Goal: Task Accomplishment & Management: Contribute content

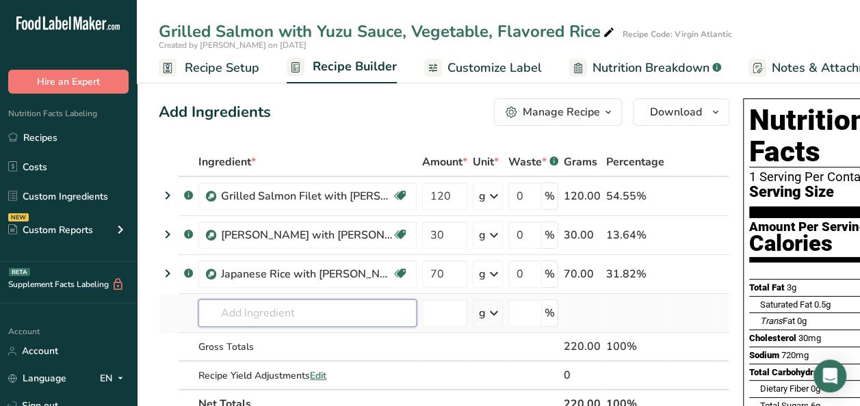
click at [248, 310] on input "text" at bounding box center [307, 313] width 218 height 27
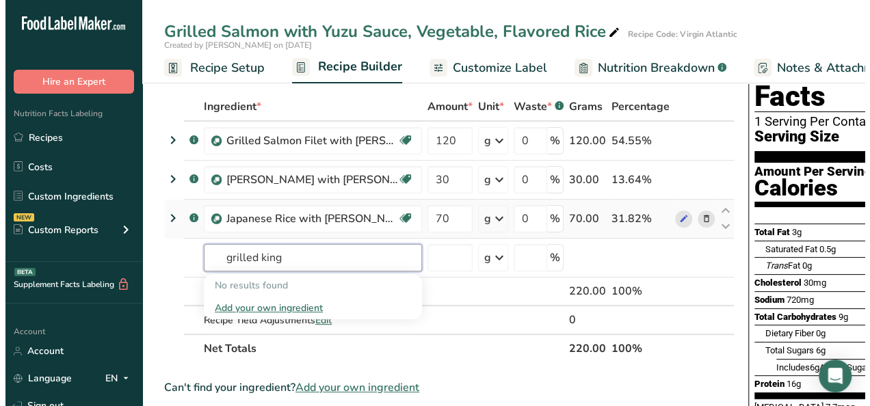
scroll to position [68, 0]
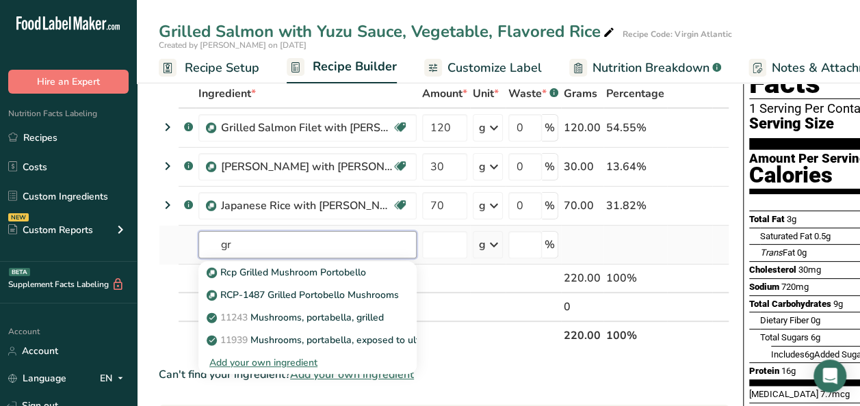
type input "g"
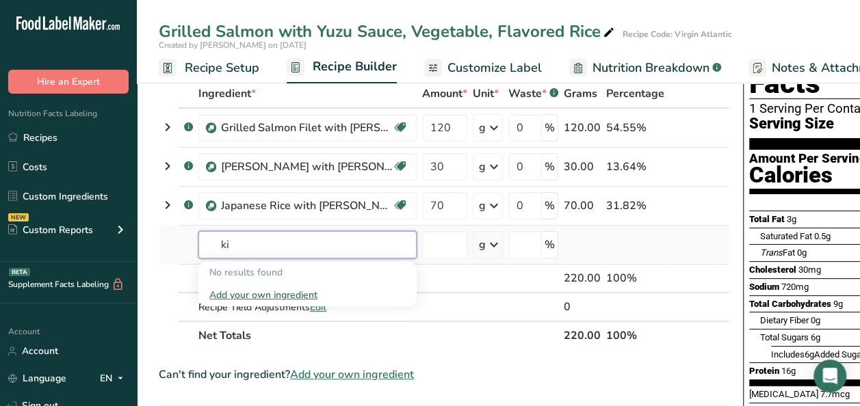
type input "k"
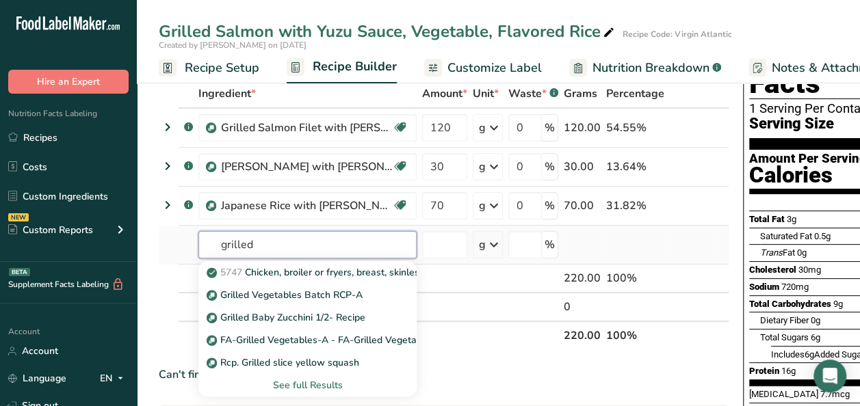
type input "grilled"
click at [303, 386] on div "See full Results" at bounding box center [307, 385] width 196 height 14
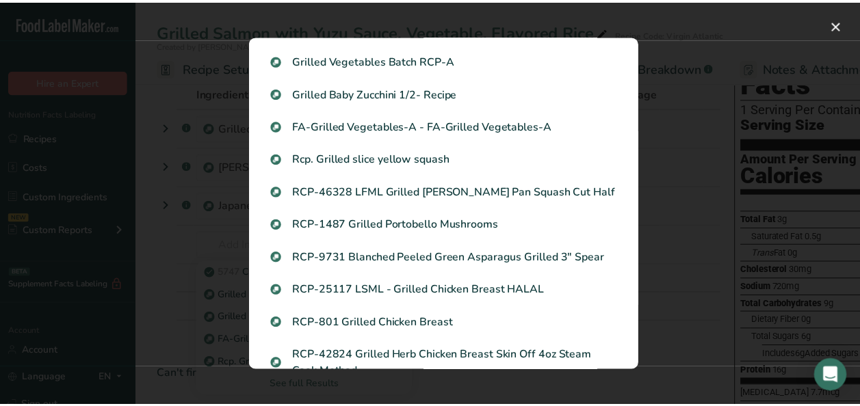
scroll to position [0, 0]
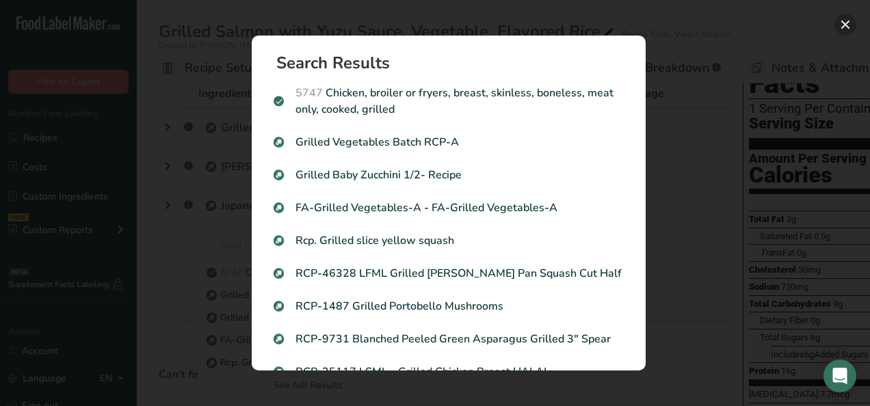
click at [841, 26] on button "Search results modal" at bounding box center [845, 25] width 22 height 22
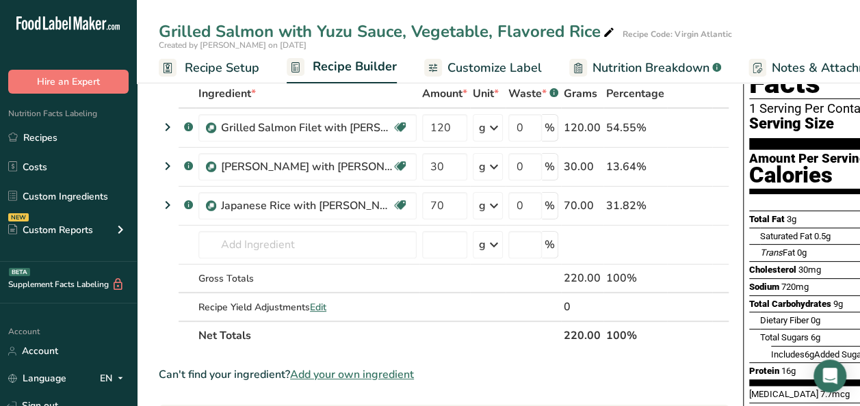
drag, startPoint x: 78, startPoint y: 133, endPoint x: 762, endPoint y: 93, distance: 685.1
click at [78, 133] on link "Recipes" at bounding box center [68, 137] width 137 height 26
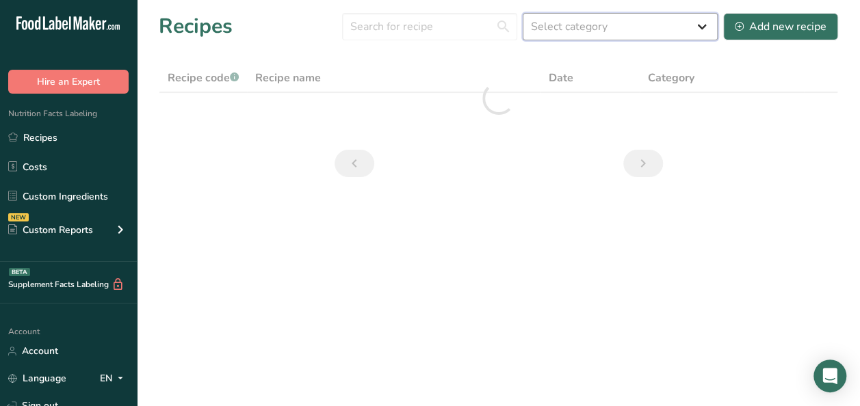
click at [656, 26] on select "Select category All Baked Goods Beverages Breakfast Sandwich Confectionery Cook…" at bounding box center [620, 26] width 195 height 27
drag, startPoint x: 656, startPoint y: 26, endPoint x: 460, endPoint y: 17, distance: 195.8
click at [656, 26] on select "Select category All Baked Goods Beverages Breakfast Sandwich Confectionery Cook…" at bounding box center [620, 26] width 195 height 27
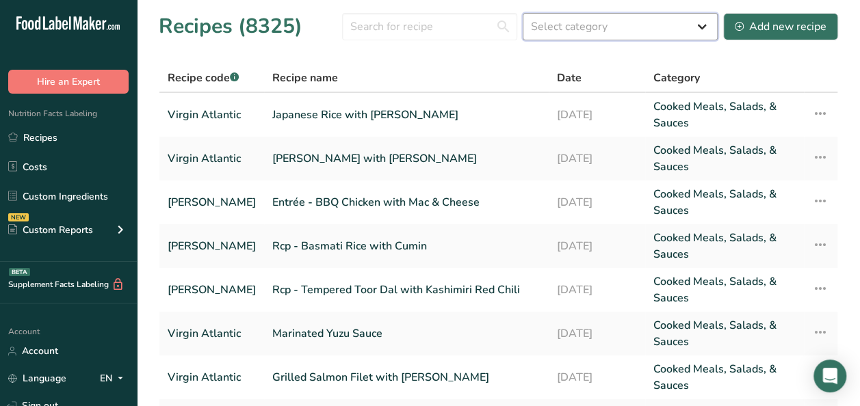
click at [666, 26] on select "Select category All Baked Goods Beverages Breakfast Sandwich Confectionery Cook…" at bounding box center [620, 26] width 195 height 27
drag, startPoint x: 393, startPoint y: 77, endPoint x: 601, endPoint y: 84, distance: 207.4
click at [393, 77] on div "Recipe name" at bounding box center [406, 78] width 268 height 16
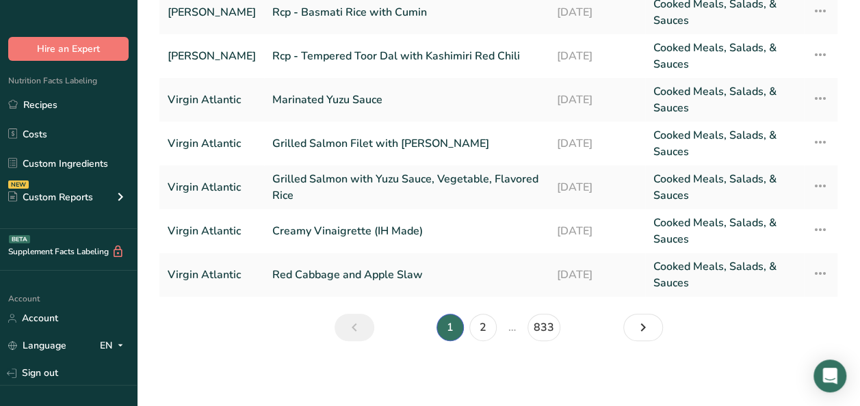
scroll to position [234, 0]
click at [485, 331] on link "2" at bounding box center [482, 327] width 27 height 27
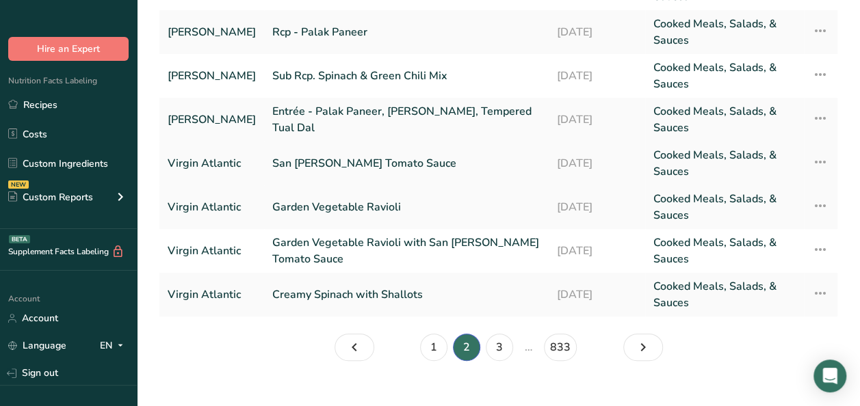
scroll to position [234, 0]
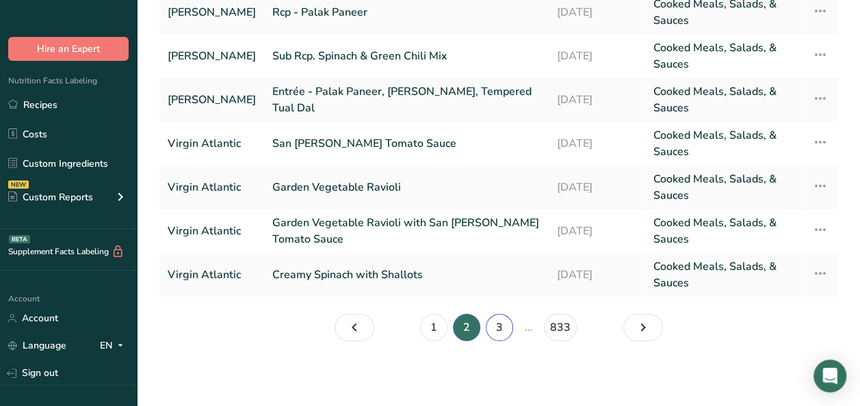
click at [497, 321] on link "3" at bounding box center [499, 327] width 27 height 27
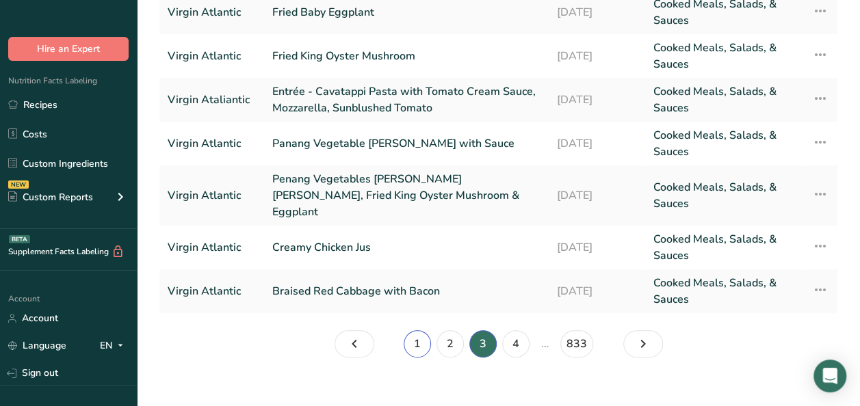
click at [414, 330] on link "1" at bounding box center [417, 343] width 27 height 27
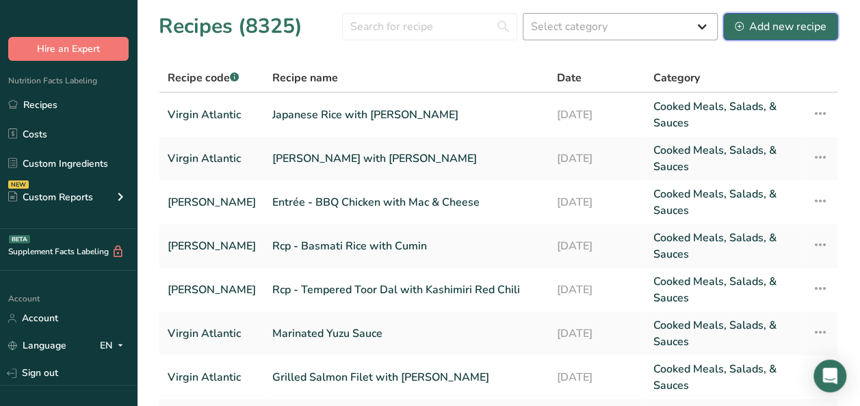
drag, startPoint x: 748, startPoint y: 25, endPoint x: 711, endPoint y: 33, distance: 37.0
click at [748, 25] on div "Add new recipe" at bounding box center [781, 26] width 92 height 16
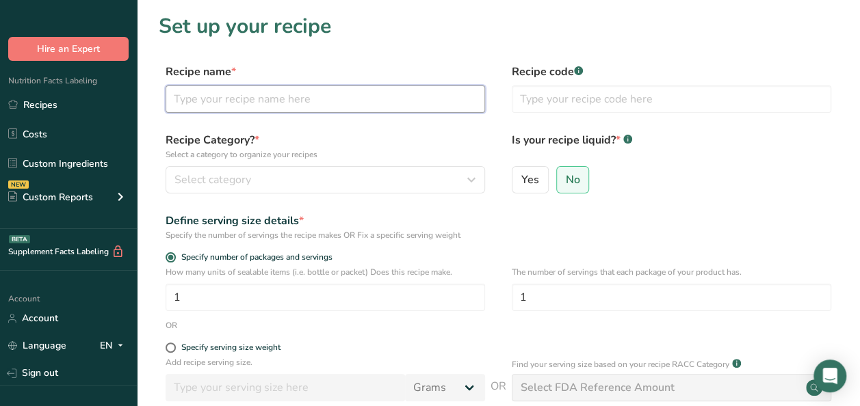
paste input "Rcp - Grilled King Eryngii Mushroom Slice"
drag, startPoint x: 205, startPoint y: 103, endPoint x: 140, endPoint y: 102, distance: 65.7
click at [140, 102] on section "Set up your recipe Recipe name * Rcp - Grilled King Eryngii Mushroom Slice Reci…" at bounding box center [498, 285] width 723 height 570
type input "Grilled King Eryngii Mushroom Slice"
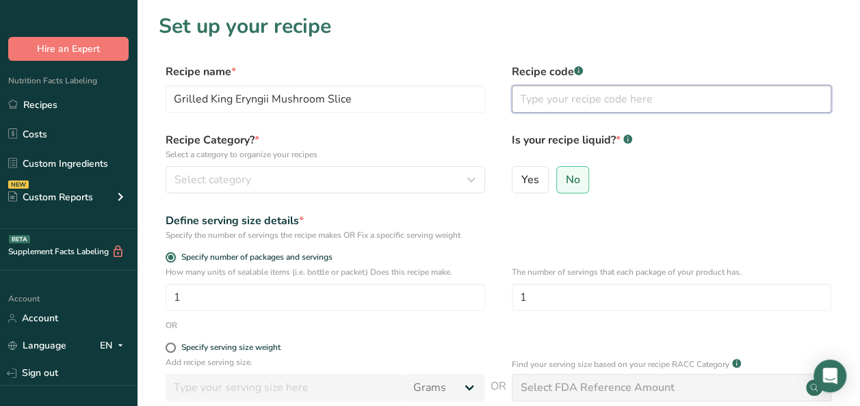
click at [612, 98] on input "text" at bounding box center [671, 98] width 319 height 27
type input "Virgin Atlantic"
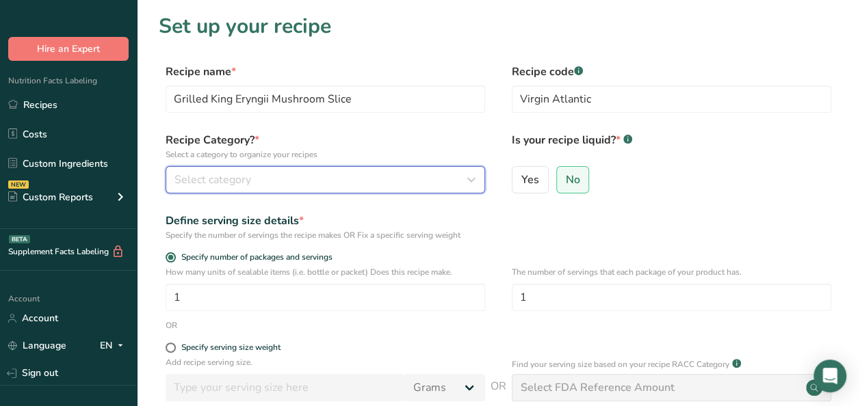
click at [201, 187] on span "Select category" at bounding box center [212, 180] width 77 height 16
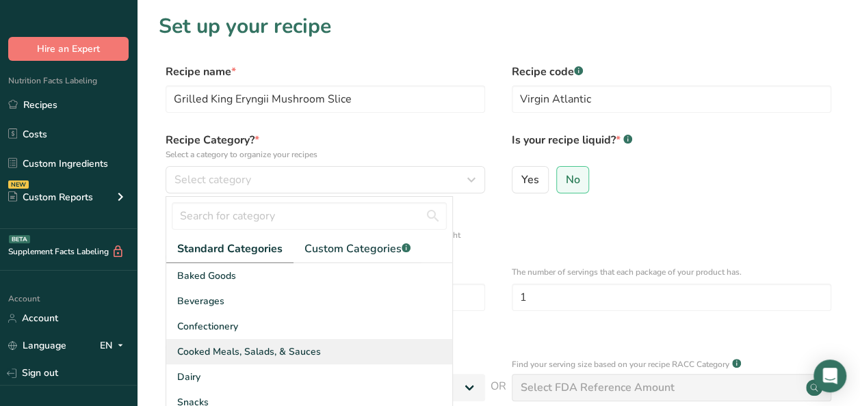
click at [271, 360] on div "Cooked Meals, Salads, & Sauces" at bounding box center [309, 351] width 286 height 25
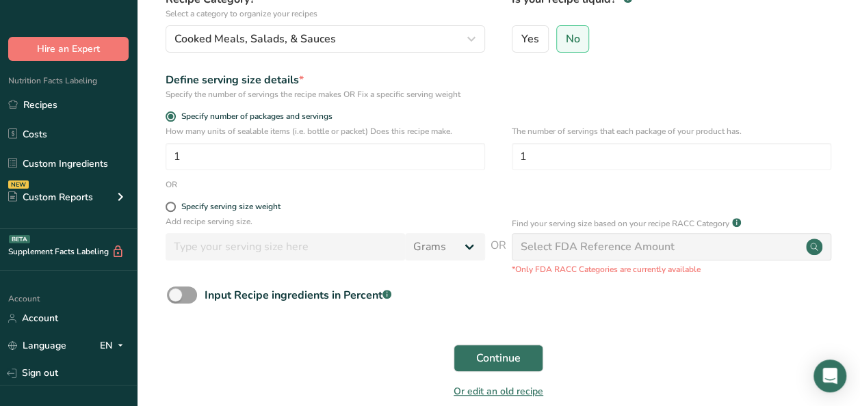
scroll to position [205, 0]
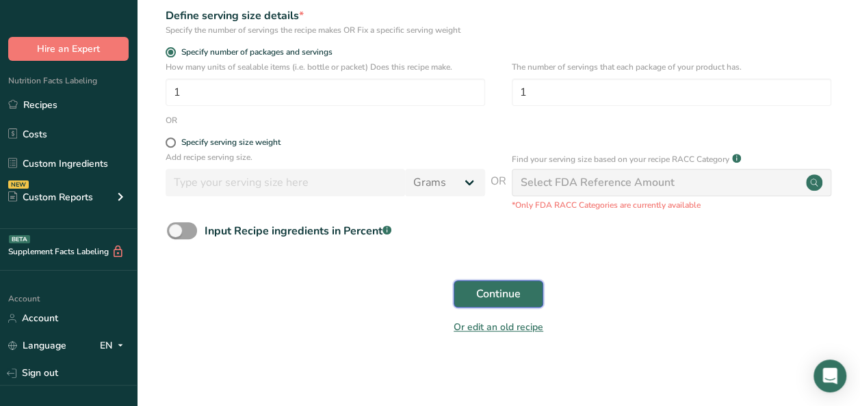
click at [507, 297] on span "Continue" at bounding box center [498, 294] width 44 height 16
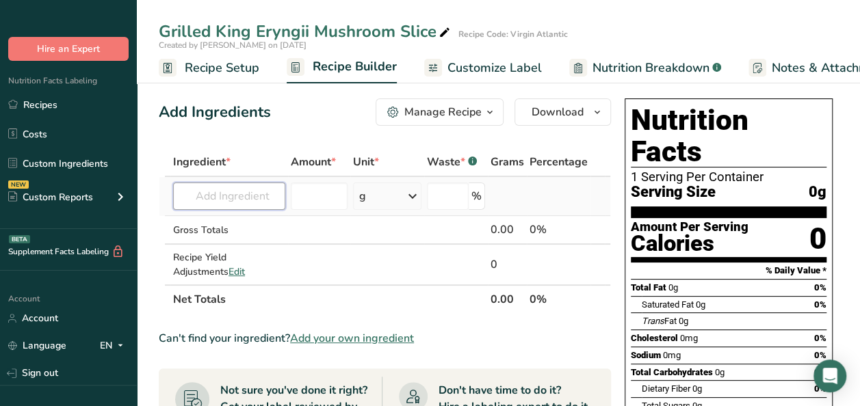
click at [243, 198] on input "text" at bounding box center [229, 196] width 112 height 27
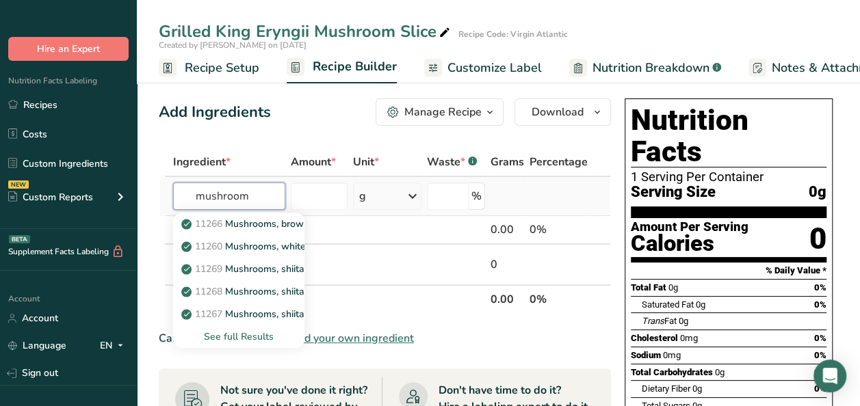
type input "mushroom"
click at [224, 340] on div "See full Results" at bounding box center [238, 337] width 109 height 14
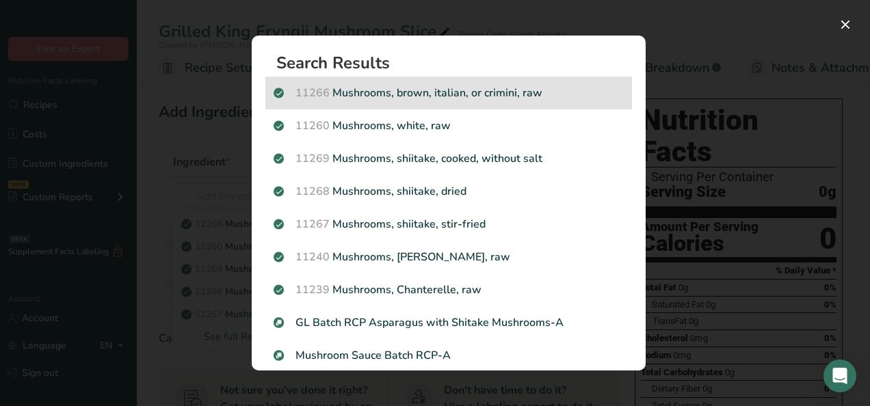
click at [499, 101] on div "11266 Mushrooms, brown, italian, or crimini, raw" at bounding box center [448, 93] width 367 height 33
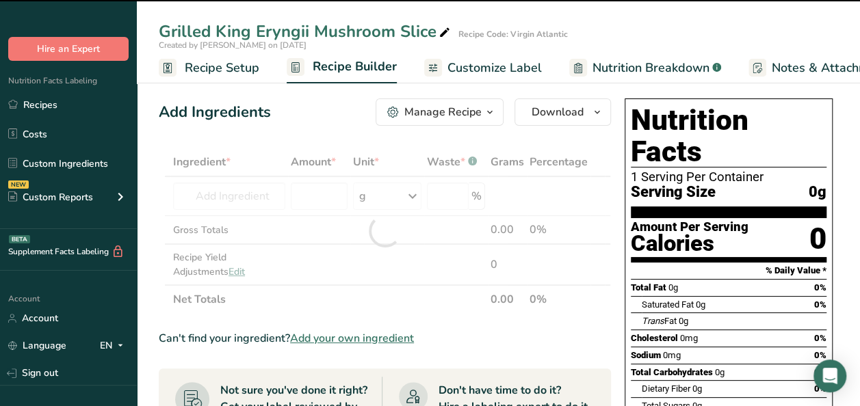
type input "0"
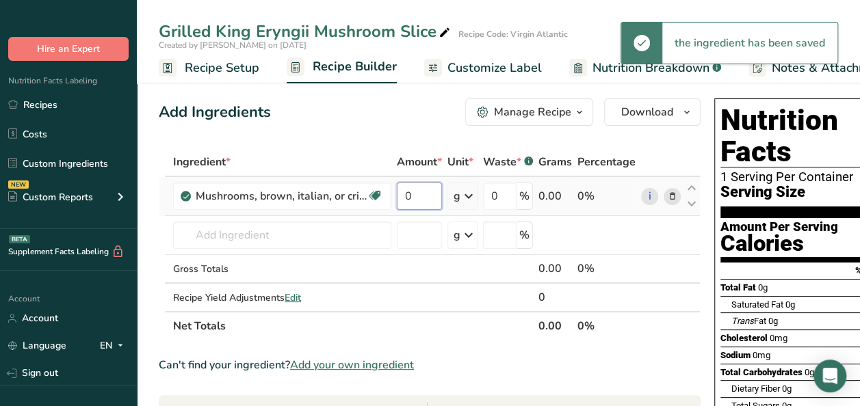
click at [421, 196] on input "0" at bounding box center [419, 196] width 45 height 27
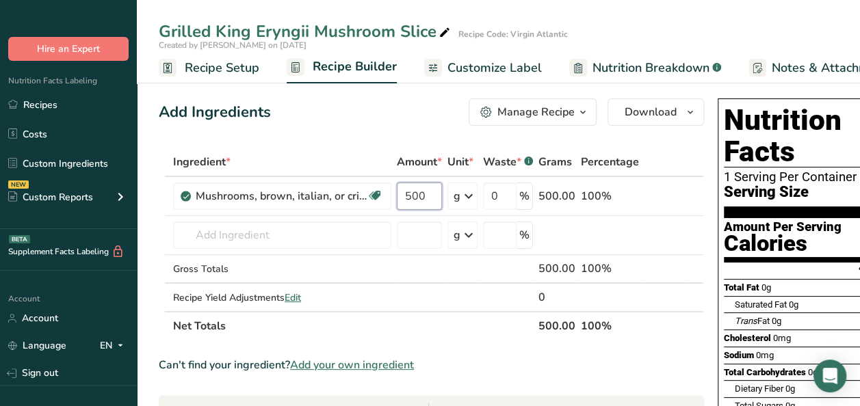
type input "500"
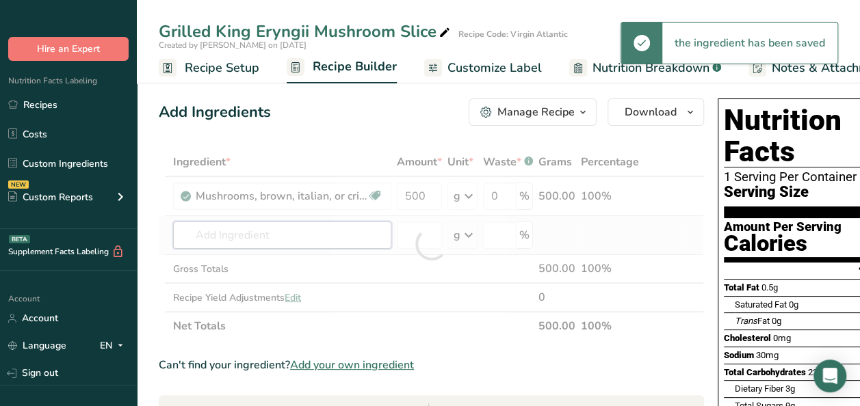
click at [217, 234] on div "Ingredient * Amount * Unit * Waste * .a-a{fill:#347362;}.b-a{fill:#fff;} Grams …" at bounding box center [431, 244] width 545 height 193
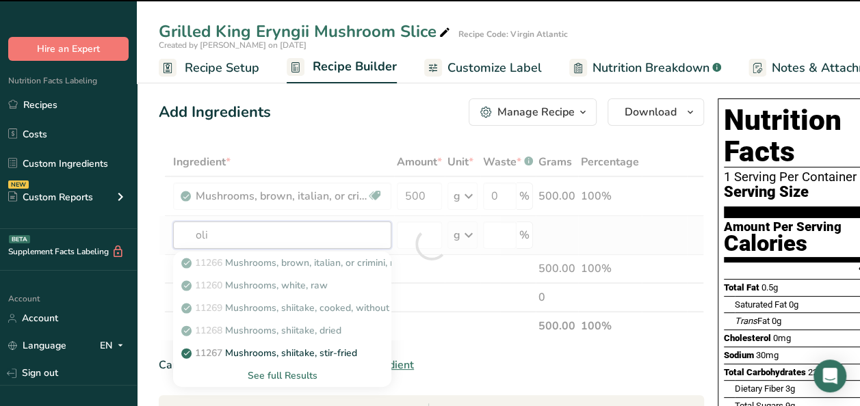
type input "oliv"
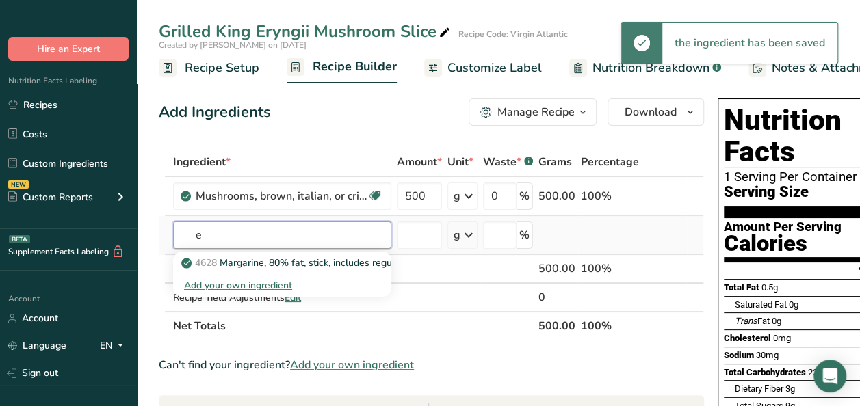
type input "e"
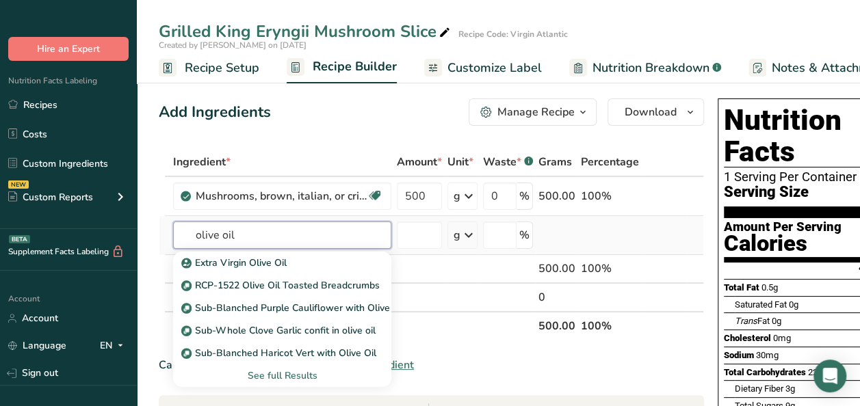
type input "olive oil"
click at [263, 374] on div "See full Results" at bounding box center [282, 376] width 196 height 14
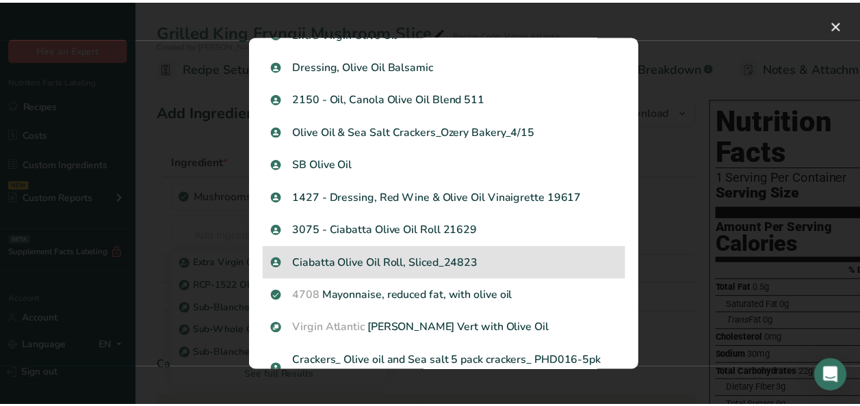
scroll to position [1222, 0]
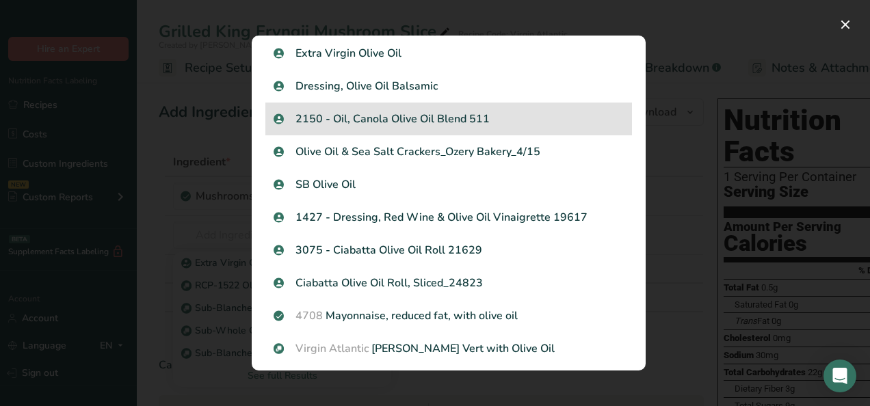
click at [438, 117] on p "2150 - Oil, Canola Olive Oil Blend 511" at bounding box center [449, 119] width 350 height 16
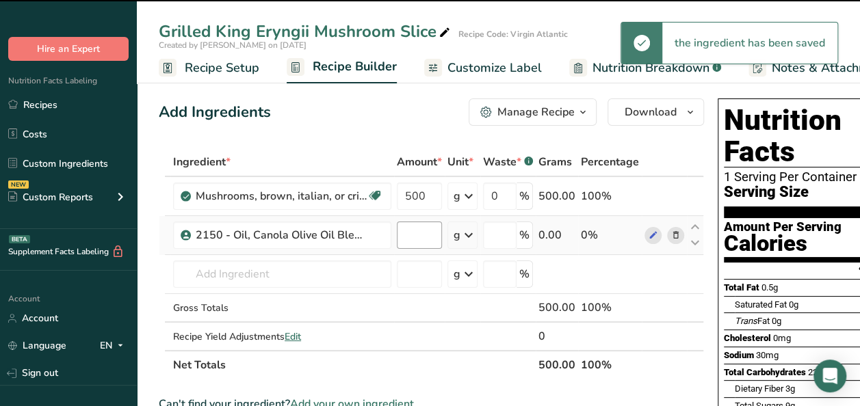
type input "0"
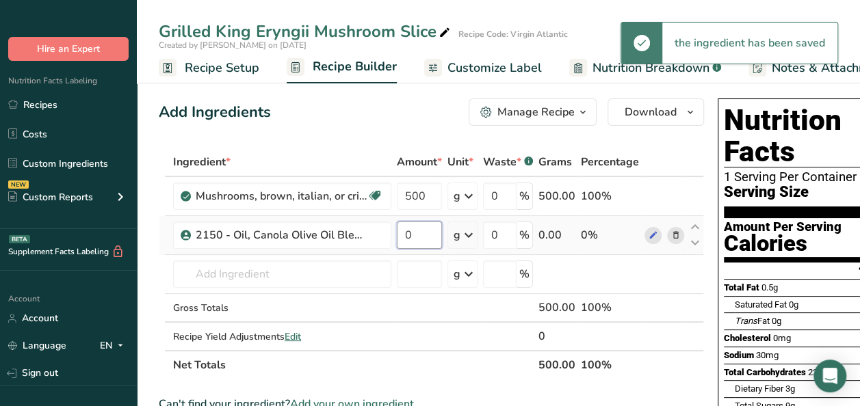
click at [416, 228] on input "0" at bounding box center [419, 235] width 45 height 27
type input "20"
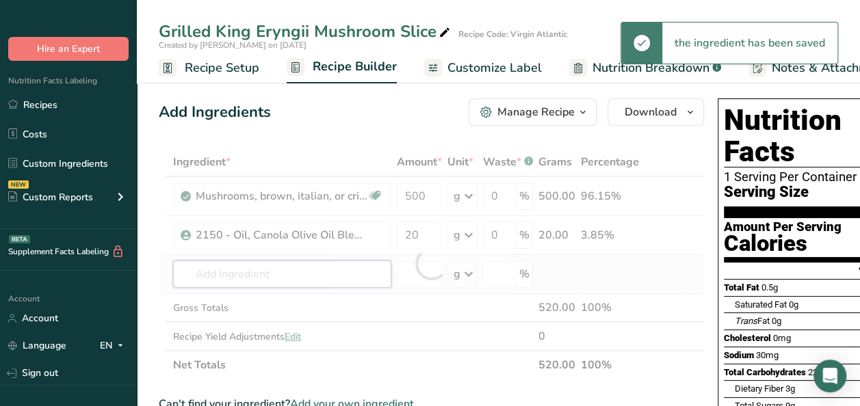
click at [256, 272] on div "Ingredient * Amount * Unit * Waste * .a-a{fill:#347362;}.b-a{fill:#fff;} Grams …" at bounding box center [431, 264] width 545 height 232
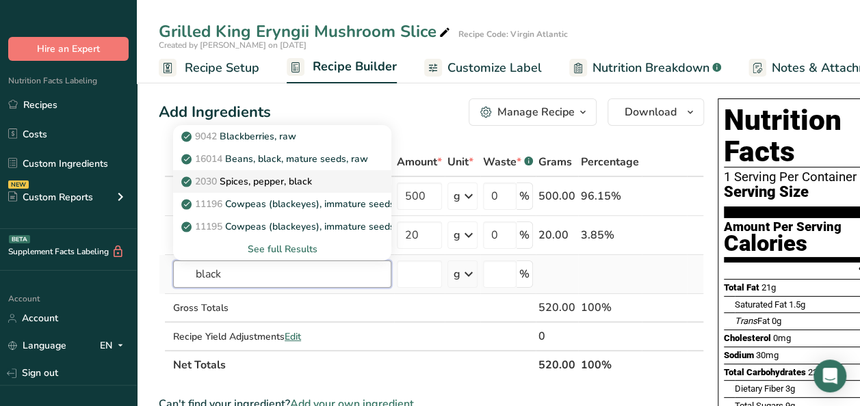
type input "black"
click at [358, 182] on link "2030 Spices, pepper, black" at bounding box center [282, 181] width 218 height 23
type input "Spices, pepper, black"
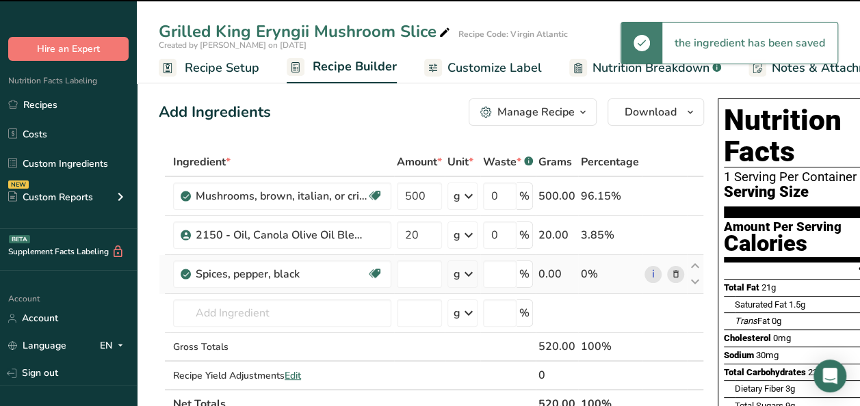
type input "0"
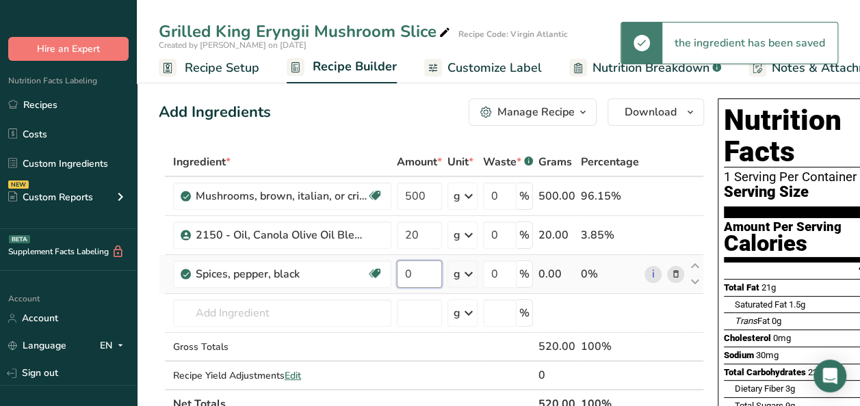
click at [419, 269] on input "0" at bounding box center [419, 274] width 45 height 27
type input "1"
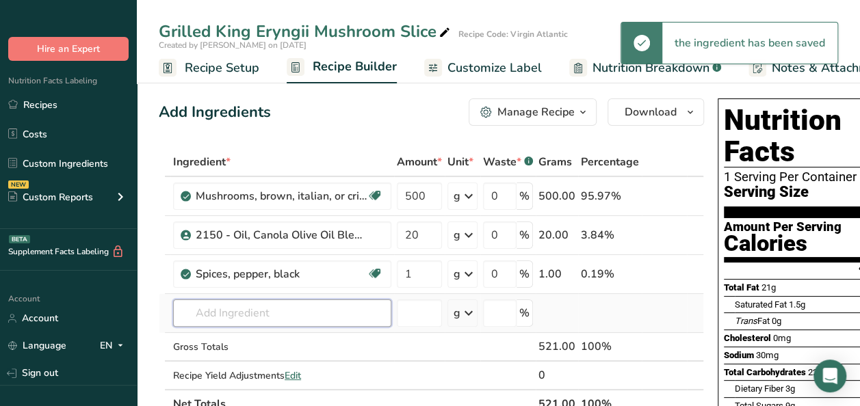
click at [220, 319] on div "Ingredient * Amount * Unit * Waste * .a-a{fill:#347362;}.b-a{fill:#fff;} Grams …" at bounding box center [431, 283] width 545 height 271
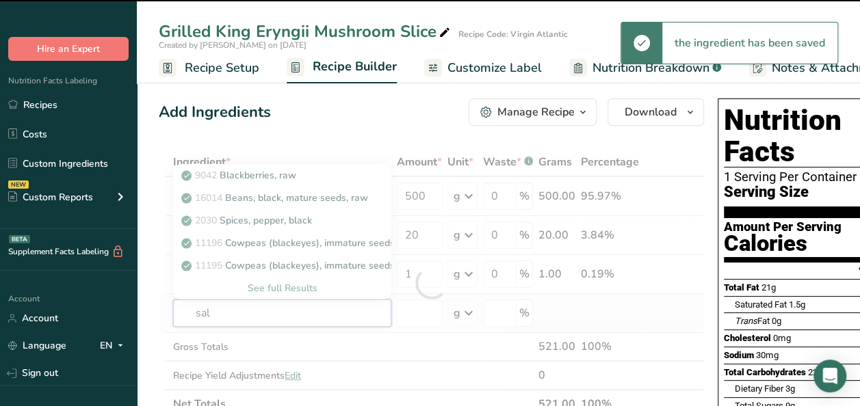
type input "salt"
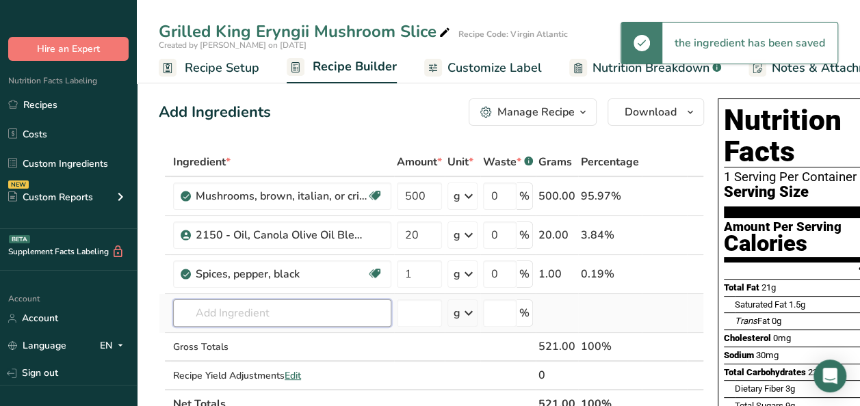
click at [313, 312] on input "text" at bounding box center [282, 313] width 218 height 27
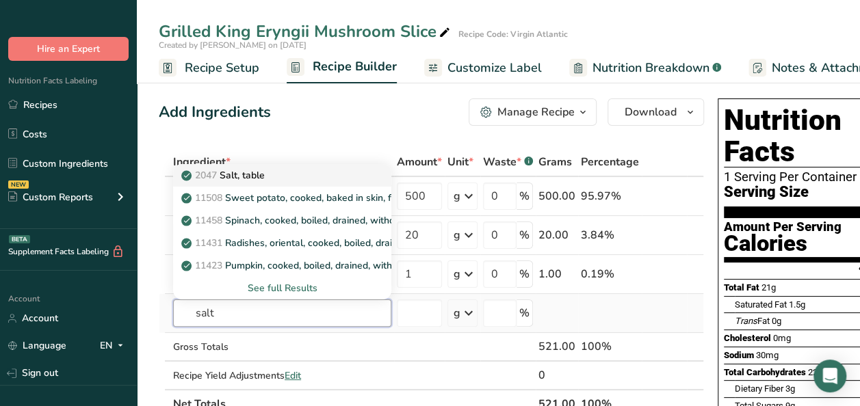
type input "salt"
click at [230, 171] on p "2047 Salt, table" at bounding box center [224, 175] width 81 height 14
type input "Salt, table"
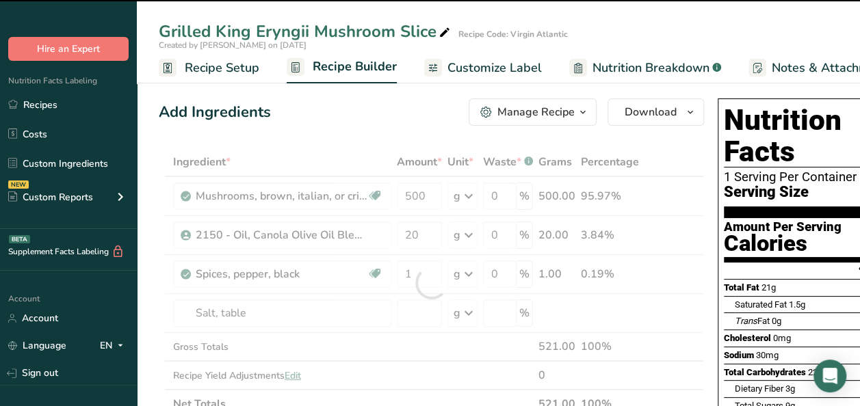
type input "0"
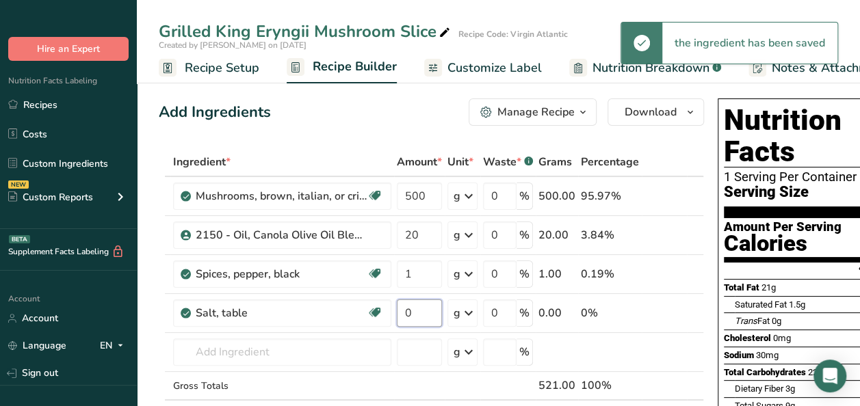
click at [421, 313] on input "0" at bounding box center [419, 313] width 45 height 27
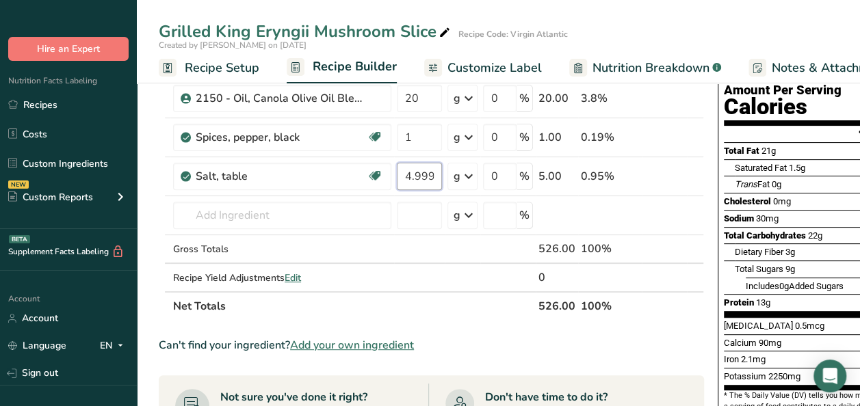
scroll to position [0, 0]
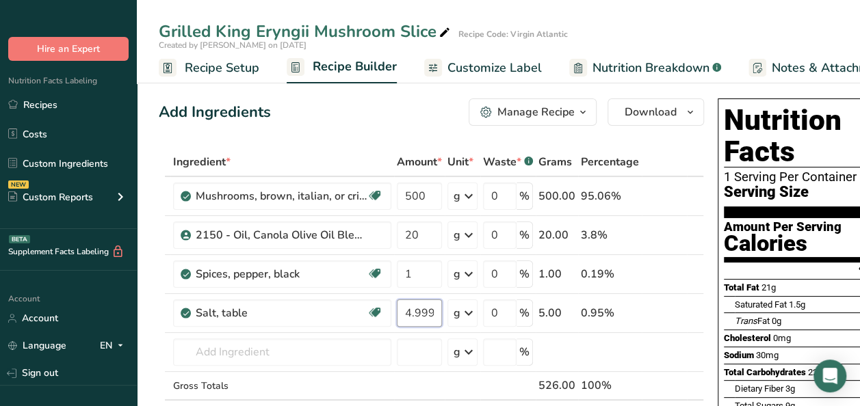
type input "4.999999"
click at [541, 118] on div "Manage Recipe" at bounding box center [535, 112] width 77 height 16
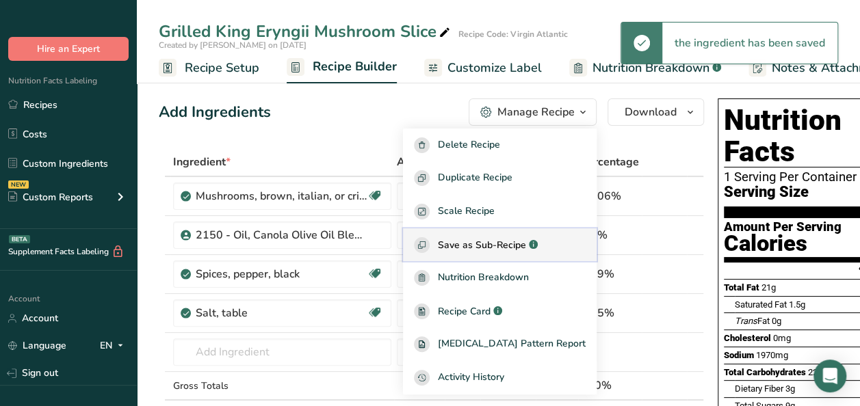
click at [471, 252] on span "Save as Sub-Recipe" at bounding box center [482, 245] width 88 height 14
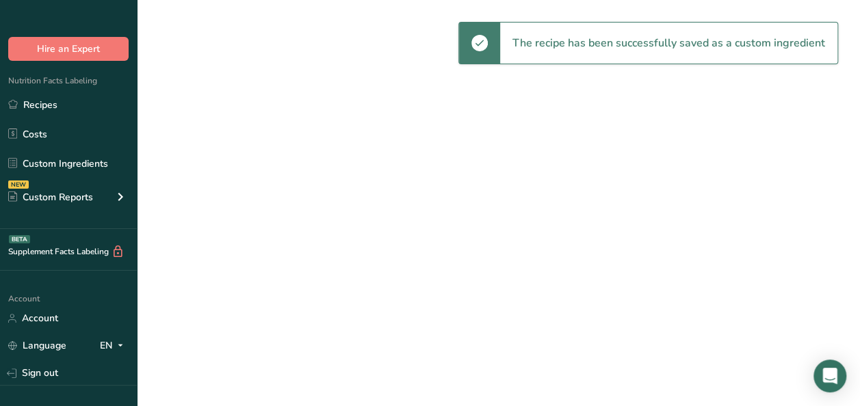
select select "30"
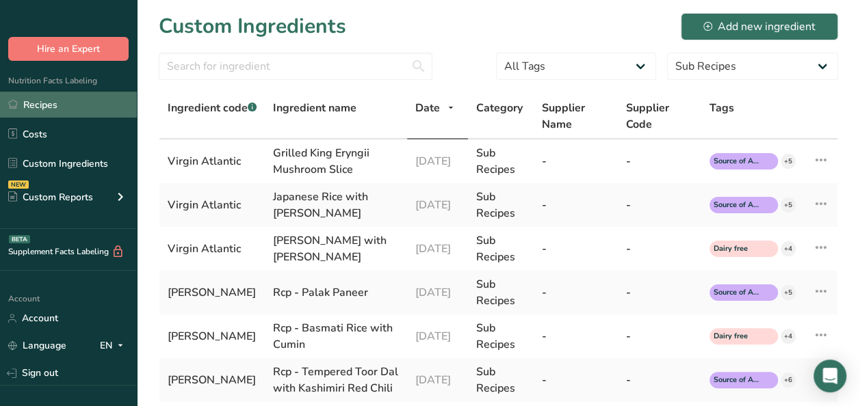
click at [36, 110] on link "Recipes" at bounding box center [68, 105] width 137 height 26
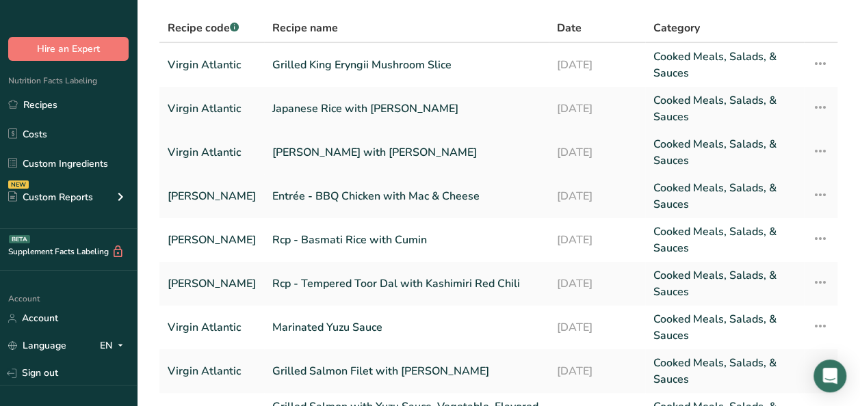
scroll to position [68, 0]
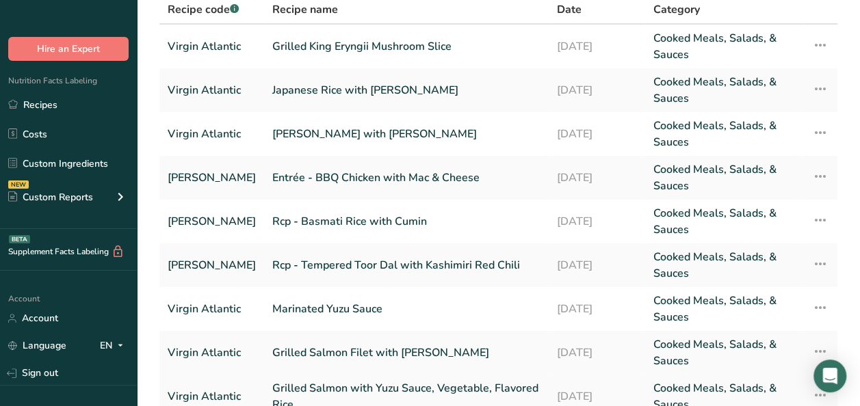
click at [393, 388] on link "Grilled Salmon with Yuzu Sauce, Vegetable, Flavored Rice" at bounding box center [406, 396] width 268 height 33
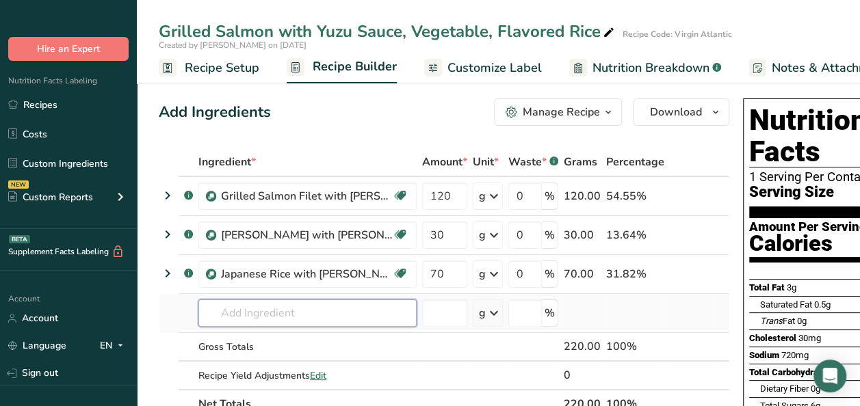
click at [234, 320] on input "text" at bounding box center [307, 313] width 218 height 27
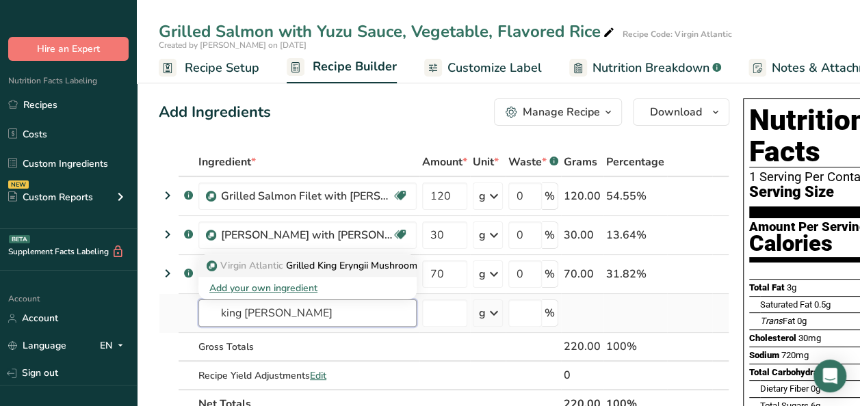
type input "king ery"
click at [337, 263] on p "Virgin Atlantic Grilled King Eryngii Mushroom Slice" at bounding box center [325, 266] width 232 height 14
type input "Grilled King Eryngii Mushroom Slice"
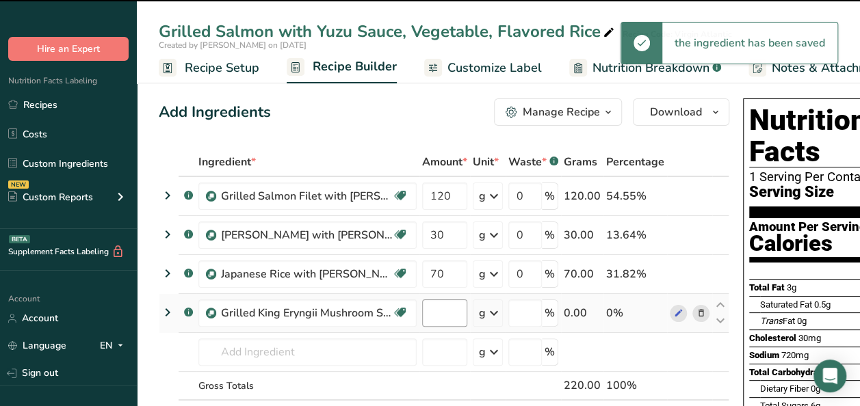
type input "0"
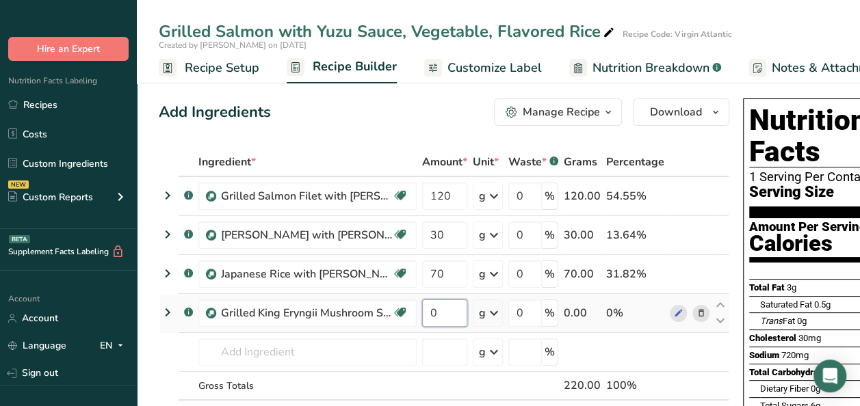
click at [445, 312] on input "0" at bounding box center [444, 313] width 45 height 27
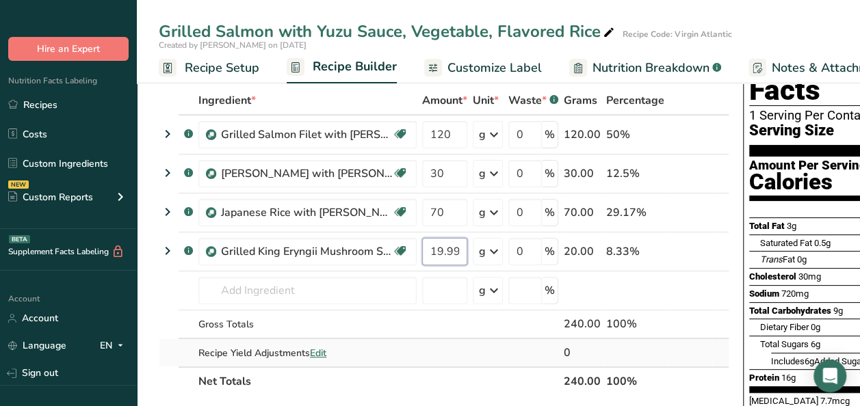
scroll to position [68, 0]
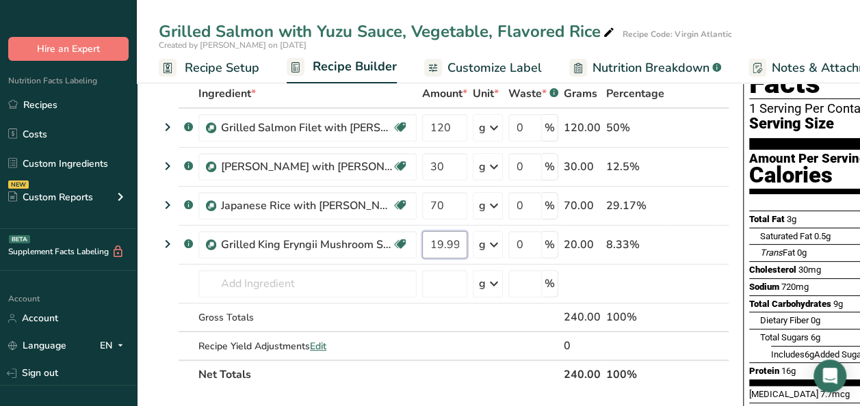
type input "19.999999"
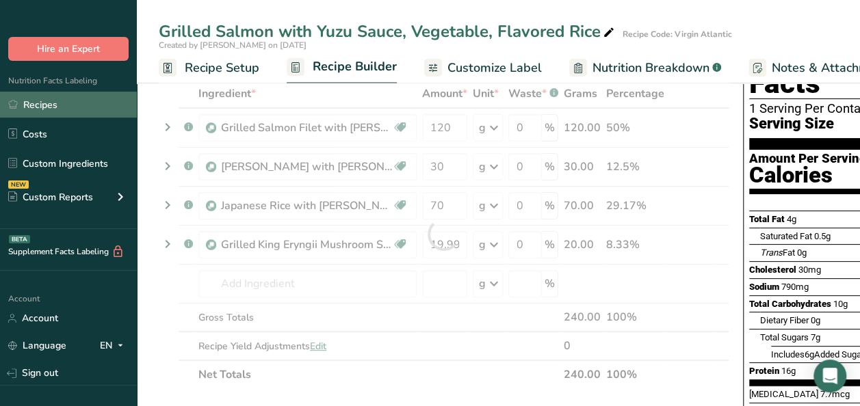
click at [26, 103] on link "Recipes" at bounding box center [68, 105] width 137 height 26
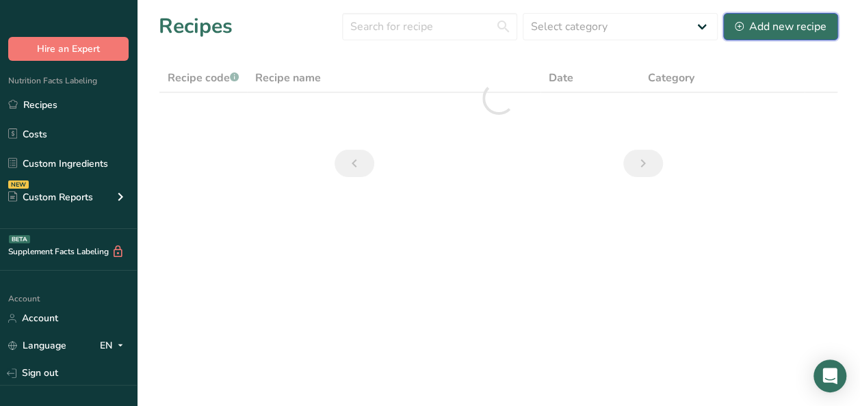
click at [769, 22] on div "Add new recipe" at bounding box center [781, 26] width 92 height 16
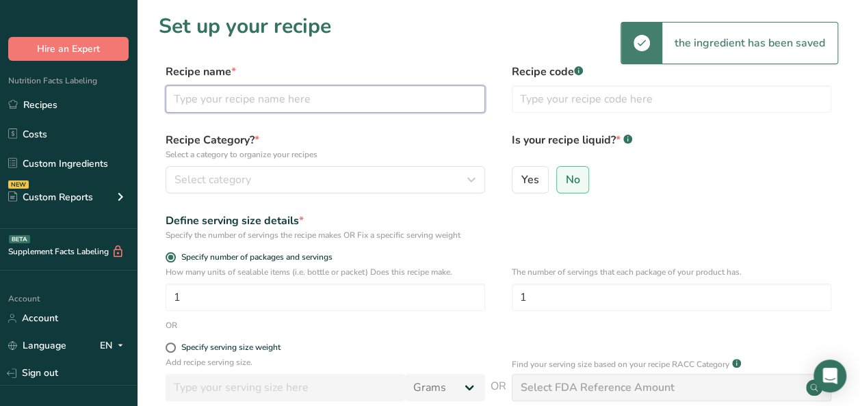
paste input "Rcp - Snow Peas in Happo Dashi Stock"
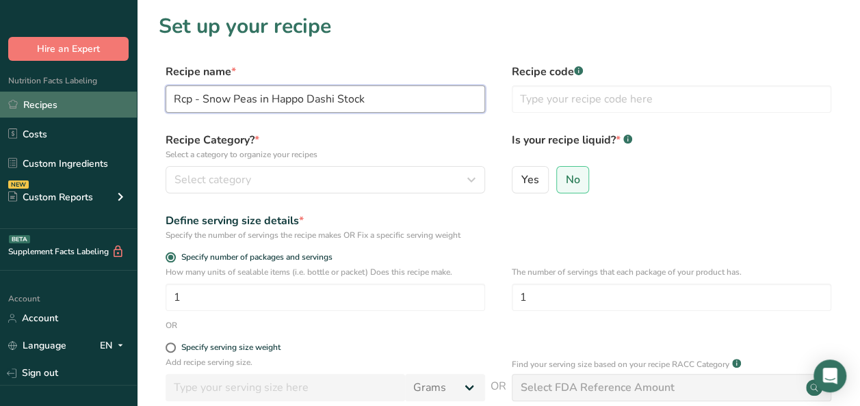
drag, startPoint x: 209, startPoint y: 96, endPoint x: 127, endPoint y: 94, distance: 82.1
click at [127, 94] on div ".a-20{fill:#fff;} Hire an Expert Nutrition Facts Labeling Recipes Costs Custom …" at bounding box center [430, 307] width 860 height 614
click at [205, 96] on input "Rcp - Snow Peas in Happo Dashi Stock" at bounding box center [325, 98] width 319 height 27
drag, startPoint x: 205, startPoint y: 98, endPoint x: 137, endPoint y: 98, distance: 68.4
click at [137, 98] on section "Set up your recipe Recipe name * Rcp - Snow Peas in Happo Dashi Stock Recipe co…" at bounding box center [498, 285] width 723 height 570
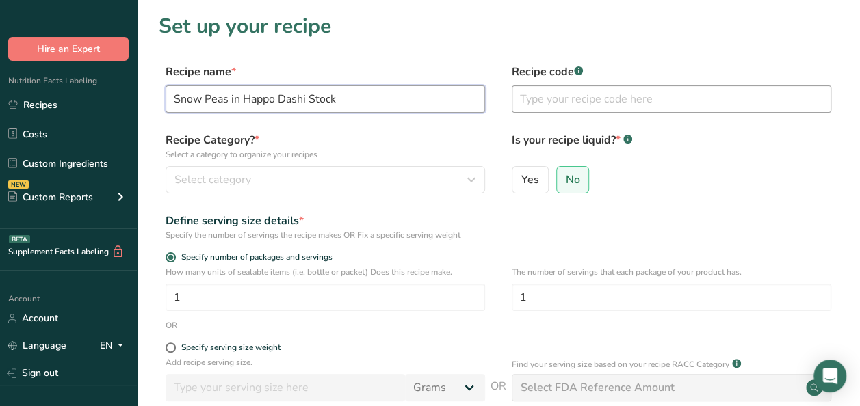
type input "Snow Peas in Happo Dashi Stock"
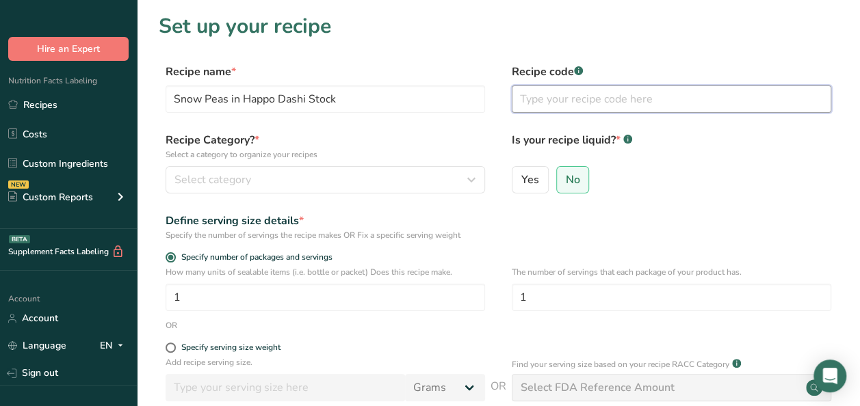
click at [521, 93] on input "text" at bounding box center [671, 98] width 319 height 27
type input "Virgin Atlantic"
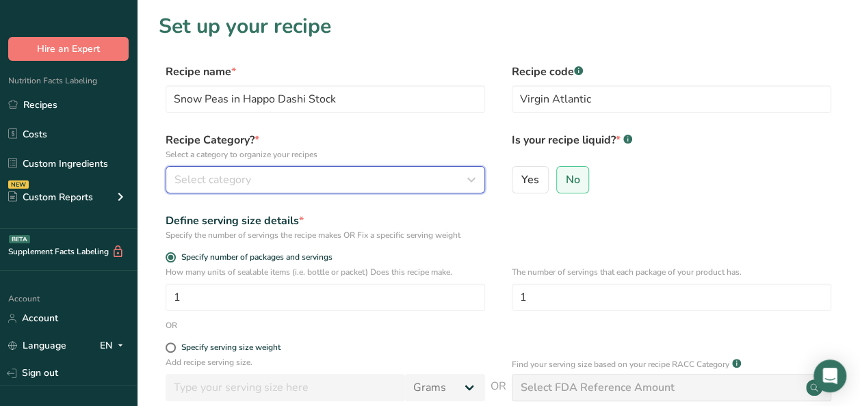
click at [309, 172] on div "Select category" at bounding box center [320, 180] width 293 height 16
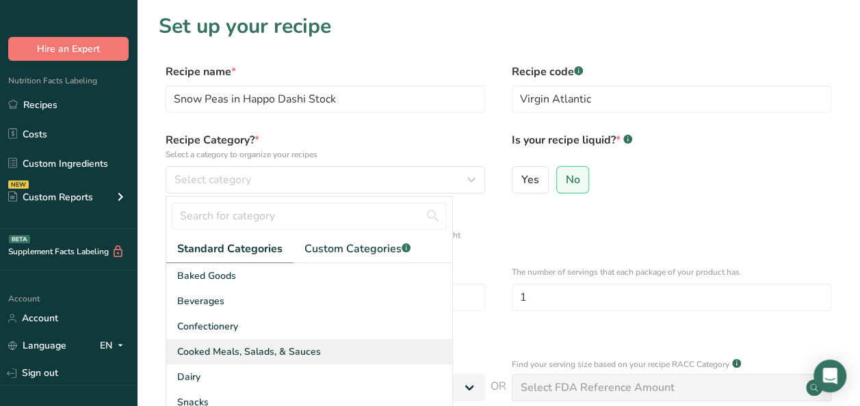
click at [235, 346] on span "Cooked Meals, Salads, & Sauces" at bounding box center [249, 352] width 144 height 14
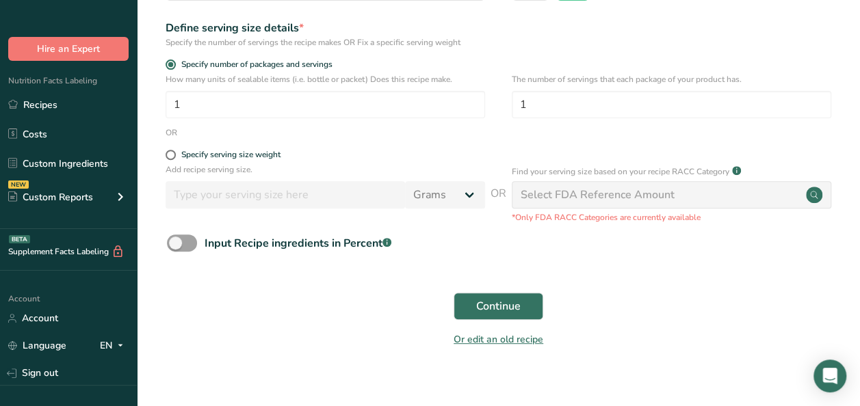
scroll to position [205, 0]
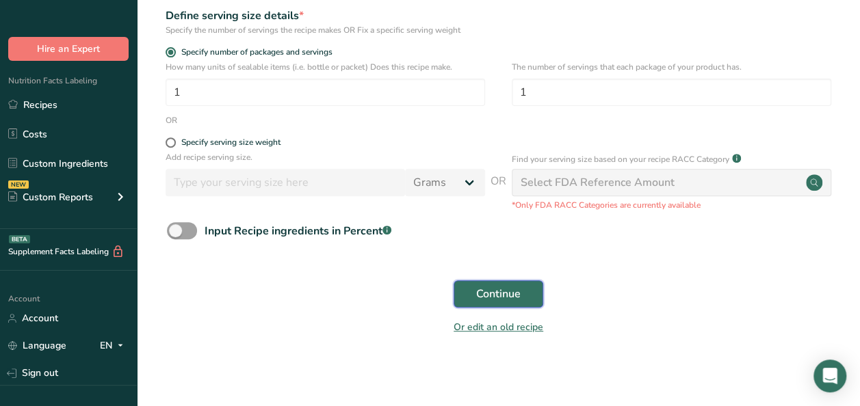
click at [490, 296] on span "Continue" at bounding box center [498, 294] width 44 height 16
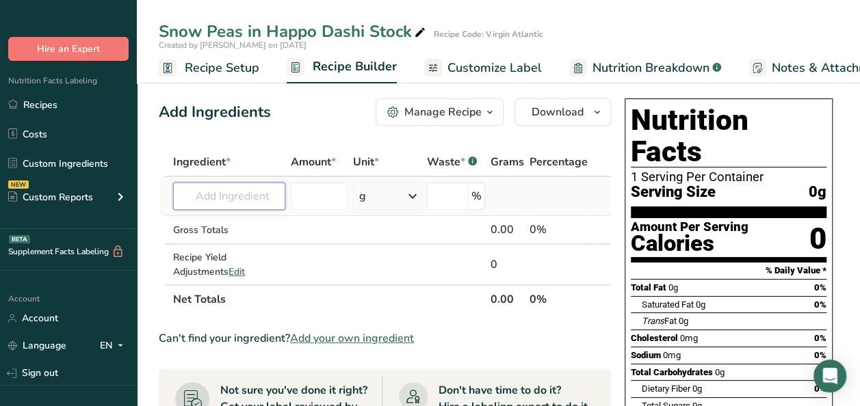
click at [248, 198] on input "text" at bounding box center [229, 196] width 112 height 27
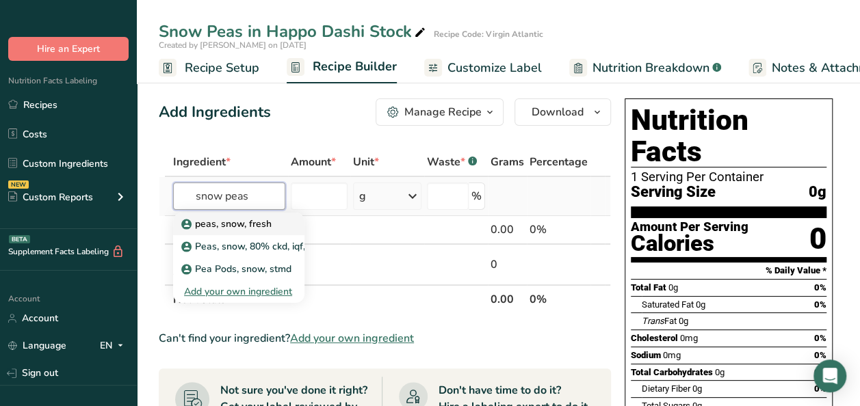
type input "snow peas"
click at [264, 220] on p "peas, snow, fresh" at bounding box center [228, 224] width 88 height 14
type input "peas, snow, fresh"
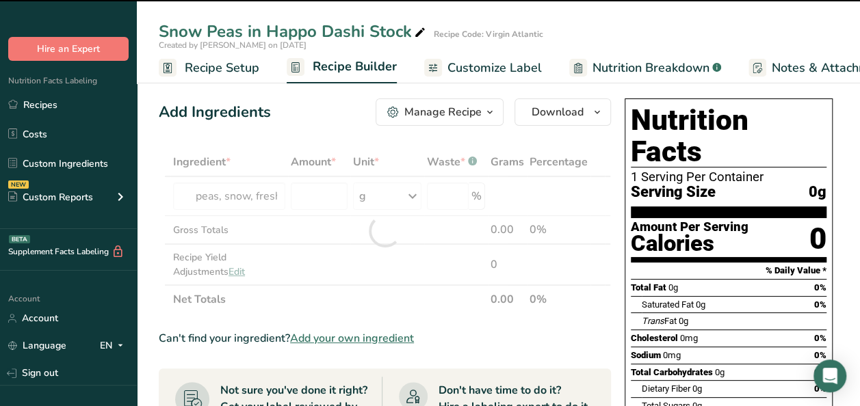
type input "0"
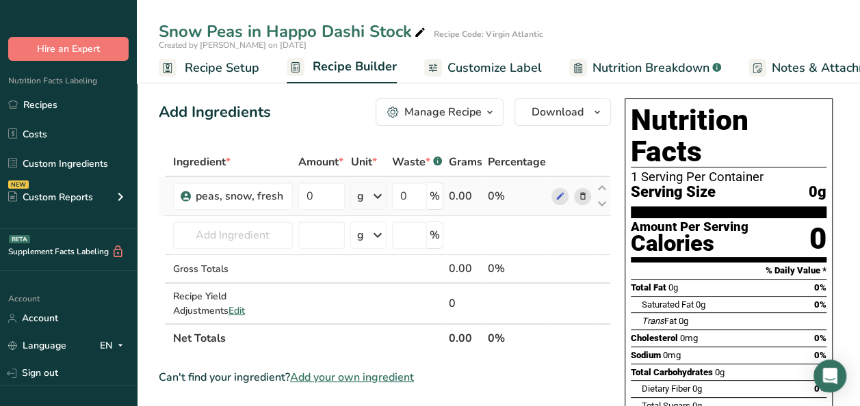
click at [579, 194] on icon at bounding box center [582, 196] width 10 height 14
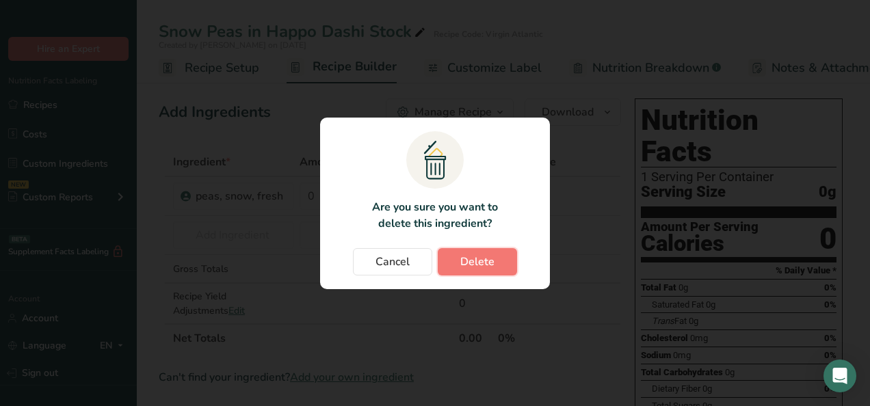
click at [469, 267] on span "Delete" at bounding box center [477, 262] width 34 height 16
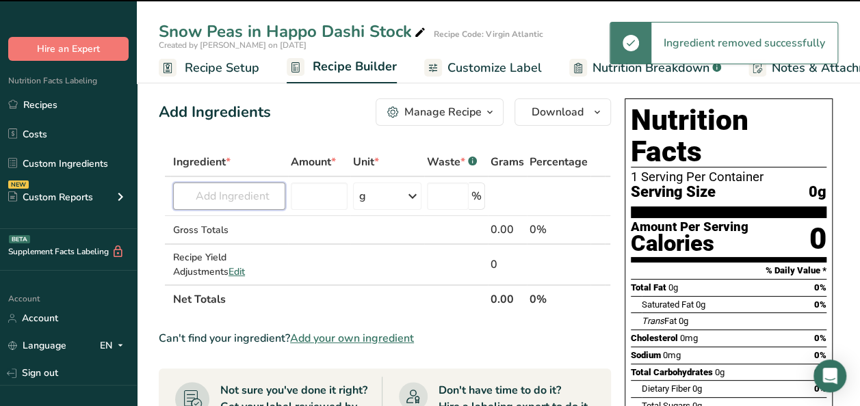
click at [217, 194] on input "text" at bounding box center [229, 196] width 112 height 27
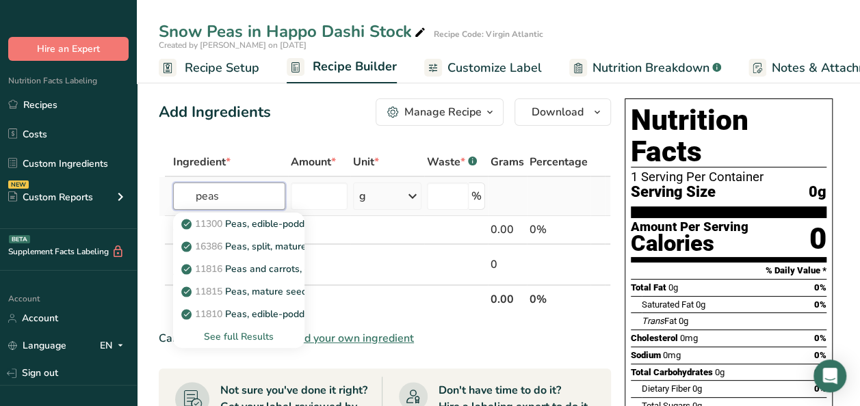
type input "peas"
click at [235, 333] on div "See full Results" at bounding box center [238, 337] width 109 height 14
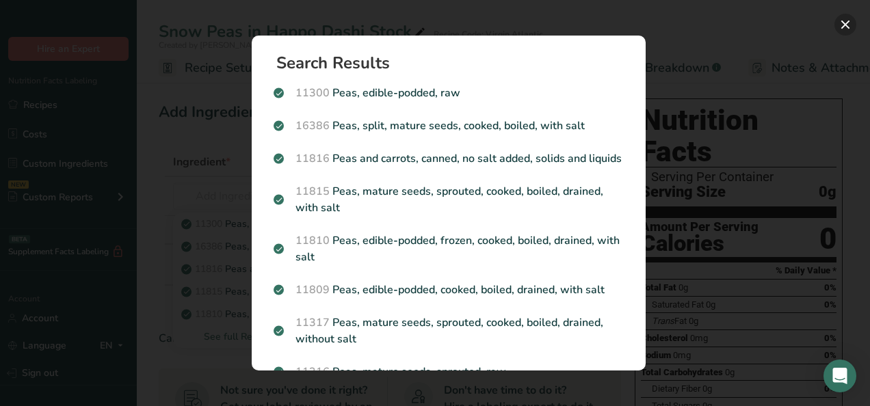
click at [849, 26] on button "Search results modal" at bounding box center [845, 25] width 22 height 22
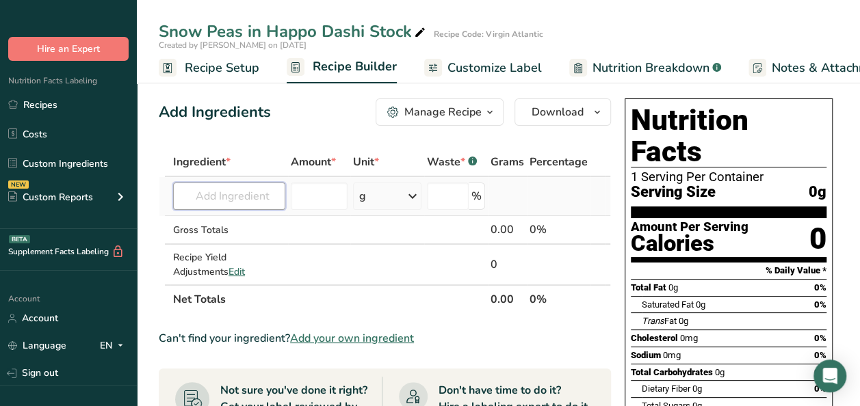
click at [265, 198] on input "text" at bounding box center [229, 196] width 112 height 27
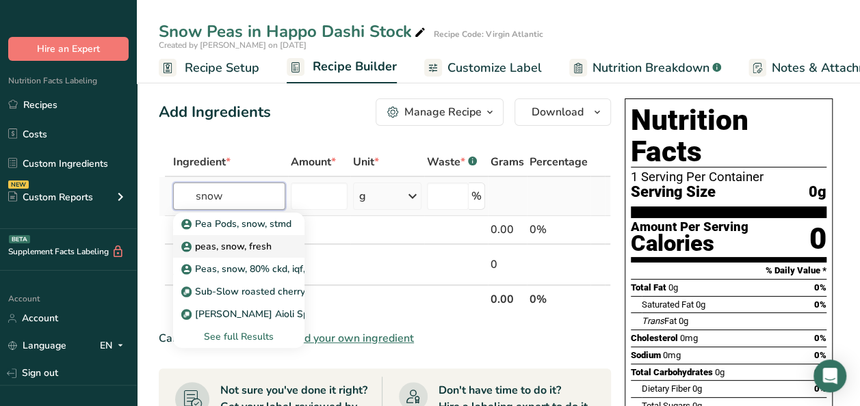
type input "snow"
click at [254, 250] on p "peas, snow, fresh" at bounding box center [228, 246] width 88 height 14
type input "peas, snow, fresh"
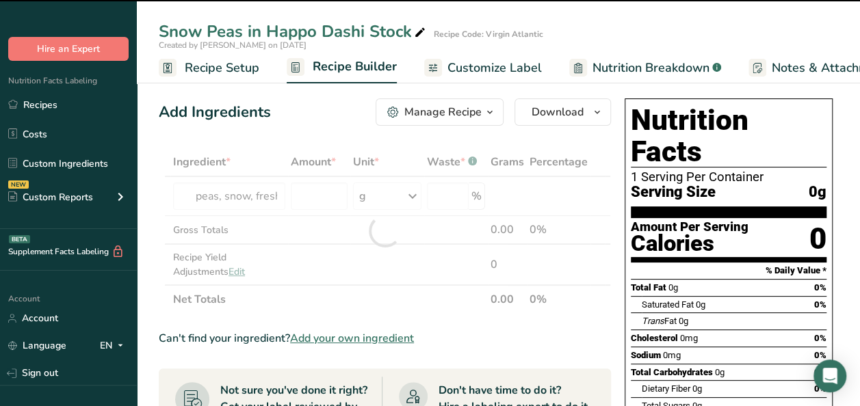
type input "0"
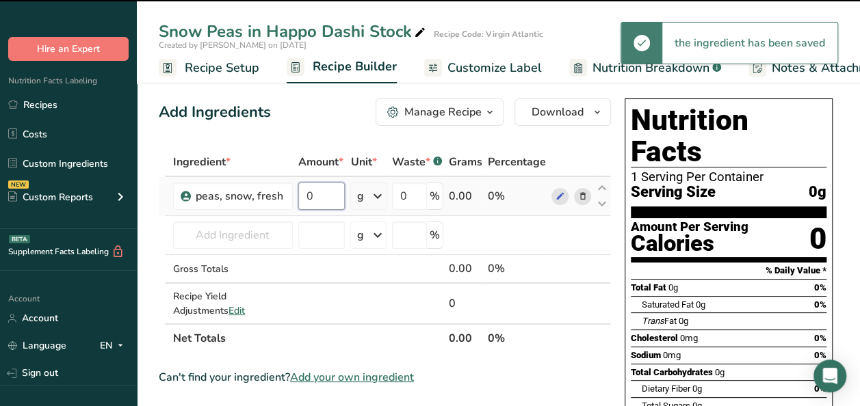
click at [329, 198] on input "0" at bounding box center [321, 196] width 47 height 27
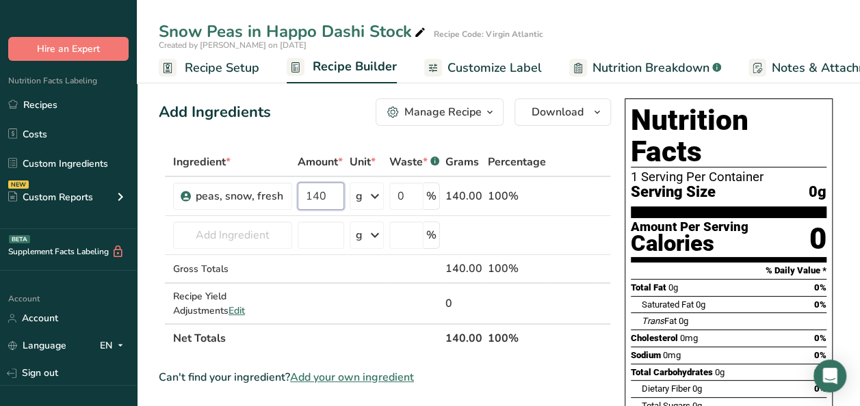
type input "140"
drag, startPoint x: 60, startPoint y: 99, endPoint x: 348, endPoint y: 135, distance: 290.2
click at [60, 99] on link "Recipes" at bounding box center [68, 105] width 137 height 26
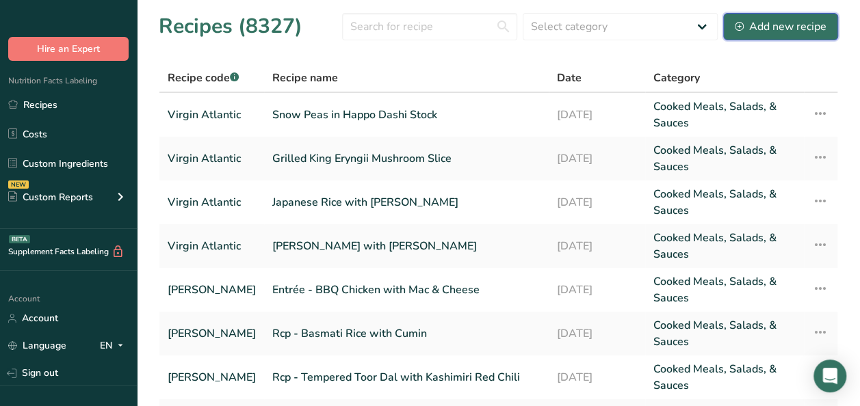
click at [753, 21] on div "Add new recipe" at bounding box center [781, 26] width 92 height 16
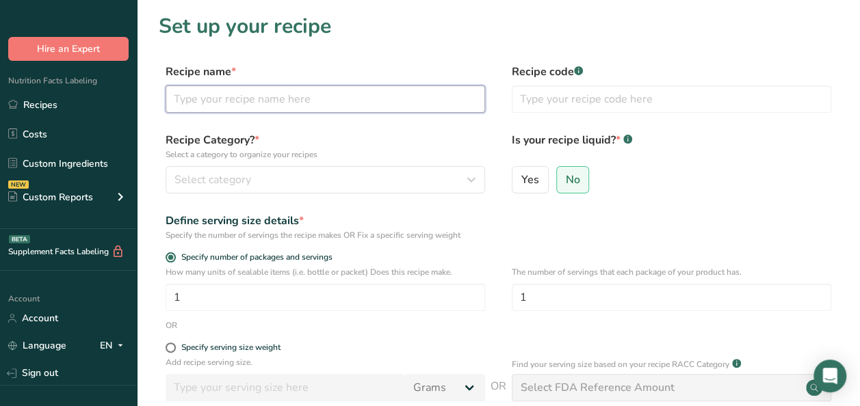
paste input "Happo Dashi Stock w Sugar"
type input "Happo Dashi Stock w Sugar"
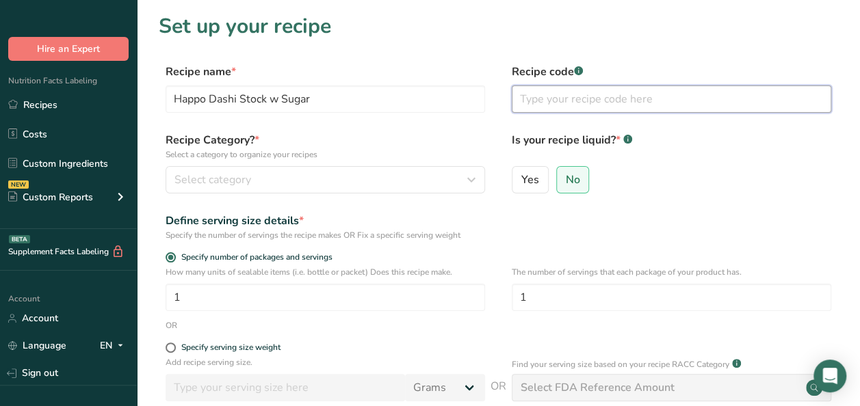
click at [543, 98] on input "text" at bounding box center [671, 98] width 319 height 27
type input "Virgin Atlantic"
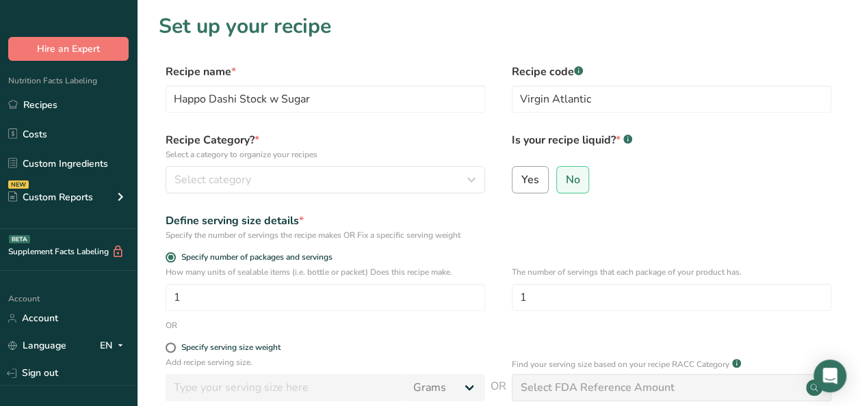
click at [525, 181] on span "Yes" at bounding box center [530, 180] width 18 height 14
click at [521, 181] on input "Yes" at bounding box center [516, 179] width 9 height 9
radio input "true"
radio input "false"
select select "22"
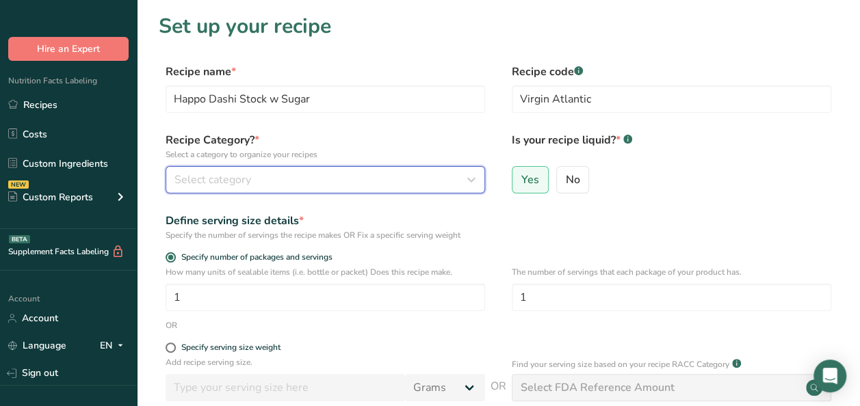
click at [281, 186] on div "Select category" at bounding box center [320, 180] width 293 height 16
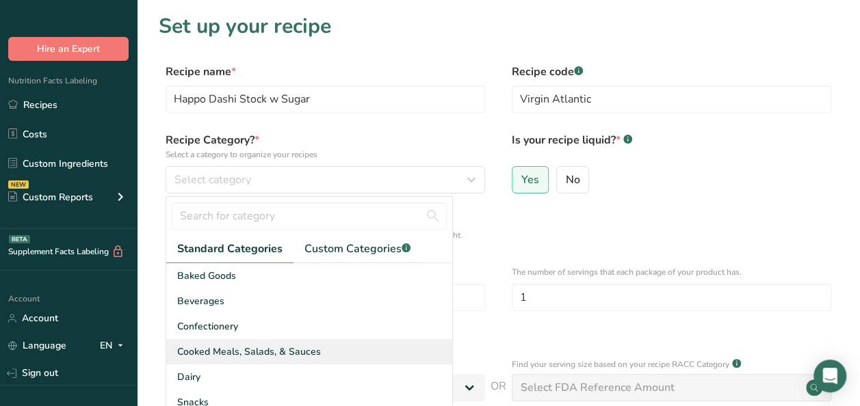
click at [273, 347] on span "Cooked Meals, Salads, & Sauces" at bounding box center [249, 352] width 144 height 14
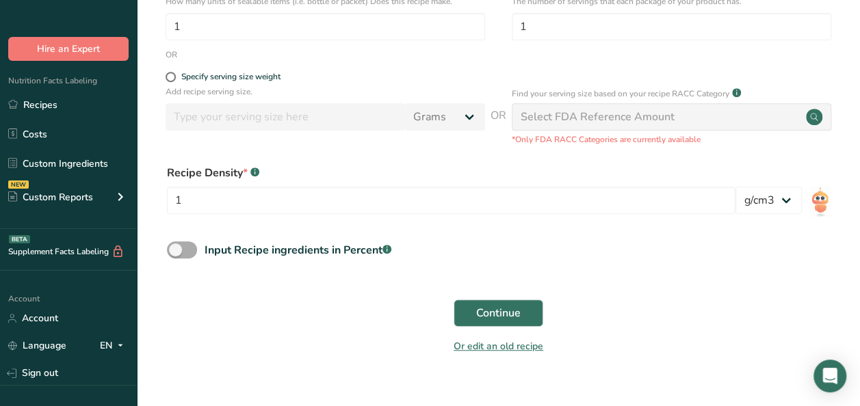
scroll to position [274, 0]
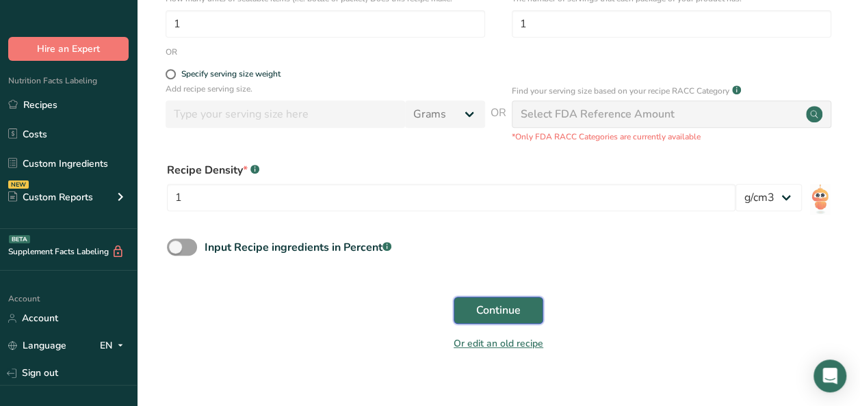
click at [492, 317] on span "Continue" at bounding box center [498, 310] width 44 height 16
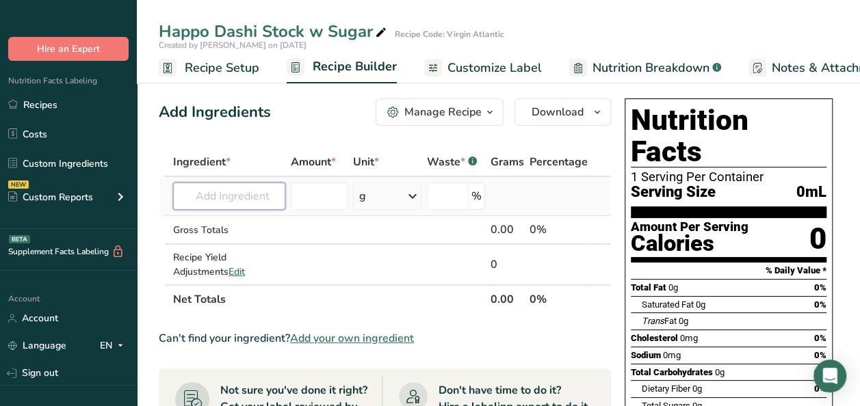
click at [217, 192] on input "text" at bounding box center [229, 196] width 112 height 27
click at [380, 30] on icon at bounding box center [381, 32] width 12 height 19
click at [325, 27] on input "Happo Dashi Stock w Sugar" at bounding box center [441, 31] width 564 height 25
click at [319, 31] on input "Happo Dashi Stock w Sugar" at bounding box center [441, 31] width 564 height 25
type input "Happo Dashi Stock with Sugar"
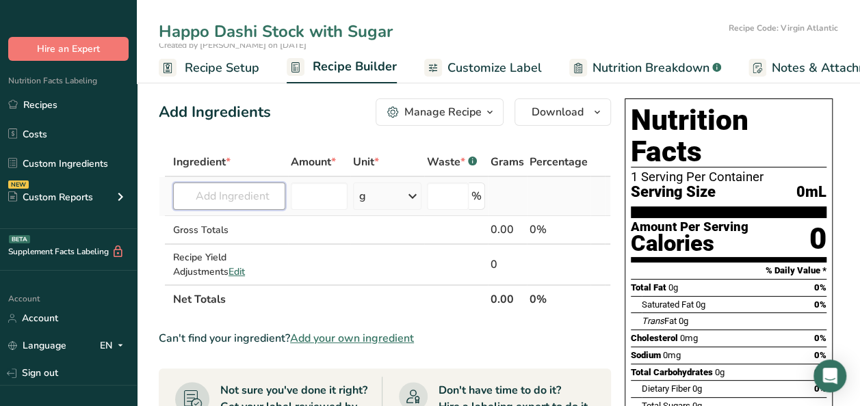
click at [233, 196] on input "text" at bounding box center [229, 196] width 112 height 27
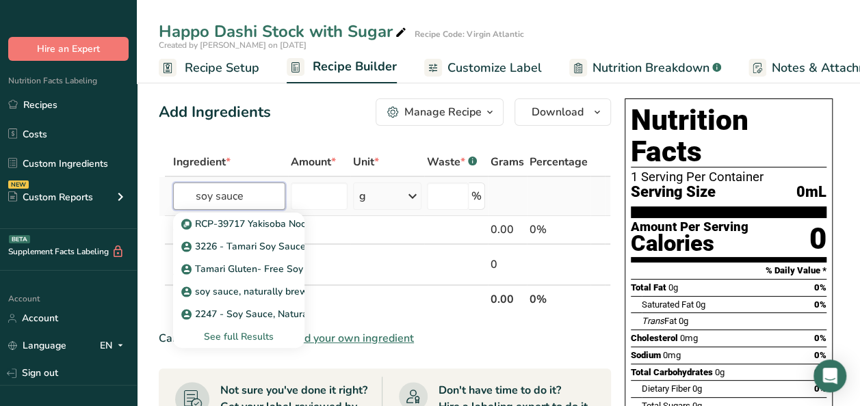
type input "soy sauce"
click at [215, 334] on div "See full Results" at bounding box center [238, 337] width 109 height 14
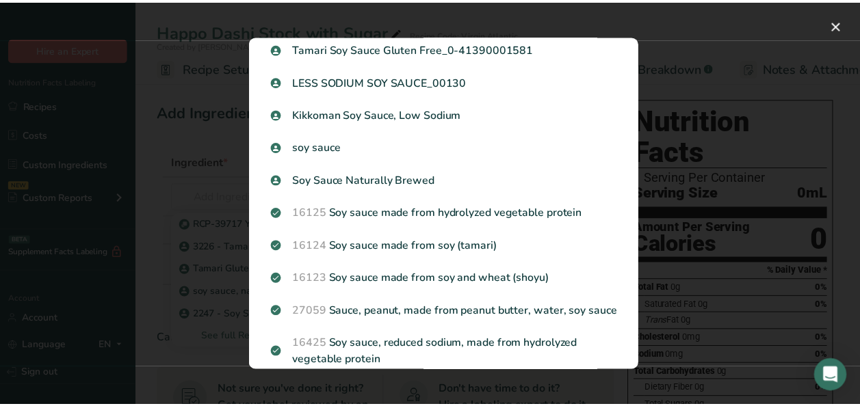
scroll to position [342, 0]
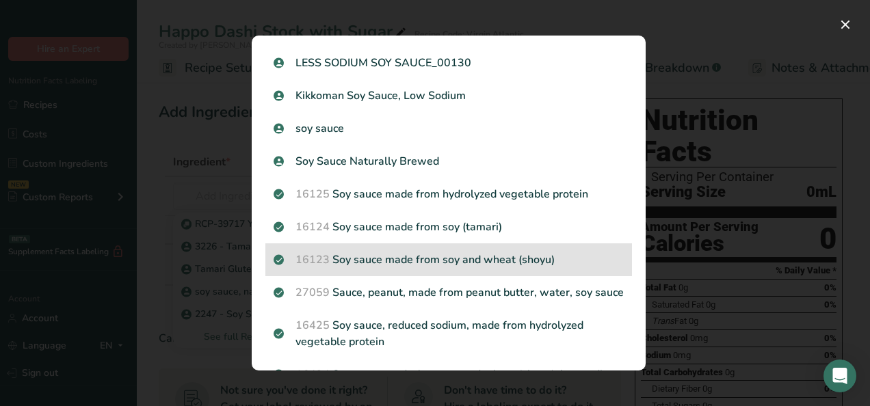
click at [534, 268] on p "16123 Soy sauce made from soy and wheat (shoyu)" at bounding box center [449, 260] width 350 height 16
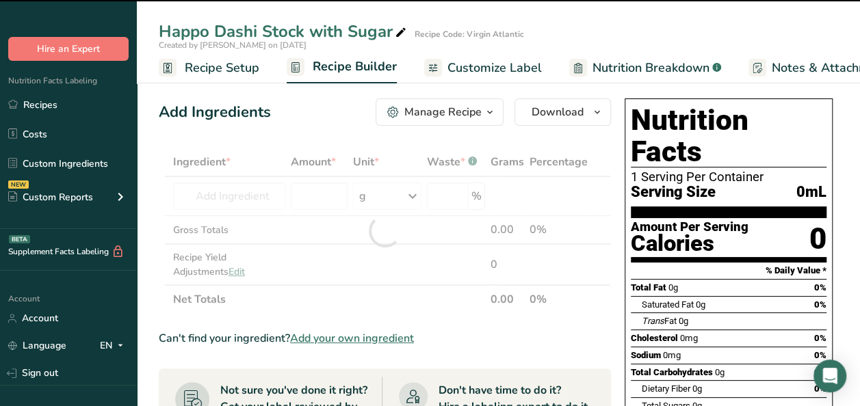
type input "0"
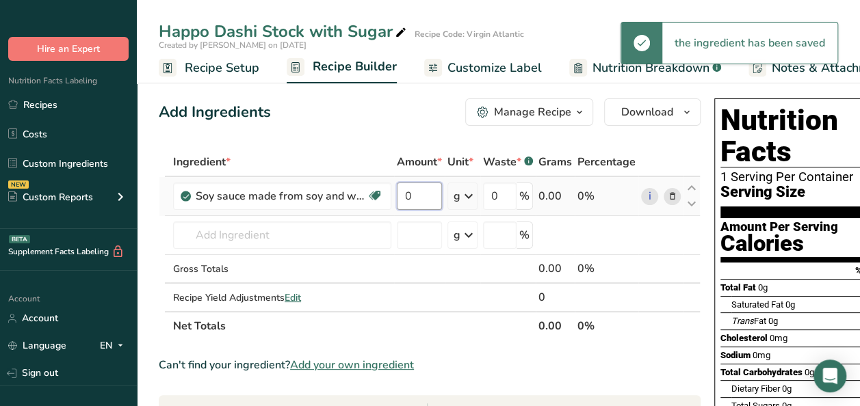
click at [416, 192] on input "0" at bounding box center [419, 196] width 45 height 27
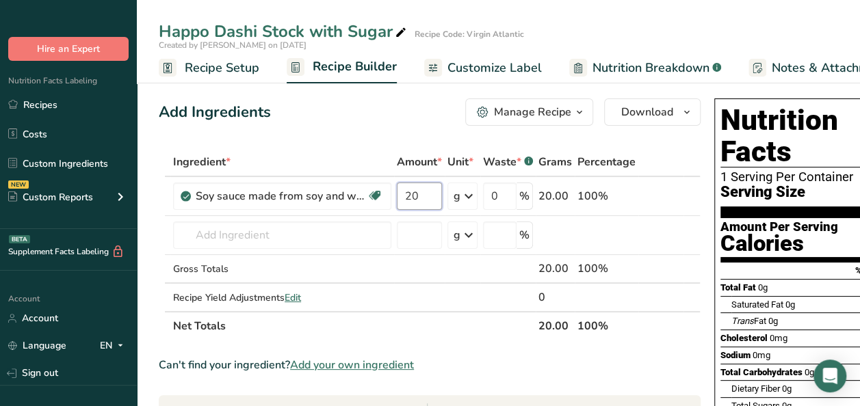
type input "20"
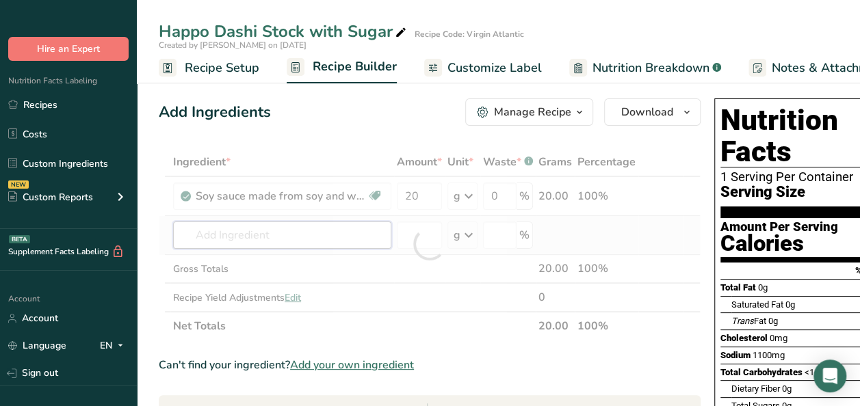
click at [211, 234] on div "Ingredient * Amount * Unit * Waste * .a-a{fill:#347362;}.b-a{fill:#fff;} Grams …" at bounding box center [430, 244] width 542 height 193
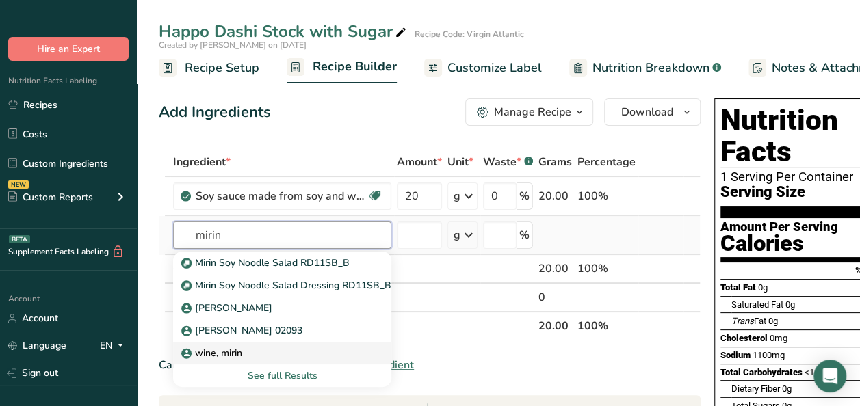
type input "mirin"
click at [256, 352] on div "wine, mirin" at bounding box center [271, 353] width 174 height 14
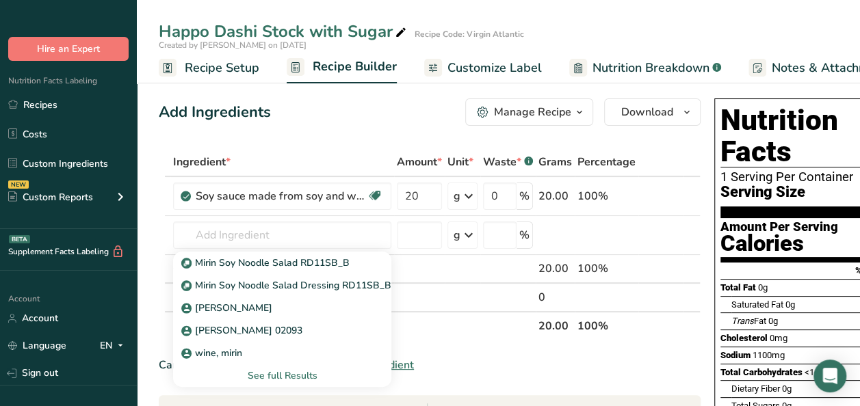
type input "wine, mirin"
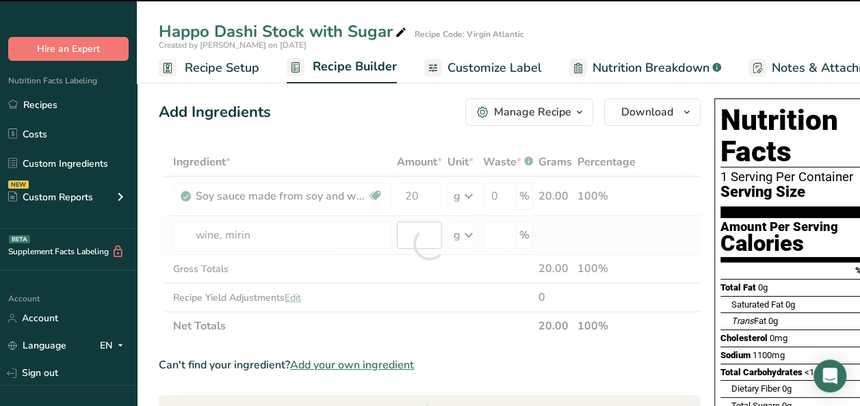
type input "0"
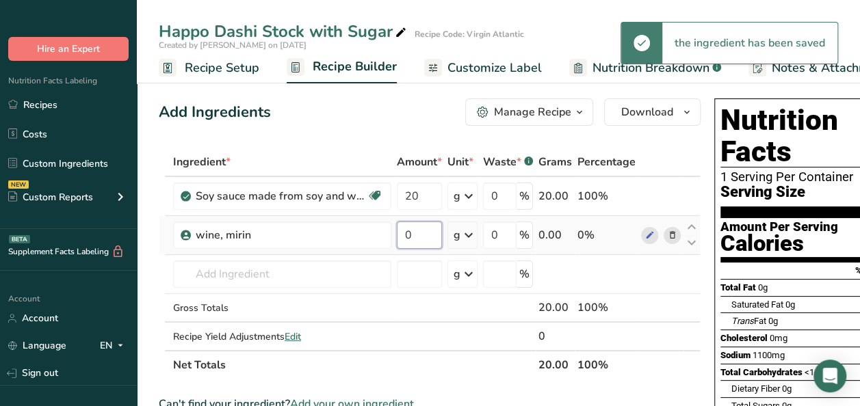
click at [417, 236] on input "0" at bounding box center [419, 235] width 45 height 27
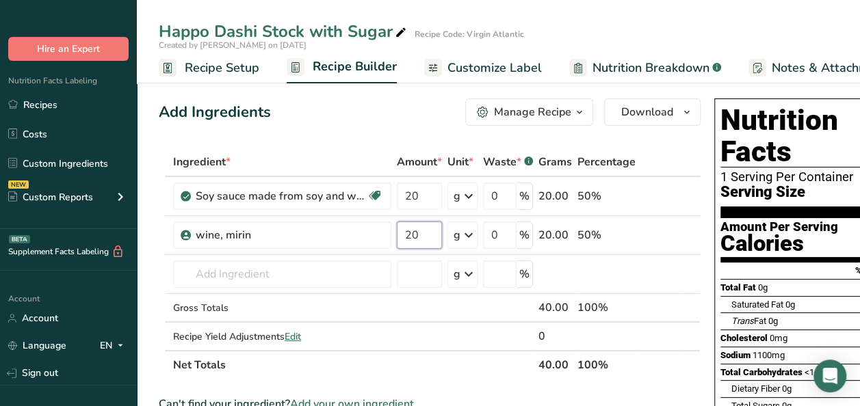
type input "20"
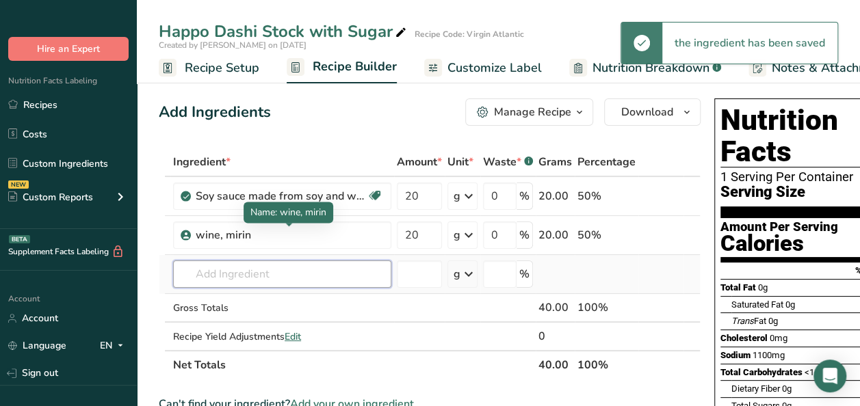
click at [234, 276] on div "Ingredient * Amount * Unit * Waste * .a-a{fill:#347362;}.b-a{fill:#fff;} Grams …" at bounding box center [430, 264] width 542 height 232
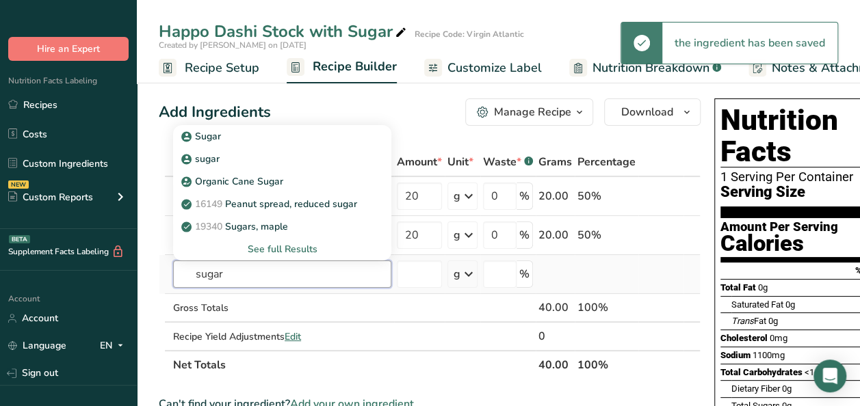
type input "sugar"
click at [286, 245] on div "See full Results" at bounding box center [282, 249] width 196 height 14
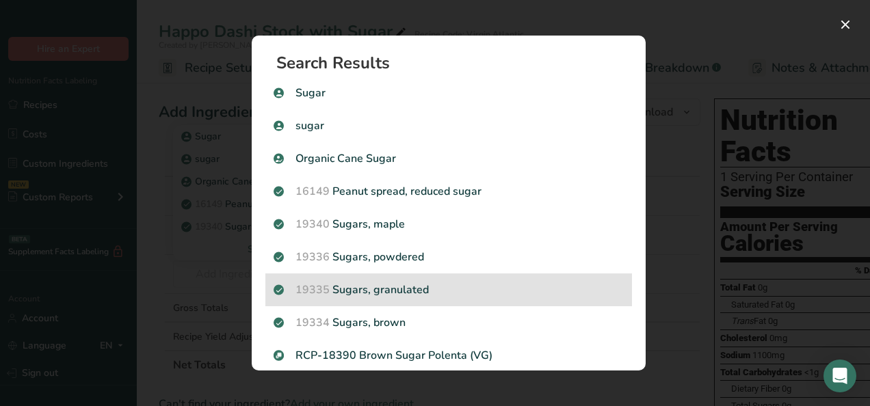
click at [410, 295] on p "19335 Sugars, granulated" at bounding box center [449, 290] width 350 height 16
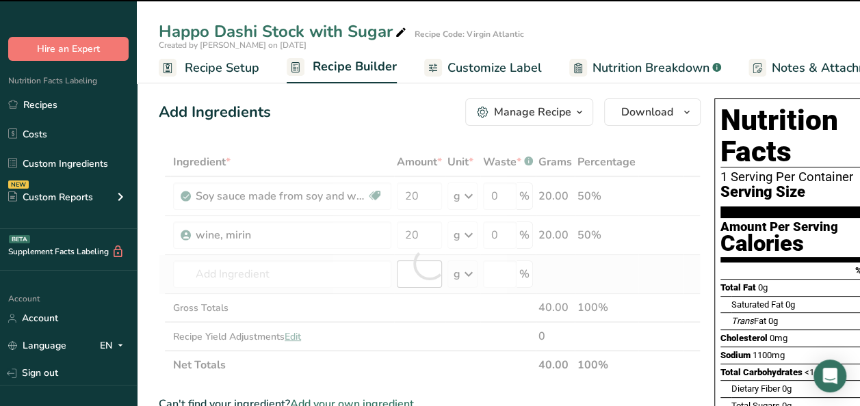
type input "0"
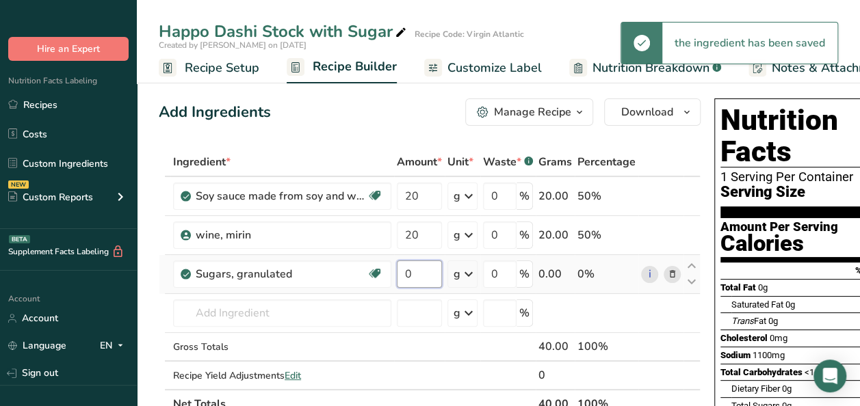
click at [418, 267] on input "0" at bounding box center [419, 274] width 45 height 27
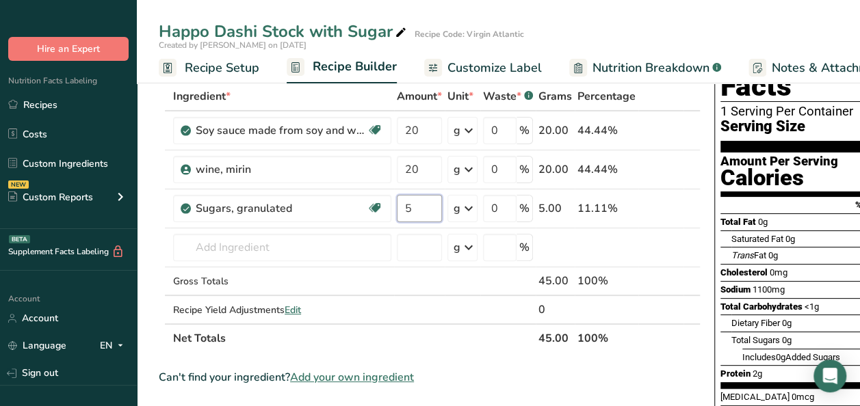
scroll to position [0, 0]
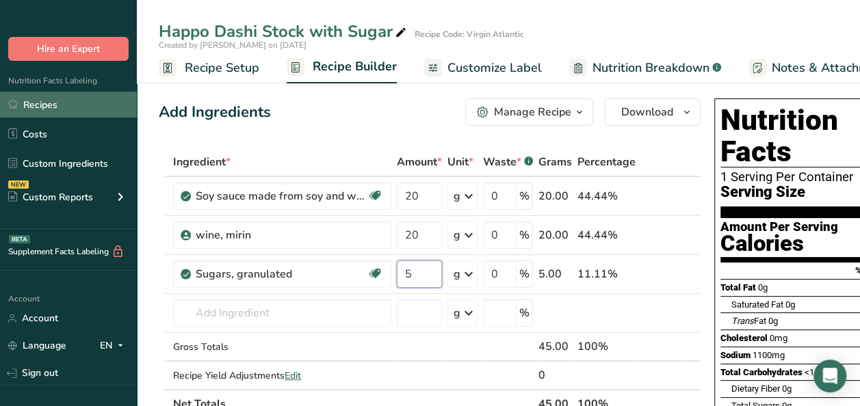
type input "5"
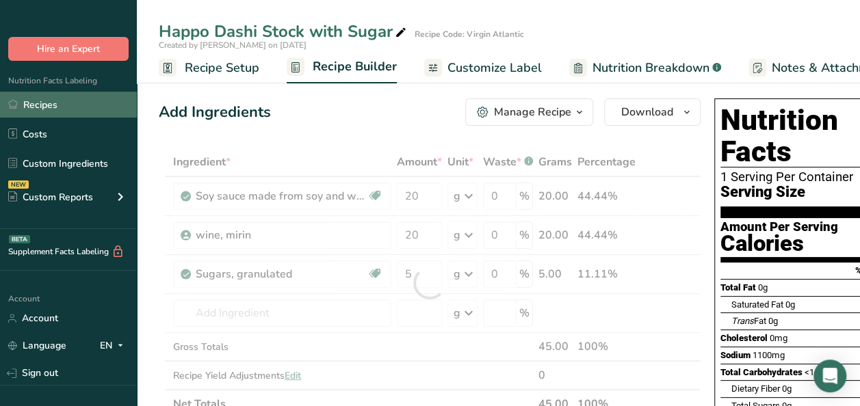
click at [47, 107] on link "Recipes" at bounding box center [68, 105] width 137 height 26
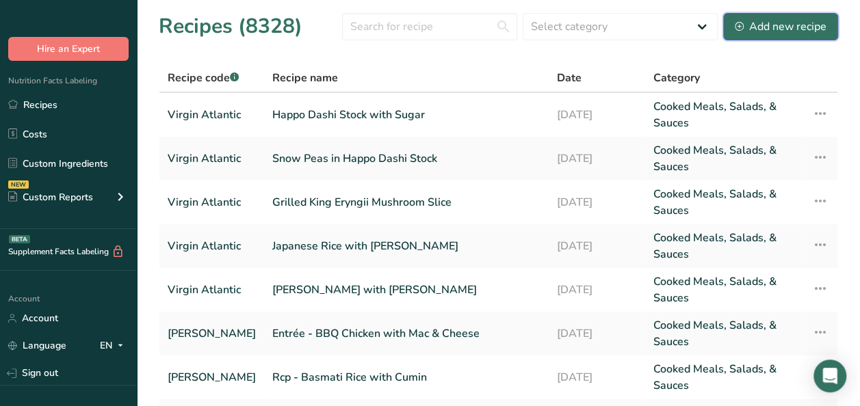
click at [755, 31] on div "Add new recipe" at bounding box center [781, 26] width 92 height 16
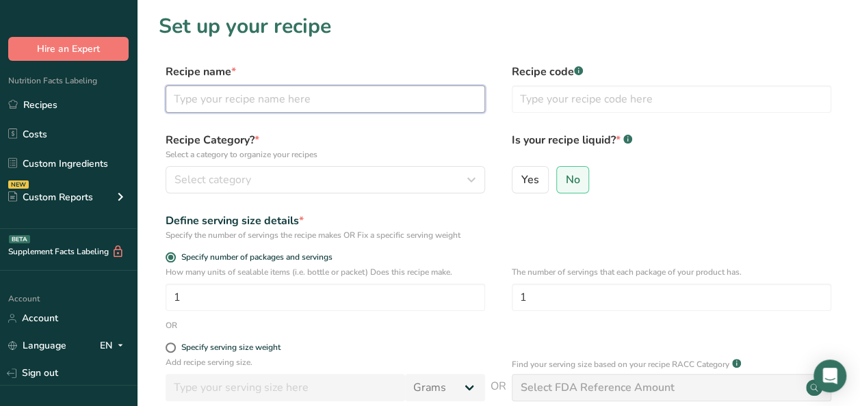
paste input "Japanese Dashi Stock"
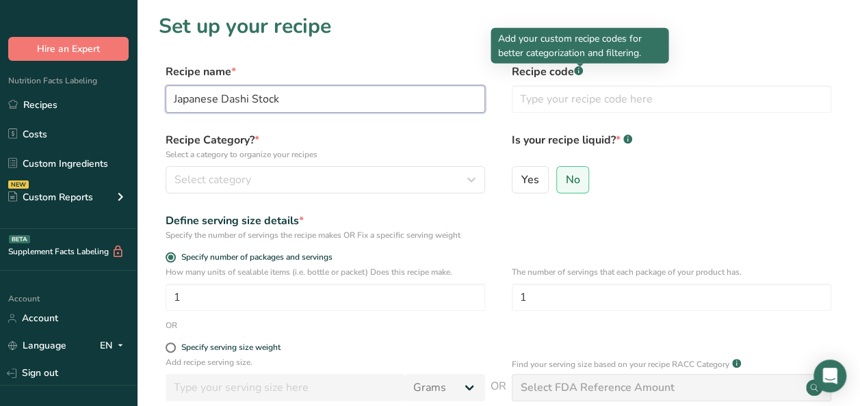
type input "Japanese Dashi Stock"
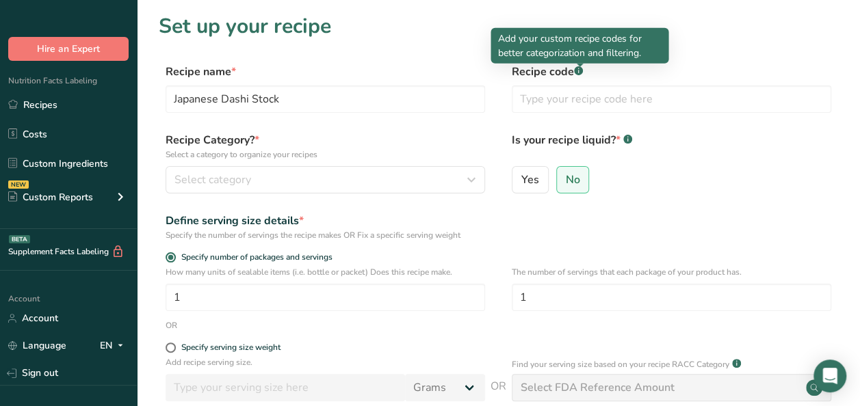
click at [576, 73] on rect at bounding box center [578, 70] width 9 height 9
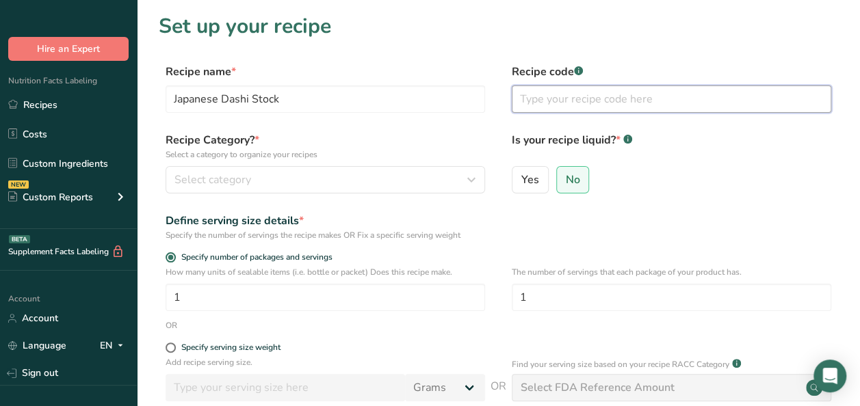
click at [566, 90] on input "text" at bounding box center [671, 98] width 319 height 27
type input "Virgin Atlantic"
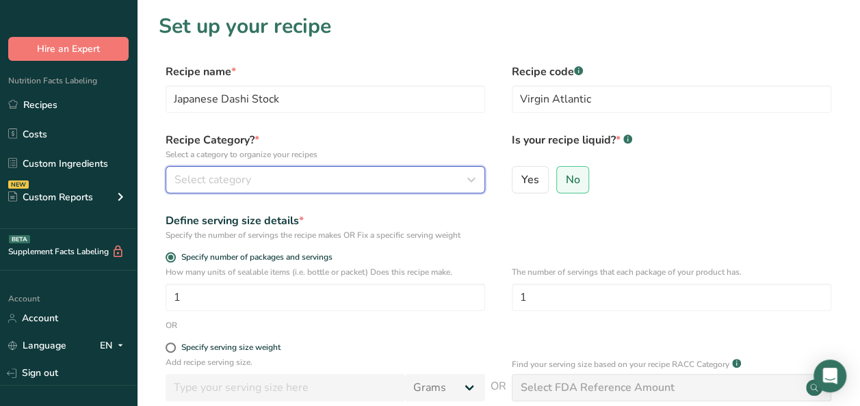
click at [393, 176] on div "Select category" at bounding box center [320, 180] width 293 height 16
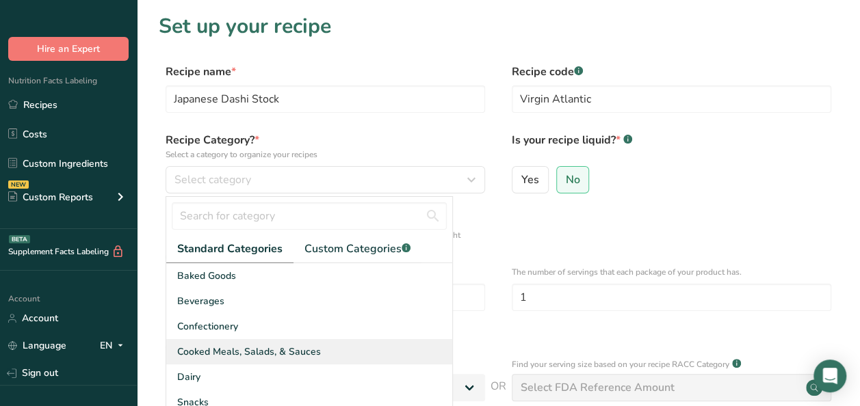
click at [226, 355] on span "Cooked Meals, Salads, & Sauces" at bounding box center [249, 352] width 144 height 14
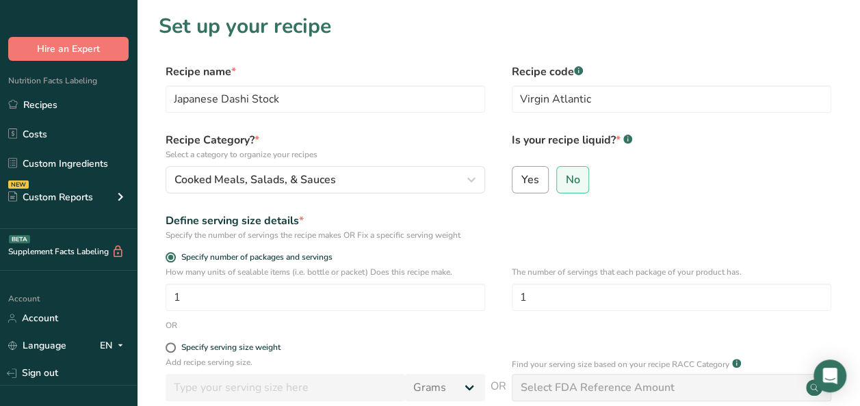
click at [528, 183] on span "Yes" at bounding box center [530, 180] width 18 height 14
click at [521, 183] on input "Yes" at bounding box center [516, 179] width 9 height 9
radio input "true"
radio input "false"
select select "22"
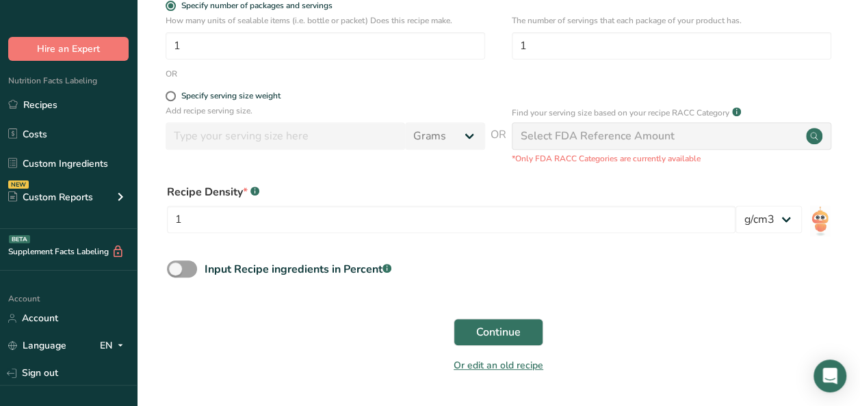
scroll to position [274, 0]
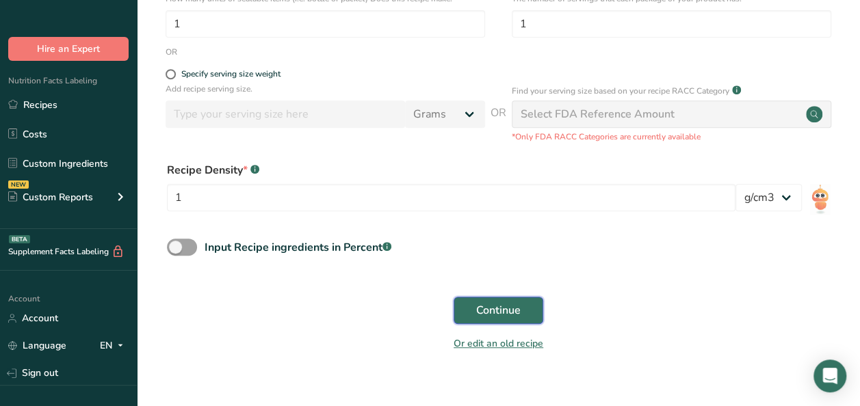
click at [538, 312] on button "Continue" at bounding box center [498, 310] width 90 height 27
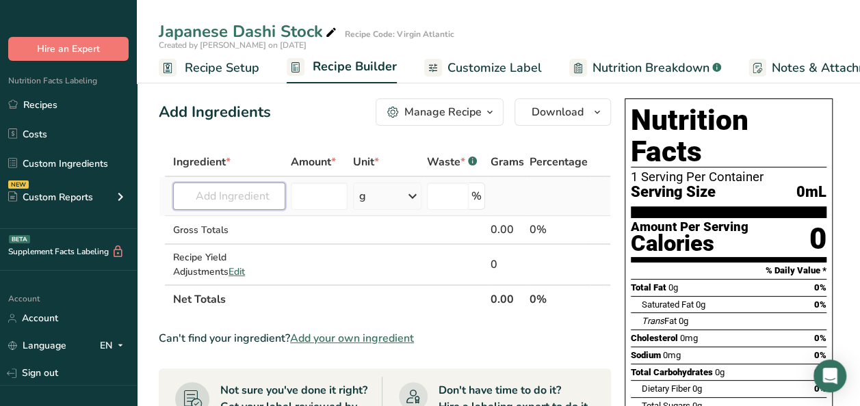
click at [226, 200] on input "text" at bounding box center [229, 196] width 112 height 27
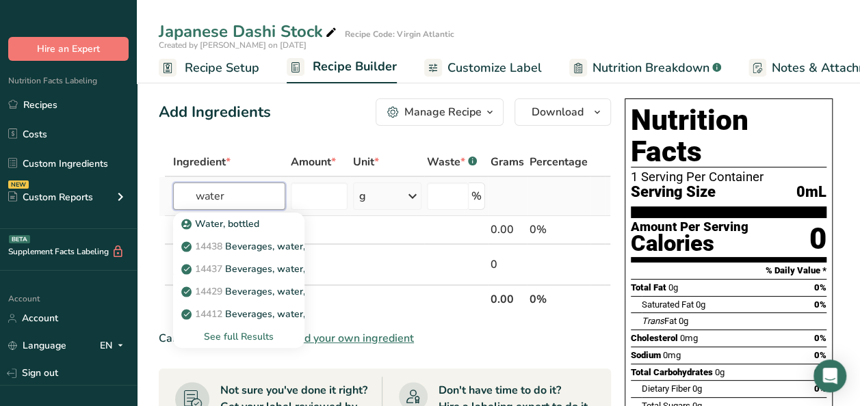
type input "water"
click at [246, 339] on div "See full Results" at bounding box center [238, 337] width 109 height 14
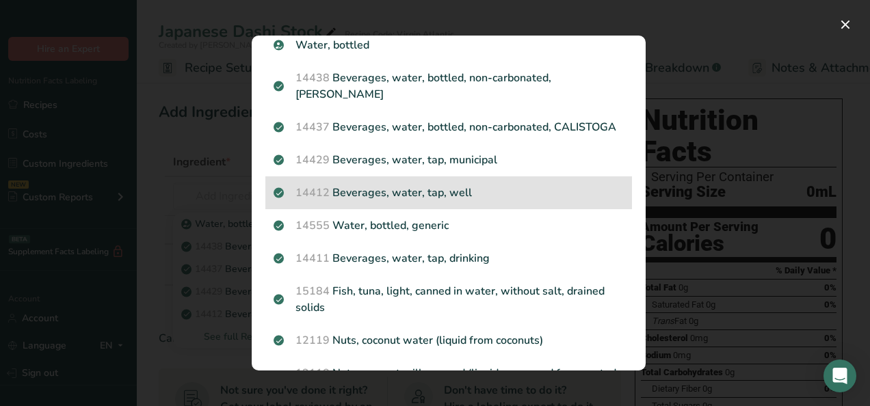
scroll to position [68, 0]
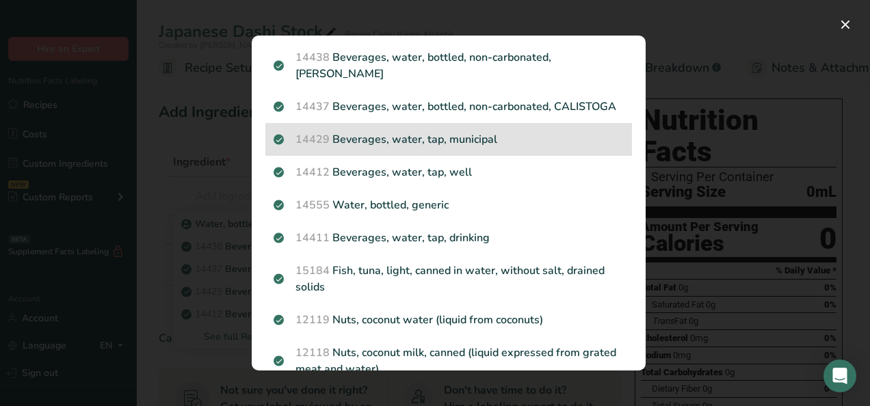
click at [468, 148] on p "14429 [GEOGRAPHIC_DATA], water, tap, municipal" at bounding box center [449, 139] width 350 height 16
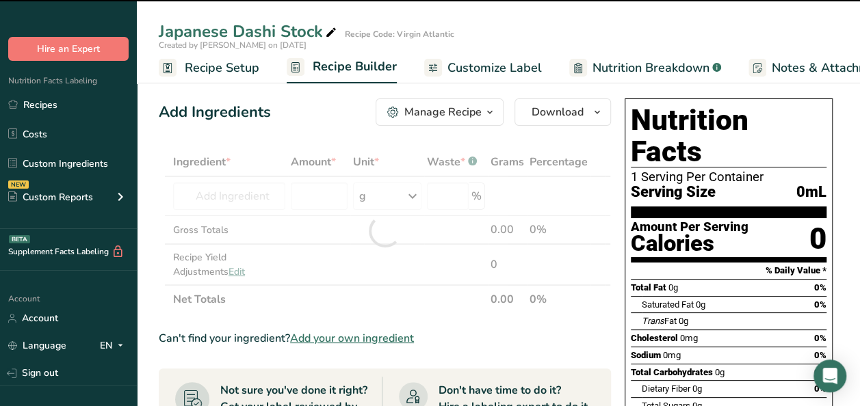
type input "0"
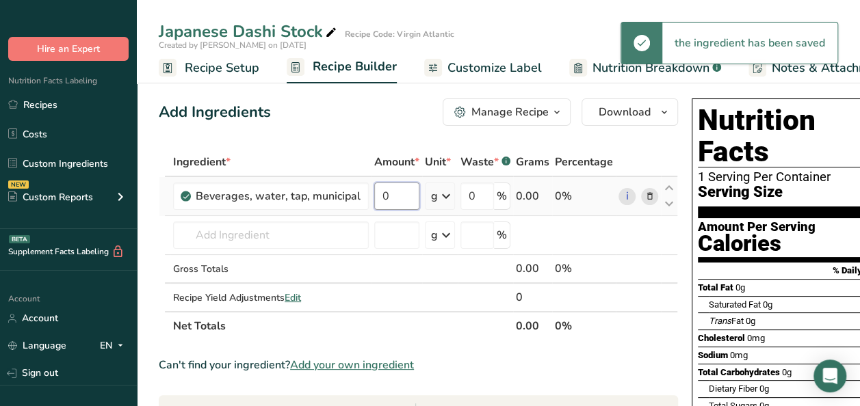
click at [390, 197] on input "0" at bounding box center [396, 196] width 45 height 27
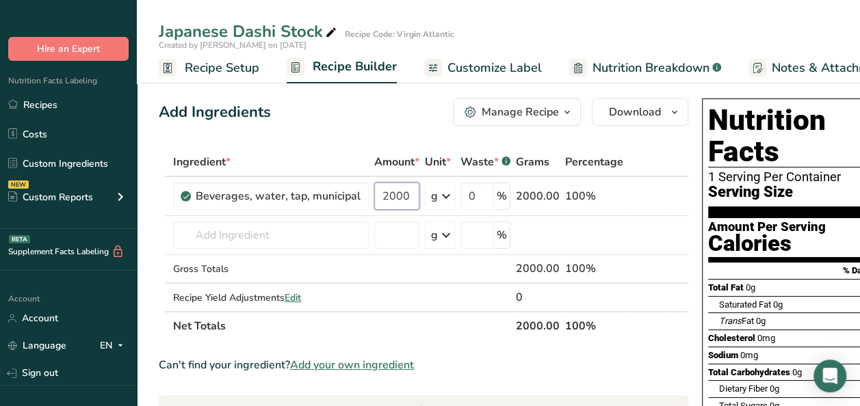
type input "2000"
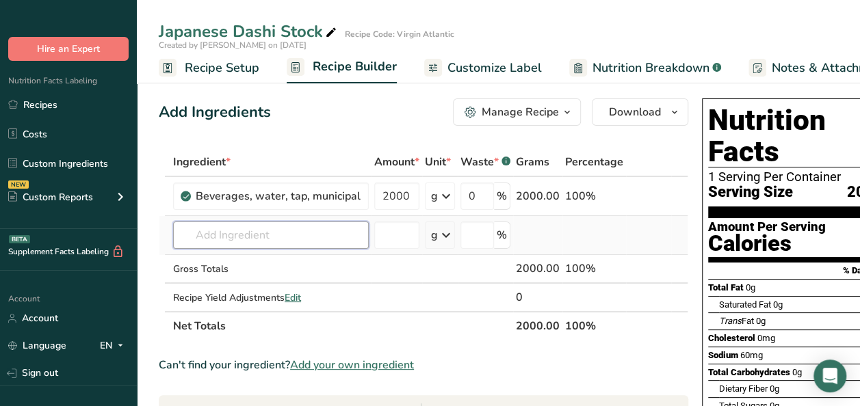
click at [243, 223] on div "Ingredient * Amount * Unit * Waste * .a-a{fill:#347362;}.b-a{fill:#fff;} Grams …" at bounding box center [423, 244] width 529 height 193
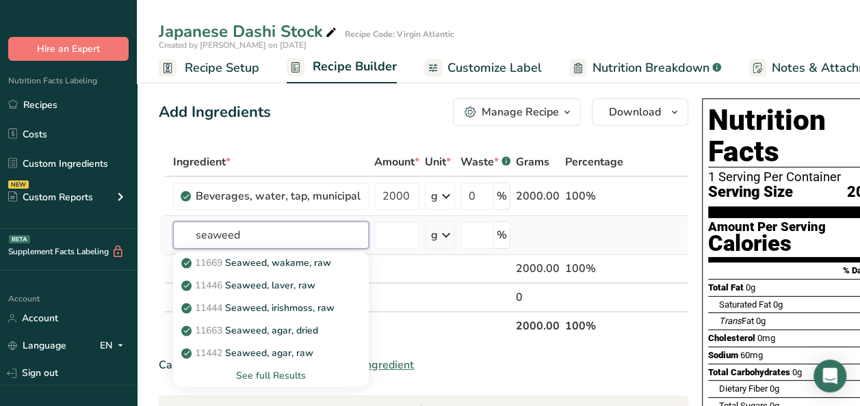
type input "seaweed"
click at [280, 377] on div "See full Results" at bounding box center [271, 376] width 174 height 14
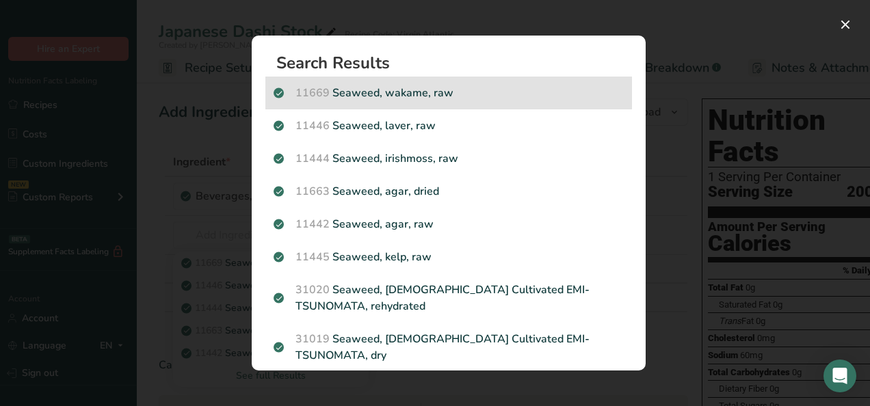
click at [427, 90] on p "11669 Seaweed, wakame, raw" at bounding box center [449, 93] width 350 height 16
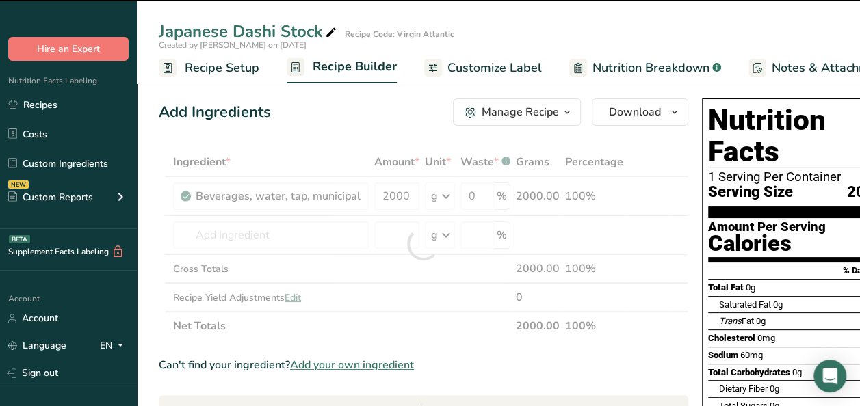
type input "0"
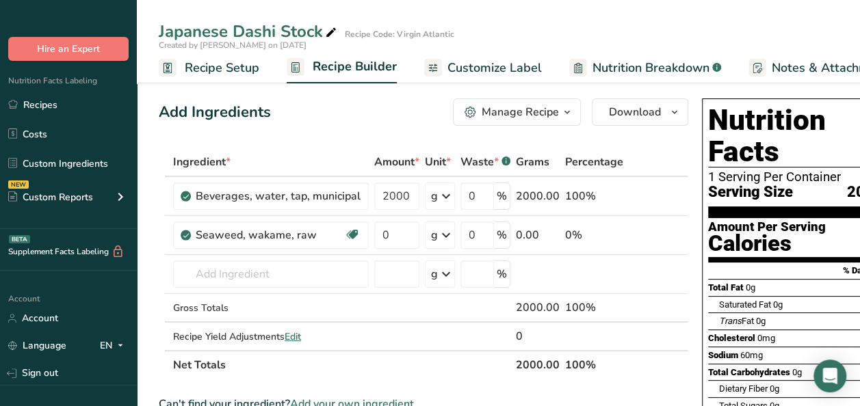
drag, startPoint x: 440, startPoint y: 376, endPoint x: 422, endPoint y: 365, distance: 21.2
click at [440, 376] on th "Net Totals" at bounding box center [341, 364] width 343 height 29
click at [385, 231] on input "0" at bounding box center [396, 235] width 45 height 27
type input "30"
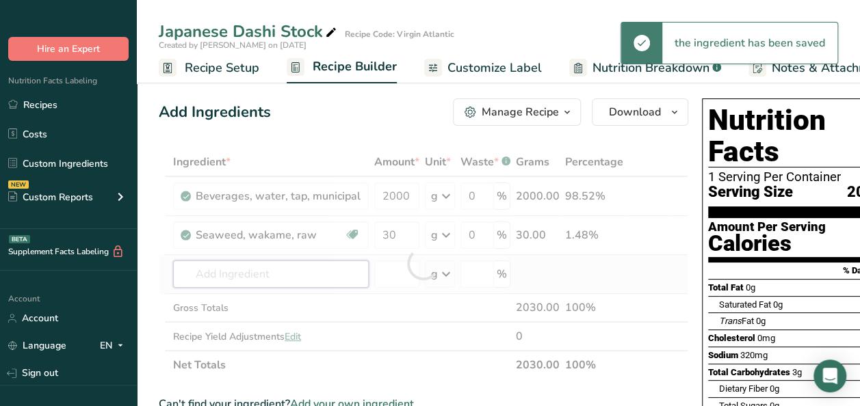
click at [247, 273] on div "Ingredient * Amount * Unit * Waste * .a-a{fill:#347362;}.b-a{fill:#fff;} Grams …" at bounding box center [423, 264] width 529 height 232
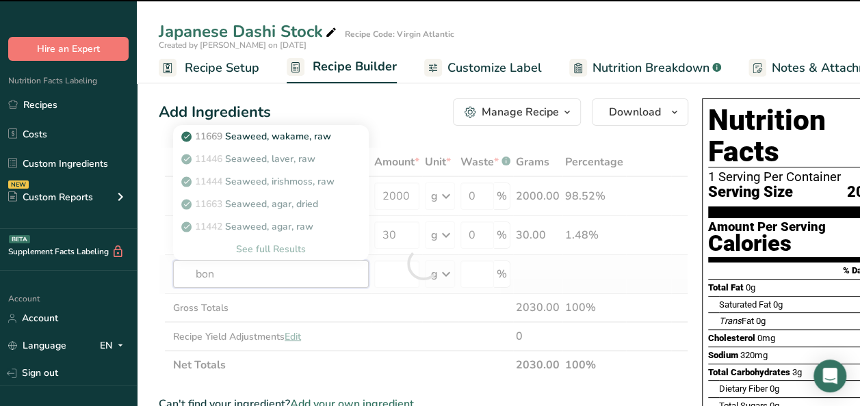
type input "boni"
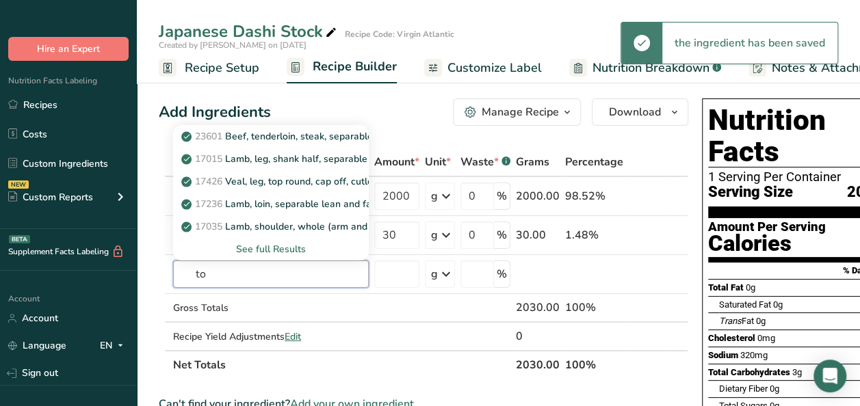
drag, startPoint x: 211, startPoint y: 276, endPoint x: 144, endPoint y: 259, distance: 69.8
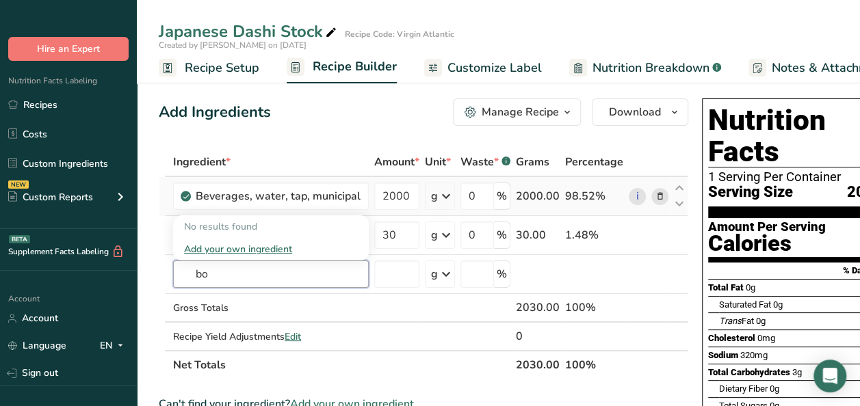
type input "b"
drag, startPoint x: 234, startPoint y: 273, endPoint x: 156, endPoint y: 267, distance: 78.2
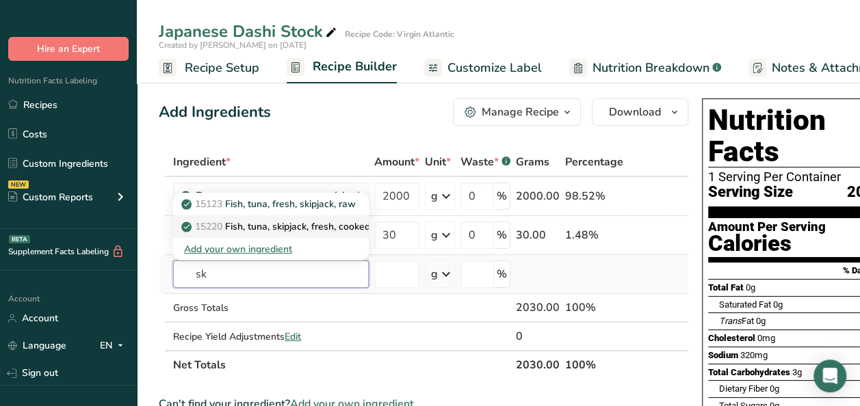
type input "s"
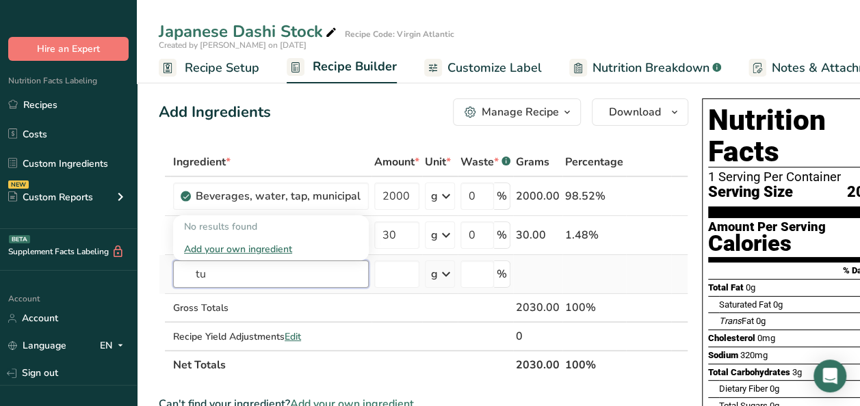
type input "t"
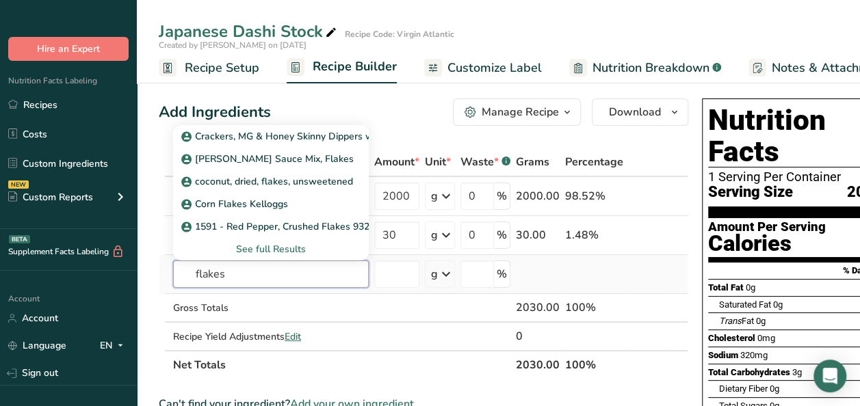
type input "flakes"
click at [267, 245] on div "See full Results" at bounding box center [271, 249] width 174 height 14
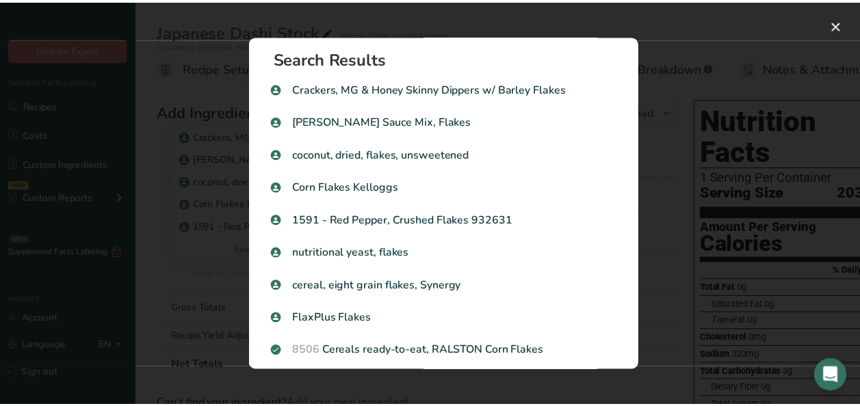
scroll to position [0, 0]
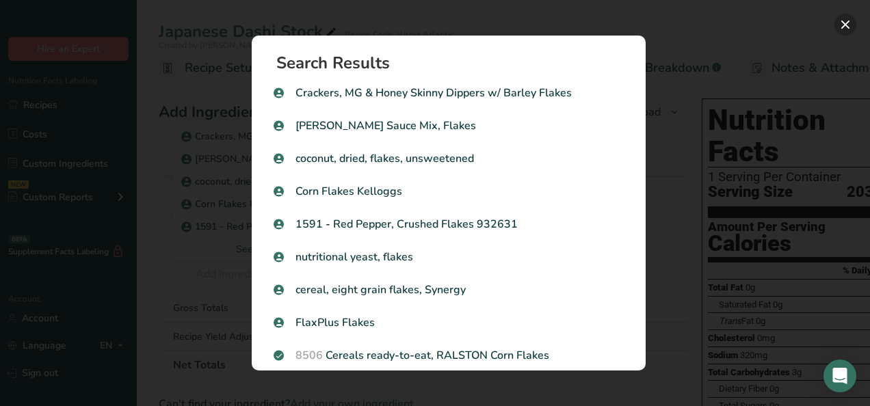
click at [837, 26] on button "Search results modal" at bounding box center [845, 25] width 22 height 22
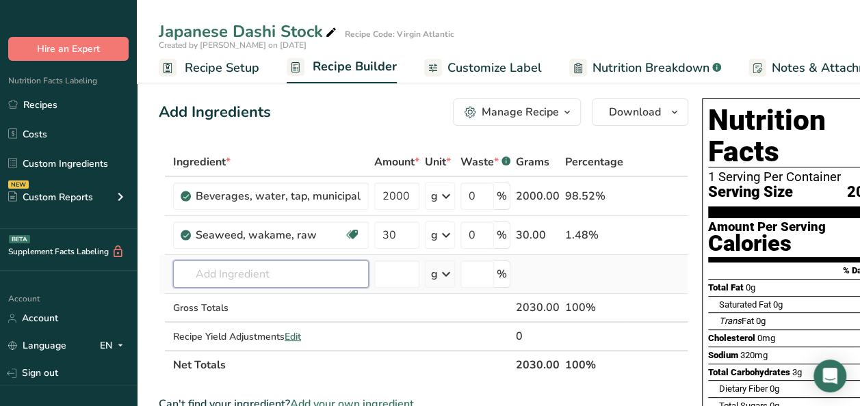
click at [248, 275] on input "text" at bounding box center [271, 274] width 196 height 27
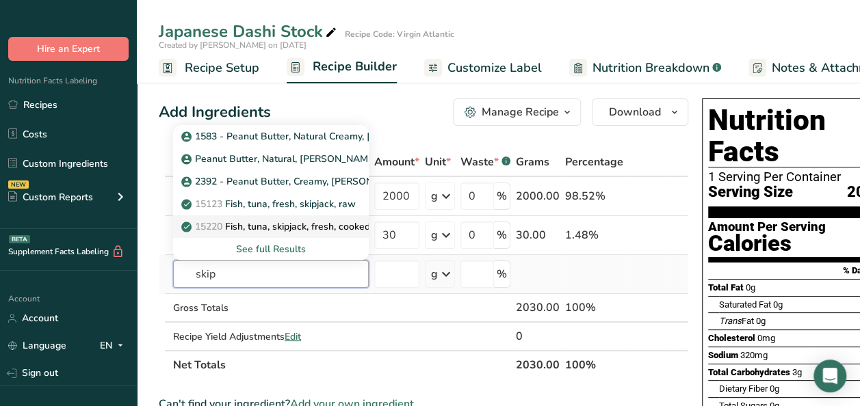
type input "skip"
click at [263, 229] on p "15220 Fish, tuna, skipjack, fresh, cooked, dry heat" at bounding box center [297, 227] width 227 height 14
type input "Fish, tuna, skipjack, fresh, cooked, dry heat"
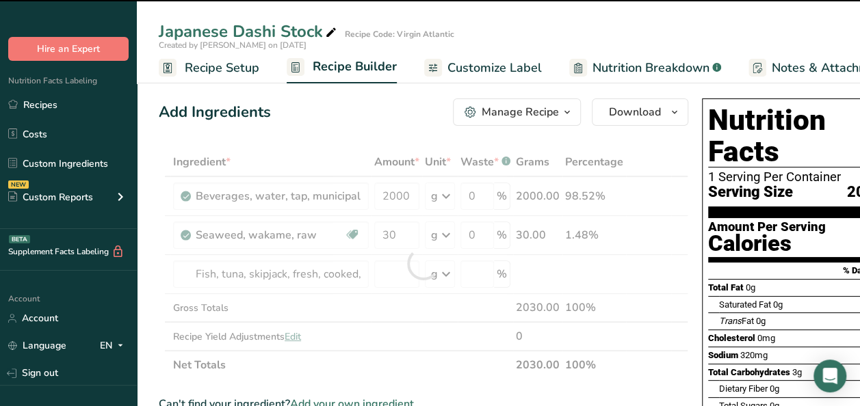
type input "0"
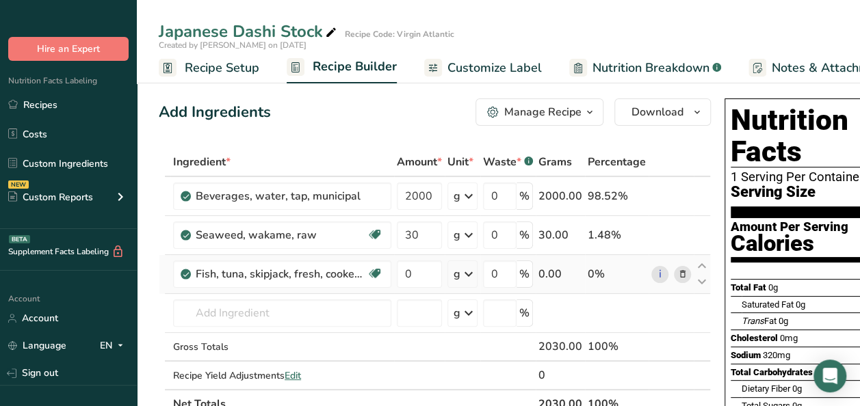
click at [678, 274] on icon at bounding box center [683, 274] width 10 height 14
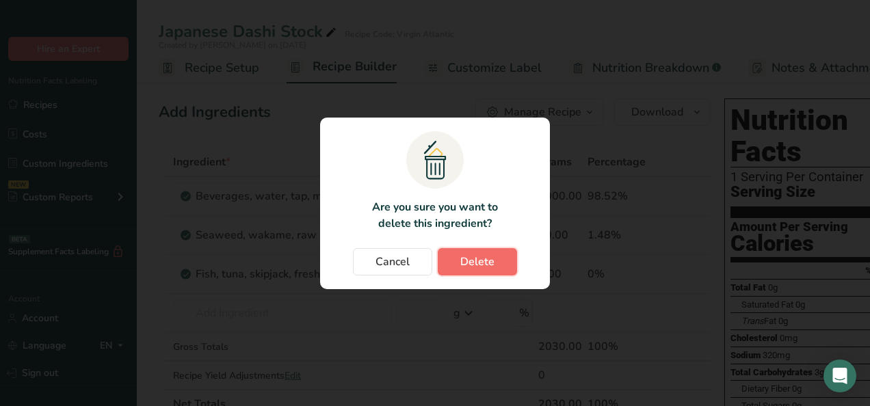
click at [497, 260] on button "Delete" at bounding box center [477, 261] width 79 height 27
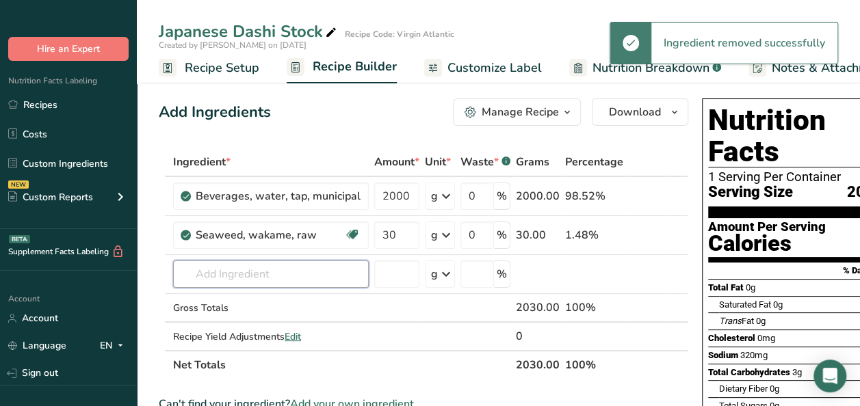
click at [238, 282] on input "text" at bounding box center [271, 274] width 196 height 27
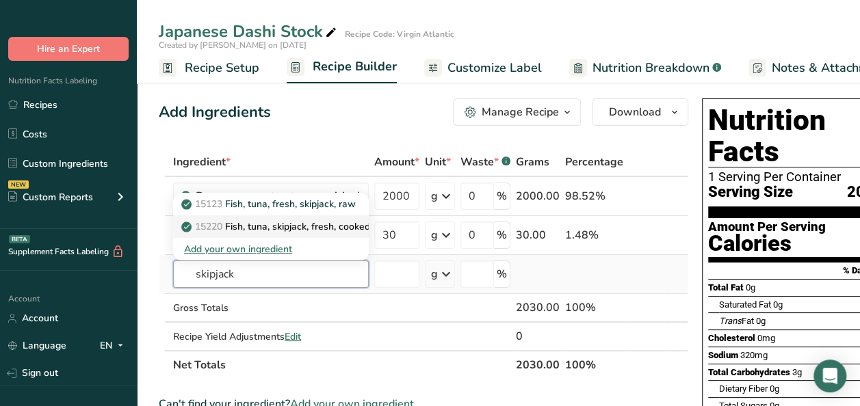
type input "skipjack"
click at [317, 233] on p "15220 Fish, tuna, skipjack, fresh, cooked, dry heat" at bounding box center [297, 227] width 227 height 14
type input "Fish, tuna, skipjack, fresh, cooked, dry heat"
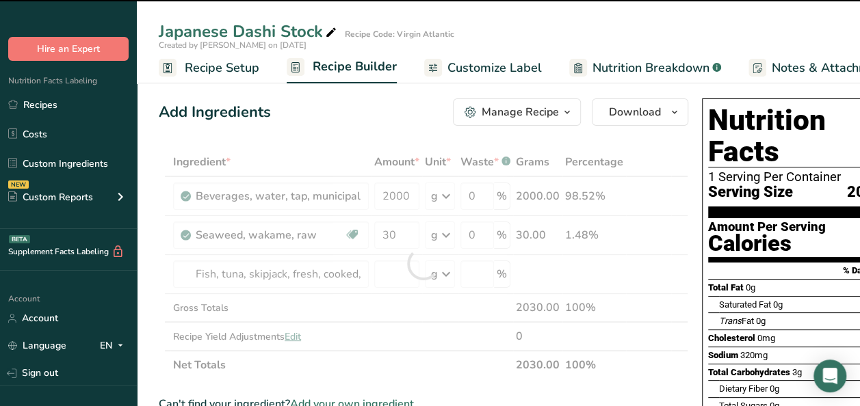
type input "0"
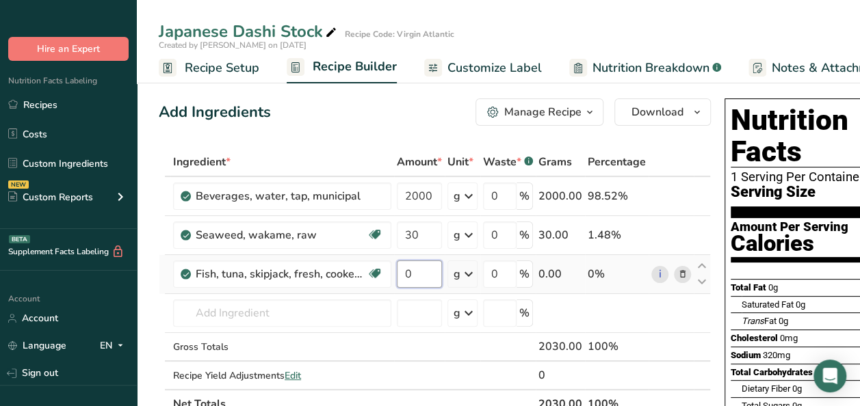
click at [412, 272] on input "0" at bounding box center [419, 274] width 45 height 27
type input "60"
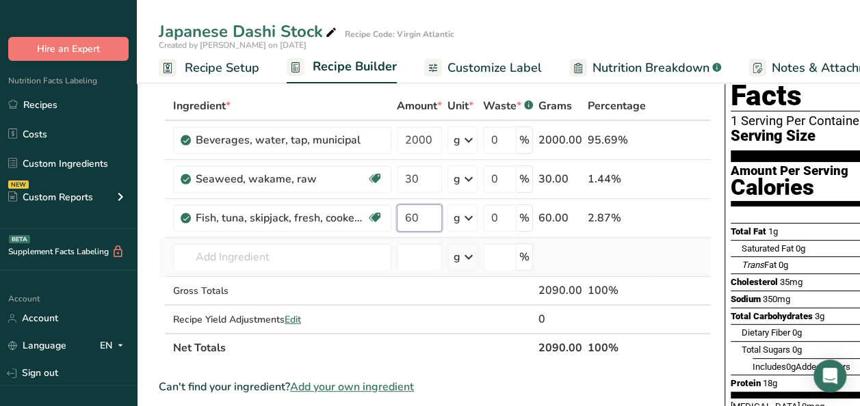
scroll to position [68, 0]
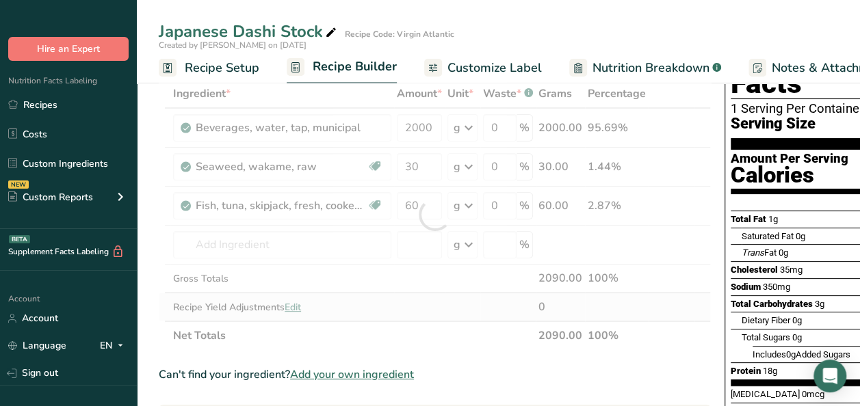
click at [298, 308] on div "Ingredient * Amount * Unit * Waste * .a-a{fill:#347362;}.b-a{fill:#fff;} Grams …" at bounding box center [435, 214] width 552 height 271
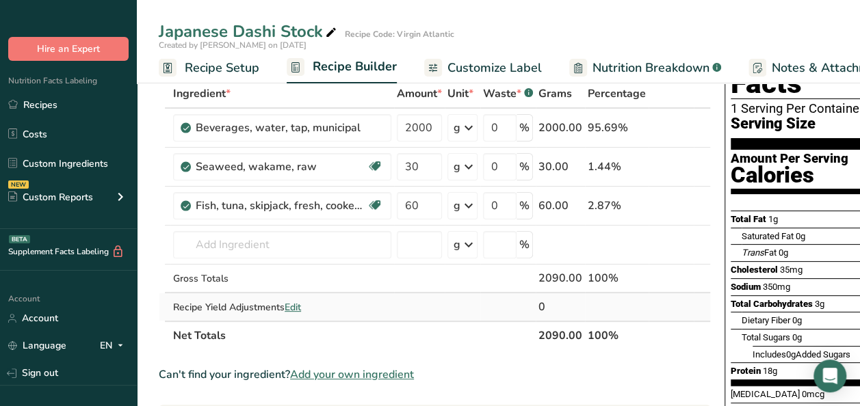
click at [297, 308] on span "Edit" at bounding box center [293, 307] width 16 height 13
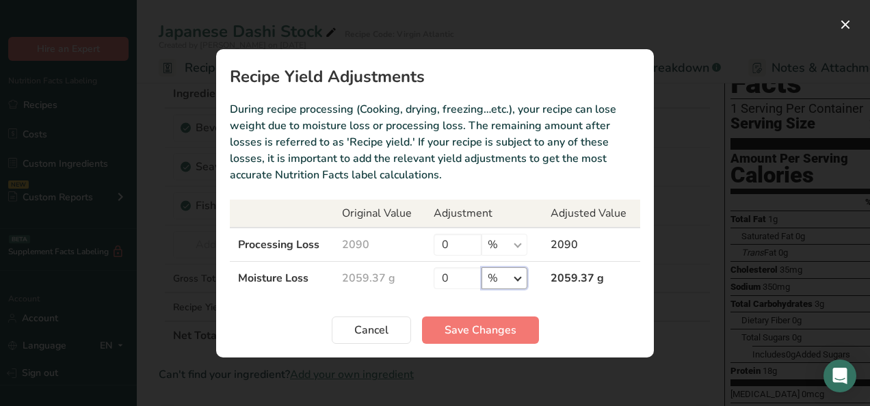
click at [523, 276] on select "% g kg mg mcg lb oz" at bounding box center [505, 278] width 46 height 22
drag, startPoint x: 523, startPoint y: 276, endPoint x: 462, endPoint y: 276, distance: 60.9
click at [523, 276] on select "% g kg mg mcg lb oz" at bounding box center [505, 278] width 46 height 22
click at [462, 276] on input "0" at bounding box center [458, 278] width 48 height 22
drag, startPoint x: 462, startPoint y: 276, endPoint x: 453, endPoint y: 275, distance: 8.9
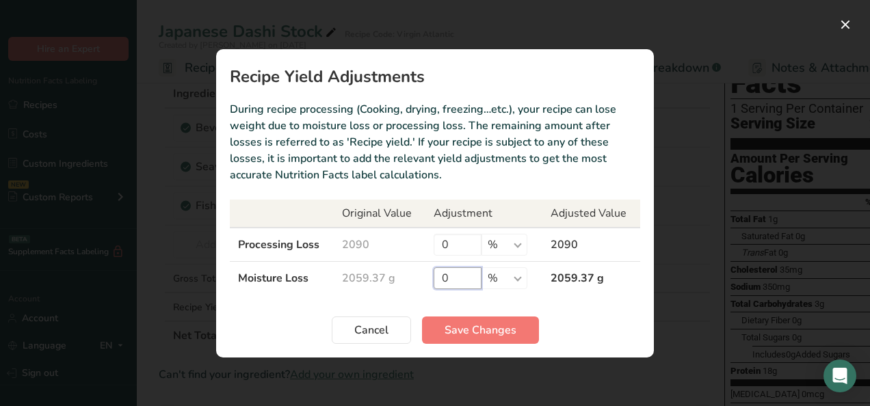
click at [454, 275] on input "0" at bounding box center [458, 278] width 48 height 22
drag, startPoint x: 453, startPoint y: 275, endPoint x: 401, endPoint y: 276, distance: 52.0
click at [401, 276] on tr "Moisture Loss 2059.37 g 0 % g kg mg mcg lb oz 2059.37 g" at bounding box center [435, 278] width 410 height 34
type input "3"
click at [529, 282] on td "% g kg mg mcg lb oz" at bounding box center [483, 278] width 117 height 34
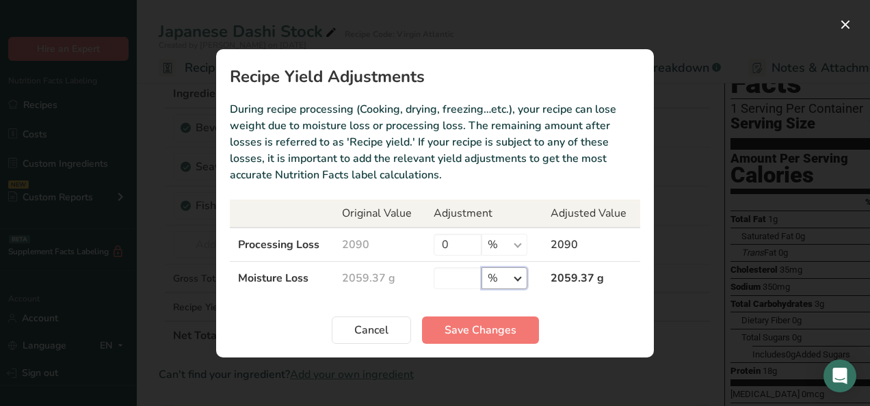
click at [518, 277] on select "% g kg mg mcg lb oz" at bounding box center [505, 278] width 46 height 22
select select "0"
click at [482, 267] on select "% g kg mg mcg lb oz" at bounding box center [505, 278] width 46 height 22
click at [469, 274] on input "Recipe yield modal" at bounding box center [458, 278] width 48 height 22
type input "390"
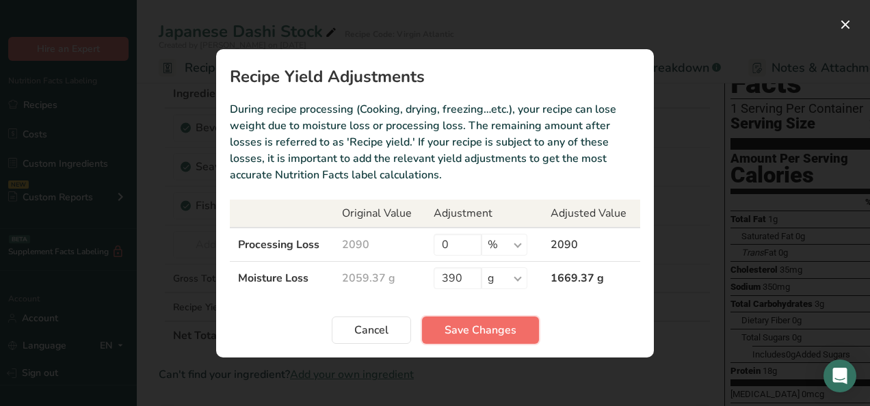
click at [476, 326] on span "Save Changes" at bounding box center [481, 330] width 72 height 16
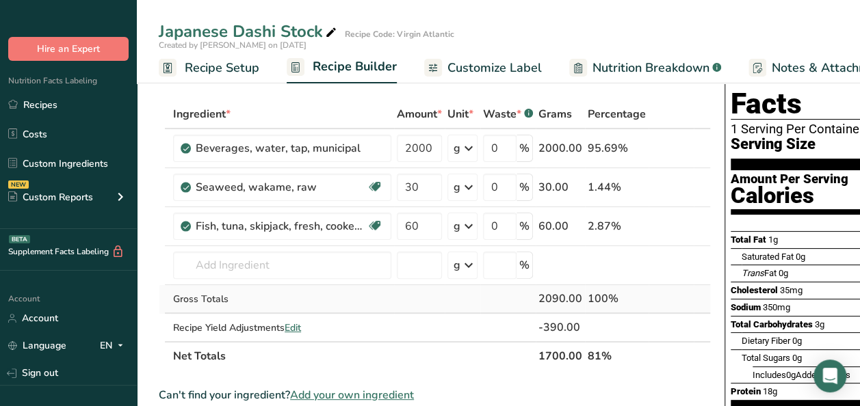
scroll to position [0, 0]
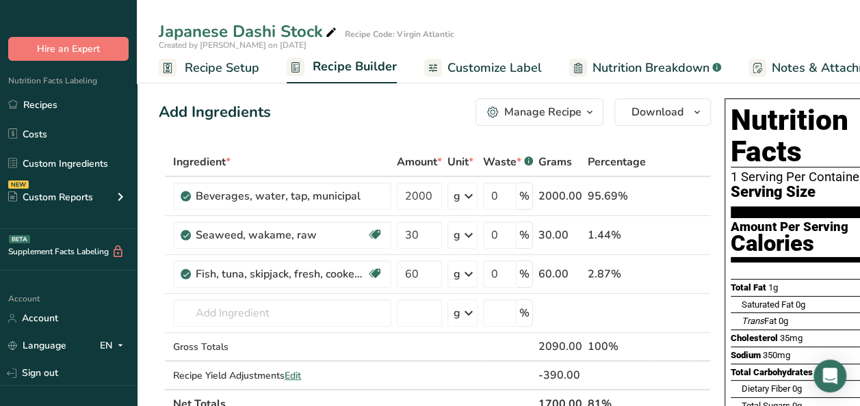
click at [585, 108] on icon "button" at bounding box center [589, 112] width 11 height 17
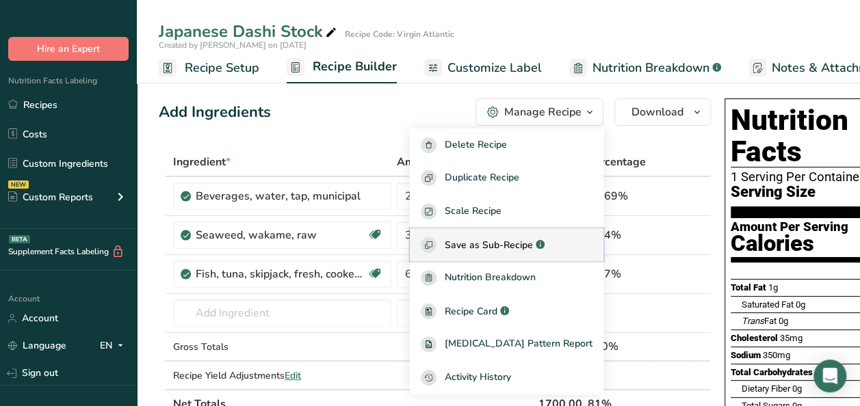
click at [533, 250] on span "Save as Sub-Recipe" at bounding box center [489, 245] width 88 height 14
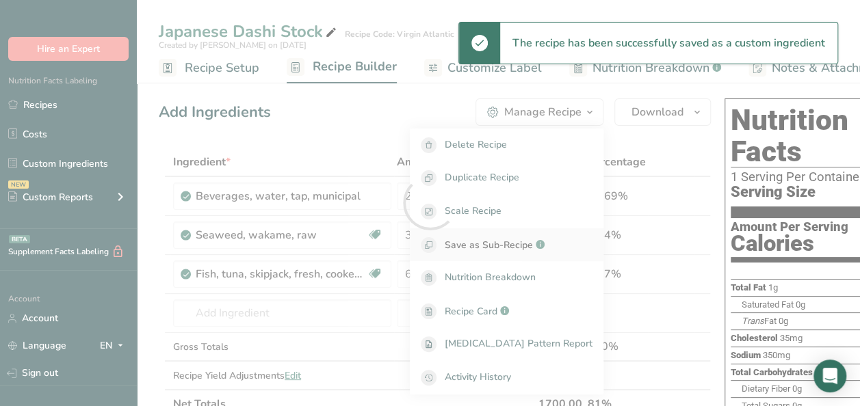
select select "30"
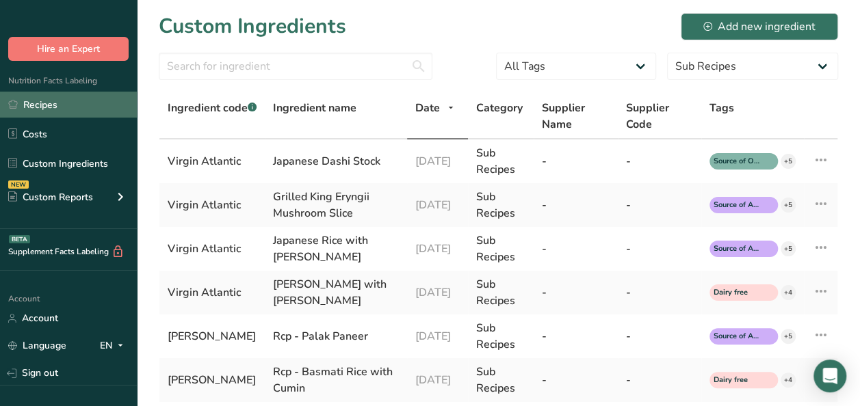
click at [40, 104] on link "Recipes" at bounding box center [68, 105] width 137 height 26
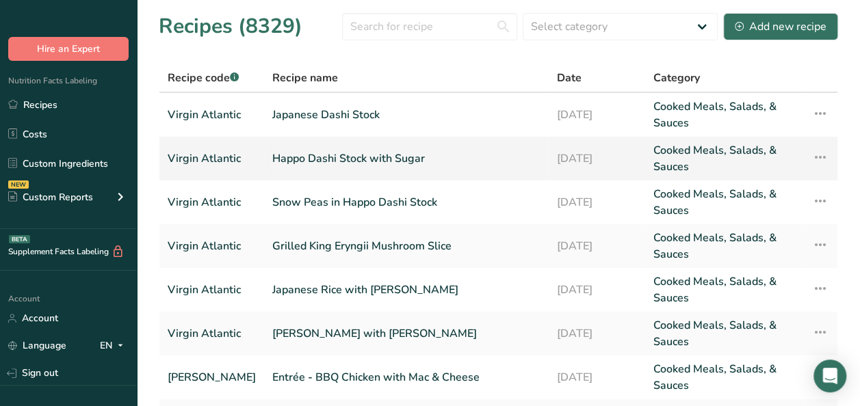
click at [316, 168] on link "Happo Dashi Stock with Sugar" at bounding box center [406, 158] width 268 height 33
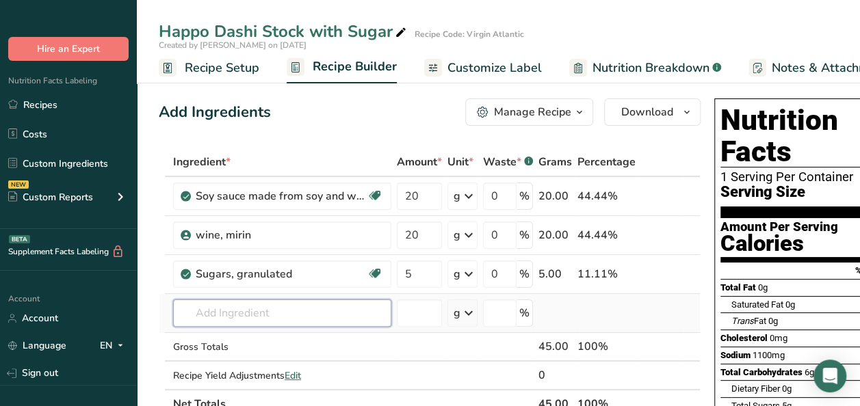
click at [243, 306] on input "text" at bounding box center [282, 313] width 218 height 27
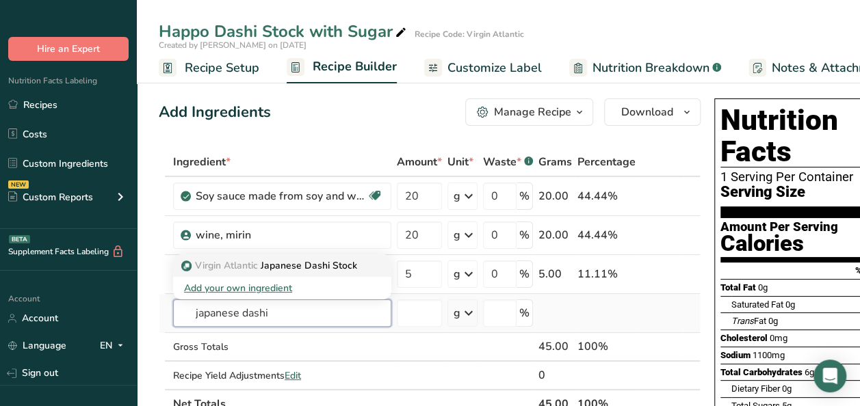
type input "japanese dashi"
click at [304, 265] on p "Virgin Atlantic Japanese Dashi Stock" at bounding box center [270, 266] width 173 height 14
type input "Japanese Dashi Stock"
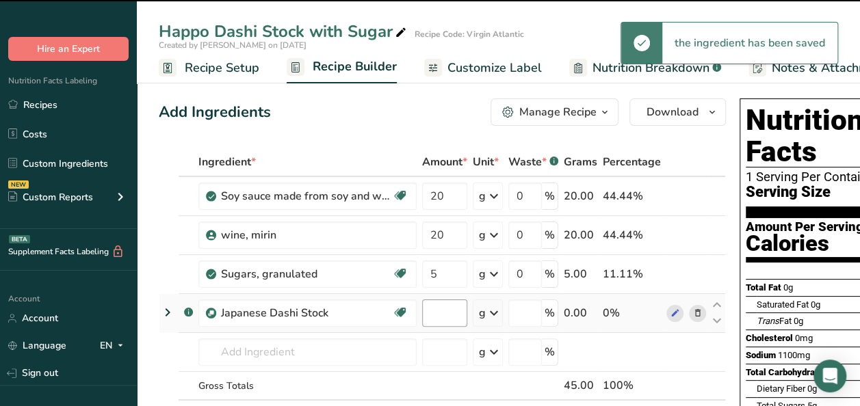
type input "0"
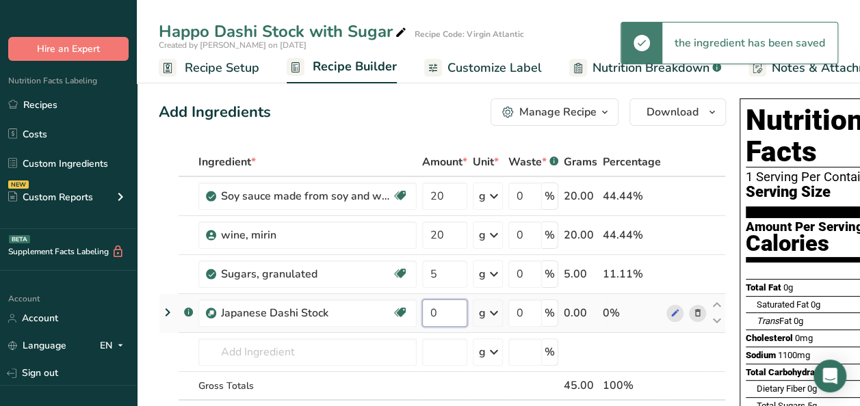
click at [443, 308] on input "0" at bounding box center [444, 313] width 45 height 27
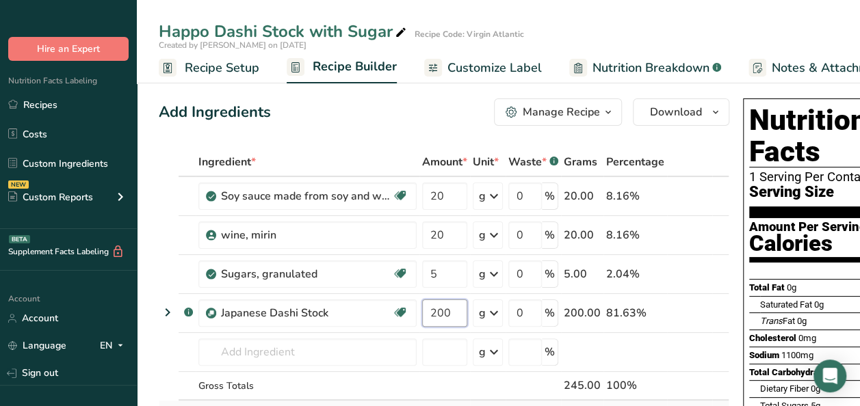
type input "200"
click at [603, 109] on icon "button" at bounding box center [608, 112] width 11 height 17
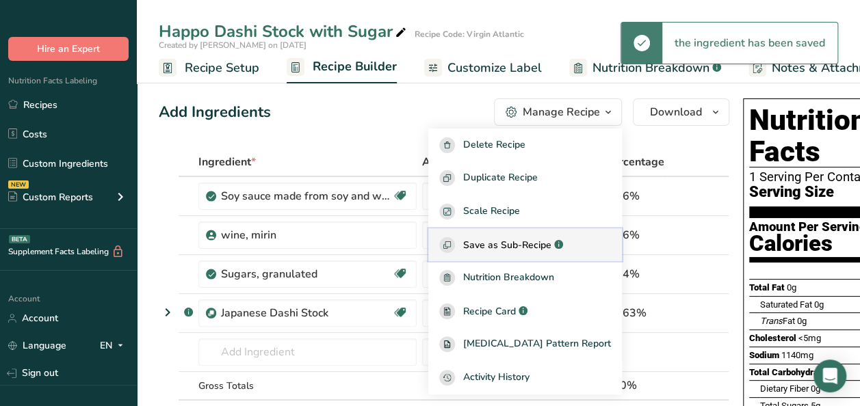
click at [503, 246] on span "Save as Sub-Recipe" at bounding box center [507, 245] width 88 height 14
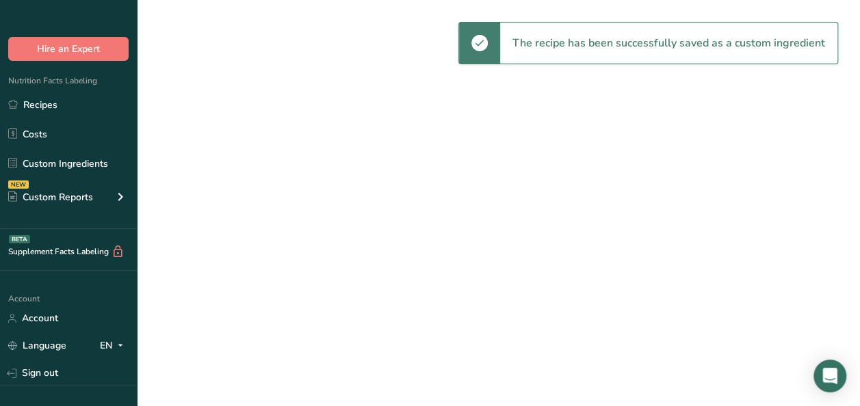
select select "30"
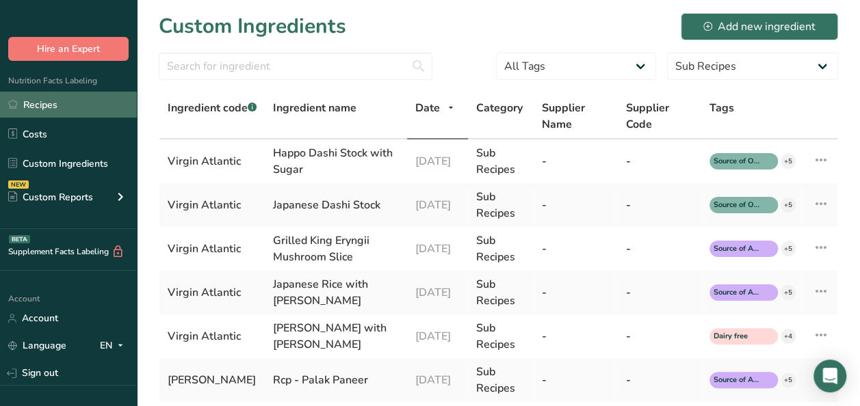
click at [56, 108] on link "Recipes" at bounding box center [68, 105] width 137 height 26
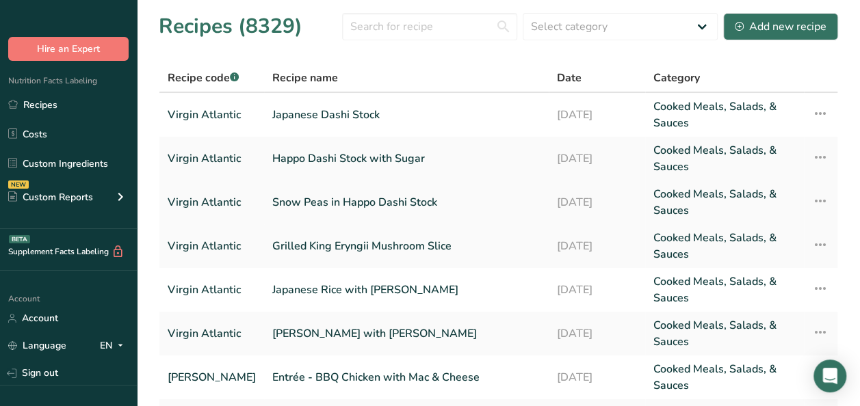
click at [360, 206] on link "Snow Peas in Happo Dashi Stock" at bounding box center [406, 202] width 268 height 33
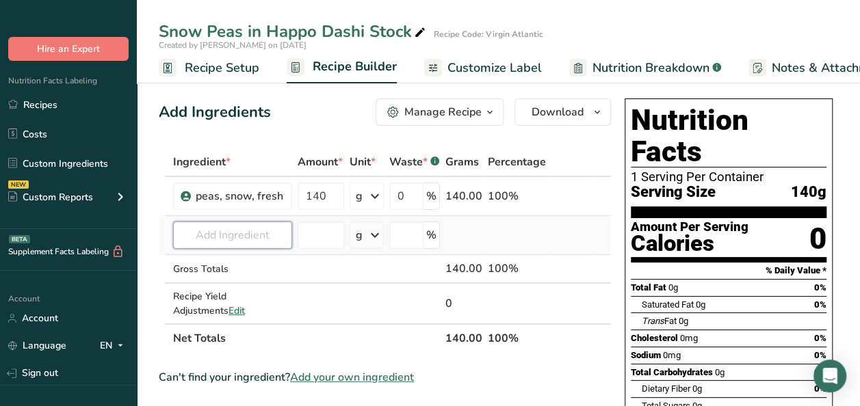
click at [253, 235] on input "text" at bounding box center [232, 235] width 119 height 27
type input "happo"
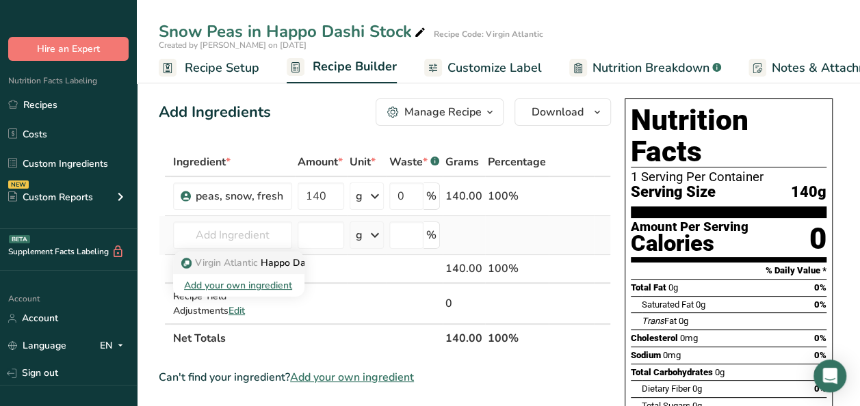
click at [292, 258] on p "Virgin Atlantic Happo Dashi Stock with Sugar" at bounding box center [290, 263] width 212 height 14
type input "Happo Dashi Stock with Sugar"
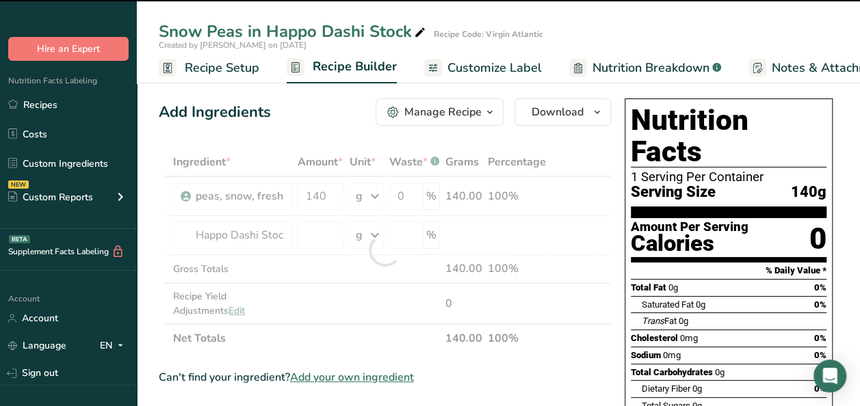
type input "0"
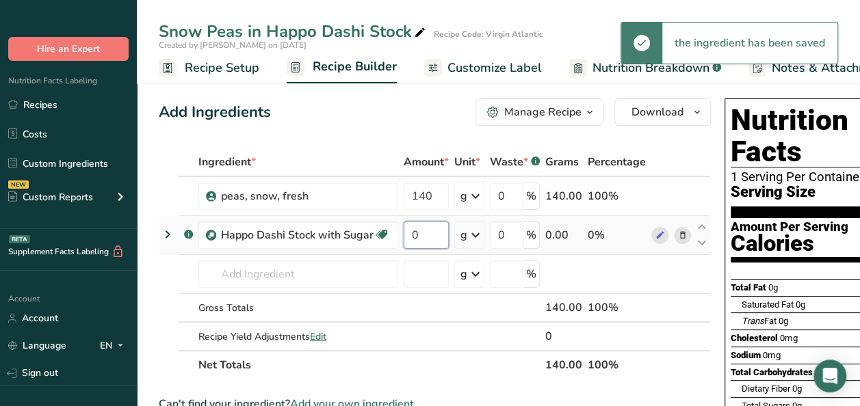
click at [425, 232] on input "0" at bounding box center [426, 235] width 45 height 27
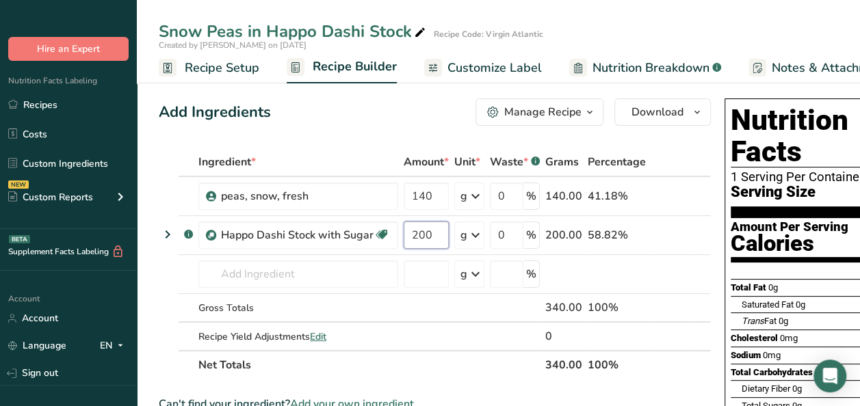
type input "200"
click at [316, 336] on div "Ingredient * Amount * Unit * Waste * .a-a{fill:#347362;}.b-a{fill:#fff;} Grams …" at bounding box center [435, 264] width 552 height 232
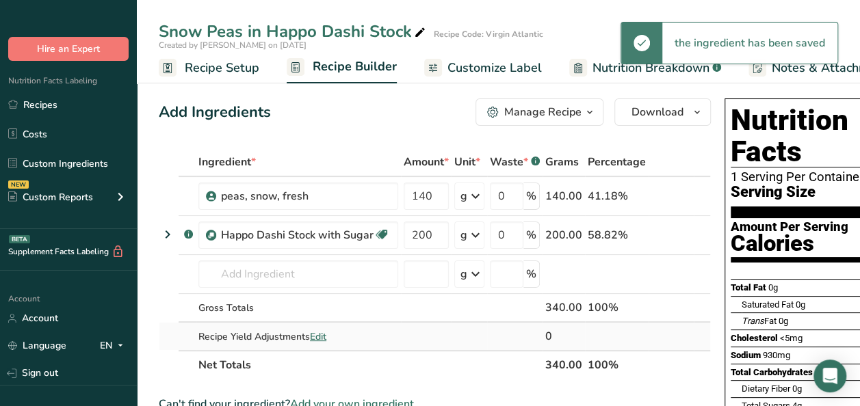
click at [316, 336] on span "Edit" at bounding box center [318, 336] width 16 height 13
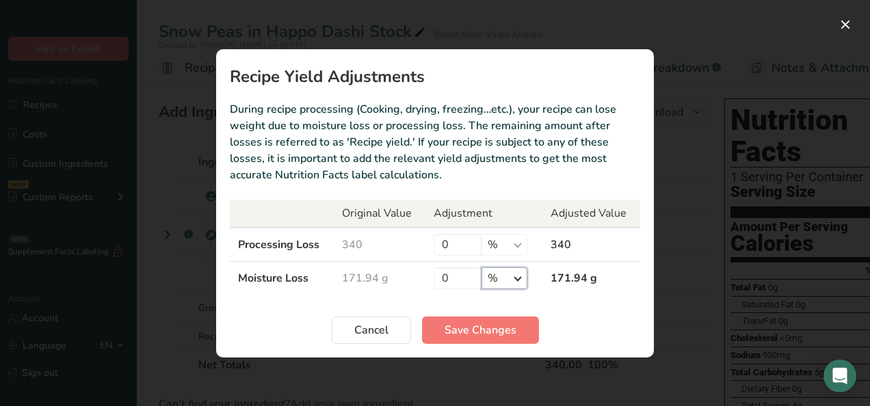
click at [512, 277] on select "% g kg mg mcg lb oz" at bounding box center [505, 278] width 46 height 22
select select "0"
click at [482, 267] on select "% g kg mg mcg lb oz" at bounding box center [505, 278] width 46 height 22
click at [445, 278] on input "0" at bounding box center [458, 278] width 48 height 22
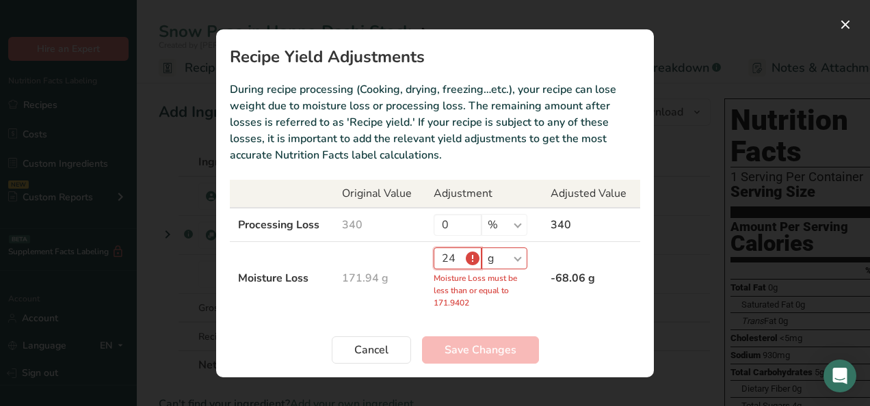
type input "2"
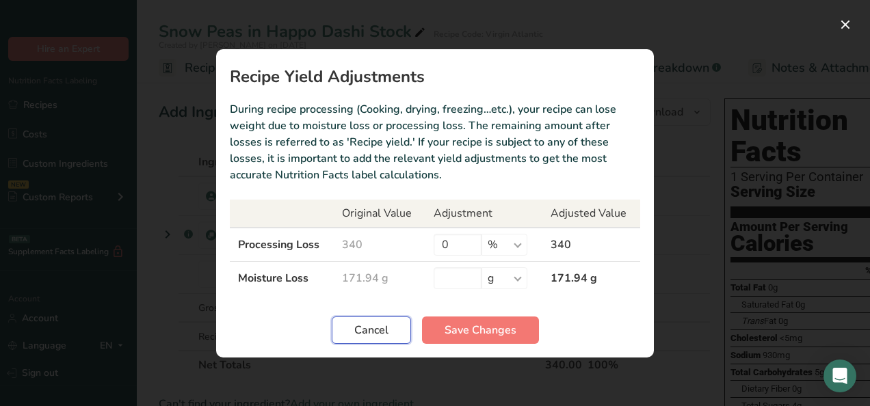
click at [369, 332] on span "Cancel" at bounding box center [371, 330] width 34 height 16
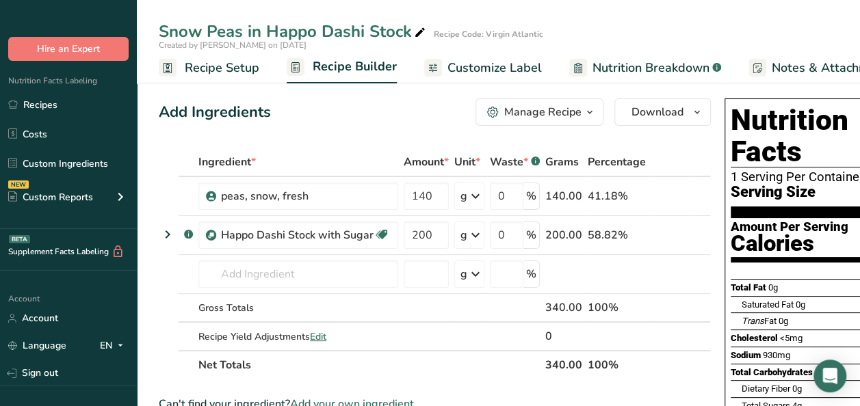
click at [588, 112] on icon "button" at bounding box center [589, 112] width 11 height 17
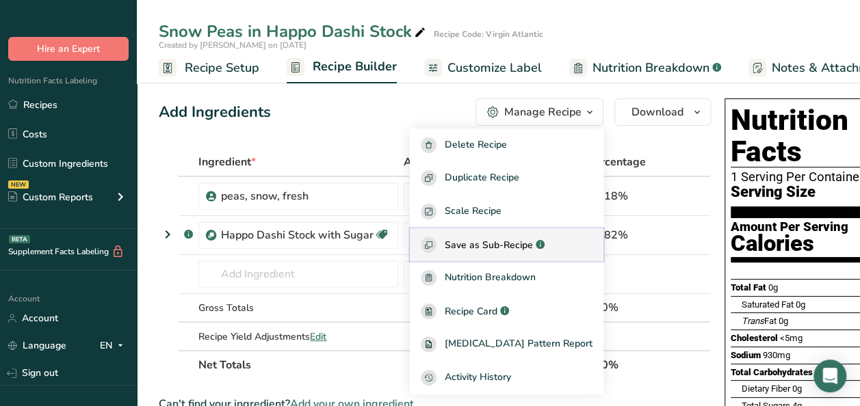
click at [507, 242] on span "Save as Sub-Recipe" at bounding box center [489, 245] width 88 height 14
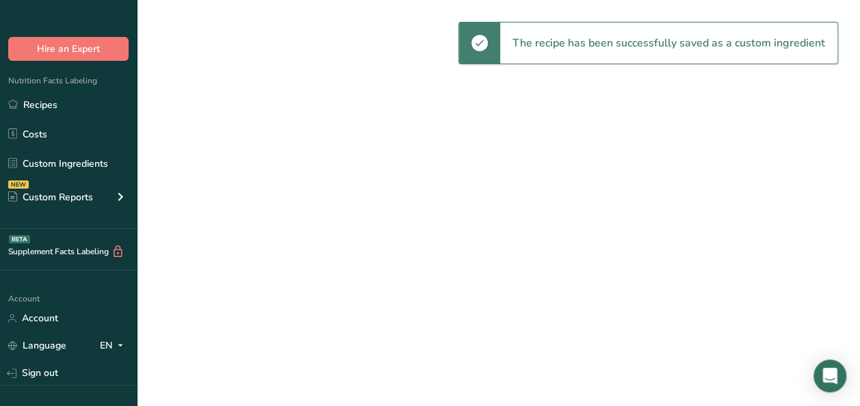
select select "30"
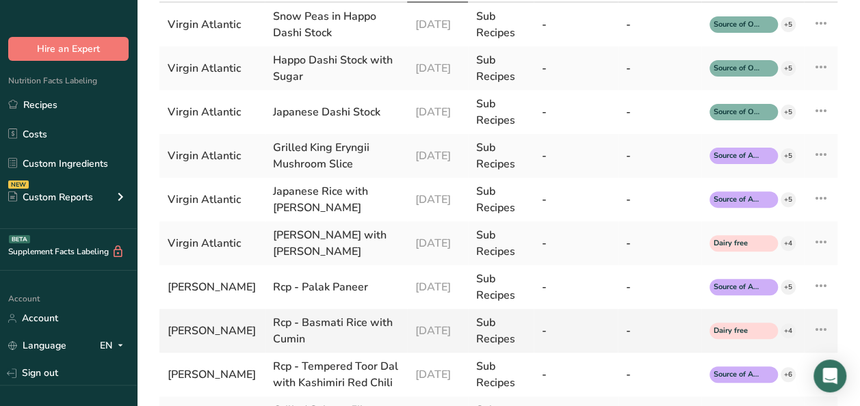
scroll to position [68, 0]
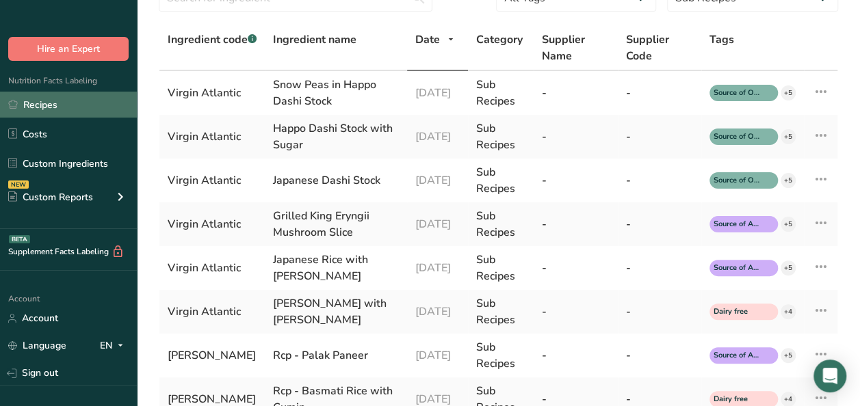
click at [62, 108] on link "Recipes" at bounding box center [68, 105] width 137 height 26
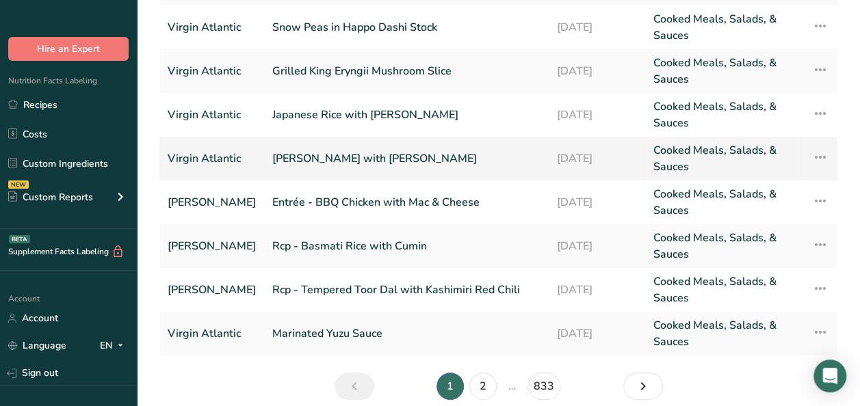
scroll to position [205, 0]
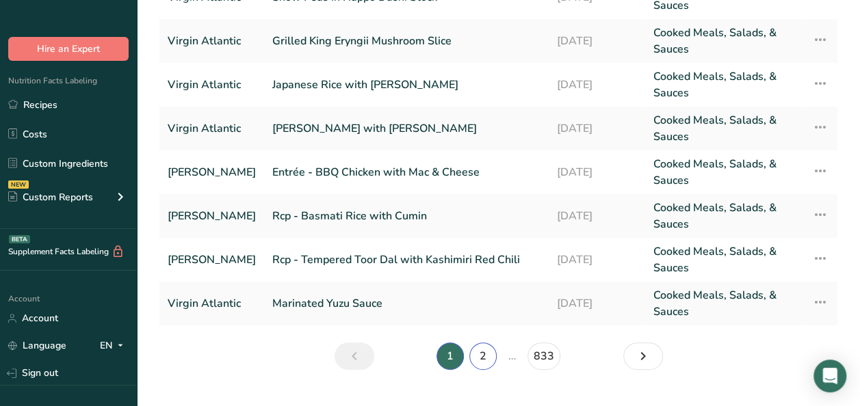
click at [481, 352] on link "2" at bounding box center [482, 356] width 27 height 27
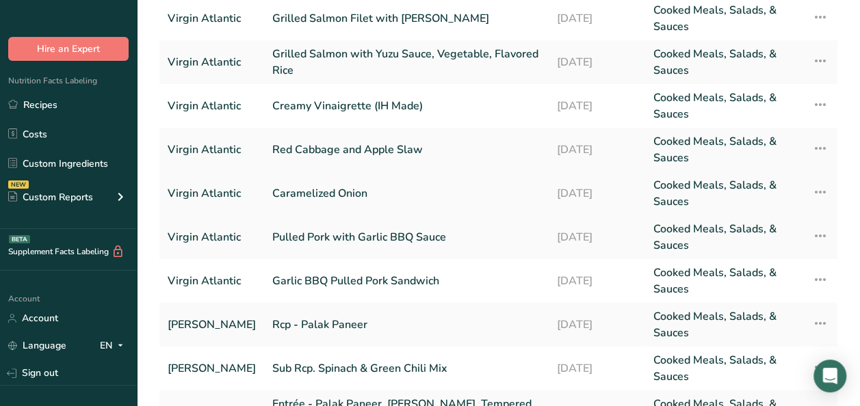
scroll to position [68, 0]
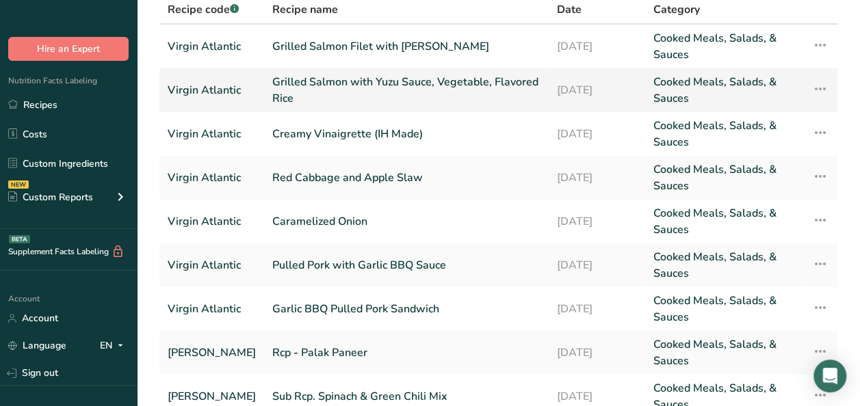
click at [362, 83] on link "Grilled Salmon with Yuzu Sauce, Vegetable, Flavored Rice" at bounding box center [406, 90] width 268 height 33
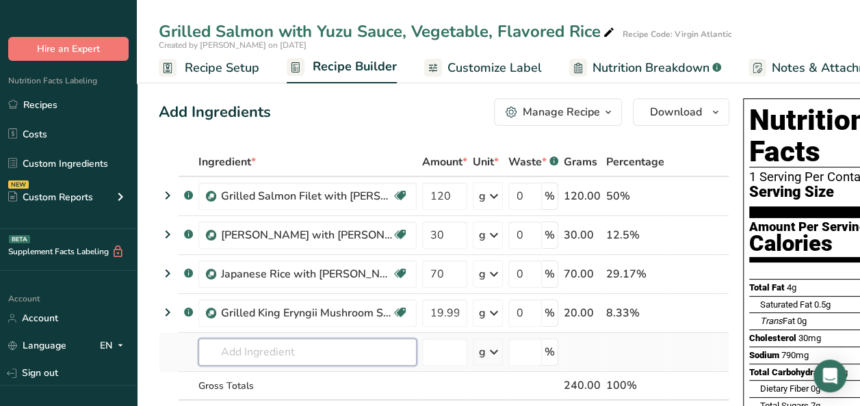
click at [287, 350] on input "text" at bounding box center [307, 352] width 218 height 27
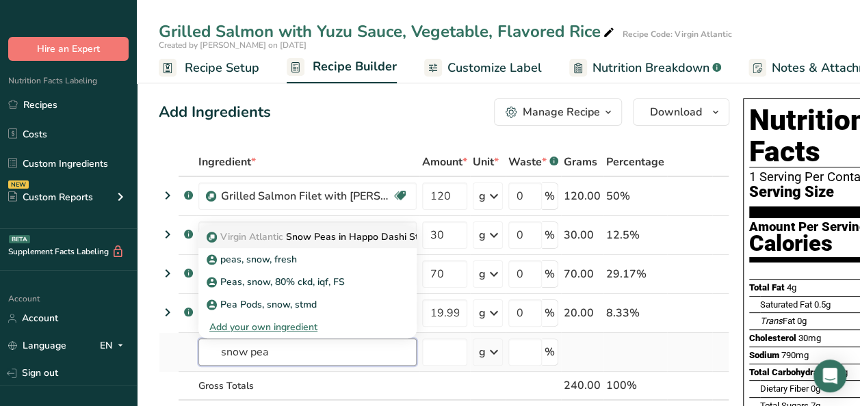
type input "snow pea"
click at [359, 233] on p "Virgin Atlantic Snow Peas in Happo Dashi Stock" at bounding box center [321, 237] width 224 height 14
type input "Snow Peas in Happo Dashi Stock"
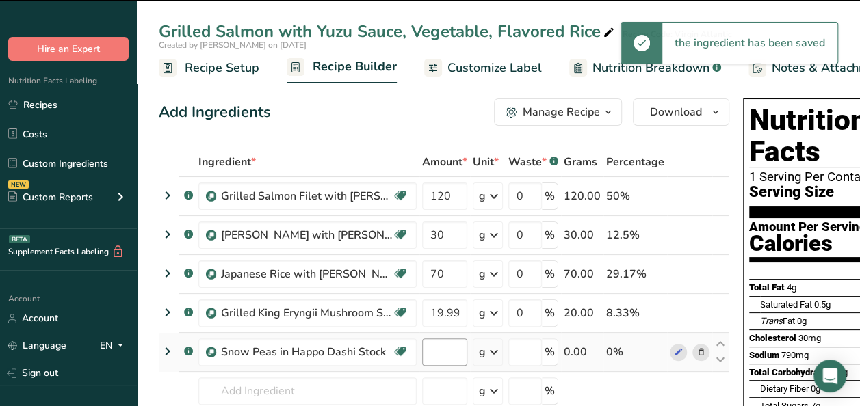
type input "0"
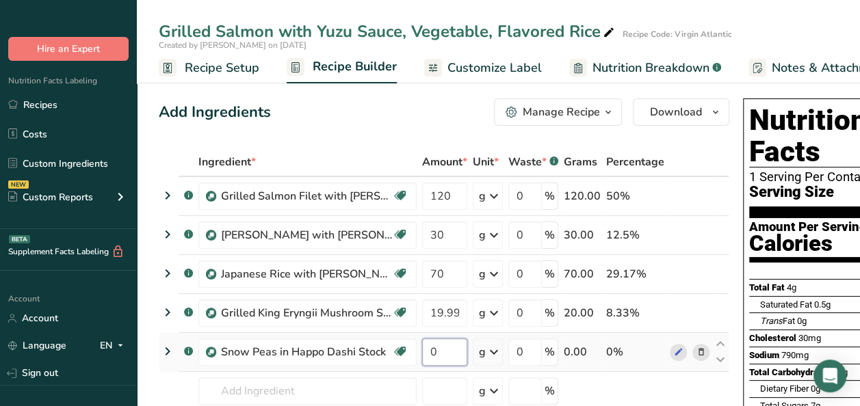
click at [456, 354] on input "0" at bounding box center [444, 352] width 45 height 27
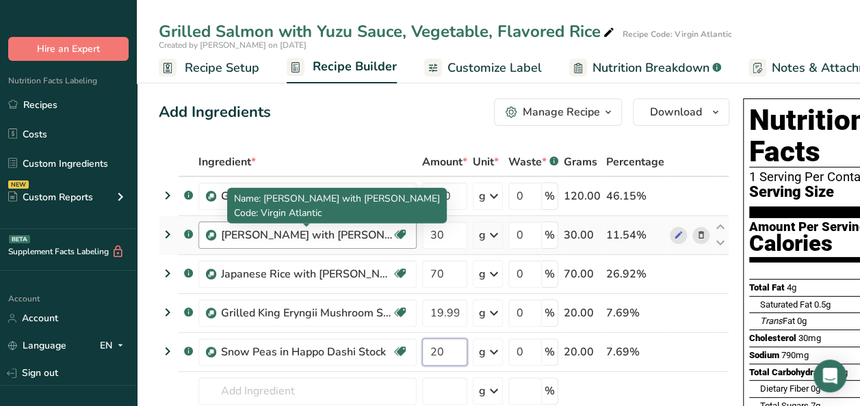
scroll to position [137, 0]
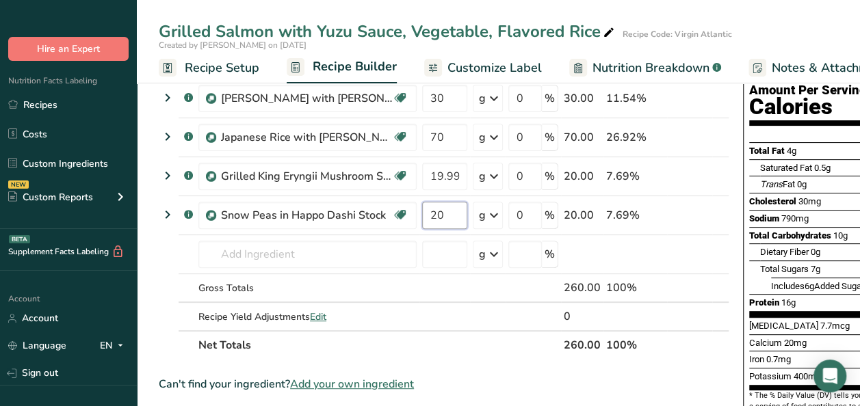
type input "20"
click at [47, 105] on link "Recipes" at bounding box center [68, 105] width 137 height 26
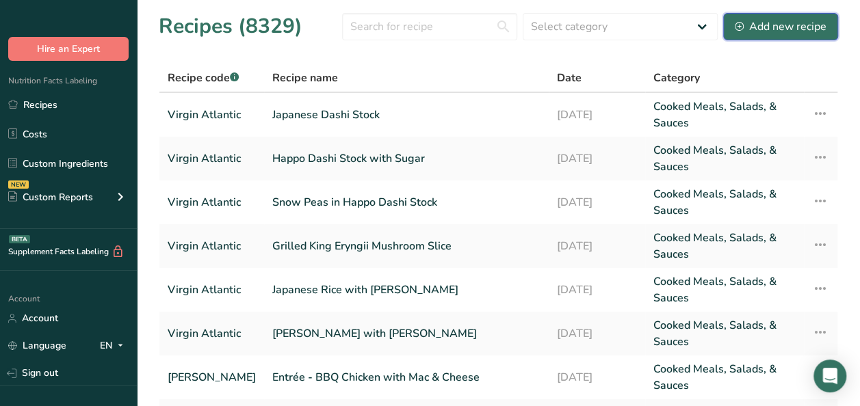
click at [787, 26] on div "Add new recipe" at bounding box center [781, 26] width 92 height 16
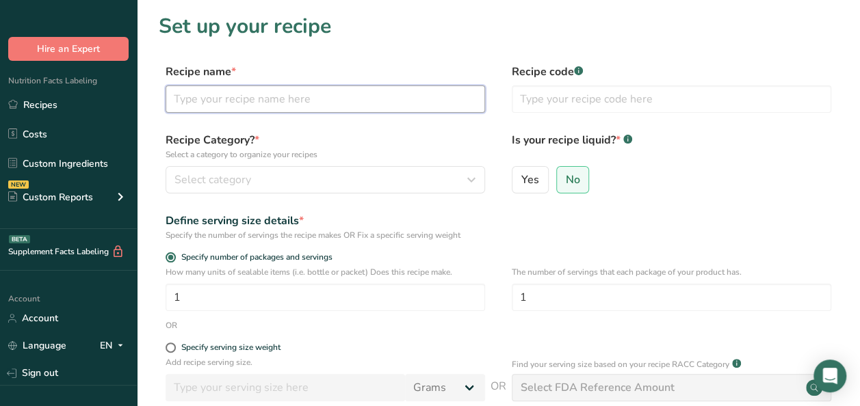
paste input "Daikon Flower in Happo Dashi Stock"
type input "Daikon Flower in Happo Dashi Stock"
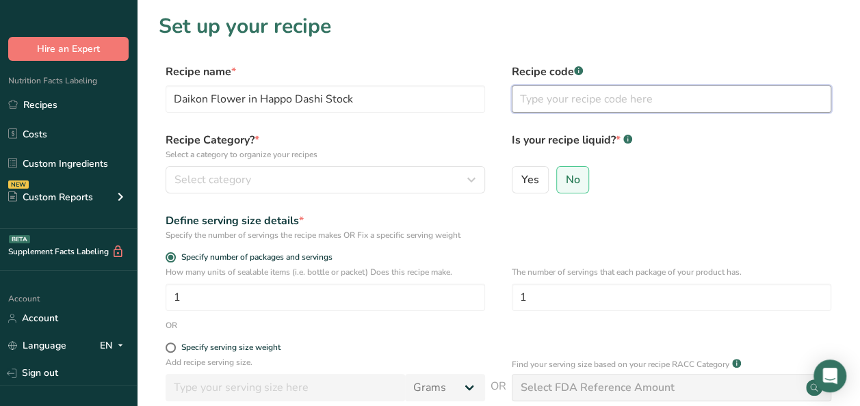
click at [559, 98] on input "text" at bounding box center [671, 98] width 319 height 27
type input "Virgin Atlantic"
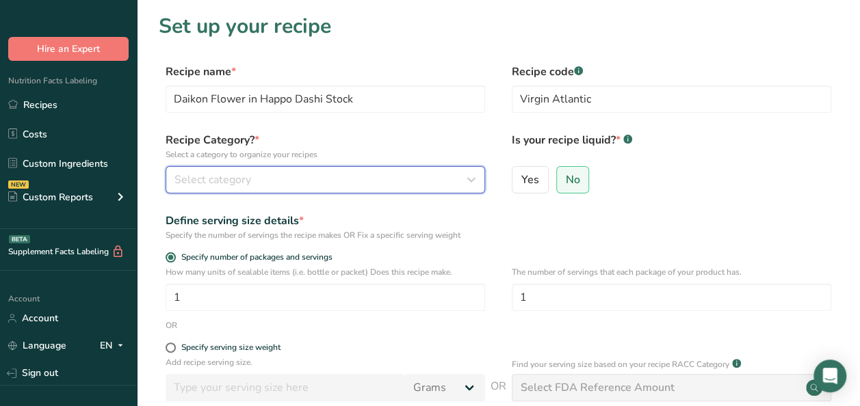
drag, startPoint x: 449, startPoint y: 181, endPoint x: 440, endPoint y: 183, distance: 9.3
click at [447, 181] on div "Select category" at bounding box center [320, 180] width 293 height 16
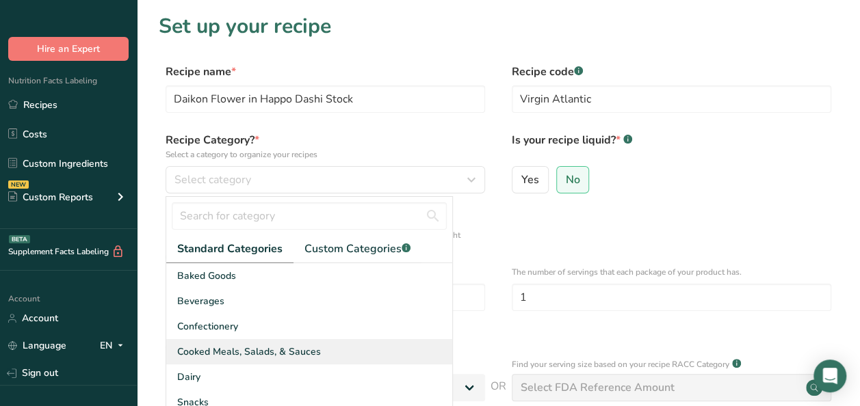
click at [264, 352] on span "Cooked Meals, Salads, & Sauces" at bounding box center [249, 352] width 144 height 14
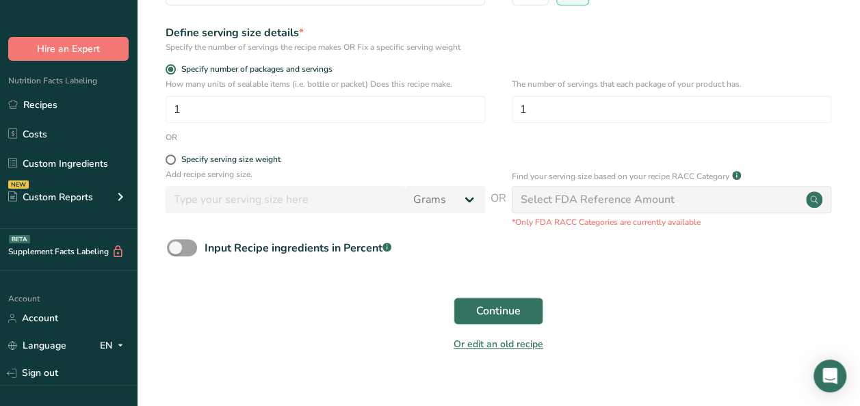
scroll to position [208, 0]
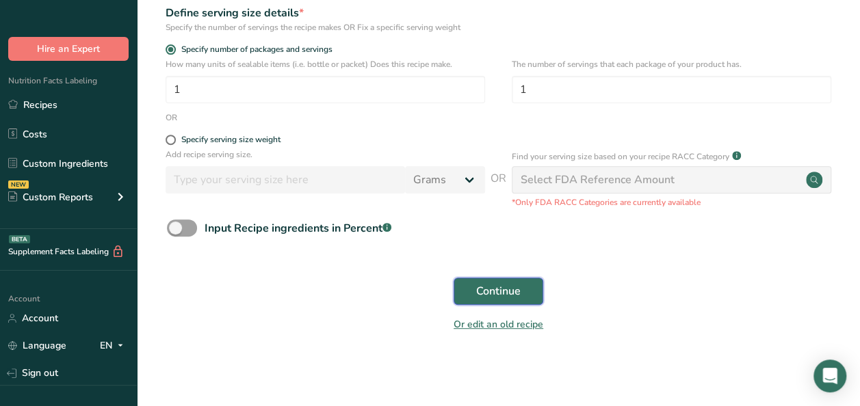
click at [504, 300] on button "Continue" at bounding box center [498, 291] width 90 height 27
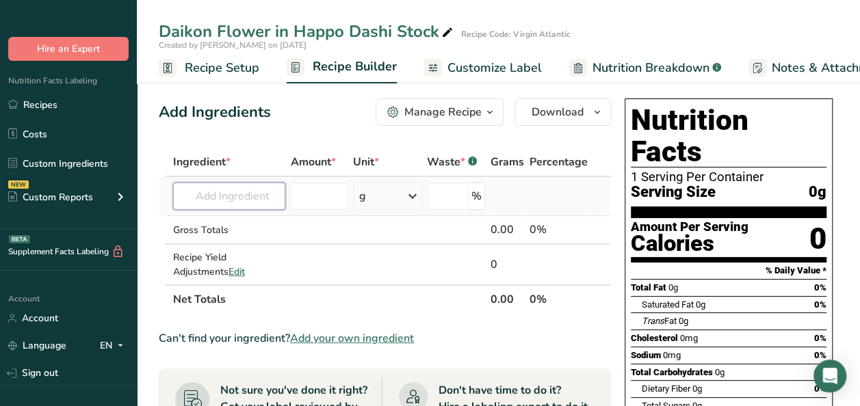
click at [253, 193] on input "text" at bounding box center [229, 196] width 112 height 27
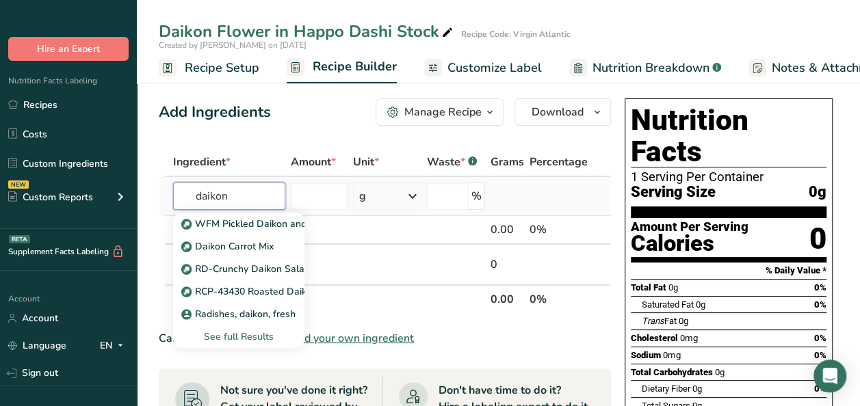
type input "daikon"
click at [245, 334] on div "See full Results" at bounding box center [238, 337] width 109 height 14
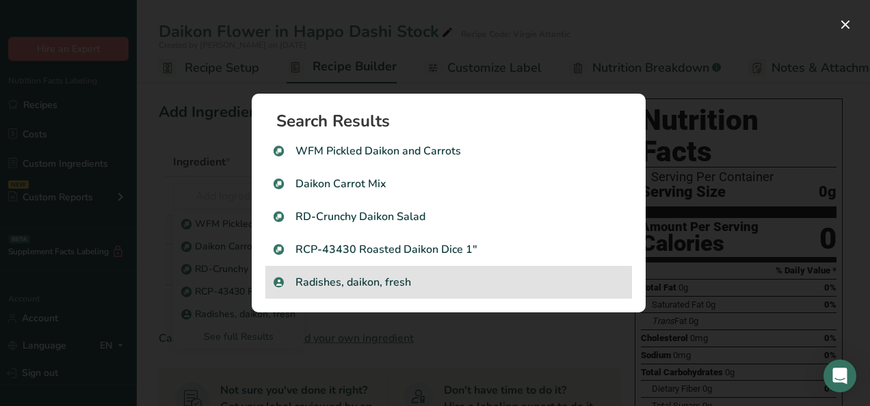
click at [364, 283] on p "Radishes, daikon, fresh" at bounding box center [449, 282] width 350 height 16
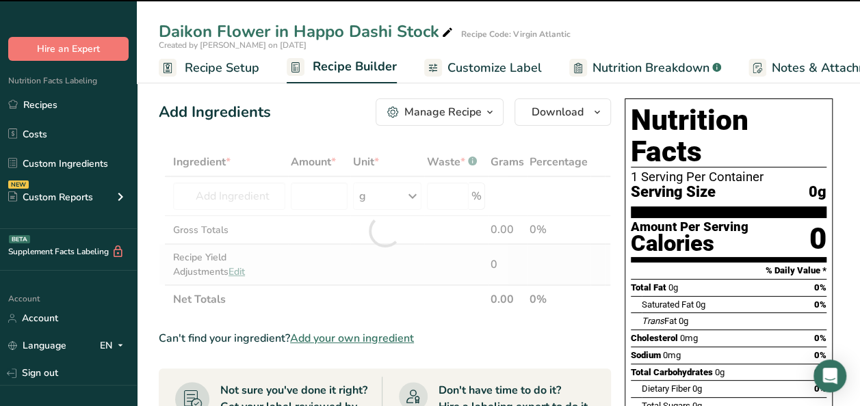
type input "0"
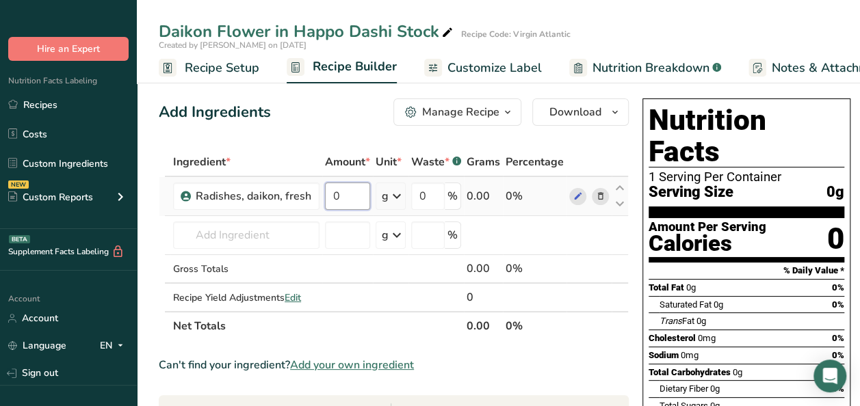
click at [335, 199] on input "0" at bounding box center [347, 196] width 45 height 27
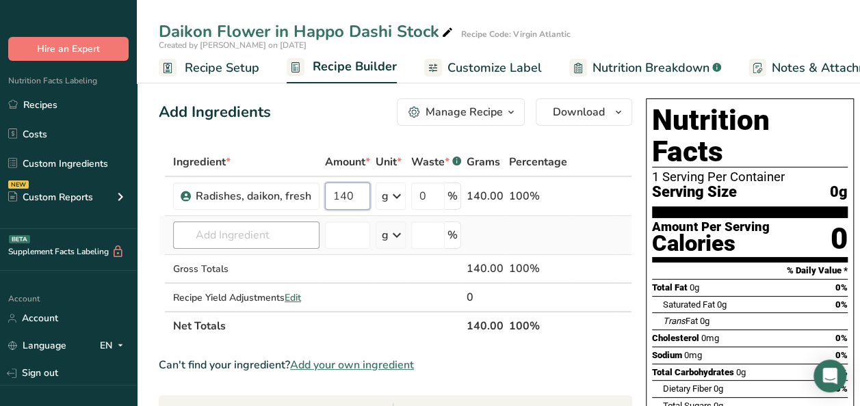
type input "140"
click at [209, 237] on div "Ingredient * Amount * Unit * Waste * .a-a{fill:#347362;}.b-a{fill:#fff;} Grams …" at bounding box center [395, 244] width 473 height 193
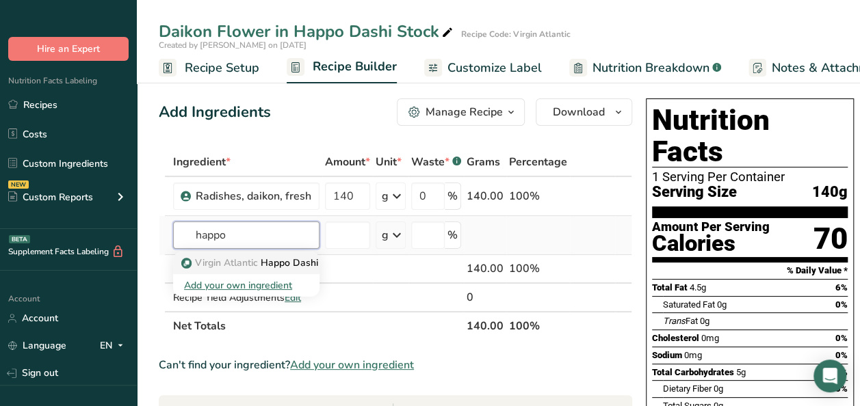
type input "happo"
click at [248, 263] on span "Virgin Atlantic" at bounding box center [226, 262] width 63 height 13
type input "Happo Dashi Stock with Sugar"
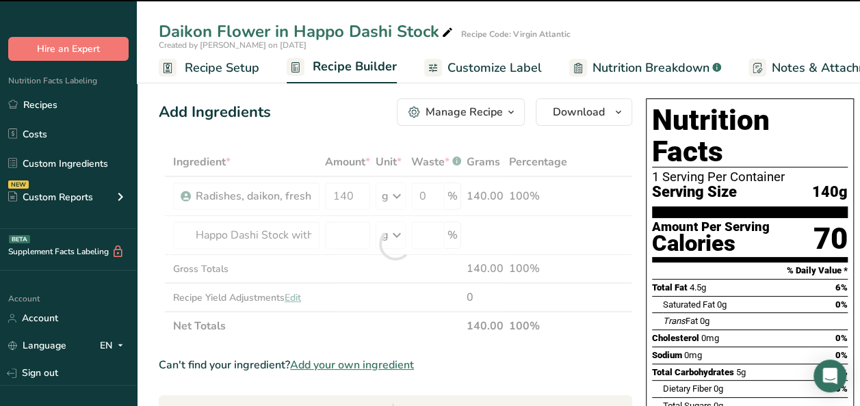
type input "0"
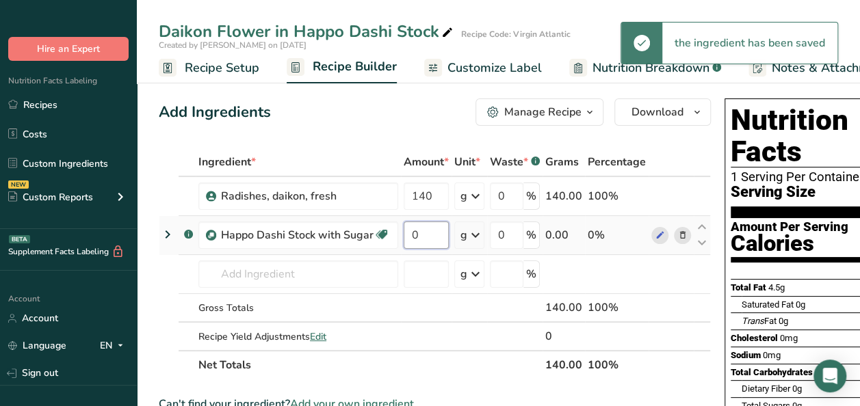
click at [416, 237] on input "0" at bounding box center [426, 235] width 45 height 27
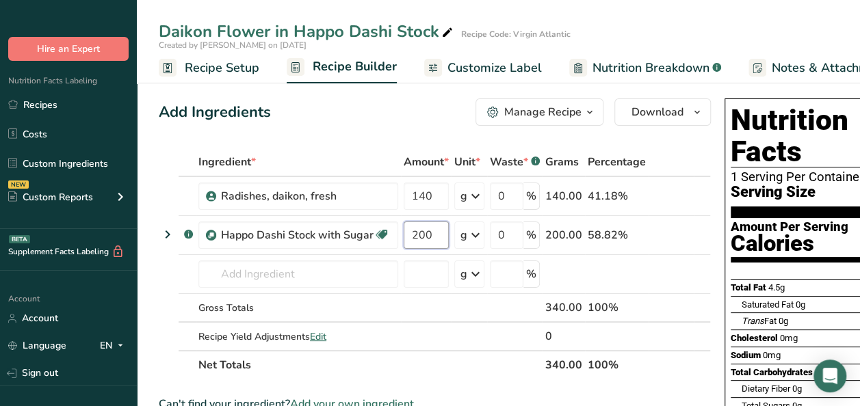
type input "200"
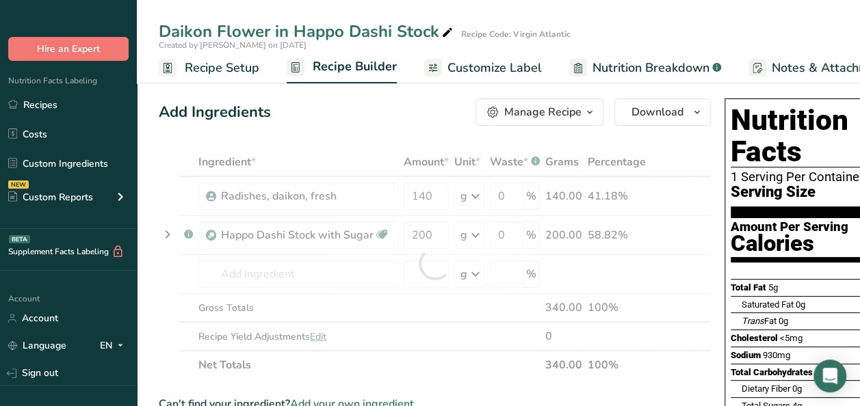
click at [599, 106] on button "Manage Recipe" at bounding box center [539, 111] width 128 height 27
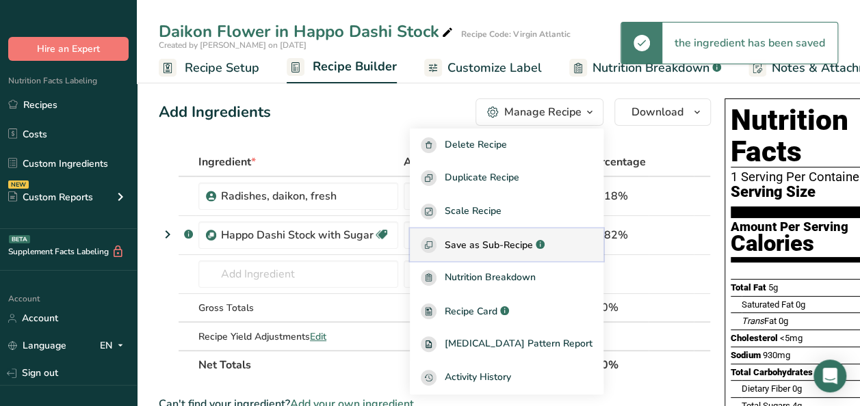
click at [526, 242] on span "Save as Sub-Recipe" at bounding box center [489, 245] width 88 height 14
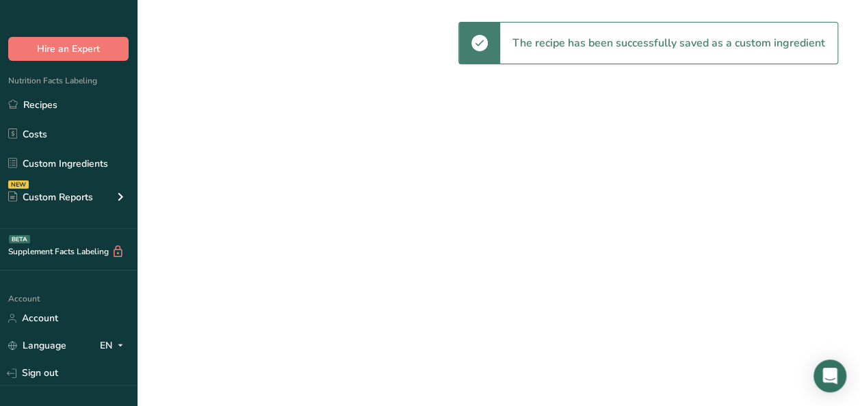
select select "30"
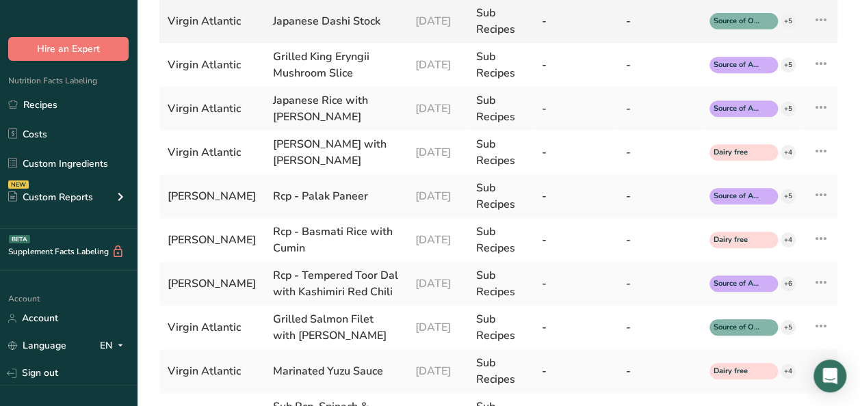
scroll to position [274, 0]
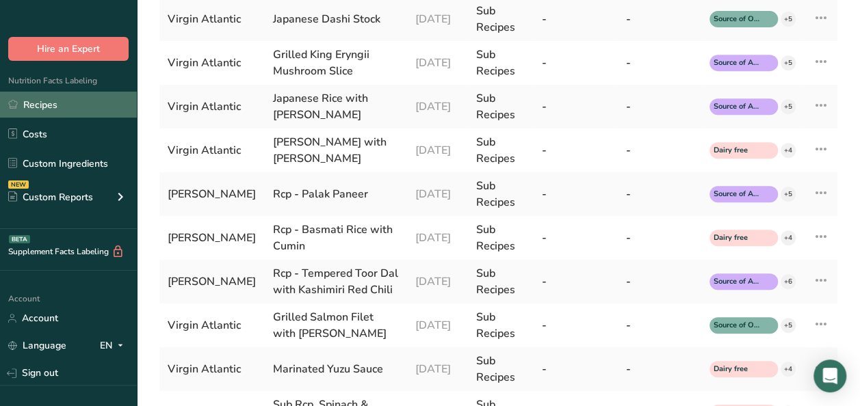
click at [39, 101] on link "Recipes" at bounding box center [68, 105] width 137 height 26
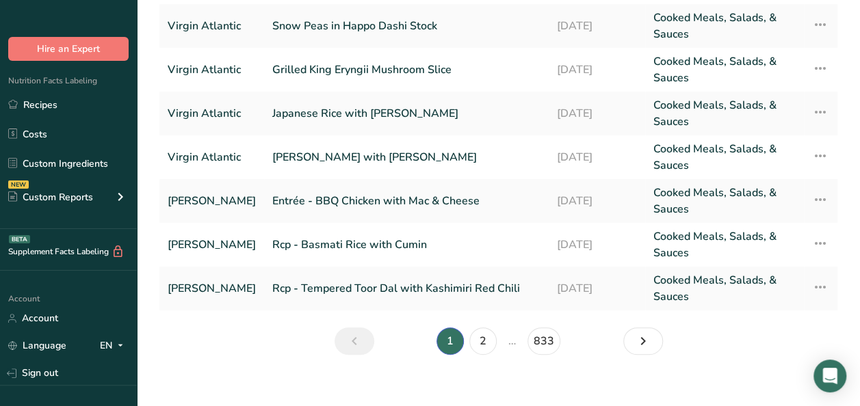
scroll to position [234, 0]
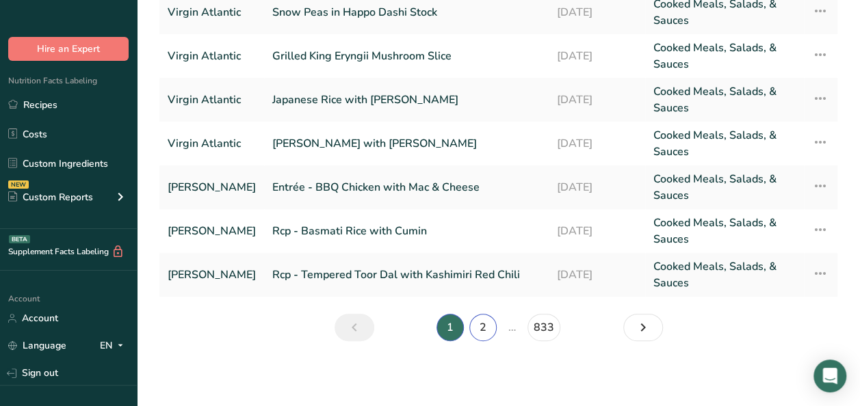
click at [485, 324] on link "2" at bounding box center [482, 327] width 27 height 27
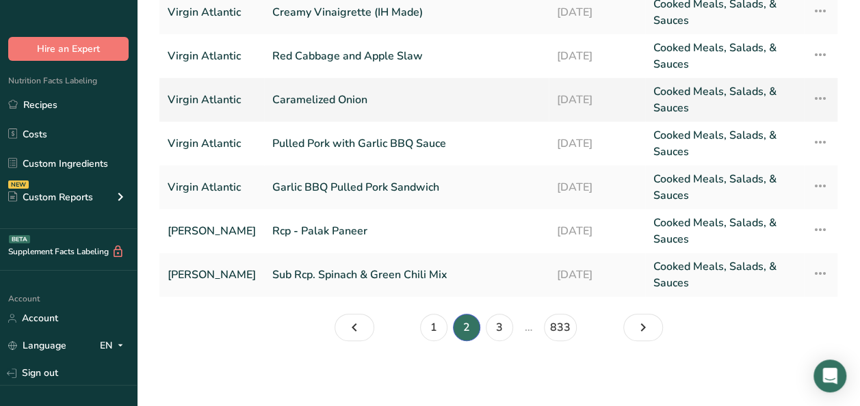
scroll to position [97, 0]
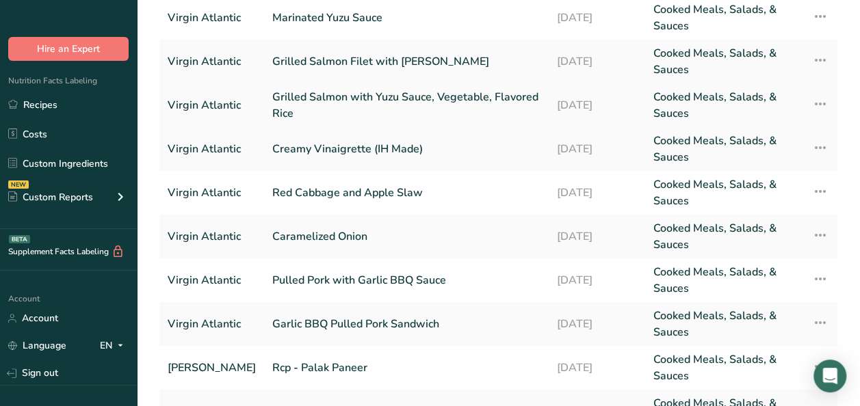
click at [447, 98] on link "Grilled Salmon with Yuzu Sauce, Vegetable, Flavored Rice" at bounding box center [406, 105] width 268 height 33
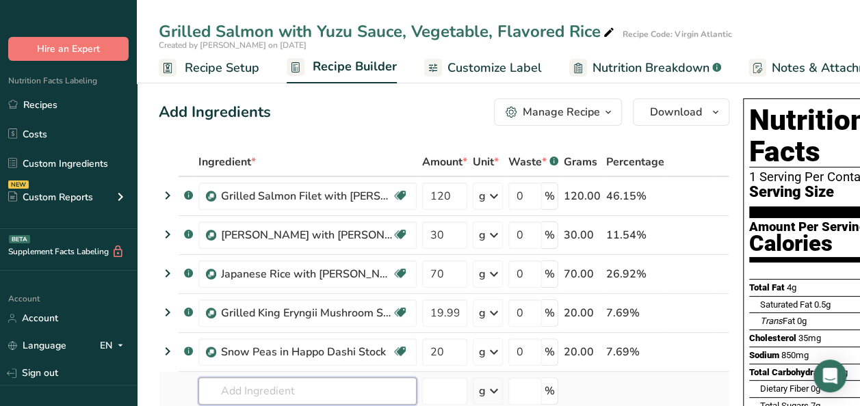
click at [265, 391] on input "text" at bounding box center [307, 391] width 218 height 27
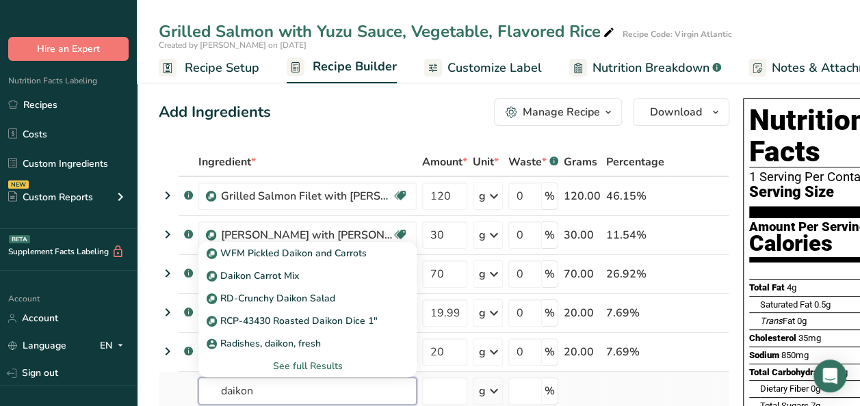
type input "daikon"
click at [319, 368] on div "See full Results" at bounding box center [307, 366] width 196 height 14
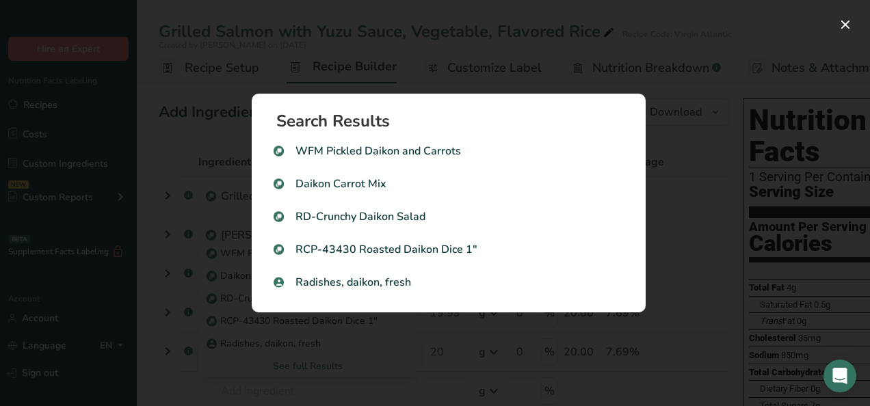
click at [151, 375] on div "Search results modal" at bounding box center [435, 203] width 870 height 406
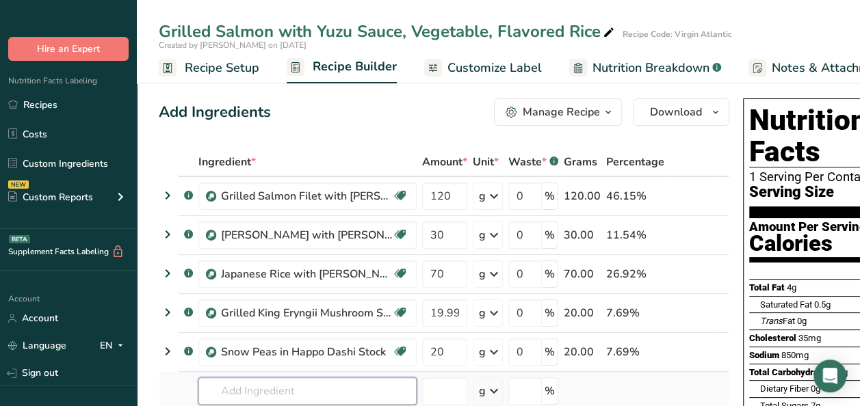
click at [280, 386] on input "text" at bounding box center [307, 391] width 218 height 27
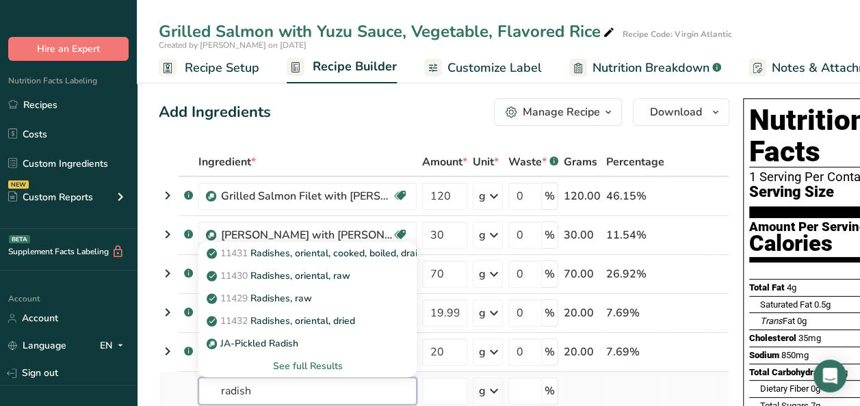
type input "radish"
click at [293, 360] on div "See full Results" at bounding box center [307, 366] width 196 height 14
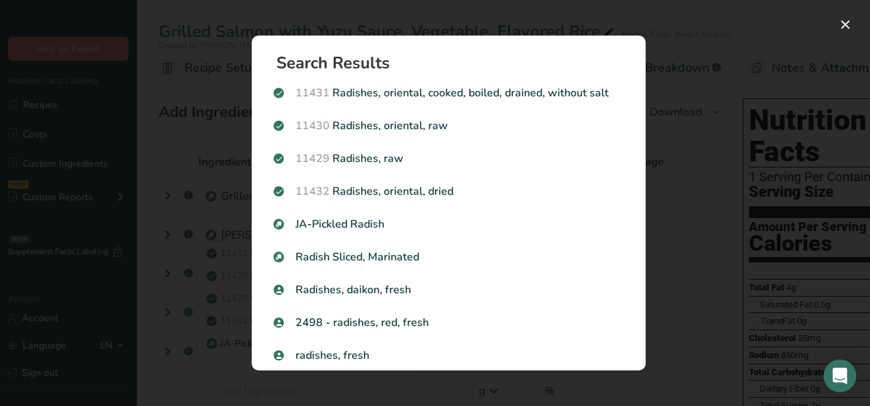
click at [94, 387] on div "Search results modal" at bounding box center [435, 203] width 870 height 406
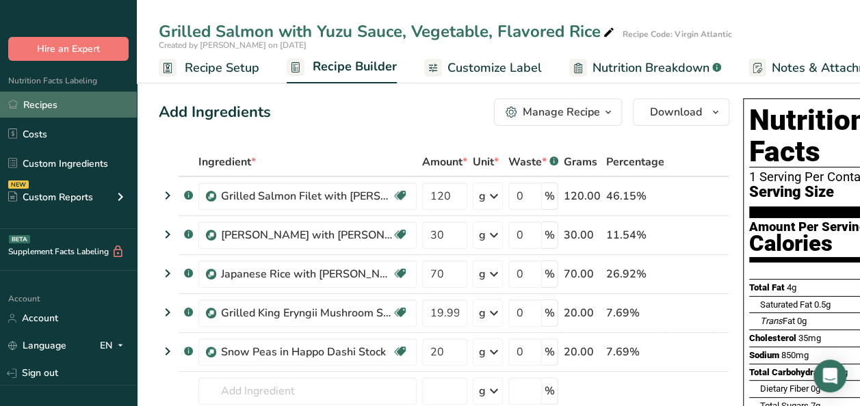
click at [29, 104] on link "Recipes" at bounding box center [68, 105] width 137 height 26
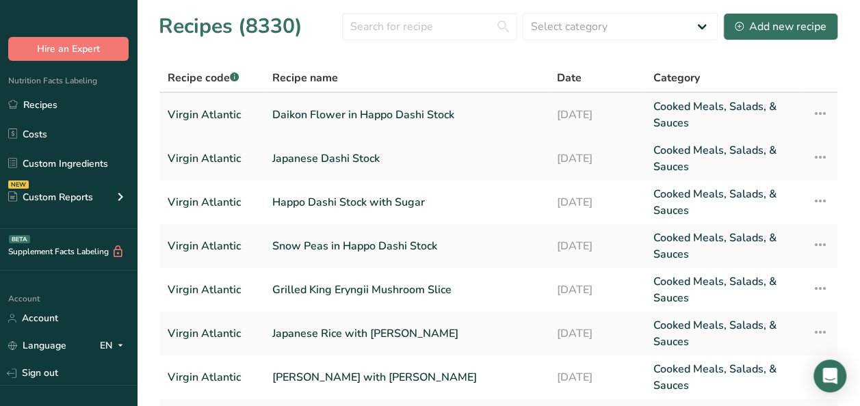
click at [809, 111] on td "Recipe Setup Delete Recipe Duplicate Recipe Scale Recipe Save as Sub-Recipe .a-…" at bounding box center [821, 115] width 34 height 44
click at [817, 111] on icon at bounding box center [820, 113] width 16 height 25
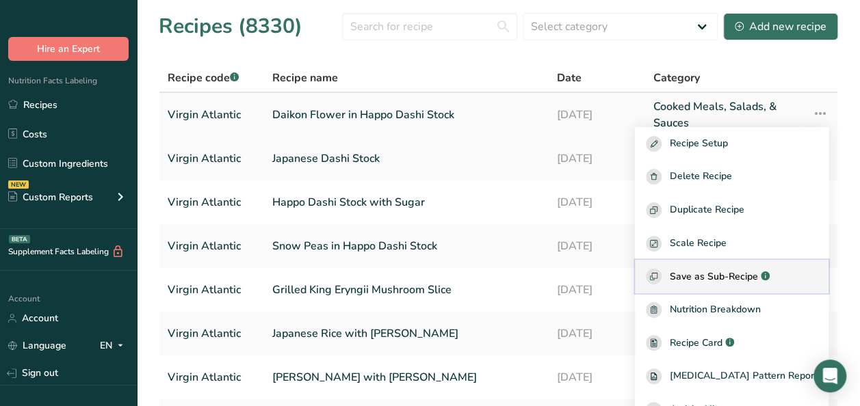
click at [746, 272] on span "Save as Sub-Recipe" at bounding box center [714, 276] width 88 height 14
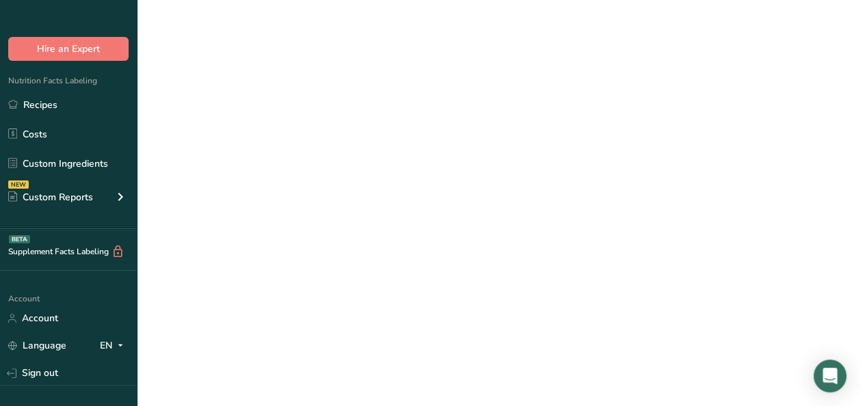
select select "30"
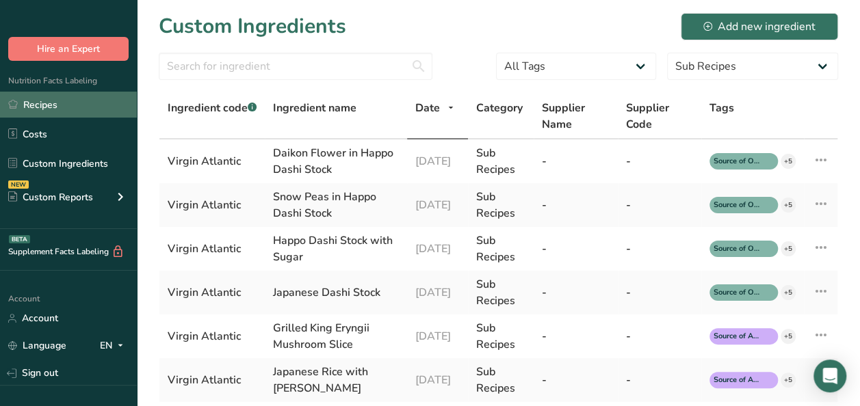
click at [57, 103] on link "Recipes" at bounding box center [68, 105] width 137 height 26
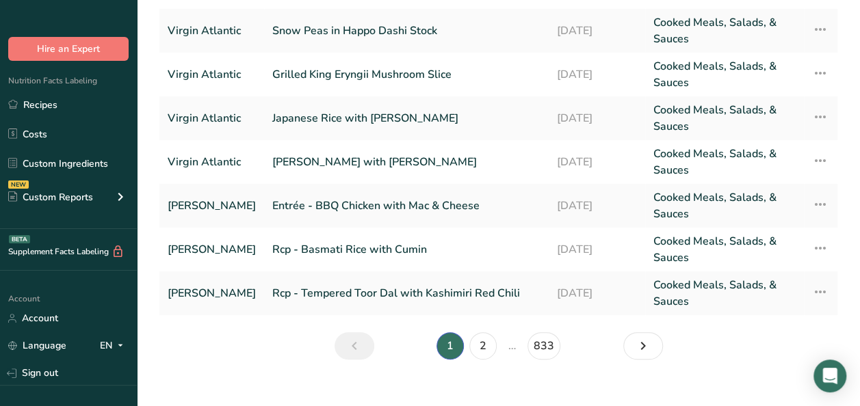
scroll to position [234, 0]
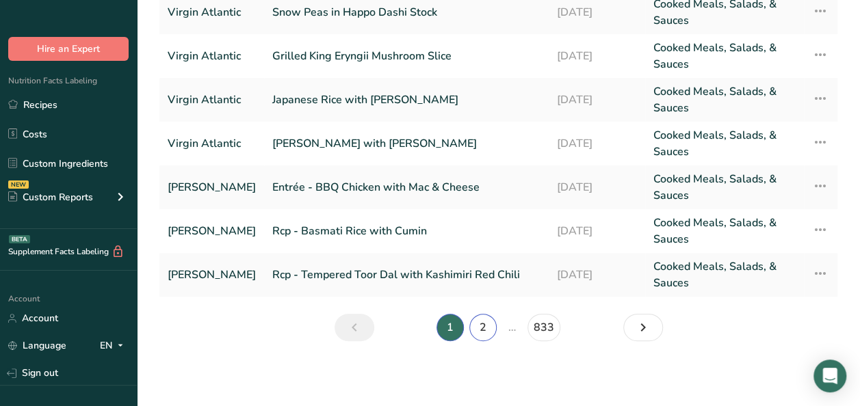
click at [481, 331] on link "2" at bounding box center [482, 327] width 27 height 27
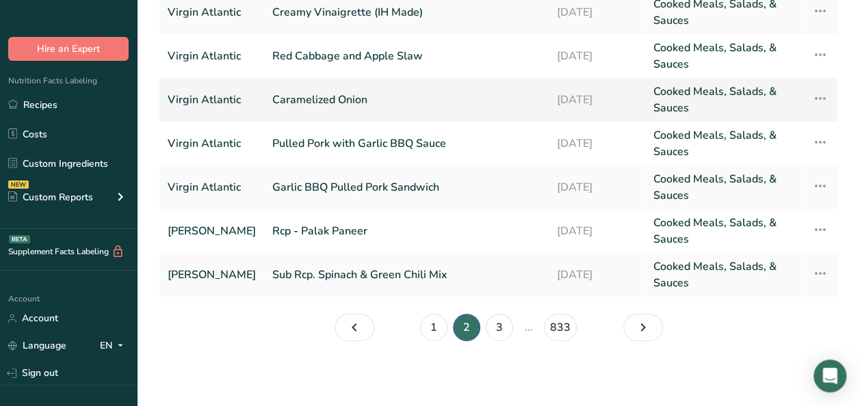
scroll to position [97, 0]
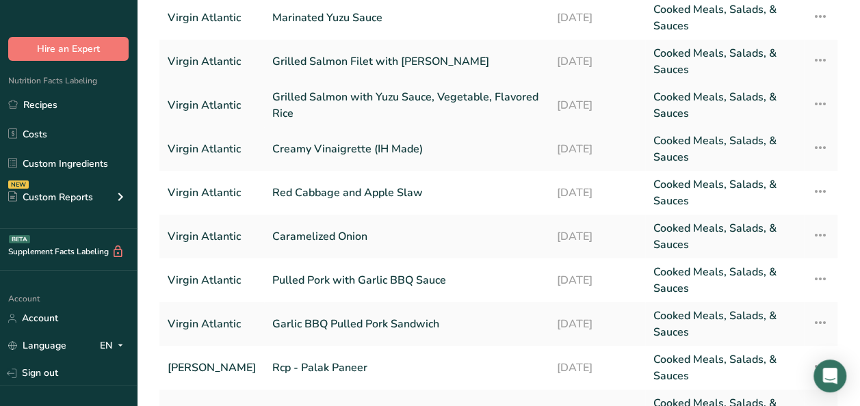
click at [357, 102] on link "Grilled Salmon with Yuzu Sauce, Vegetable, Flavored Rice" at bounding box center [406, 105] width 268 height 33
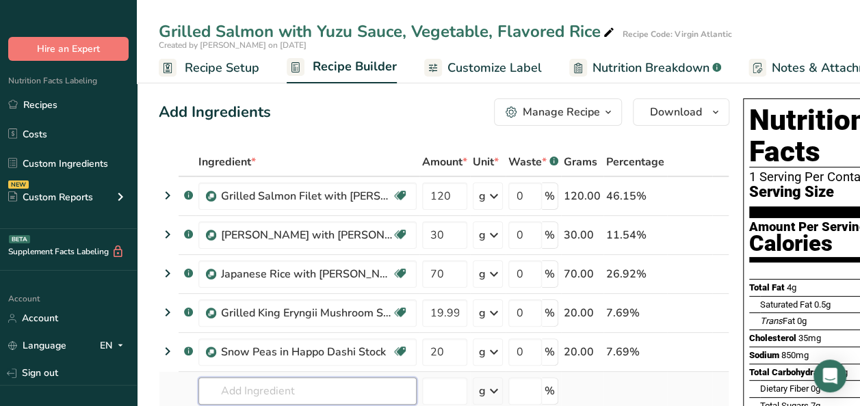
click at [237, 393] on input "text" at bounding box center [307, 391] width 218 height 27
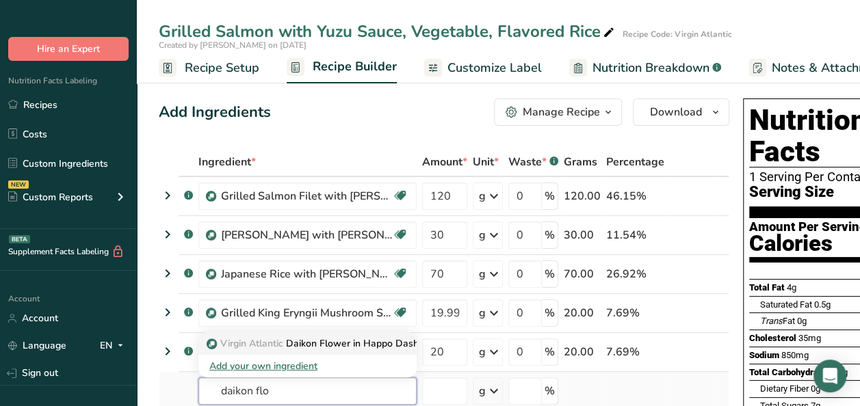
type input "daikon flo"
click at [343, 347] on p "Virgin Atlantic Daikon Flower in Happo Dashi Stock" at bounding box center [328, 344] width 239 height 14
type input "Daikon Flower in Happo Dashi Stock"
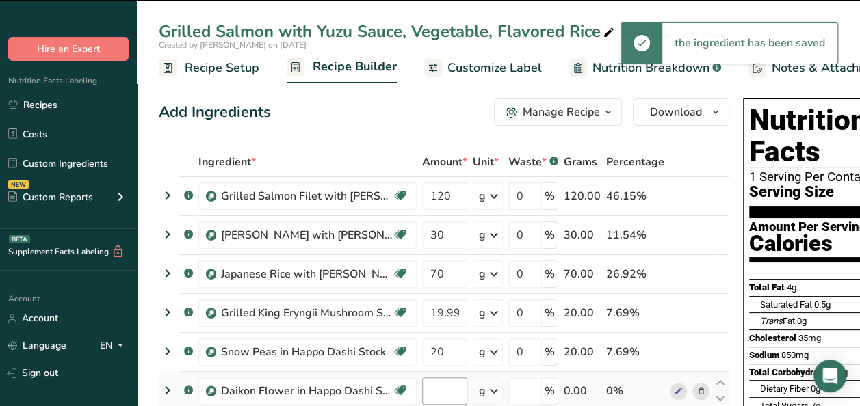
type input "0"
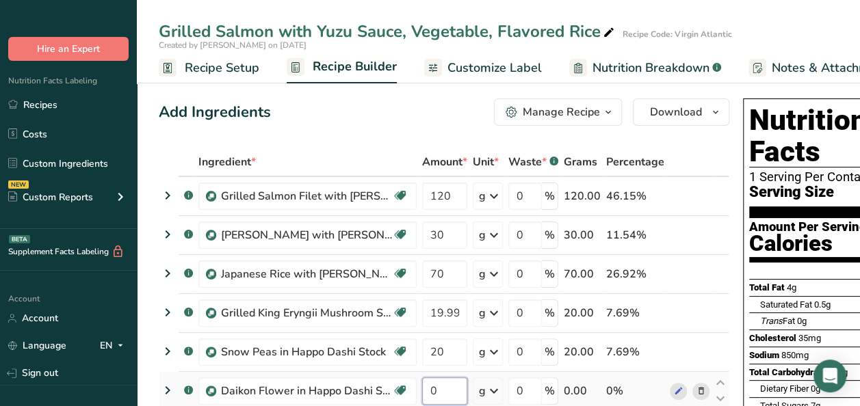
click at [434, 391] on input "0" at bounding box center [444, 391] width 45 height 27
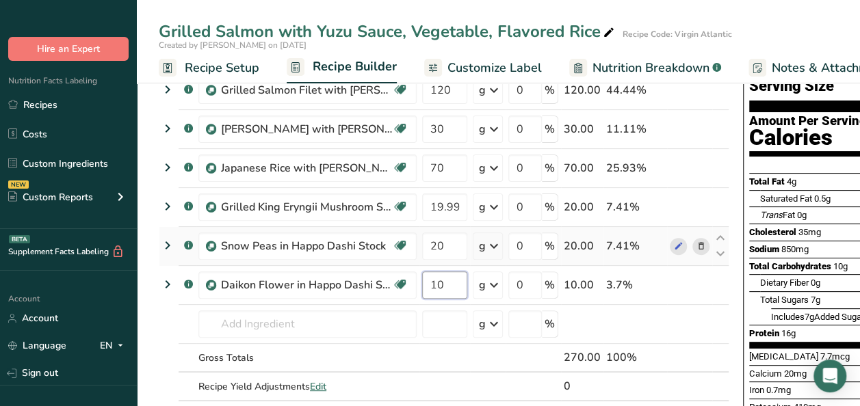
scroll to position [137, 0]
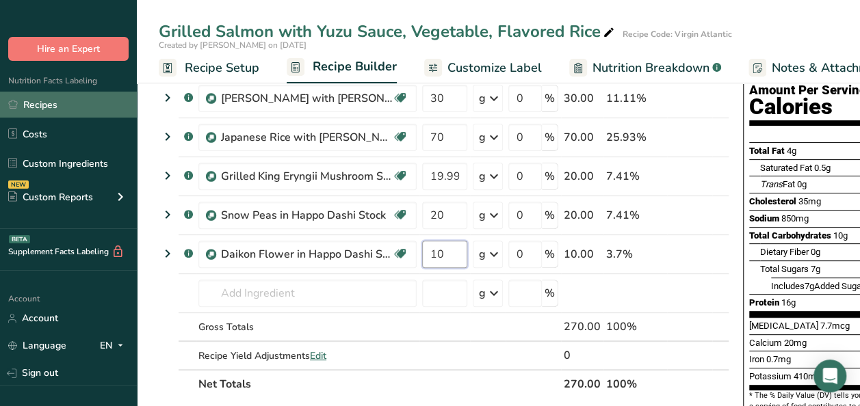
type input "10"
drag, startPoint x: 70, startPoint y: 100, endPoint x: 503, endPoint y: 402, distance: 528.6
click at [70, 100] on link "Recipes" at bounding box center [68, 105] width 137 height 26
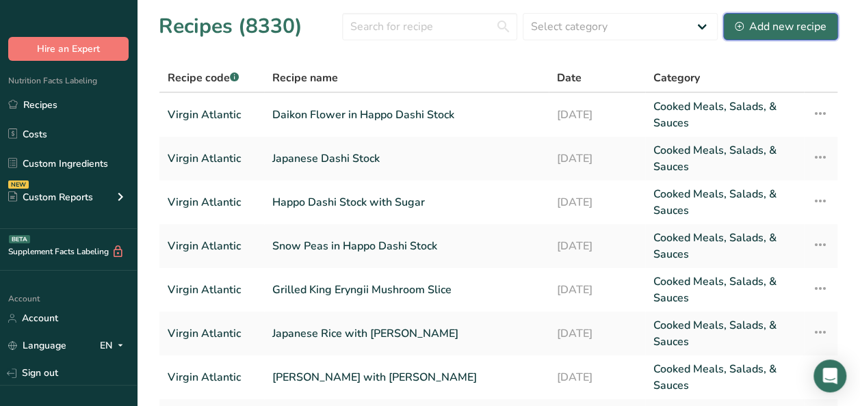
click at [759, 24] on div "Add new recipe" at bounding box center [781, 26] width 92 height 16
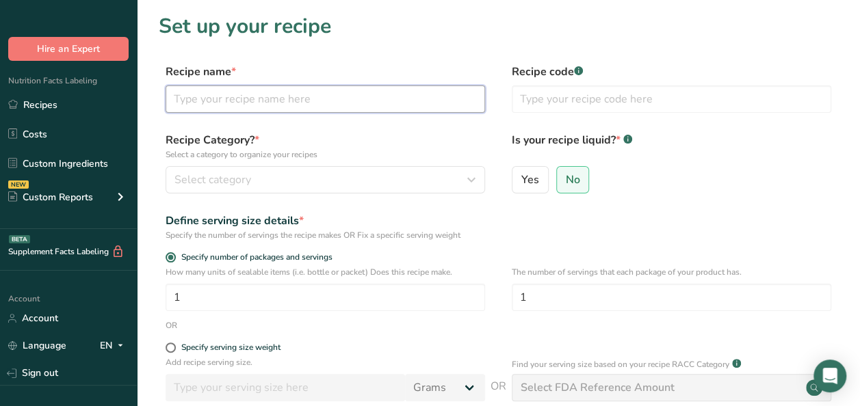
paste input "Carrot Flower in Happo Dashi Stock"
type input "Carrot Flower in Happo Dashi Stock"
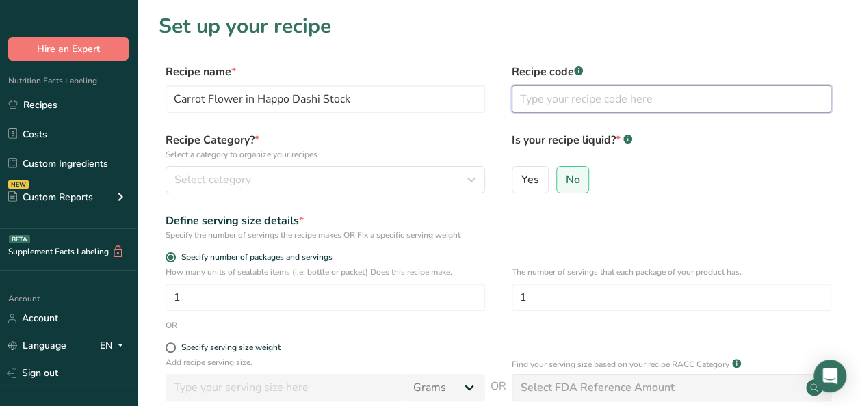
click at [590, 96] on input "text" at bounding box center [671, 98] width 319 height 27
type input "Virgin Atlantic"
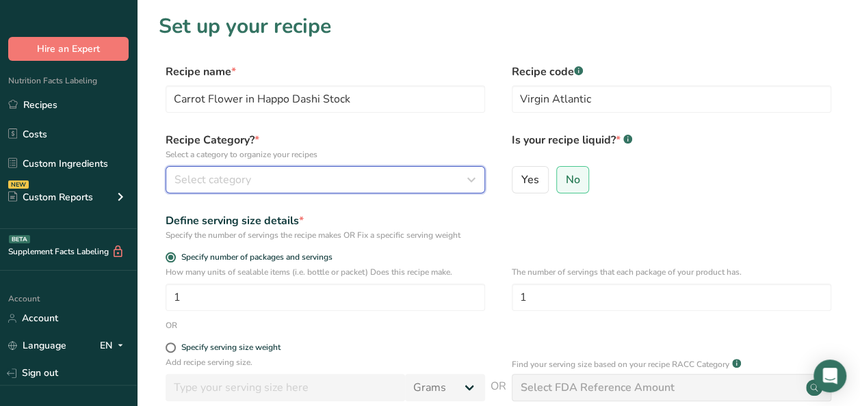
click at [287, 185] on div "Select category" at bounding box center [320, 180] width 293 height 16
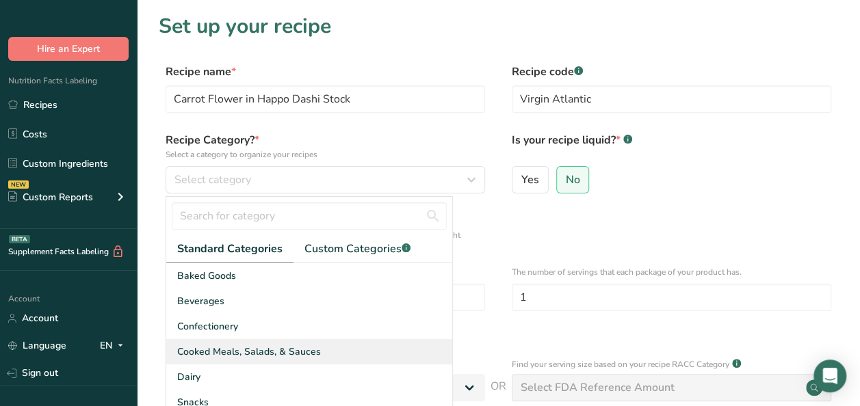
click at [267, 347] on span "Cooked Meals, Salads, & Sauces" at bounding box center [249, 352] width 144 height 14
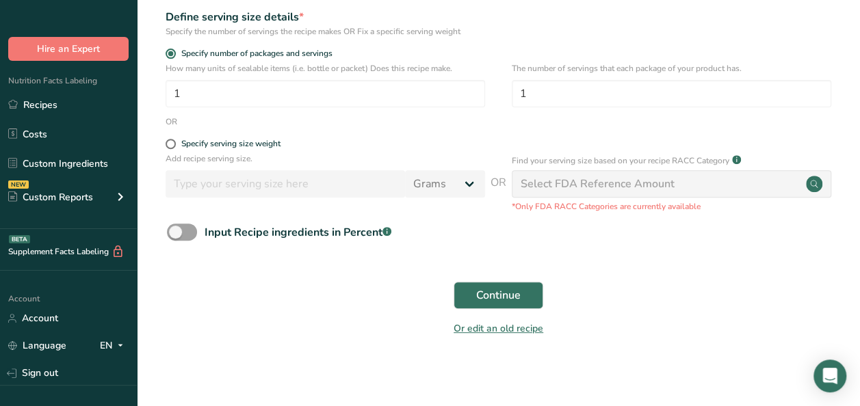
scroll to position [208, 0]
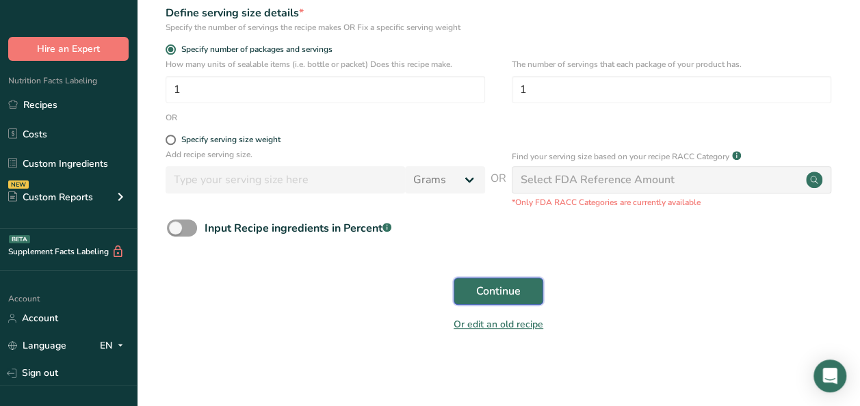
click at [477, 289] on span "Continue" at bounding box center [498, 291] width 44 height 16
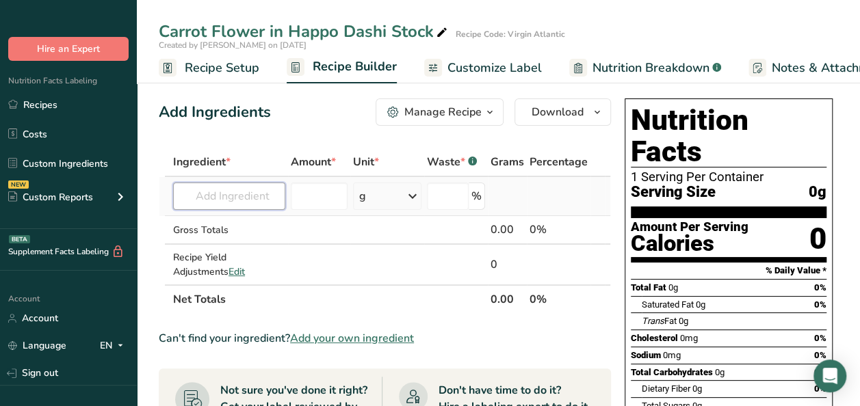
click at [212, 197] on input "text" at bounding box center [229, 196] width 112 height 27
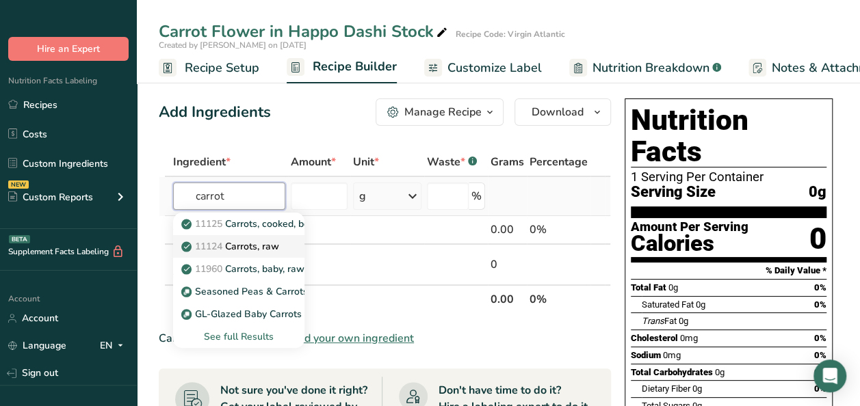
type input "carrot"
click at [252, 248] on p "11124 Carrots, raw" at bounding box center [231, 246] width 95 height 14
type input "Carrots, raw"
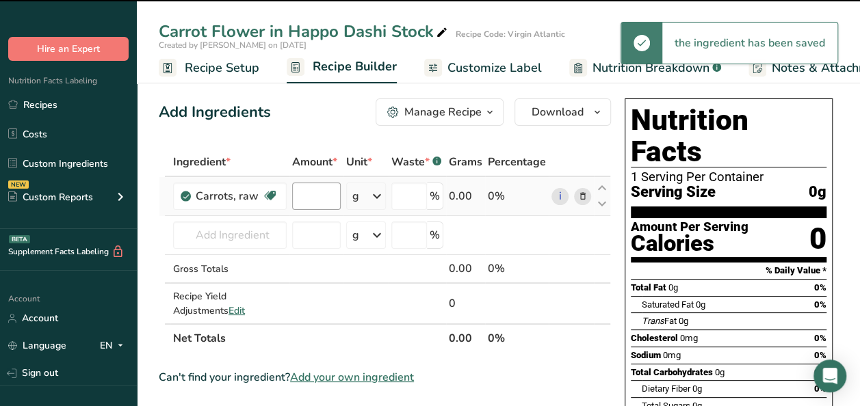
type input "0"
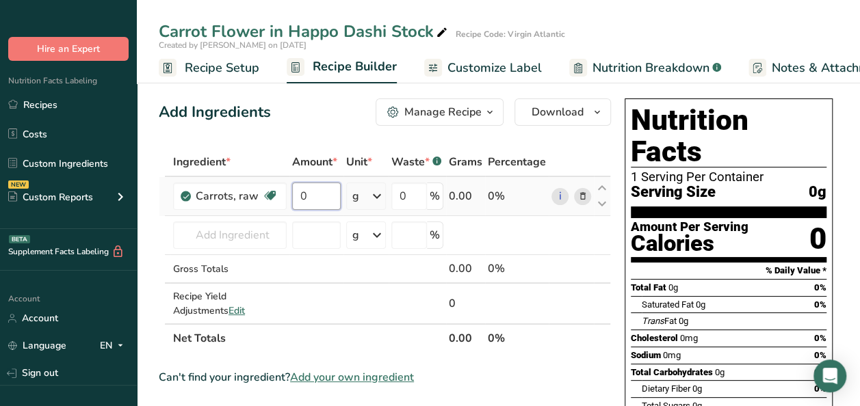
click at [306, 191] on input "0" at bounding box center [316, 196] width 48 height 27
type input "140"
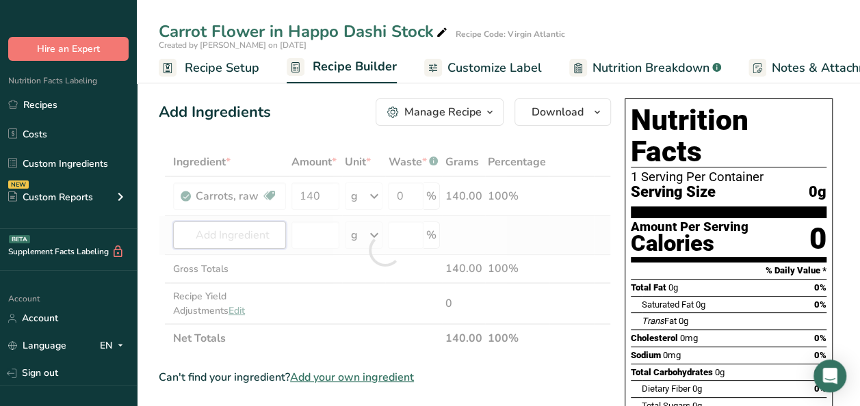
click at [252, 239] on div "Ingredient * Amount * Unit * Waste * .a-a{fill:#347362;}.b-a{fill:#fff;} Grams …" at bounding box center [385, 250] width 452 height 205
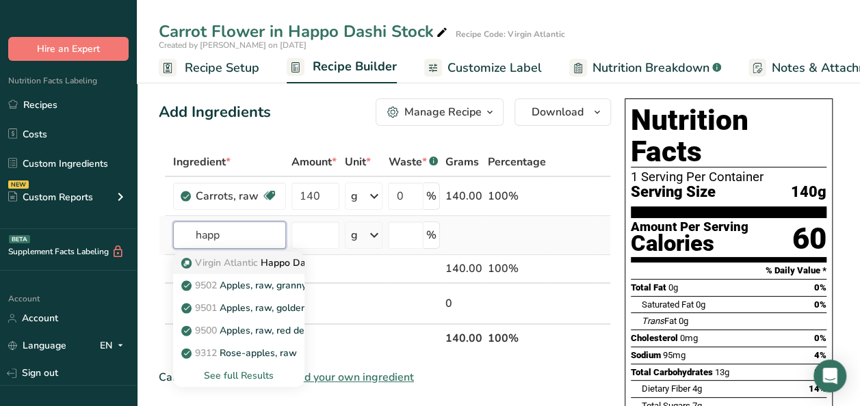
type input "happ"
click at [248, 259] on span "Virgin Atlantic" at bounding box center [226, 262] width 63 height 13
type input "Happo Dashi Stock with Sugar"
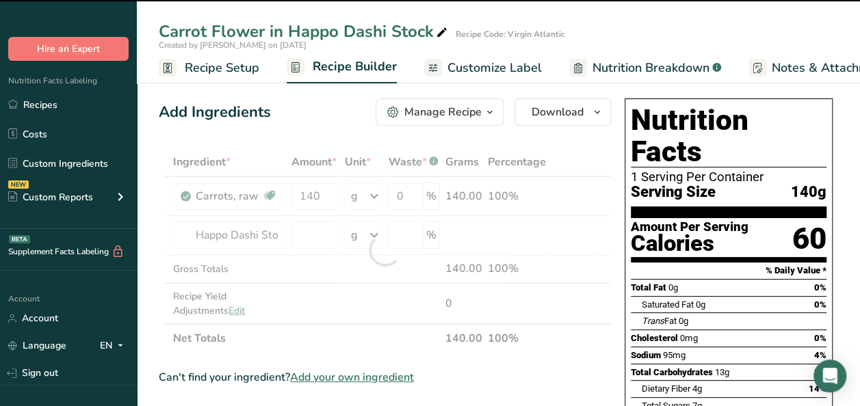
type input "0"
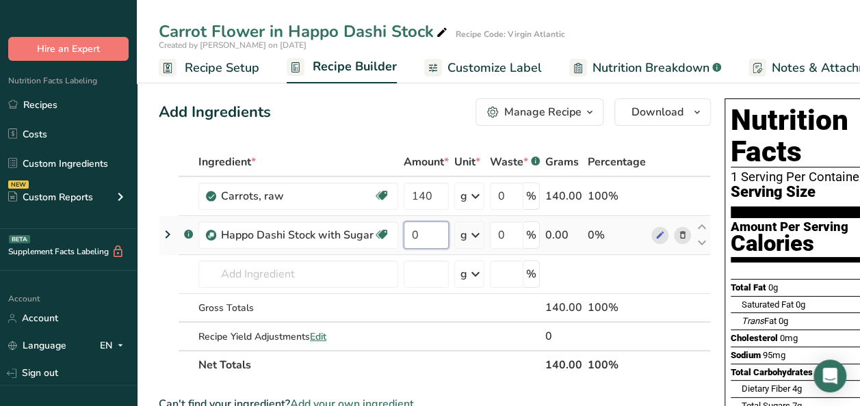
click at [428, 245] on input "0" at bounding box center [426, 235] width 45 height 27
type input "199.999999"
click at [598, 114] on button "Manage Recipe" at bounding box center [539, 111] width 128 height 27
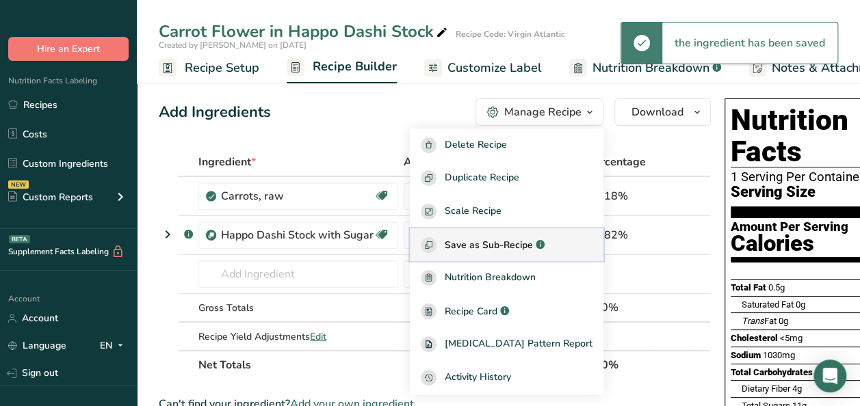
click at [517, 250] on span "Save as Sub-Recipe" at bounding box center [489, 245] width 88 height 14
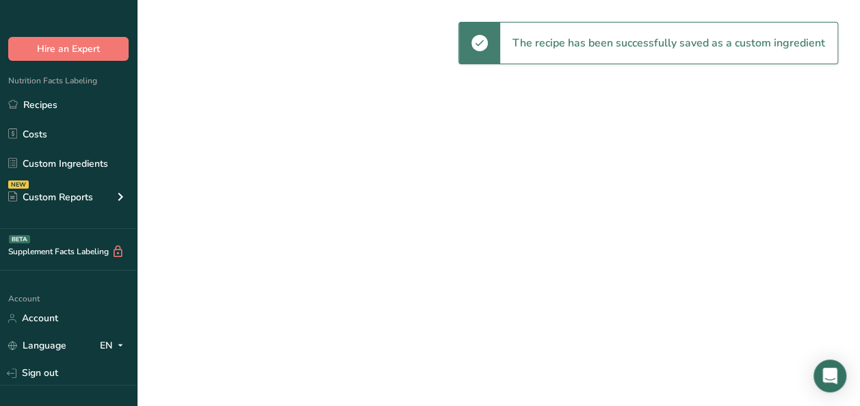
select select "30"
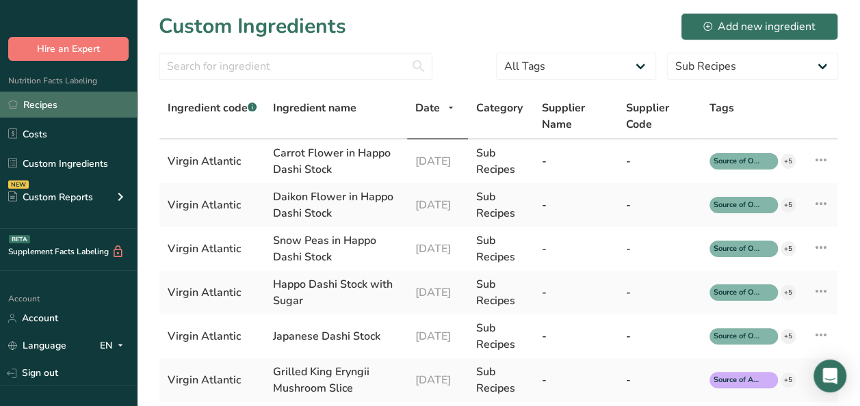
click at [48, 114] on link "Recipes" at bounding box center [68, 105] width 137 height 26
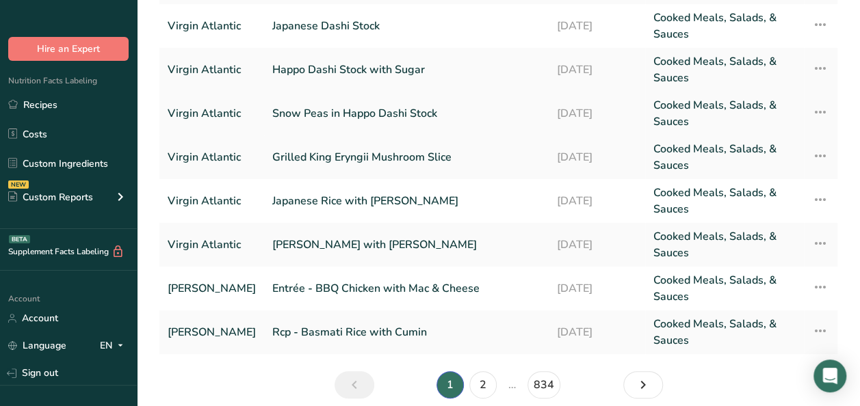
scroll to position [234, 0]
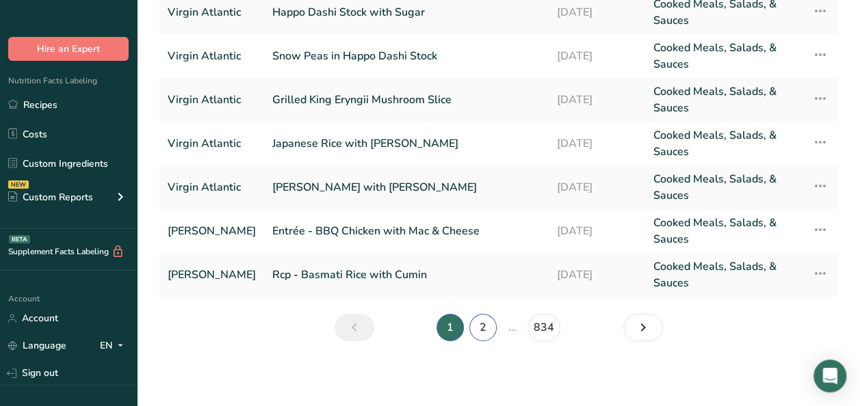
click at [477, 331] on link "2" at bounding box center [482, 327] width 27 height 27
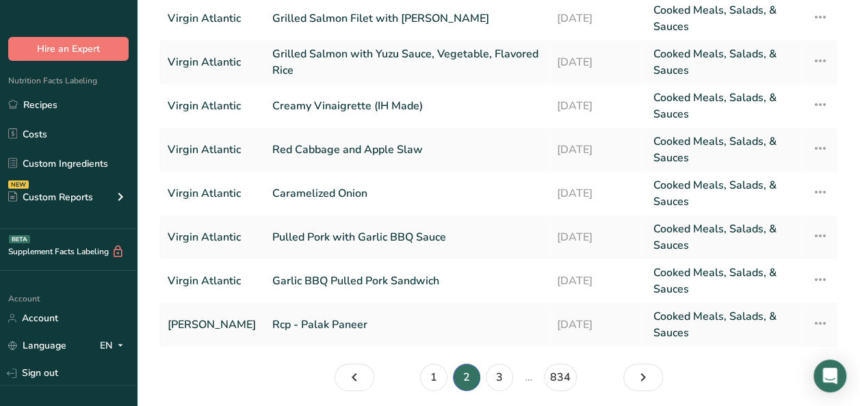
scroll to position [166, 0]
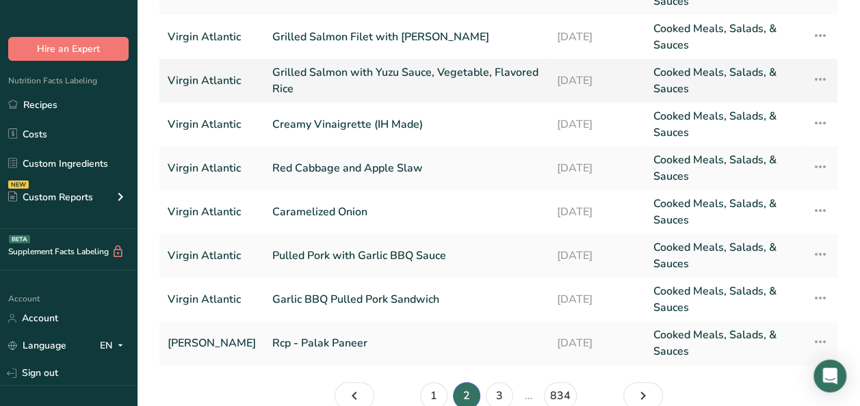
click at [399, 77] on link "Grilled Salmon with Yuzu Sauce, Vegetable, Flavored Rice" at bounding box center [406, 80] width 268 height 33
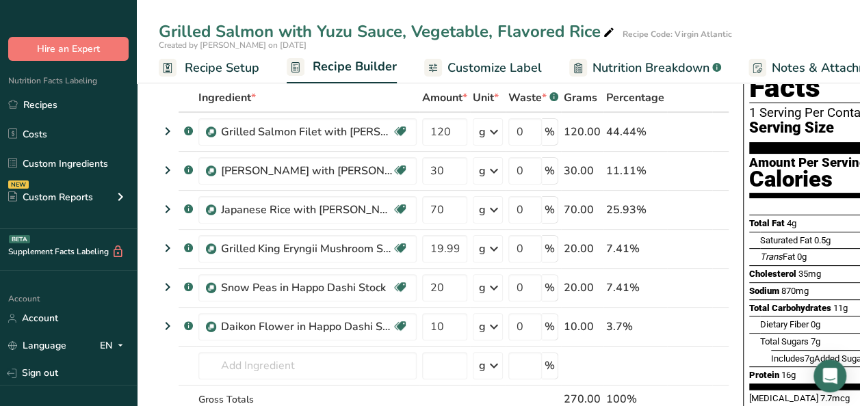
scroll to position [137, 0]
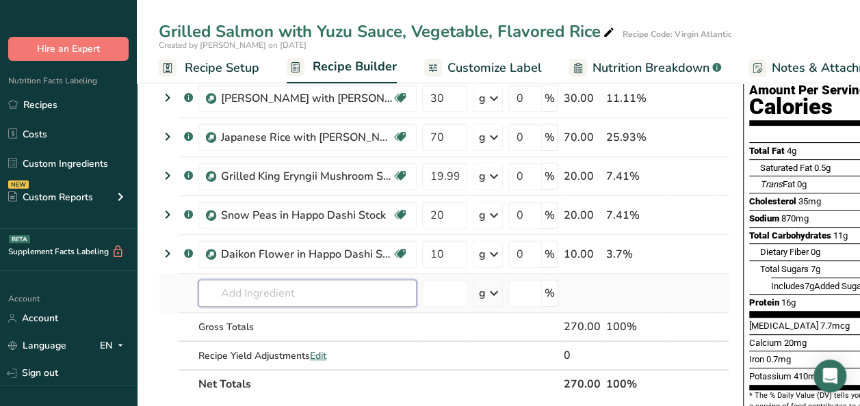
drag, startPoint x: 240, startPoint y: 302, endPoint x: 241, endPoint y: 295, distance: 7.0
click at [240, 302] on input "text" at bounding box center [307, 293] width 218 height 27
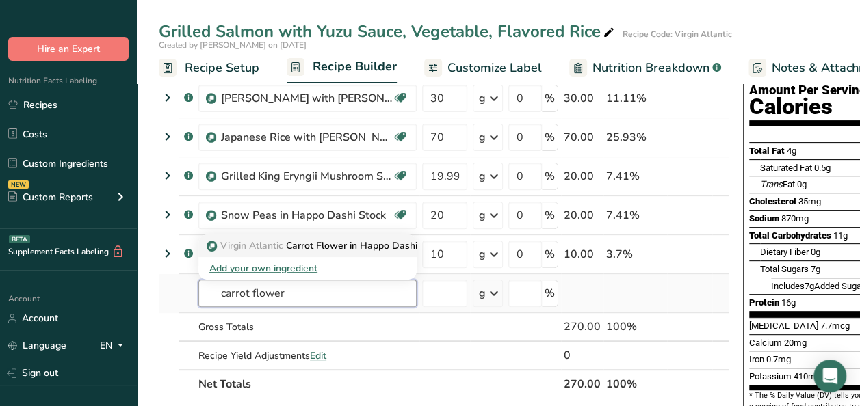
type input "carrot flower"
click at [311, 246] on p "Virgin Atlantic Carrot Flower in Happo Dashi Stock" at bounding box center [326, 246] width 235 height 14
type input "Carrot Flower in Happo Dashi Stock"
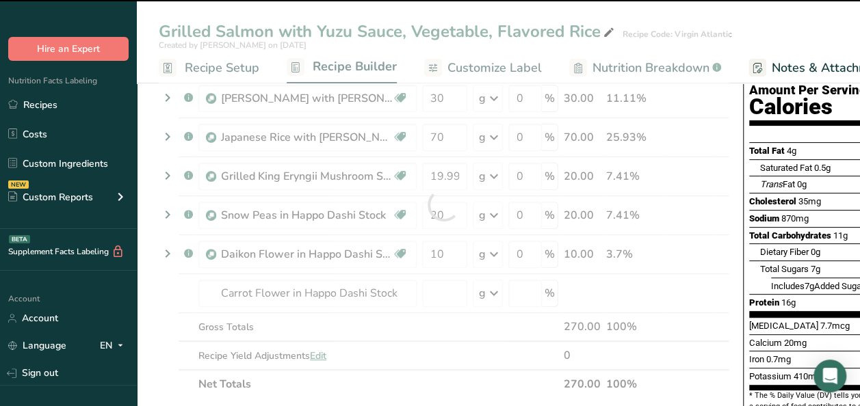
type input "0"
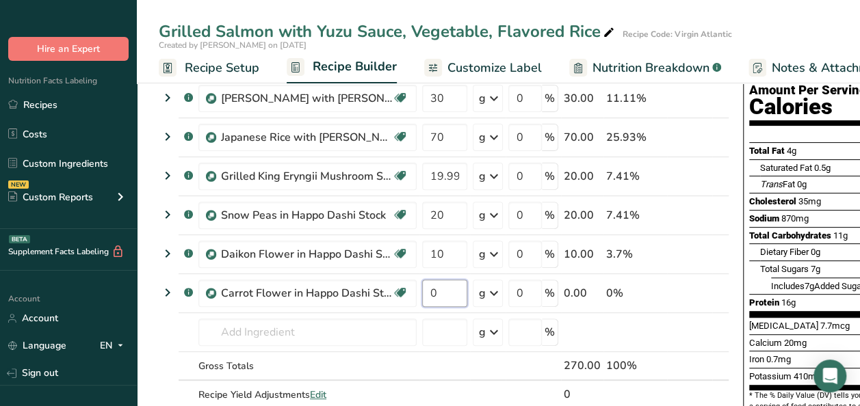
click at [443, 294] on input "0" at bounding box center [444, 293] width 45 height 27
type input "10"
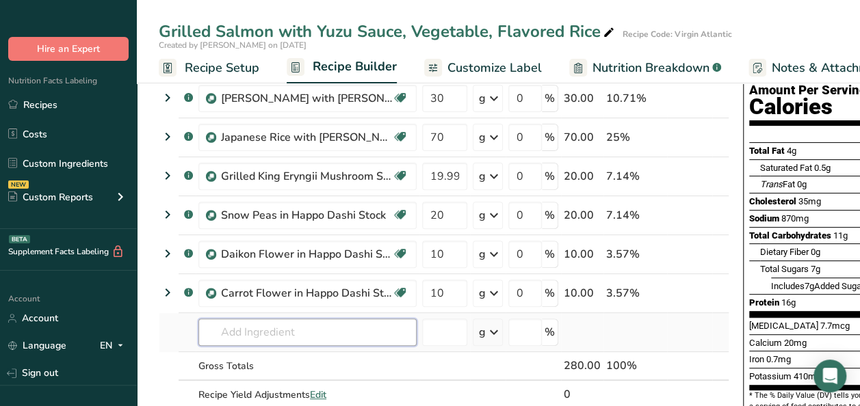
click at [304, 332] on div "Ingredient * Amount * Unit * Waste * .a-a{fill:#347362;}.b-a{fill:#fff;} Grams …" at bounding box center [444, 224] width 570 height 427
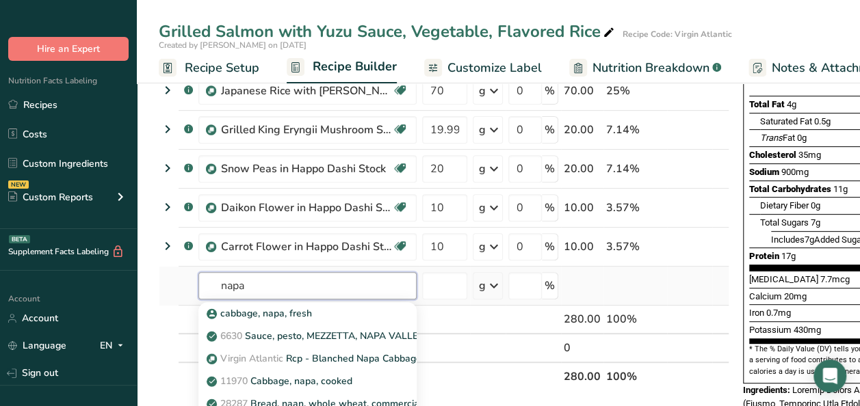
scroll to position [205, 0]
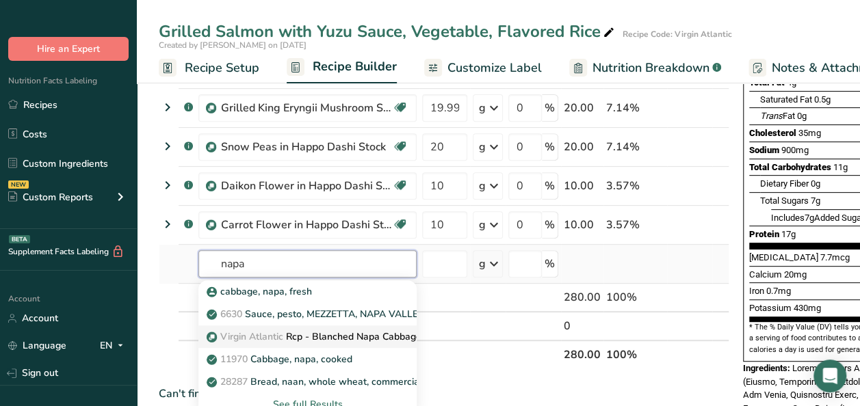
type input "napa"
click at [304, 337] on p "Virgin Atlantic Rcp - Blanched Napa Cabbage Leaf" at bounding box center [326, 337] width 235 height 14
type input "Rcp - Blanched Napa Cabbage Leaf"
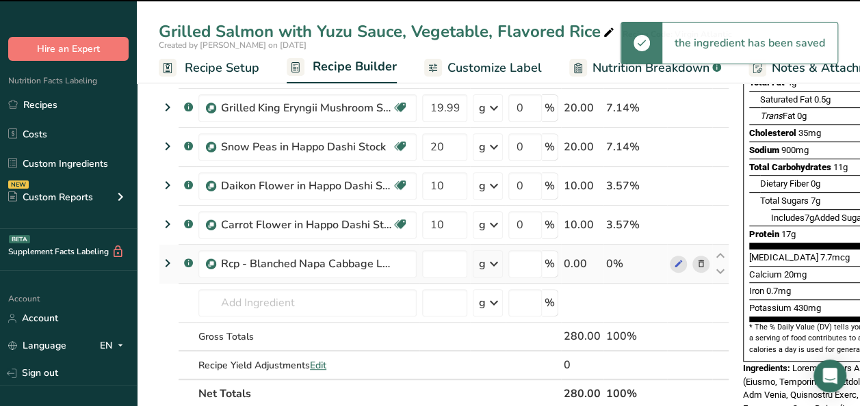
type input "0"
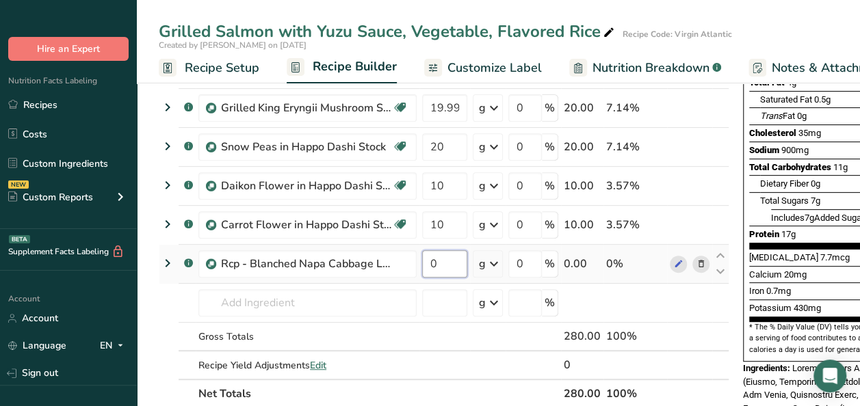
click at [460, 261] on input "0" at bounding box center [444, 263] width 45 height 27
type input "20"
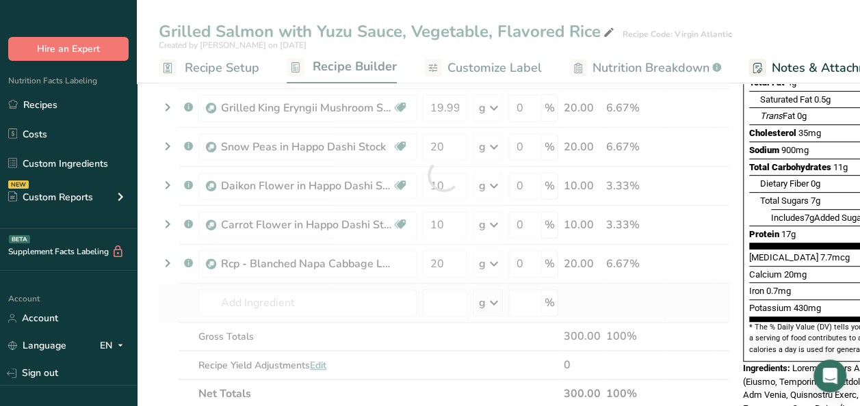
click at [704, 306] on div "Ingredient * Amount * Unit * Waste * .a-a{fill:#347362;}.b-a{fill:#fff;} Grams …" at bounding box center [444, 176] width 570 height 466
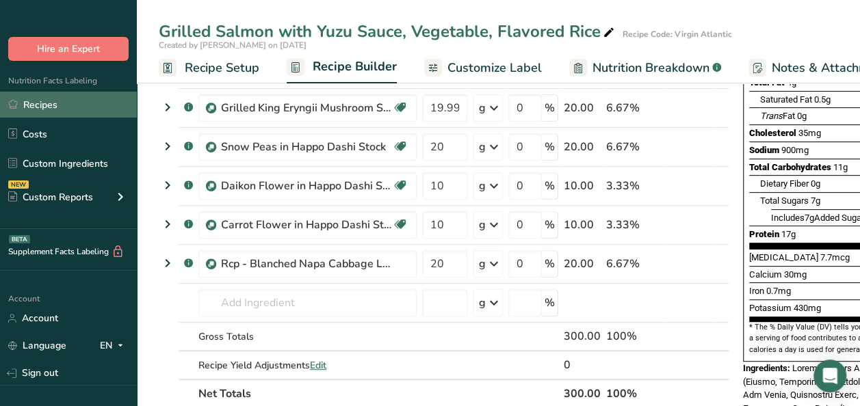
click at [51, 98] on link "Recipes" at bounding box center [68, 105] width 137 height 26
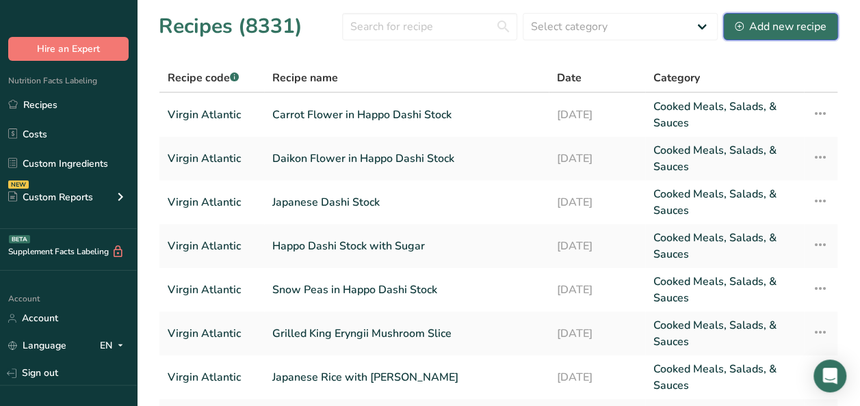
click at [761, 35] on button "Add new recipe" at bounding box center [780, 26] width 115 height 27
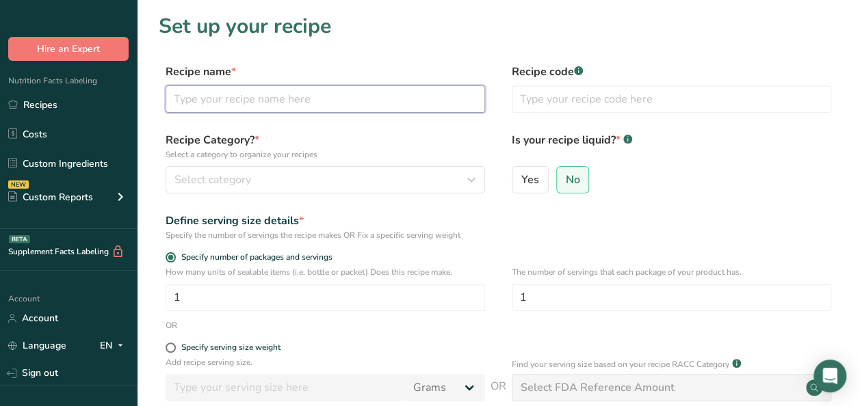
paste input "Buttered Chicken, Ghee Rice, Bhindi Masala, Saag"
type input "Buttered Chicken, Ghee Rice, Bhindi Masala, Saag"
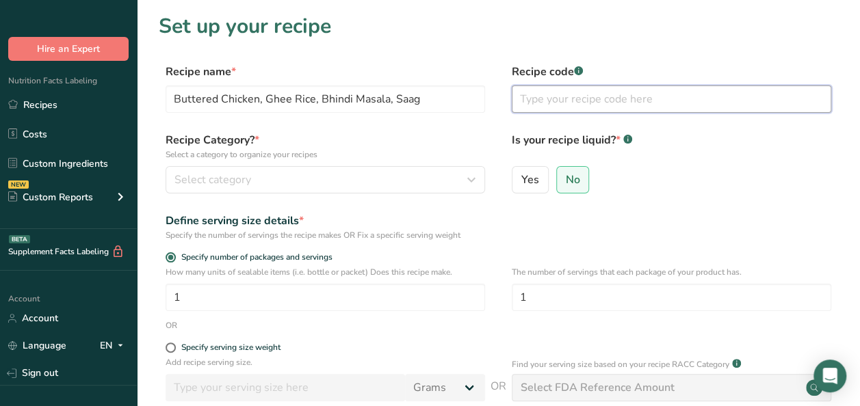
click at [565, 91] on input "text" at bounding box center [671, 98] width 319 height 27
type input "Virgin Atlantic"
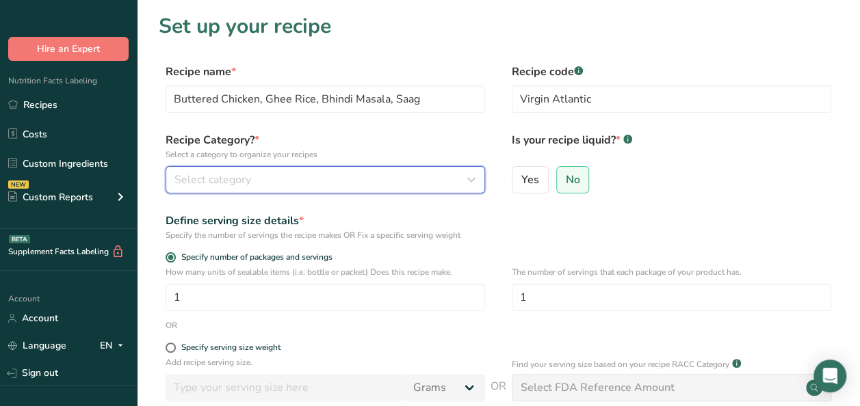
click at [327, 177] on div "Select category" at bounding box center [320, 180] width 293 height 16
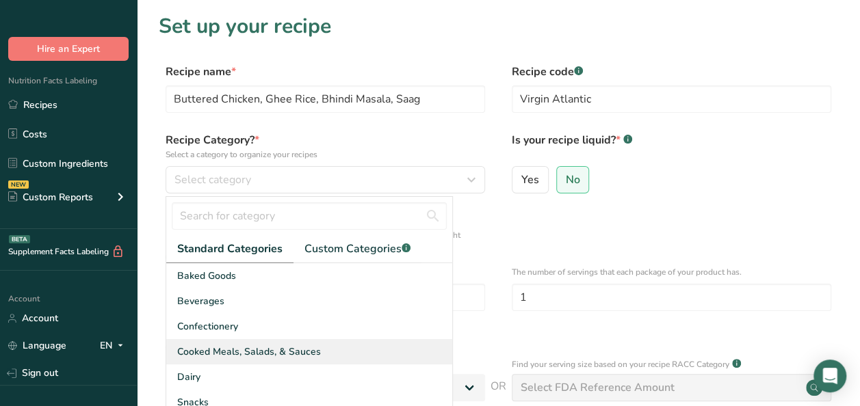
click at [224, 343] on div "Cooked Meals, Salads, & Sauces" at bounding box center [309, 351] width 286 height 25
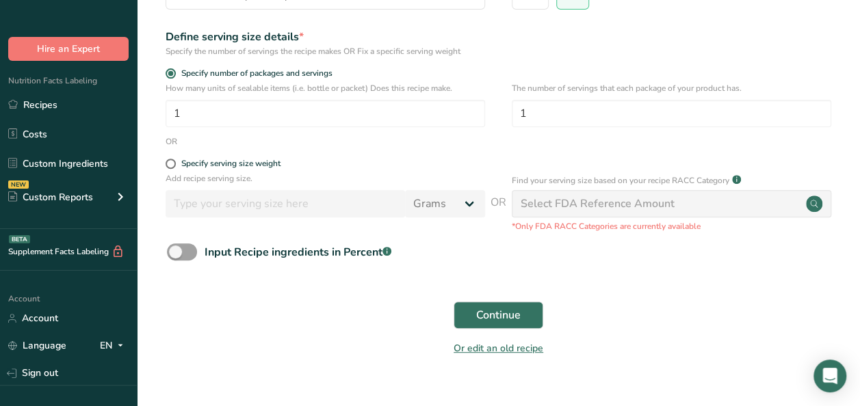
scroll to position [208, 0]
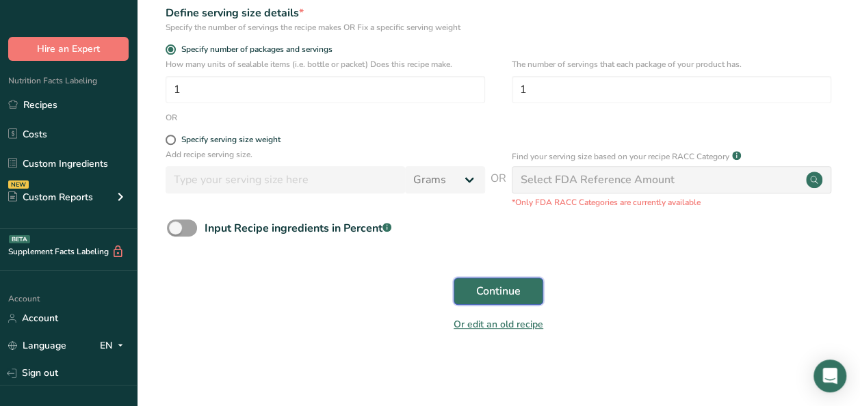
click at [511, 289] on span "Continue" at bounding box center [498, 291] width 44 height 16
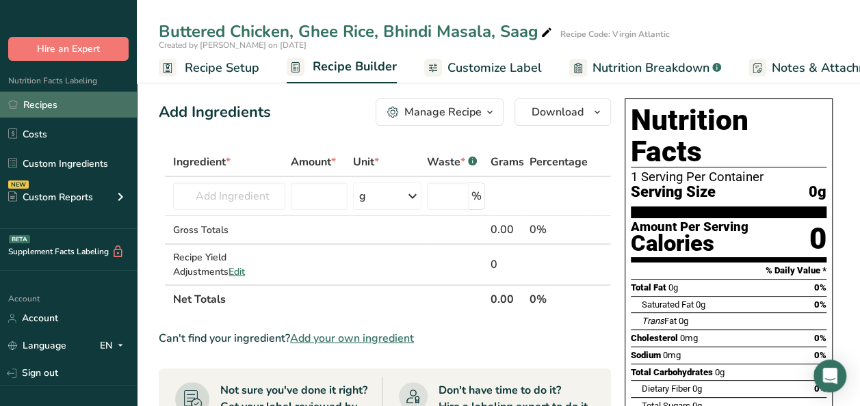
click at [45, 103] on link "Recipes" at bounding box center [68, 105] width 137 height 26
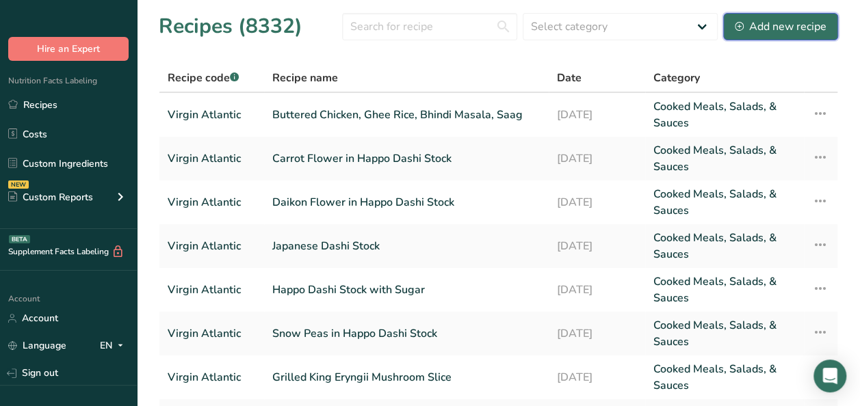
click at [753, 25] on div "Add new recipe" at bounding box center [781, 26] width 92 height 16
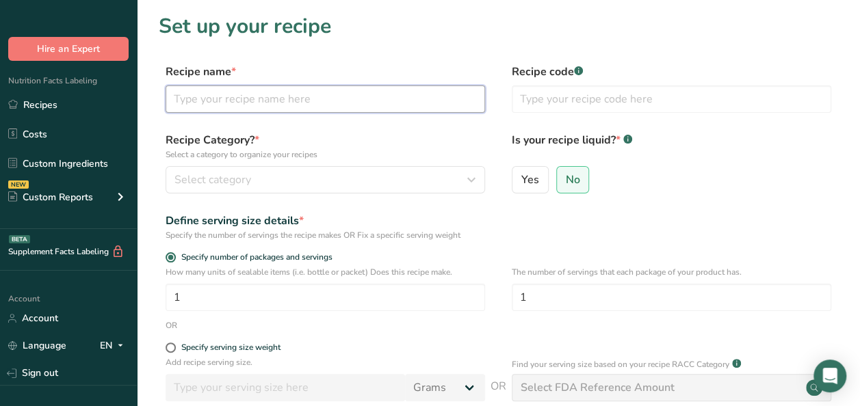
paste input "MurghTikka (Chicken Tikka)"
type input "MurghTikka (Chicken Tikka)"
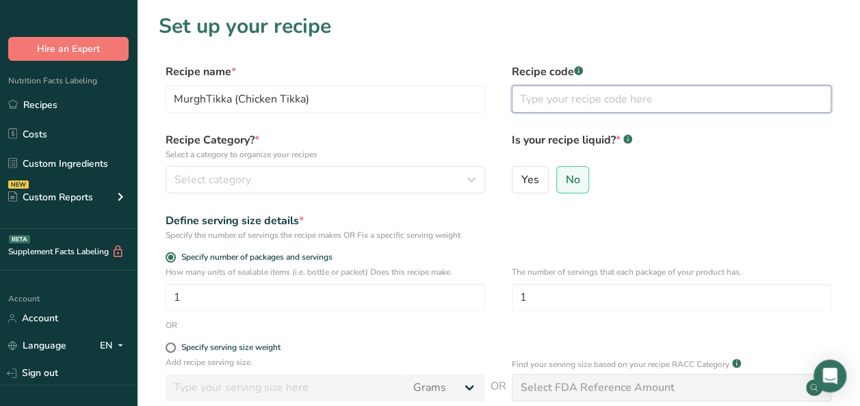
click at [562, 102] on input "text" at bounding box center [671, 98] width 319 height 27
type input "Virgin Atlantic"
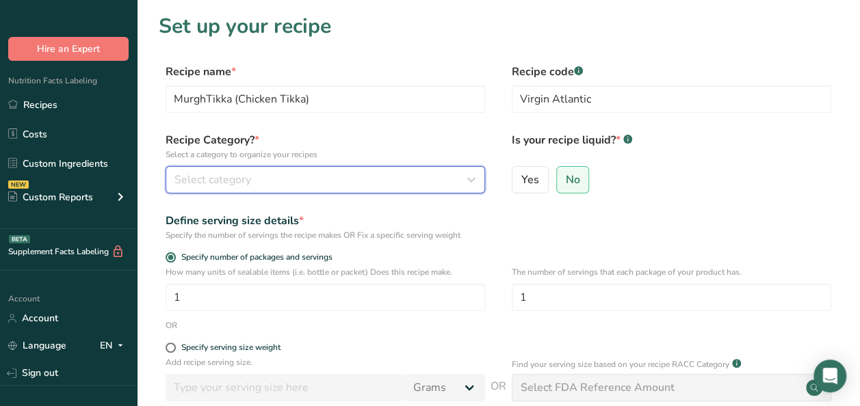
click at [387, 188] on button "Select category" at bounding box center [325, 179] width 319 height 27
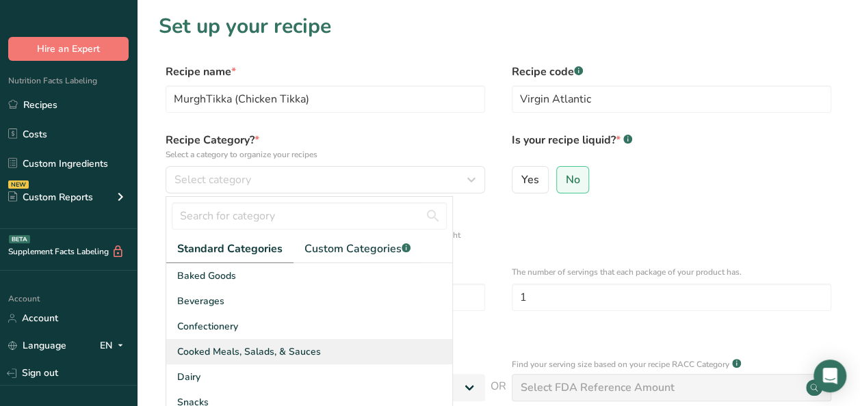
click at [298, 350] on span "Cooked Meals, Salads, & Sauces" at bounding box center [249, 352] width 144 height 14
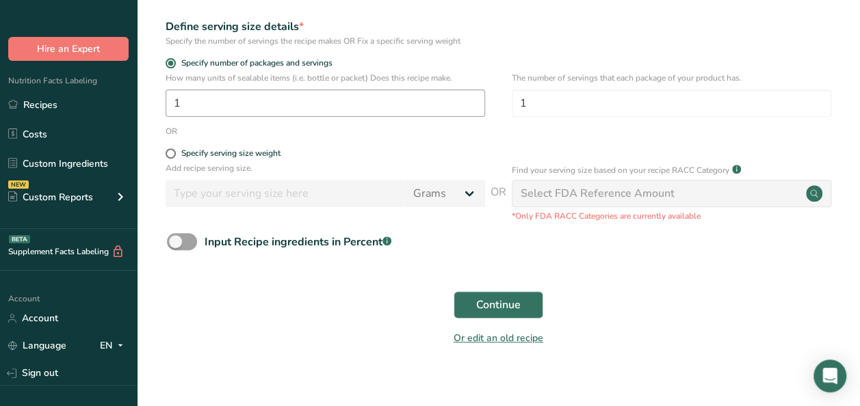
scroll to position [205, 0]
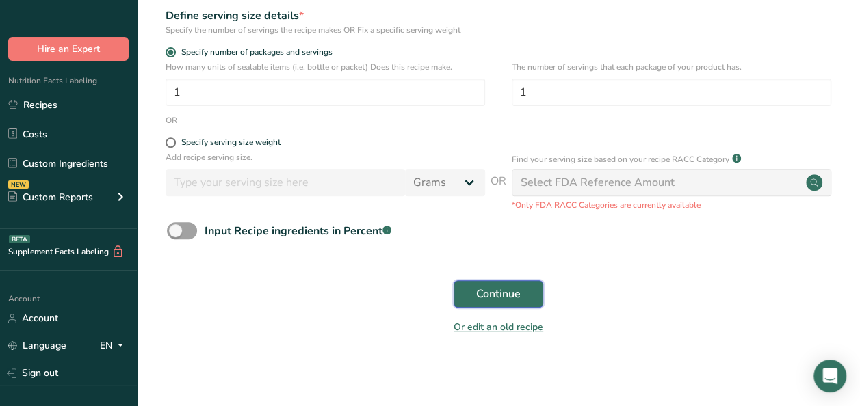
click at [509, 298] on span "Continue" at bounding box center [498, 294] width 44 height 16
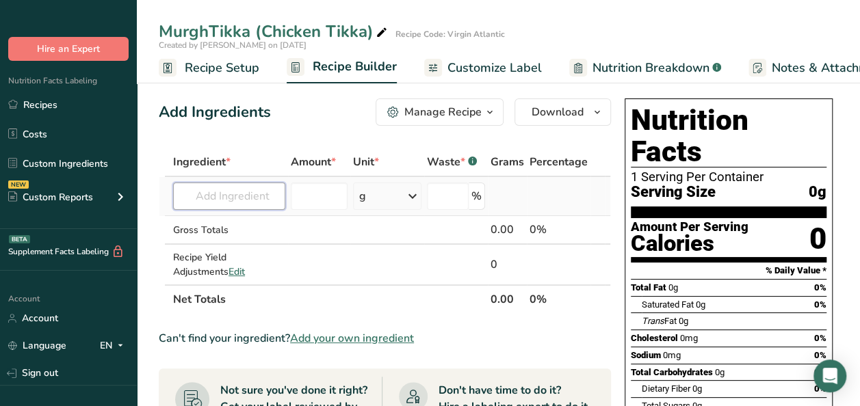
click at [238, 196] on input "text" at bounding box center [229, 196] width 112 height 27
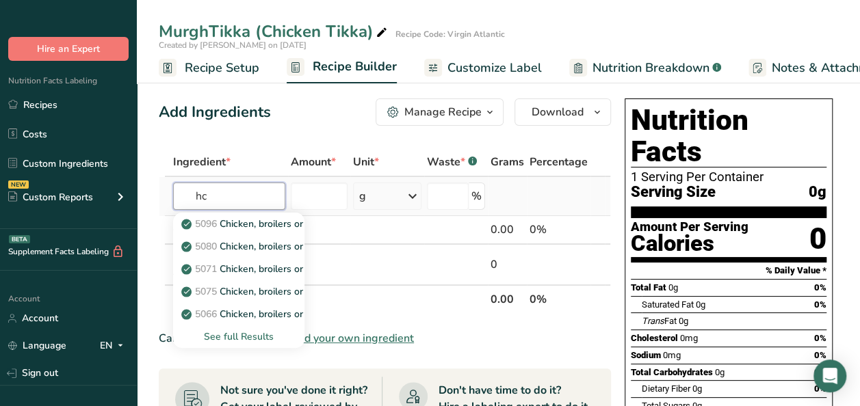
type input "h"
type input "chicken thigh"
click at [243, 336] on div "See full Results" at bounding box center [238, 337] width 109 height 14
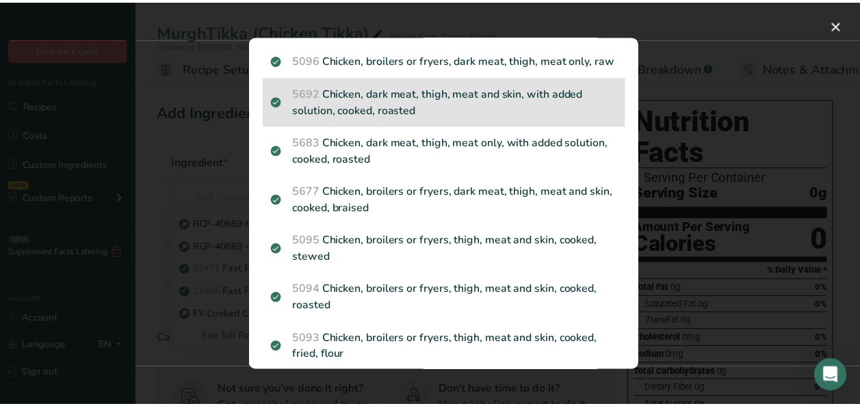
scroll to position [342, 0]
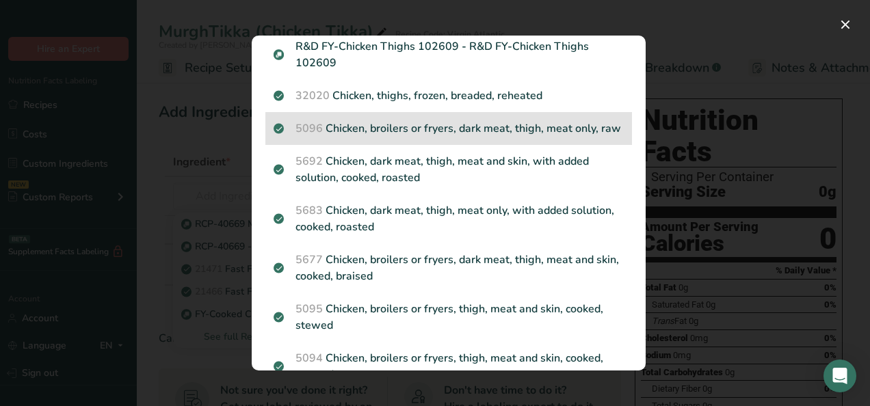
click at [416, 135] on p "5096 Chicken, broilers or fryers, dark meat, thigh, meat only, raw" at bounding box center [449, 128] width 350 height 16
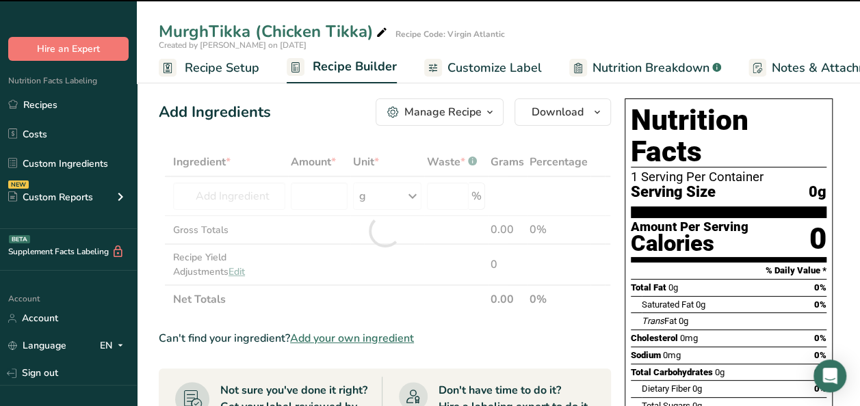
type input "0"
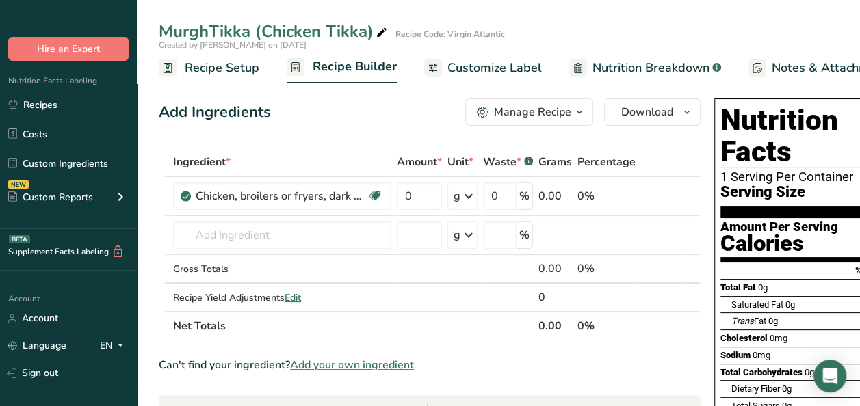
click at [332, 327] on th "Net Totals" at bounding box center [352, 325] width 365 height 29
click at [415, 196] on input "0" at bounding box center [419, 196] width 45 height 27
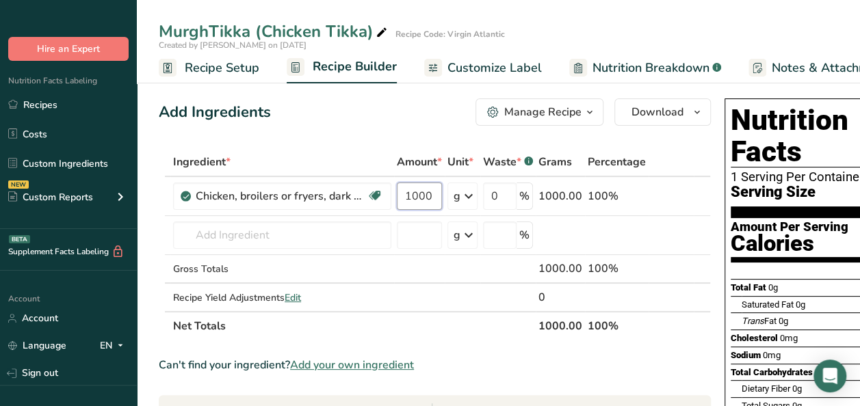
type input "1000"
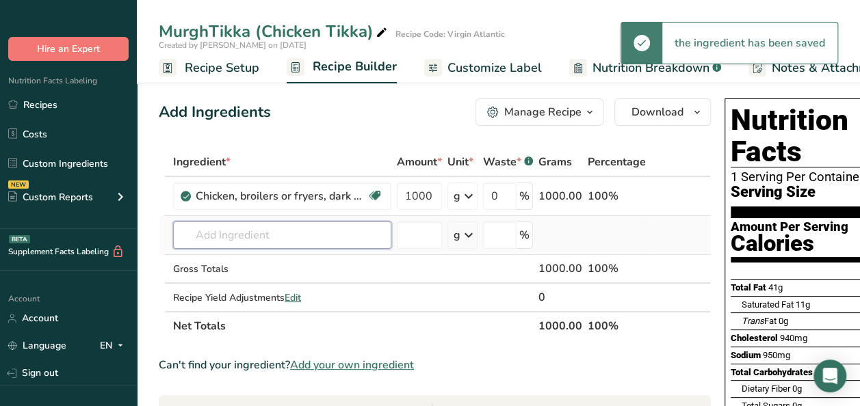
click at [267, 237] on div "Ingredient * Amount * Unit * Waste * .a-a{fill:#347362;}.b-a{fill:#fff;} Grams …" at bounding box center [435, 244] width 552 height 193
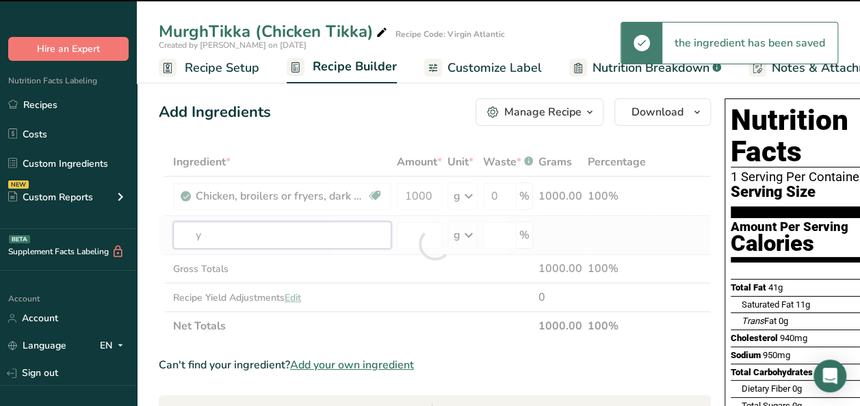
type input "yo"
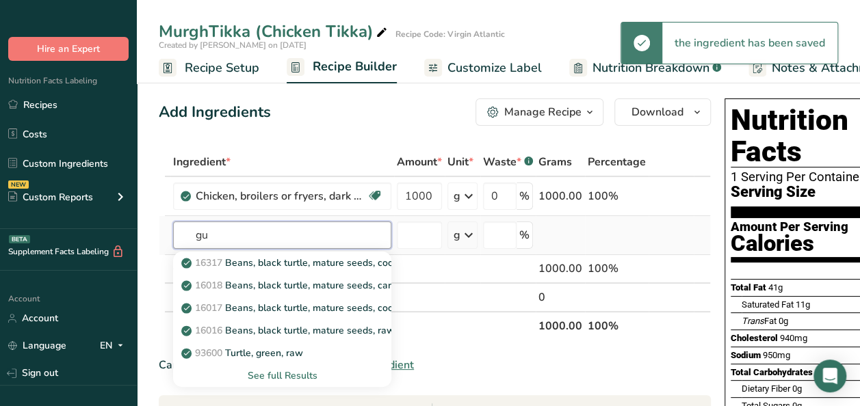
type input "g"
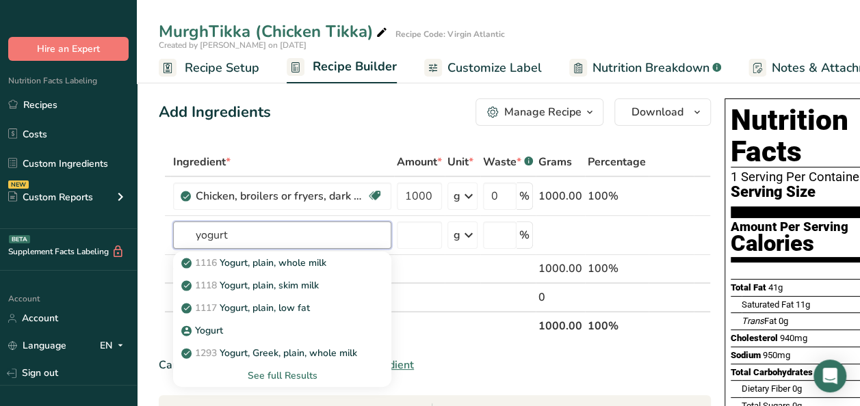
type input "yogurt"
click at [434, 334] on th "Net Totals" at bounding box center [352, 325] width 365 height 29
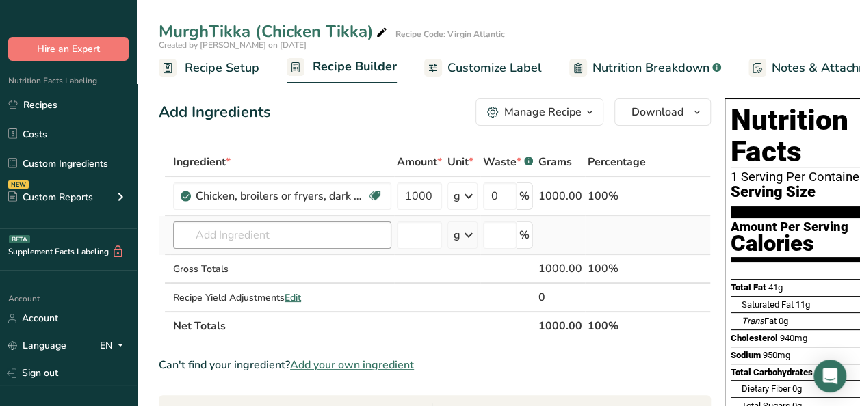
click at [245, 221] on td "1116 Yogurt, plain, whole milk 1118 Yogurt, plain, skim milk 1117 Yogurt, plain…" at bounding box center [282, 235] width 224 height 39
click at [242, 233] on input "text" at bounding box center [282, 235] width 218 height 27
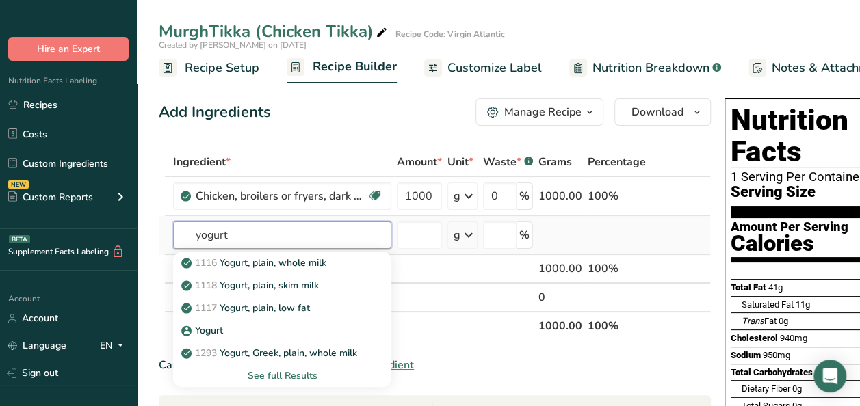
type input "yogurt"
click at [285, 367] on div "See full Results" at bounding box center [282, 376] width 218 height 23
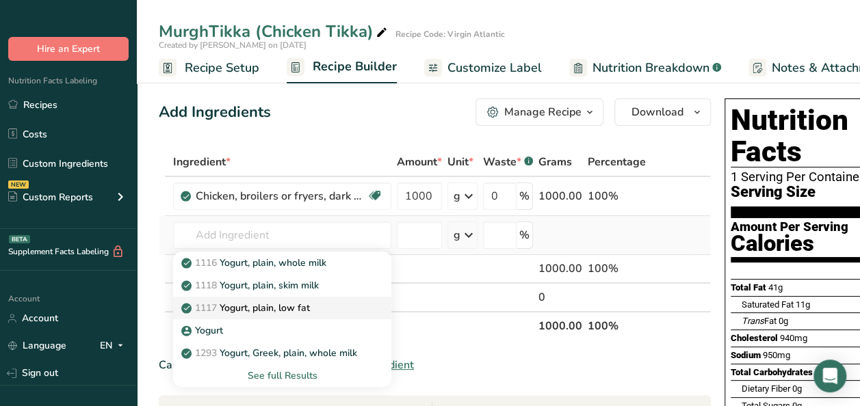
click at [289, 302] on p "1117 Yogurt, plain, low fat" at bounding box center [247, 308] width 126 height 14
type input "Yogurt, plain, low fat"
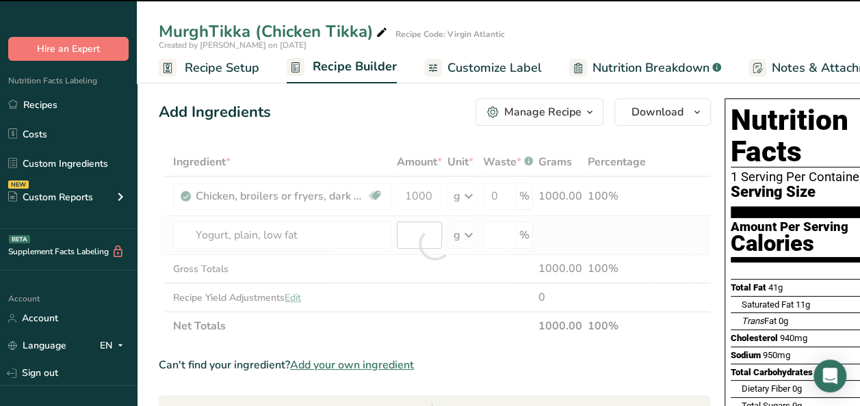
type input "0"
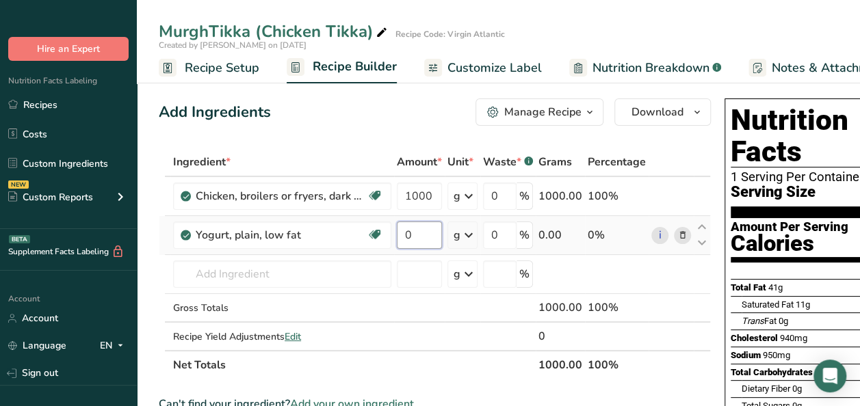
click at [408, 234] on input "0" at bounding box center [419, 235] width 45 height 27
type input "200"
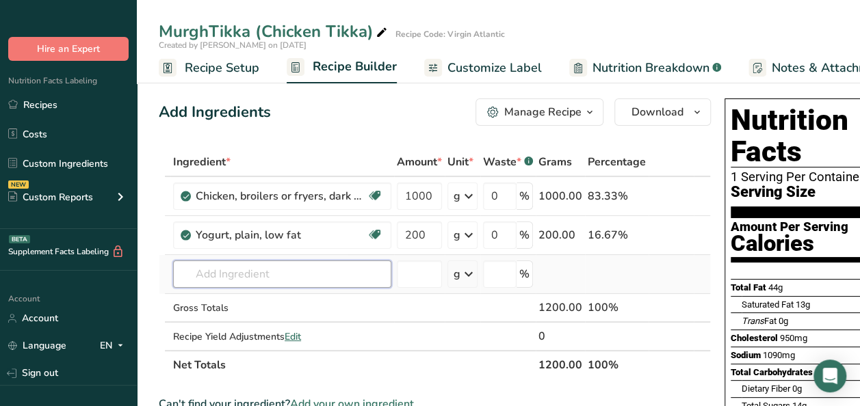
click at [250, 272] on div "Ingredient * Amount * Unit * Waste * .a-a{fill:#347362;}.b-a{fill:#fff;} Grams …" at bounding box center [435, 264] width 552 height 232
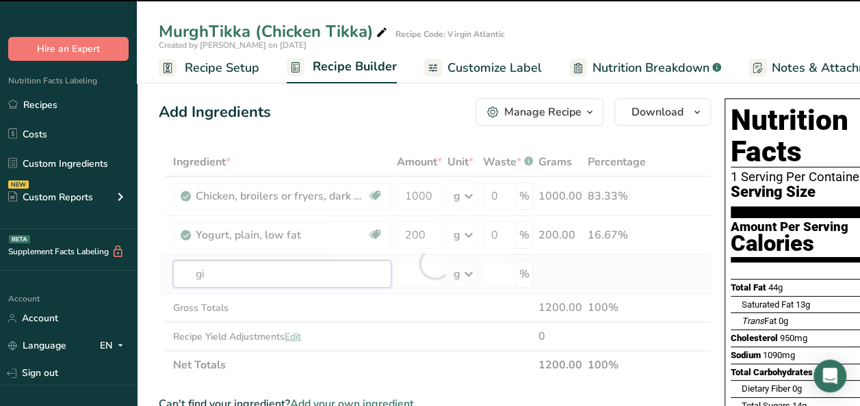
type input "gin"
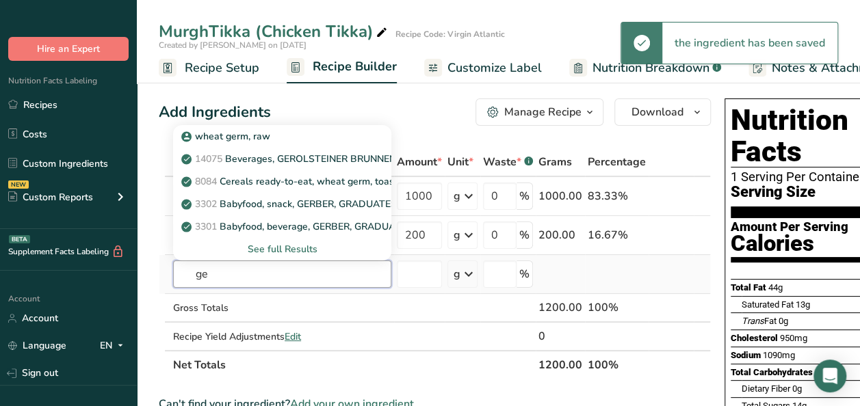
type input "g"
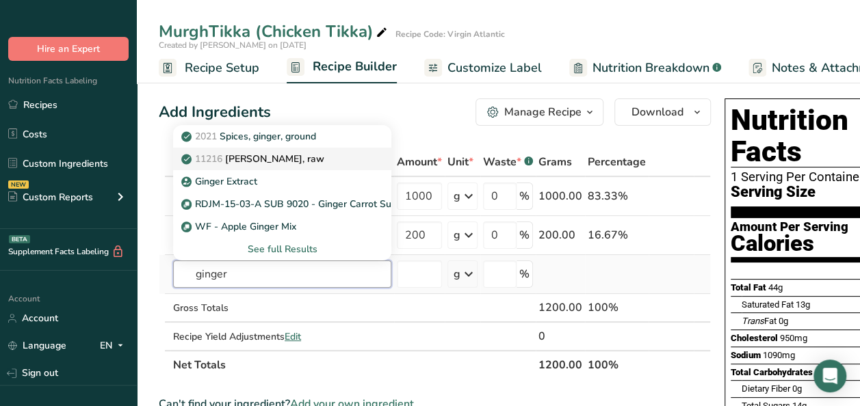
type input "ginger"
click at [230, 156] on p "11216 [PERSON_NAME], raw" at bounding box center [254, 159] width 140 height 14
type input "[PERSON_NAME], raw"
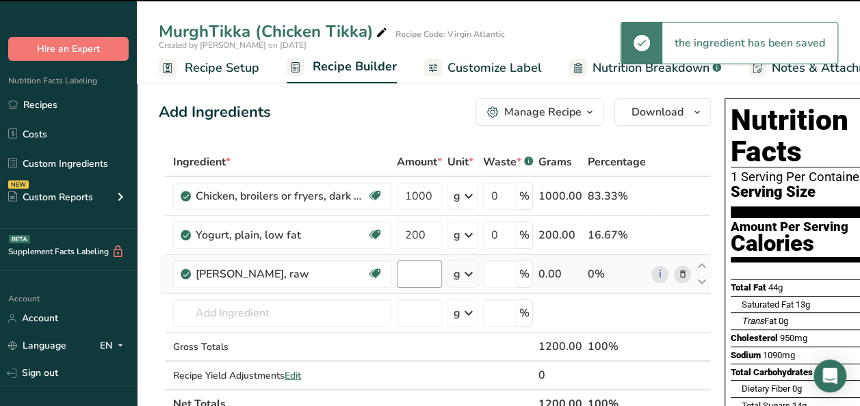
type input "0"
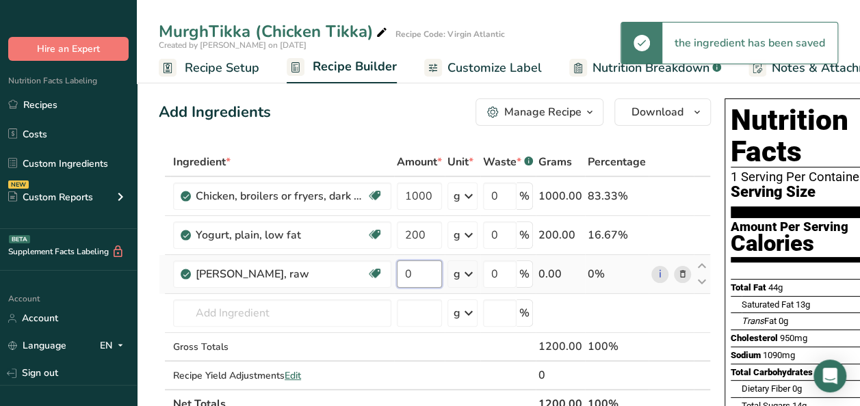
click at [412, 267] on input "0" at bounding box center [419, 274] width 45 height 27
type input "15"
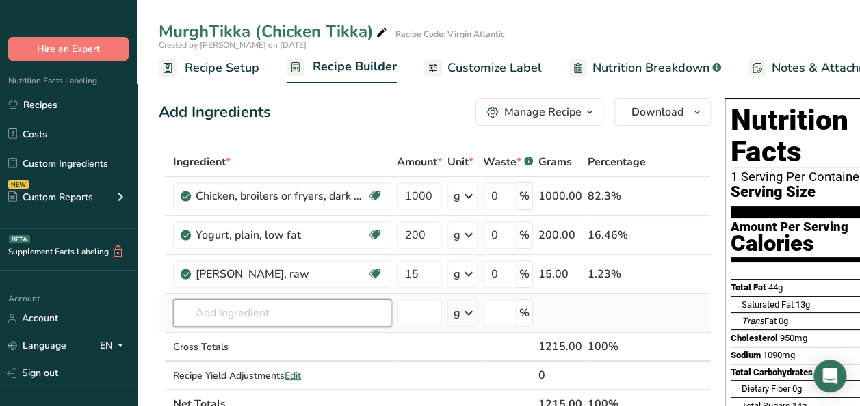
click at [231, 311] on div "Ingredient * Amount * Unit * Waste * .a-a{fill:#347362;}.b-a{fill:#fff;} Grams …" at bounding box center [435, 283] width 552 height 271
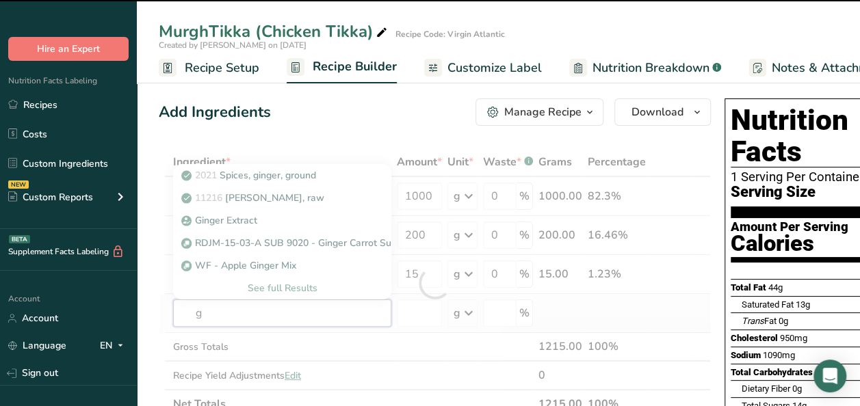
type input "ga"
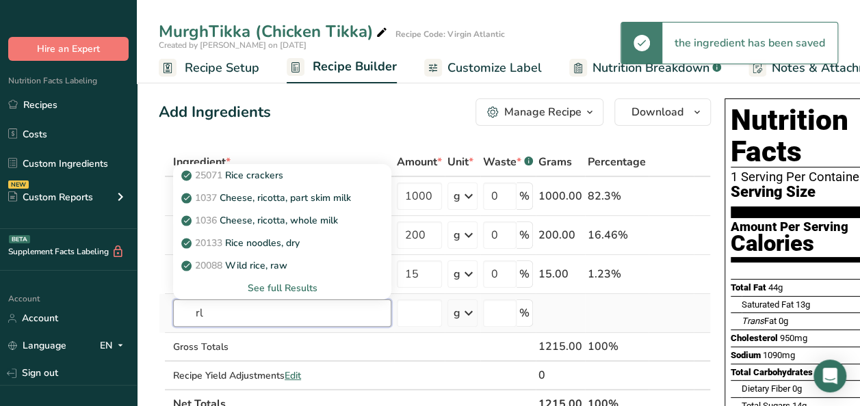
type input "r"
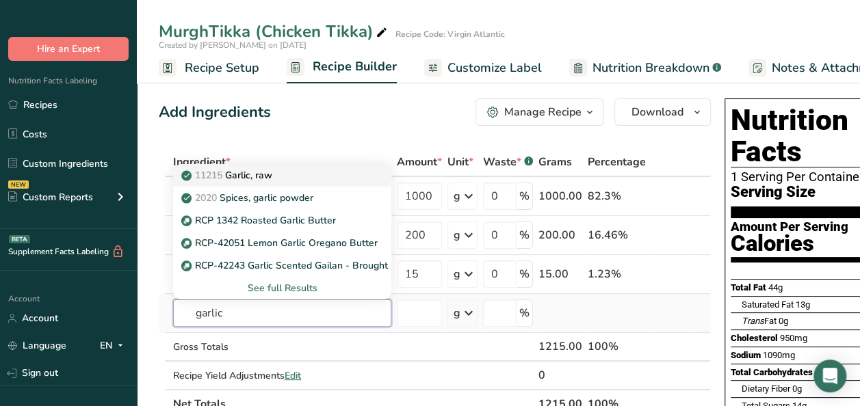
type input "garlic"
click at [282, 170] on div "11215 Garlic, raw" at bounding box center [271, 175] width 174 height 14
type input "Garlic, raw"
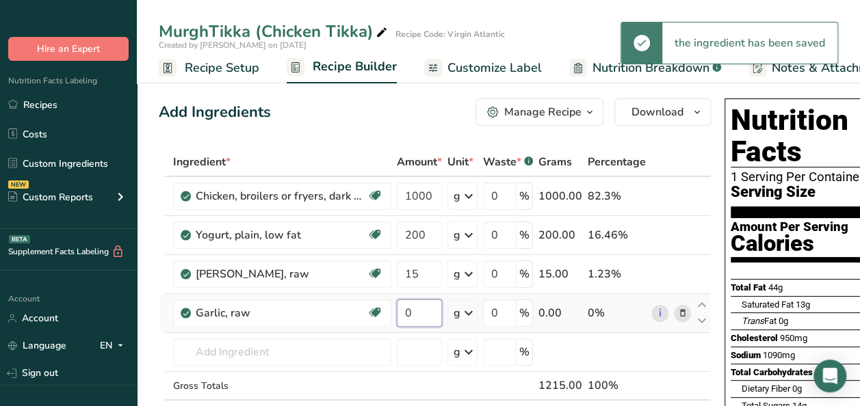
click at [425, 313] on input "0" at bounding box center [419, 313] width 45 height 27
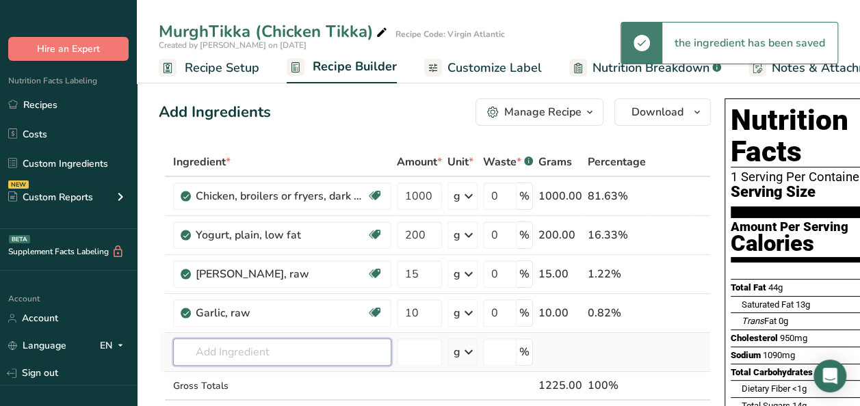
click at [230, 347] on div "Ingredient * Amount * Unit * Waste * .a-a{fill:#347362;}.b-a{fill:#fff;} Grams …" at bounding box center [435, 303] width 552 height 310
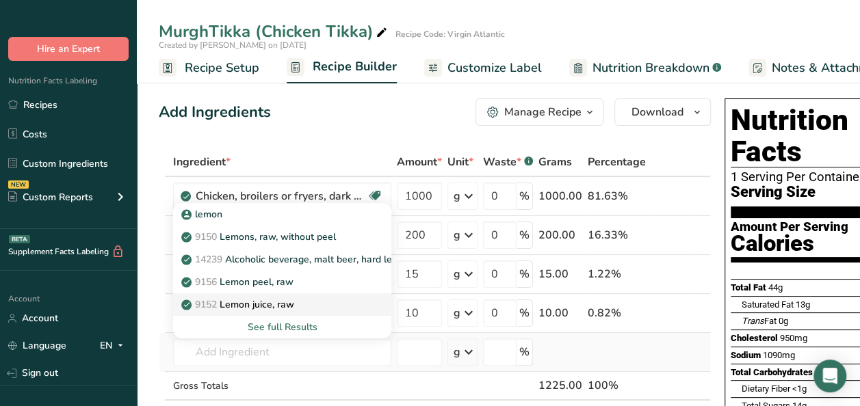
click at [257, 309] on p "9152 Lemon juice, raw" at bounding box center [239, 305] width 110 height 14
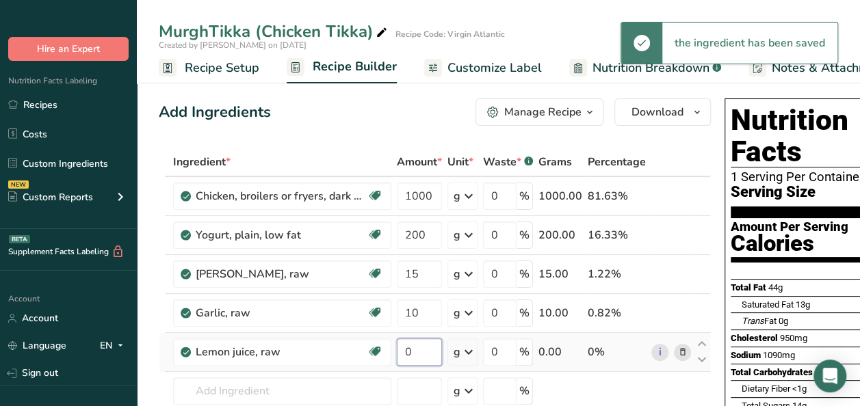
click at [432, 350] on input "0" at bounding box center [419, 352] width 45 height 27
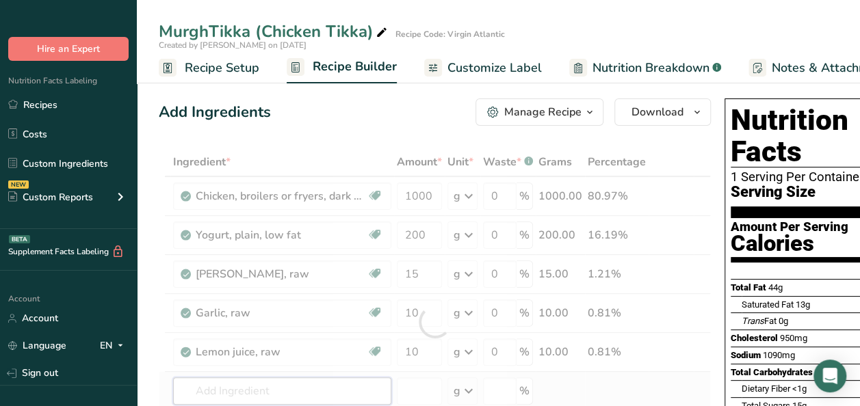
click at [217, 390] on div "Ingredient * Amount * Unit * Waste * .a-a{fill:#347362;}.b-a{fill:#fff;} Grams …" at bounding box center [435, 322] width 552 height 349
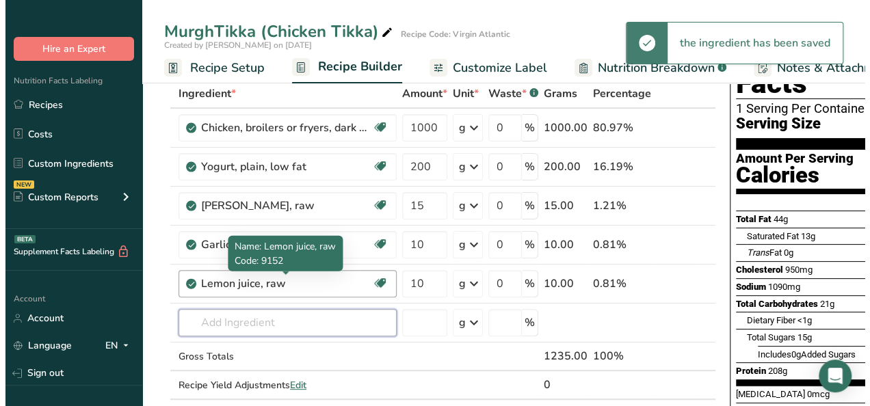
scroll to position [137, 0]
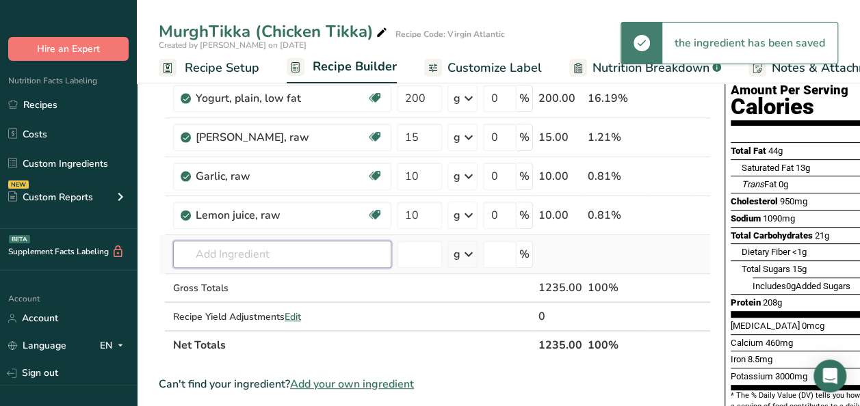
click at [233, 261] on input "text" at bounding box center [282, 254] width 218 height 27
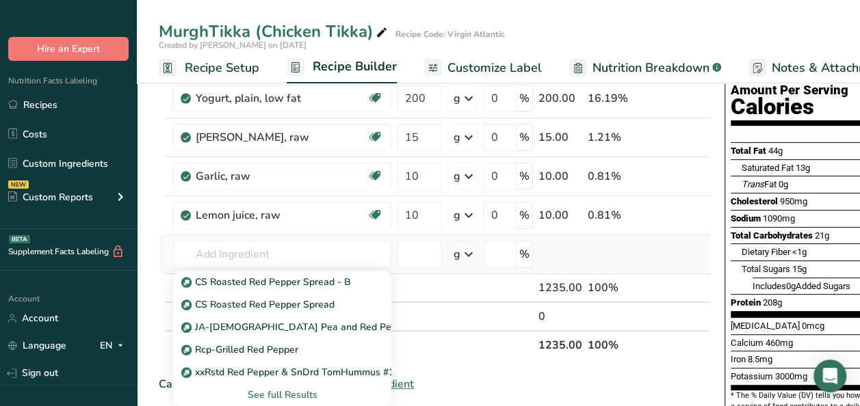
click at [289, 395] on div "See full Results" at bounding box center [282, 395] width 196 height 14
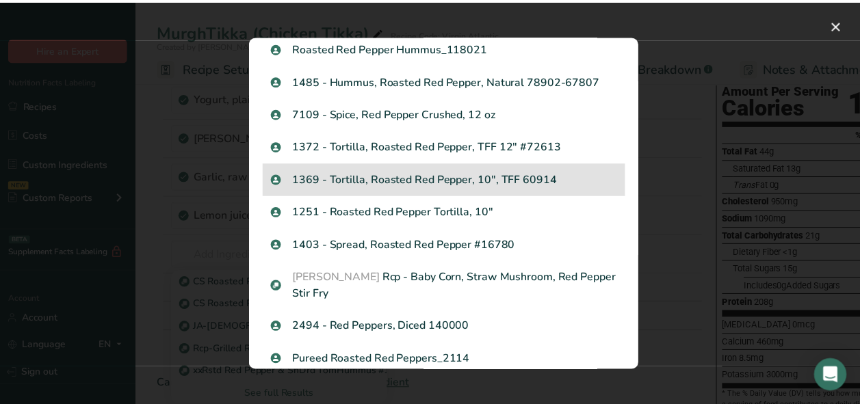
scroll to position [1558, 0]
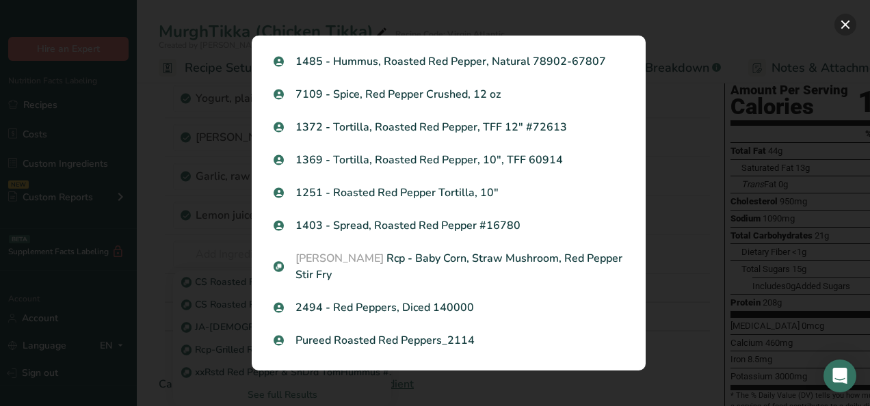
click at [842, 22] on button "Search results modal" at bounding box center [845, 25] width 22 height 22
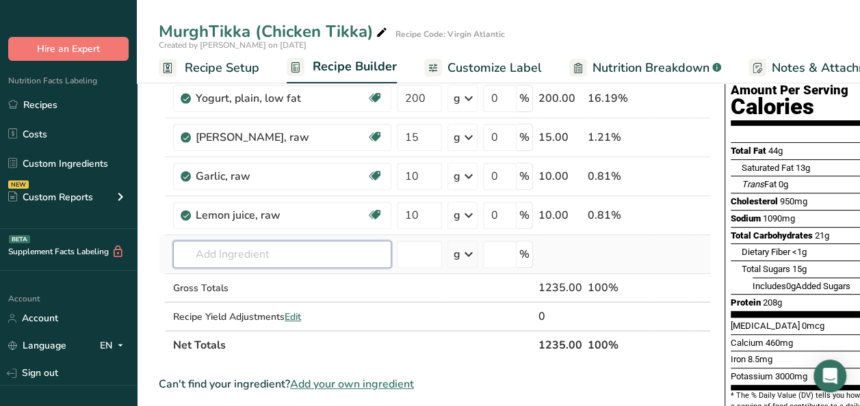
click at [217, 253] on input "text" at bounding box center [282, 254] width 218 height 27
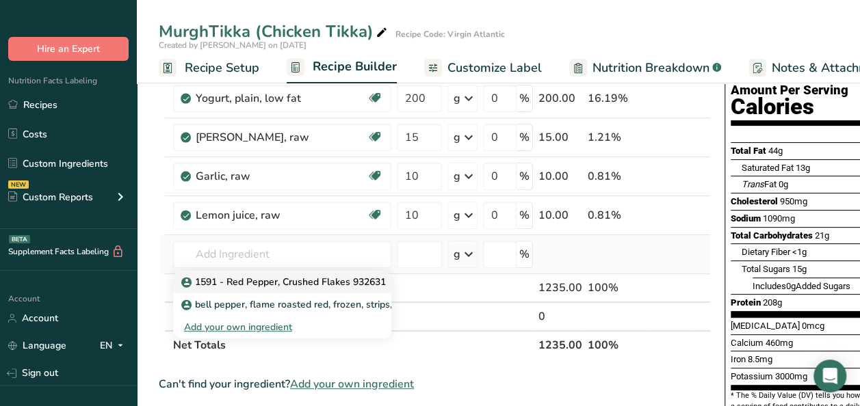
click at [220, 280] on p "1591 - Red Pepper, Crushed Flakes 932631" at bounding box center [285, 282] width 202 height 14
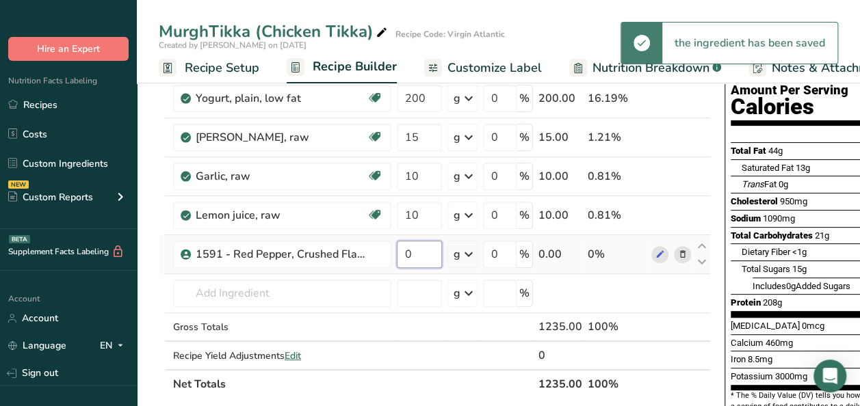
click at [415, 246] on input "0" at bounding box center [419, 254] width 45 height 27
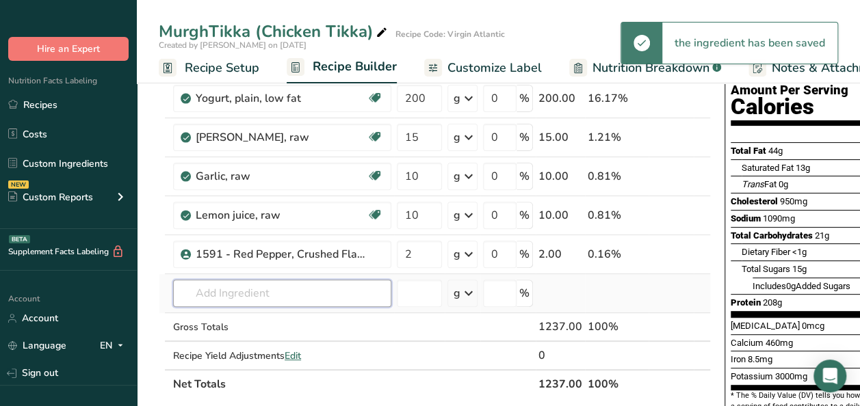
click at [302, 296] on div "Ingredient * Amount * Unit * Waste * .a-a{fill:#347362;}.b-a{fill:#fff;} Grams …" at bounding box center [435, 205] width 552 height 388
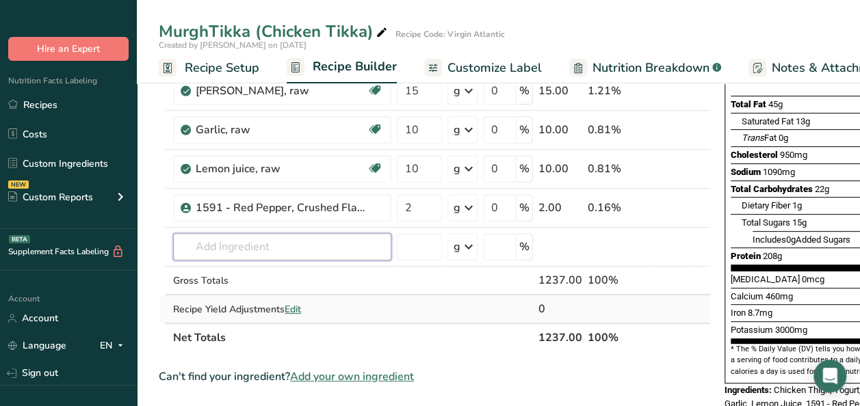
scroll to position [205, 0]
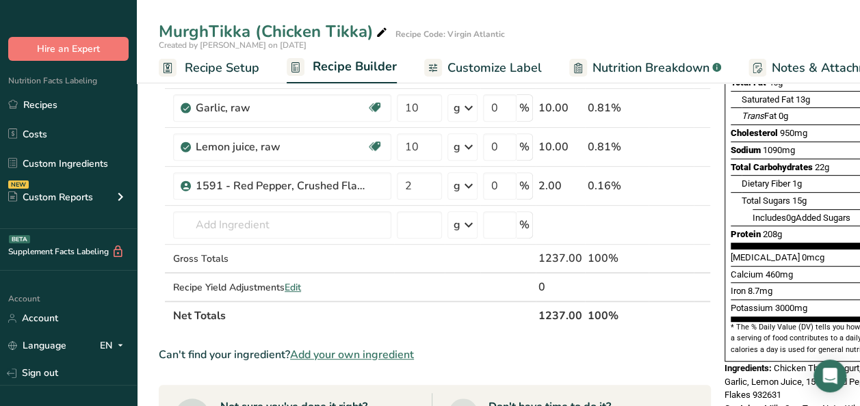
click at [349, 352] on span "Add your own ingredient" at bounding box center [352, 355] width 124 height 16
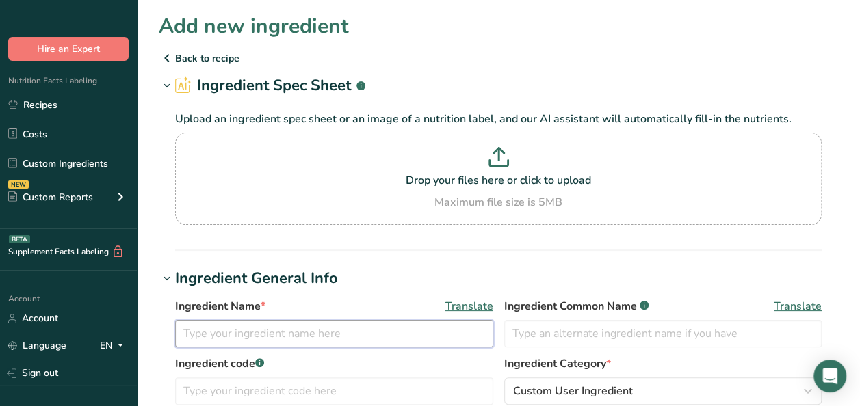
click at [227, 331] on input "text" at bounding box center [334, 333] width 318 height 27
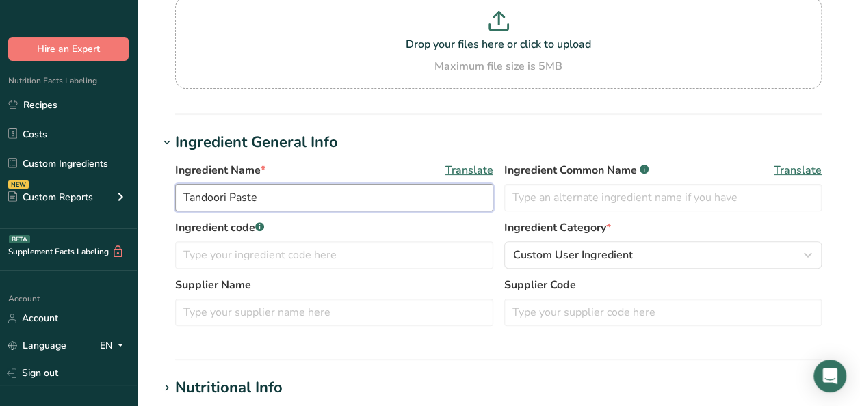
scroll to position [137, 0]
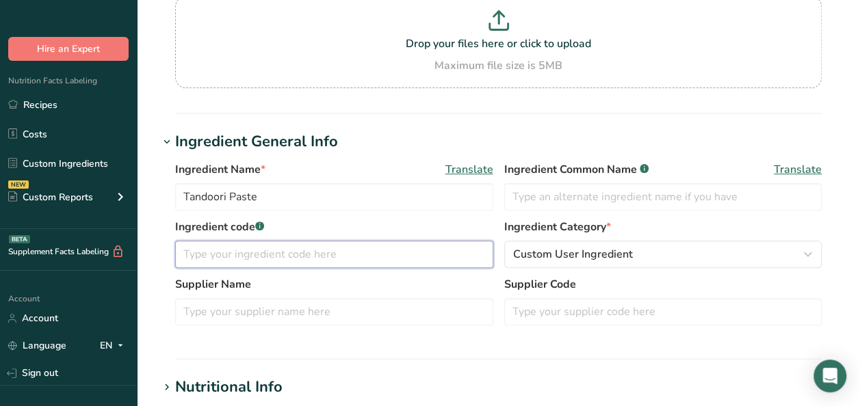
click at [207, 249] on input "text" at bounding box center [334, 254] width 318 height 27
click at [291, 254] on input "text" at bounding box center [334, 254] width 318 height 27
paste input "5338850"
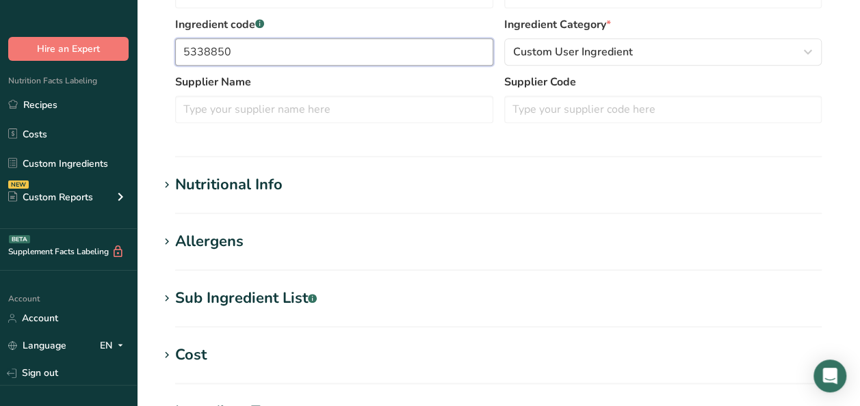
scroll to position [342, 0]
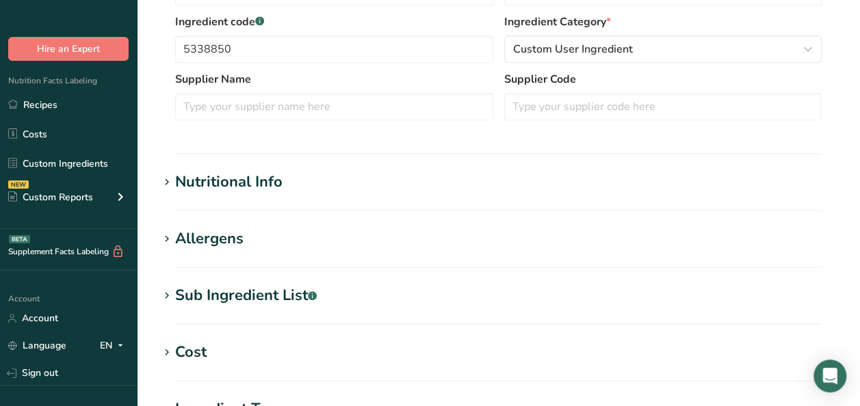
click at [245, 174] on div "Nutritional Info" at bounding box center [228, 182] width 107 height 23
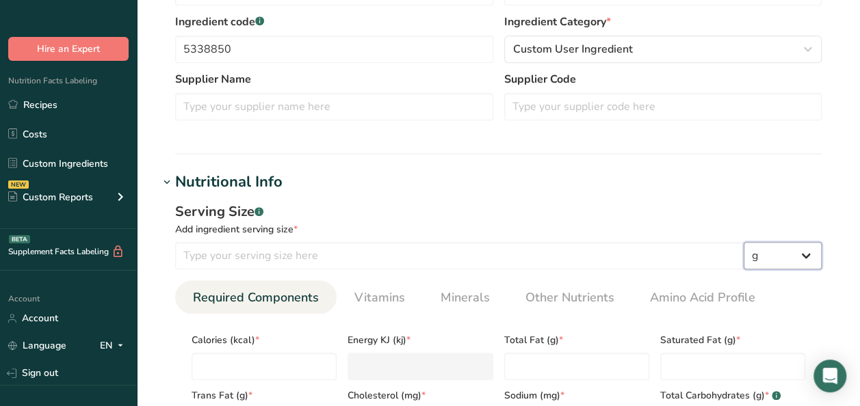
click at [804, 257] on select "g kg mg mcg lb oz l mL fl oz tbsp tsp cup qt gallon" at bounding box center [782, 255] width 78 height 27
click at [743, 242] on select "g kg mg mcg lb oz l mL fl oz tbsp tsp cup qt gallon" at bounding box center [782, 255] width 78 height 27
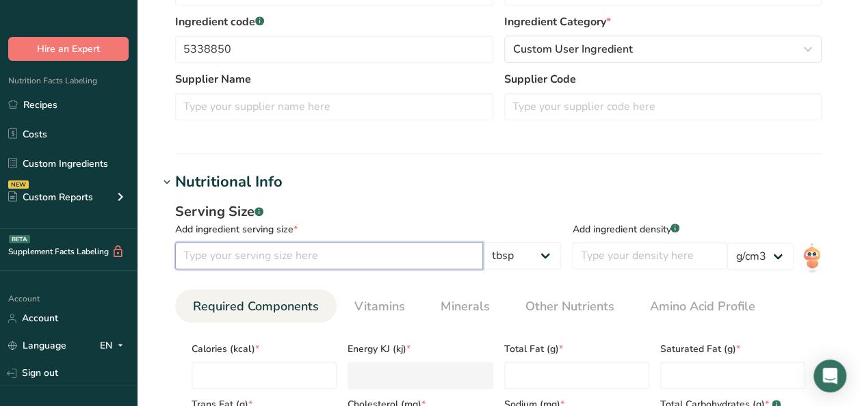
click at [298, 254] on input "number" at bounding box center [329, 255] width 308 height 27
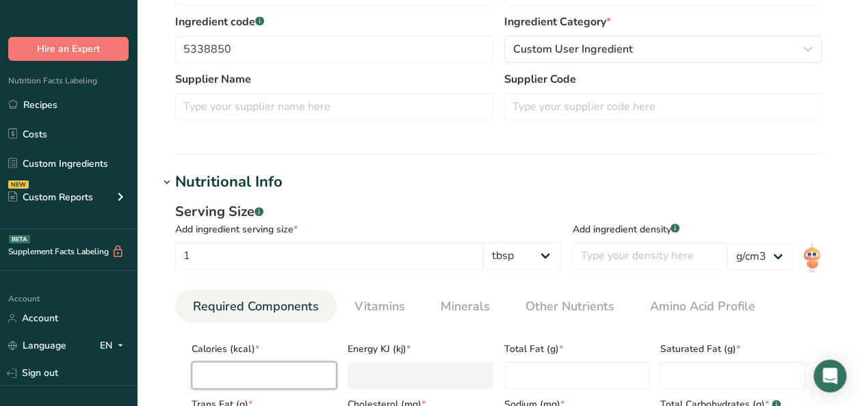
click at [243, 372] on input "number" at bounding box center [264, 375] width 145 height 27
click at [554, 364] on Fat "number" at bounding box center [576, 375] width 145 height 27
click at [674, 368] on Fat "number" at bounding box center [732, 375] width 145 height 27
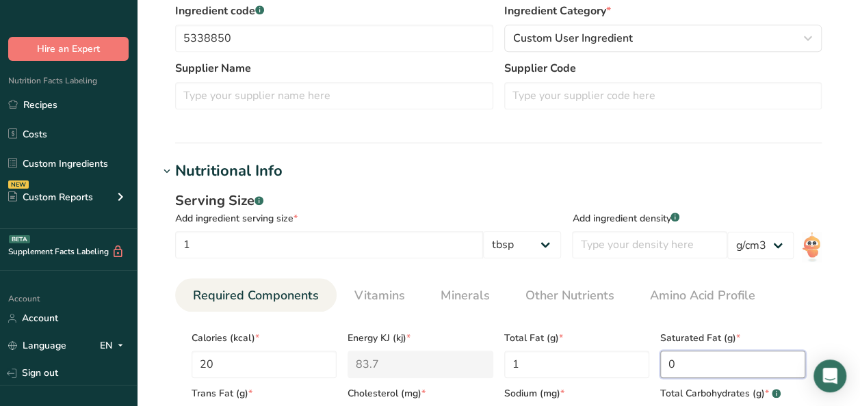
scroll to position [479, 0]
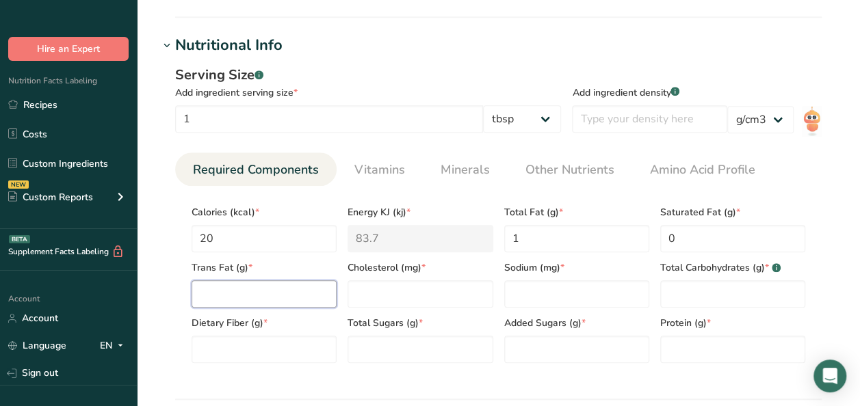
click at [205, 294] on Fat "number" at bounding box center [264, 293] width 145 height 27
click at [449, 291] on input "number" at bounding box center [419, 293] width 145 height 27
click at [550, 294] on input "number" at bounding box center [576, 293] width 145 height 27
click at [699, 289] on Carbohydrates "number" at bounding box center [732, 293] width 145 height 27
click at [259, 351] on Fiber "number" at bounding box center [264, 349] width 145 height 27
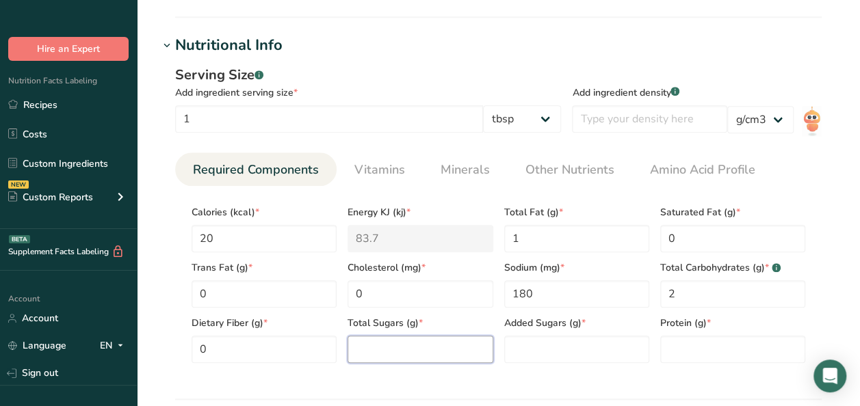
click at [384, 351] on Sugars "number" at bounding box center [419, 349] width 145 height 27
click at [581, 353] on Sugars "number" at bounding box center [576, 349] width 145 height 27
click at [683, 356] on input "number" at bounding box center [732, 349] width 145 height 27
click at [372, 167] on span "Vitamins" at bounding box center [379, 170] width 51 height 18
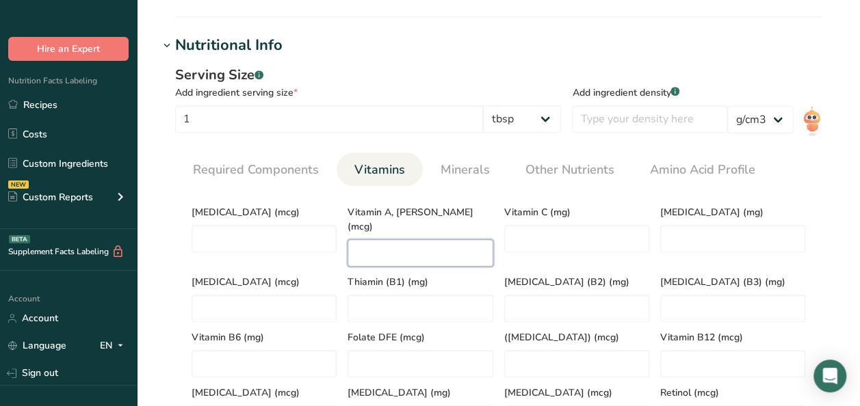
click at [398, 239] on RAE "number" at bounding box center [419, 252] width 145 height 27
click at [576, 235] on C "number" at bounding box center [576, 238] width 145 height 27
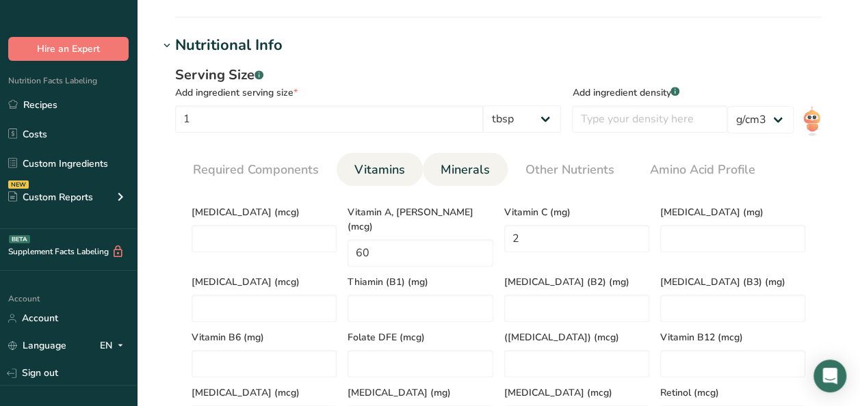
click at [468, 161] on span "Minerals" at bounding box center [464, 170] width 49 height 18
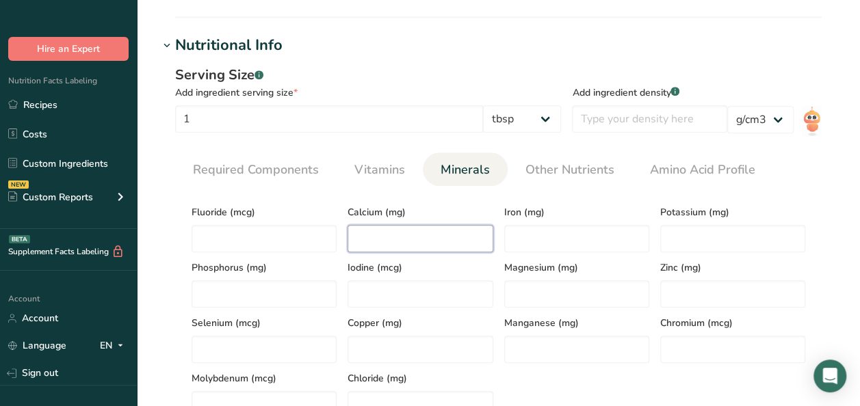
click at [380, 234] on input "number" at bounding box center [419, 238] width 145 height 27
click at [536, 237] on input "number" at bounding box center [576, 238] width 145 height 27
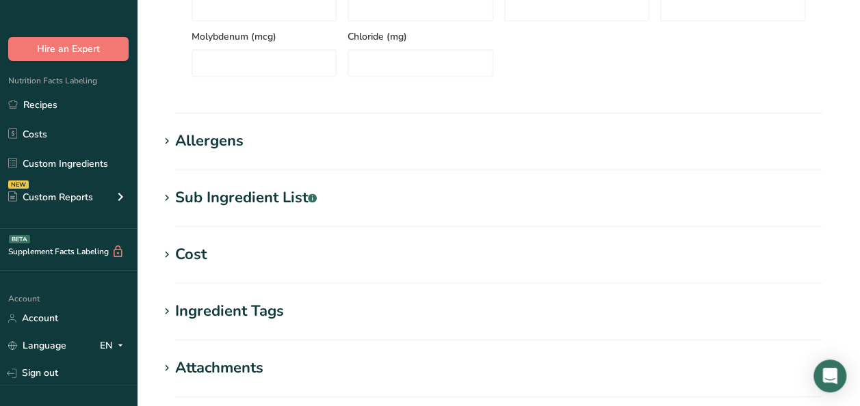
scroll to position [1033, 0]
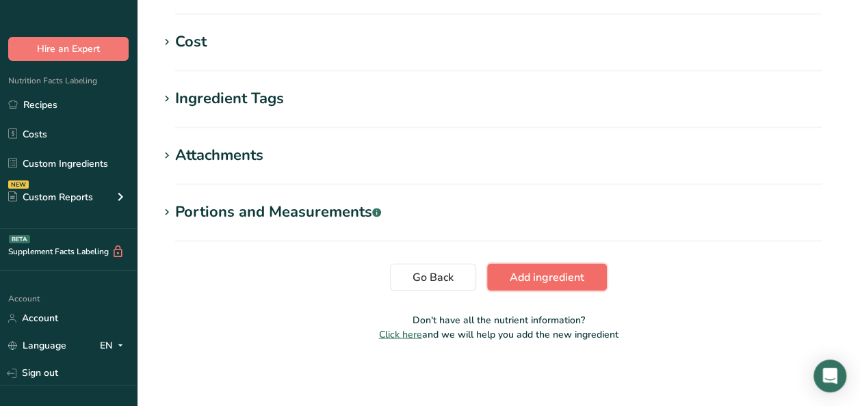
click at [539, 278] on span "Add ingredient" at bounding box center [547, 277] width 75 height 16
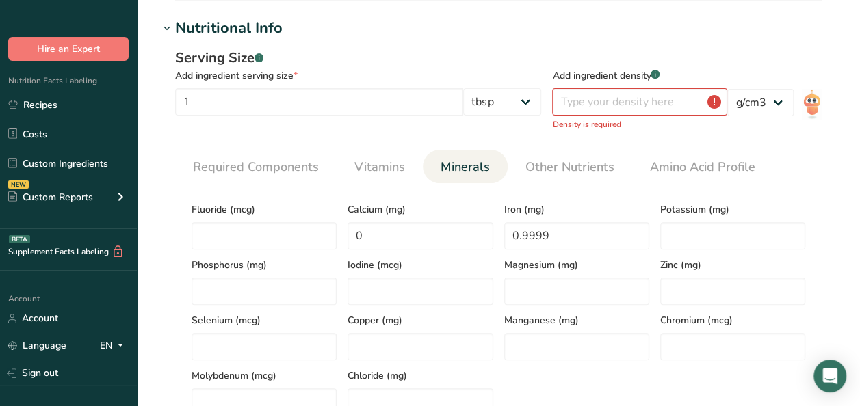
scroll to position [170, 0]
click at [700, 111] on input "number" at bounding box center [639, 102] width 175 height 27
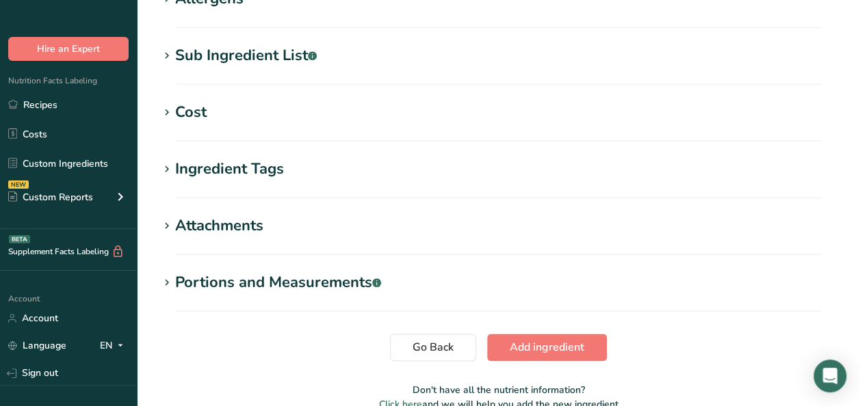
scroll to position [709, 0]
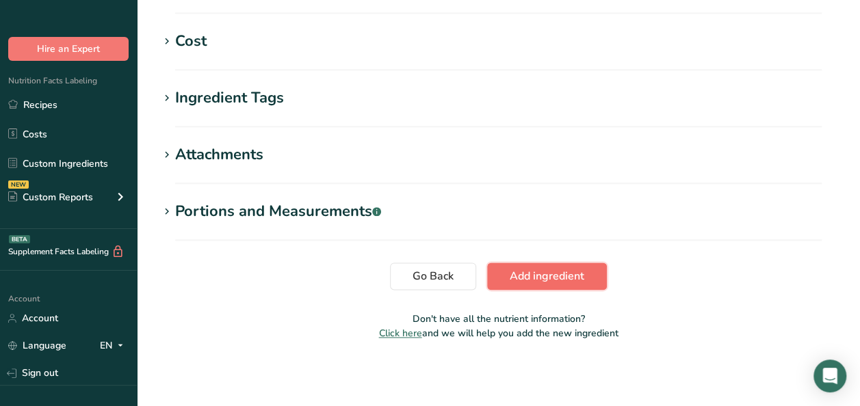
click at [568, 276] on span "Add ingredient" at bounding box center [547, 276] width 75 height 16
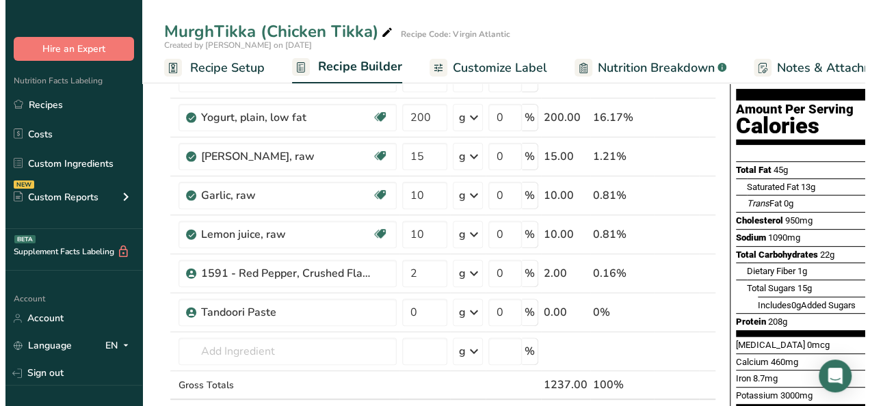
scroll to position [205, 0]
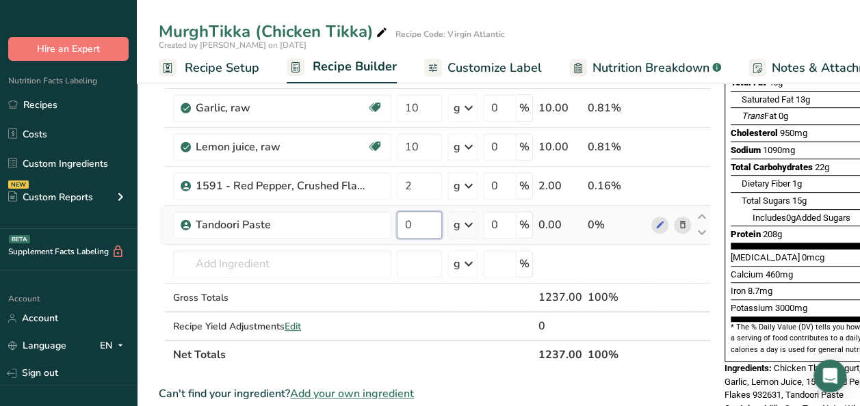
click at [416, 223] on input "0" at bounding box center [419, 224] width 45 height 27
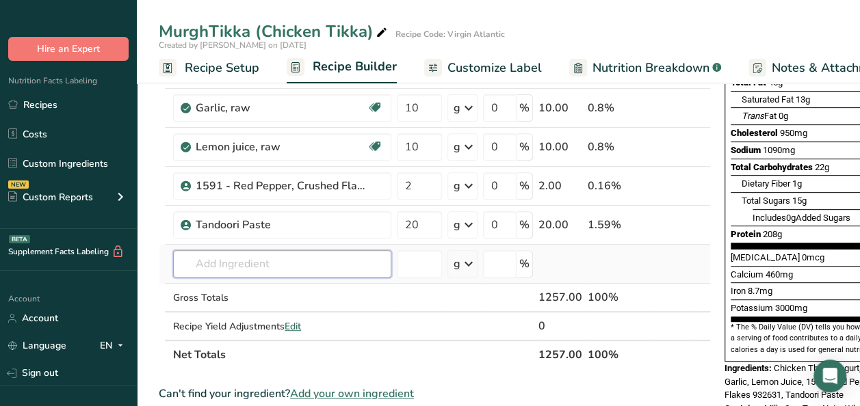
click at [274, 267] on div "Ingredient * Amount * Unit * Waste * .a-a{fill:#347362;}.b-a{fill:#fff;} Grams …" at bounding box center [435, 156] width 552 height 427
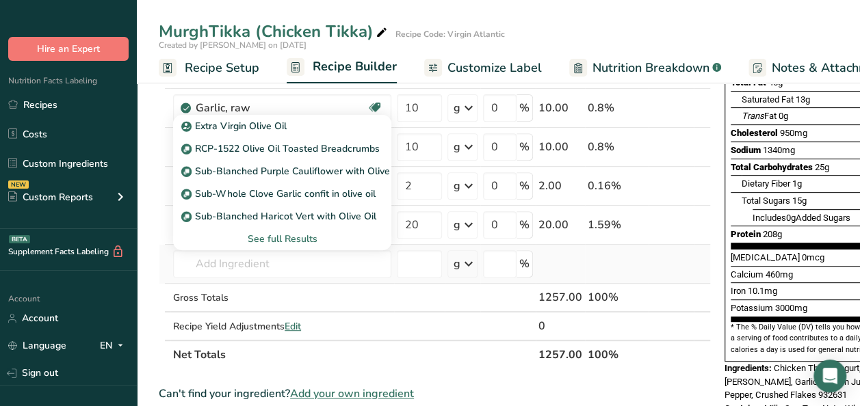
click at [282, 235] on div "See full Results" at bounding box center [282, 239] width 196 height 14
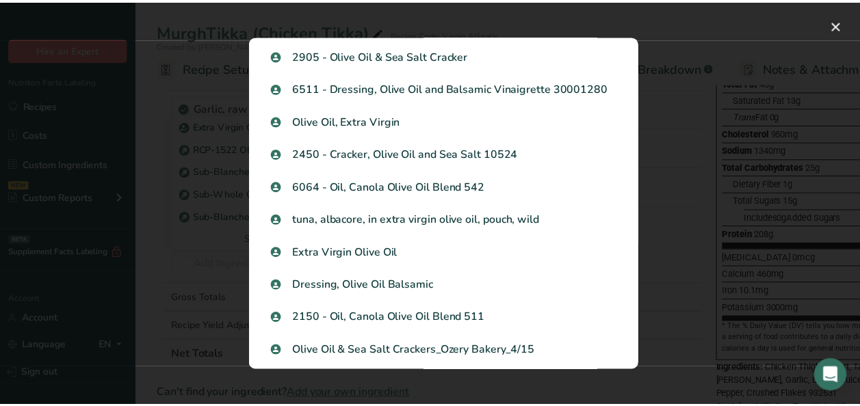
scroll to position [1094, 0]
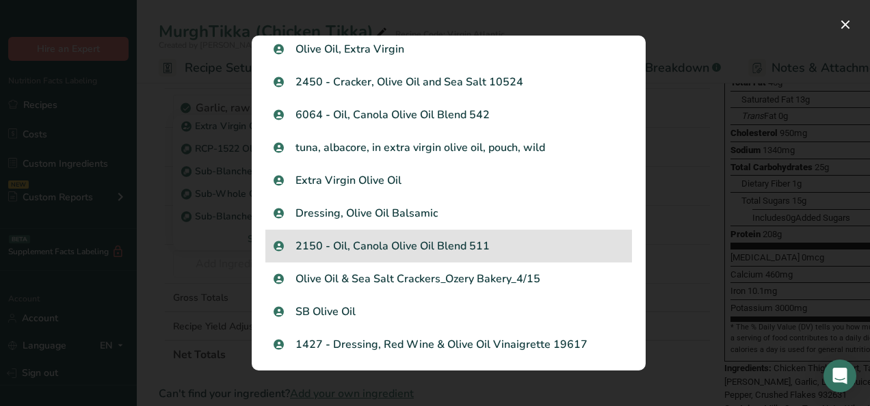
click at [436, 248] on p "2150 - Oil, Canola Olive Oil Blend 511" at bounding box center [449, 246] width 350 height 16
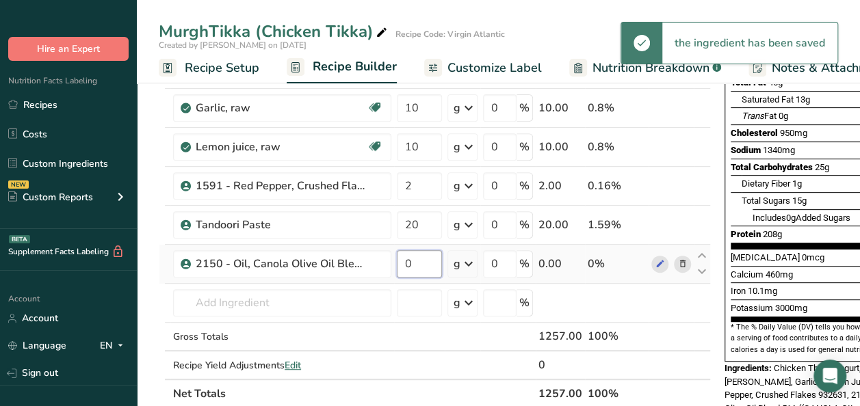
click at [420, 261] on input "0" at bounding box center [419, 263] width 45 height 27
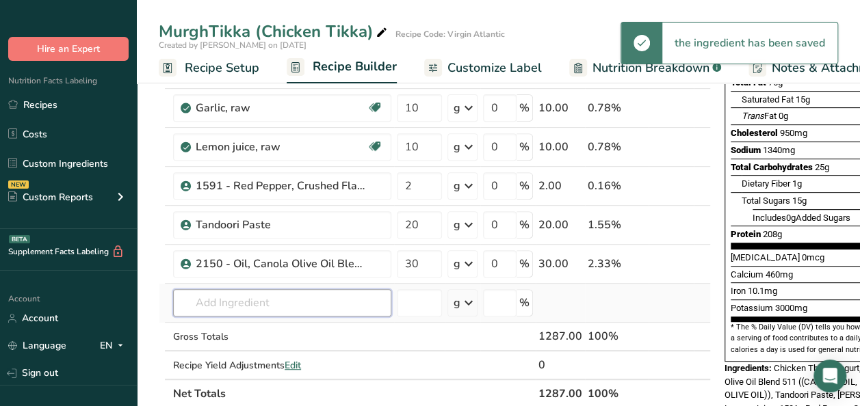
click at [293, 298] on div "Ingredient * Amount * Unit * Waste * .a-a{fill:#347362;}.b-a{fill:#fff;} Grams …" at bounding box center [435, 176] width 552 height 466
click at [412, 299] on input "number" at bounding box center [419, 302] width 45 height 27
click at [311, 295] on input "text" at bounding box center [282, 302] width 218 height 27
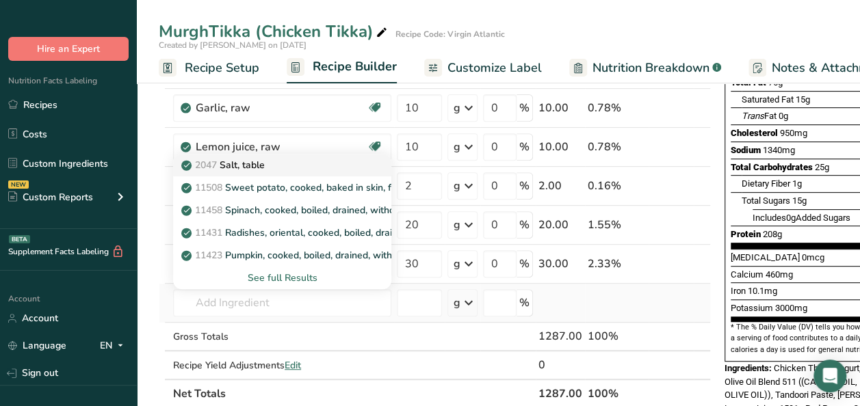
click at [297, 158] on div "2047 Salt, table" at bounding box center [271, 165] width 174 height 14
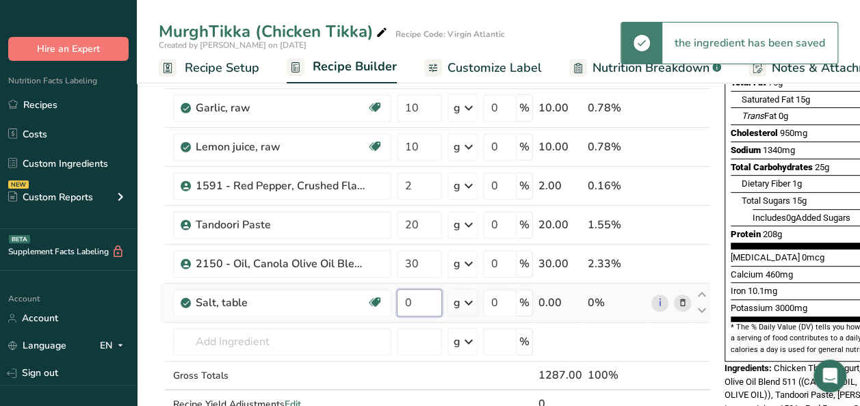
click at [430, 298] on input "0" at bounding box center [419, 302] width 45 height 27
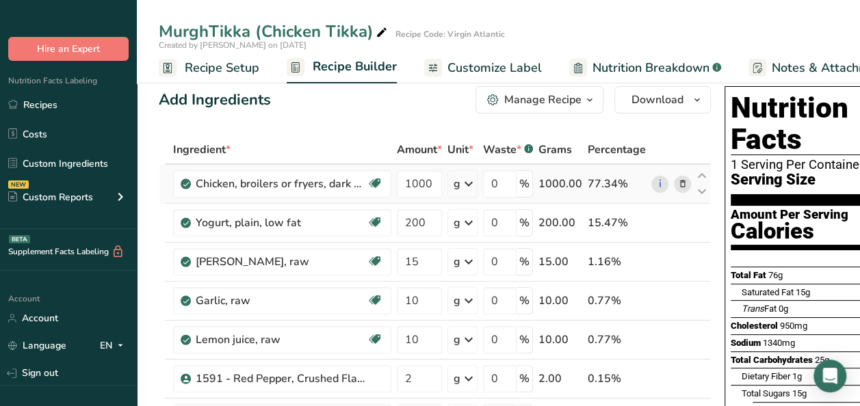
scroll to position [0, 0]
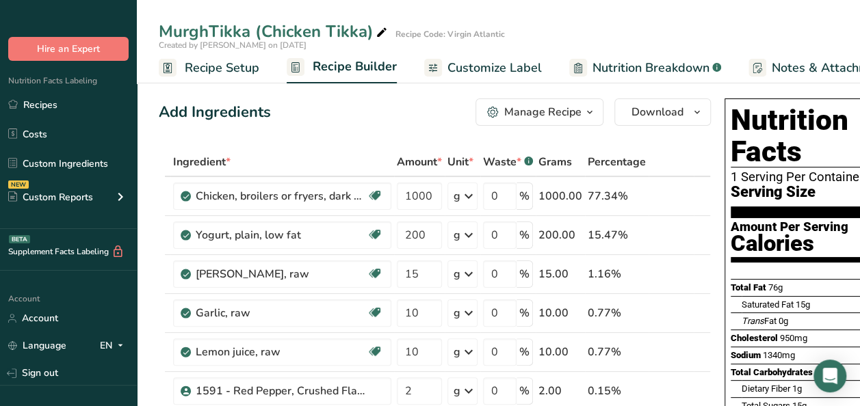
click at [596, 112] on button "Manage Recipe" at bounding box center [539, 111] width 128 height 27
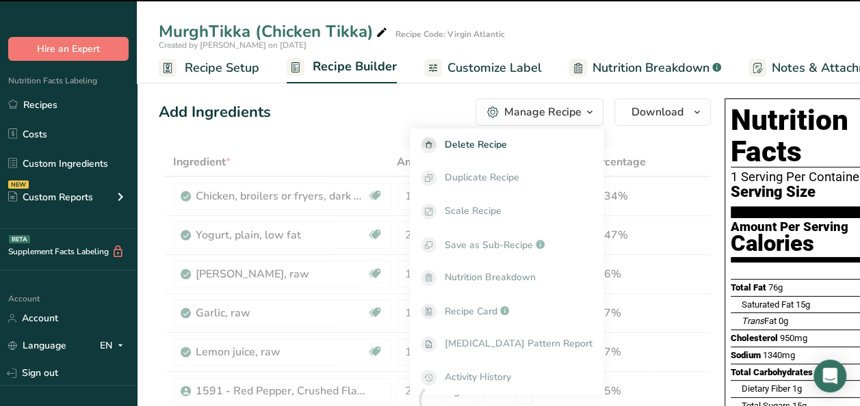
click at [248, 121] on div "Add Ingredients" at bounding box center [215, 112] width 112 height 23
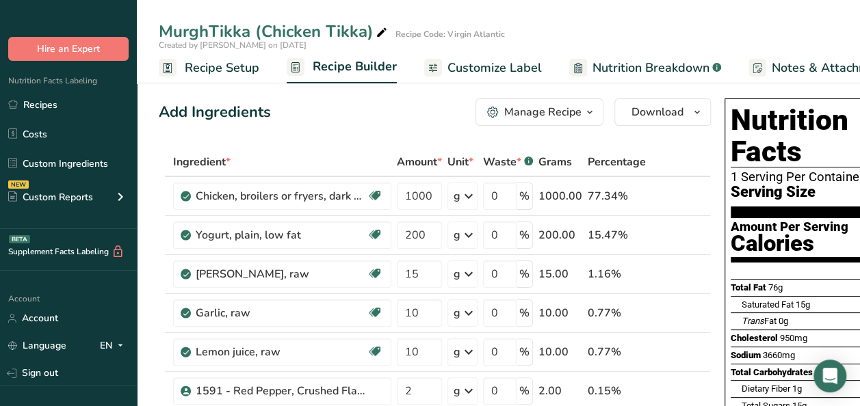
click at [567, 109] on div "Manage Recipe" at bounding box center [542, 112] width 77 height 16
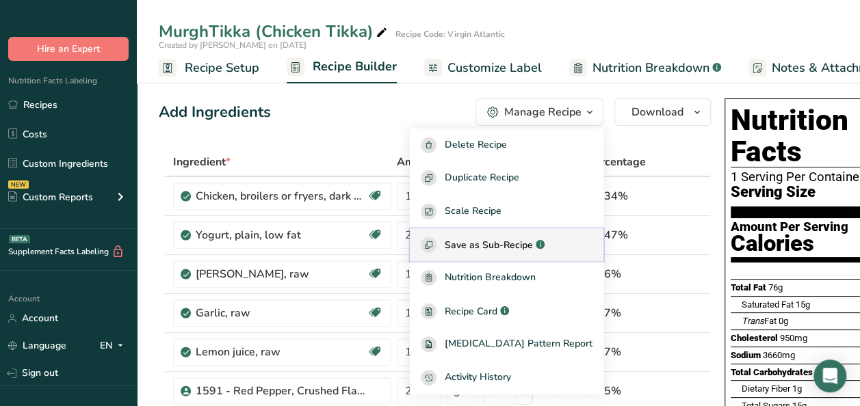
click at [527, 237] on div "Save as Sub-Recipe .a-a{fill:#347362;}.b-a{fill:#fff;}" at bounding box center [507, 245] width 172 height 16
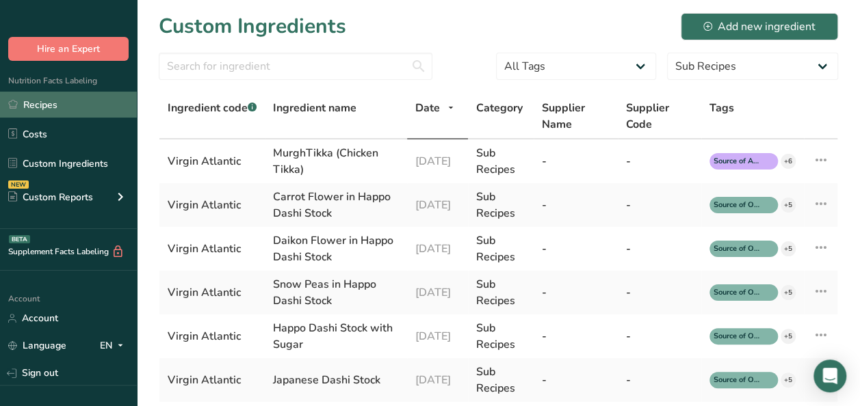
click at [67, 101] on link "Recipes" at bounding box center [68, 105] width 137 height 26
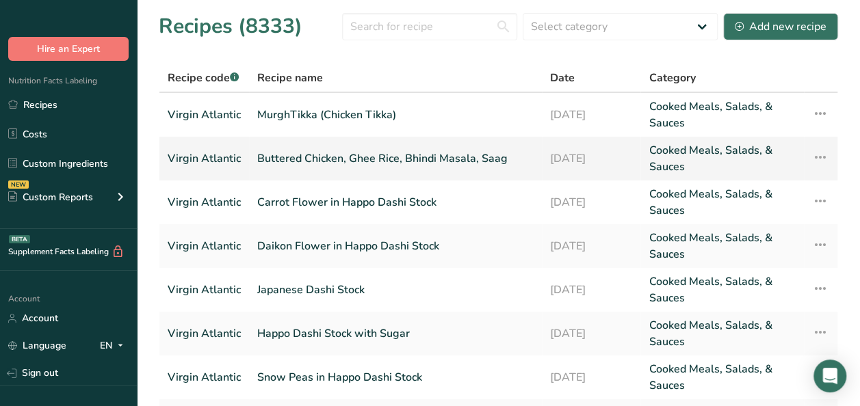
click at [327, 163] on link "Buttered Chicken, Ghee Rice, Bhindi Masala, Saag" at bounding box center [395, 158] width 276 height 33
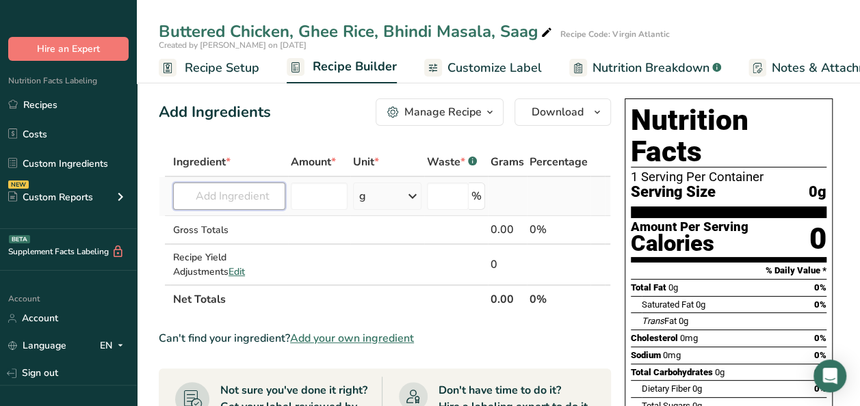
click at [238, 196] on input "text" at bounding box center [229, 196] width 112 height 27
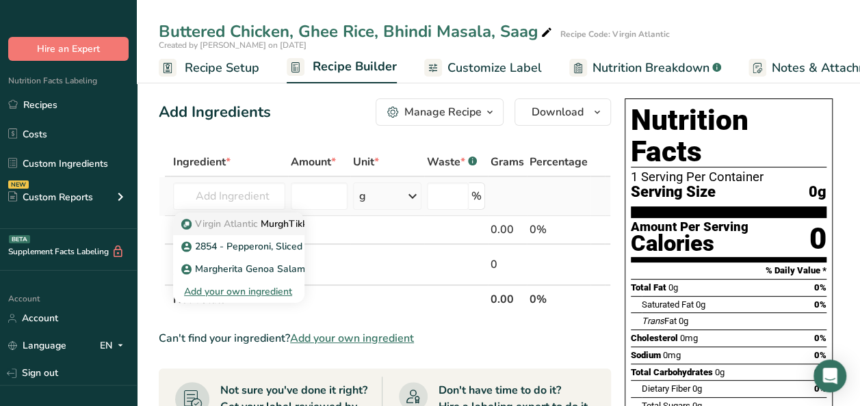
click at [247, 223] on span "Virgin Atlantic" at bounding box center [226, 223] width 63 height 13
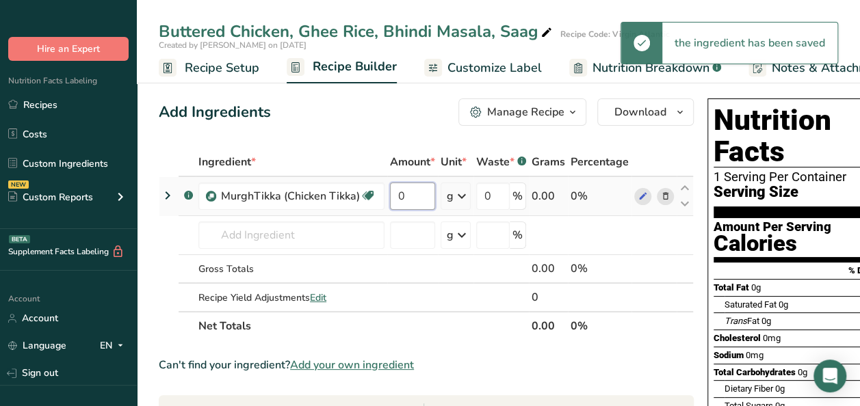
click at [420, 198] on input "0" at bounding box center [412, 196] width 45 height 27
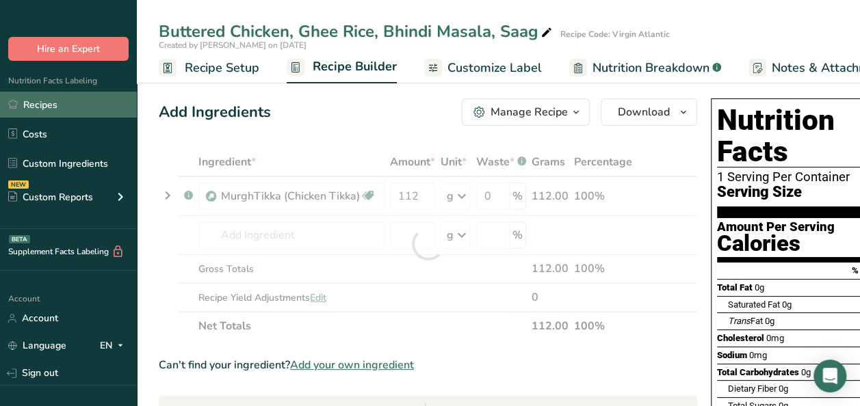
click at [63, 98] on link "Recipes" at bounding box center [68, 105] width 137 height 26
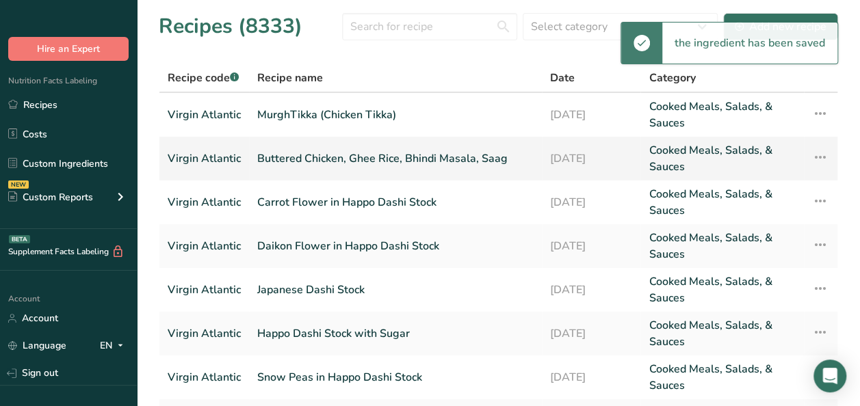
click at [347, 154] on link "Buttered Chicken, Ghee Rice, Bhindi Masala, Saag" at bounding box center [395, 158] width 276 height 33
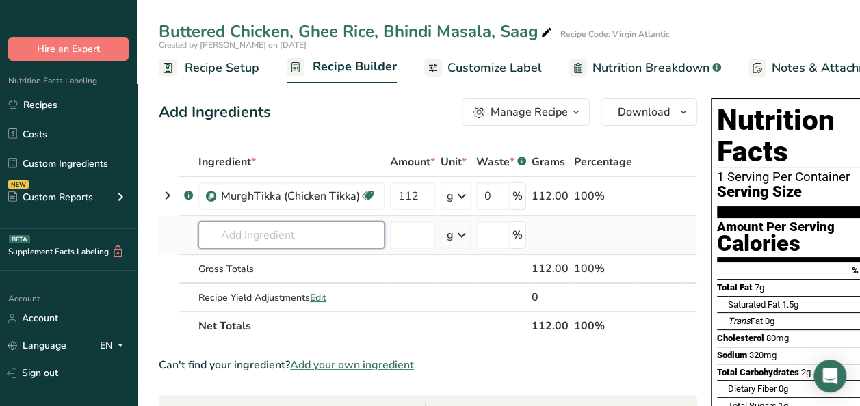
click at [283, 237] on input "text" at bounding box center [291, 235] width 186 height 27
click at [256, 233] on input "text" at bounding box center [291, 235] width 186 height 27
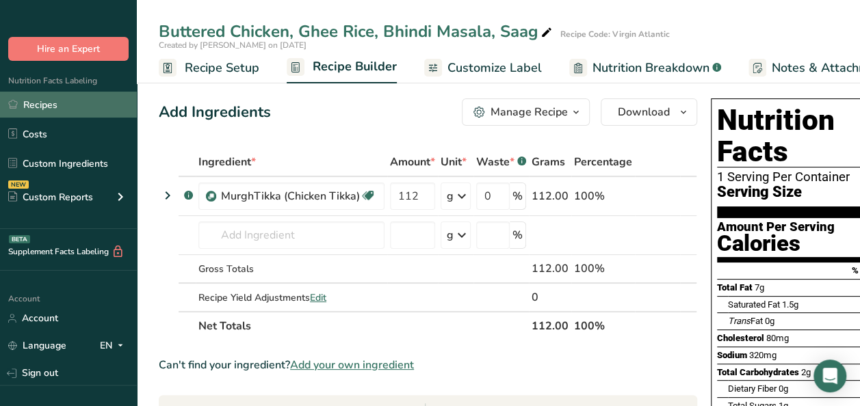
click at [63, 103] on link "Recipes" at bounding box center [68, 105] width 137 height 26
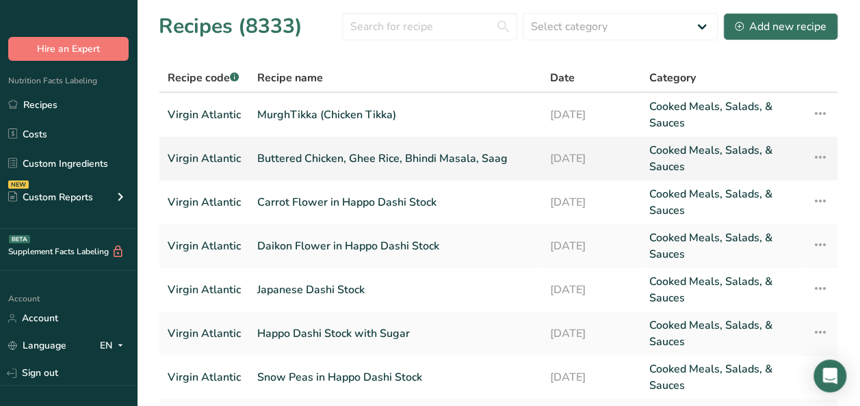
click at [302, 159] on link "Buttered Chicken, Ghee Rice, Bhindi Masala, Saag" at bounding box center [395, 158] width 276 height 33
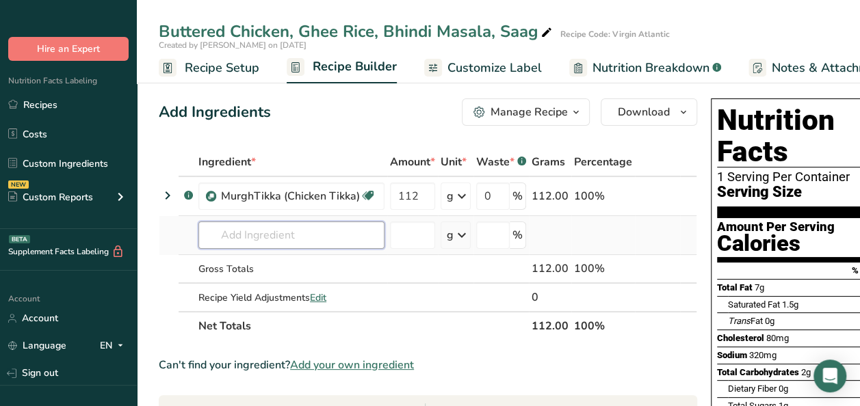
click at [251, 236] on input "text" at bounding box center [291, 235] width 186 height 27
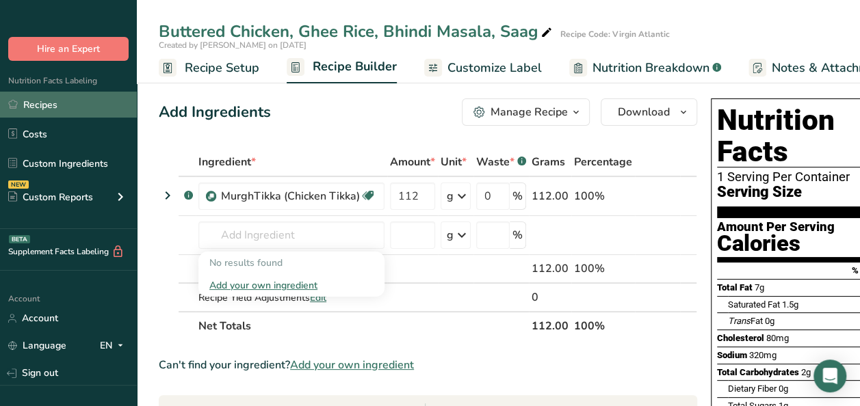
click at [55, 107] on link "Recipes" at bounding box center [68, 105] width 137 height 26
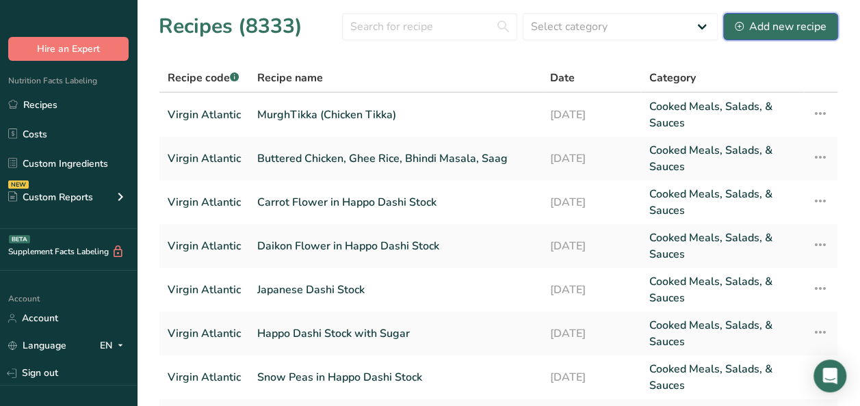
click at [777, 24] on div "Add new recipe" at bounding box center [781, 26] width 92 height 16
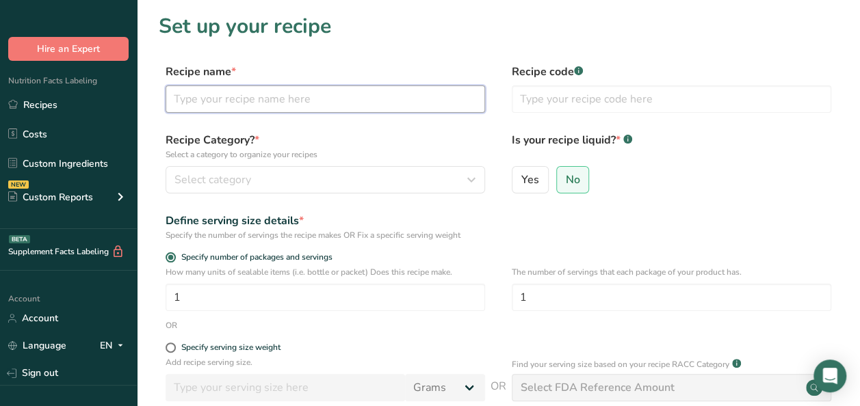
paste input "Makhani Sauce"
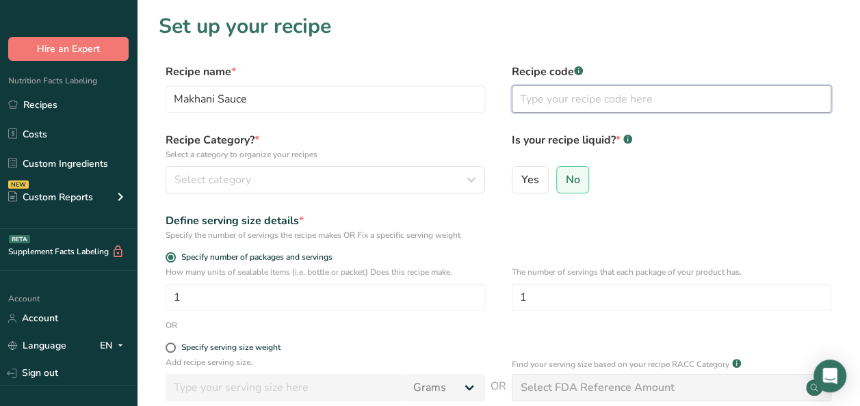
click at [598, 96] on input "text" at bounding box center [671, 98] width 319 height 27
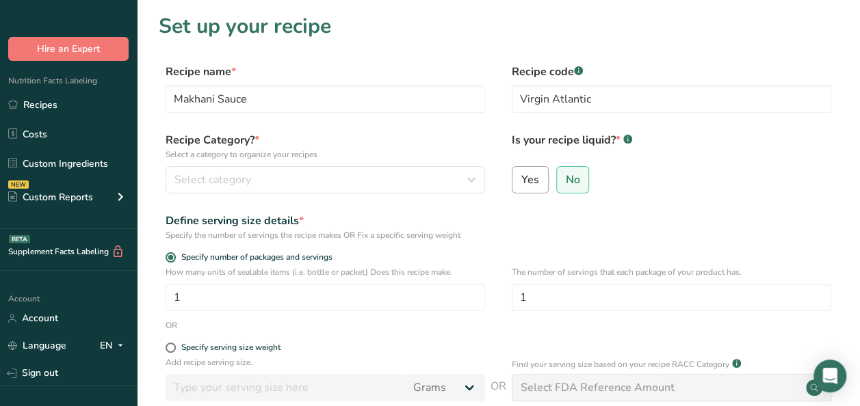
click at [525, 176] on span "Yes" at bounding box center [530, 180] width 18 height 14
click at [521, 176] on input "Yes" at bounding box center [516, 179] width 9 height 9
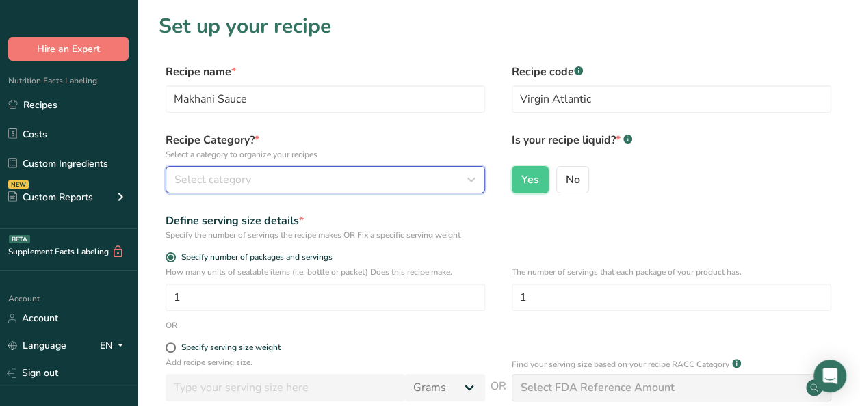
click at [304, 183] on div "Select category" at bounding box center [320, 180] width 293 height 16
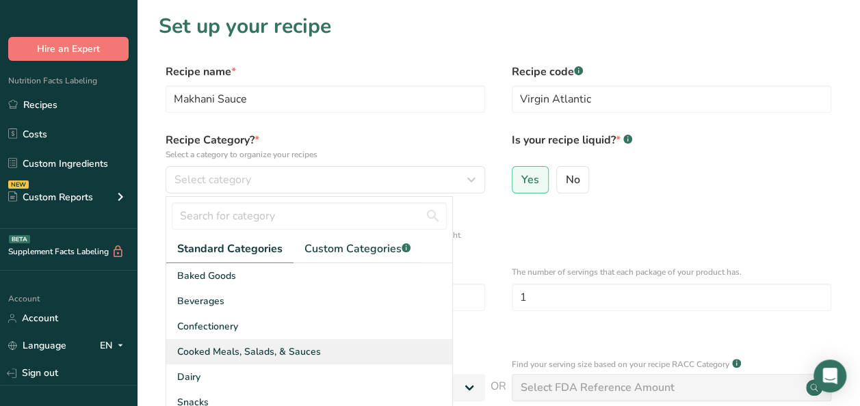
click at [262, 346] on span "Cooked Meals, Salads, & Sauces" at bounding box center [249, 352] width 144 height 14
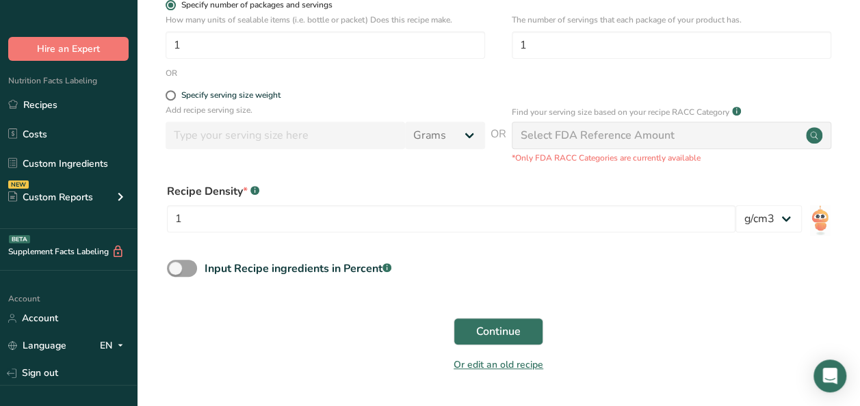
scroll to position [274, 0]
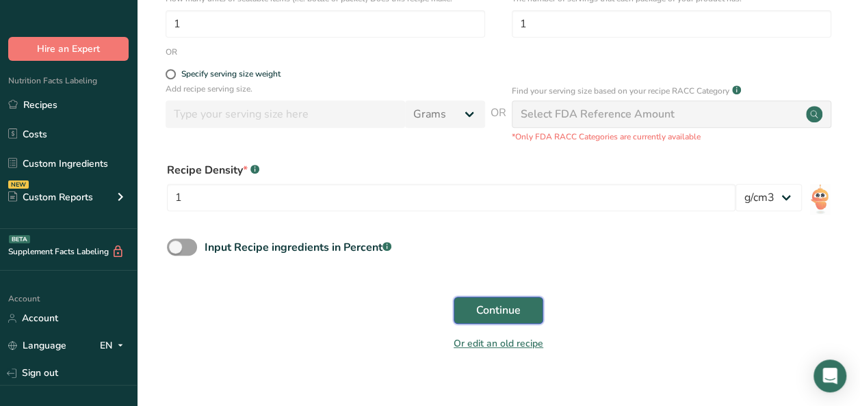
click at [476, 316] on span "Continue" at bounding box center [498, 310] width 44 height 16
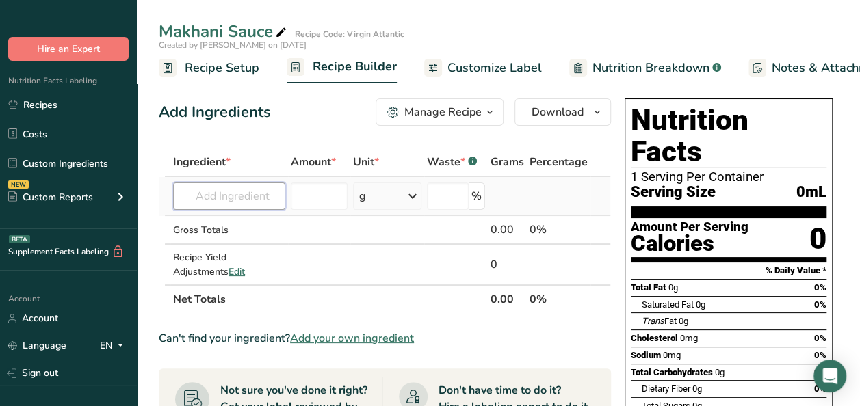
click at [205, 197] on input "text" at bounding box center [229, 196] width 112 height 27
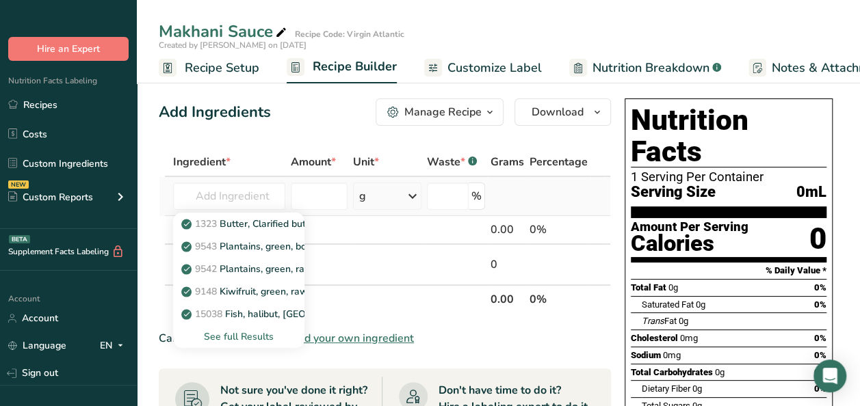
click at [252, 339] on div "See full Results" at bounding box center [238, 337] width 109 height 14
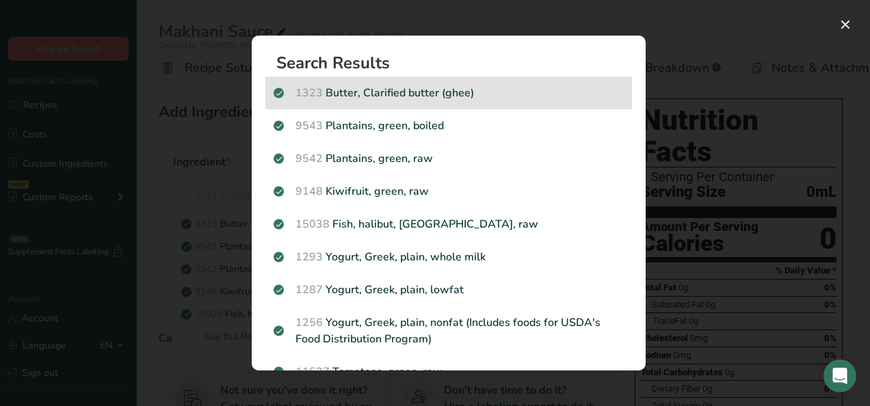
click at [364, 94] on p "1323 Butter, Clarified butter (ghee)" at bounding box center [449, 93] width 350 height 16
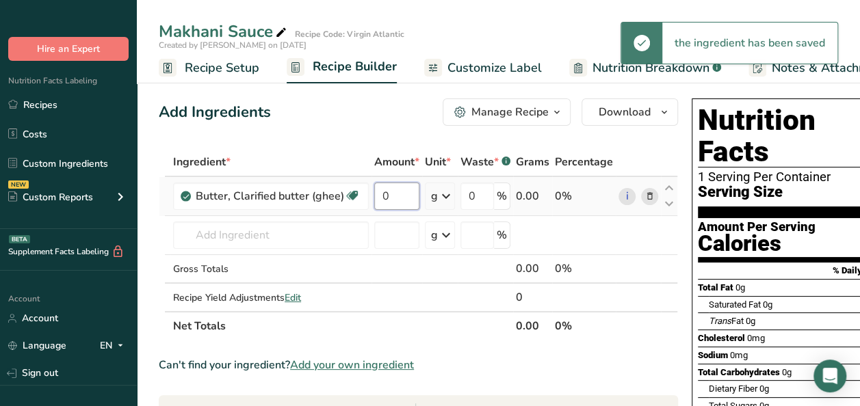
click at [384, 189] on input "0" at bounding box center [396, 196] width 45 height 27
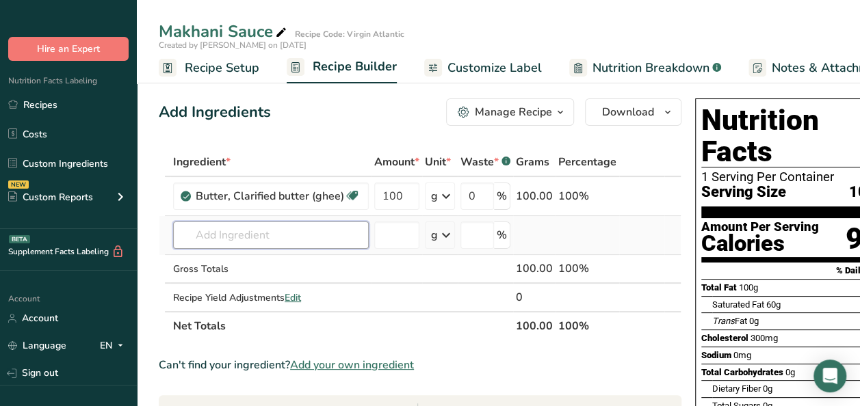
click at [241, 239] on div "Ingredient * Amount * Unit * Waste * .a-a{fill:#347362;}.b-a{fill:#fff;} Grams …" at bounding box center [420, 244] width 523 height 193
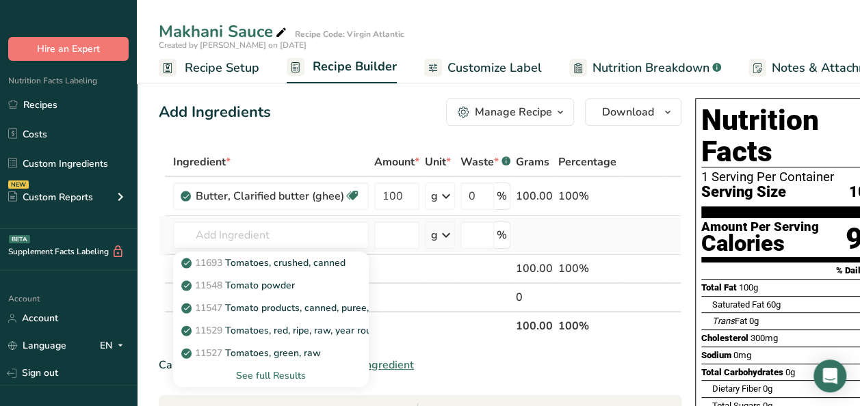
click at [282, 372] on div "See full Results" at bounding box center [271, 376] width 174 height 14
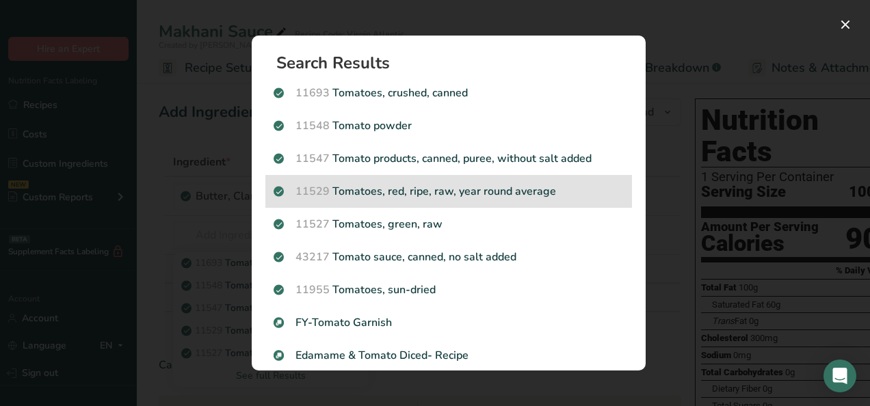
click at [552, 192] on p "11529 Tomatoes, red, ripe, raw, year round average" at bounding box center [449, 191] width 350 height 16
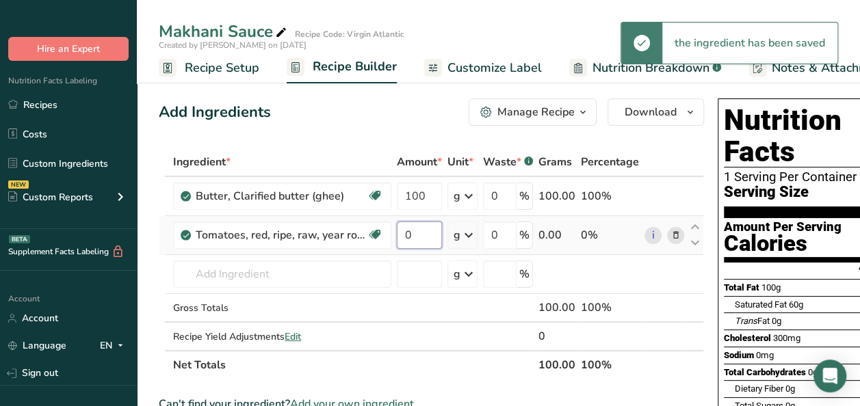
click at [420, 237] on input "0" at bounding box center [419, 235] width 45 height 27
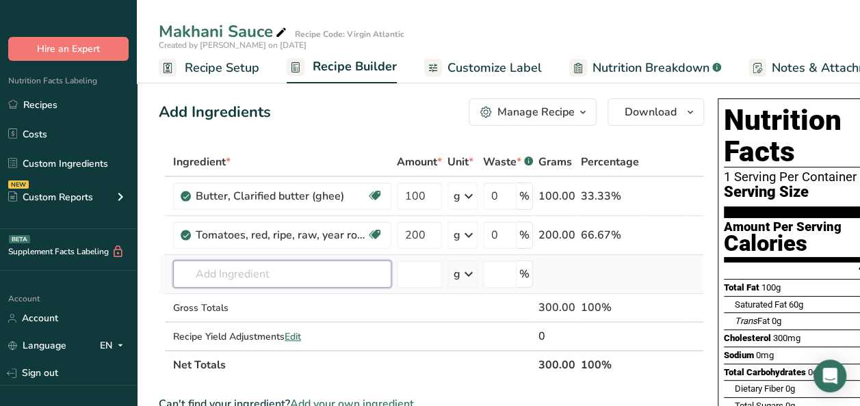
click at [288, 269] on div "Ingredient * Amount * Unit * Waste * .a-a{fill:#347362;}.b-a{fill:#fff;} Grams …" at bounding box center [431, 264] width 545 height 232
click at [211, 269] on input "text" at bounding box center [282, 274] width 218 height 27
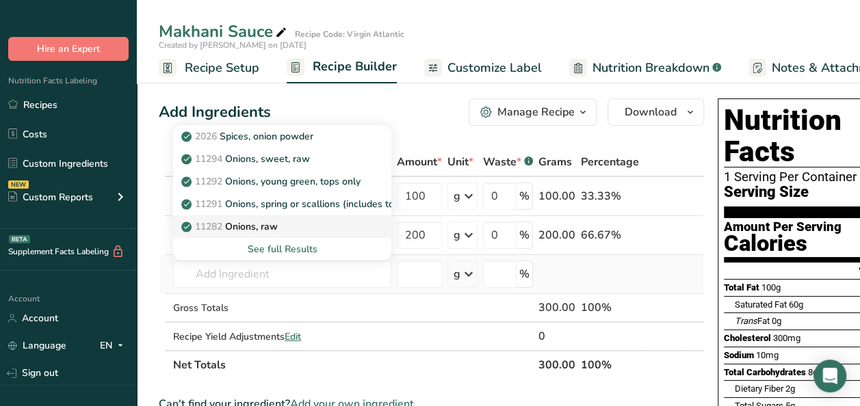
click at [263, 223] on p "11282 Onions, raw" at bounding box center [231, 227] width 94 height 14
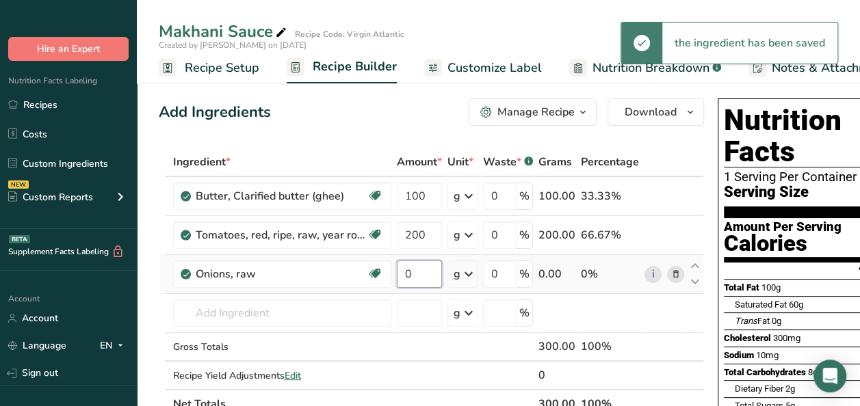
click at [416, 275] on input "0" at bounding box center [419, 274] width 45 height 27
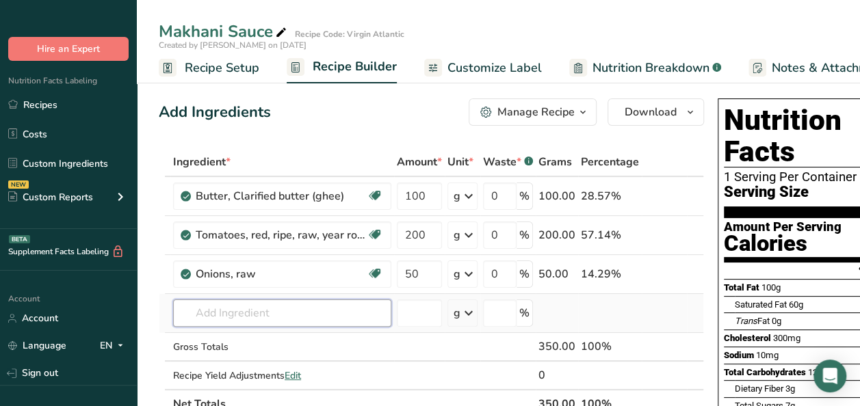
click at [243, 310] on div "Ingredient * Amount * Unit * Waste * .a-a{fill:#347362;}.b-a{fill:#fff;} Grams …" at bounding box center [431, 283] width 545 height 271
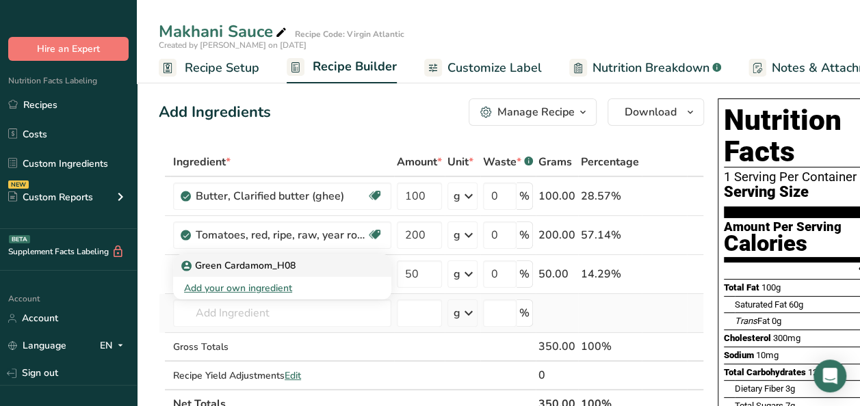
click at [294, 272] on link "Green Cardamom_H08" at bounding box center [282, 265] width 218 height 23
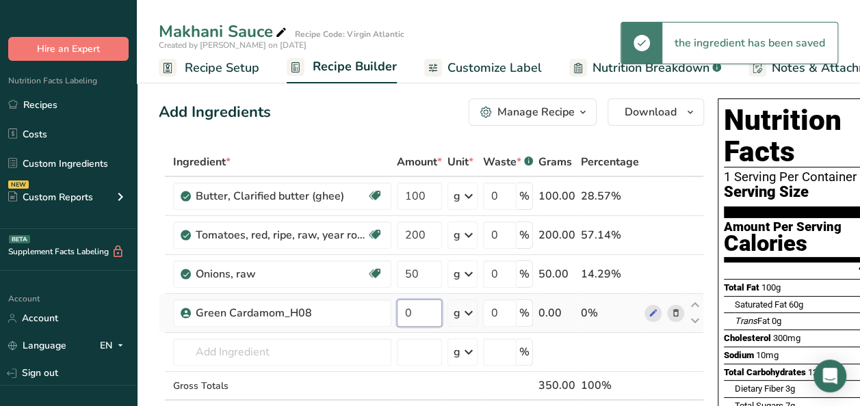
click at [421, 309] on input "0" at bounding box center [419, 313] width 45 height 27
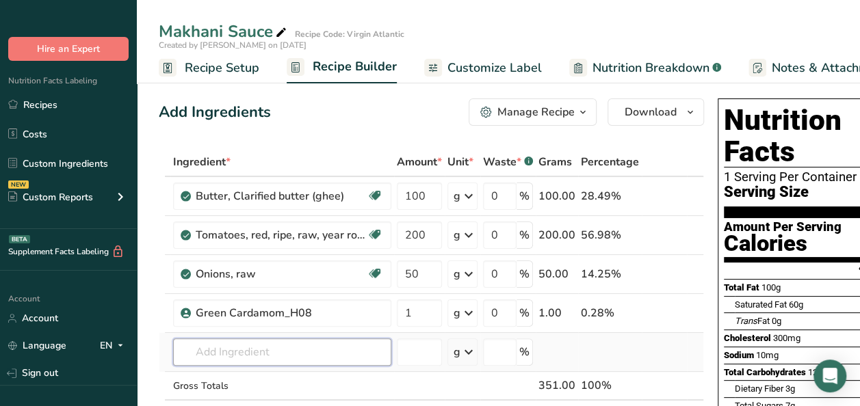
click at [243, 345] on div "Ingredient * Amount * Unit * Waste * .a-a{fill:#347362;}.b-a{fill:#fff;} Grams …" at bounding box center [431, 303] width 545 height 310
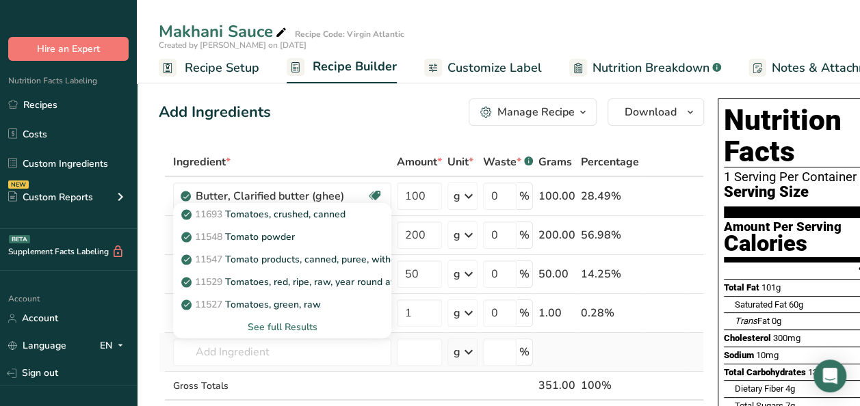
click at [257, 327] on div "See full Results" at bounding box center [282, 327] width 196 height 14
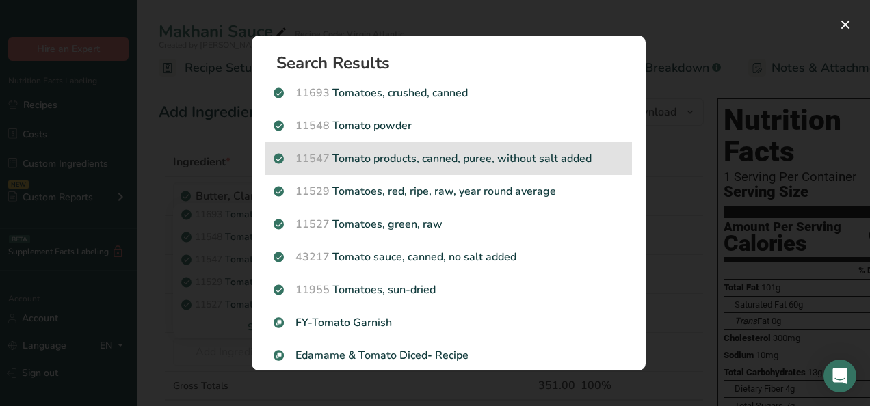
click at [483, 159] on p "11547 Tomato products, canned, puree, without salt added" at bounding box center [449, 158] width 350 height 16
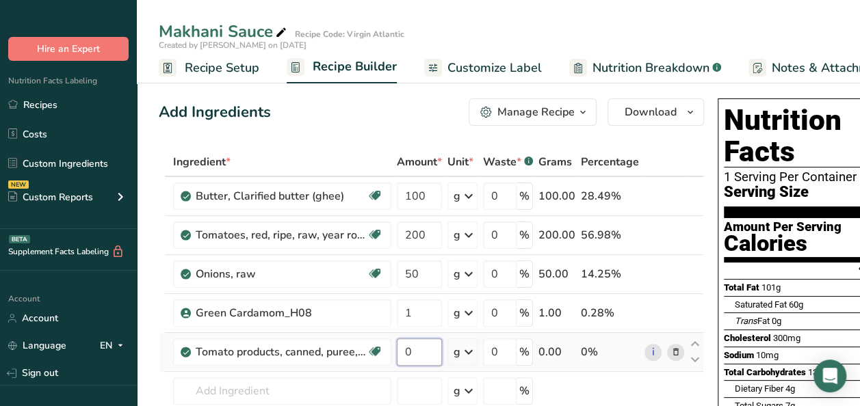
click at [413, 349] on input "0" at bounding box center [419, 352] width 45 height 27
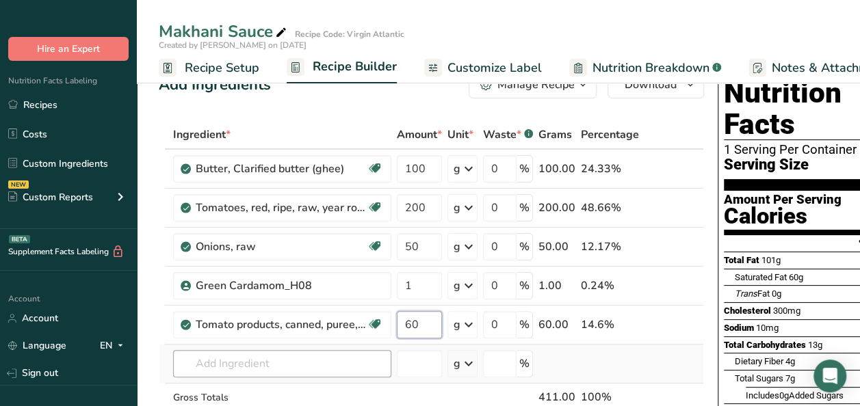
scroll to position [68, 0]
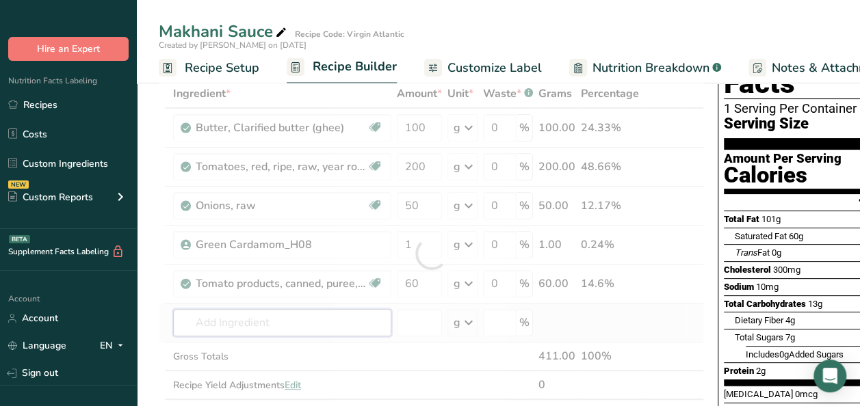
click at [248, 322] on div "Ingredient * Amount * Unit * Waste * .a-a{fill:#347362;}.b-a{fill:#fff;} Grams …" at bounding box center [431, 253] width 545 height 349
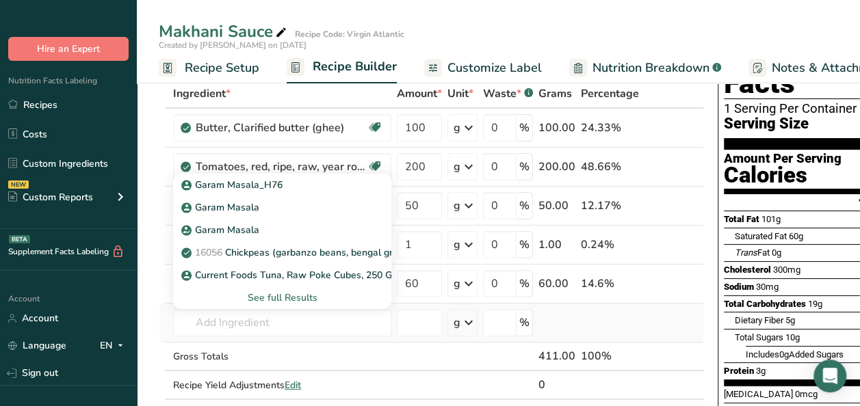
click at [276, 300] on div "See full Results" at bounding box center [282, 298] width 196 height 14
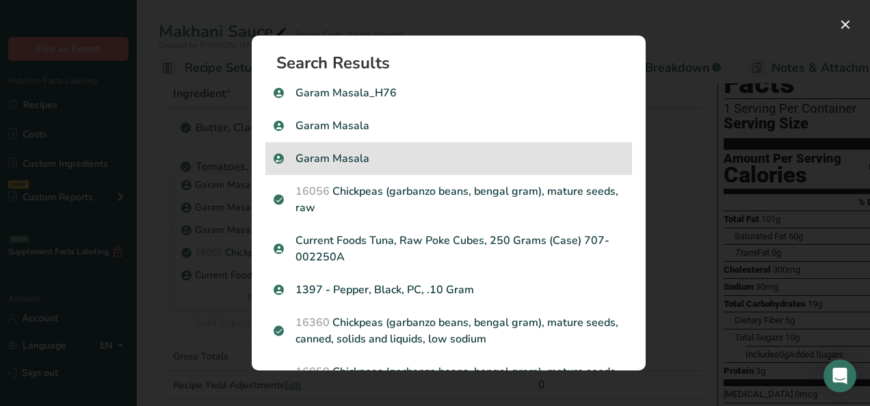
click at [323, 156] on p "Garam Masala" at bounding box center [449, 158] width 350 height 16
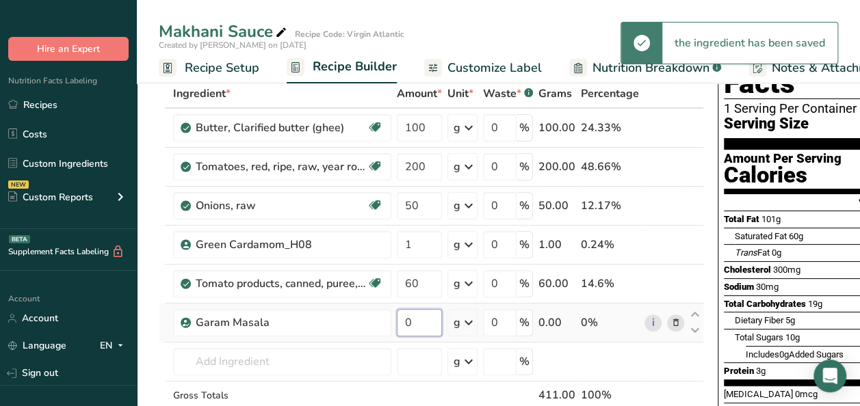
click at [418, 321] on input "0" at bounding box center [419, 322] width 45 height 27
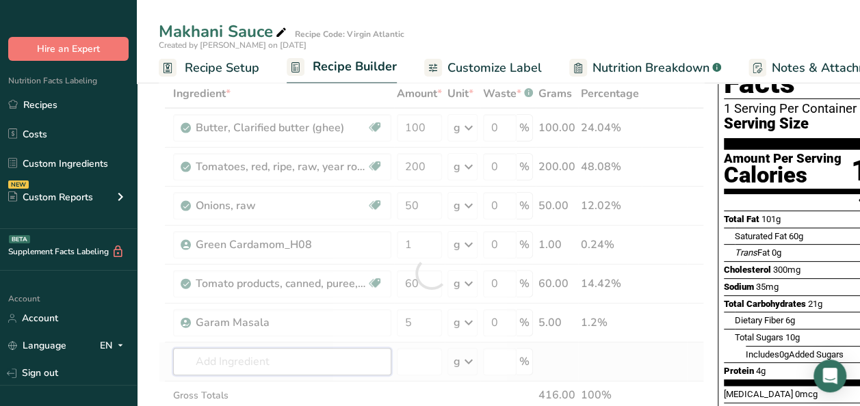
click at [237, 358] on div "Ingredient * Amount * Unit * Waste * .a-a{fill:#347362;}.b-a{fill:#fff;} Grams …" at bounding box center [431, 273] width 545 height 388
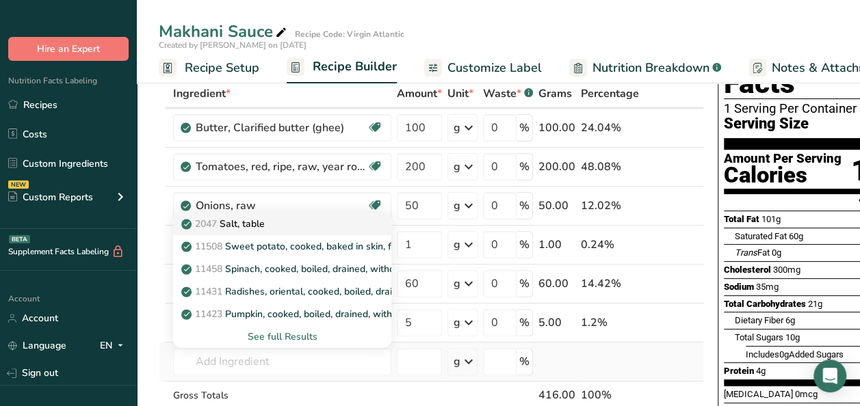
click at [261, 227] on p "2047 Salt, table" at bounding box center [224, 224] width 81 height 14
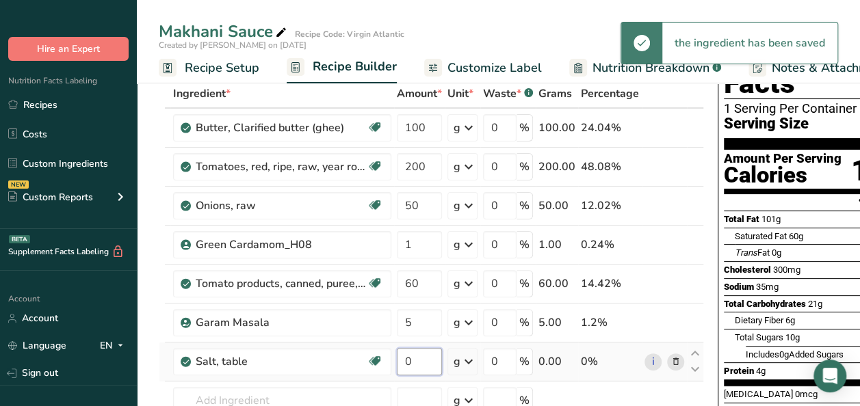
click at [418, 360] on input "0" at bounding box center [419, 361] width 45 height 27
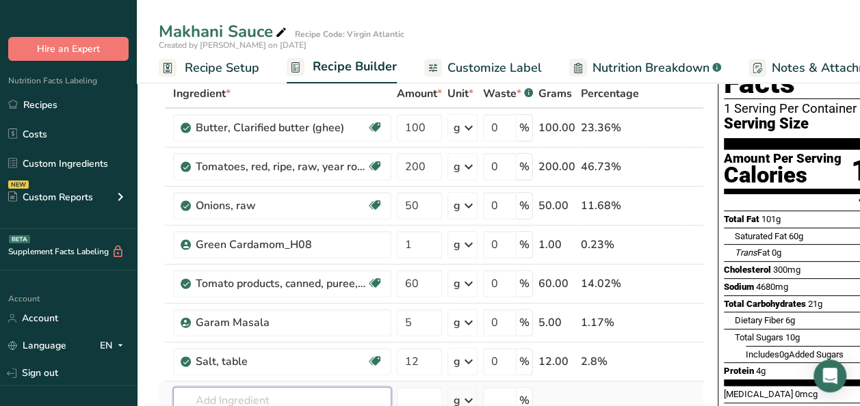
click at [229, 395] on div "Ingredient * Amount * Unit * Waste * .a-a{fill:#347362;}.b-a{fill:#fff;} Grams …" at bounding box center [431, 292] width 545 height 427
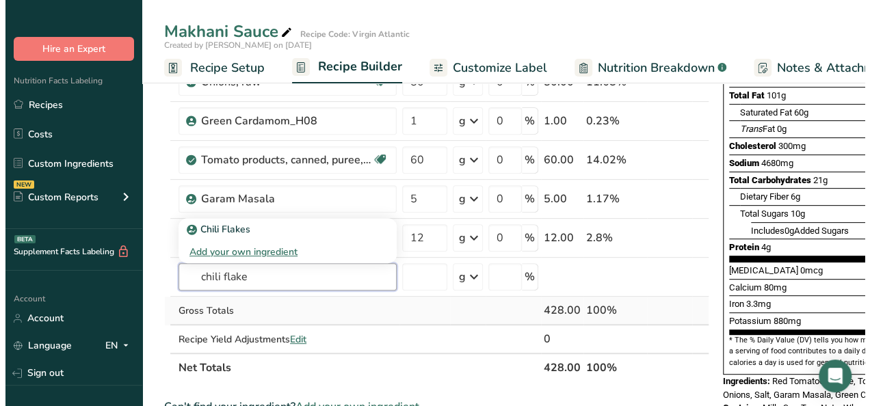
scroll to position [205, 0]
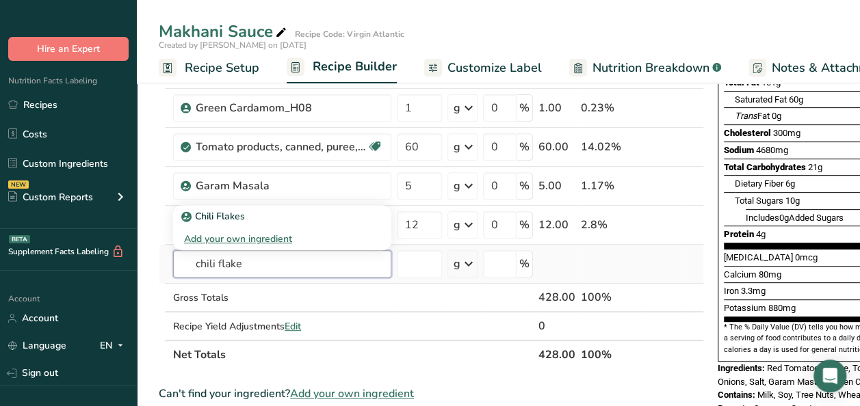
click at [197, 261] on input "chili flake" at bounding box center [282, 263] width 218 height 27
click at [295, 263] on input "red chili flake" at bounding box center [282, 263] width 218 height 27
click at [238, 260] on input "red chili flake" at bounding box center [282, 263] width 218 height 27
drag, startPoint x: 292, startPoint y: 271, endPoint x: 290, endPoint y: 261, distance: 9.8
click at [290, 261] on input "red chile flake" at bounding box center [282, 263] width 218 height 27
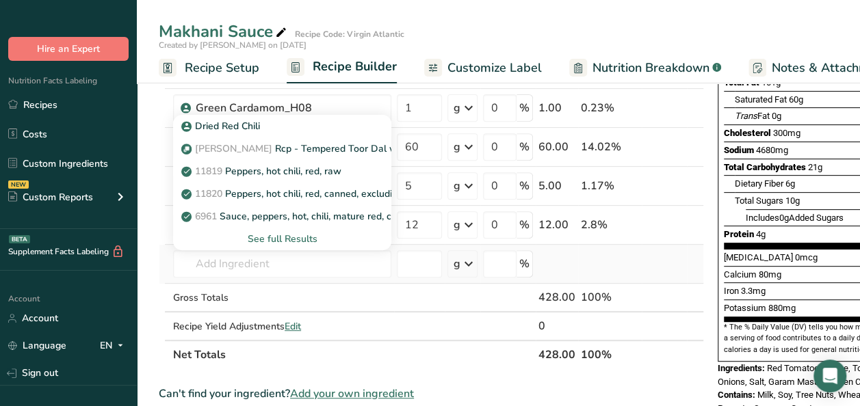
click at [287, 235] on div "See full Results" at bounding box center [282, 239] width 196 height 14
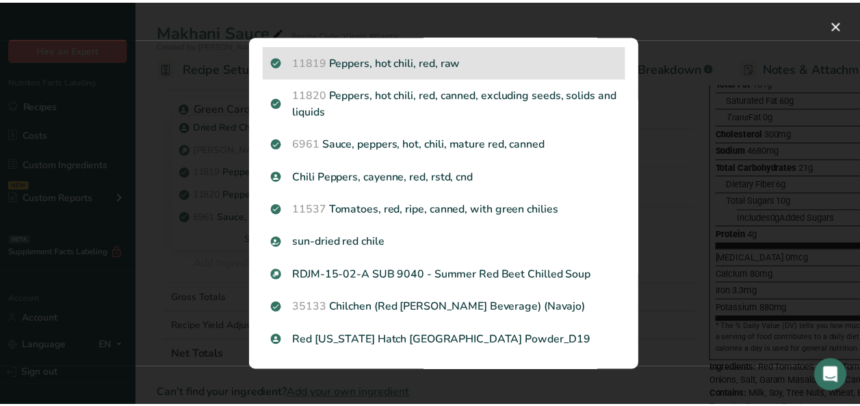
scroll to position [0, 0]
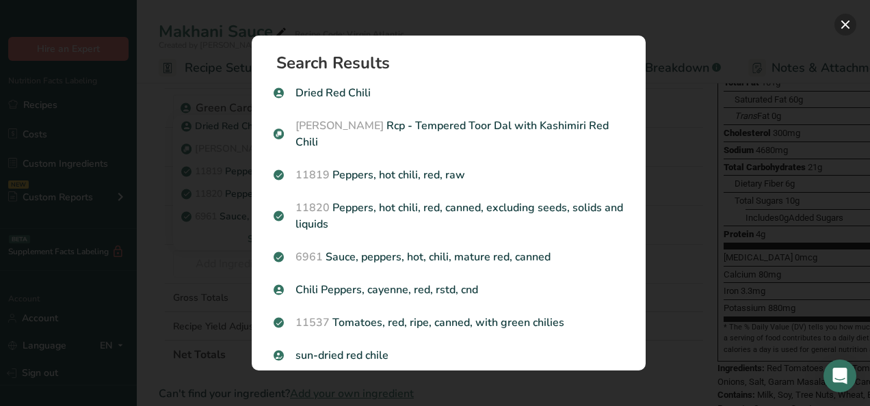
click at [843, 23] on button "Search results modal" at bounding box center [845, 25] width 22 height 22
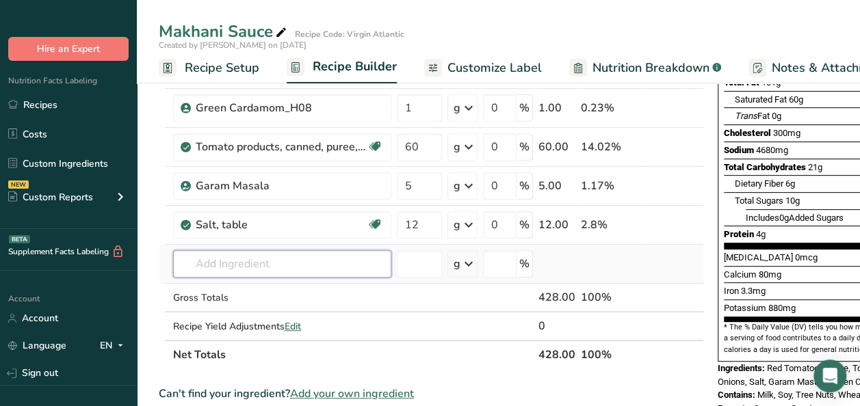
click at [243, 261] on input "text" at bounding box center [282, 263] width 218 height 27
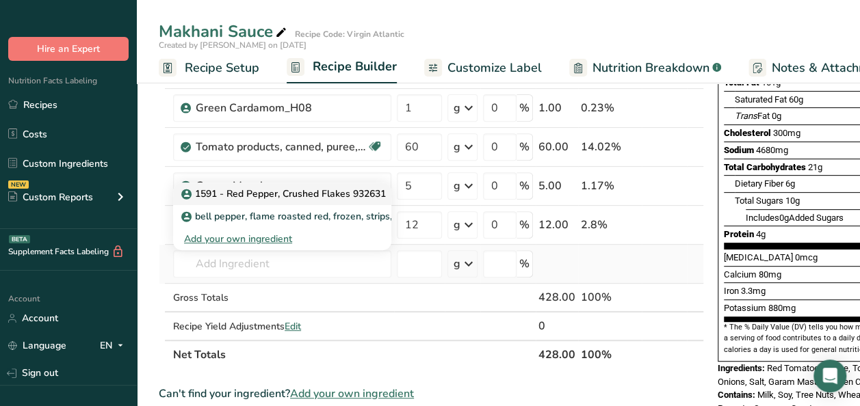
click at [241, 183] on link "1591 - Red Pepper, Crushed Flakes 932631" at bounding box center [282, 194] width 218 height 23
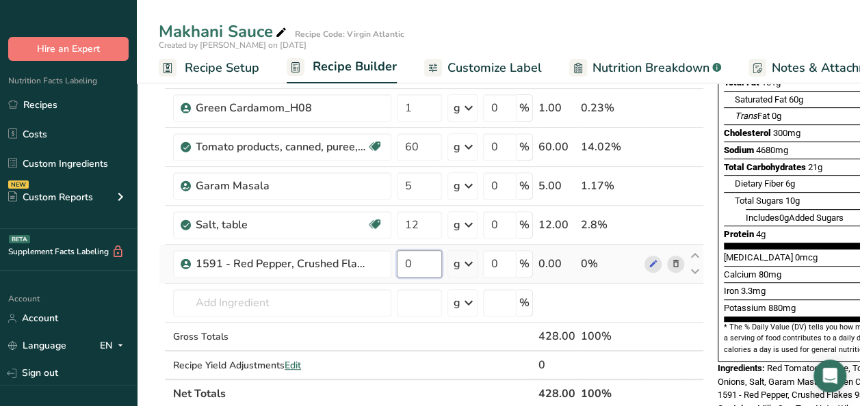
click at [414, 266] on input "0" at bounding box center [419, 263] width 45 height 27
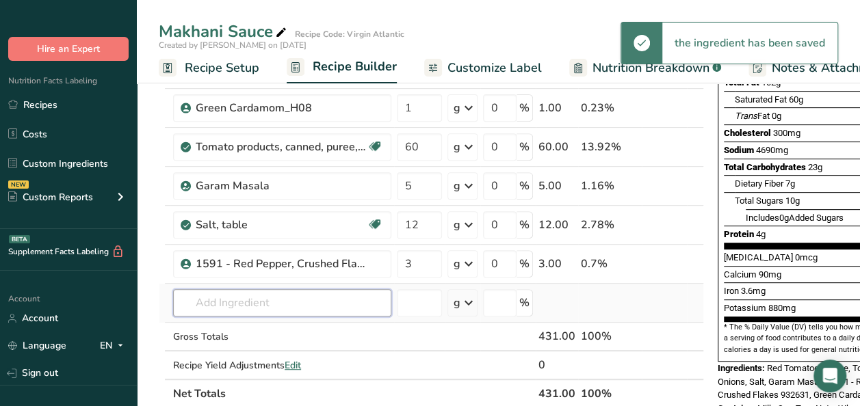
click at [253, 306] on div "Ingredient * Amount * Unit * Waste * .a-a{fill:#347362;}.b-a{fill:#fff;} Grams …" at bounding box center [431, 176] width 545 height 466
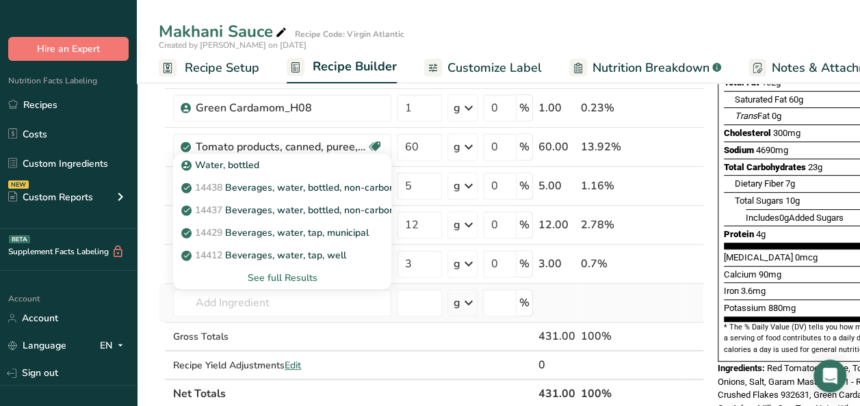
click at [280, 278] on div "See full Results" at bounding box center [282, 278] width 196 height 14
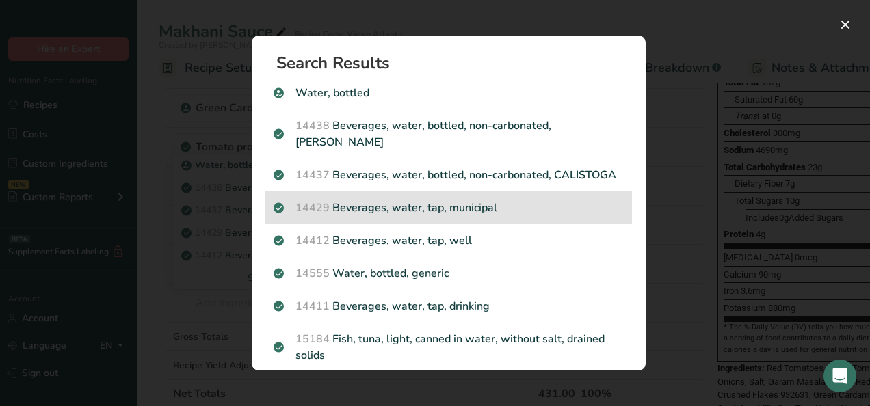
click at [438, 216] on p "14429 [GEOGRAPHIC_DATA], water, tap, municipal" at bounding box center [449, 208] width 350 height 16
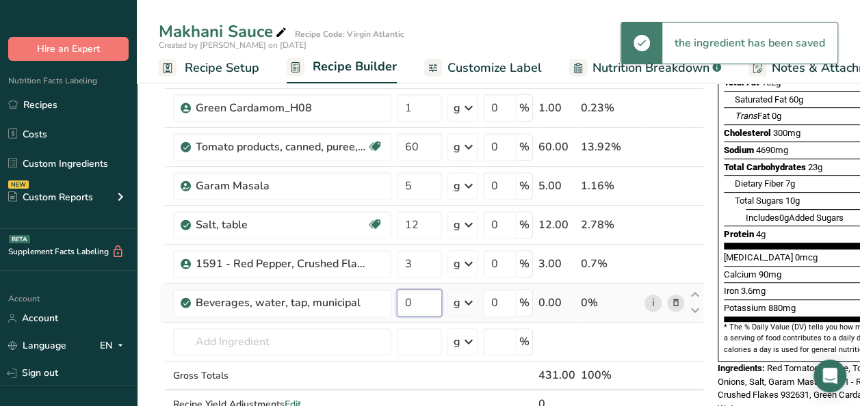
click at [413, 304] on input "0" at bounding box center [419, 302] width 45 height 27
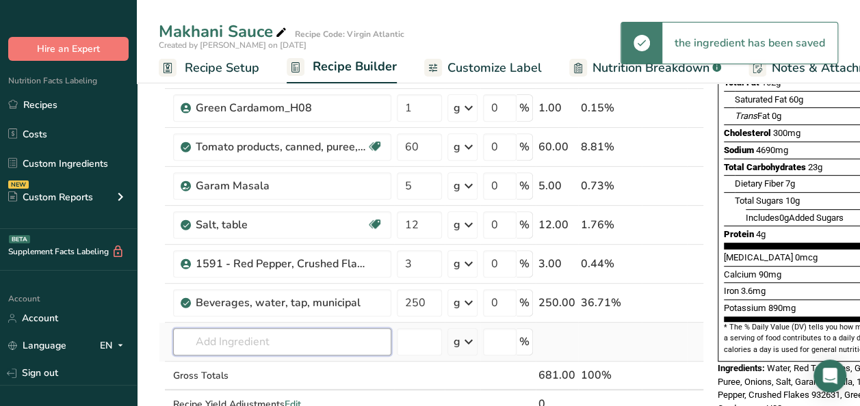
click at [223, 337] on div "Ingredient * Amount * Unit * Waste * .a-a{fill:#347362;}.b-a{fill:#fff;} Grams …" at bounding box center [431, 195] width 545 height 505
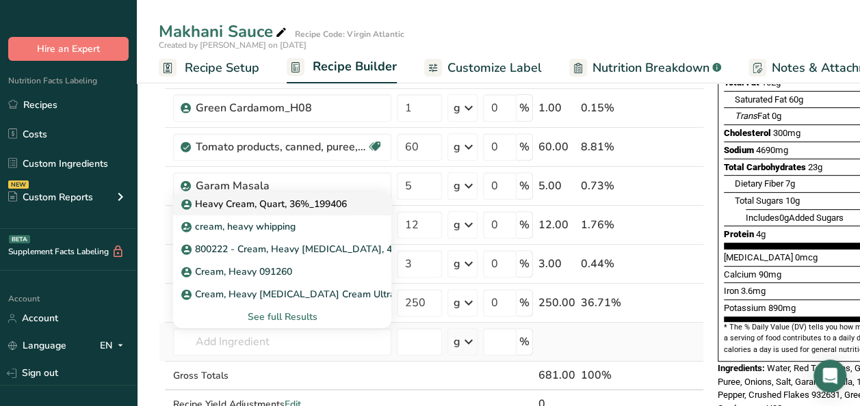
click at [274, 205] on p "Heavy Cream, Quart, 36%_199406" at bounding box center [265, 204] width 163 height 14
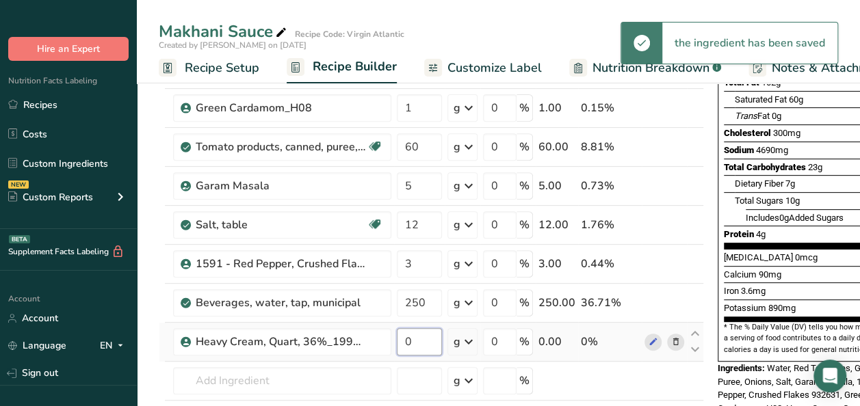
click at [425, 341] on input "0" at bounding box center [419, 341] width 45 height 27
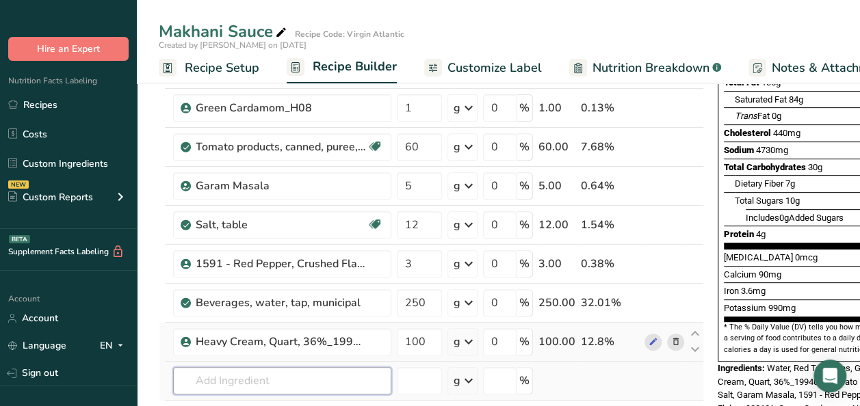
click at [273, 373] on div "Ingredient * Amount * Unit * Waste * .a-a{fill:#347362;}.b-a{fill:#fff;} Grams …" at bounding box center [431, 215] width 545 height 544
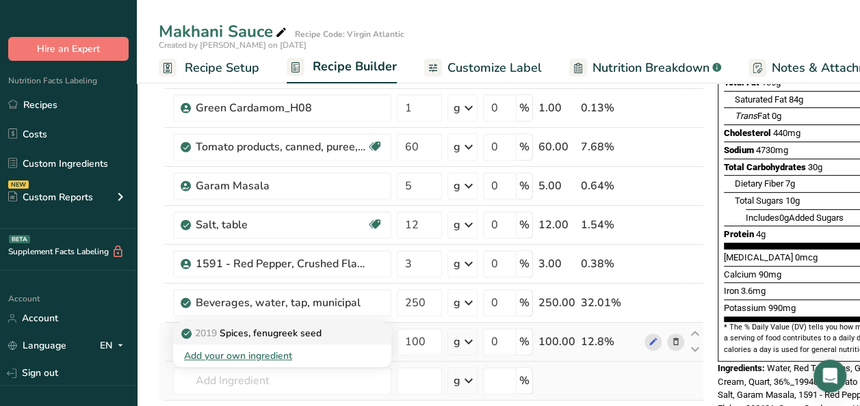
click at [298, 336] on p "2019 Spices, fenugreek seed" at bounding box center [252, 333] width 137 height 14
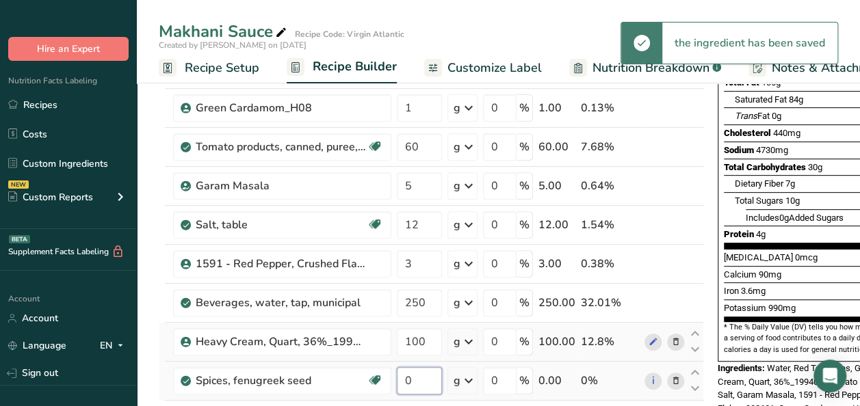
click at [427, 376] on input "0" at bounding box center [419, 380] width 45 height 27
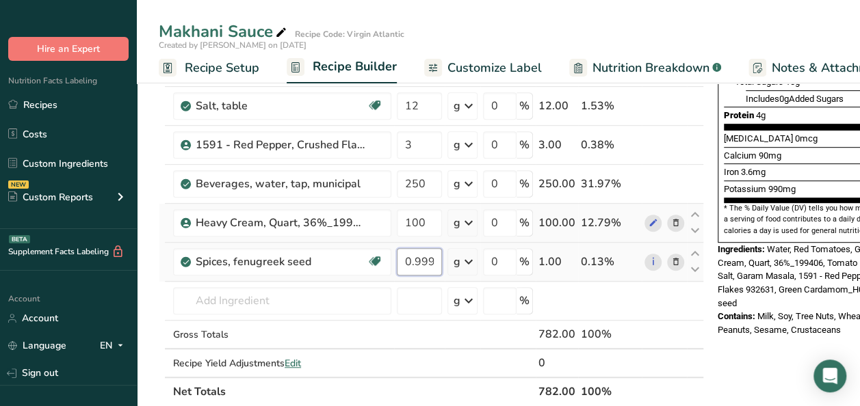
scroll to position [342, 0]
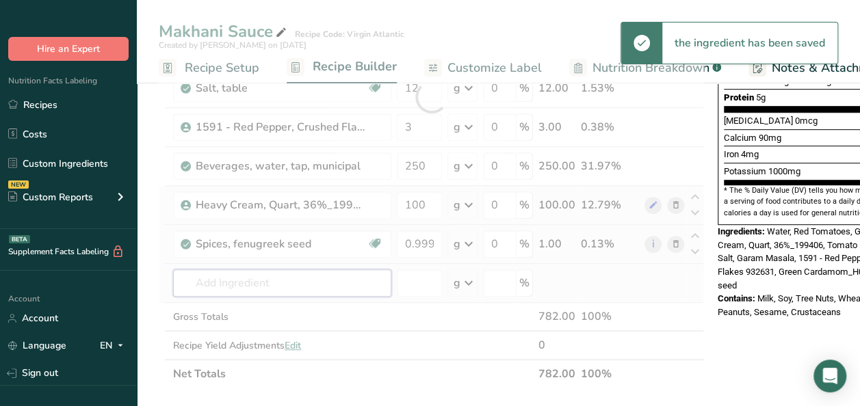
click at [250, 278] on div "Ingredient * Amount * Unit * Waste * .a-a{fill:#347362;}.b-a{fill:#fff;} Grams …" at bounding box center [431, 97] width 545 height 583
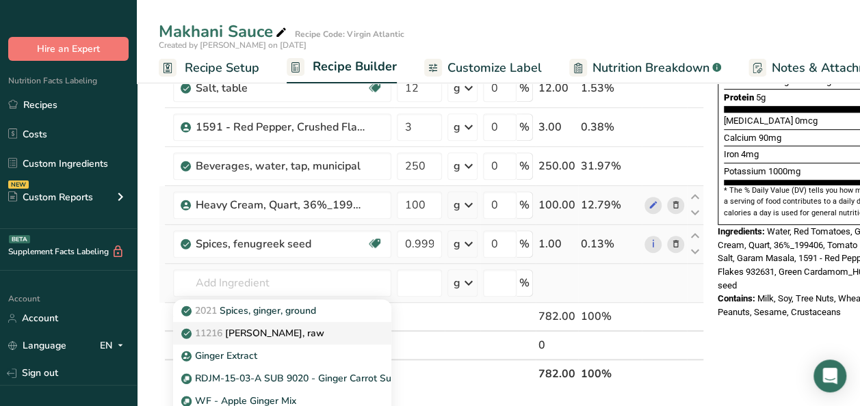
click at [280, 329] on p "11216 [PERSON_NAME], raw" at bounding box center [254, 333] width 140 height 14
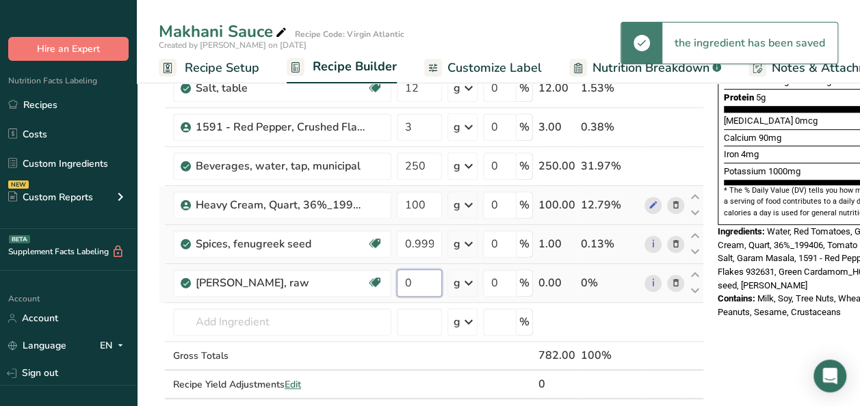
click at [430, 283] on input "0" at bounding box center [419, 282] width 45 height 27
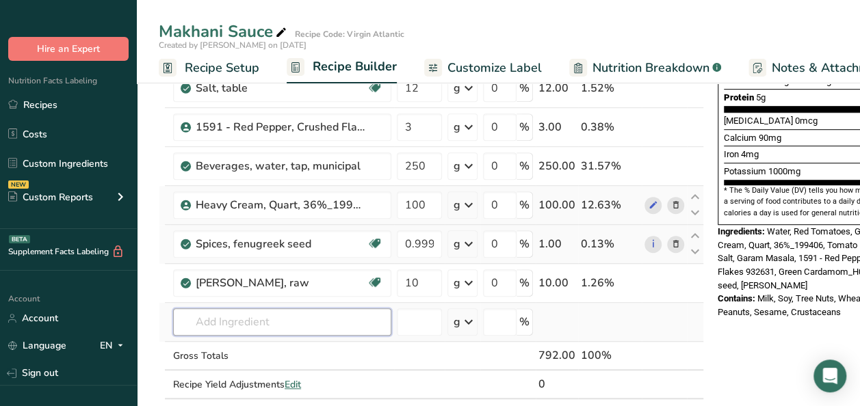
click at [274, 316] on div "Ingredient * Amount * Unit * Waste * .a-a{fill:#347362;}.b-a{fill:#fff;} Grams …" at bounding box center [431, 117] width 545 height 622
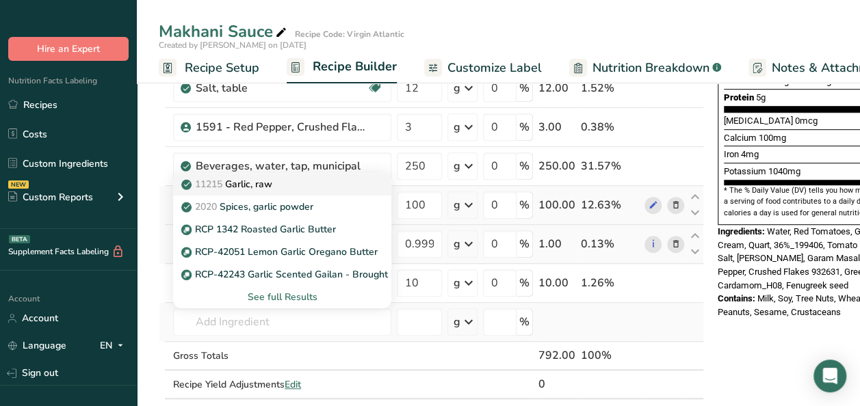
click at [233, 184] on p "11215 Garlic, raw" at bounding box center [228, 184] width 88 height 14
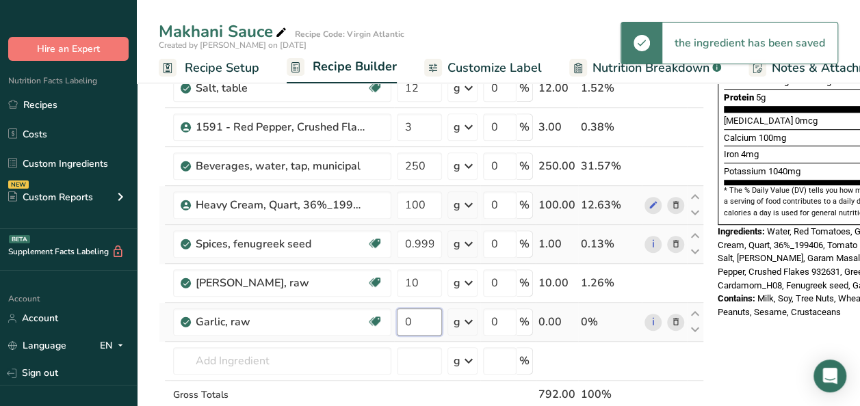
click at [419, 325] on input "0" at bounding box center [419, 321] width 45 height 27
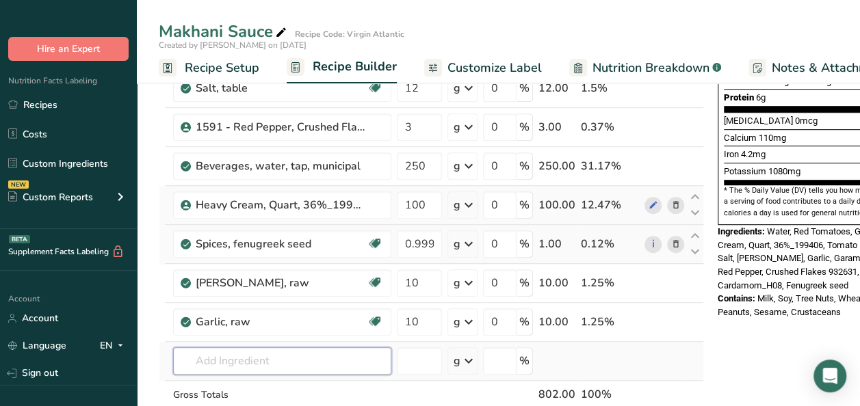
click at [253, 359] on div "Ingredient * Amount * Unit * Waste * .a-a{fill:#347362;}.b-a{fill:#fff;} Grams …" at bounding box center [431, 136] width 545 height 661
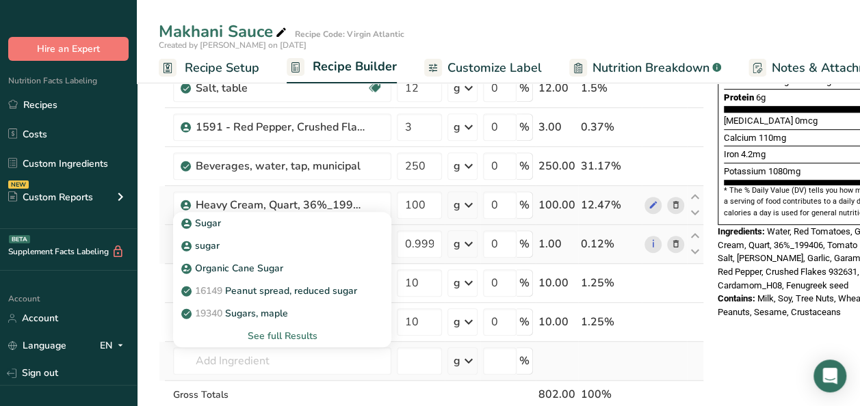
click at [274, 330] on div "See full Results" at bounding box center [282, 336] width 196 height 14
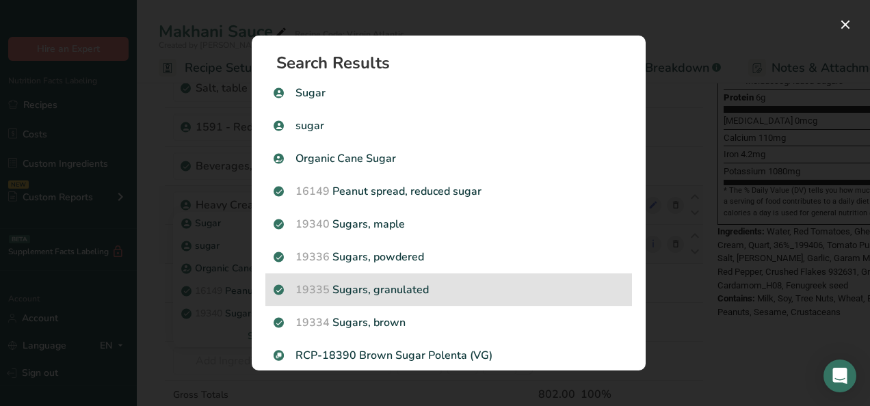
click at [369, 292] on p "19335 Sugars, granulated" at bounding box center [449, 290] width 350 height 16
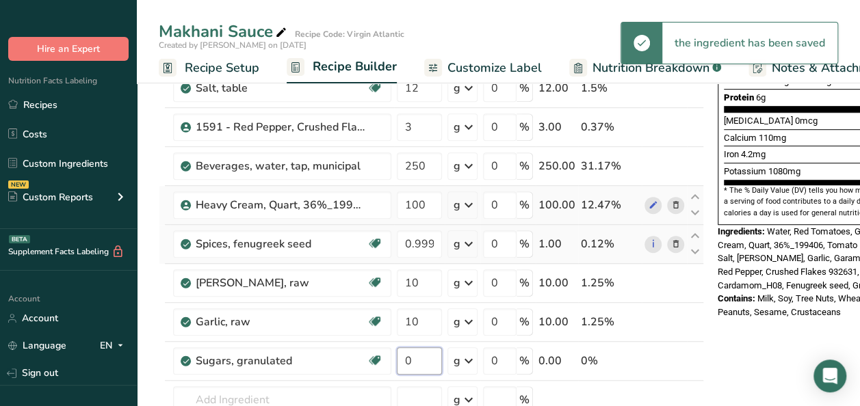
click at [421, 358] on input "0" at bounding box center [419, 360] width 45 height 27
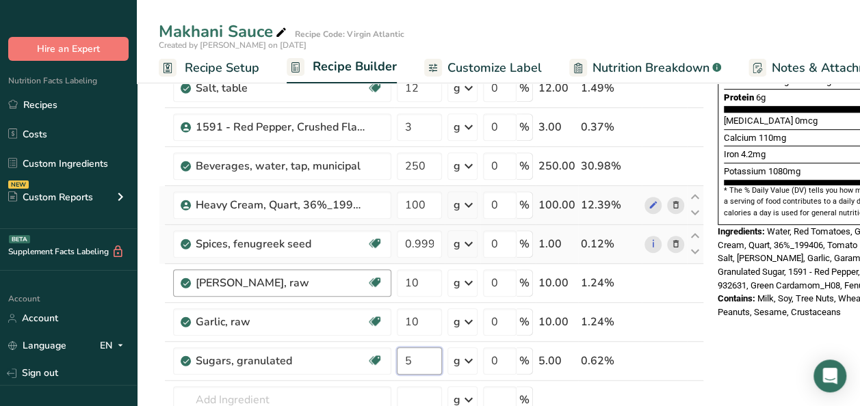
scroll to position [479, 0]
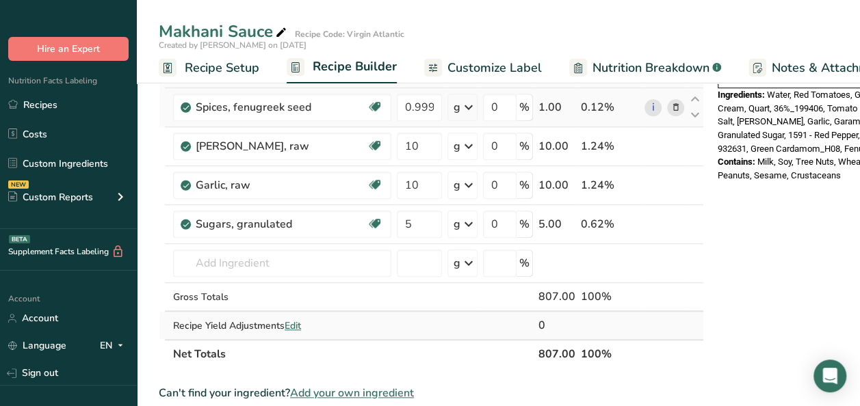
click at [294, 320] on div "Ingredient * Amount * Unit * Waste * .a-a{fill:#347362;}.b-a{fill:#fff;} Grams …" at bounding box center [431, 19] width 545 height 700
click at [293, 321] on span "Edit" at bounding box center [293, 325] width 16 height 13
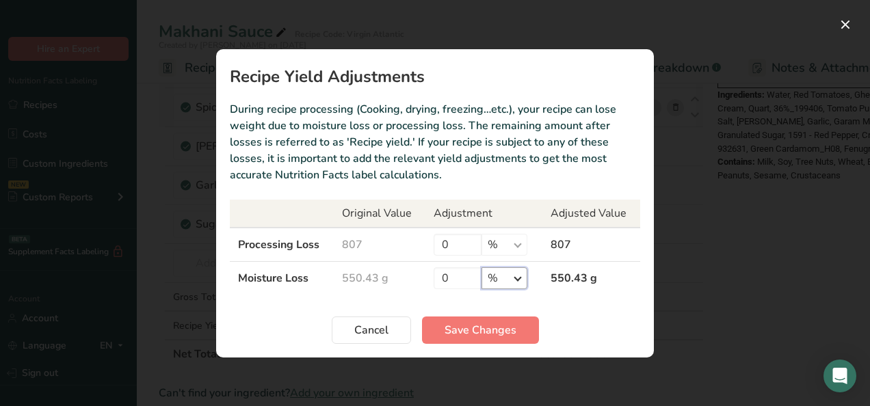
click at [521, 276] on select "% g kg mg mcg lb oz" at bounding box center [505, 278] width 46 height 22
click at [482, 267] on select "% g kg mg mcg lb oz" at bounding box center [505, 278] width 46 height 22
click at [390, 276] on td "550.43 g" at bounding box center [380, 278] width 92 height 34
click at [460, 277] on input "0" at bounding box center [458, 278] width 48 height 22
click at [490, 327] on span "Save Changes" at bounding box center [481, 330] width 72 height 16
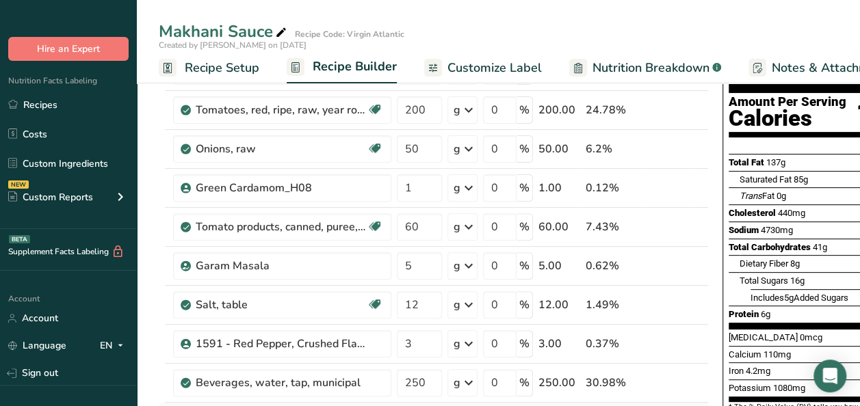
scroll to position [0, 0]
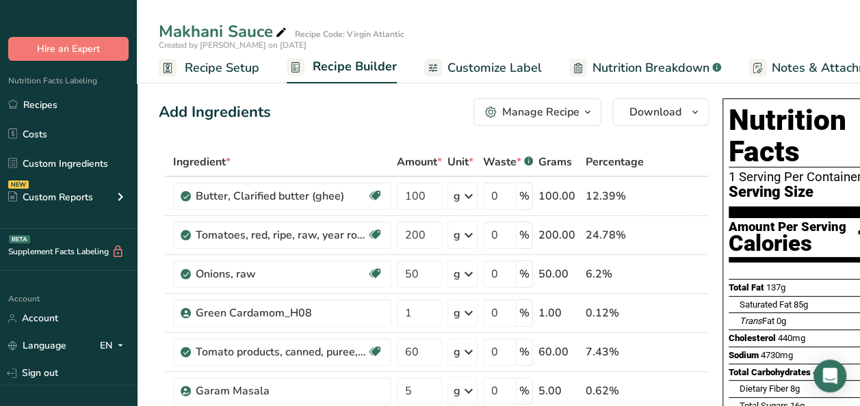
click at [582, 111] on icon "button" at bounding box center [587, 112] width 11 height 17
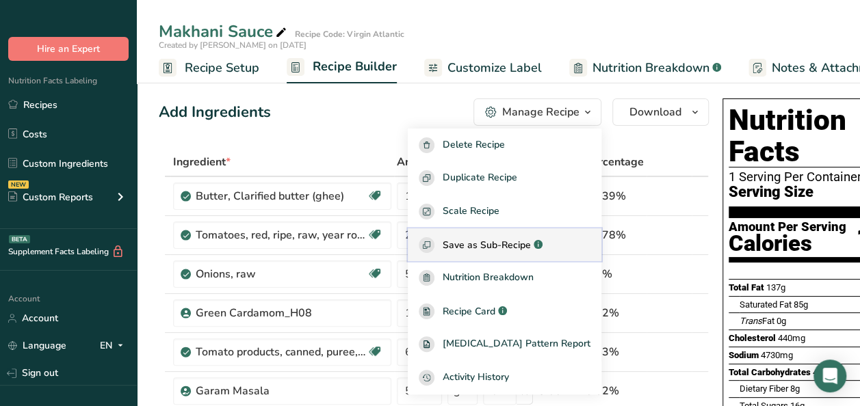
click at [520, 252] on span "Save as Sub-Recipe" at bounding box center [487, 245] width 88 height 14
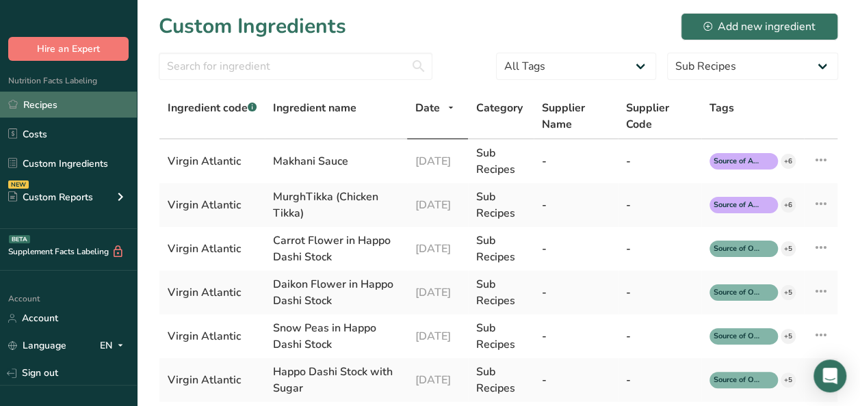
click at [71, 107] on link "Recipes" at bounding box center [68, 105] width 137 height 26
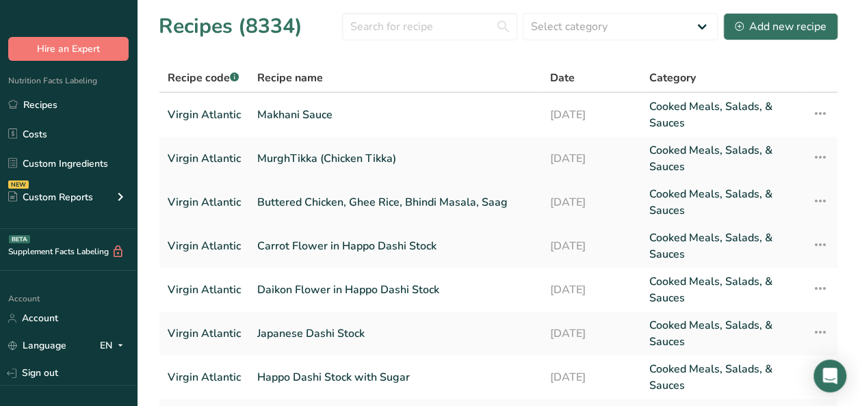
click at [323, 203] on link "Buttered Chicken, Ghee Rice, Bhindi Masala, Saag" at bounding box center [395, 202] width 276 height 33
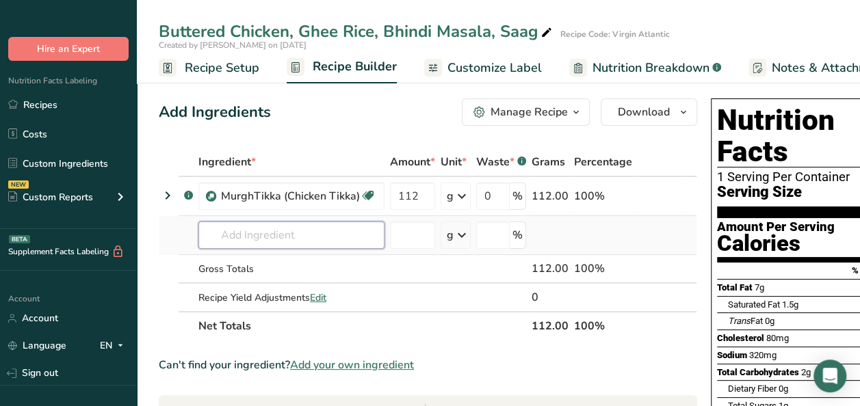
click at [315, 236] on input "text" at bounding box center [291, 235] width 186 height 27
click at [239, 243] on input "text" at bounding box center [291, 235] width 186 height 27
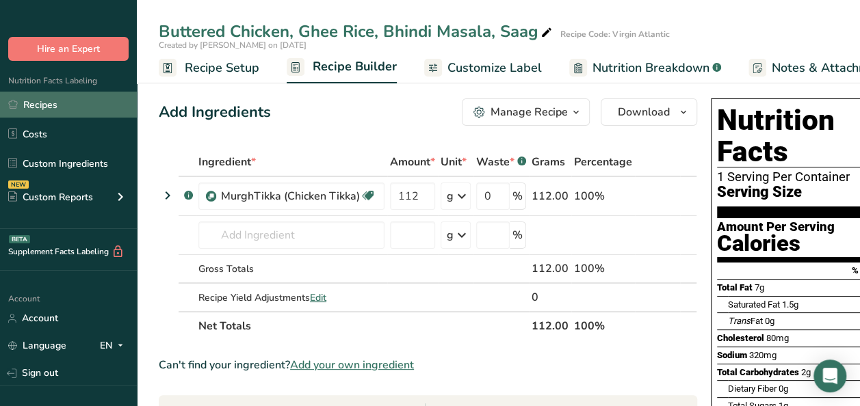
click at [69, 118] on ul "Recipes Costs Custom Ingredients NEW Custom Reports Menu Label Ingredient Compa…" at bounding box center [68, 153] width 137 height 122
click at [69, 105] on link "Recipes" at bounding box center [68, 105] width 137 height 26
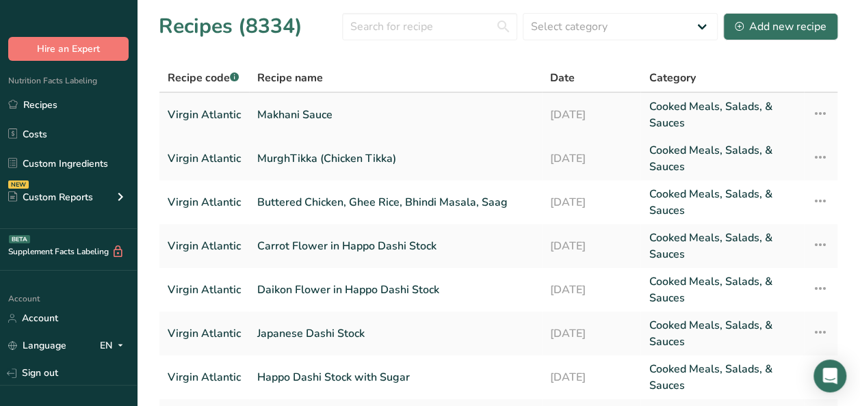
click at [821, 112] on icon at bounding box center [820, 113] width 16 height 25
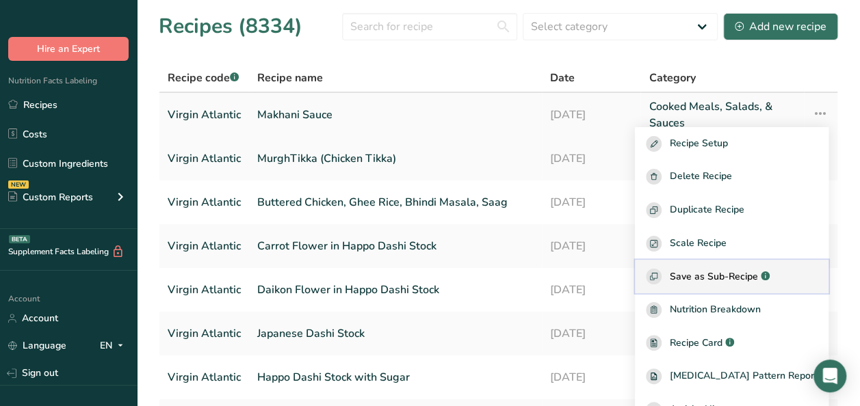
click at [744, 284] on div "Save as Sub-Recipe .a-a{fill:#347362;}.b-a{fill:#fff;}" at bounding box center [732, 277] width 172 height 16
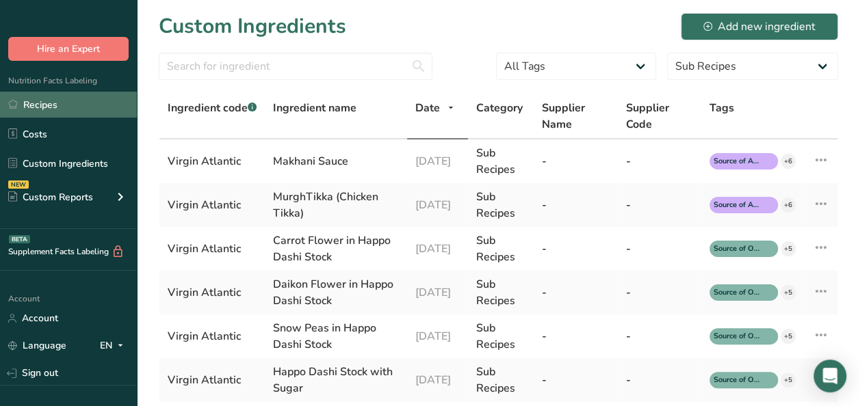
click at [49, 113] on link "Recipes" at bounding box center [68, 105] width 137 height 26
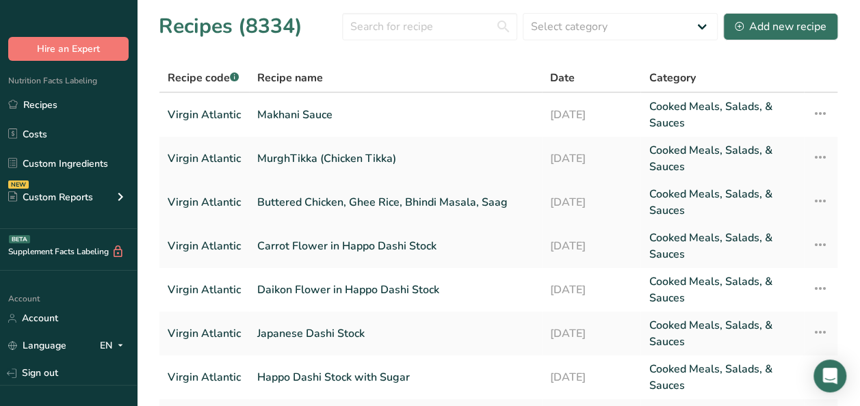
click at [352, 201] on link "Buttered Chicken, Ghee Rice, Bhindi Masala, Saag" at bounding box center [395, 202] width 276 height 33
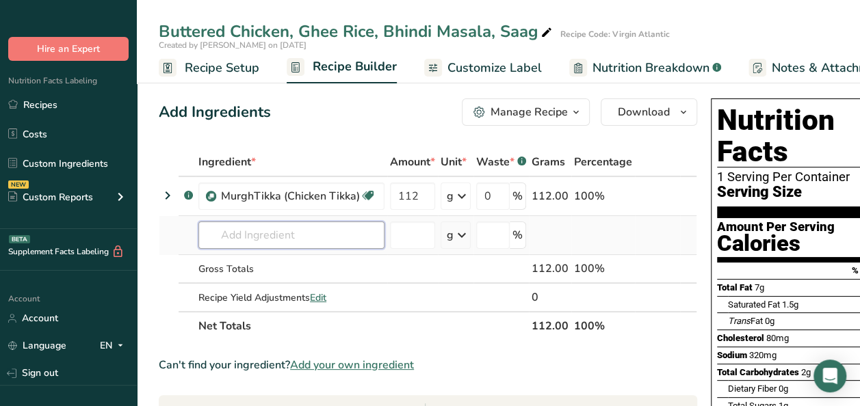
click at [289, 240] on input "text" at bounding box center [291, 235] width 186 height 27
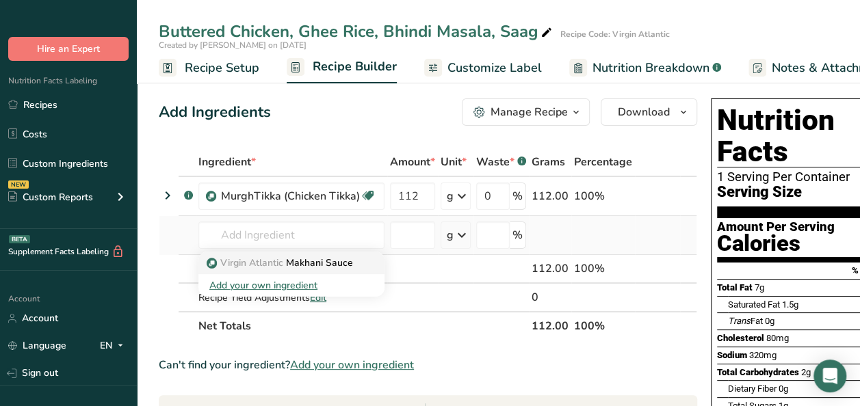
click at [291, 257] on p "Virgin Atlantic Makhani Sauce" at bounding box center [281, 263] width 144 height 14
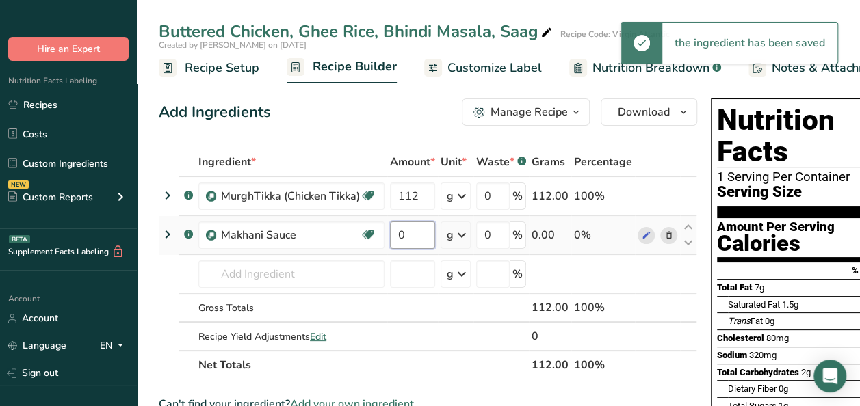
click at [421, 232] on input "0" at bounding box center [412, 235] width 45 height 27
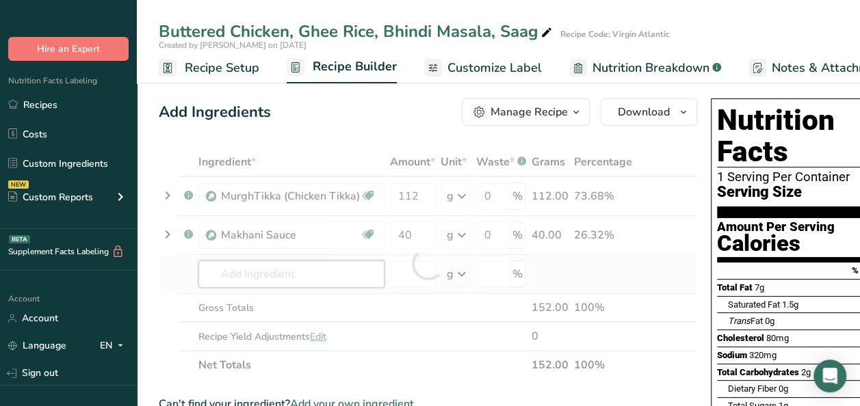
click at [279, 278] on div "Ingredient * Amount * Unit * Waste * .a-a{fill:#347362;}.b-a{fill:#fff;} Grams …" at bounding box center [428, 264] width 538 height 232
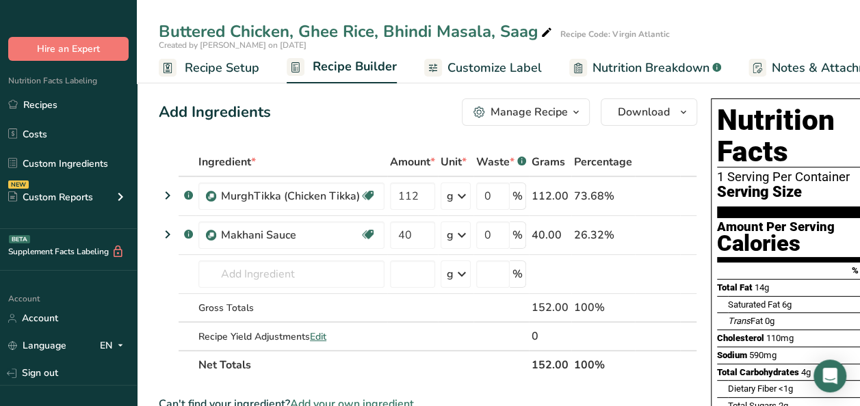
drag, startPoint x: 60, startPoint y: 103, endPoint x: 507, endPoint y: 129, distance: 448.7
click at [60, 103] on link "Recipes" at bounding box center [68, 105] width 137 height 26
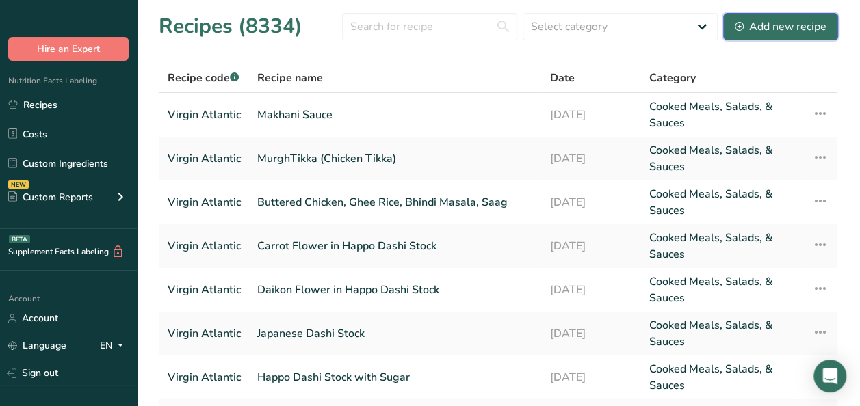
click at [765, 23] on div "Add new recipe" at bounding box center [781, 26] width 92 height 16
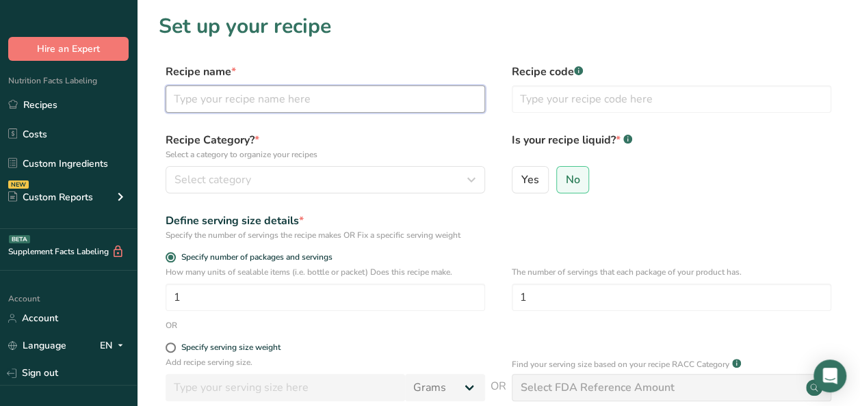
paste input "[PERSON_NAME] - Basmati Rice with Cumin"
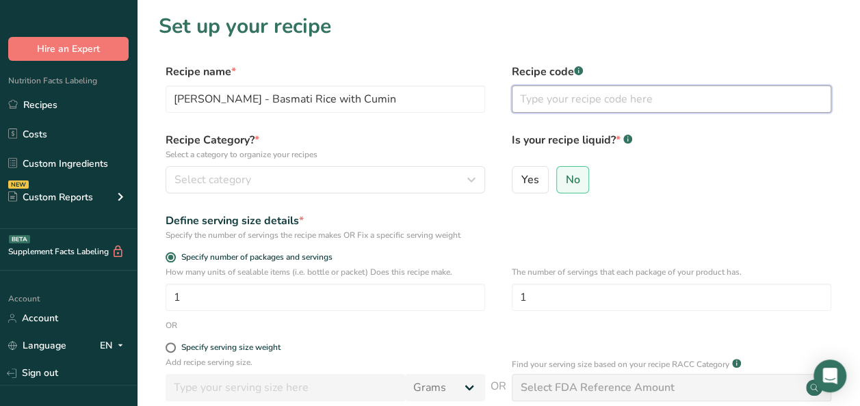
click at [565, 96] on input "text" at bounding box center [671, 98] width 319 height 27
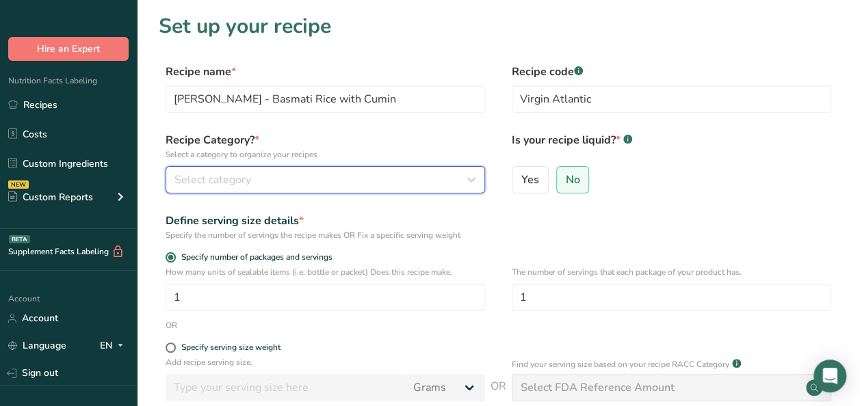
click at [321, 178] on div "Select category" at bounding box center [320, 180] width 293 height 16
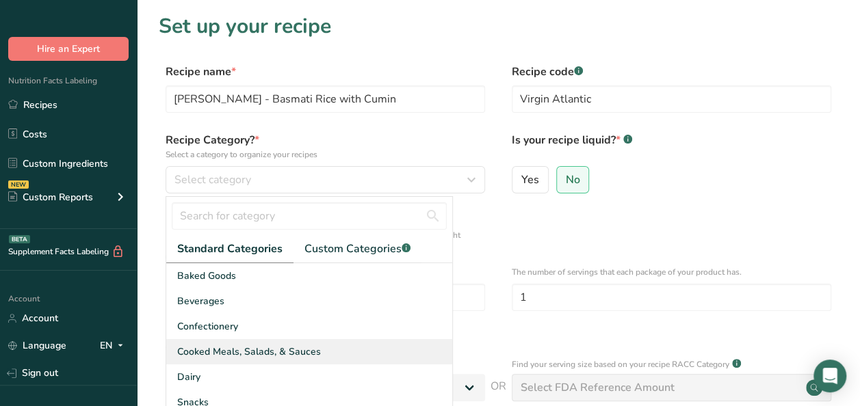
click at [273, 358] on span "Cooked Meals, Salads, & Sauces" at bounding box center [249, 352] width 144 height 14
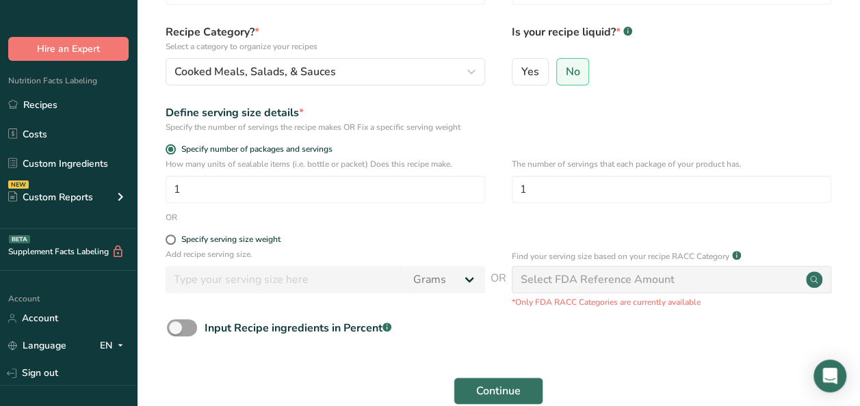
scroll to position [208, 0]
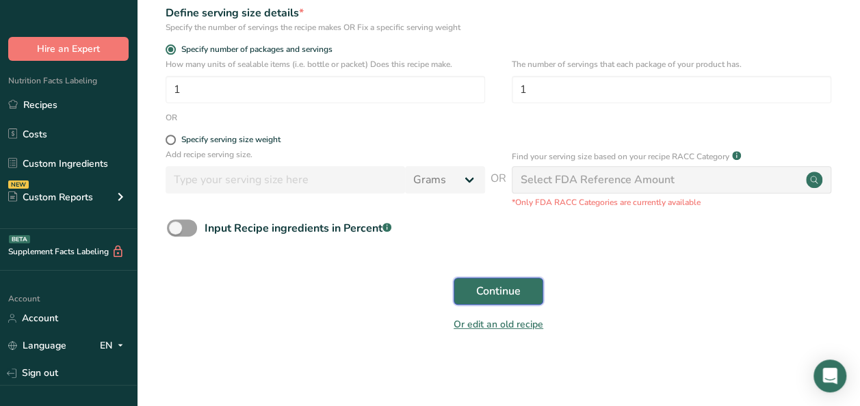
click at [525, 295] on button "Continue" at bounding box center [498, 291] width 90 height 27
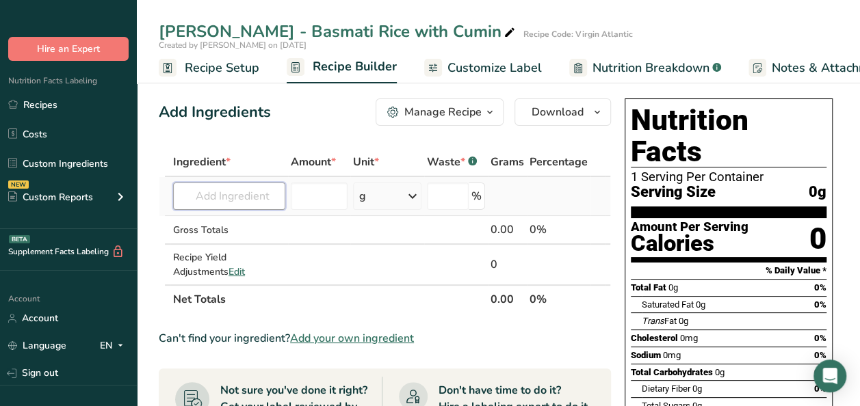
click at [241, 190] on input "text" at bounding box center [229, 196] width 112 height 27
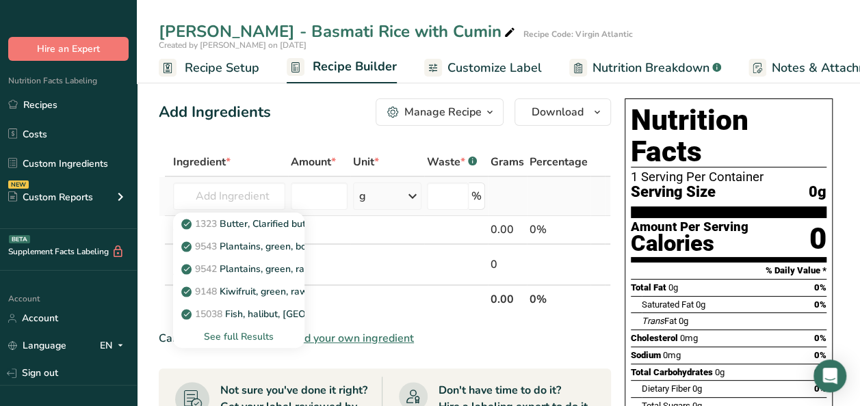
click at [235, 334] on div "See full Results" at bounding box center [238, 337] width 109 height 14
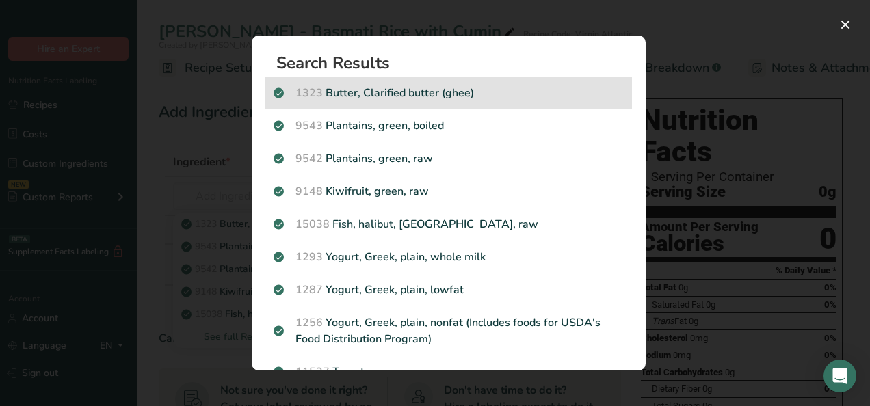
click at [373, 98] on p "1323 Butter, Clarified butter (ghee)" at bounding box center [449, 93] width 350 height 16
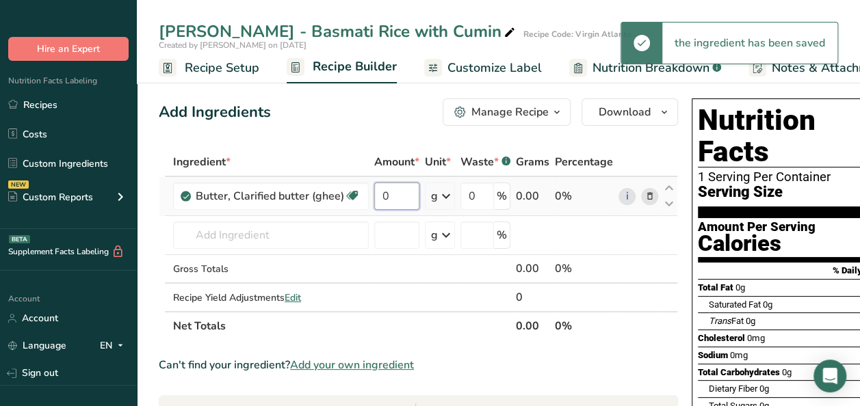
click at [395, 200] on input "0" at bounding box center [396, 196] width 45 height 27
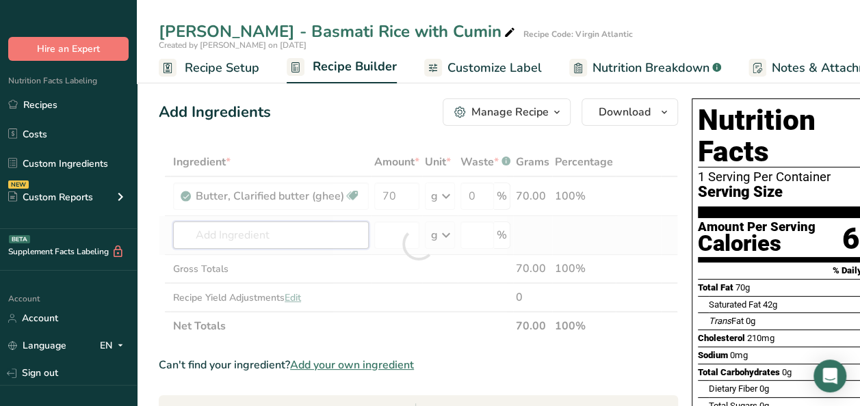
click at [274, 237] on div "Ingredient * Amount * Unit * Waste * .a-a{fill:#347362;}.b-a{fill:#fff;} Grams …" at bounding box center [418, 244] width 519 height 193
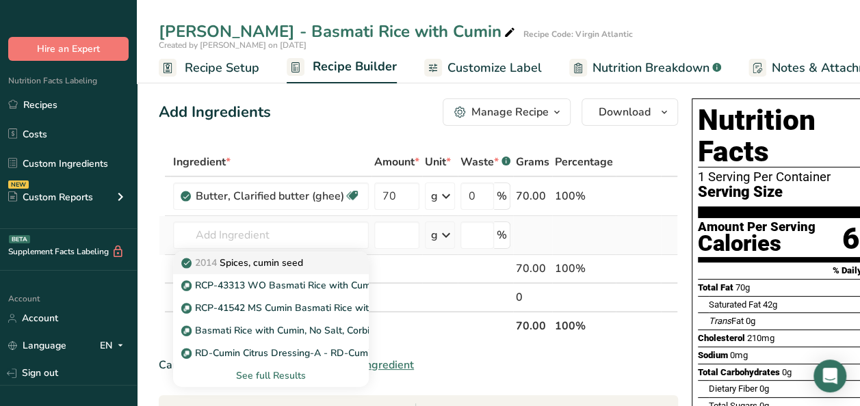
click at [271, 260] on p "2014 Spices, cumin seed" at bounding box center [243, 263] width 119 height 14
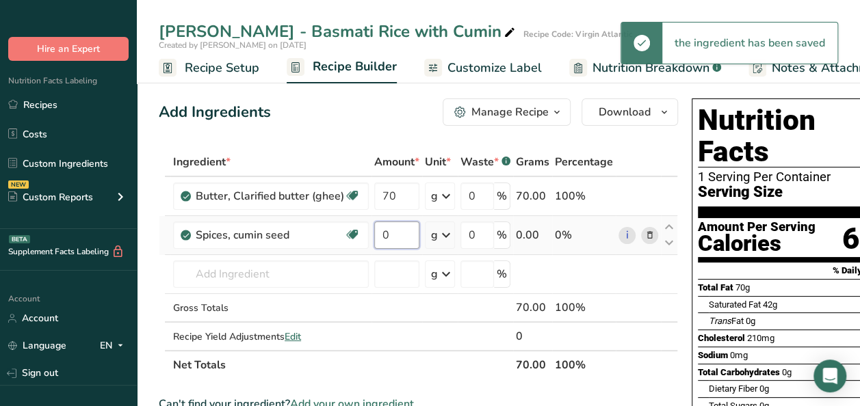
click at [399, 234] on input "0" at bounding box center [396, 235] width 45 height 27
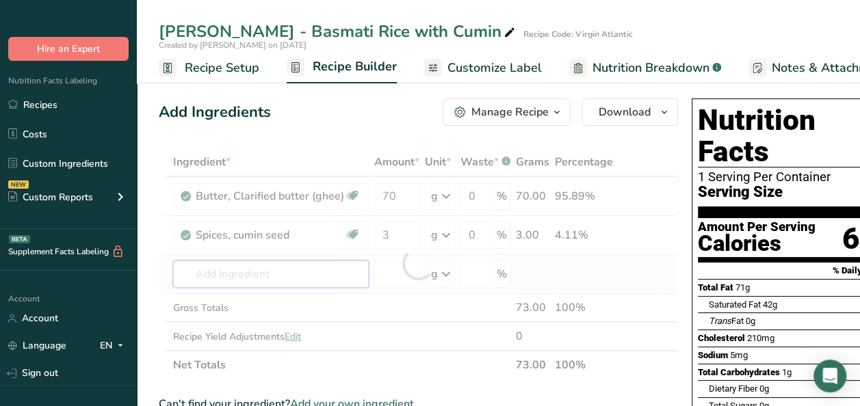
click at [215, 264] on div "Ingredient * Amount * Unit * Waste * .a-a{fill:#347362;}.b-a{fill:#fff;} Grams …" at bounding box center [418, 264] width 519 height 232
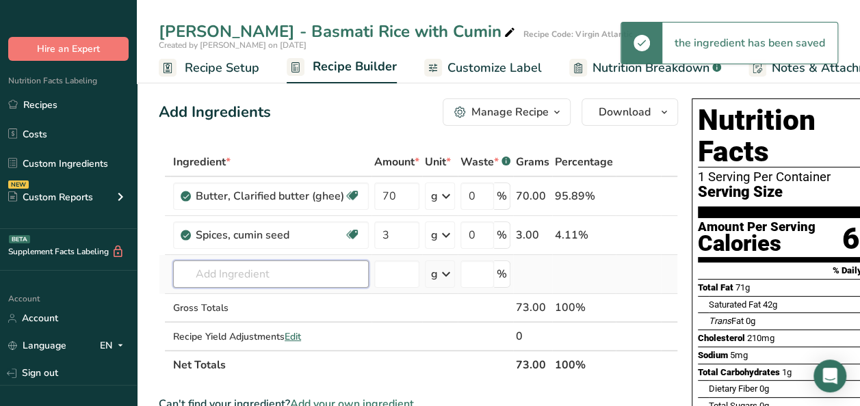
click at [209, 272] on input "text" at bounding box center [271, 274] width 196 height 27
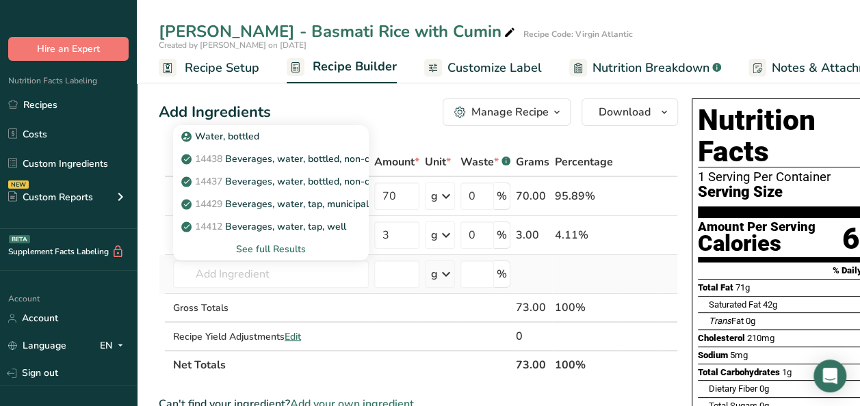
click at [263, 239] on div "See full Results" at bounding box center [271, 249] width 196 height 23
click at [265, 250] on div "See full Results" at bounding box center [271, 249] width 174 height 14
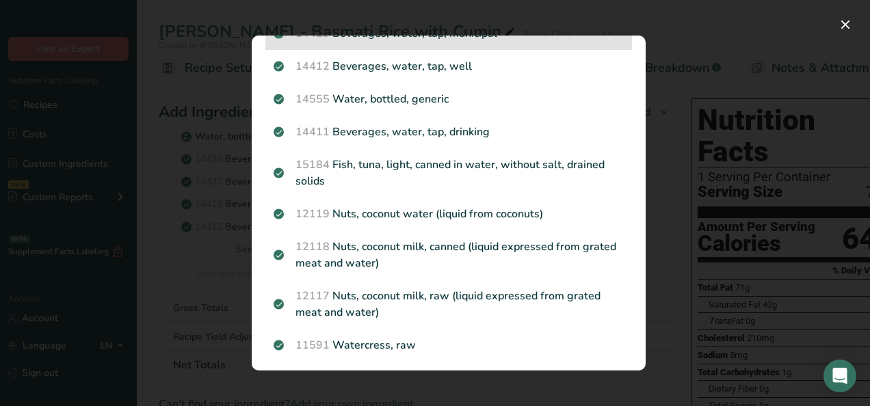
scroll to position [68, 0]
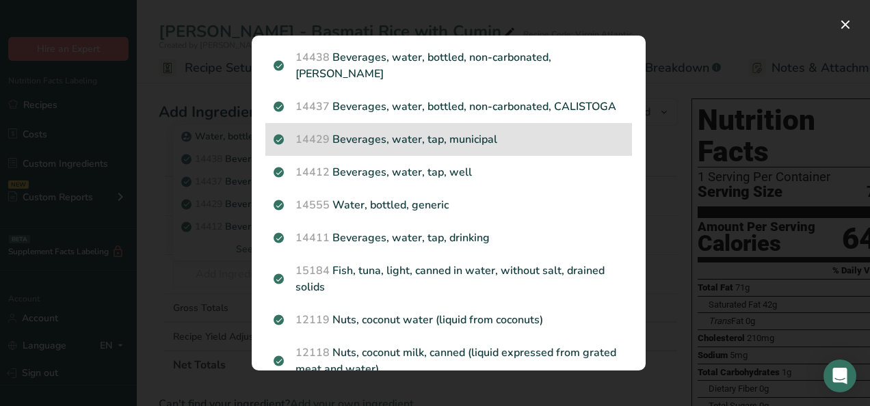
click at [462, 148] on p "14429 [GEOGRAPHIC_DATA], water, tap, municipal" at bounding box center [449, 139] width 350 height 16
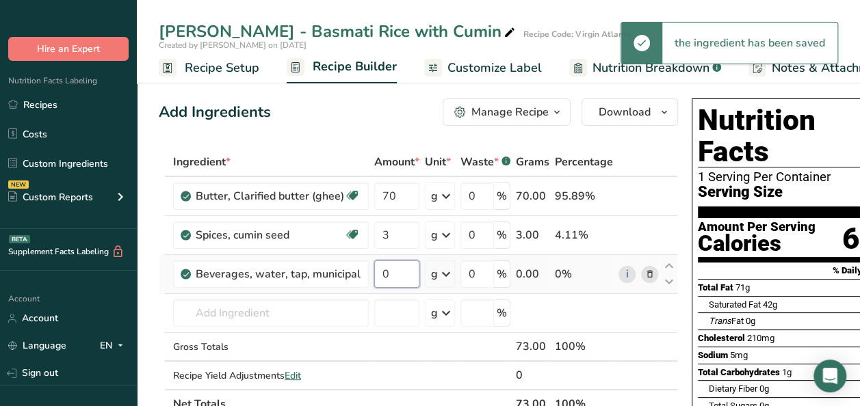
click at [393, 269] on input "0" at bounding box center [396, 274] width 45 height 27
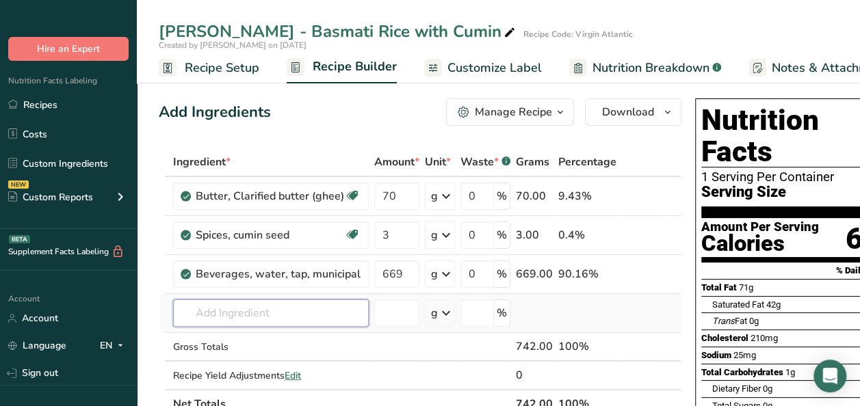
click at [233, 312] on div "Ingredient * Amount * Unit * Waste * .a-a{fill:#347362;}.b-a{fill:#fff;} Grams …" at bounding box center [420, 283] width 523 height 271
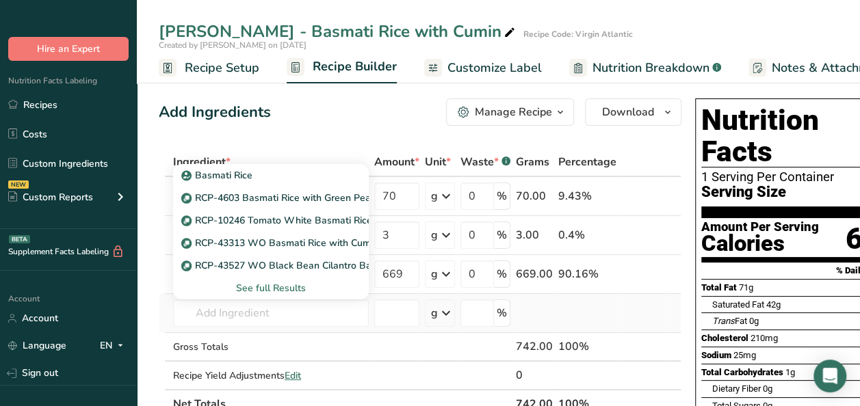
click at [254, 289] on div "See full Results" at bounding box center [271, 288] width 174 height 14
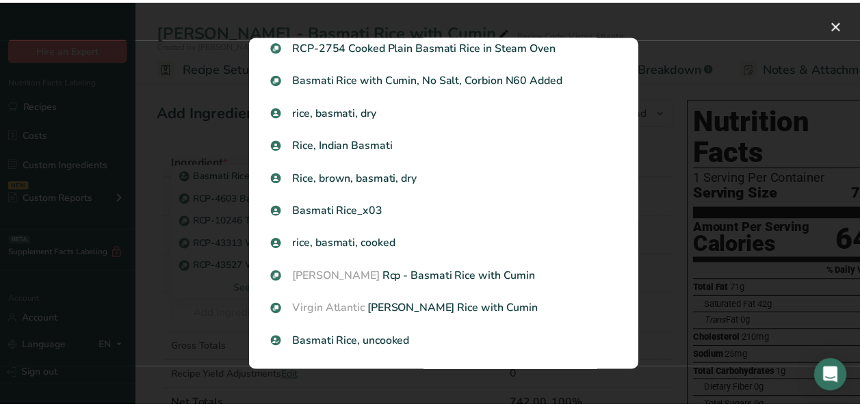
scroll to position [343, 0]
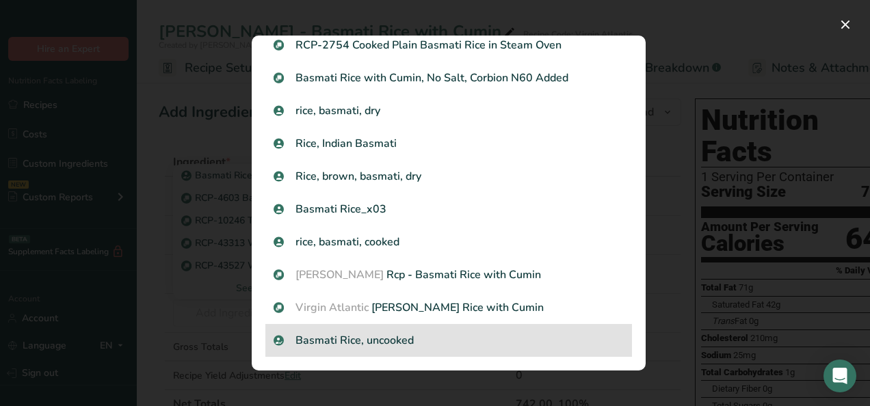
click at [367, 346] on p "Basmati Rice, uncooked" at bounding box center [449, 340] width 350 height 16
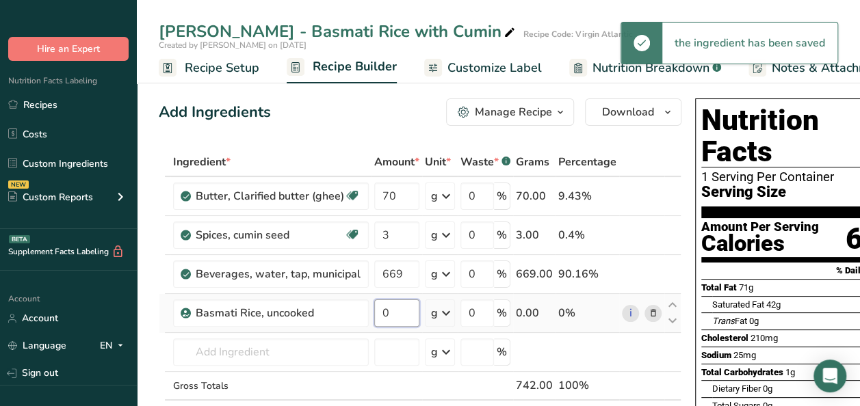
click at [388, 314] on input "0" at bounding box center [396, 313] width 45 height 27
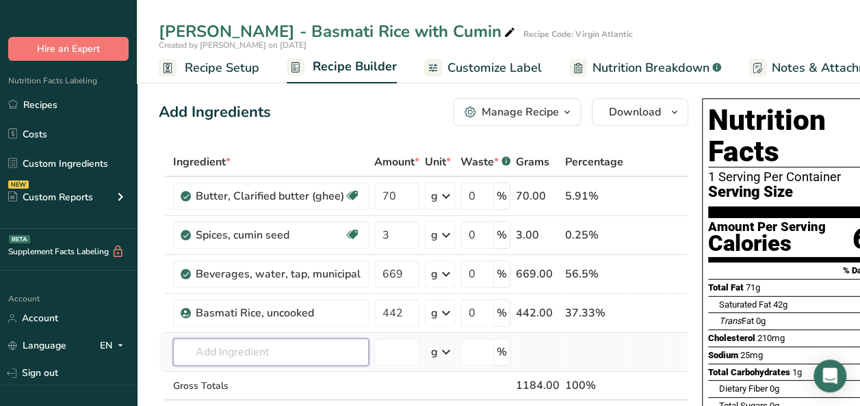
click at [247, 349] on div "Ingredient * Amount * Unit * Waste * .a-a{fill:#347362;}.b-a{fill:#fff;} Grams …" at bounding box center [423, 303] width 529 height 310
click at [256, 354] on input "text" at bounding box center [271, 352] width 196 height 27
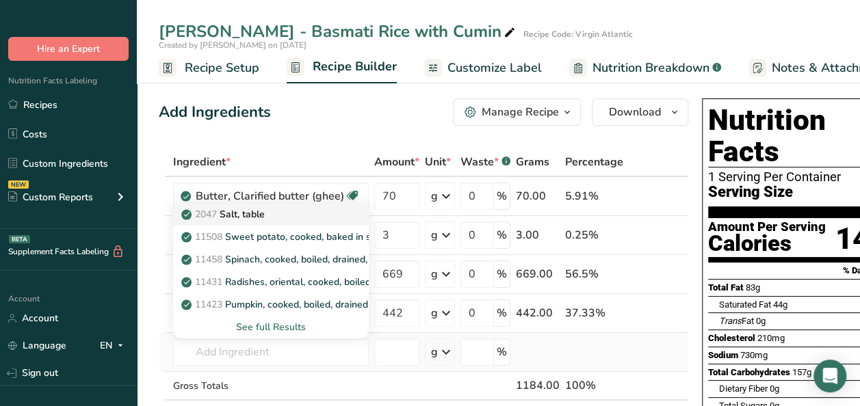
click at [248, 217] on p "2047 Salt, table" at bounding box center [224, 214] width 81 height 14
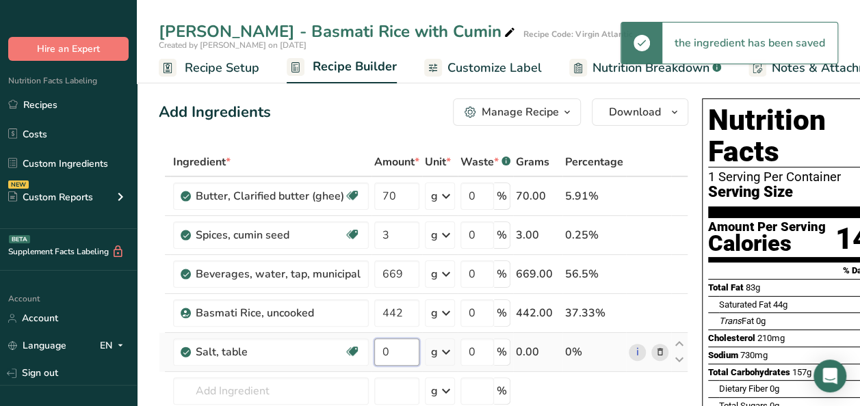
click at [393, 354] on input "0" at bounding box center [396, 352] width 45 height 27
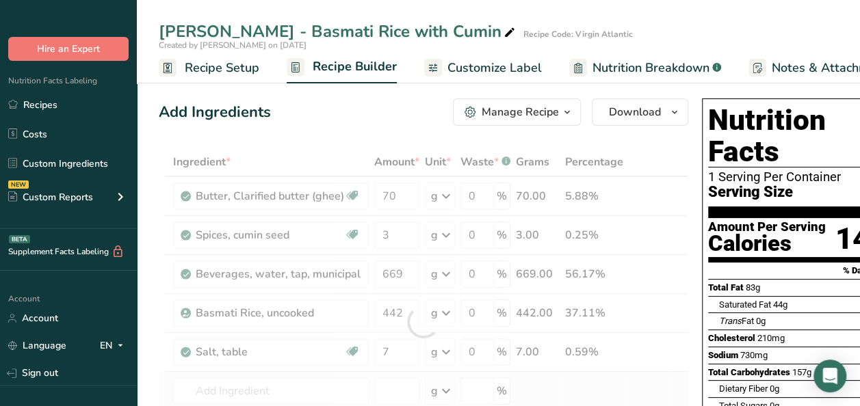
click at [585, 388] on div "Ingredient * Amount * Unit * Waste * .a-a{fill:#347362;}.b-a{fill:#fff;} Grams …" at bounding box center [423, 322] width 529 height 349
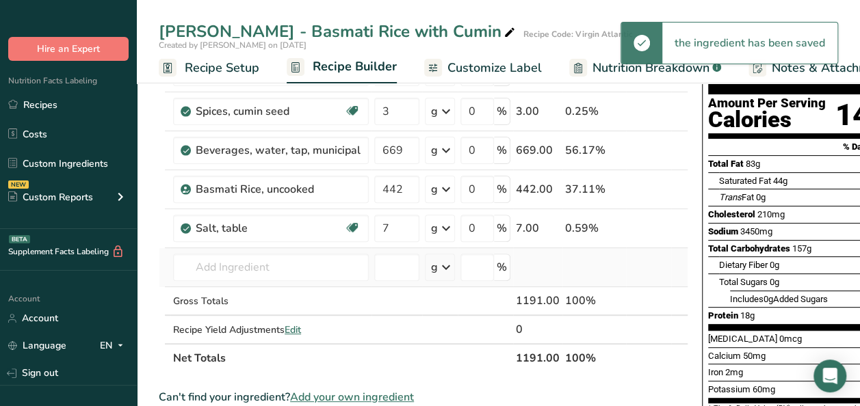
scroll to position [137, 0]
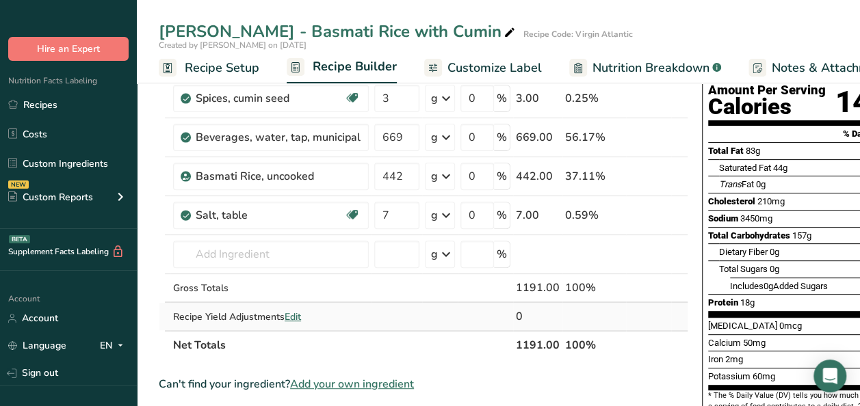
click at [295, 313] on span "Edit" at bounding box center [293, 317] width 16 height 13
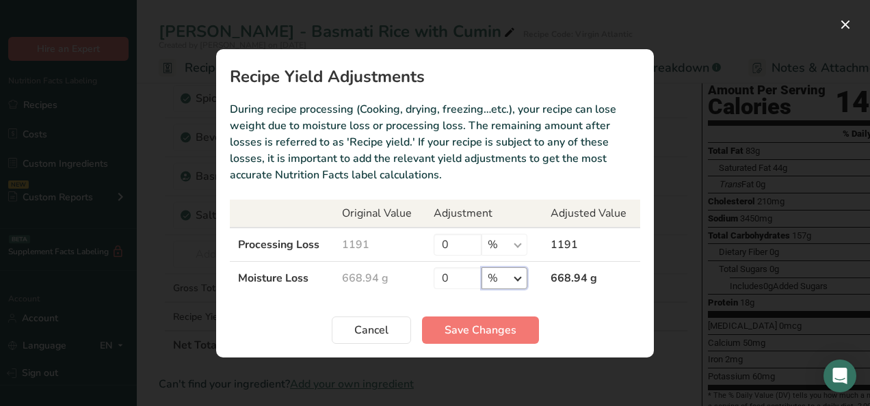
click at [511, 276] on select "% g kg mg mcg lb oz" at bounding box center [505, 278] width 46 height 22
click at [482, 267] on select "% g kg mg mcg lb oz" at bounding box center [505, 278] width 46 height 22
click at [445, 278] on input "0" at bounding box center [458, 278] width 48 height 22
click at [512, 326] on span "Save Changes" at bounding box center [481, 330] width 72 height 16
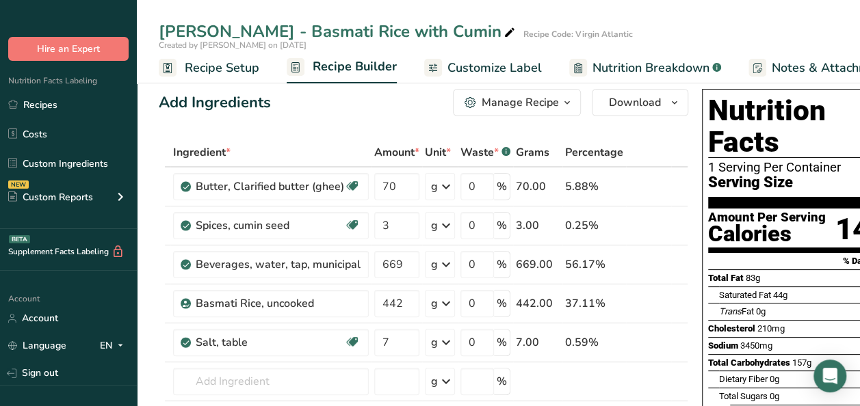
scroll to position [0, 0]
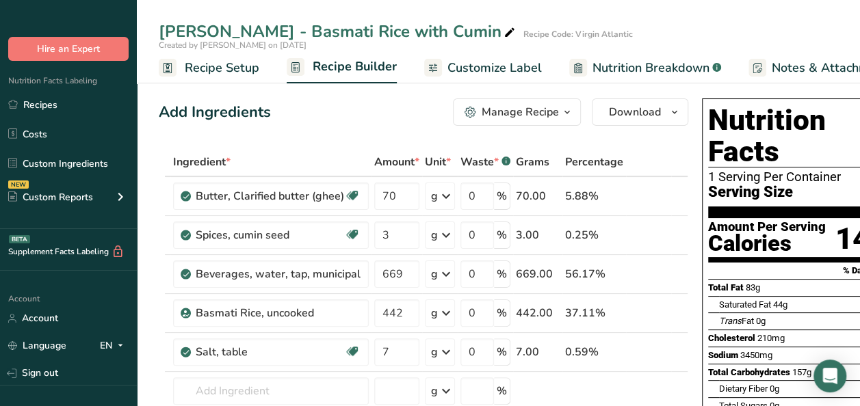
click at [565, 118] on icon "button" at bounding box center [567, 112] width 11 height 17
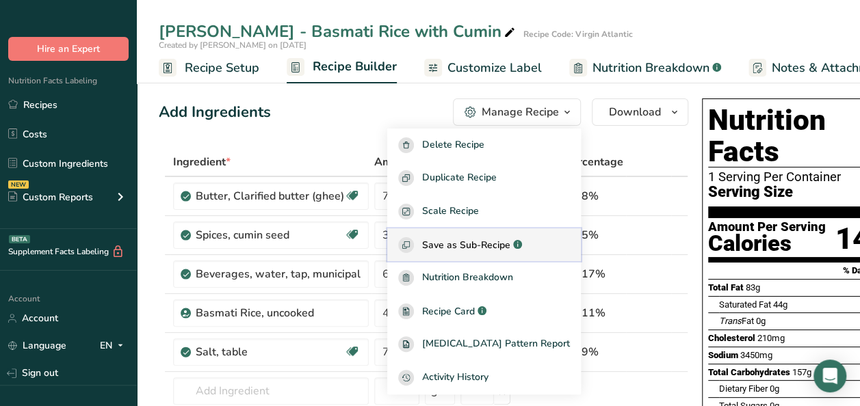
click at [498, 243] on span "Save as Sub-Recipe" at bounding box center [466, 245] width 88 height 14
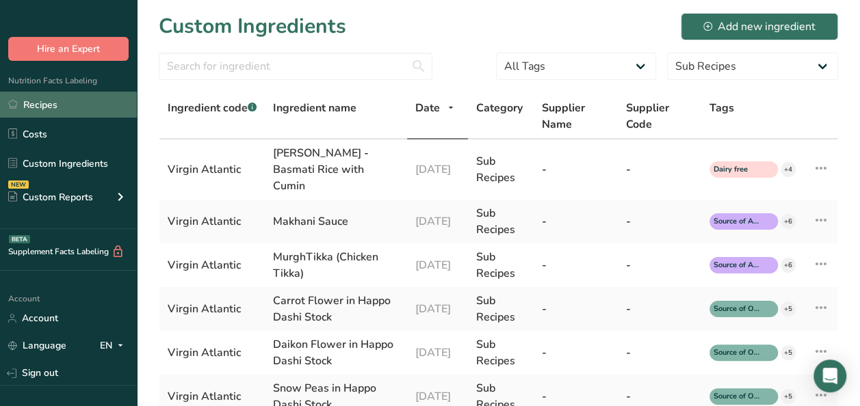
click at [70, 102] on link "Recipes" at bounding box center [68, 105] width 137 height 26
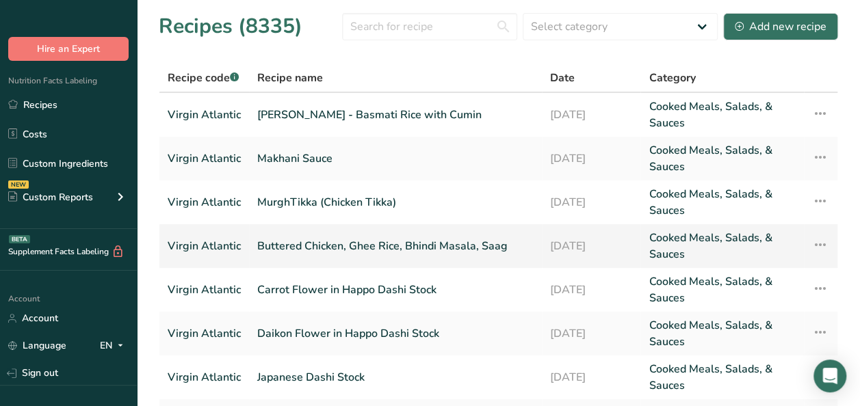
click at [345, 246] on link "Buttered Chicken, Ghee Rice, Bhindi Masala, Saag" at bounding box center [395, 246] width 276 height 33
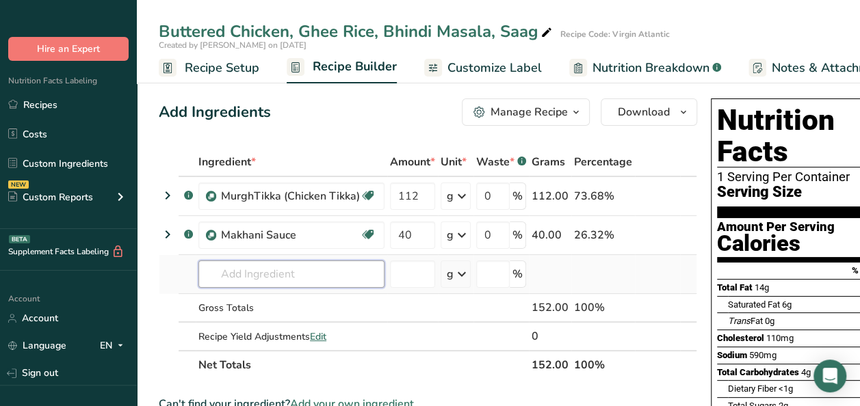
click at [240, 279] on input "text" at bounding box center [291, 274] width 186 height 27
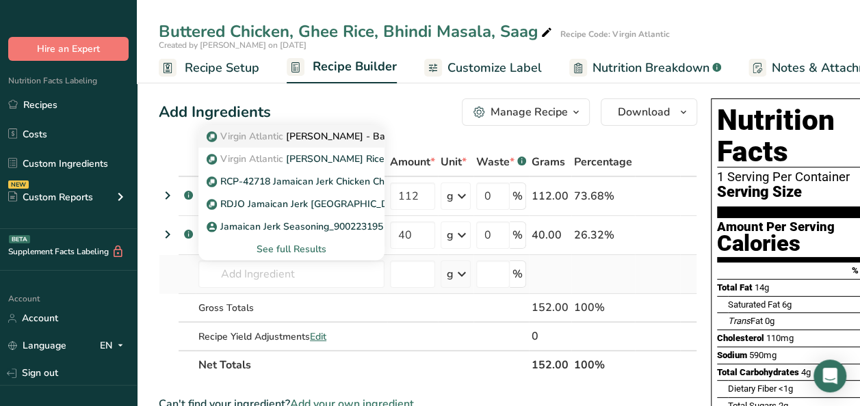
click at [352, 137] on p "Virgin Atlantic Jeera Pulao - Basmati Rice with Cumin" at bounding box center [345, 136] width 273 height 14
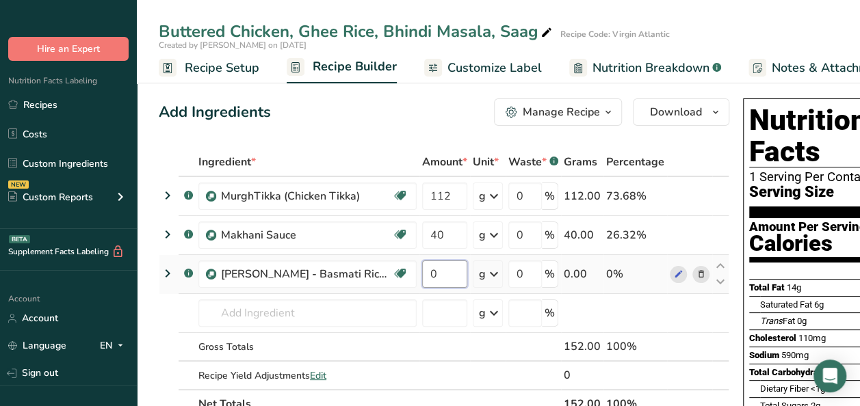
click at [441, 275] on input "0" at bounding box center [444, 274] width 45 height 27
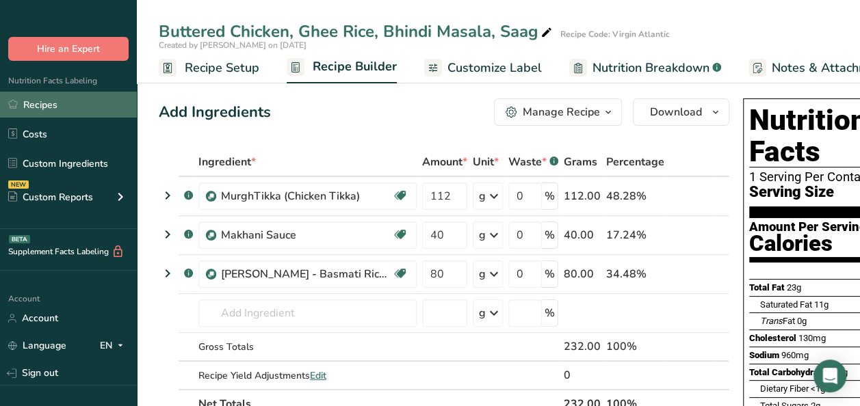
click at [112, 103] on link "Recipes" at bounding box center [68, 105] width 137 height 26
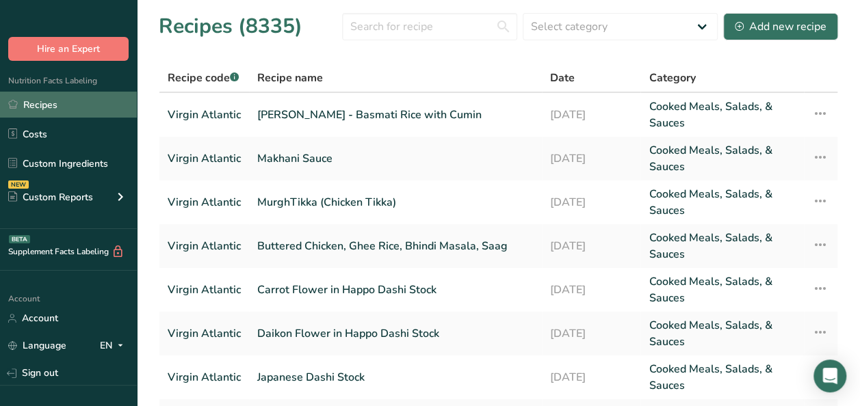
click at [55, 105] on link "Recipes" at bounding box center [68, 105] width 137 height 26
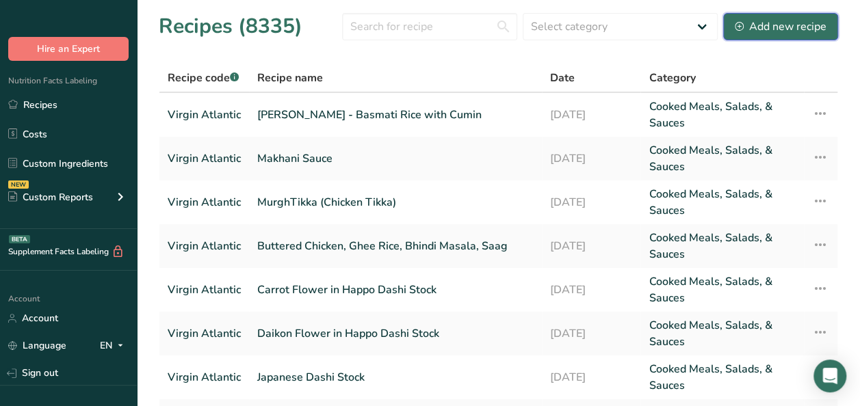
click at [767, 23] on div "Add new recipe" at bounding box center [781, 26] width 92 height 16
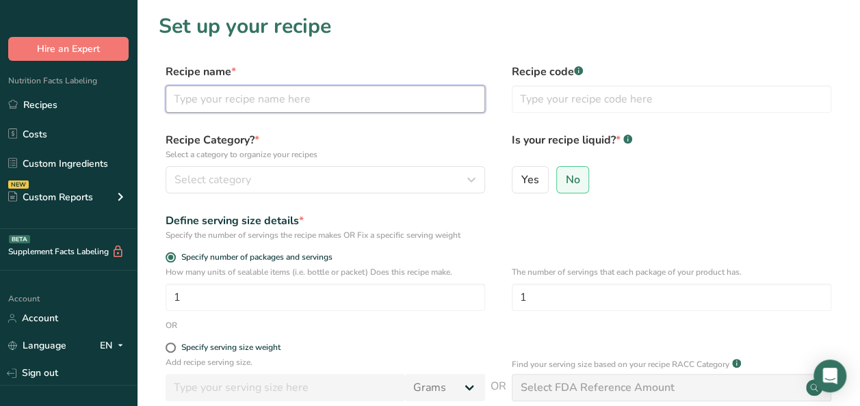
click at [261, 104] on input "text" at bounding box center [325, 98] width 319 height 27
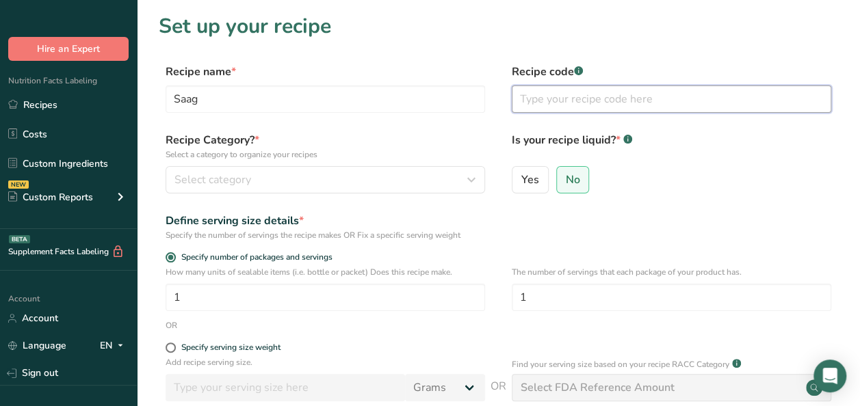
click at [583, 104] on input "text" at bounding box center [671, 98] width 319 height 27
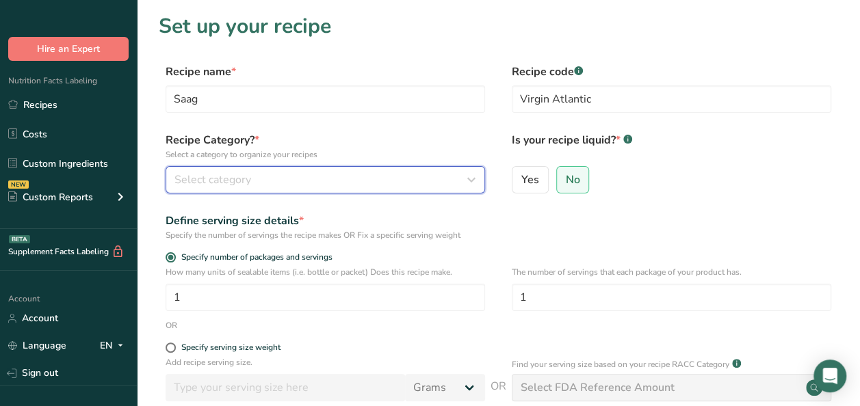
click at [306, 185] on div "Select category" at bounding box center [320, 180] width 293 height 16
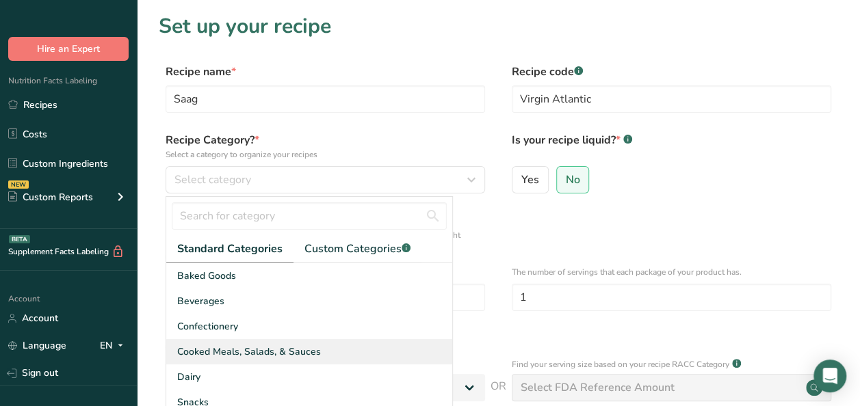
click at [227, 351] on span "Cooked Meals, Salads, & Sauces" at bounding box center [249, 352] width 144 height 14
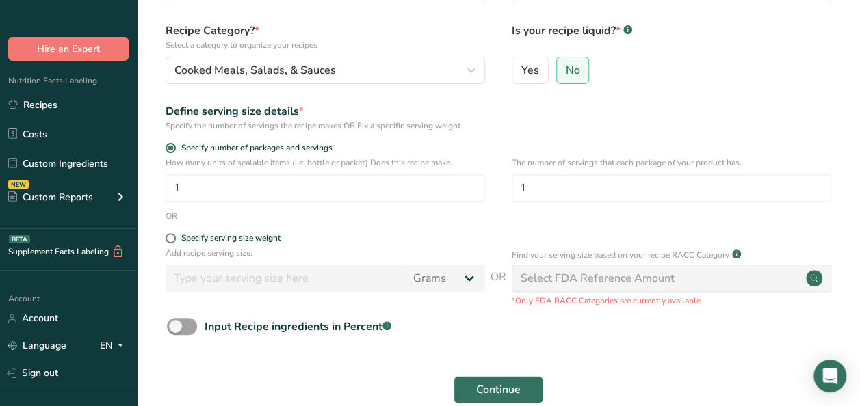
scroll to position [208, 0]
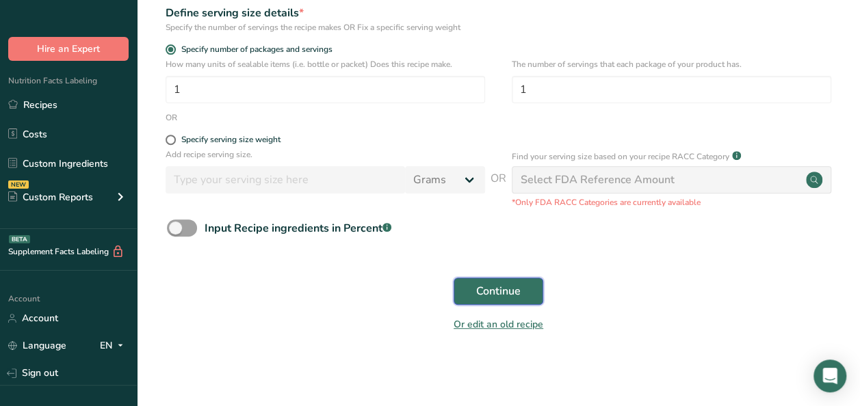
click at [520, 293] on button "Continue" at bounding box center [498, 291] width 90 height 27
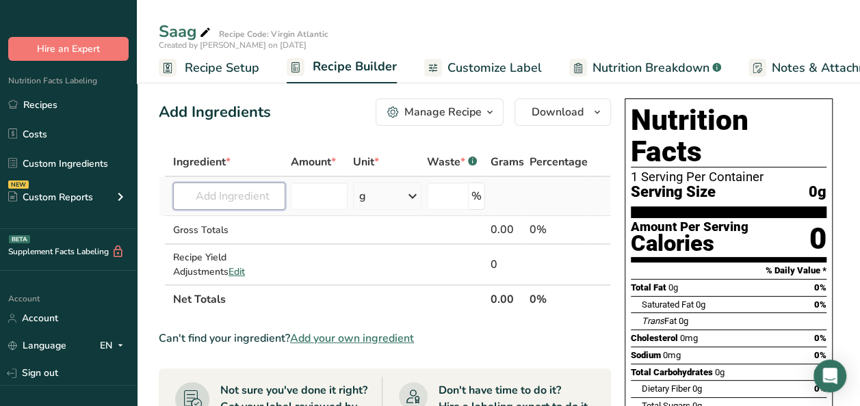
click at [243, 201] on input "text" at bounding box center [229, 196] width 112 height 27
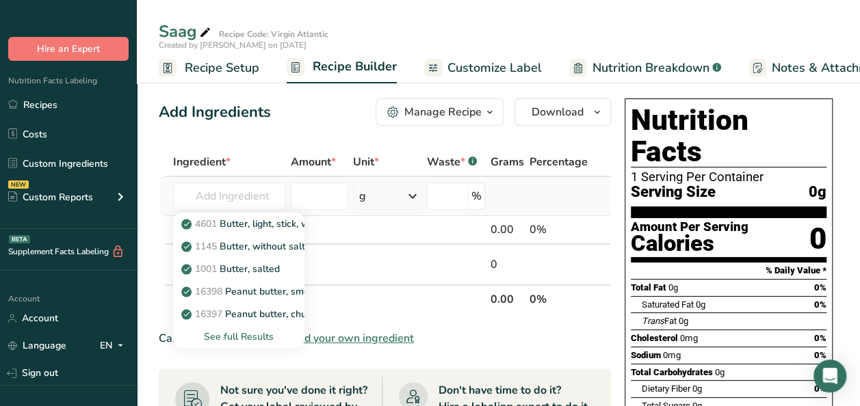
click at [234, 337] on div "See full Results" at bounding box center [238, 337] width 109 height 14
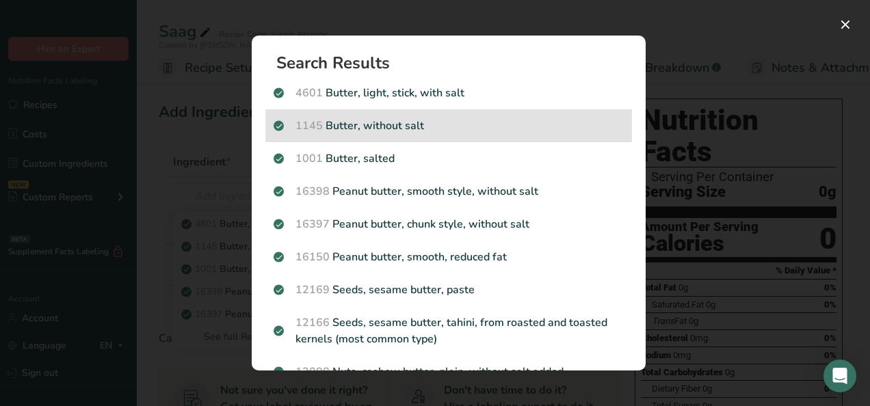
click at [418, 127] on p "1145 Butter, without salt" at bounding box center [449, 126] width 350 height 16
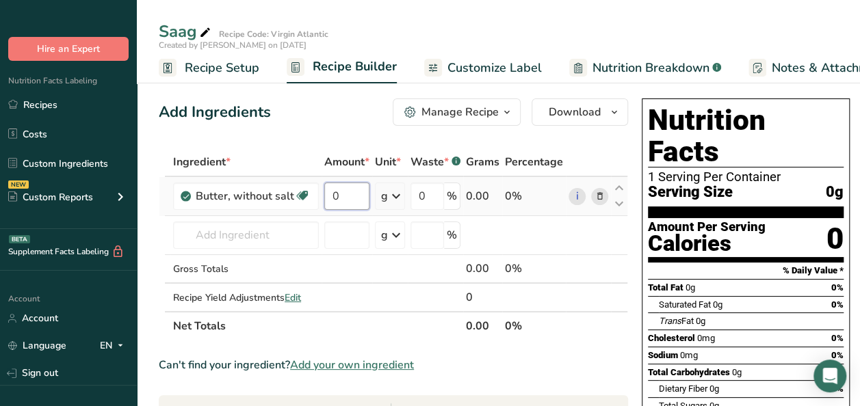
click at [347, 193] on input "0" at bounding box center [346, 196] width 45 height 27
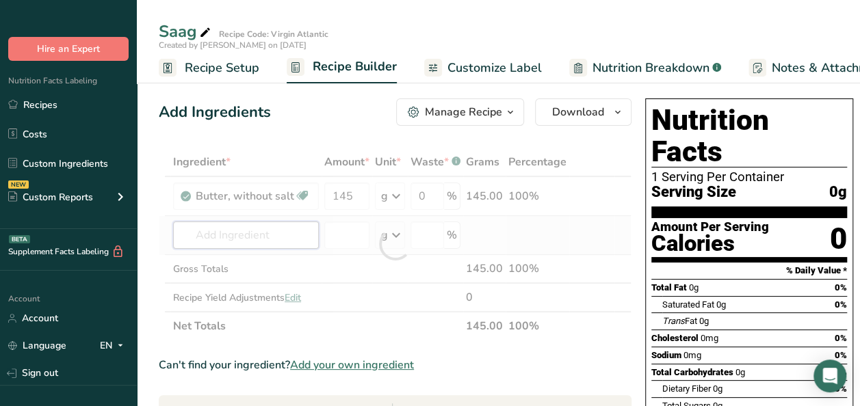
click at [220, 239] on div "Ingredient * Amount * Unit * Waste * .a-a{fill:#347362;}.b-a{fill:#fff;} Grams …" at bounding box center [395, 244] width 473 height 193
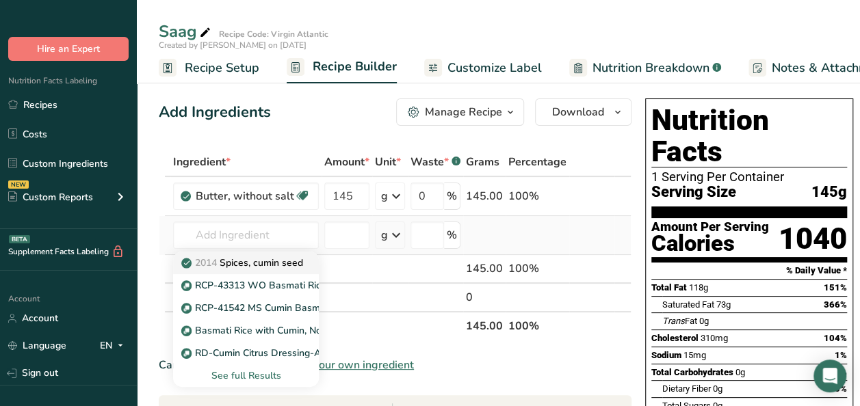
click at [269, 263] on p "2014 Spices, cumin seed" at bounding box center [243, 263] width 119 height 14
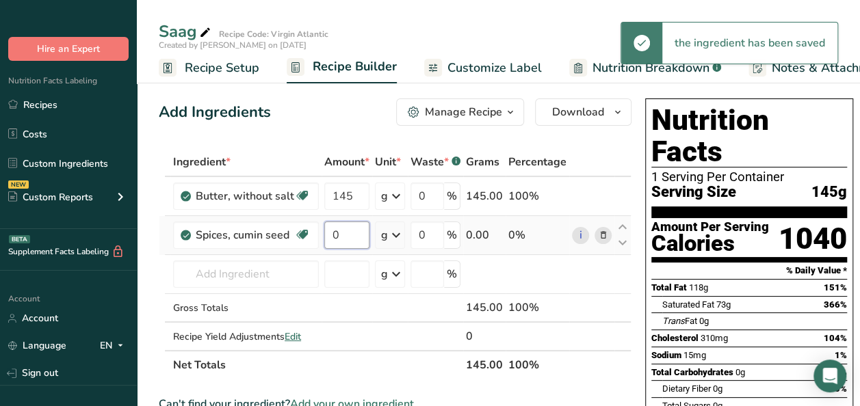
click at [340, 237] on input "0" at bounding box center [346, 235] width 45 height 27
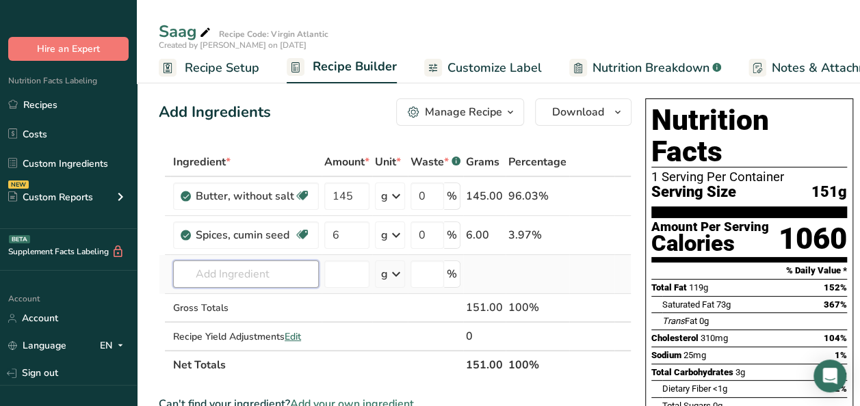
click at [261, 269] on div "Ingredient * Amount * Unit * Waste * .a-a{fill:#347362;}.b-a{fill:#fff;} Grams …" at bounding box center [395, 264] width 473 height 232
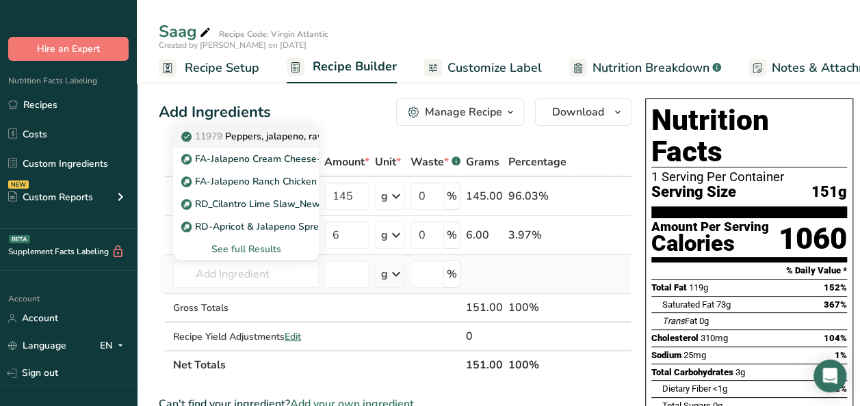
click at [254, 133] on p "11979 Peppers, jalapeno, raw" at bounding box center [255, 136] width 142 height 14
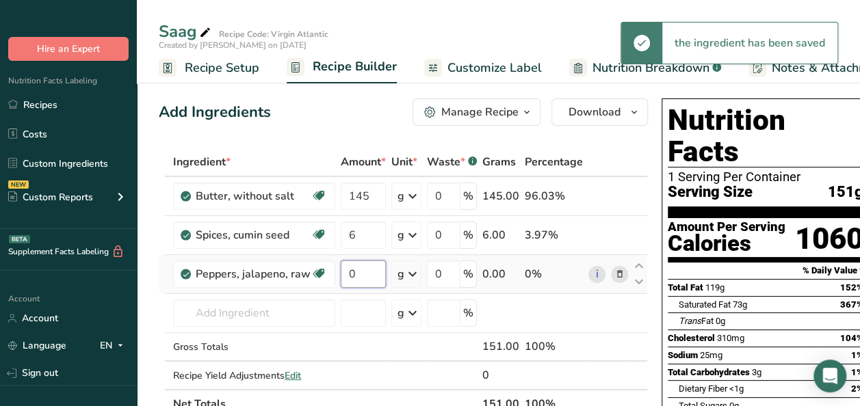
click at [353, 267] on input "0" at bounding box center [363, 274] width 45 height 27
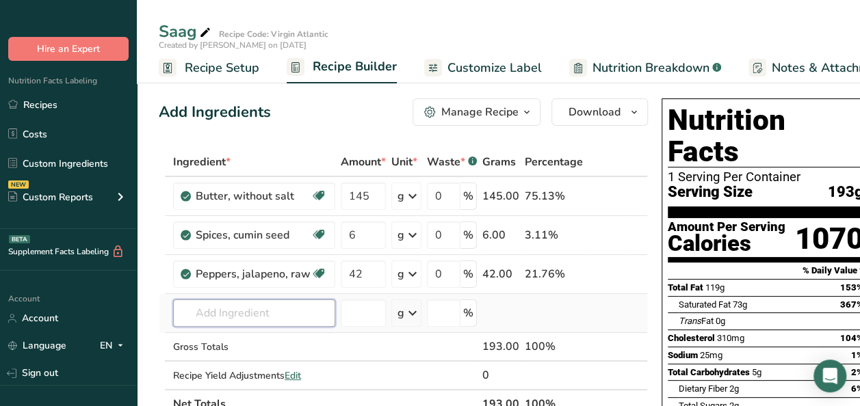
click at [215, 317] on div "Ingredient * Amount * Unit * Waste * .a-a{fill:#347362;}.b-a{fill:#fff;} Grams …" at bounding box center [403, 283] width 489 height 271
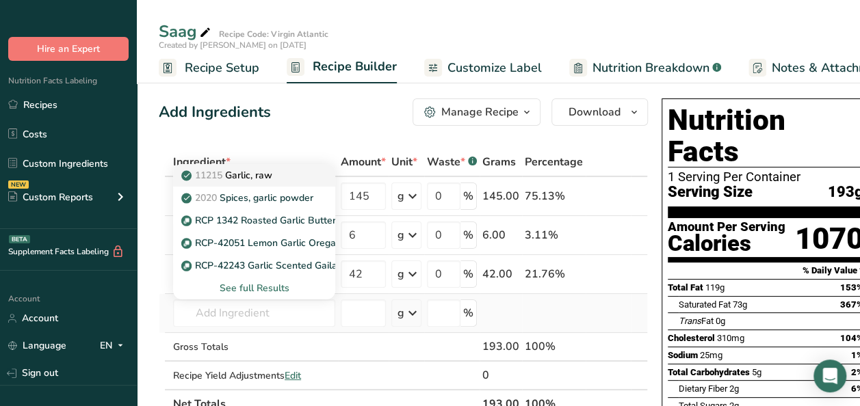
click at [297, 171] on div "11215 Garlic, raw" at bounding box center [243, 175] width 118 height 14
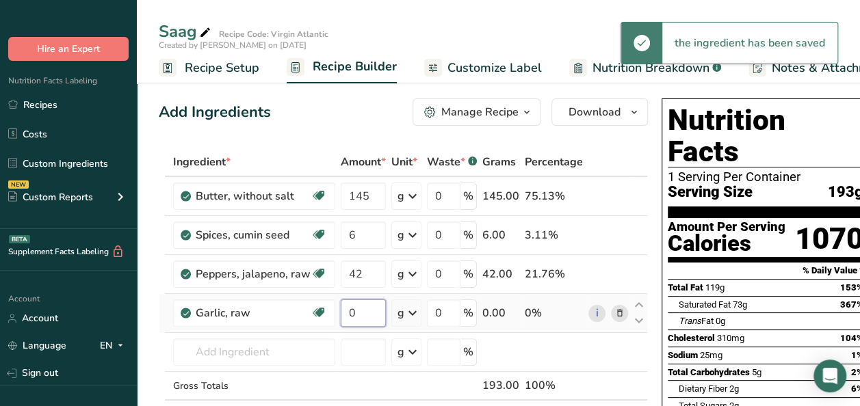
click at [365, 310] on input "0" at bounding box center [363, 313] width 45 height 27
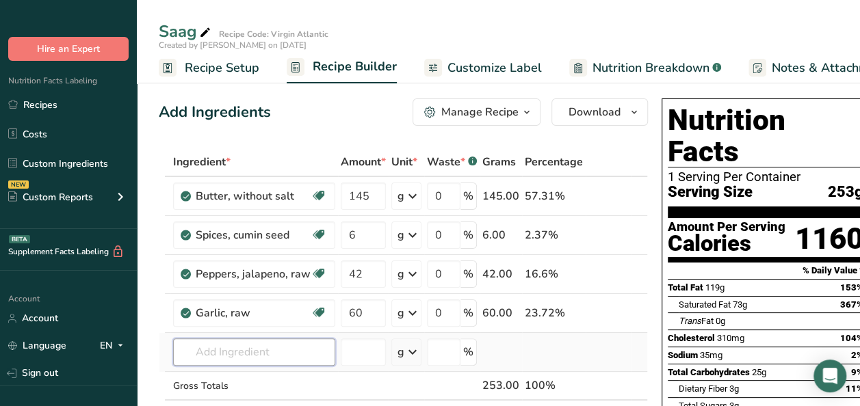
click at [225, 353] on div "Ingredient * Amount * Unit * Waste * .a-a{fill:#347362;}.b-a{fill:#fff;} Grams …" at bounding box center [403, 303] width 489 height 310
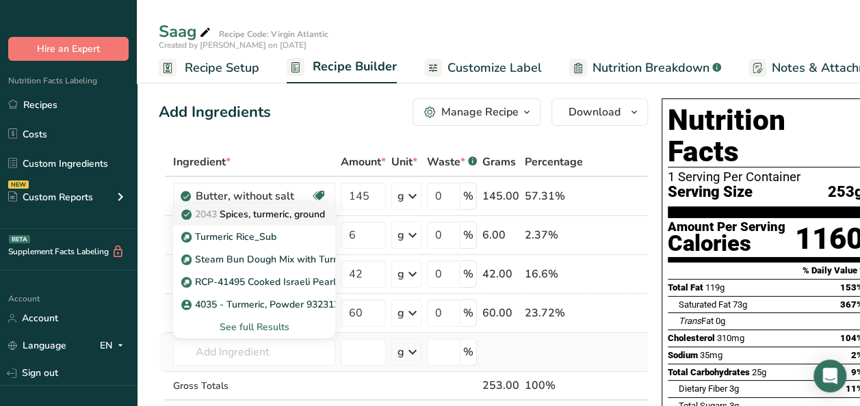
click at [252, 220] on p "2043 Spices, turmeric, ground" at bounding box center [254, 214] width 141 height 14
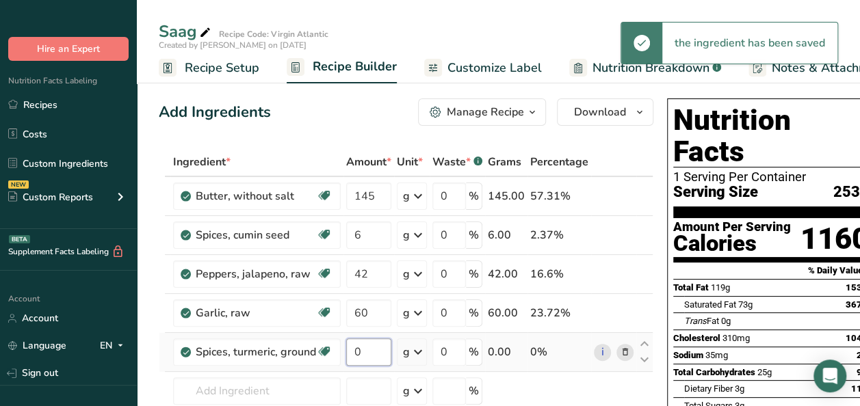
click at [368, 350] on input "0" at bounding box center [368, 352] width 45 height 27
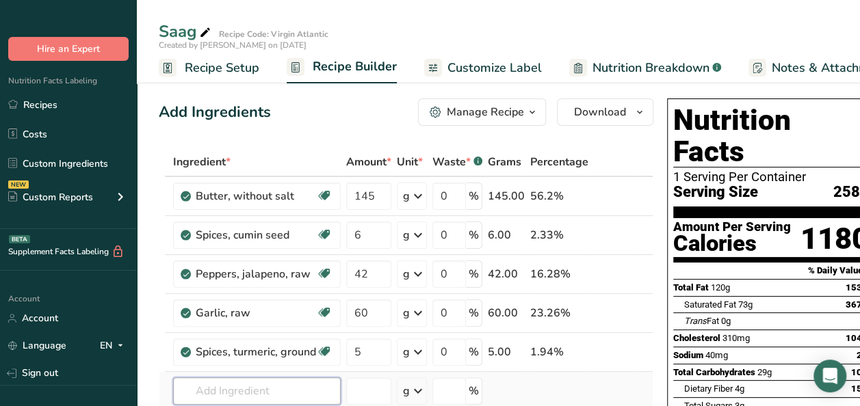
click at [224, 379] on div "Ingredient * Amount * Unit * Waste * .a-a{fill:#347362;}.b-a{fill:#fff;} Grams …" at bounding box center [406, 322] width 495 height 349
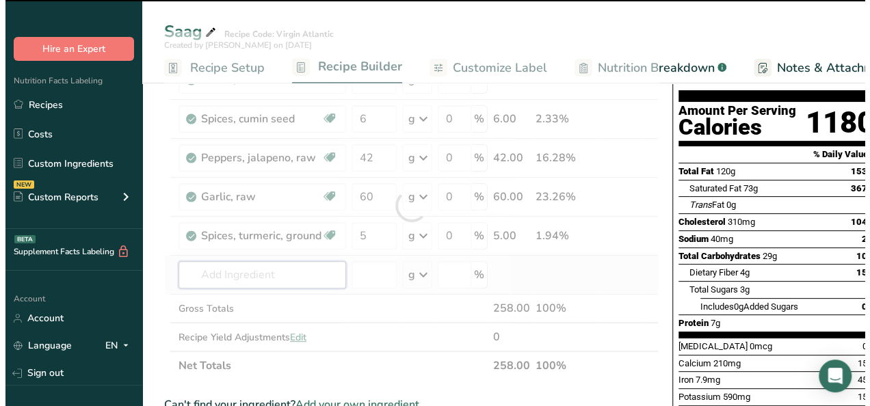
scroll to position [137, 0]
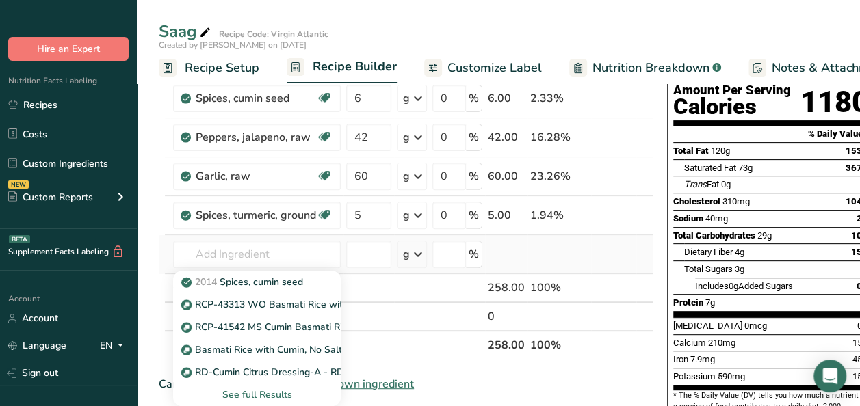
click at [235, 395] on div "See full Results" at bounding box center [257, 395] width 146 height 14
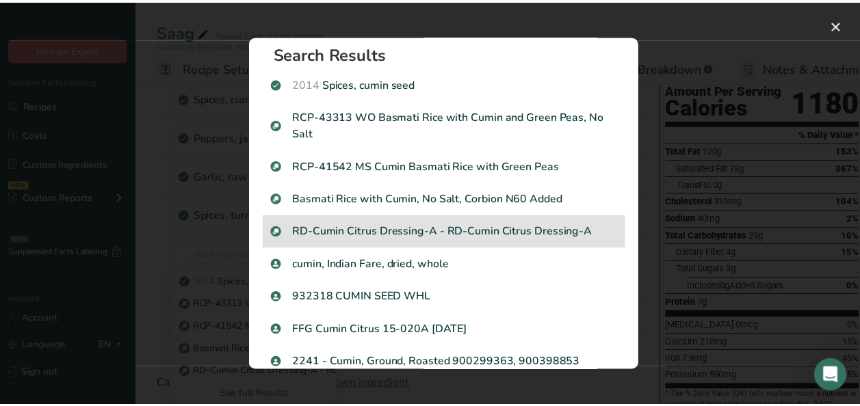
scroll to position [78, 0]
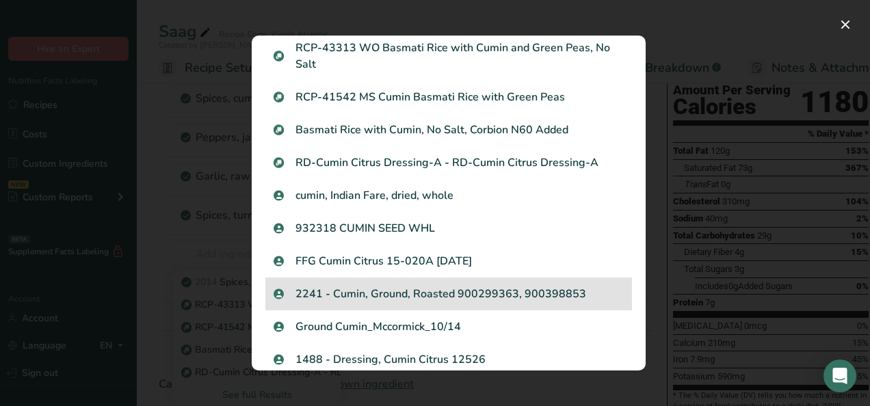
click at [446, 294] on p "2241 - Cumin, Ground, Roasted 900299363, 900398853" at bounding box center [449, 294] width 350 height 16
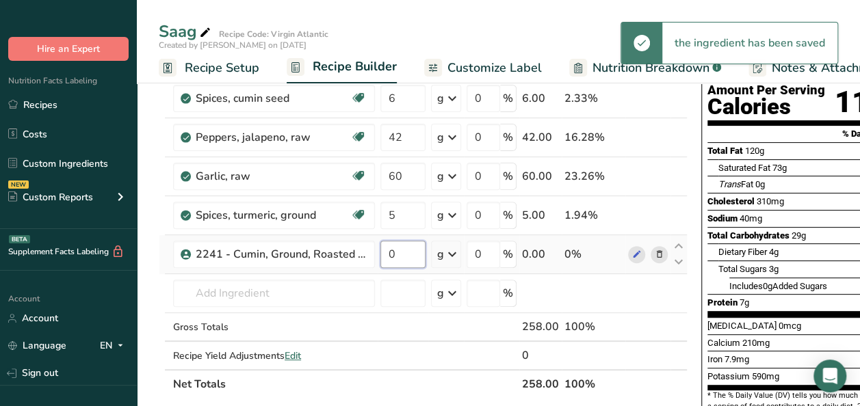
click at [399, 253] on input "0" at bounding box center [402, 254] width 45 height 27
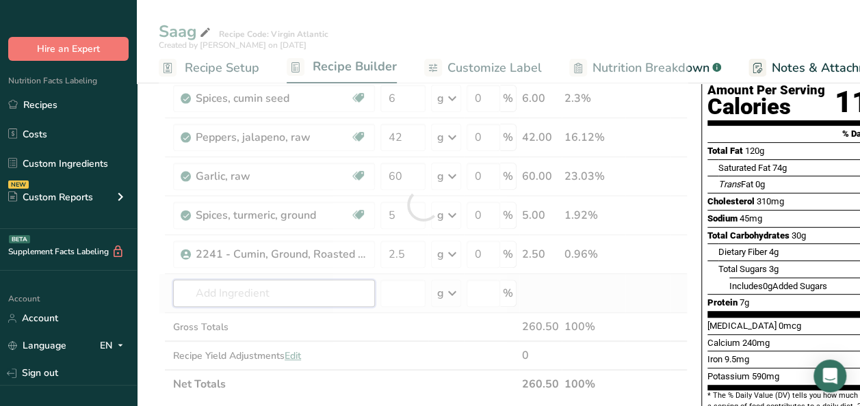
click at [202, 290] on div "Ingredient * Amount * Unit * Waste * .a-a{fill:#347362;}.b-a{fill:#fff;} Grams …" at bounding box center [423, 205] width 529 height 388
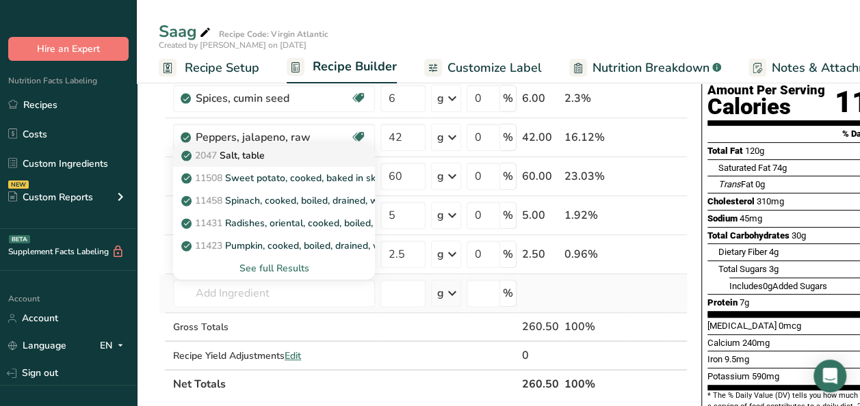
click at [268, 157] on div "2047 Salt, table" at bounding box center [263, 155] width 158 height 14
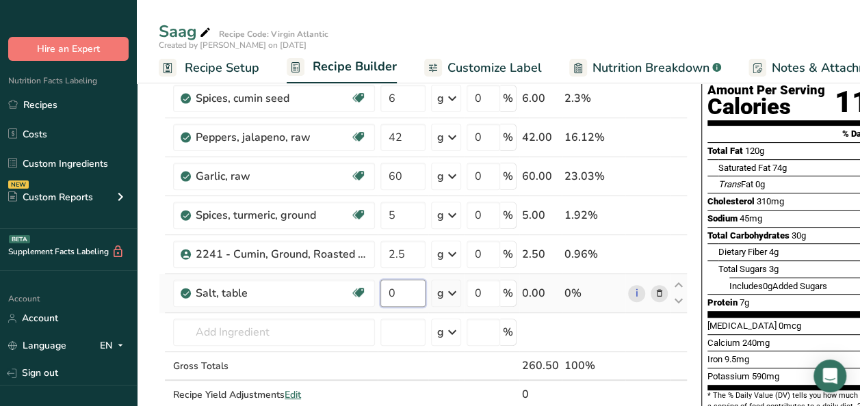
click at [399, 293] on input "0" at bounding box center [402, 293] width 45 height 27
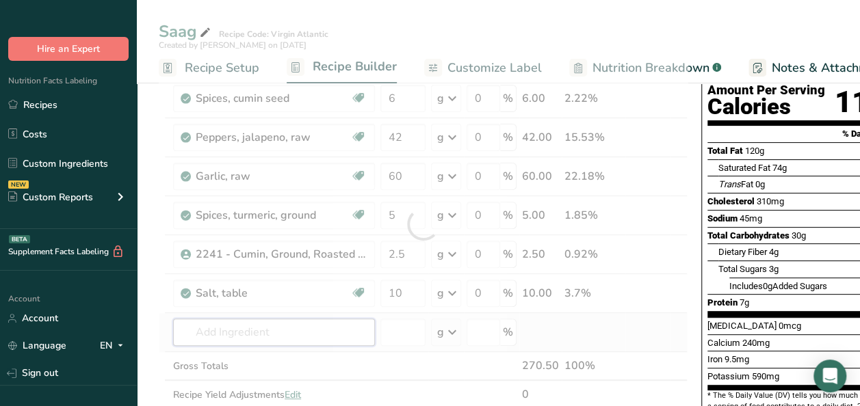
click at [283, 340] on div "Ingredient * Amount * Unit * Waste * .a-a{fill:#347362;}.b-a{fill:#fff;} Grams …" at bounding box center [423, 224] width 529 height 427
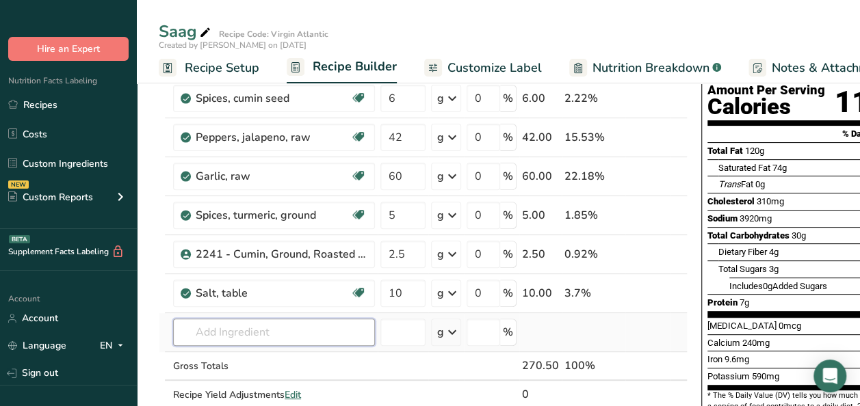
click at [239, 326] on input "text" at bounding box center [274, 332] width 202 height 27
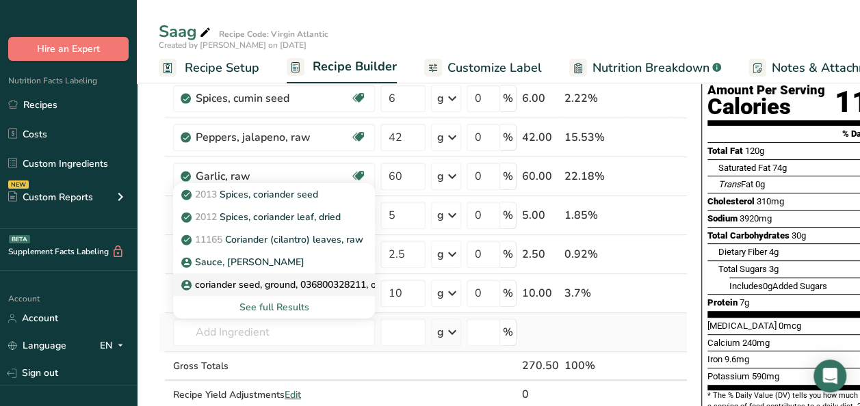
click at [259, 282] on p "coriander seed, ground, 036800328211, organic" at bounding box center [293, 285] width 219 height 14
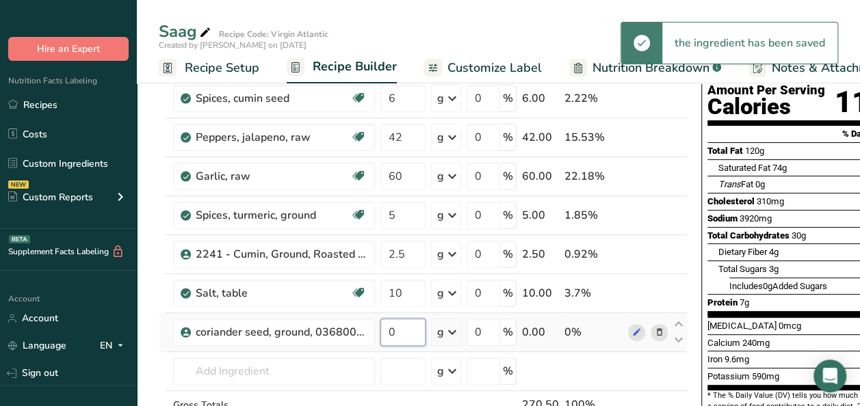
click at [405, 331] on input "0" at bounding box center [402, 332] width 45 height 27
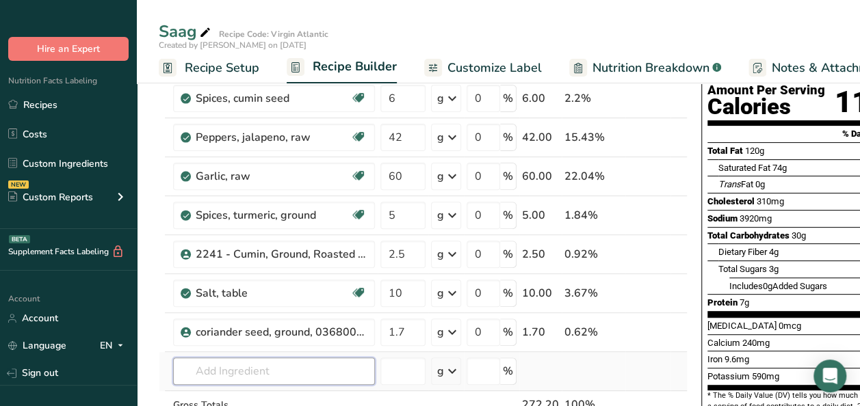
click at [235, 369] on div "Ingredient * Amount * Unit * Waste * .a-a{fill:#347362;}.b-a{fill:#fff;} Grams …" at bounding box center [423, 244] width 529 height 466
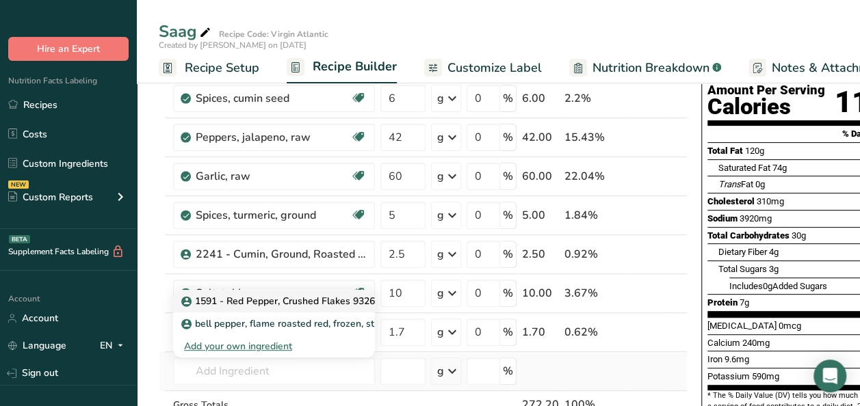
click at [245, 294] on p "1591 - Red Pepper, Crushed Flakes 932631" at bounding box center [285, 301] width 202 height 14
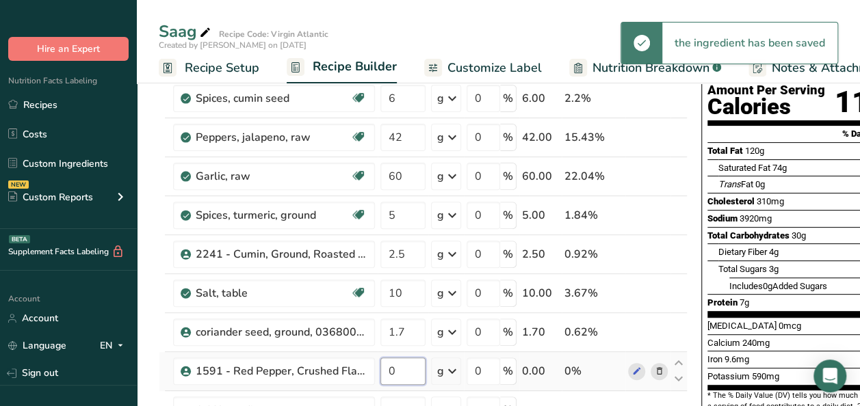
click at [409, 372] on input "0" at bounding box center [402, 371] width 45 height 27
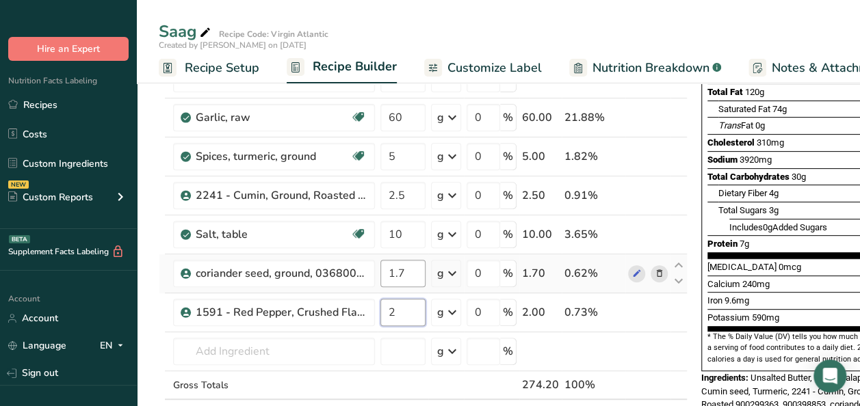
scroll to position [205, 0]
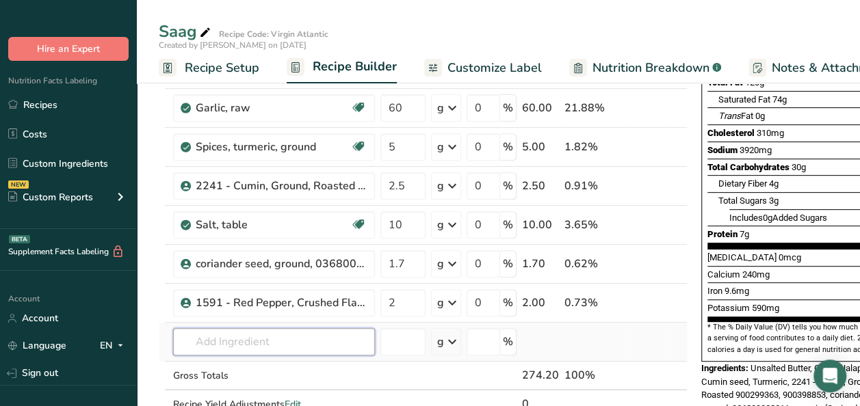
click at [230, 339] on div "Ingredient * Amount * Unit * Waste * .a-a{fill:#347362;}.b-a{fill:#fff;} Grams …" at bounding box center [423, 195] width 529 height 505
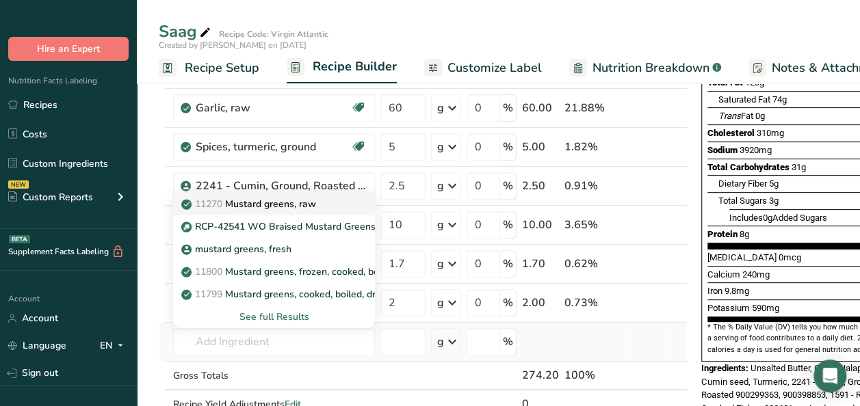
click at [230, 200] on p "11270 Mustard greens, raw" at bounding box center [250, 204] width 132 height 14
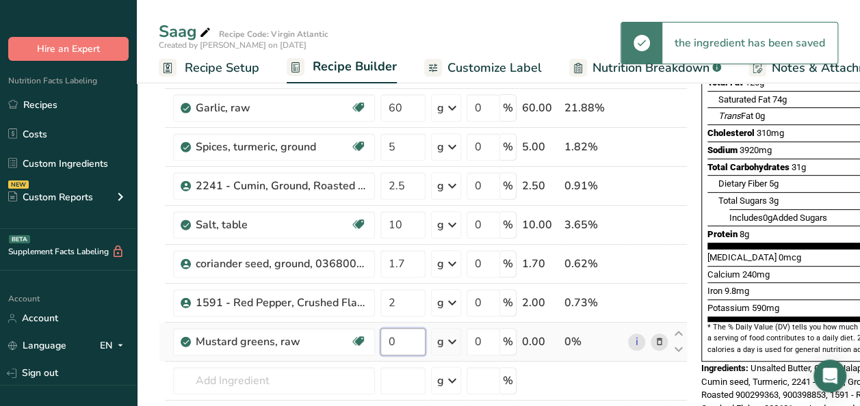
click at [398, 341] on input "0" at bounding box center [402, 341] width 45 height 27
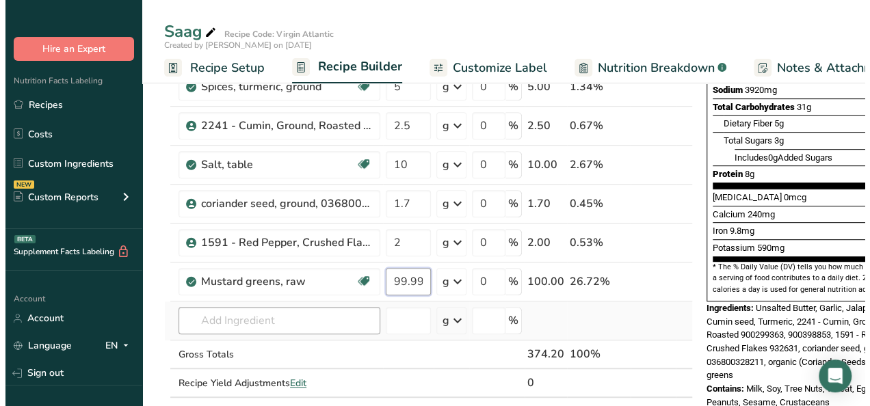
scroll to position [274, 0]
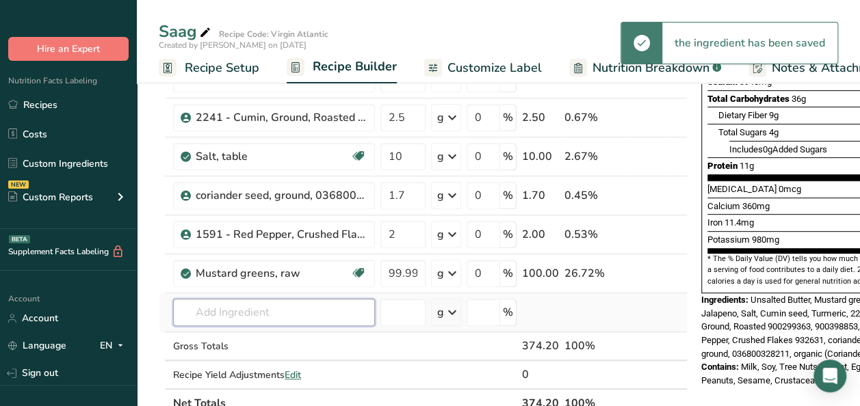
click at [224, 312] on div "Ingredient * Amount * Unit * Waste * .a-a{fill:#347362;}.b-a{fill:#fff;} Grams …" at bounding box center [423, 146] width 529 height 544
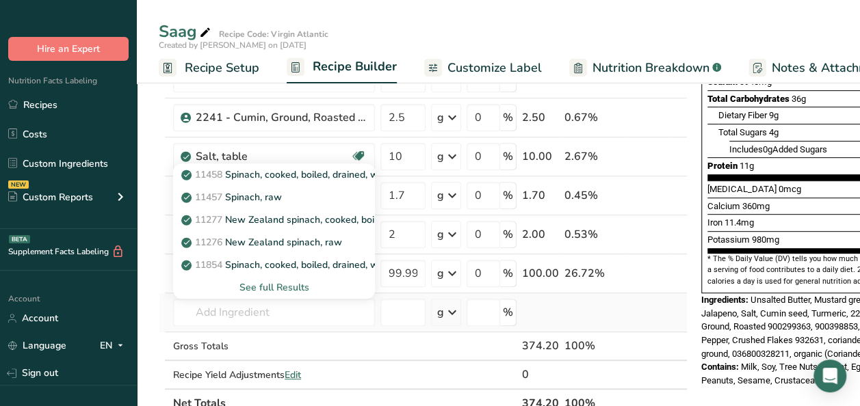
click at [291, 287] on div "See full Results" at bounding box center [274, 287] width 180 height 14
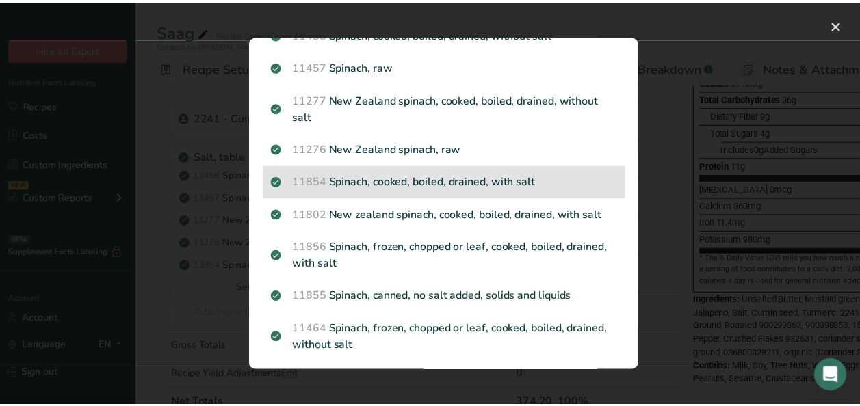
scroll to position [0, 0]
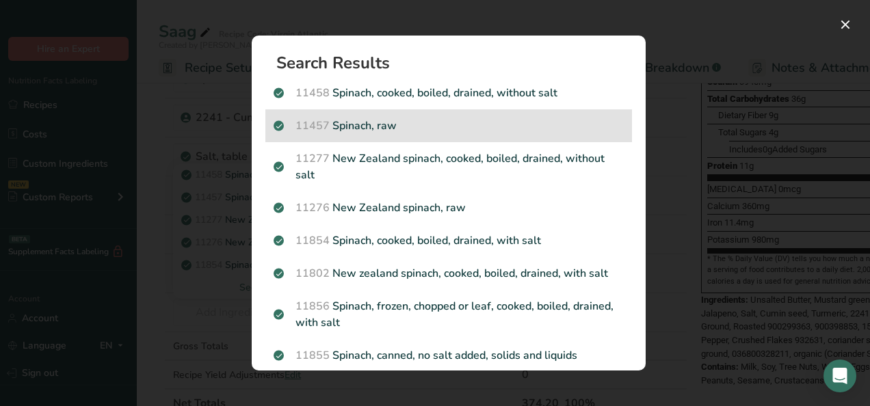
click at [376, 122] on p "11457 Spinach, raw" at bounding box center [449, 126] width 350 height 16
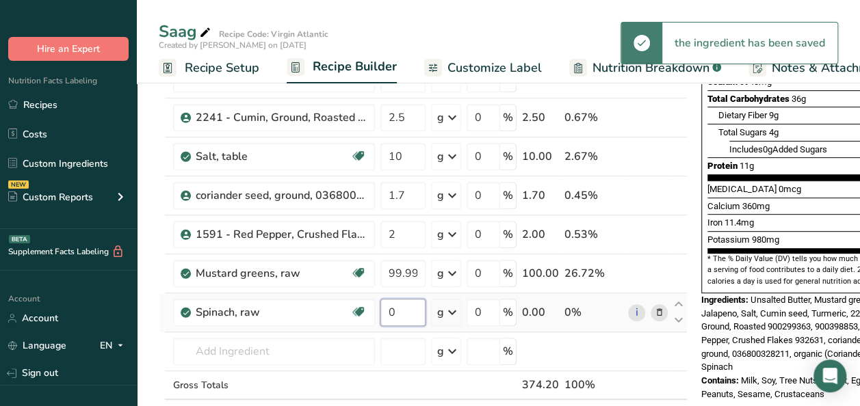
click at [399, 312] on input "0" at bounding box center [402, 312] width 45 height 27
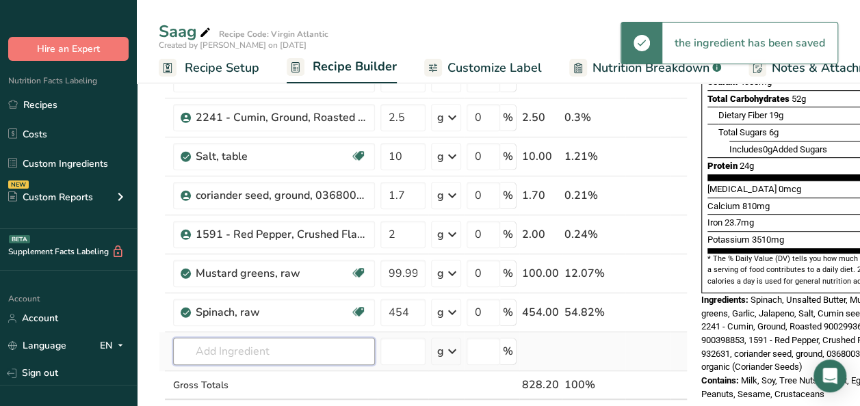
click at [272, 352] on div "Ingredient * Amount * Unit * Waste * .a-a{fill:#347362;}.b-a{fill:#fff;} Grams …" at bounding box center [423, 165] width 529 height 583
click at [272, 352] on input "text" at bounding box center [274, 351] width 202 height 27
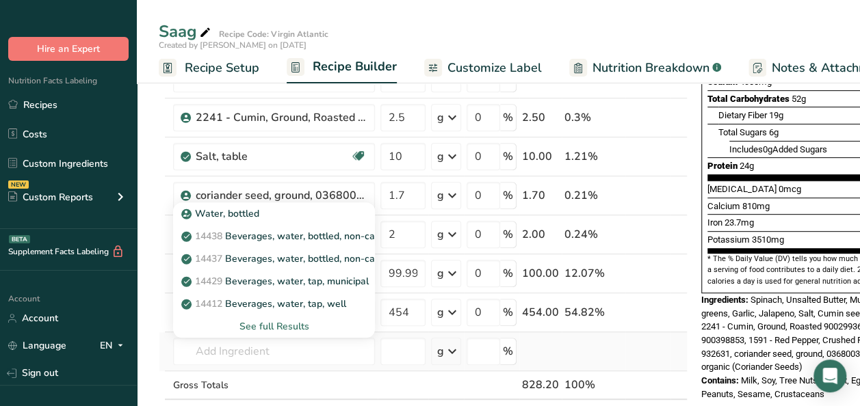
click at [257, 328] on div "See full Results" at bounding box center [274, 326] width 180 height 14
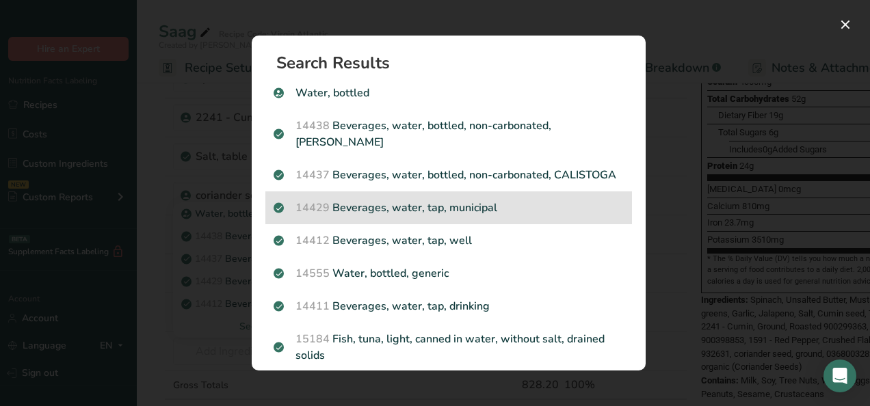
click at [460, 216] on p "14429 [GEOGRAPHIC_DATA], water, tap, municipal" at bounding box center [449, 208] width 350 height 16
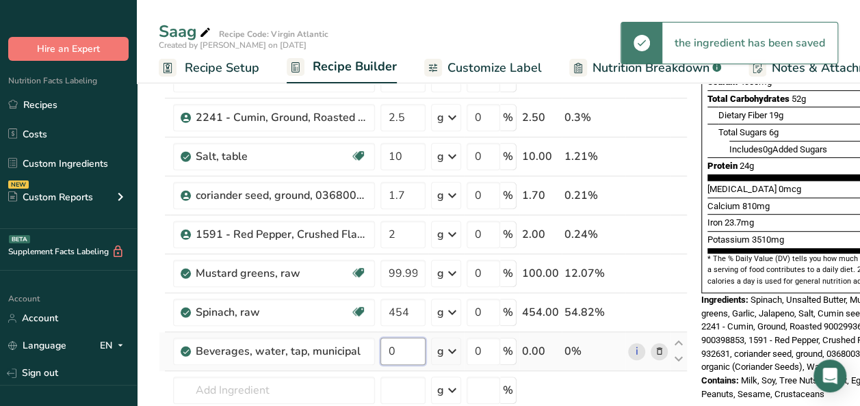
click at [406, 347] on input "0" at bounding box center [402, 351] width 45 height 27
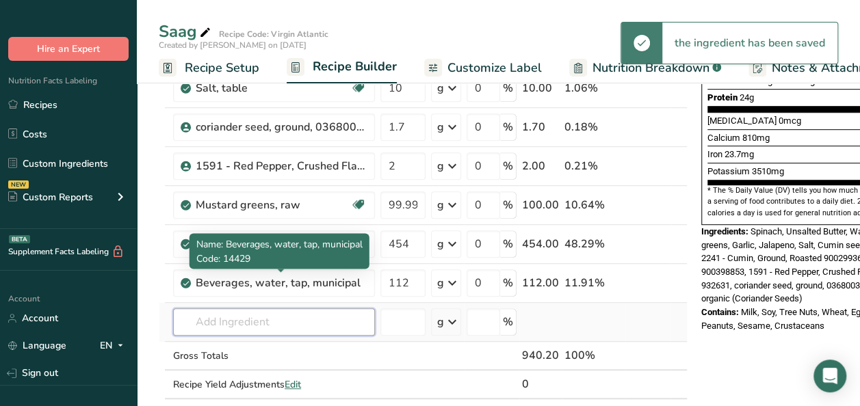
click at [235, 319] on div "Ingredient * Amount * Unit * Waste * .a-a{fill:#347362;}.b-a{fill:#fff;} Grams …" at bounding box center [423, 117] width 529 height 622
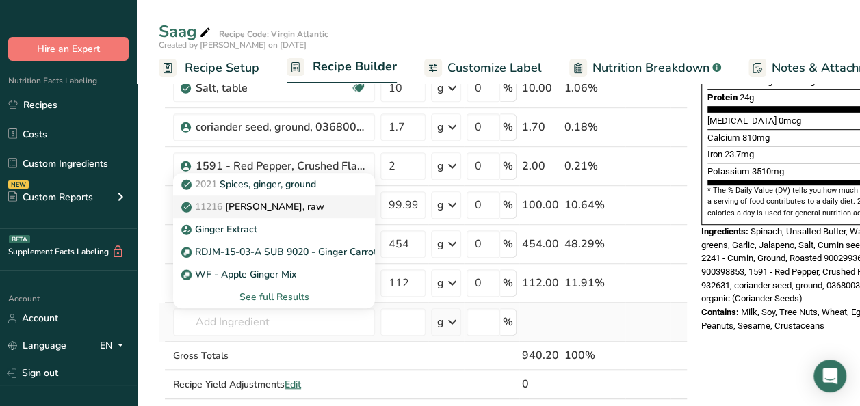
click at [257, 204] on p "11216 [PERSON_NAME], raw" at bounding box center [254, 207] width 140 height 14
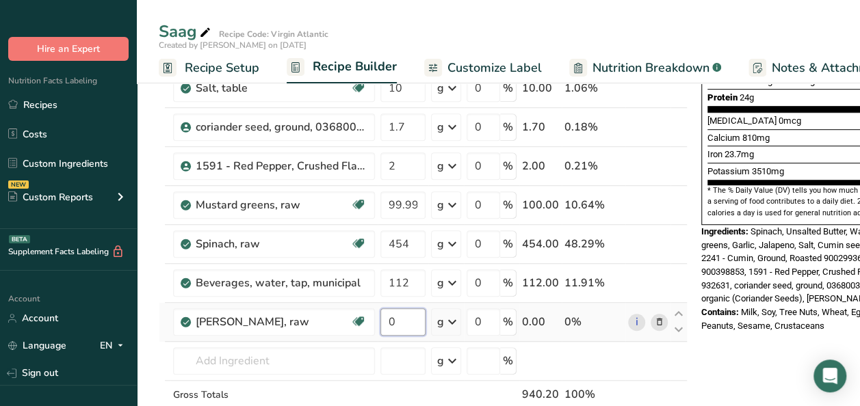
click at [402, 326] on input "0" at bounding box center [402, 321] width 45 height 27
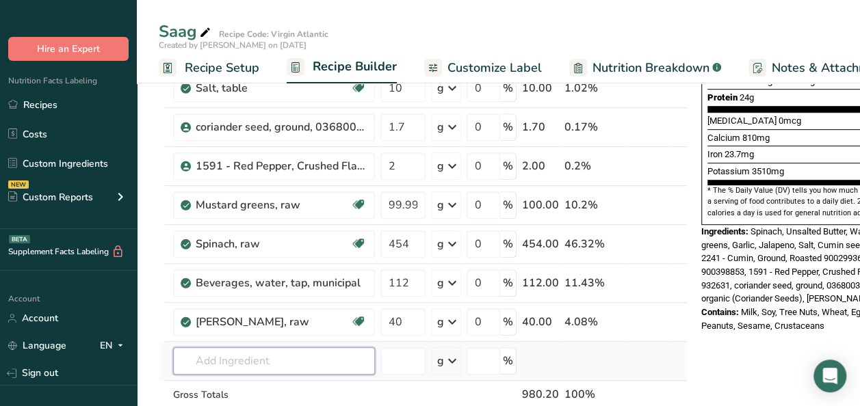
click at [300, 365] on div "Ingredient * Amount * Unit * Waste * .a-a{fill:#347362;}.b-a{fill:#fff;} Grams …" at bounding box center [423, 136] width 529 height 661
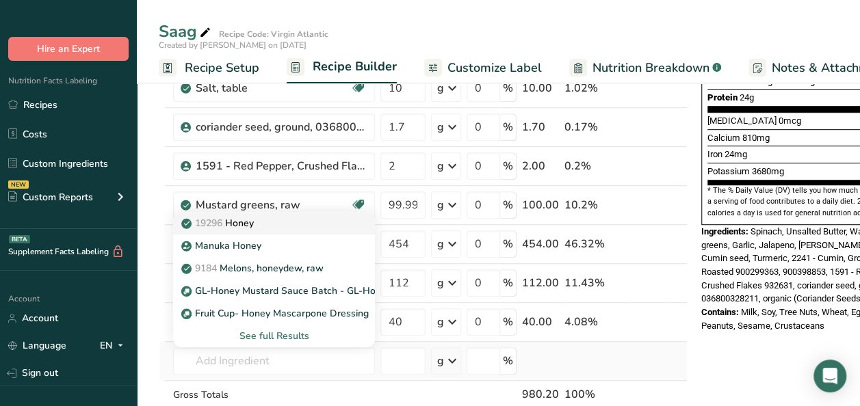
click at [282, 223] on div "19296 Honey" at bounding box center [263, 223] width 158 height 14
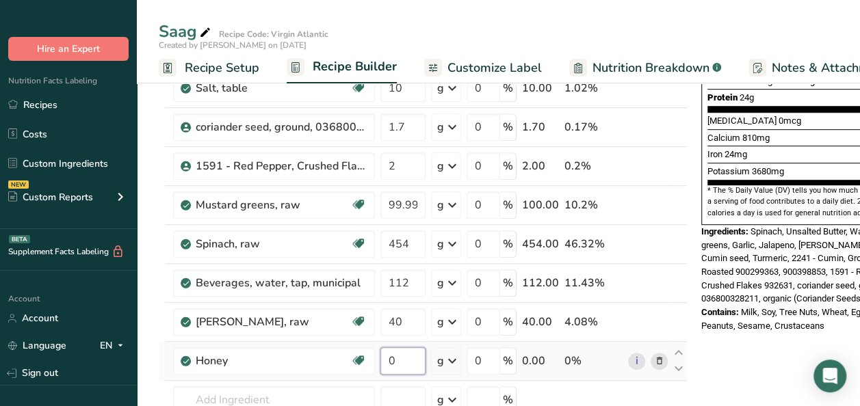
click at [413, 365] on input "0" at bounding box center [402, 360] width 45 height 27
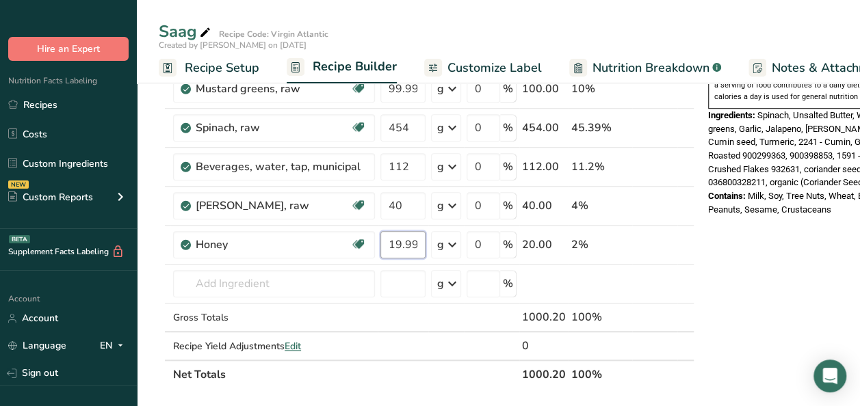
scroll to position [479, 0]
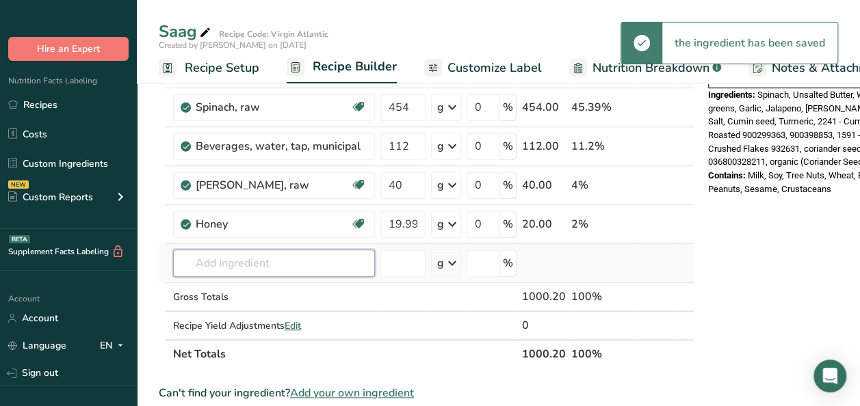
click at [213, 264] on div "Ingredient * Amount * Unit * Waste * .a-a{fill:#347362;}.b-a{fill:#fff;} Grams …" at bounding box center [427, 19] width 536 height 700
click at [233, 257] on input "text" at bounding box center [274, 263] width 202 height 27
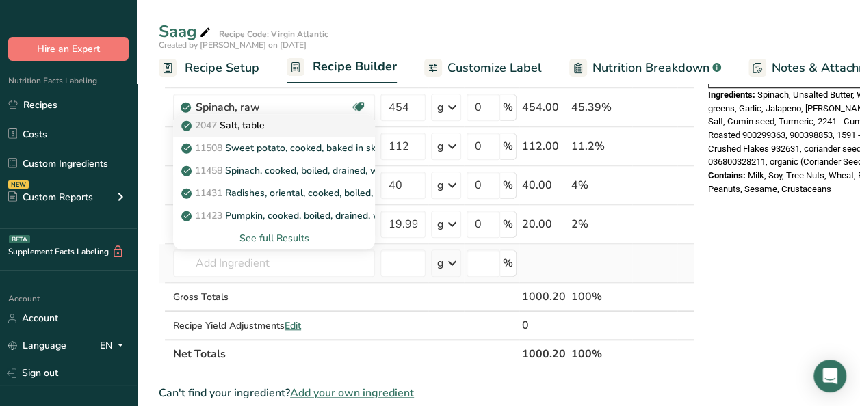
click at [243, 119] on p "2047 Salt, table" at bounding box center [224, 125] width 81 height 14
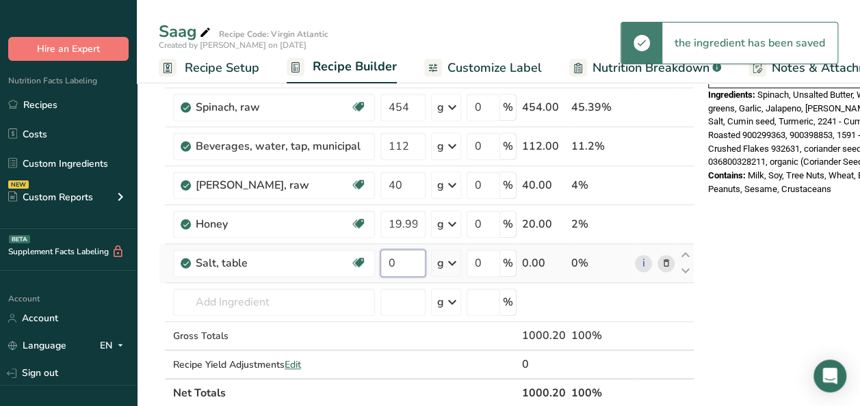
click at [415, 259] on input "0" at bounding box center [402, 263] width 45 height 27
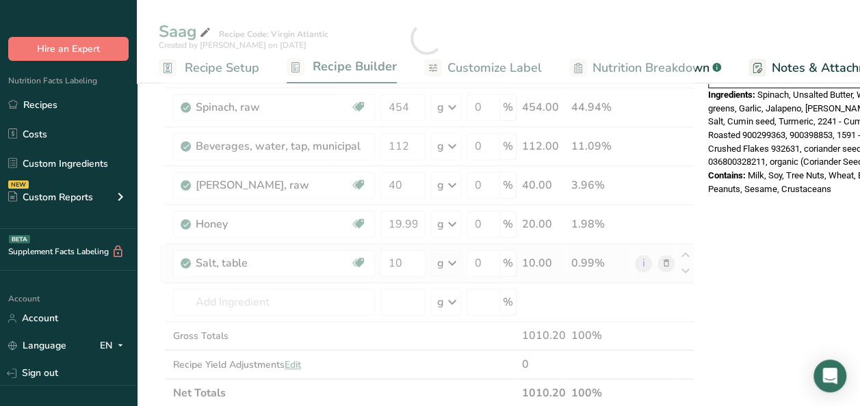
click at [795, 283] on div "Nutrition Facts 1 Serving Per Container Serving Size 1000g Amount Per Serving C…" at bounding box center [811, 311] width 219 height 1395
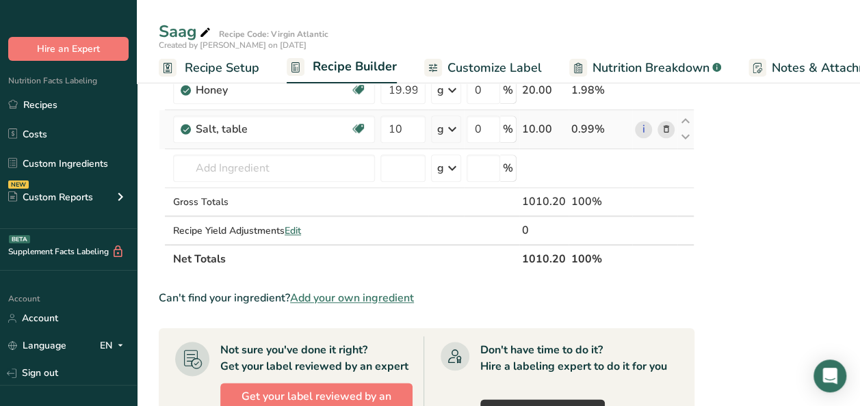
scroll to position [616, 0]
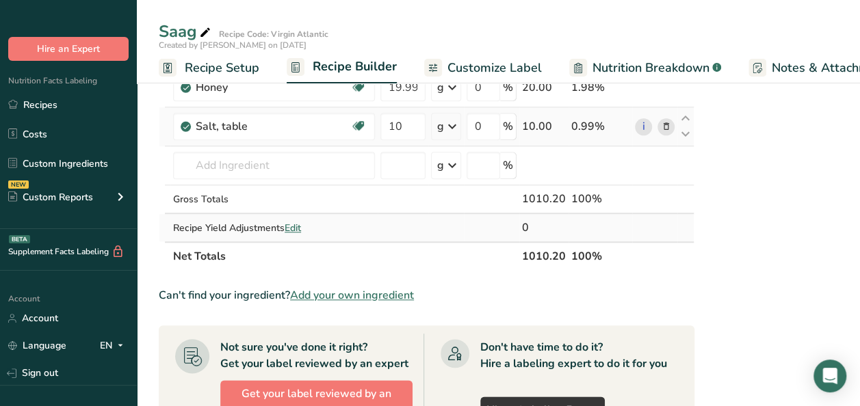
click at [293, 223] on span "Edit" at bounding box center [293, 228] width 16 height 13
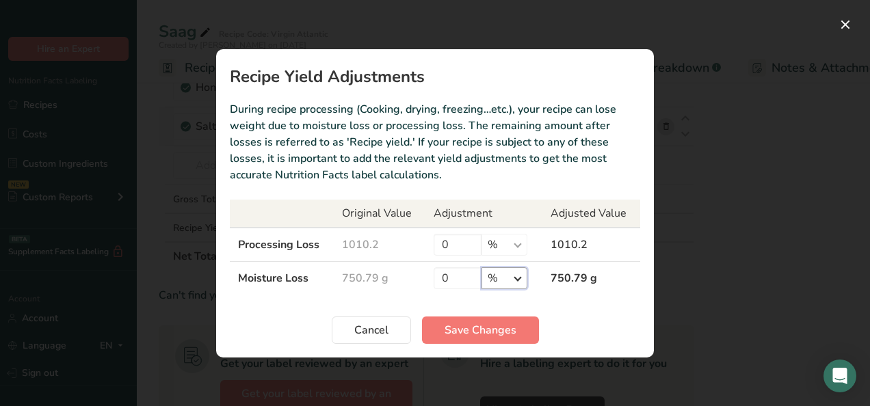
click at [518, 277] on select "% g kg mg mcg lb oz" at bounding box center [505, 278] width 46 height 22
click at [482, 267] on select "% g kg mg mcg lb oz" at bounding box center [505, 278] width 46 height 22
click at [451, 274] on input "0" at bounding box center [458, 278] width 48 height 22
click at [479, 329] on span "Save Changes" at bounding box center [481, 330] width 72 height 16
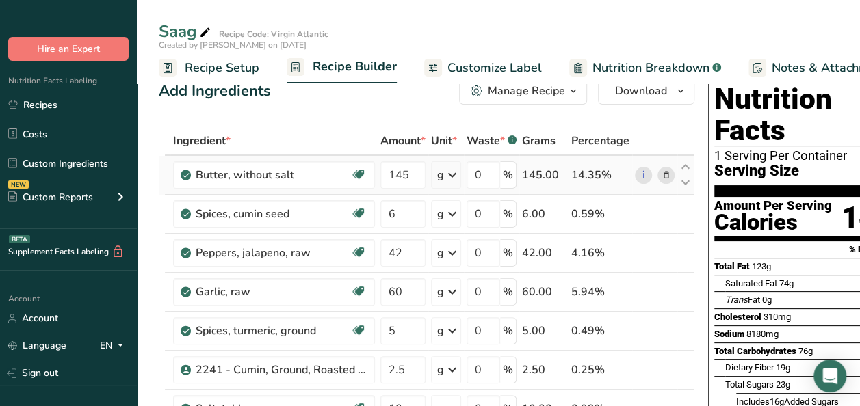
scroll to position [0, 0]
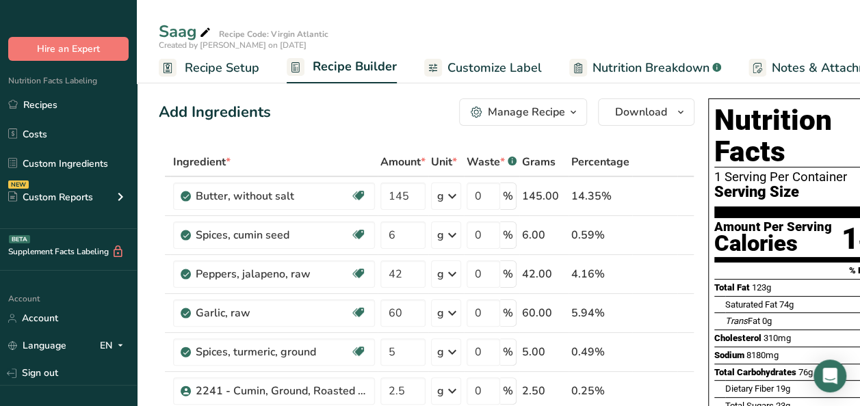
click at [521, 104] on div "Manage Recipe" at bounding box center [526, 112] width 77 height 16
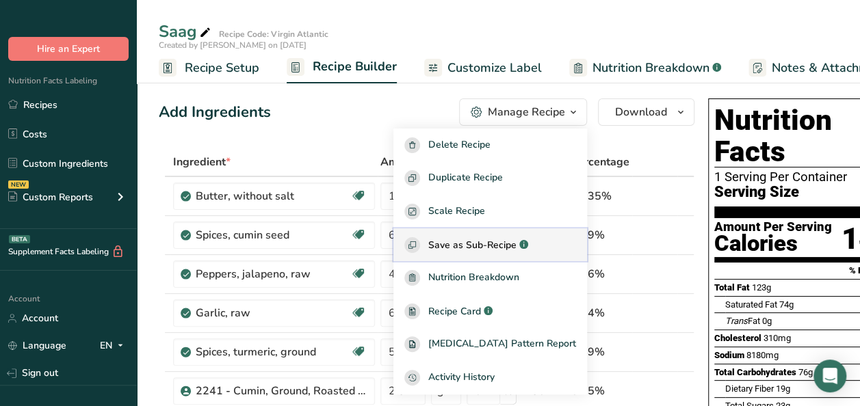
click at [488, 245] on span "Save as Sub-Recipe" at bounding box center [472, 245] width 88 height 14
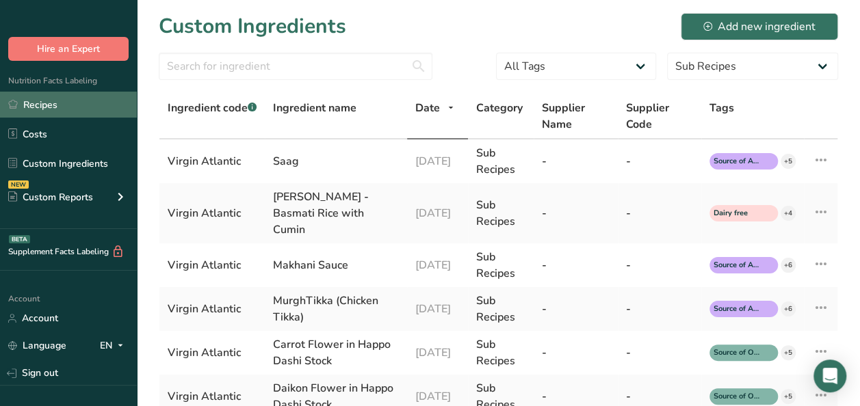
click at [41, 102] on link "Recipes" at bounding box center [68, 105] width 137 height 26
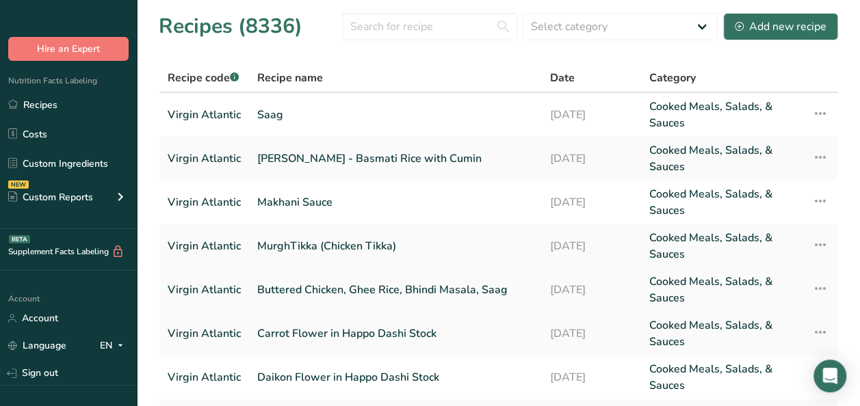
click at [289, 283] on link "Buttered Chicken, Ghee Rice, Bhindi Masala, Saag" at bounding box center [395, 290] width 276 height 33
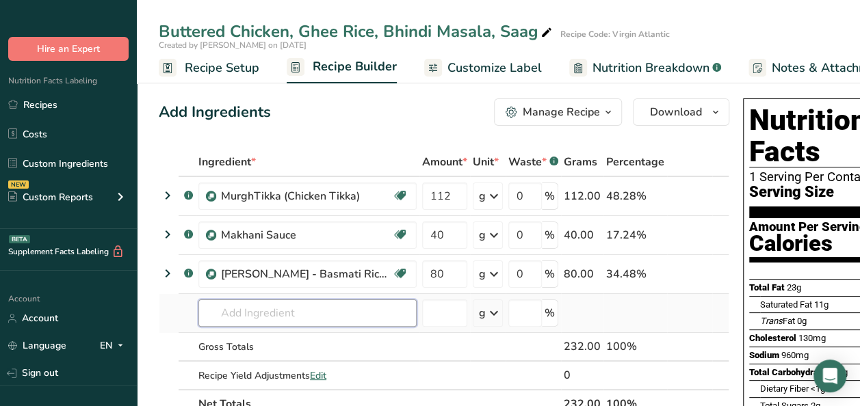
click at [237, 311] on input "text" at bounding box center [307, 313] width 218 height 27
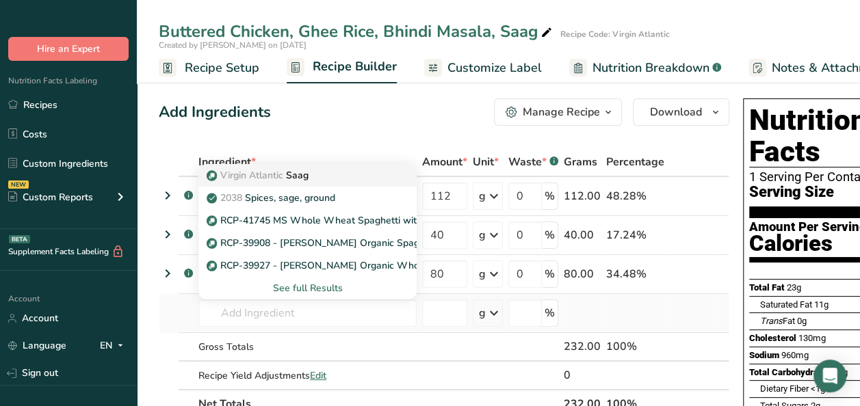
click at [260, 174] on span "Virgin Atlantic" at bounding box center [251, 175] width 63 height 13
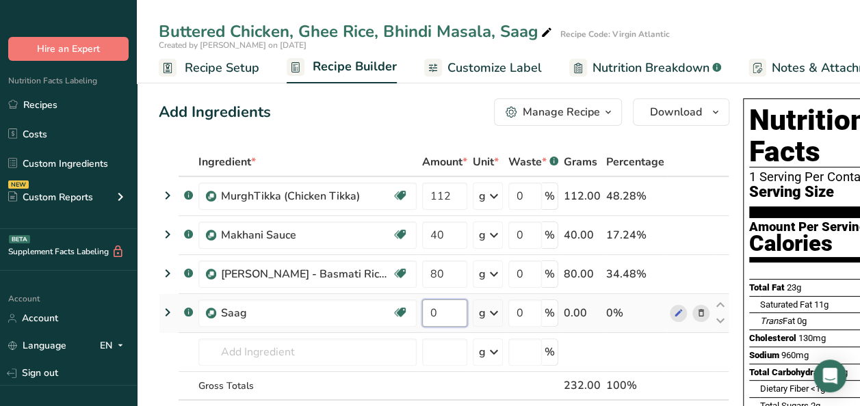
click at [443, 303] on input "0" at bounding box center [444, 313] width 45 height 27
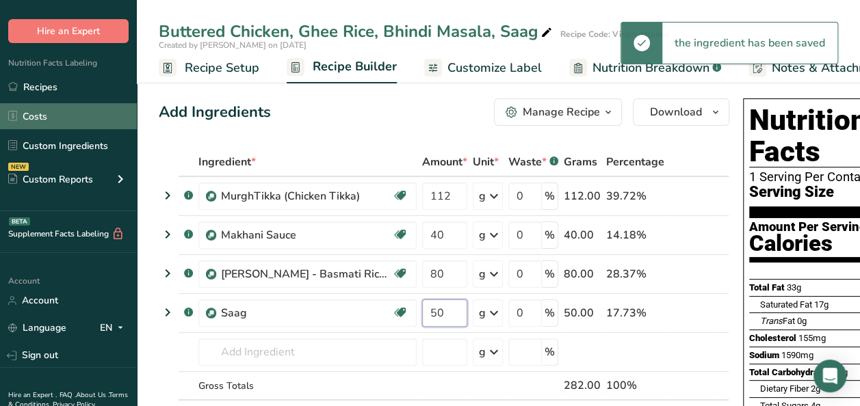
scroll to position [101, 0]
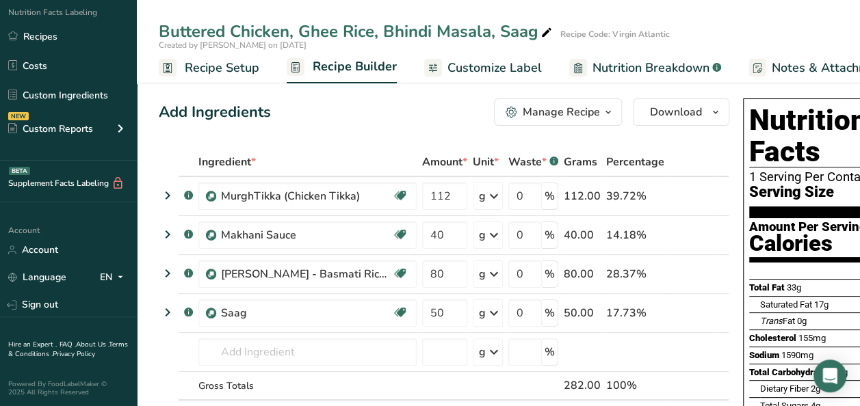
drag, startPoint x: 36, startPoint y: 32, endPoint x: 644, endPoint y: 68, distance: 608.4
click at [36, 32] on link "Recipes" at bounding box center [68, 36] width 137 height 26
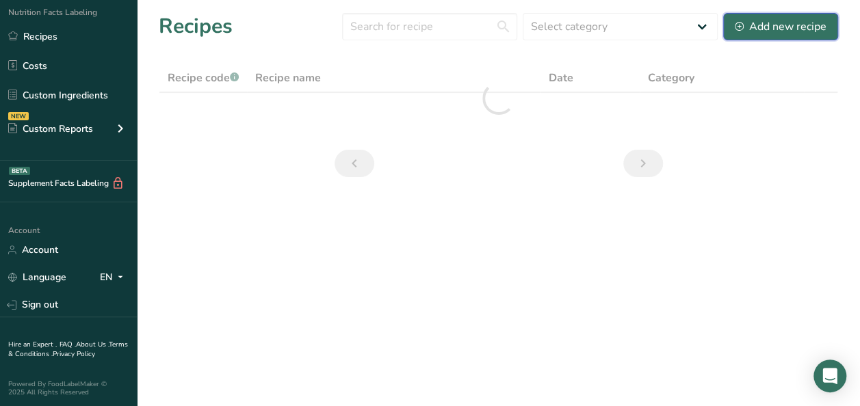
click at [760, 25] on div "Add new recipe" at bounding box center [781, 26] width 92 height 16
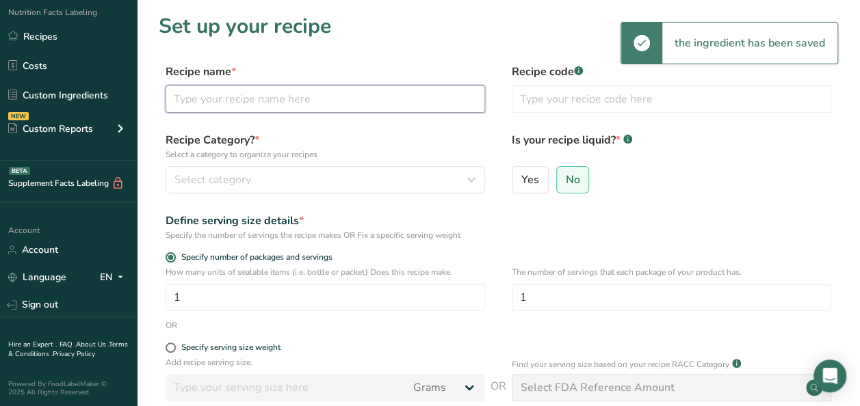
paste input "Bhindi Masala"
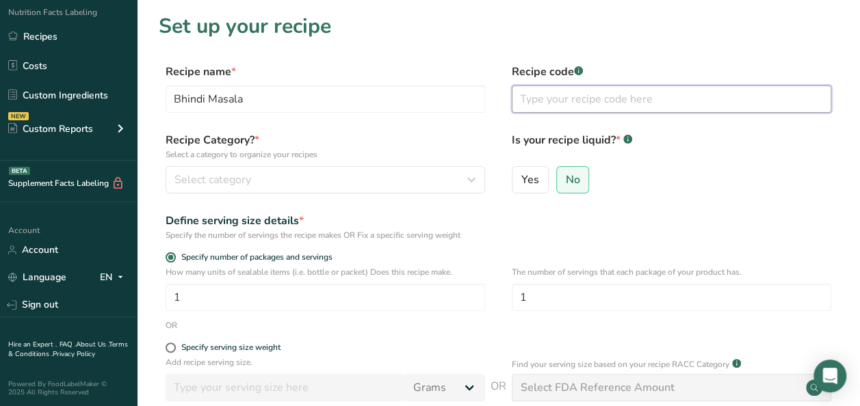
click at [556, 103] on input "text" at bounding box center [671, 98] width 319 height 27
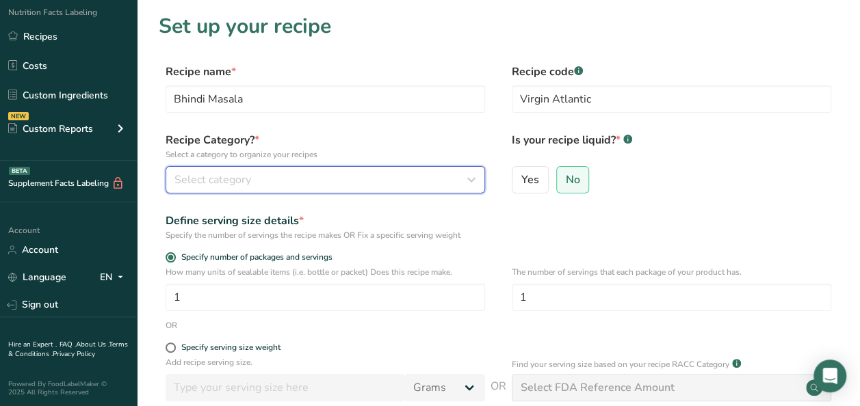
click at [261, 176] on div "Select category" at bounding box center [320, 180] width 293 height 16
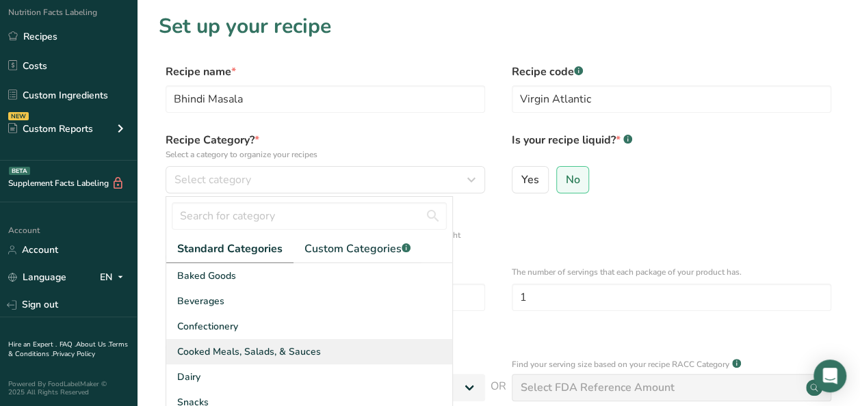
click at [284, 357] on span "Cooked Meals, Salads, & Sauces" at bounding box center [249, 352] width 144 height 14
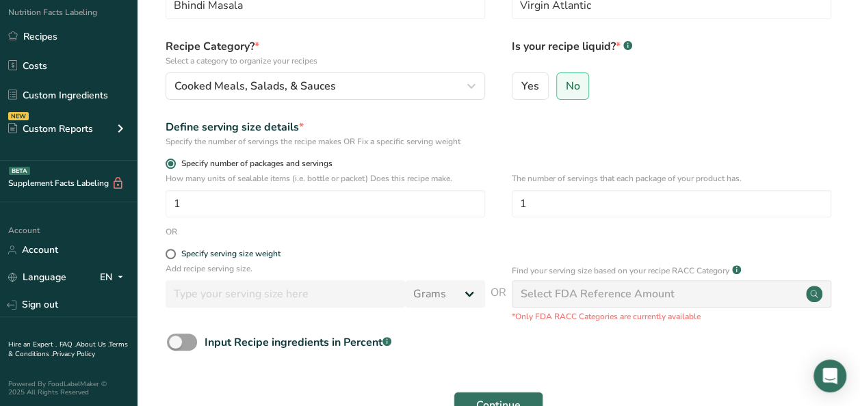
scroll to position [137, 0]
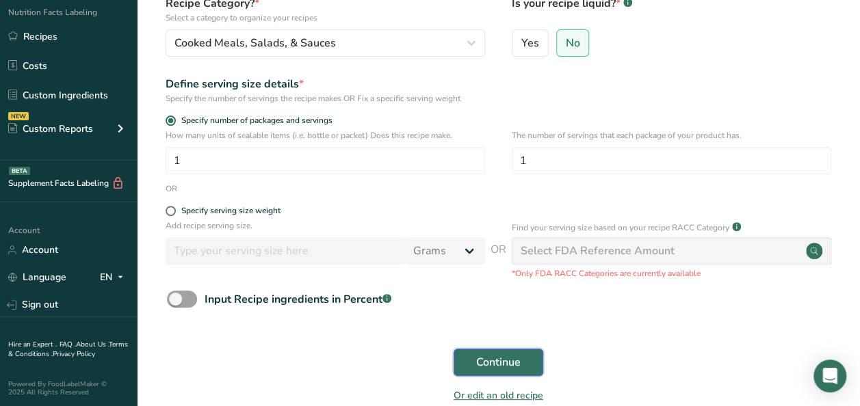
click at [492, 354] on span "Continue" at bounding box center [498, 362] width 44 height 16
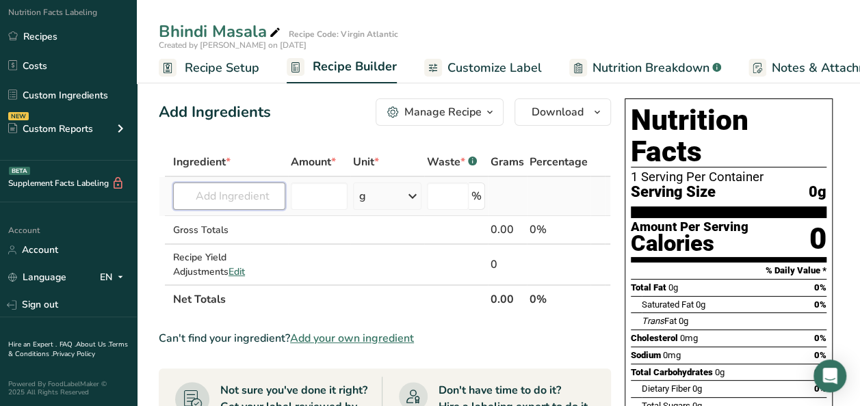
click at [245, 193] on input "text" at bounding box center [229, 196] width 112 height 27
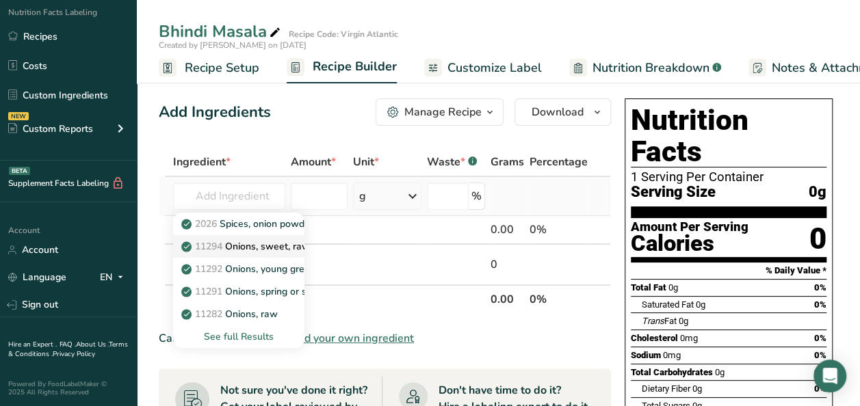
click at [276, 242] on p "11294 Onions, sweet, raw" at bounding box center [247, 246] width 126 height 14
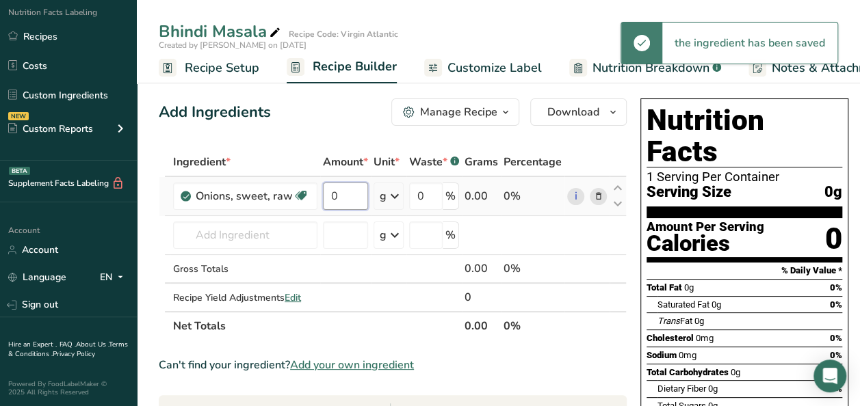
click at [347, 196] on input "0" at bounding box center [345, 196] width 45 height 27
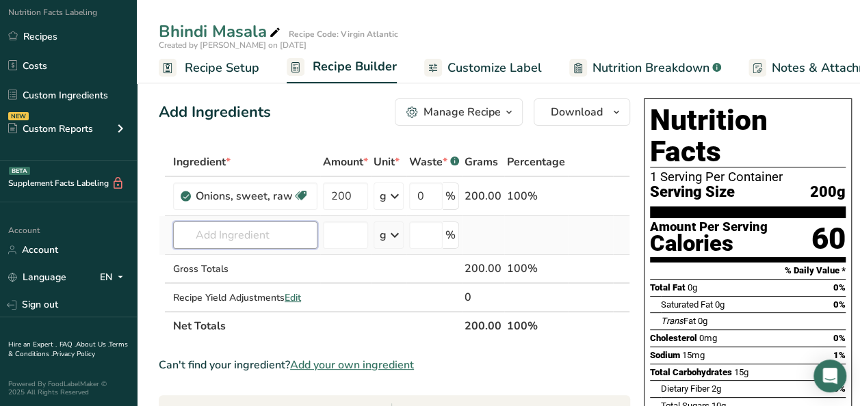
click at [248, 232] on div "Ingredient * Amount * Unit * Waste * .a-a{fill:#347362;}.b-a{fill:#fff;} Grams …" at bounding box center [394, 244] width 471 height 193
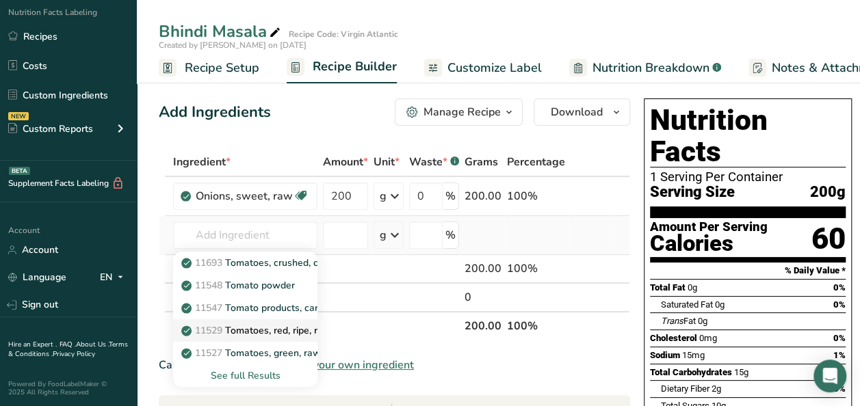
click at [293, 326] on p "11529 Tomatoes, red, ripe, raw, year round average" at bounding box center [302, 331] width 237 height 14
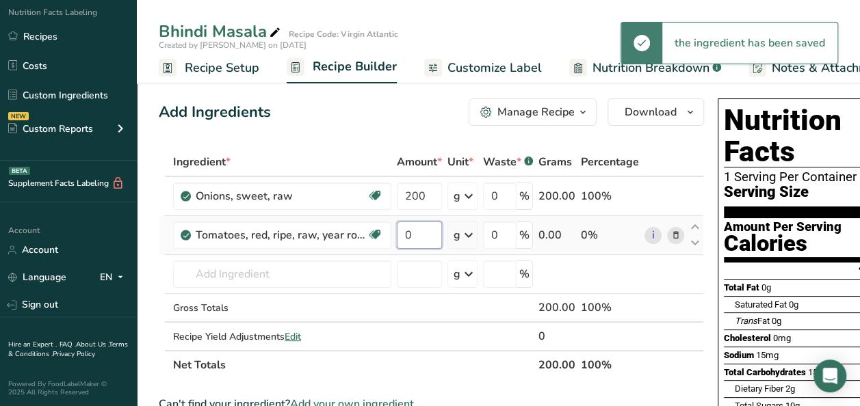
click at [413, 235] on input "0" at bounding box center [419, 235] width 45 height 27
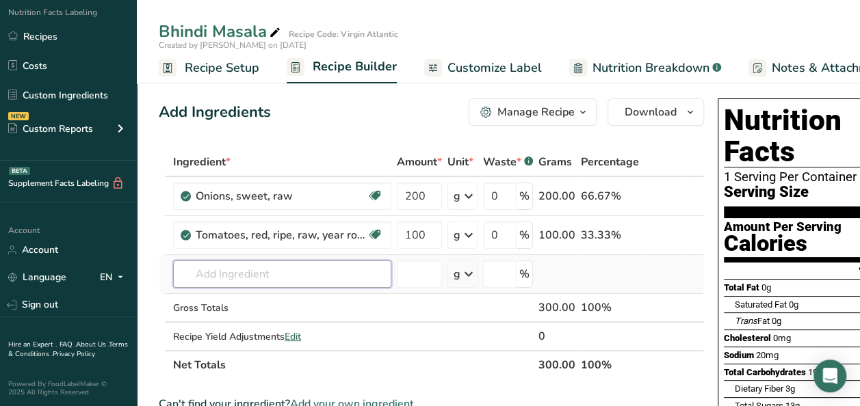
click at [253, 282] on div "Ingredient * Amount * Unit * Waste * .a-a{fill:#347362;}.b-a{fill:#fff;} Grams …" at bounding box center [431, 264] width 545 height 232
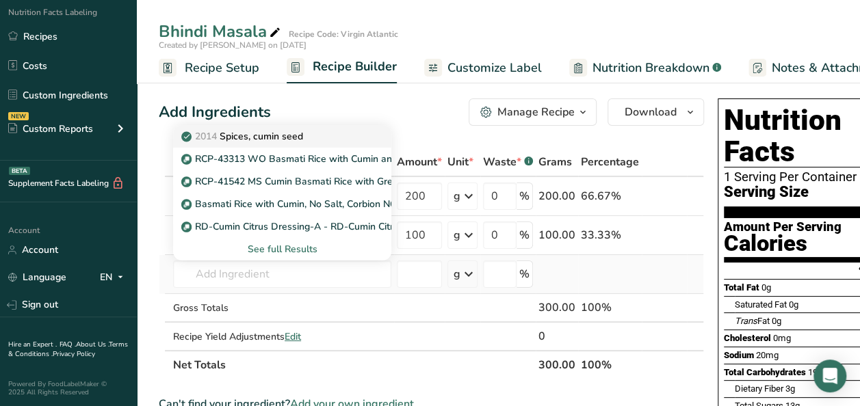
click at [270, 135] on p "2014 Spices, cumin seed" at bounding box center [243, 136] width 119 height 14
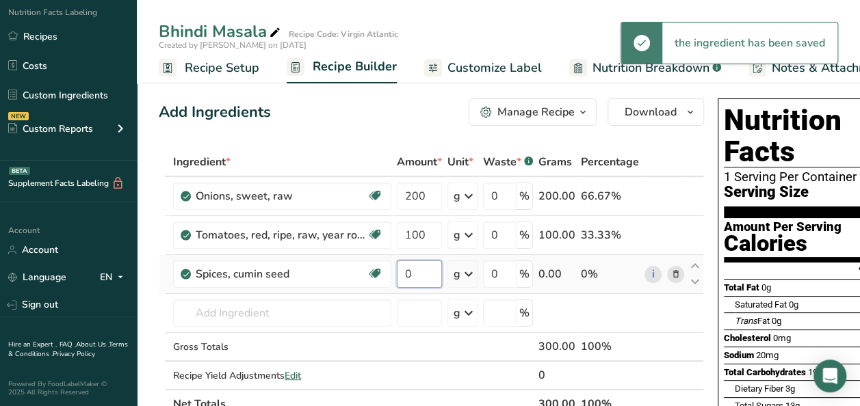
click at [420, 272] on input "0" at bounding box center [419, 274] width 45 height 27
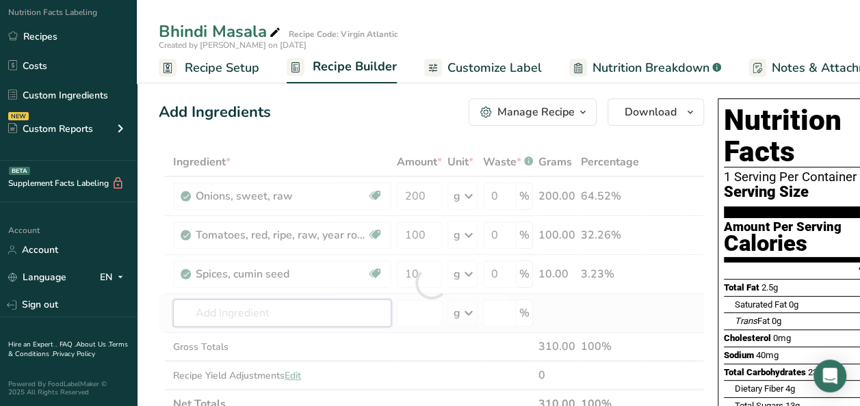
click at [246, 321] on div "Ingredient * Amount * Unit * Waste * .a-a{fill:#347362;}.b-a{fill:#fff;} Grams …" at bounding box center [431, 283] width 545 height 271
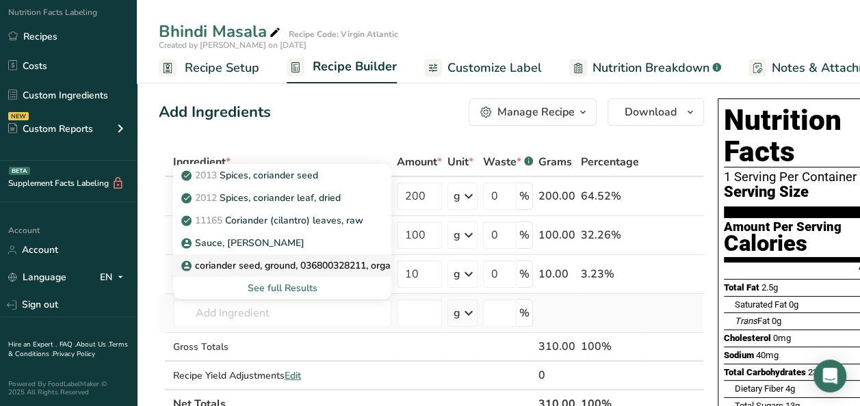
click at [348, 265] on p "coriander seed, ground, 036800328211, organic" at bounding box center [293, 266] width 219 height 14
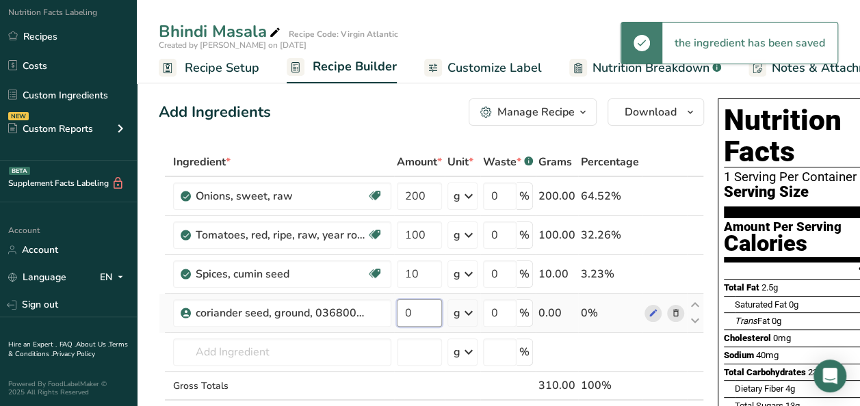
click at [409, 313] on input "0" at bounding box center [419, 313] width 45 height 27
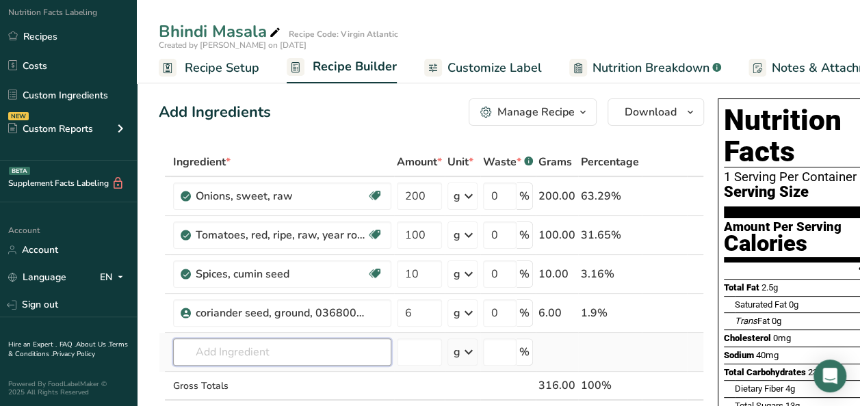
click at [235, 343] on div "Ingredient * Amount * Unit * Waste * .a-a{fill:#347362;}.b-a{fill:#fff;} Grams …" at bounding box center [431, 303] width 545 height 310
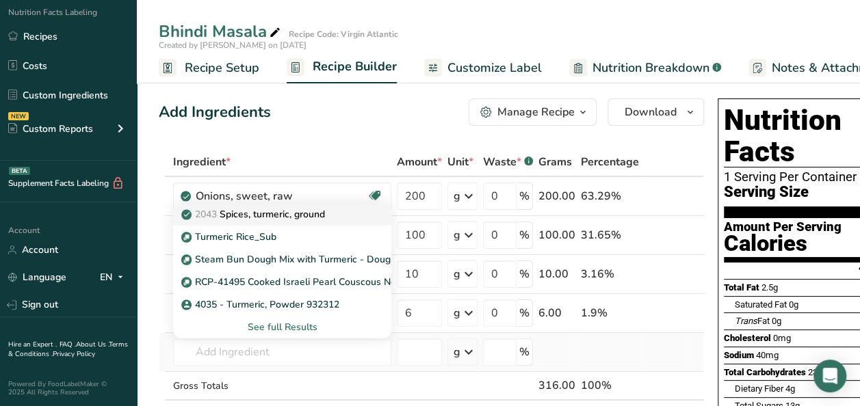
click at [310, 215] on p "2043 Spices, turmeric, ground" at bounding box center [254, 214] width 141 height 14
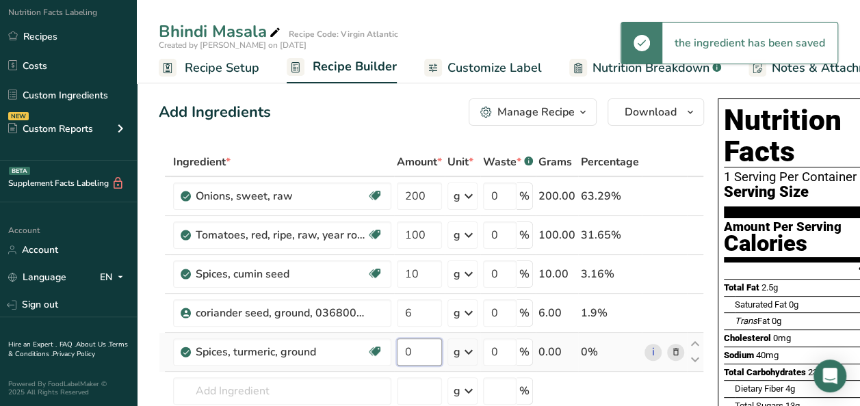
click at [425, 346] on input "0" at bounding box center [419, 352] width 45 height 27
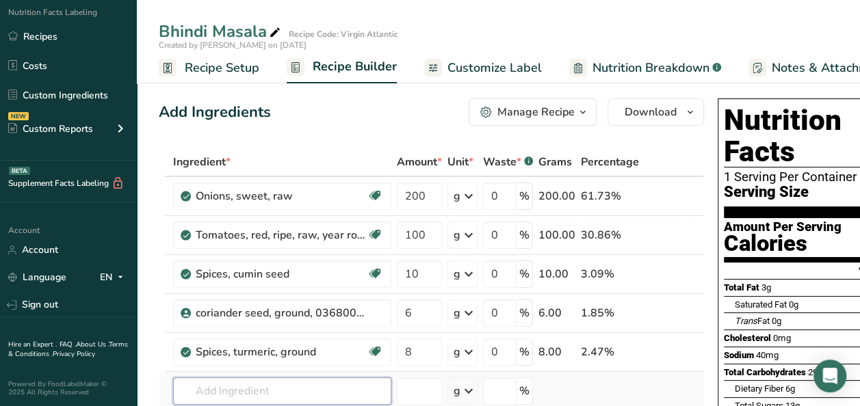
click at [204, 382] on div "Ingredient * Amount * Unit * Waste * .a-a{fill:#347362;}.b-a{fill:#fff;} Grams …" at bounding box center [431, 322] width 545 height 349
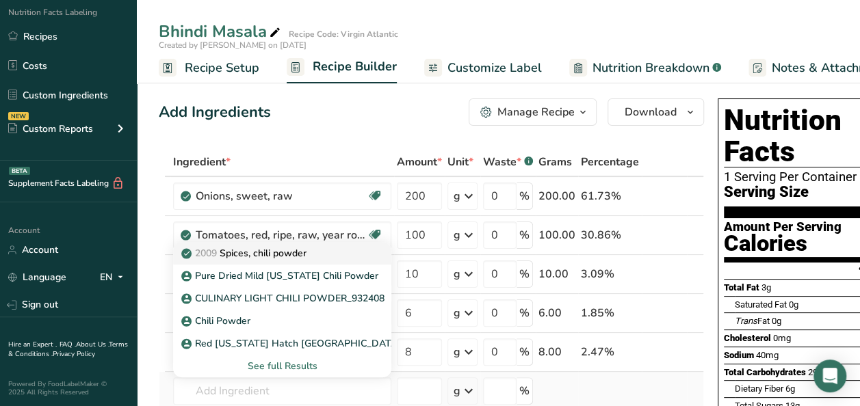
click at [236, 248] on p "2009 Spices, chili powder" at bounding box center [245, 253] width 122 height 14
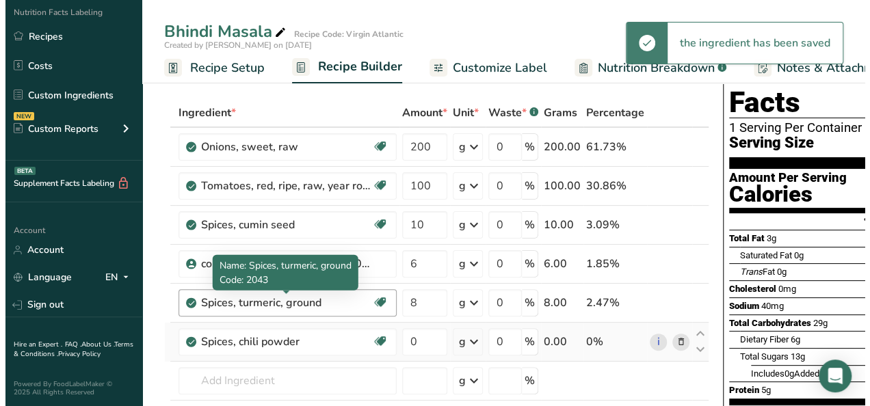
scroll to position [68, 0]
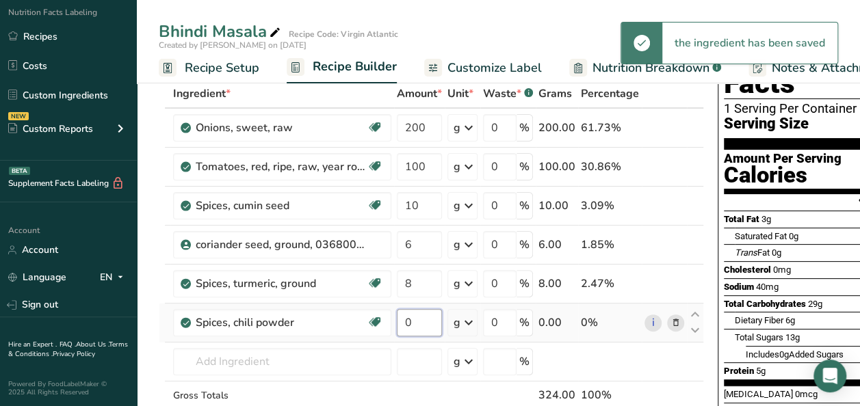
click at [413, 318] on input "0" at bounding box center [419, 322] width 45 height 27
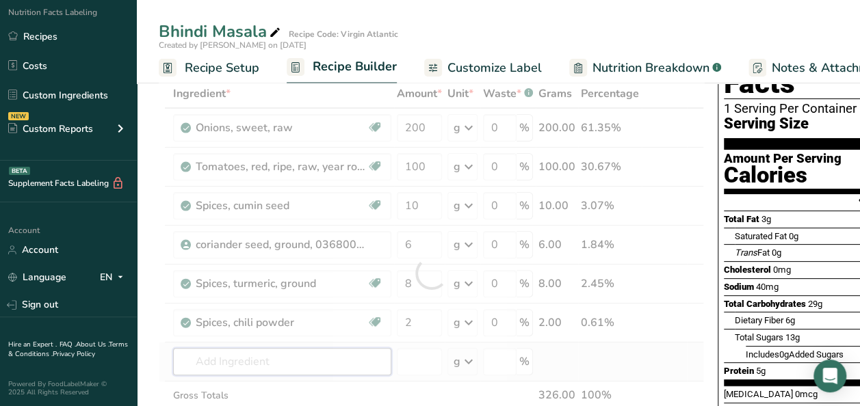
click at [309, 357] on div "Ingredient * Amount * Unit * Waste * .a-a{fill:#347362;}.b-a{fill:#fff;} Grams …" at bounding box center [431, 273] width 545 height 388
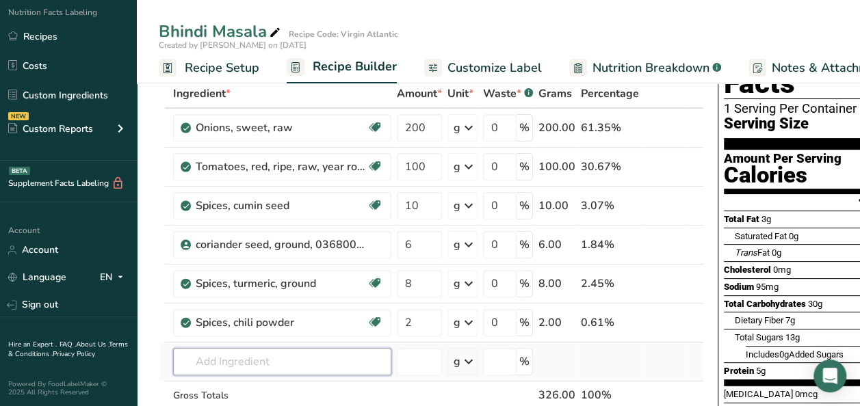
click at [223, 371] on input "text" at bounding box center [282, 361] width 218 height 27
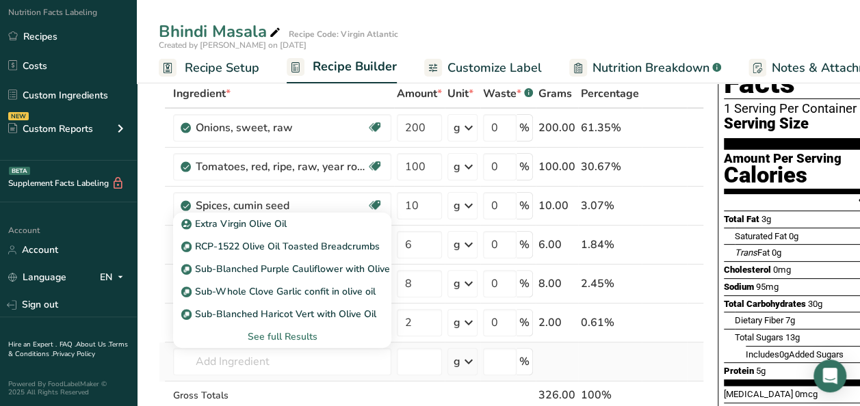
click at [278, 341] on div "See full Results" at bounding box center [282, 337] width 196 height 14
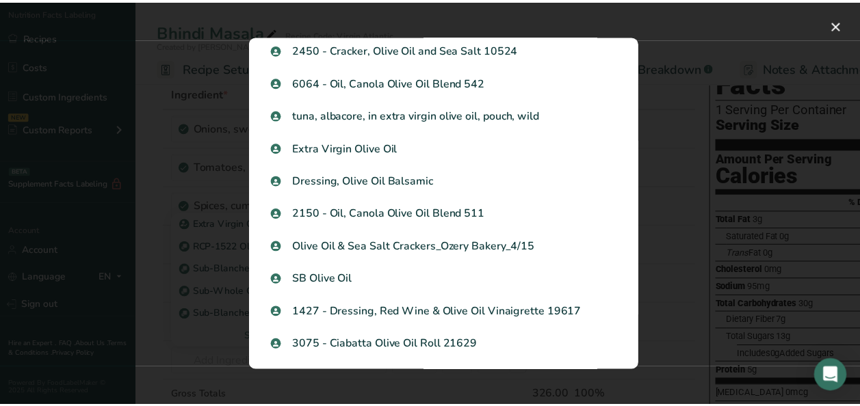
scroll to position [1163, 0]
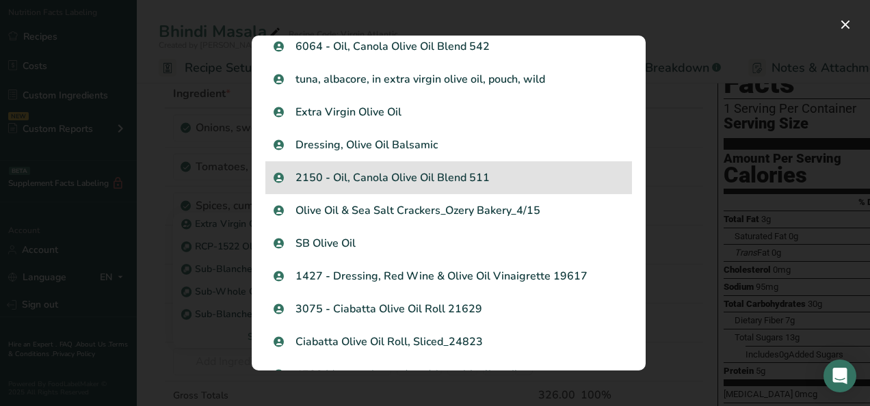
click at [369, 178] on p "2150 - Oil, Canola Olive Oil Blend 511" at bounding box center [449, 178] width 350 height 16
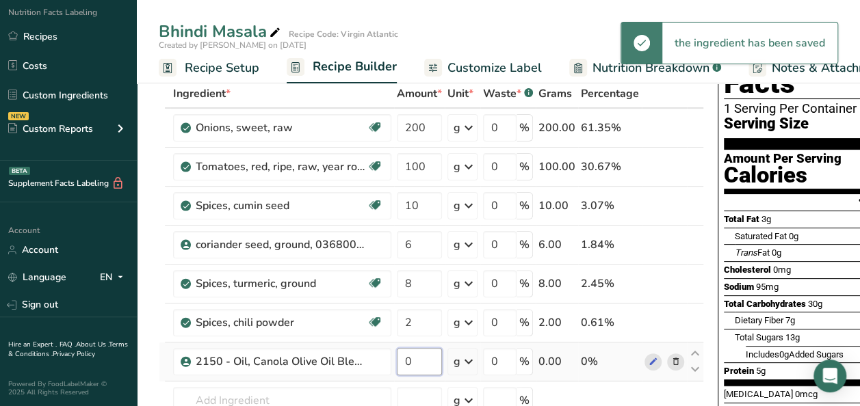
click at [413, 359] on input "0" at bounding box center [419, 361] width 45 height 27
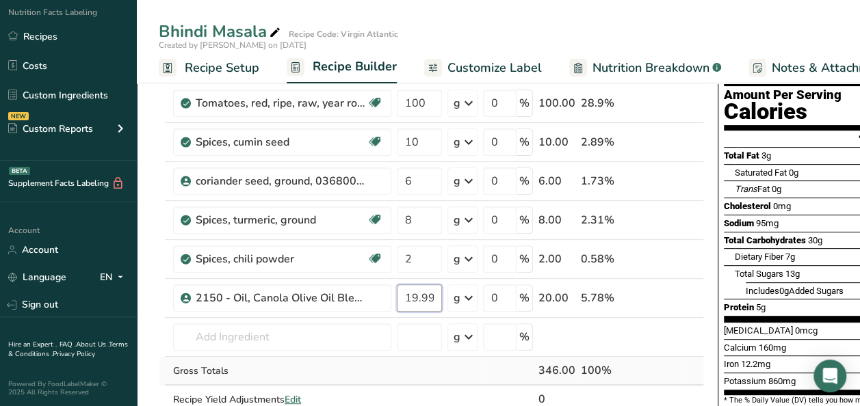
scroll to position [137, 0]
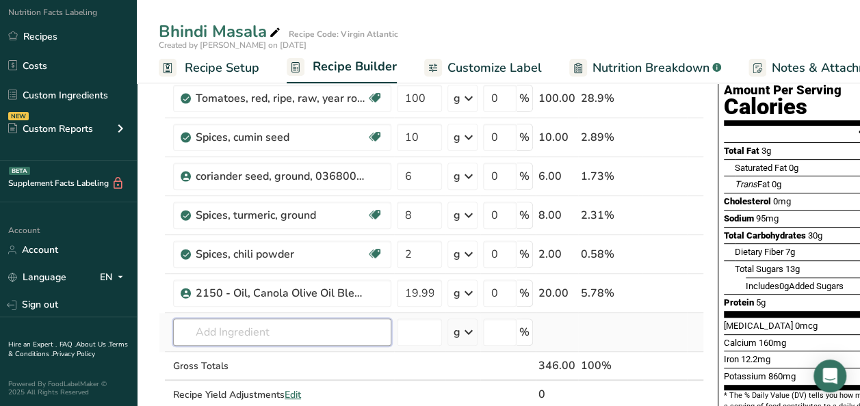
click at [260, 327] on div "Ingredient * Amount * Unit * Waste * .a-a{fill:#347362;}.b-a{fill:#fff;} Grams …" at bounding box center [431, 224] width 545 height 427
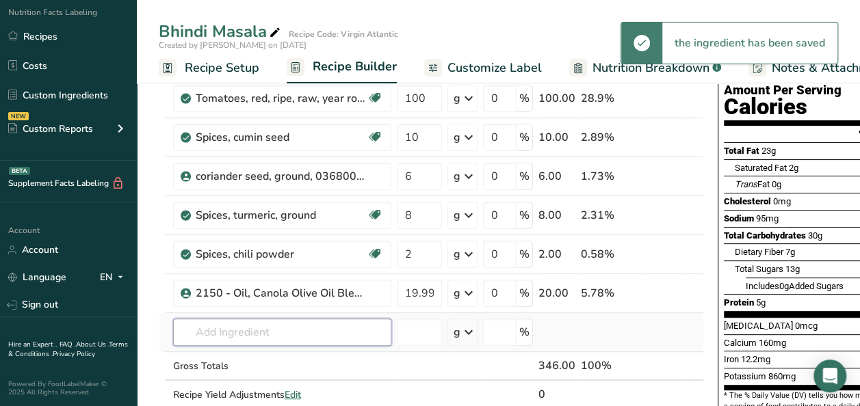
click at [230, 332] on input "text" at bounding box center [282, 332] width 218 height 27
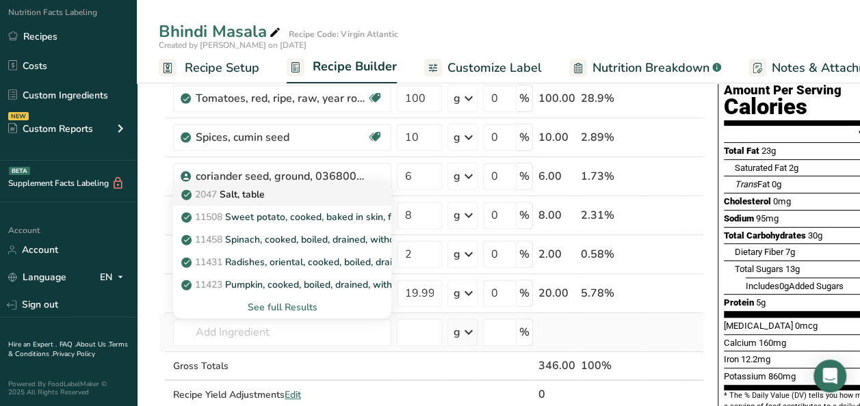
click at [248, 196] on p "2047 Salt, table" at bounding box center [224, 194] width 81 height 14
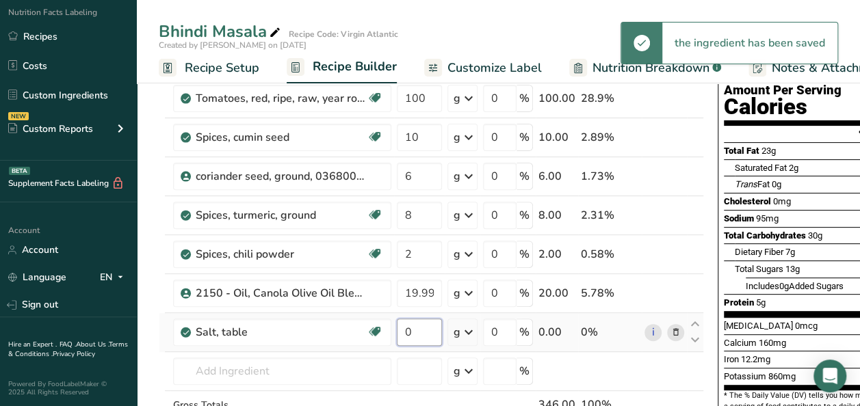
click at [431, 330] on input "0" at bounding box center [419, 332] width 45 height 27
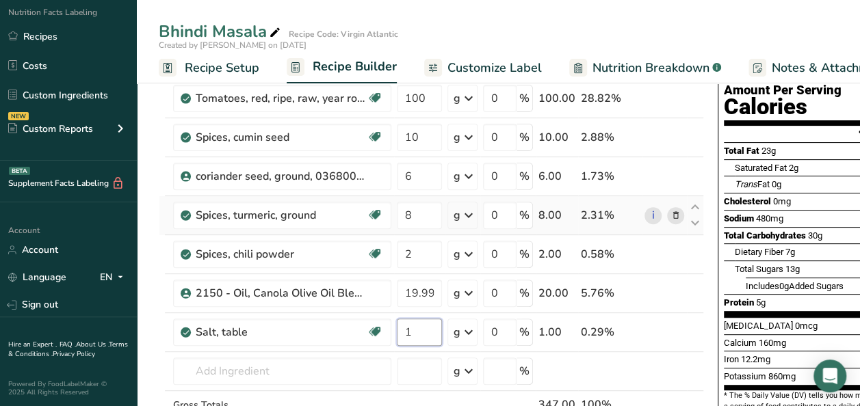
scroll to position [0, 0]
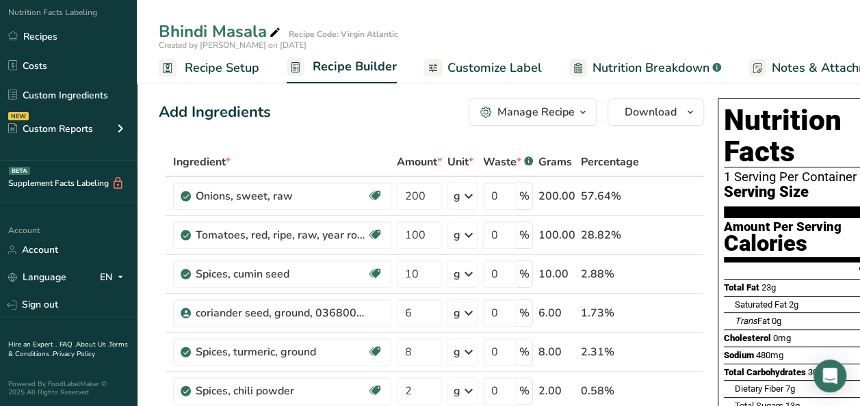
drag, startPoint x: 47, startPoint y: 30, endPoint x: 767, endPoint y: 109, distance: 724.5
click at [47, 30] on link "Recipes" at bounding box center [68, 36] width 137 height 26
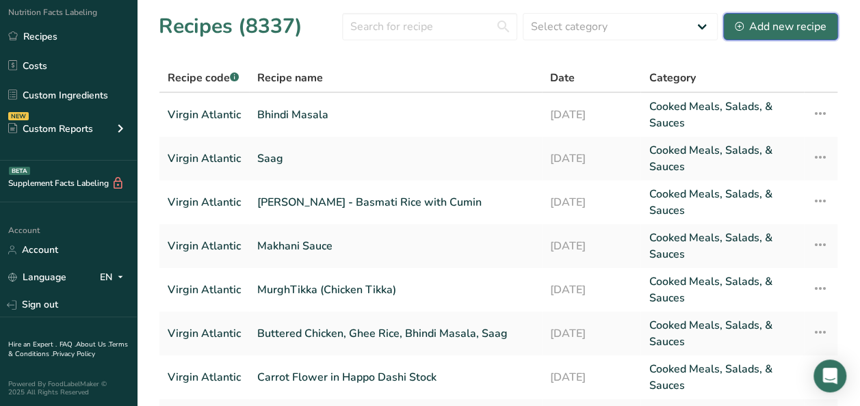
click at [769, 31] on div "Add new recipe" at bounding box center [781, 26] width 92 height 16
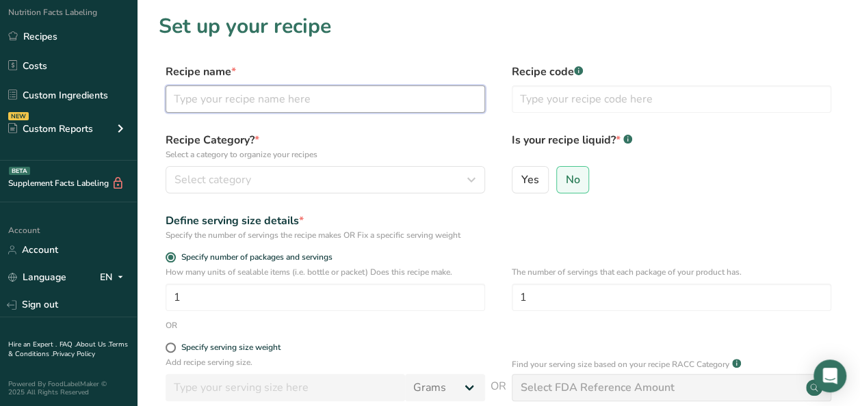
paste input "Deep Fried Frozen Okra"
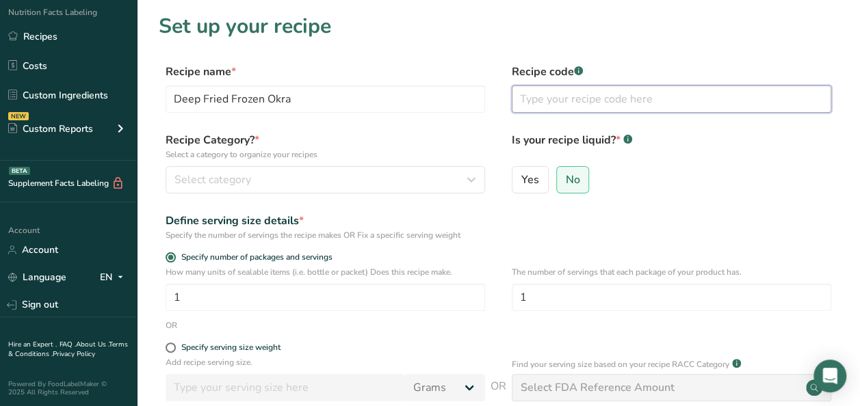
click at [603, 100] on input "text" at bounding box center [671, 98] width 319 height 27
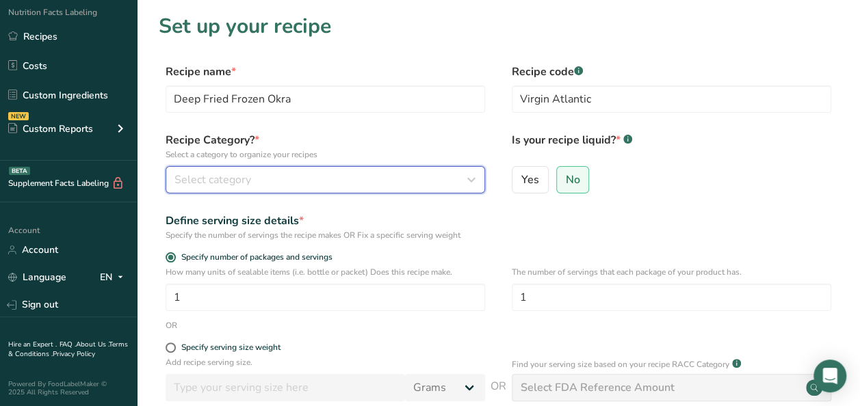
drag, startPoint x: 289, startPoint y: 189, endPoint x: 289, endPoint y: 176, distance: 13.0
click at [289, 189] on button "Select category" at bounding box center [325, 179] width 319 height 27
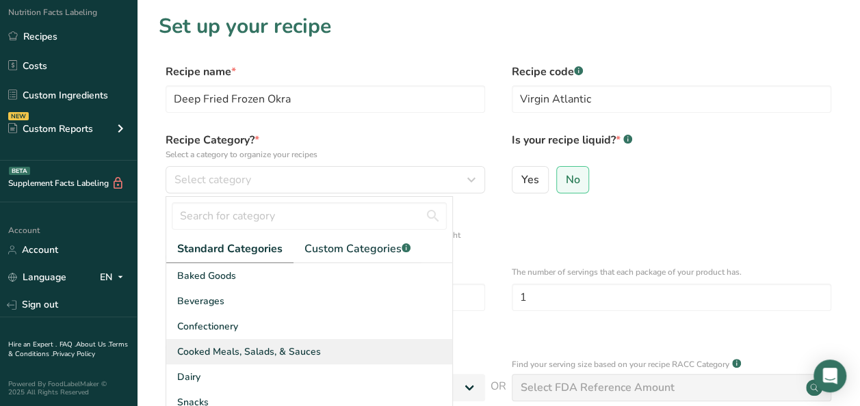
click at [296, 347] on span "Cooked Meals, Salads, & Sauces" at bounding box center [249, 352] width 144 height 14
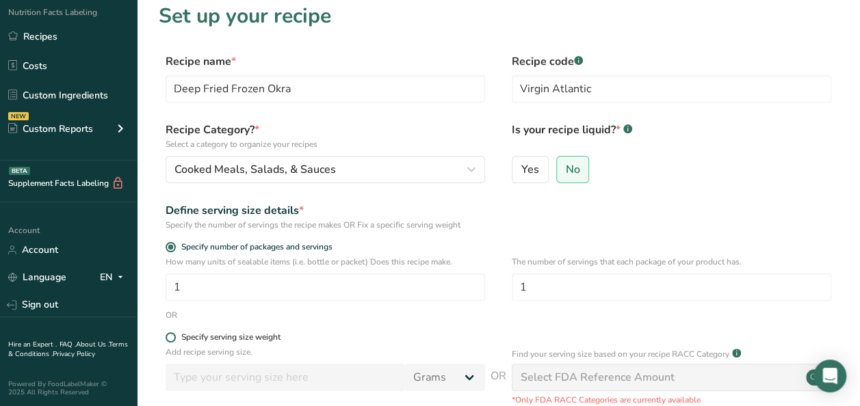
scroll to position [208, 0]
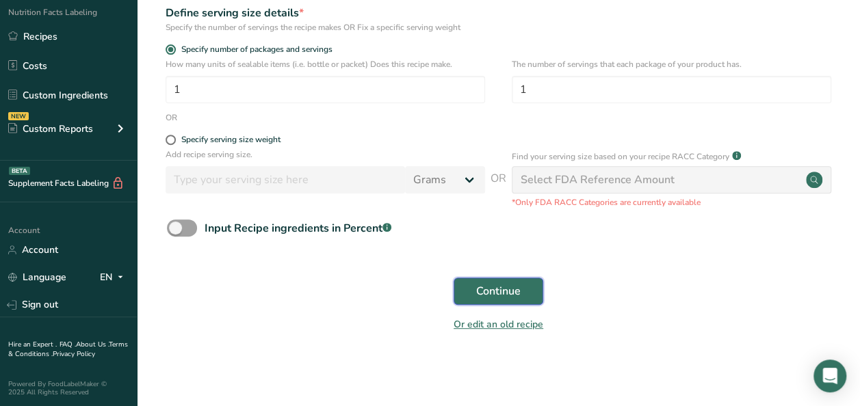
click at [495, 287] on span "Continue" at bounding box center [498, 291] width 44 height 16
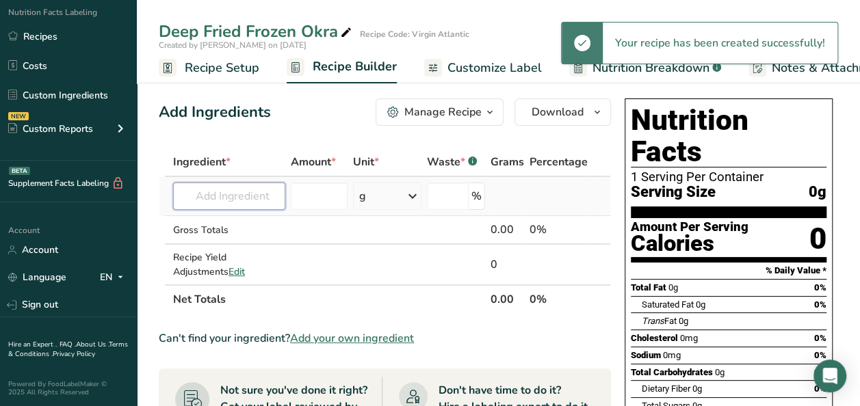
click at [274, 200] on input "text" at bounding box center [229, 196] width 112 height 27
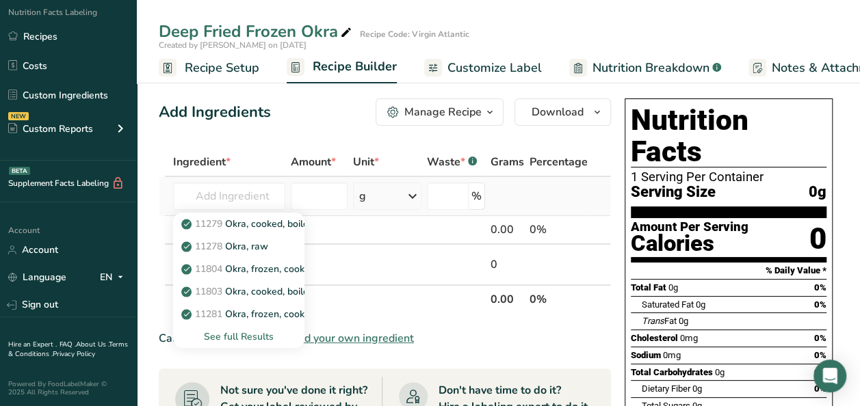
click at [239, 337] on div "See full Results" at bounding box center [238, 337] width 109 height 14
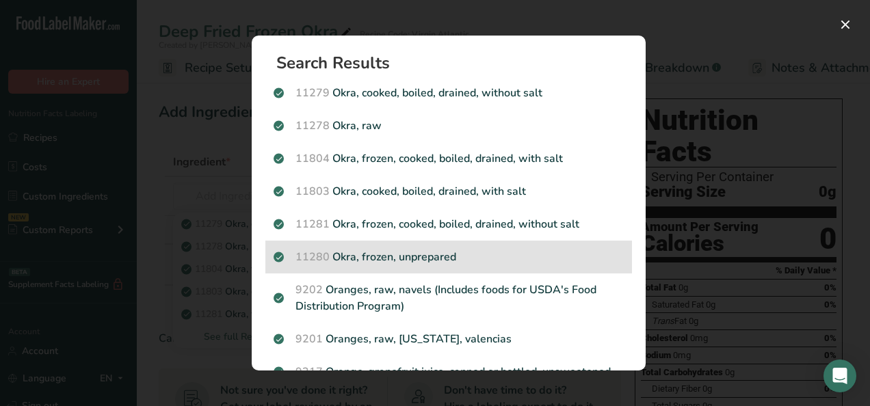
scroll to position [101, 0]
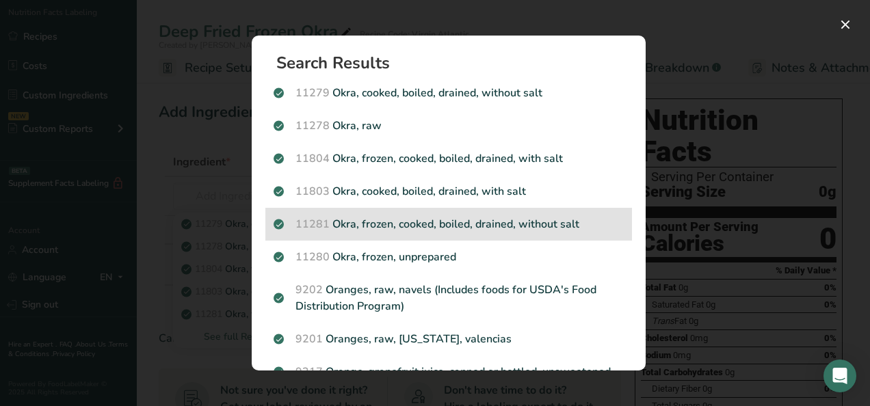
click at [447, 213] on div "11281 Okra, frozen, cooked, boiled, drained, without salt" at bounding box center [448, 224] width 367 height 33
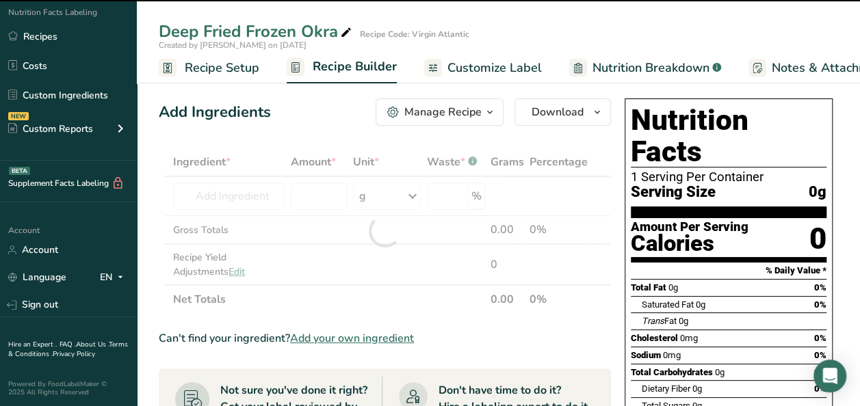
type input "0"
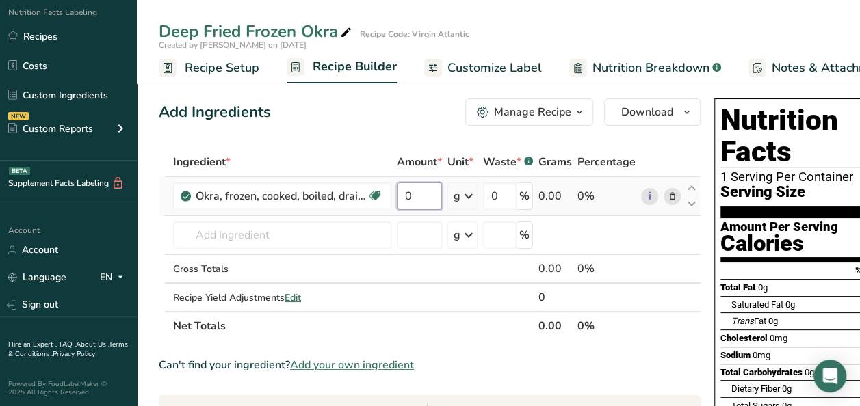
click at [421, 196] on input "0" at bounding box center [419, 196] width 45 height 27
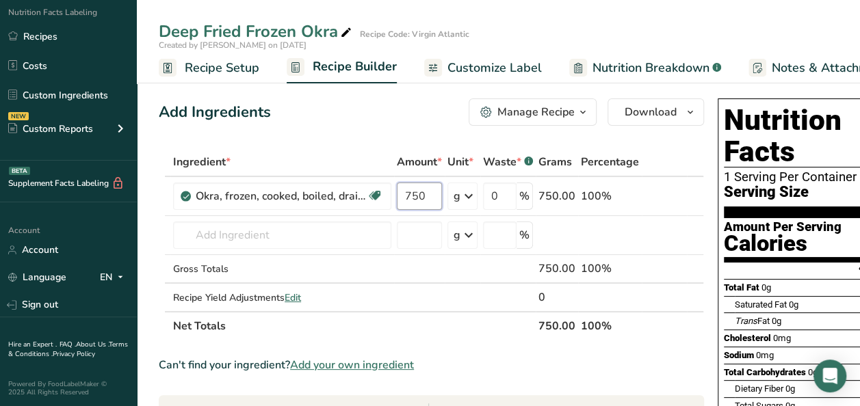
type input "750"
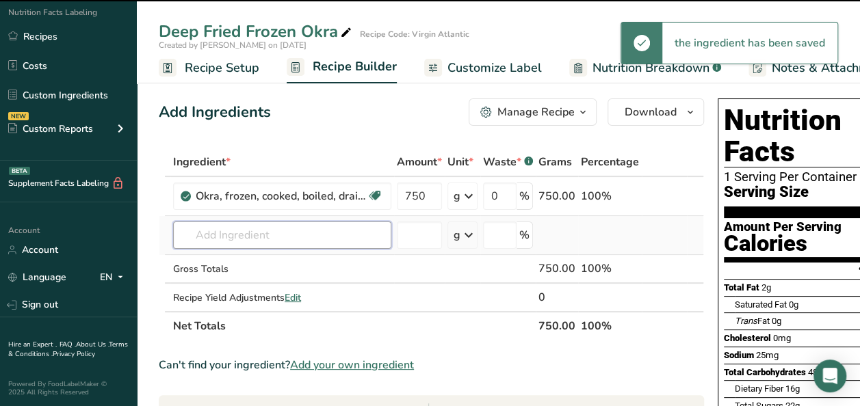
click at [222, 236] on div "Ingredient * Amount * Unit * Waste * .a-a{fill:#347362;}.b-a{fill:#fff;} Grams …" at bounding box center [431, 244] width 545 height 193
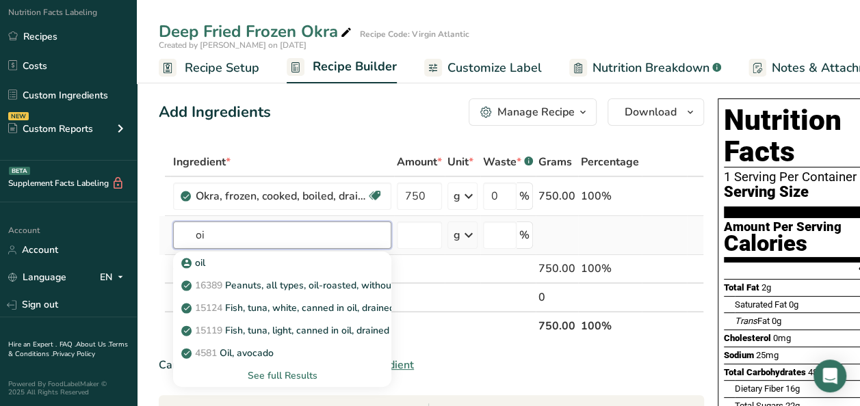
type input "o"
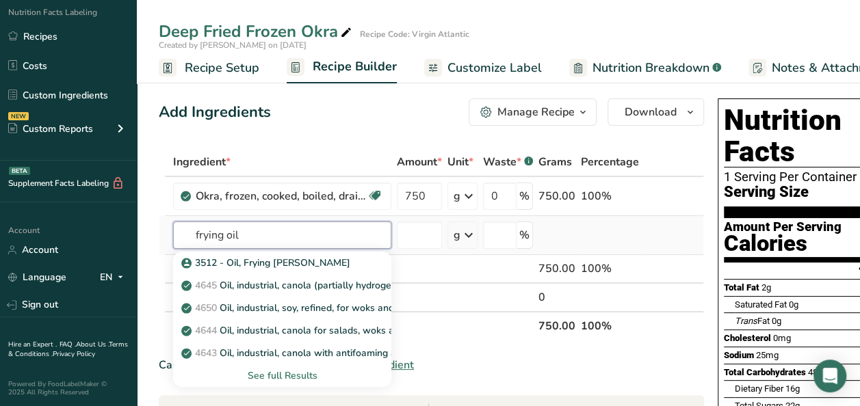
type input "frying oil"
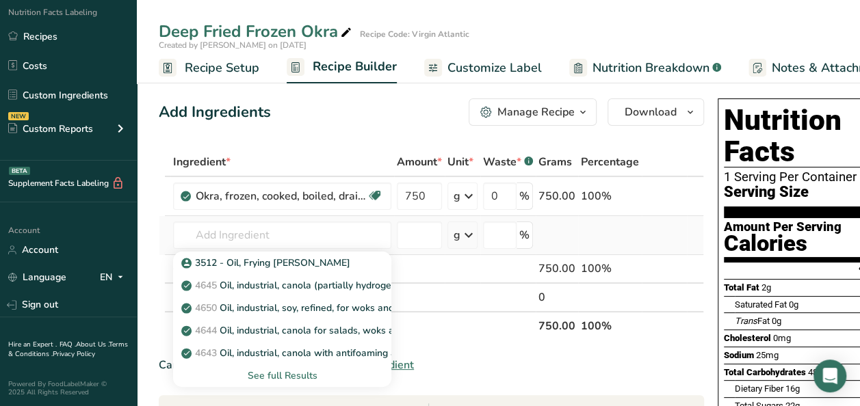
click at [275, 375] on div "See full Results" at bounding box center [282, 376] width 196 height 14
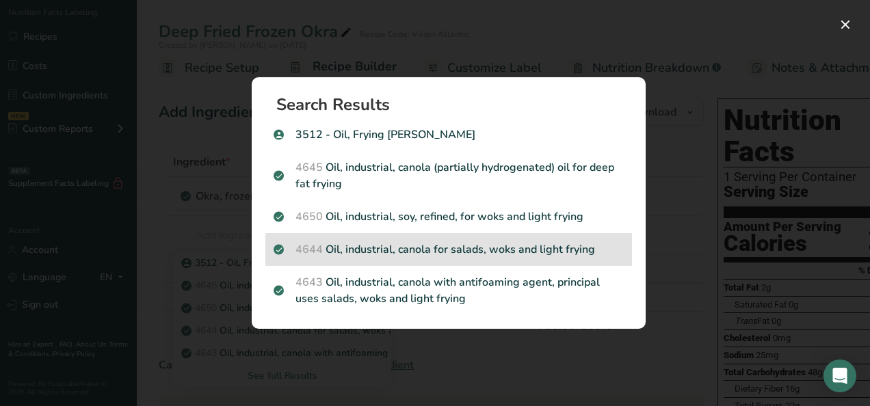
click at [488, 255] on p "4644 Oil, industrial, canola for salads, woks and light frying" at bounding box center [449, 249] width 350 height 16
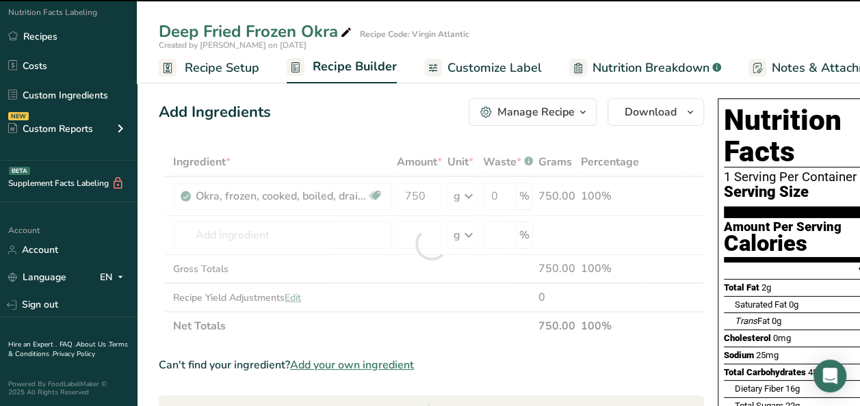
type input "0"
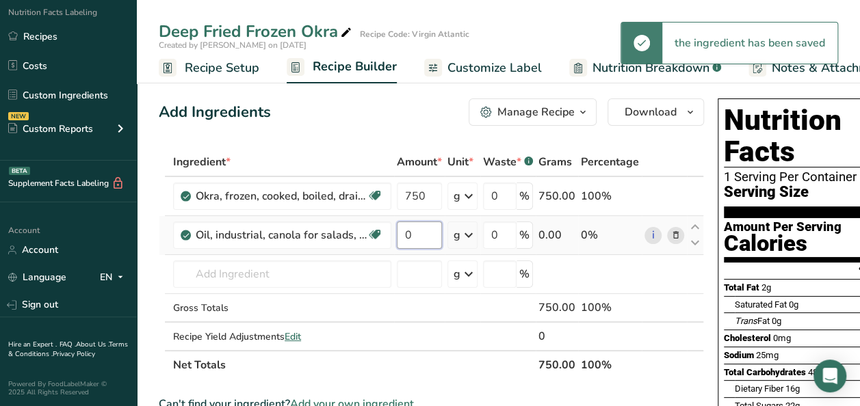
click at [430, 239] on input "0" at bounding box center [419, 235] width 45 height 27
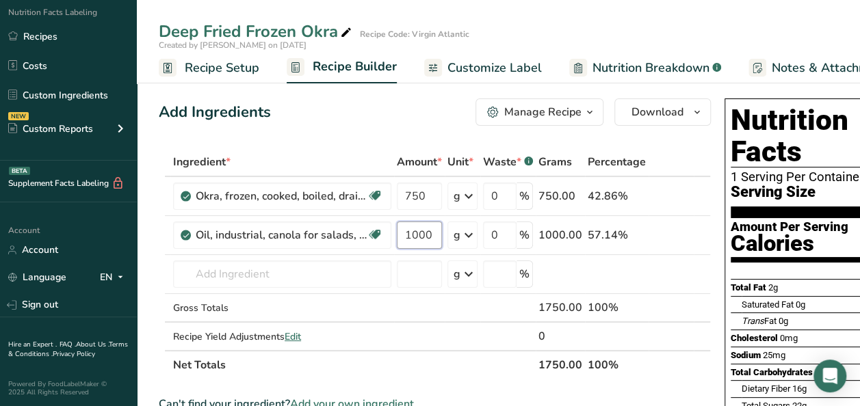
type input "1000"
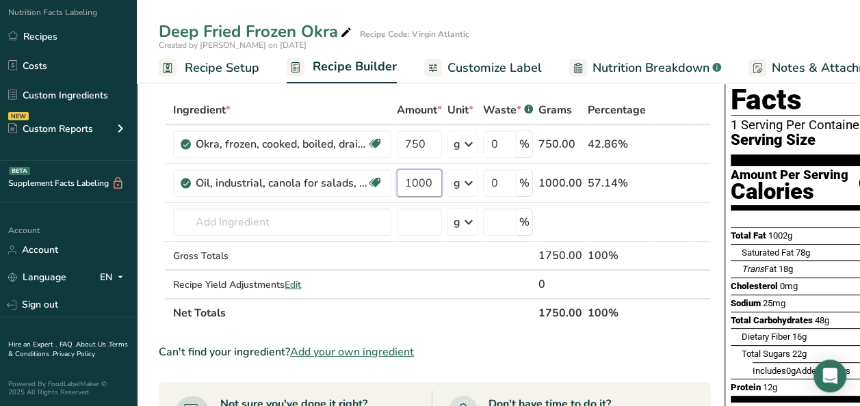
scroll to position [68, 0]
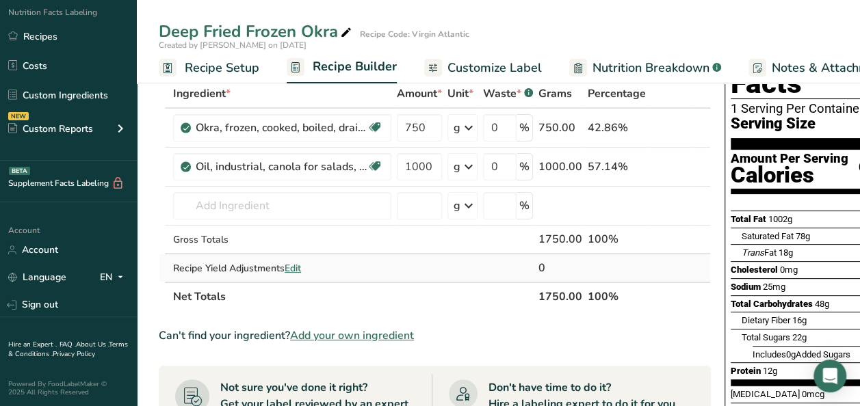
click at [294, 269] on div "Ingredient * Amount * Unit * Waste * .a-a{fill:#347362;}.b-a{fill:#fff;} Grams …" at bounding box center [435, 195] width 552 height 232
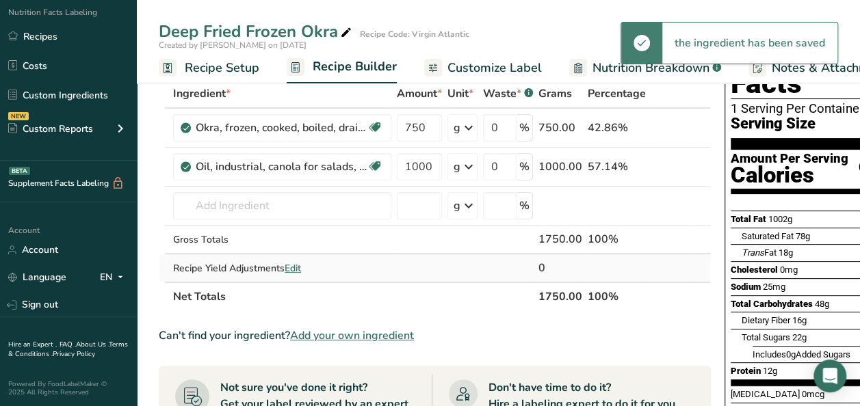
click at [298, 266] on span "Edit" at bounding box center [293, 268] width 16 height 13
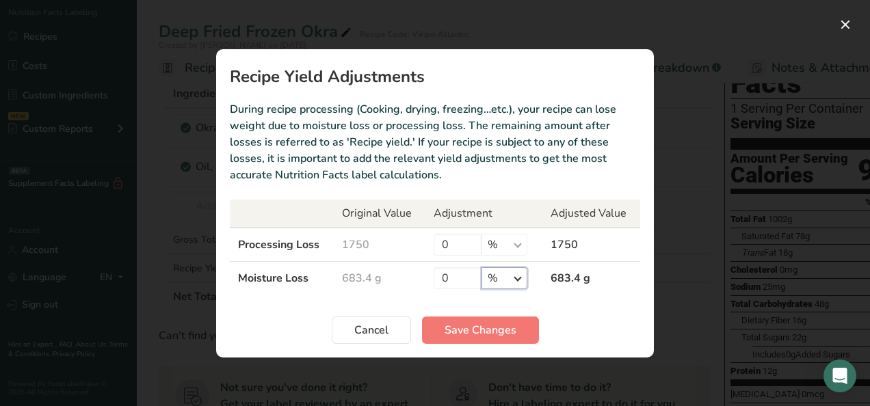
click at [524, 274] on select "% g kg mg mcg lb oz" at bounding box center [505, 278] width 46 height 22
select select "0"
click at [482, 267] on select "% g kg mg mcg lb oz" at bounding box center [505, 278] width 46 height 22
click at [459, 279] on input "0" at bounding box center [458, 278] width 48 height 22
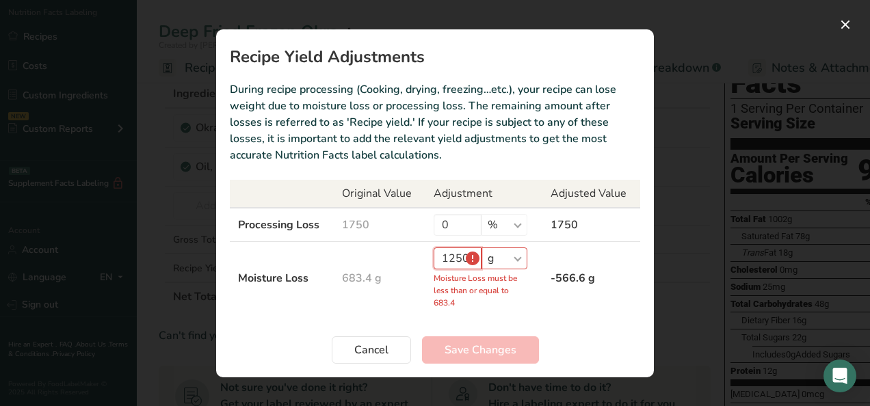
drag, startPoint x: 466, startPoint y: 256, endPoint x: 423, endPoint y: 254, distance: 42.4
click at [423, 254] on tr "Moisture Loss 683.4 g 1250 % g kg mg mcg lb oz Moisture Loss must be less than …" at bounding box center [435, 277] width 410 height 73
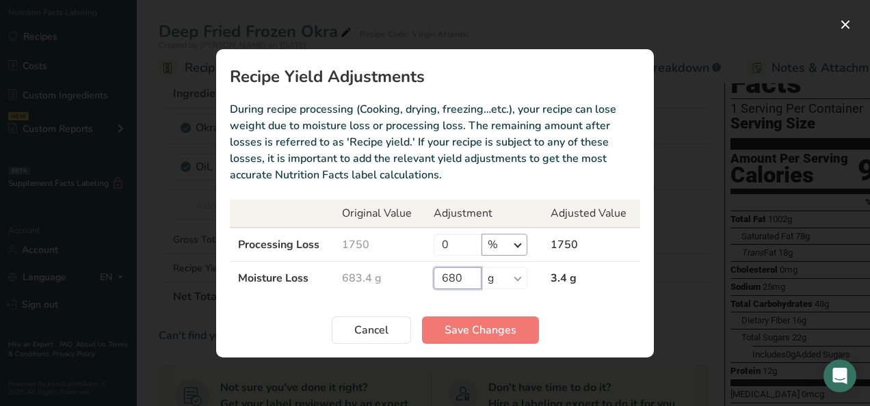
type input "680"
click at [516, 246] on select "% g kg mg mcg lb oz" at bounding box center [505, 245] width 46 height 22
select select "0"
click at [482, 234] on select "% g kg mg mcg lb oz" at bounding box center [505, 245] width 46 height 22
click at [459, 246] on input "0" at bounding box center [458, 245] width 48 height 22
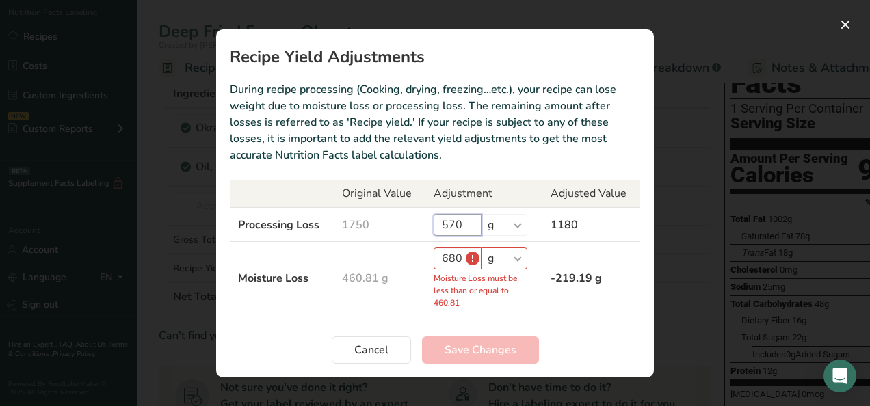
drag, startPoint x: 471, startPoint y: 223, endPoint x: 415, endPoint y: 223, distance: 55.4
click at [415, 223] on tr "Processing Loss 1750 570 % g kg mg mcg lb oz 1180" at bounding box center [435, 225] width 410 height 34
click at [406, 309] on td "503.76 g" at bounding box center [380, 277] width 92 height 73
drag, startPoint x: 461, startPoint y: 256, endPoint x: 416, endPoint y: 259, distance: 45.2
click at [416, 259] on tr "Moisture Loss 503.76 g 680 % g kg mg mcg lb oz Moisture Loss must be less than …" at bounding box center [435, 277] width 410 height 73
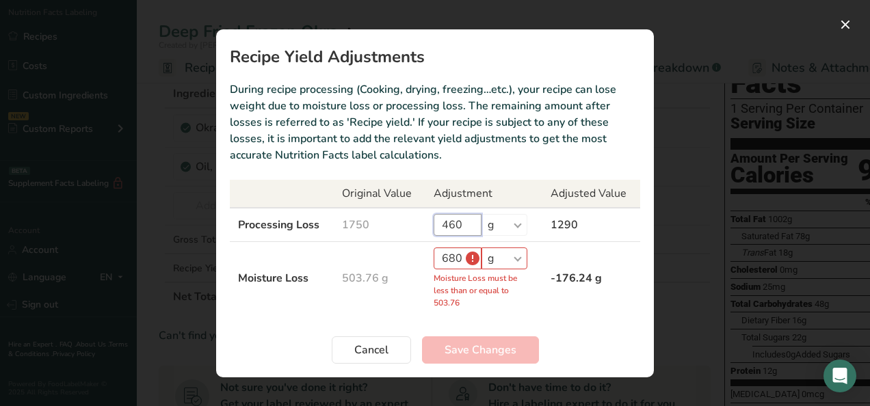
drag, startPoint x: 475, startPoint y: 220, endPoint x: 413, endPoint y: 220, distance: 61.6
click at [413, 220] on tr "Processing Loss 1750 460 % g kg mg mcg lb oz 1290" at bounding box center [435, 225] width 410 height 34
type input "570"
drag, startPoint x: 460, startPoint y: 259, endPoint x: 387, endPoint y: 259, distance: 73.2
click at [387, 259] on tr "Moisture Loss 460.81 g 680 % g kg mg mcg lb oz Moisture Loss must be less than …" at bounding box center [435, 277] width 410 height 73
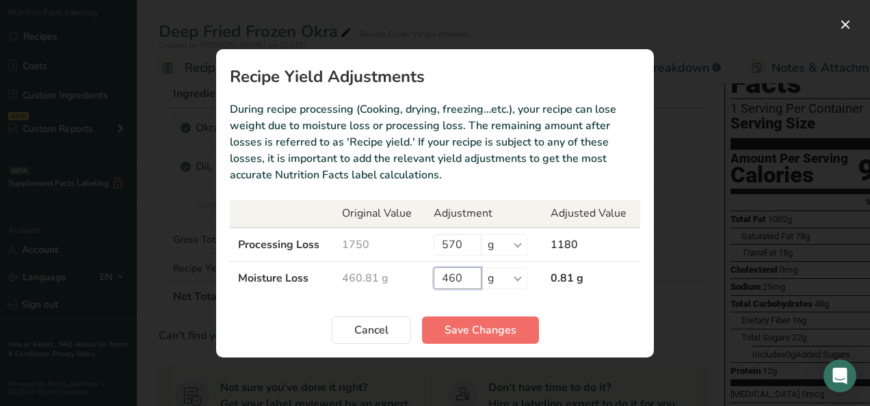
type input "460"
click at [480, 331] on span "Save Changes" at bounding box center [481, 330] width 72 height 16
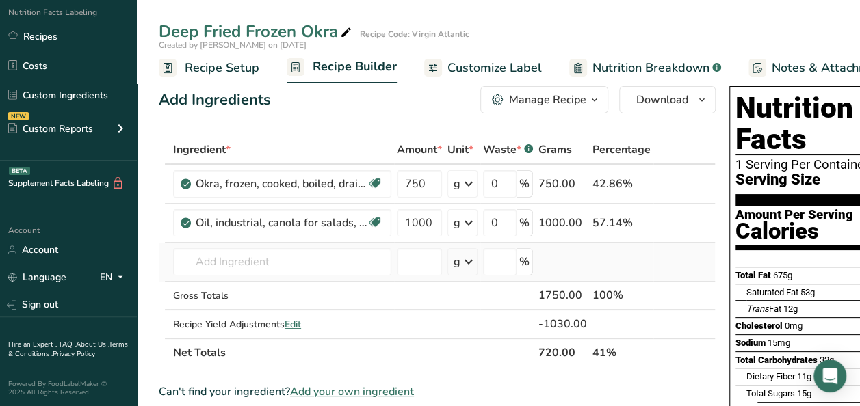
scroll to position [0, 0]
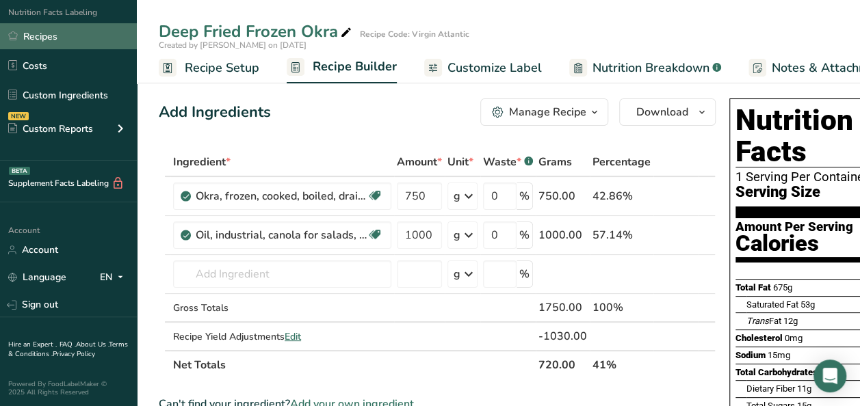
click at [63, 29] on link "Recipes" at bounding box center [68, 36] width 137 height 26
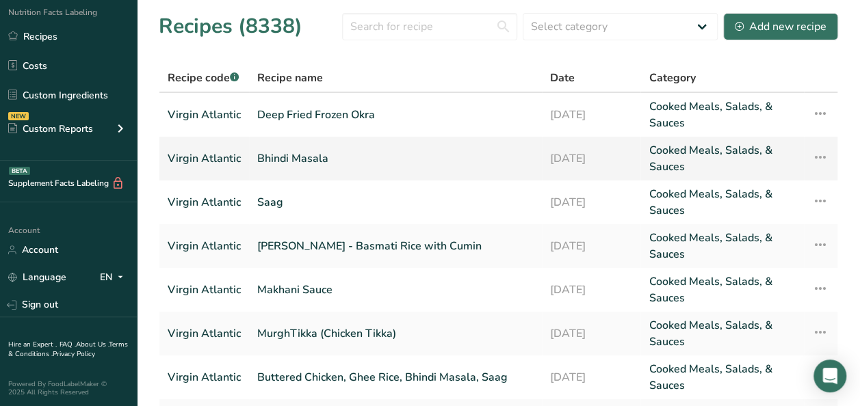
click at [315, 159] on link "Bhindi Masala" at bounding box center [395, 158] width 276 height 33
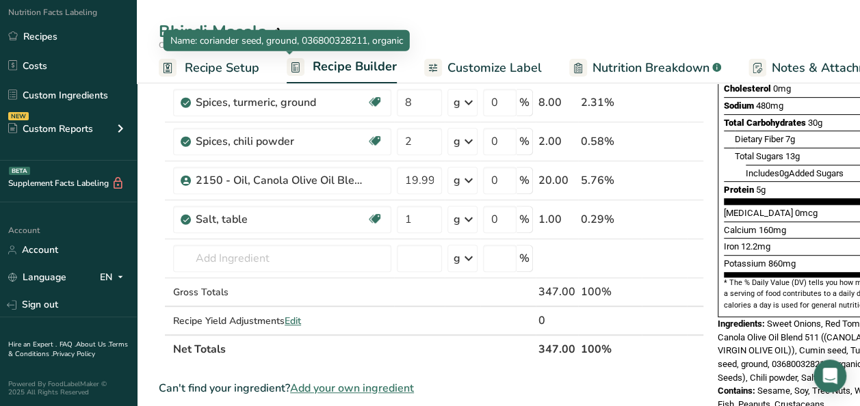
scroll to position [274, 0]
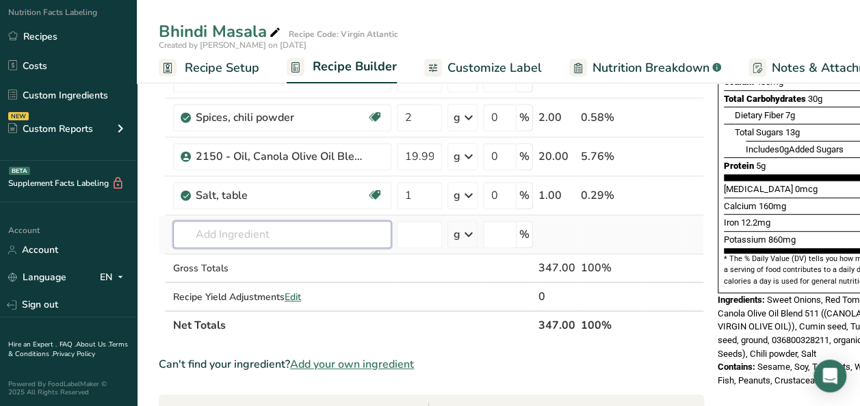
click at [253, 233] on input "text" at bounding box center [282, 234] width 218 height 27
type input "d"
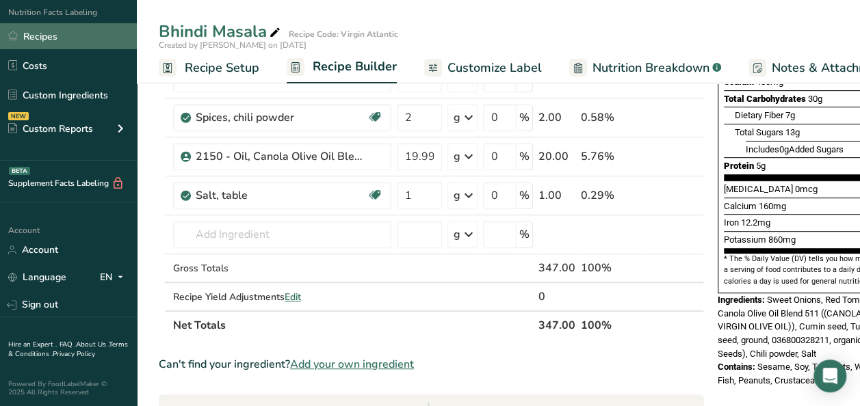
click at [60, 27] on link "Recipes" at bounding box center [68, 36] width 137 height 26
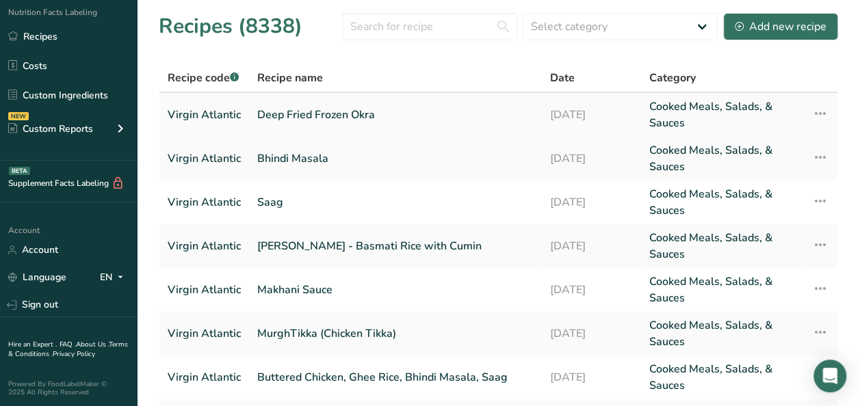
click at [817, 111] on icon at bounding box center [820, 113] width 16 height 25
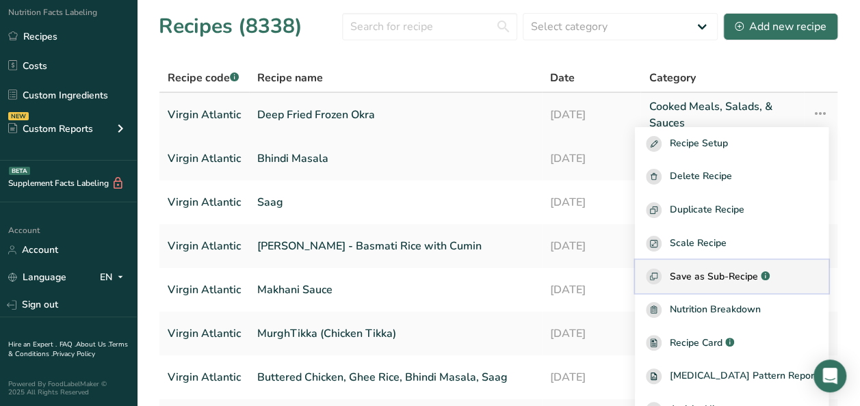
click at [724, 276] on span "Save as Sub-Recipe" at bounding box center [714, 276] width 88 height 14
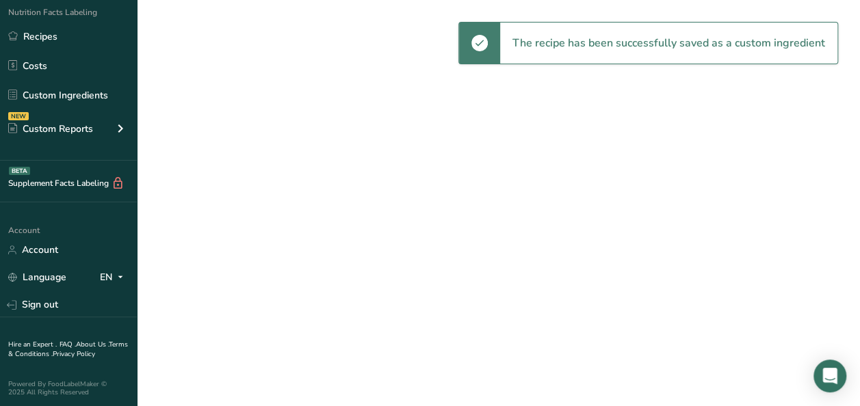
select select "30"
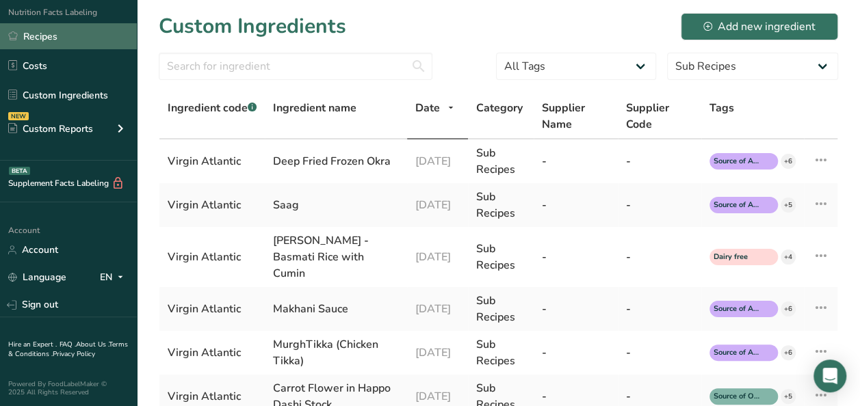
click at [60, 36] on link "Recipes" at bounding box center [68, 36] width 137 height 26
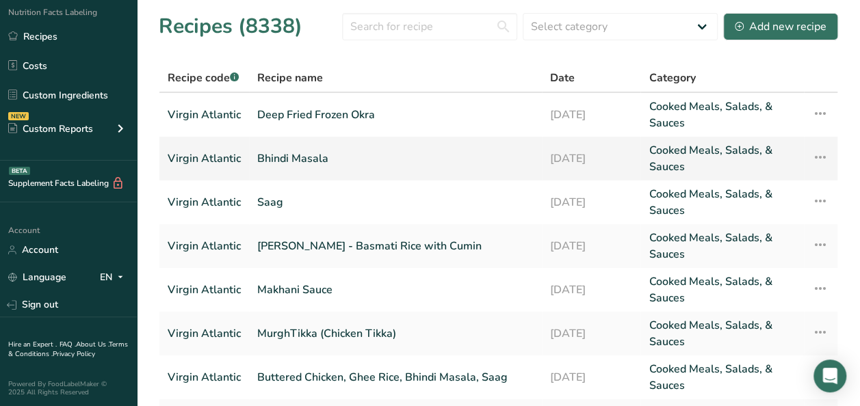
click at [316, 166] on link "Bhindi Masala" at bounding box center [395, 158] width 276 height 33
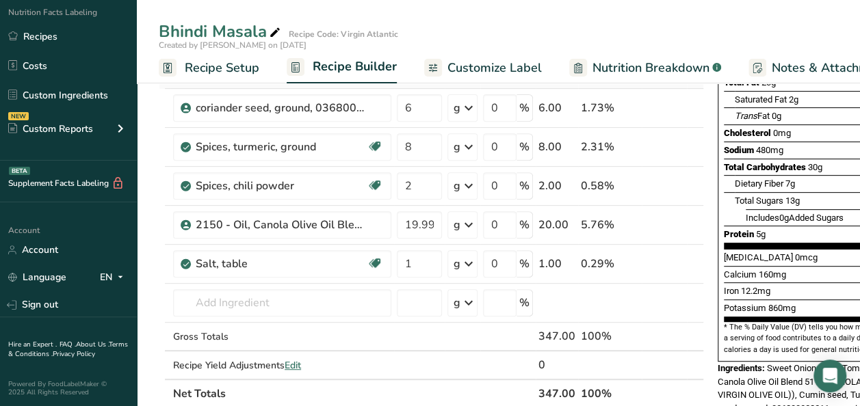
scroll to position [274, 0]
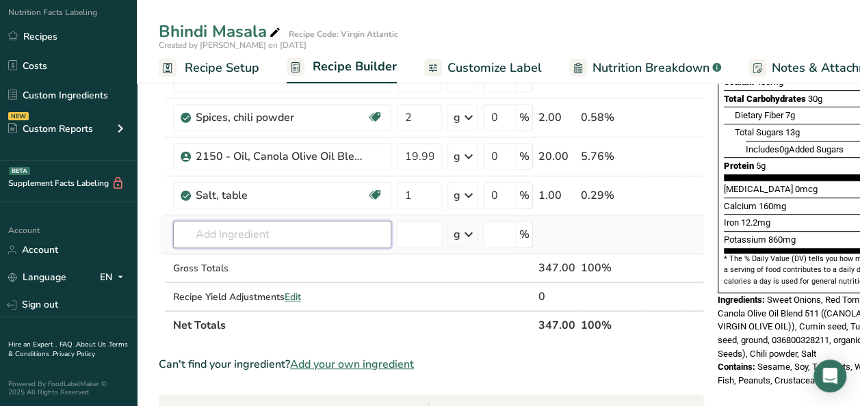
click at [257, 237] on input "text" at bounding box center [282, 234] width 218 height 27
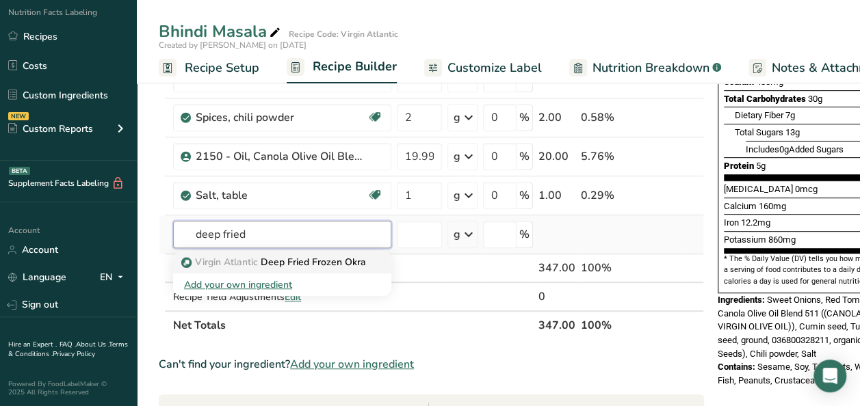
type input "deep fried"
click at [301, 263] on p "Virgin Atlantic Deep Fried Frozen Okra" at bounding box center [275, 262] width 182 height 14
type input "Deep Fried Frozen Okra"
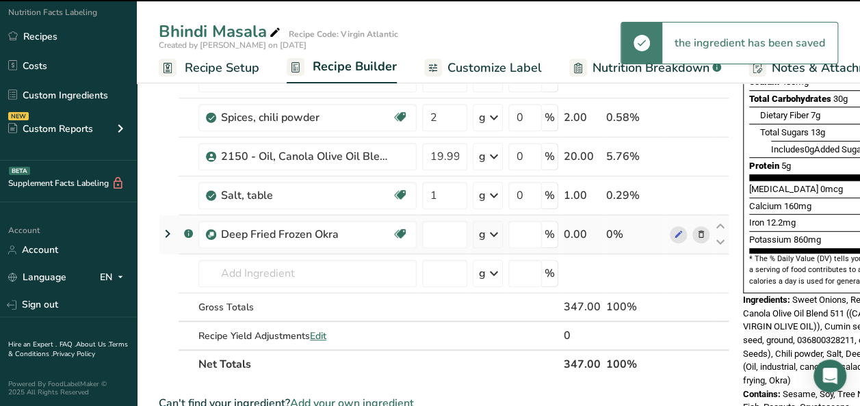
type input "0"
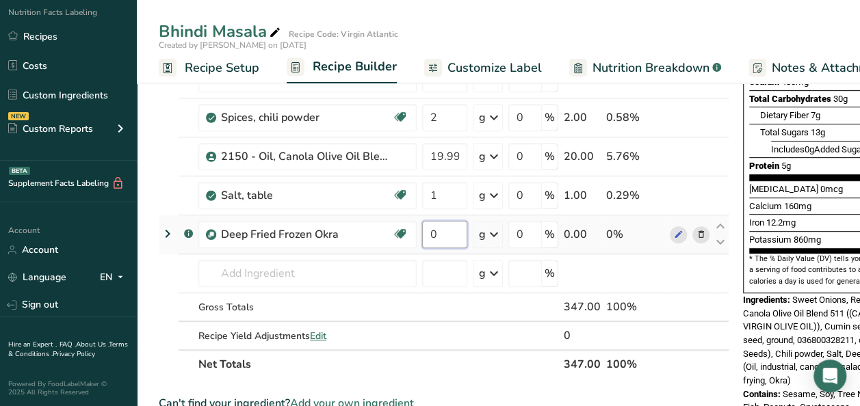
click at [440, 227] on input "0" at bounding box center [444, 234] width 45 height 27
type input "500"
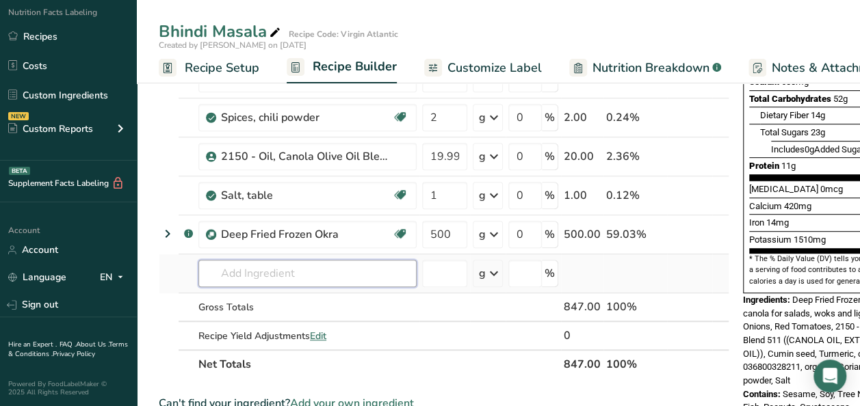
click at [275, 272] on div "Ingredient * Amount * Unit * Waste * .a-a{fill:#347362;}.b-a{fill:#fff;} Grams …" at bounding box center [444, 126] width 570 height 505
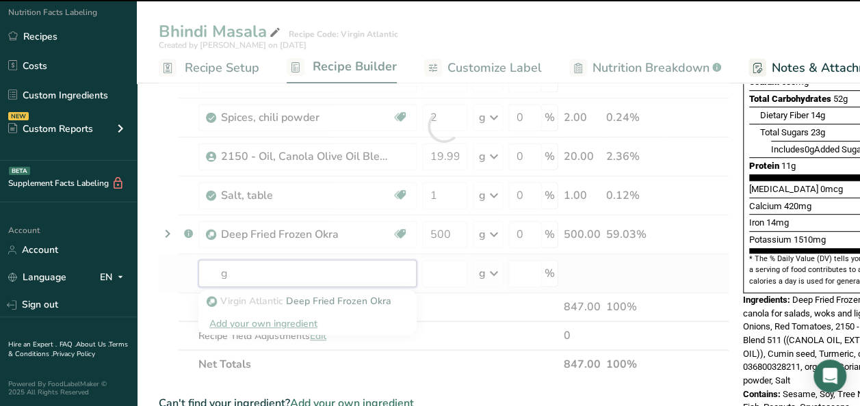
type input "gn"
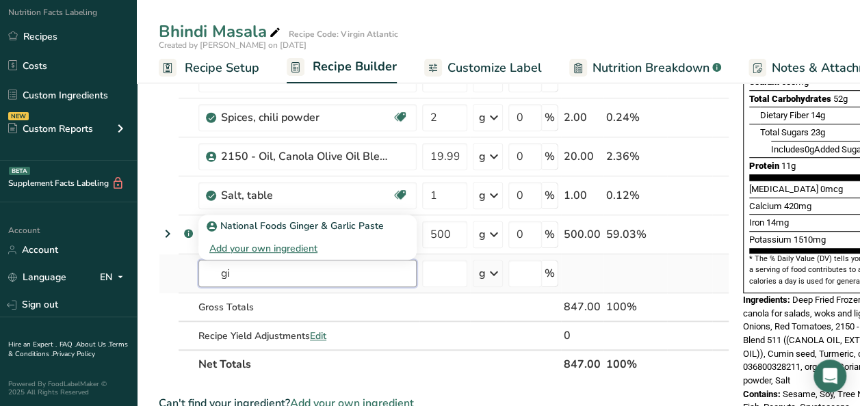
type input "g"
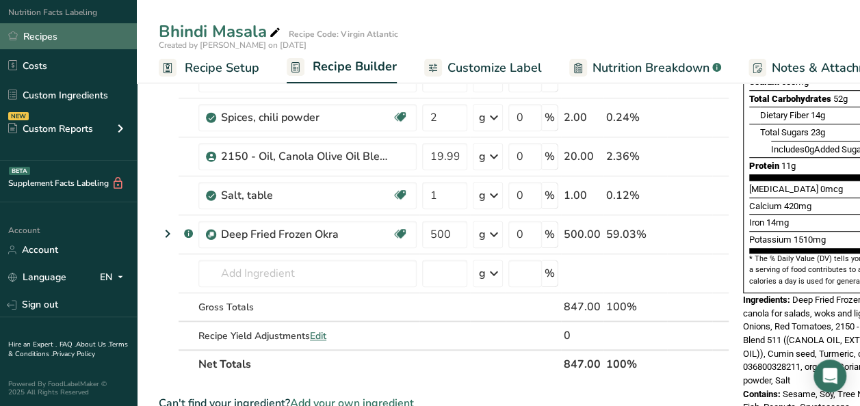
click at [33, 31] on link "Recipes" at bounding box center [68, 36] width 137 height 26
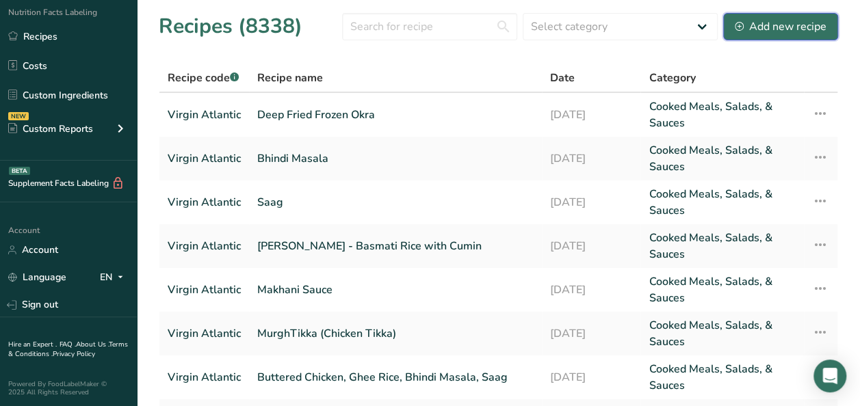
click at [804, 32] on div "Add new recipe" at bounding box center [781, 26] width 92 height 16
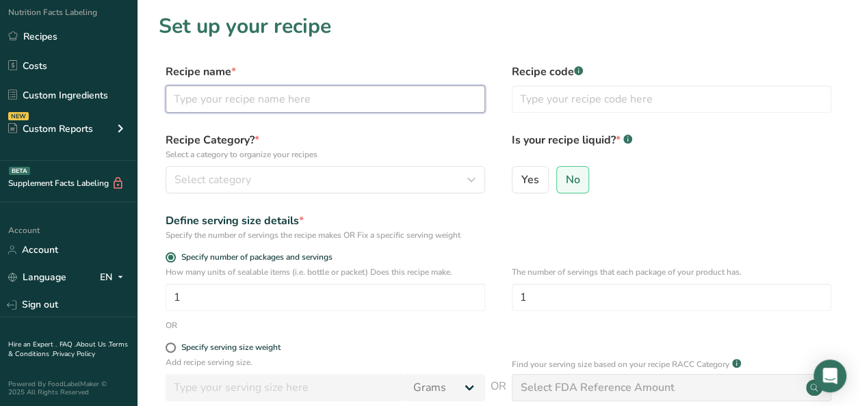
click at [341, 101] on input "text" at bounding box center [325, 98] width 319 height 27
type input "[PERSON_NAME] Paste"
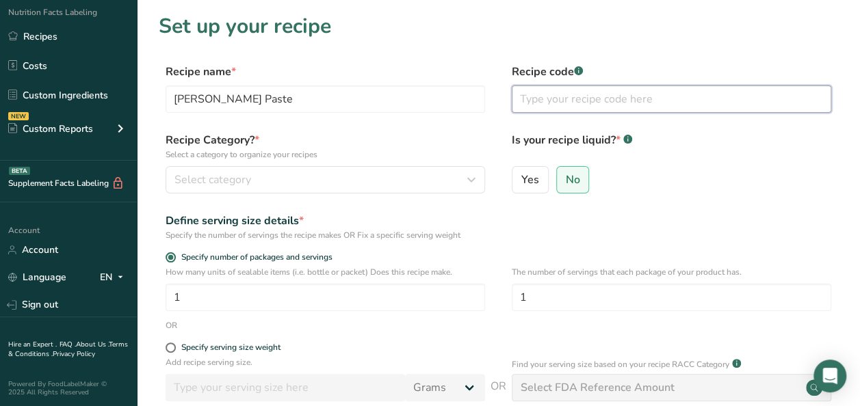
click at [607, 97] on input "text" at bounding box center [671, 98] width 319 height 27
type input "Virgin Atlantic"
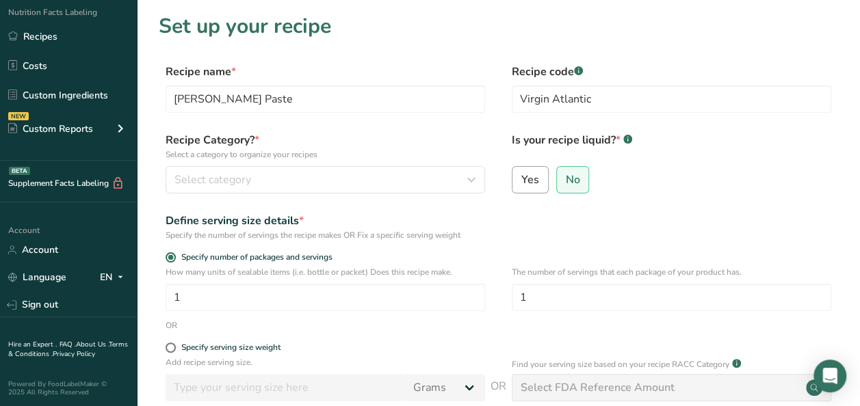
click at [523, 176] on span "Yes" at bounding box center [530, 180] width 18 height 14
click at [521, 176] on input "Yes" at bounding box center [516, 179] width 9 height 9
radio input "true"
radio input "false"
select select "22"
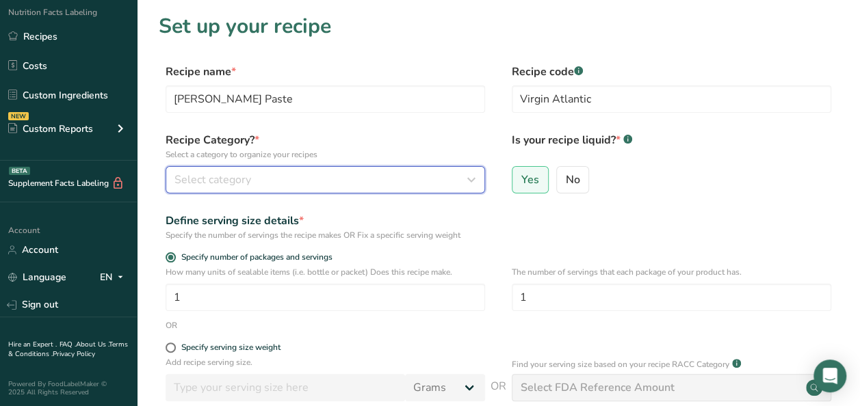
click at [276, 182] on div "Select category" at bounding box center [320, 180] width 293 height 16
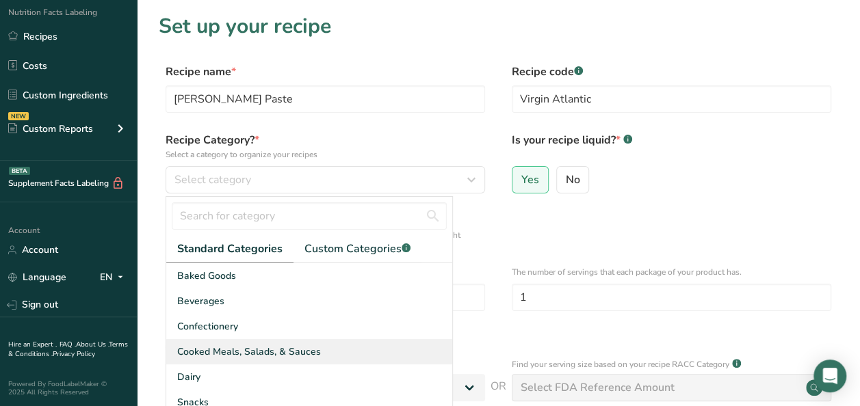
click at [231, 360] on div "Cooked Meals, Salads, & Sauces" at bounding box center [309, 351] width 286 height 25
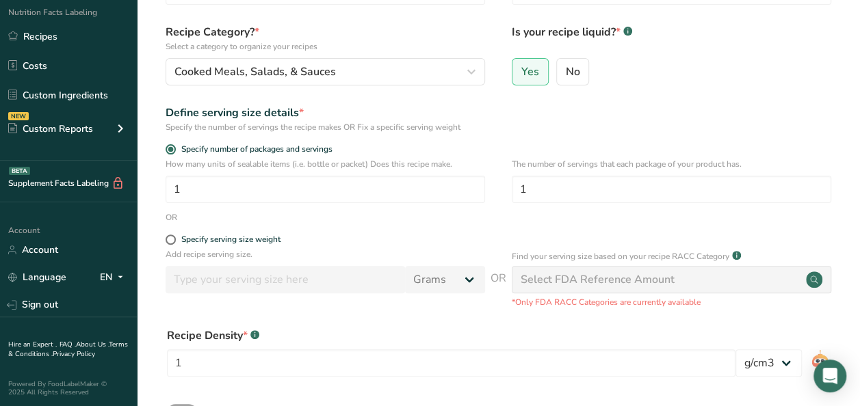
scroll to position [274, 0]
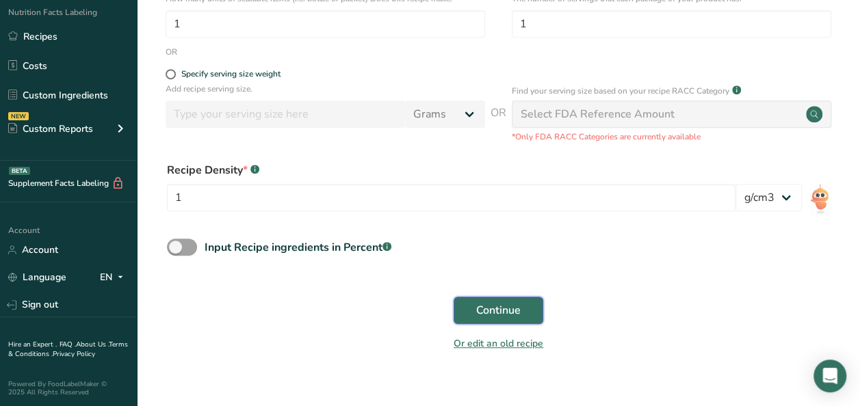
click at [471, 313] on button "Continue" at bounding box center [498, 310] width 90 height 27
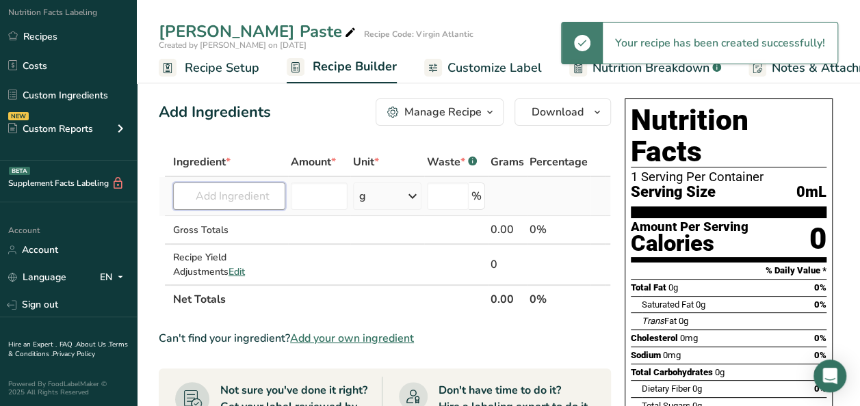
click at [209, 198] on input "text" at bounding box center [229, 196] width 112 height 27
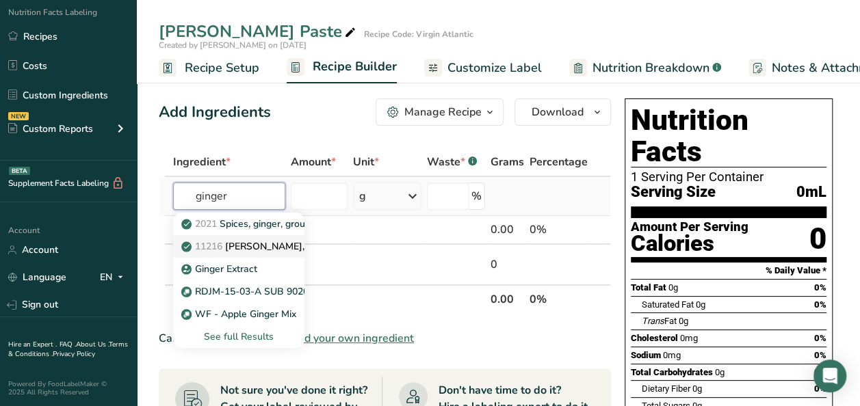
type input "ginger"
click at [222, 248] on span "11216" at bounding box center [208, 246] width 27 height 13
type input "[PERSON_NAME], raw"
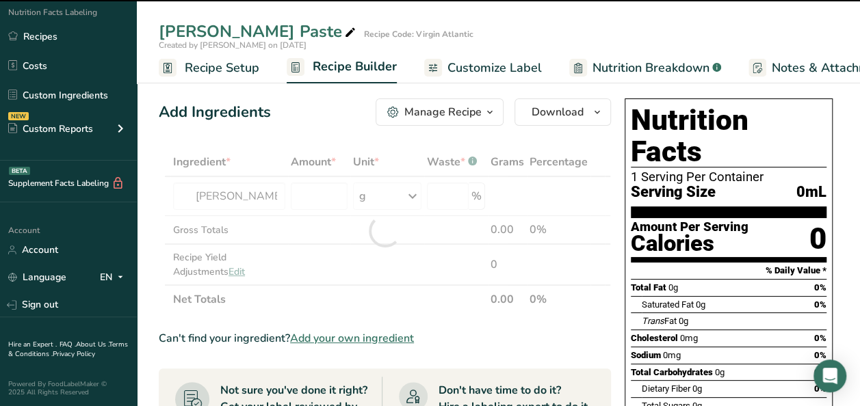
type input "0"
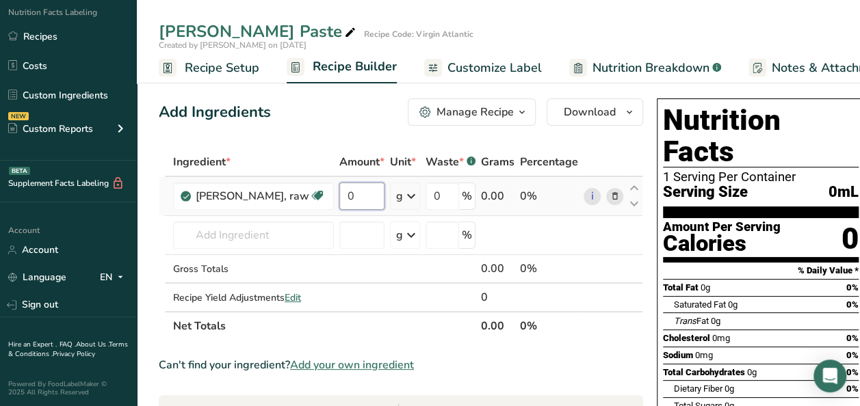
click at [339, 196] on input "0" at bounding box center [361, 196] width 45 height 27
type input "50"
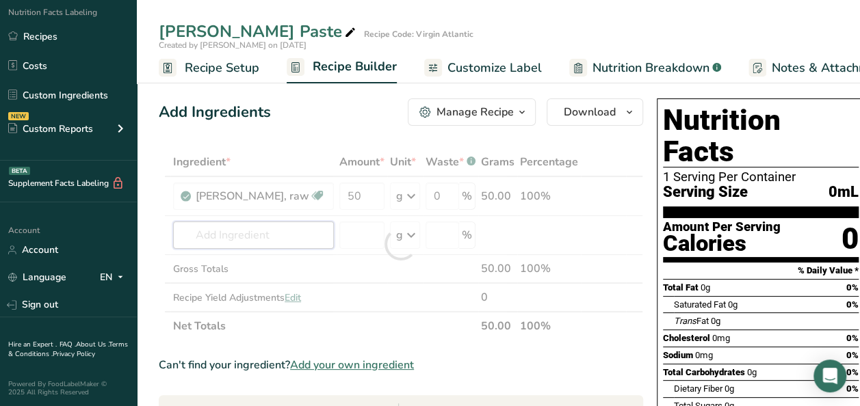
click at [254, 228] on div "Ingredient * Amount * Unit * Waste * .a-a{fill:#347362;}.b-a{fill:#fff;} Grams …" at bounding box center [401, 244] width 484 height 193
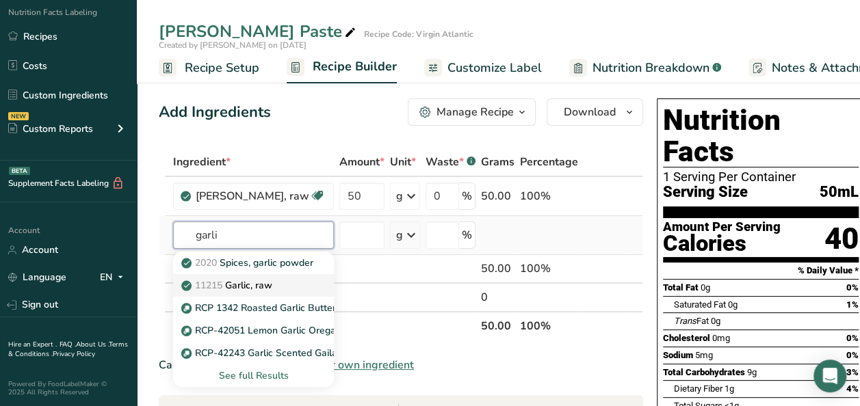
type input "garli"
click at [248, 283] on p "11215 Garlic, raw" at bounding box center [228, 285] width 88 height 14
type input "Garlic, raw"
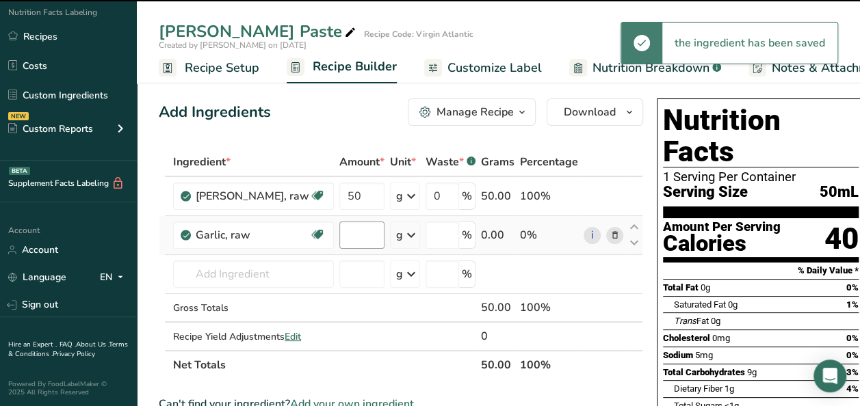
type input "0"
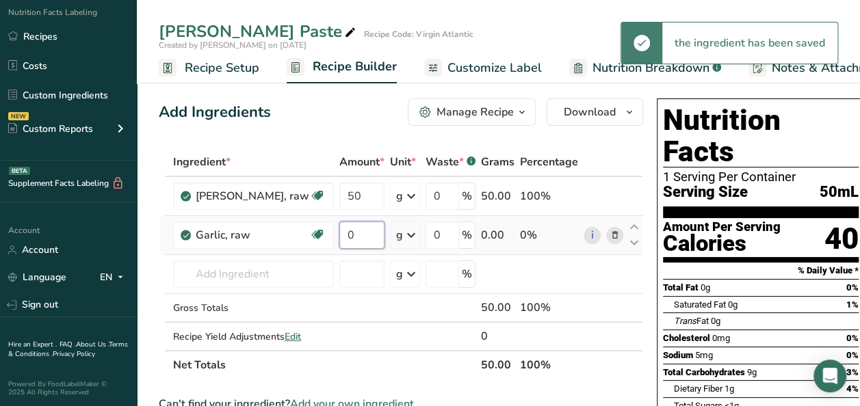
click at [339, 237] on input "0" at bounding box center [361, 235] width 45 height 27
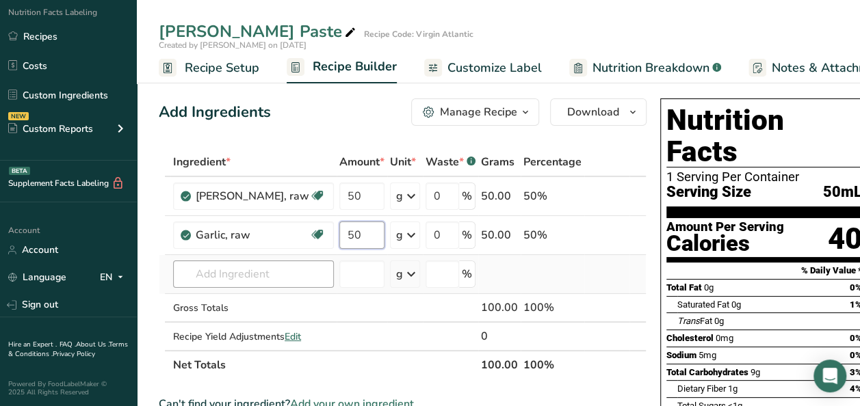
type input "50"
click at [230, 280] on div "Ingredient * Amount * Unit * Waste * .a-a{fill:#347362;}.b-a{fill:#fff;} Grams …" at bounding box center [403, 264] width 488 height 232
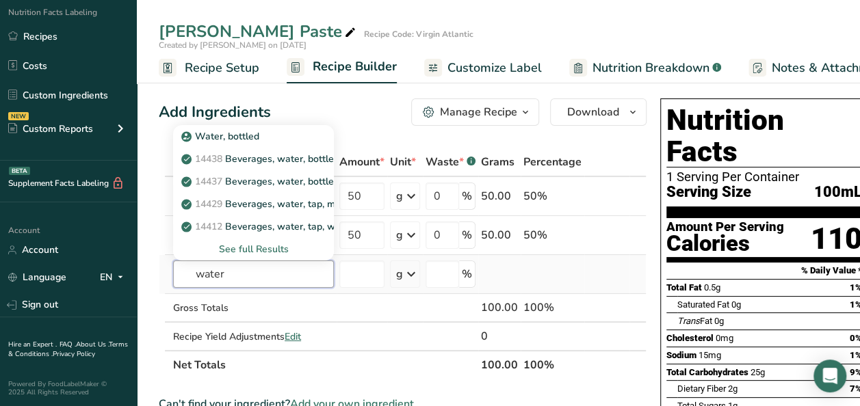
type input "water"
click at [220, 248] on div "See full Results" at bounding box center [253, 249] width 139 height 14
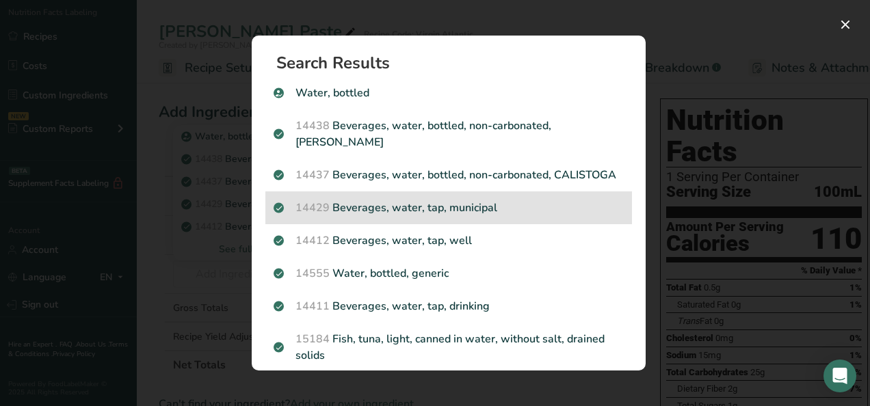
click at [451, 216] on p "14429 [GEOGRAPHIC_DATA], water, tap, municipal" at bounding box center [449, 208] width 350 height 16
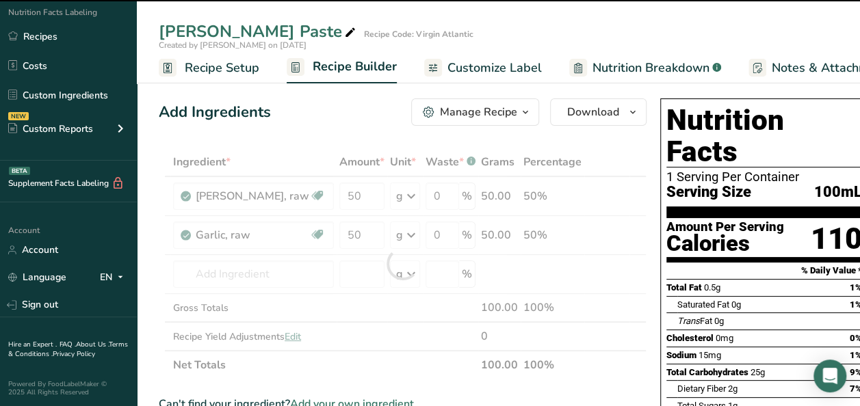
type input "0"
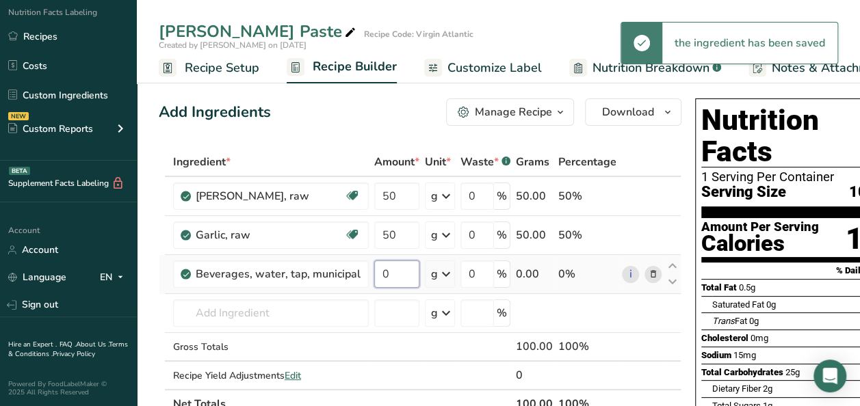
click at [391, 271] on input "0" at bounding box center [396, 274] width 45 height 27
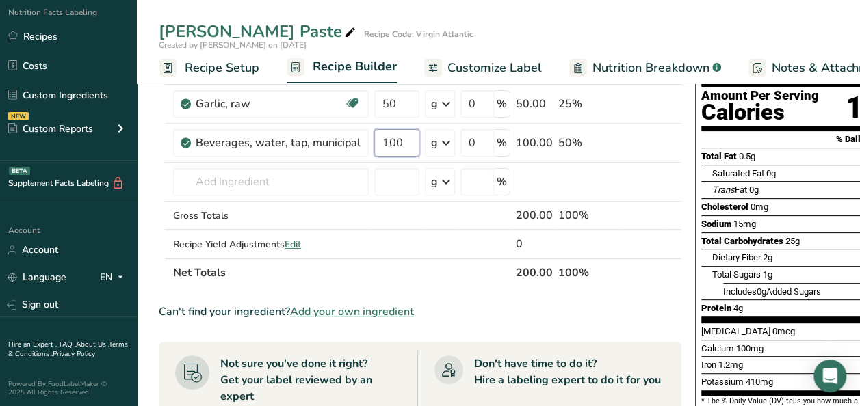
scroll to position [137, 0]
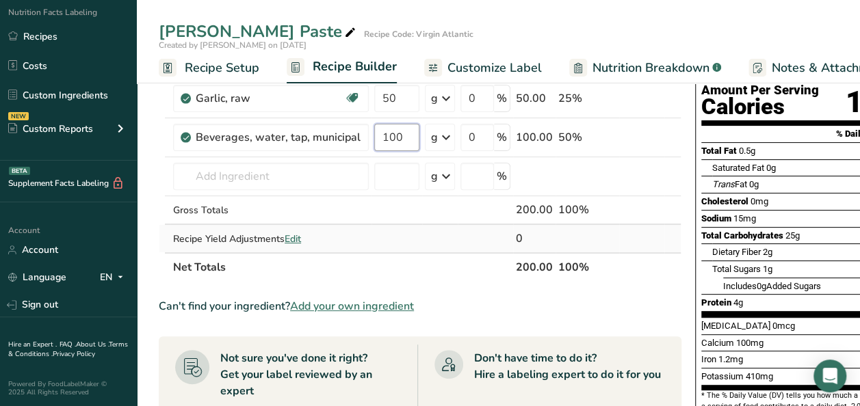
type input "100"
click at [290, 237] on div "Ingredient * Amount * Unit * Waste * .a-a{fill:#347362;}.b-a{fill:#fff;} Grams …" at bounding box center [420, 146] width 523 height 271
click at [291, 239] on span "Edit" at bounding box center [293, 239] width 16 height 13
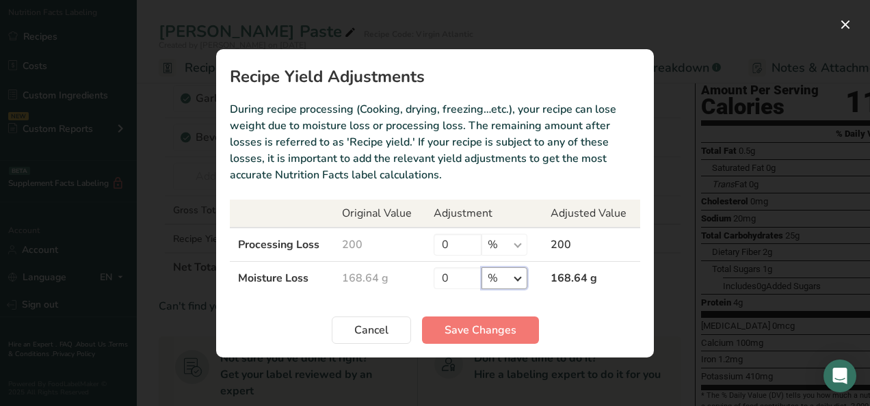
click at [516, 275] on select "% g kg mg mcg lb oz" at bounding box center [505, 278] width 46 height 22
select select "0"
click at [482, 267] on select "% g kg mg mcg lb oz" at bounding box center [505, 278] width 46 height 22
click at [458, 272] on input "0" at bounding box center [458, 278] width 48 height 22
type input "5"
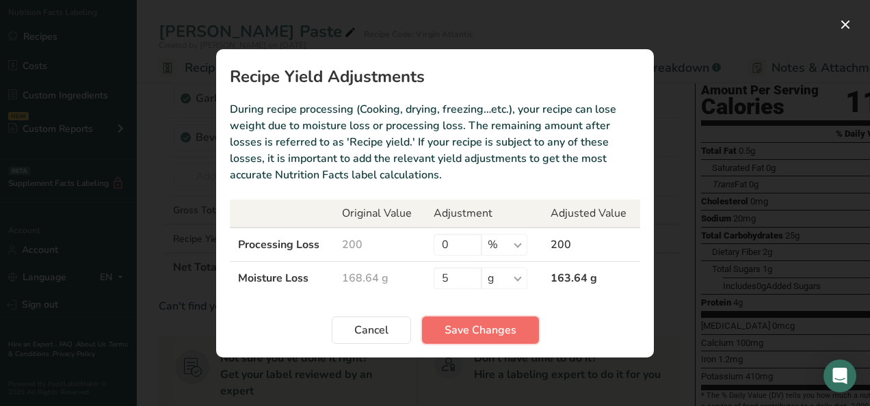
click at [487, 335] on span "Save Changes" at bounding box center [481, 330] width 72 height 16
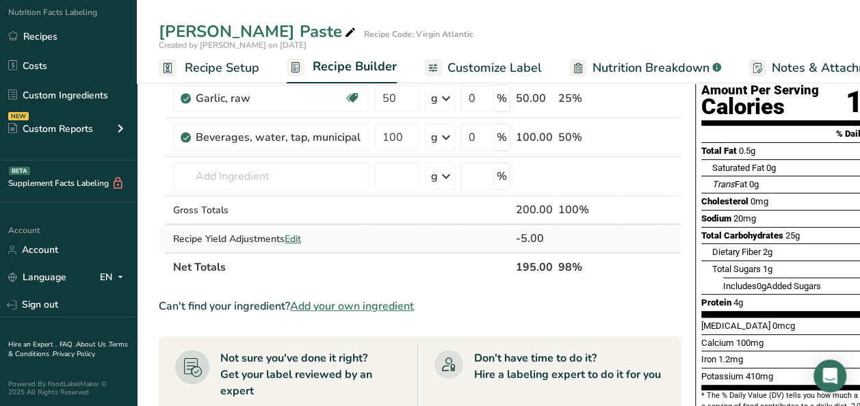
scroll to position [0, 0]
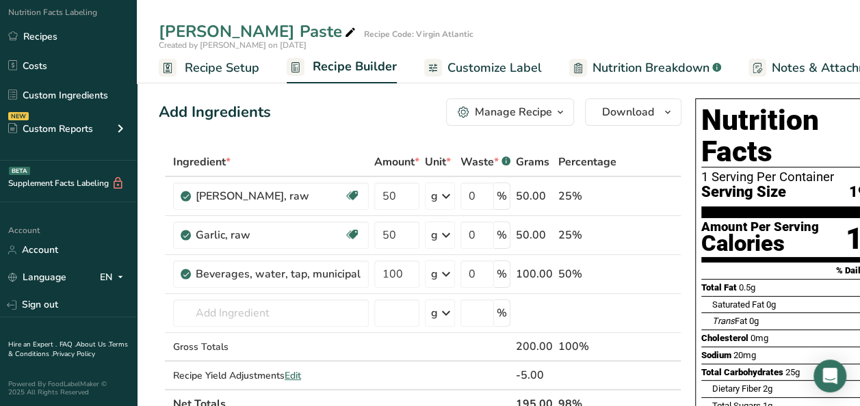
click at [555, 104] on icon "button" at bounding box center [560, 112] width 11 height 17
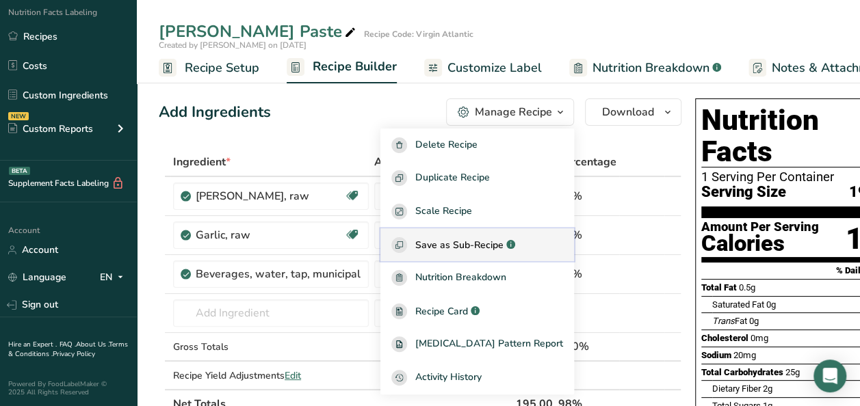
click at [488, 250] on span "Save as Sub-Recipe" at bounding box center [459, 245] width 88 height 14
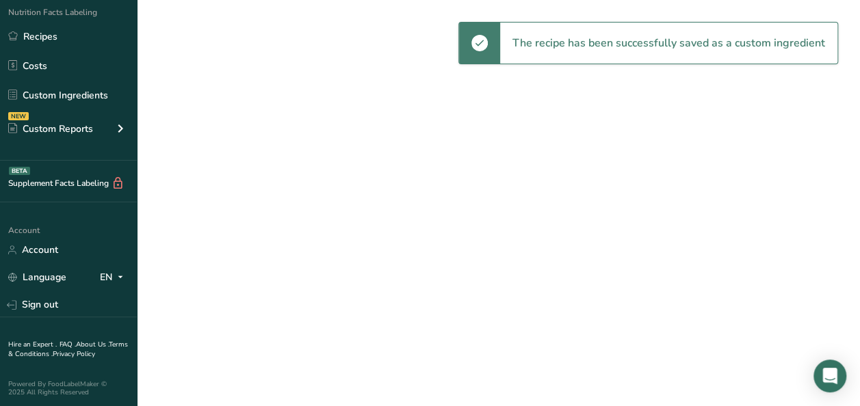
select select "30"
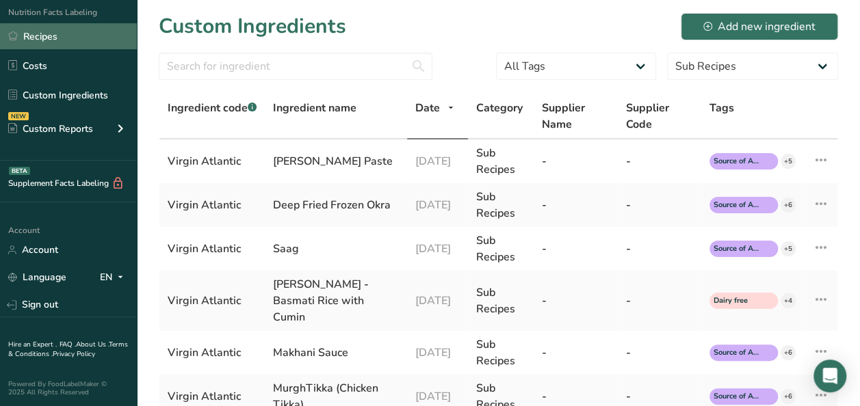
click at [67, 36] on link "Recipes" at bounding box center [68, 36] width 137 height 26
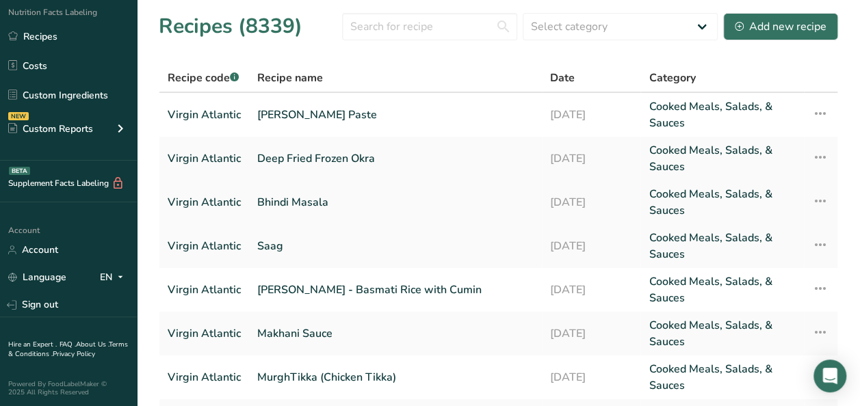
click at [285, 198] on link "Bhindi Masala" at bounding box center [395, 202] width 276 height 33
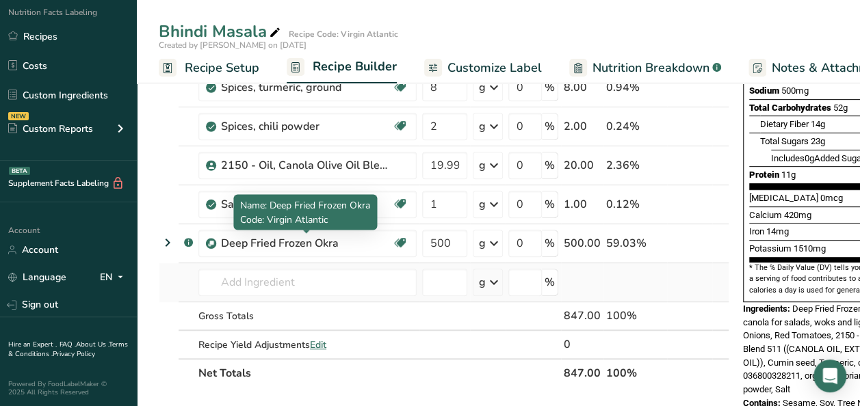
scroll to position [274, 0]
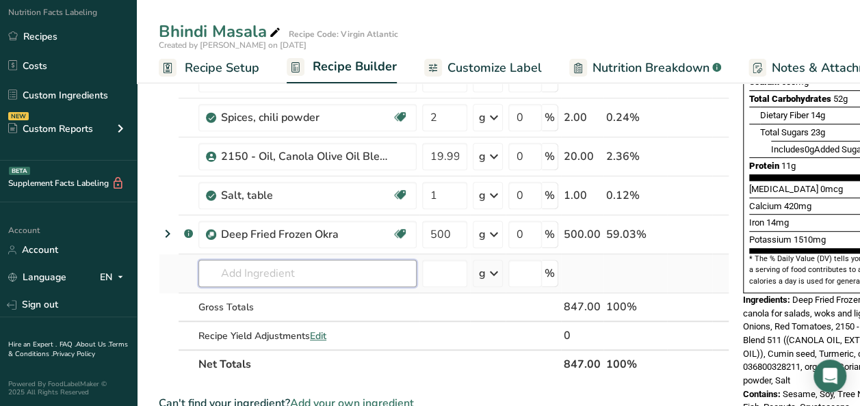
click at [270, 271] on input "text" at bounding box center [307, 273] width 218 height 27
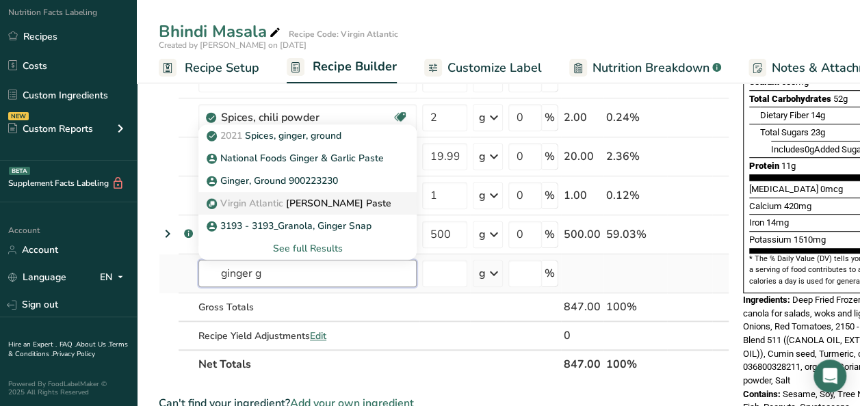
type input "ginger g"
click at [289, 202] on p "Virgin Atlantic Ginger Garlic Paste" at bounding box center [300, 203] width 182 height 14
type input "[PERSON_NAME] Paste"
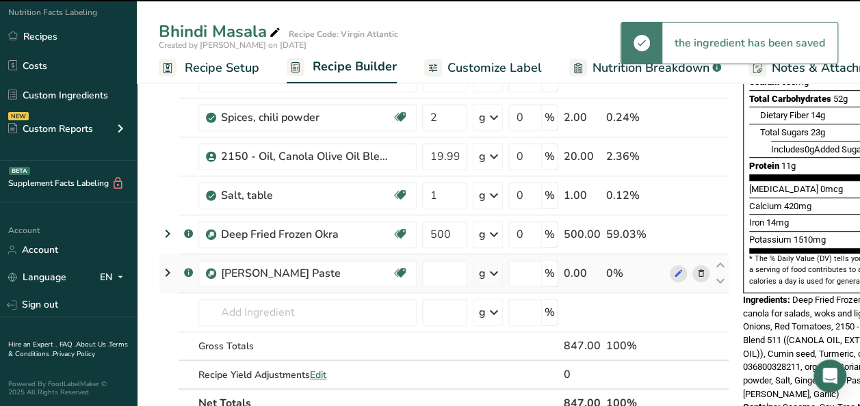
type input "0"
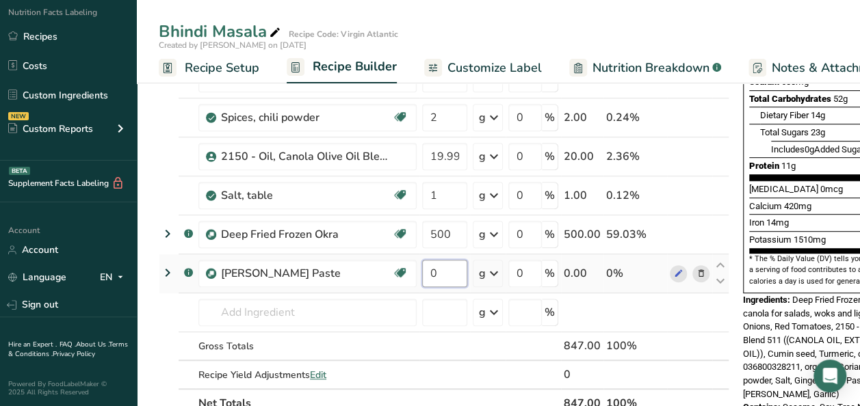
click at [440, 265] on input "0" at bounding box center [444, 273] width 45 height 27
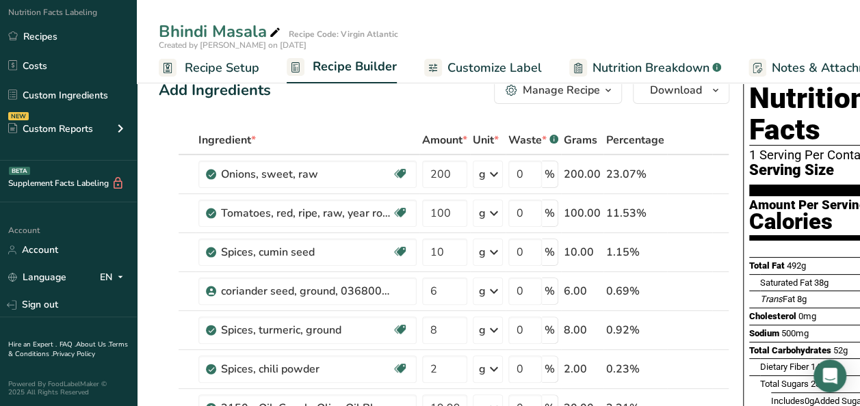
scroll to position [0, 0]
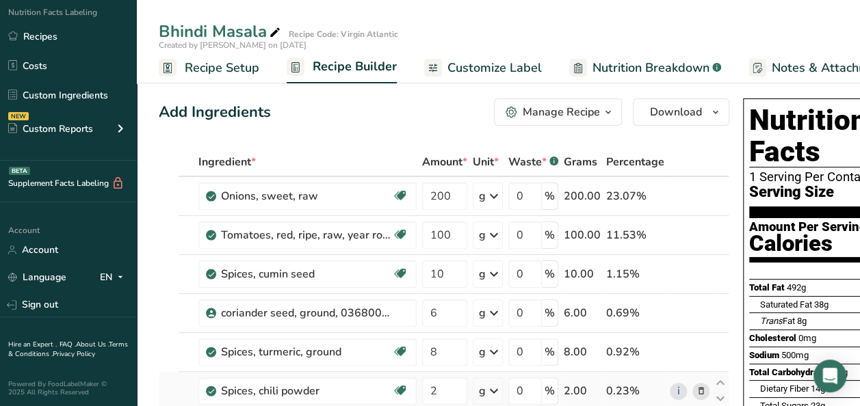
type input "20.000001"
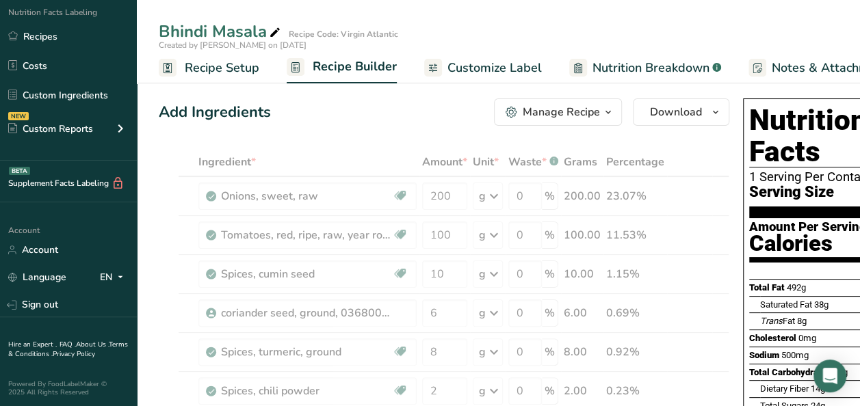
click at [603, 114] on icon "button" at bounding box center [608, 112] width 11 height 17
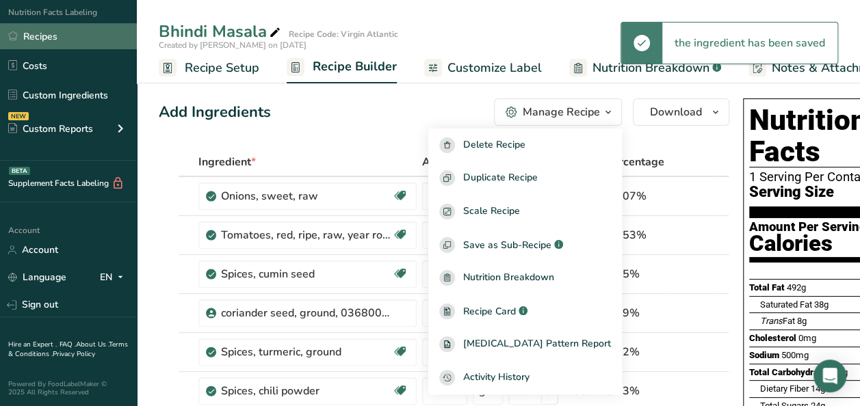
click at [51, 36] on link "Recipes" at bounding box center [68, 36] width 137 height 26
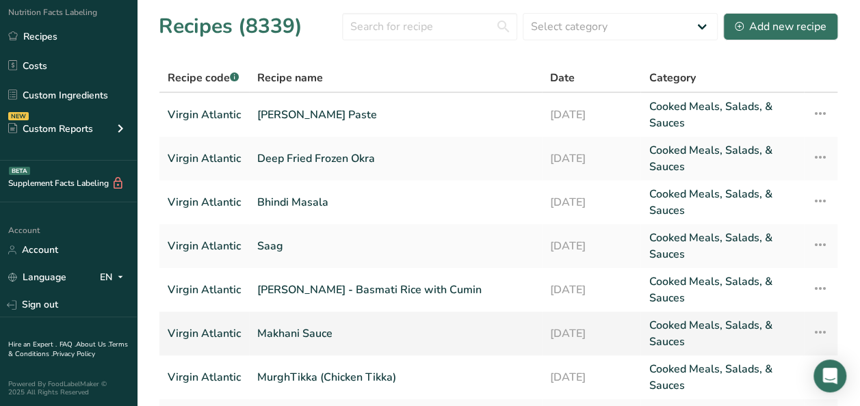
scroll to position [68, 0]
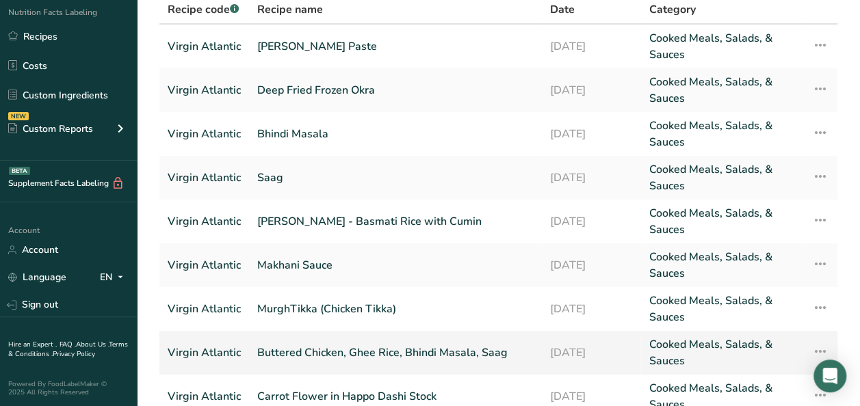
click at [320, 349] on link "Buttered Chicken, Ghee Rice, Bhindi Masala, Saag" at bounding box center [395, 353] width 276 height 33
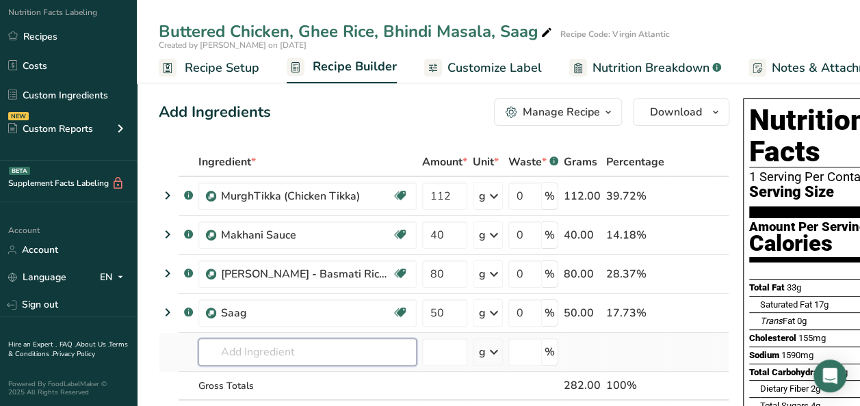
click at [257, 343] on input "text" at bounding box center [307, 352] width 218 height 27
type input "b"
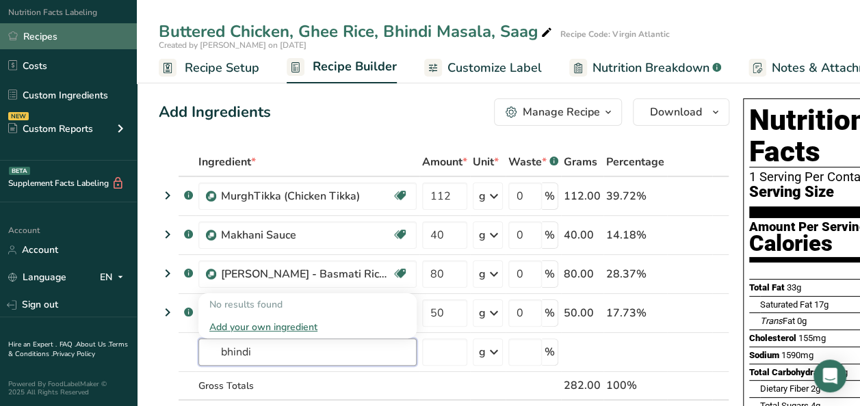
type input "bhindi"
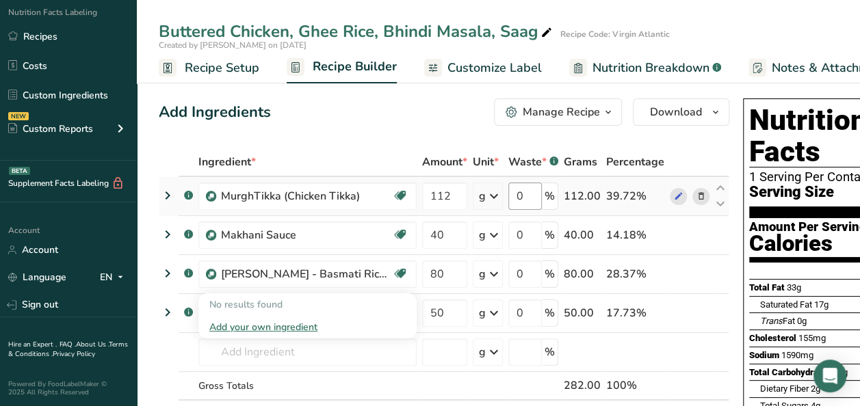
drag, startPoint x: 38, startPoint y: 36, endPoint x: 509, endPoint y: 195, distance: 497.5
click at [38, 36] on link "Recipes" at bounding box center [68, 36] width 137 height 26
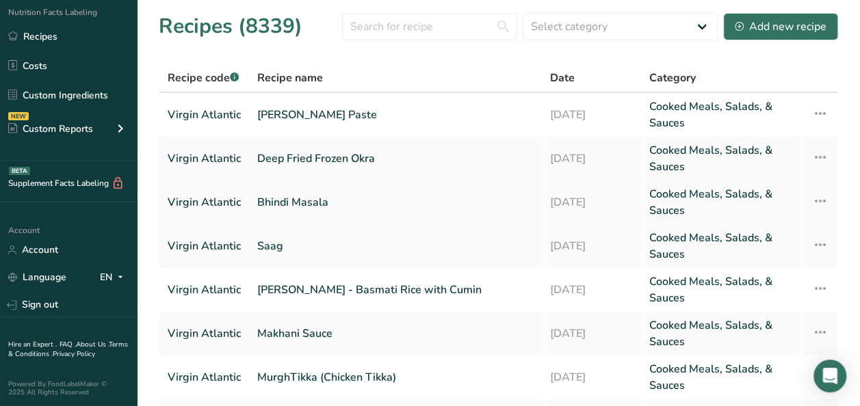
click at [818, 200] on icon at bounding box center [820, 201] width 16 height 25
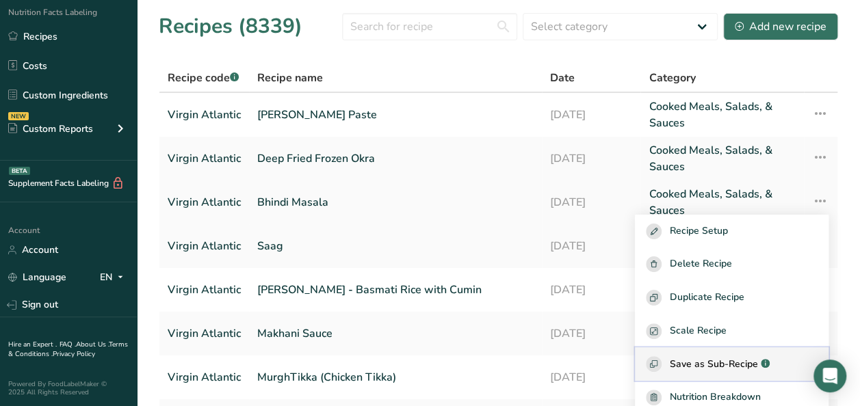
click at [737, 360] on span "Save as Sub-Recipe" at bounding box center [714, 364] width 88 height 14
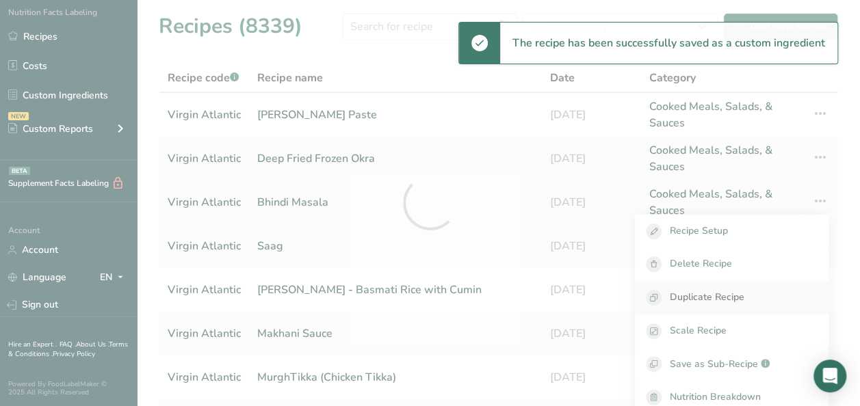
select select "30"
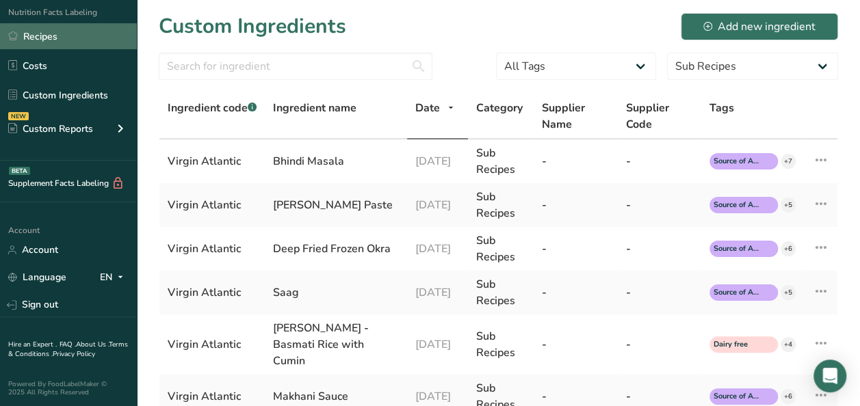
click at [57, 38] on link "Recipes" at bounding box center [68, 36] width 137 height 26
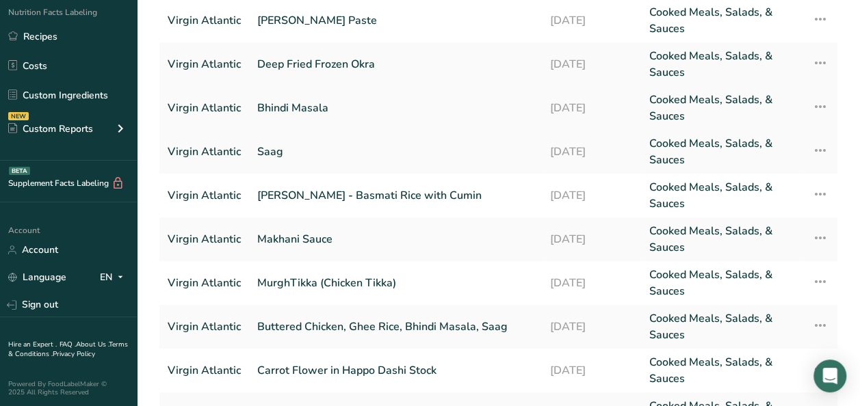
scroll to position [137, 0]
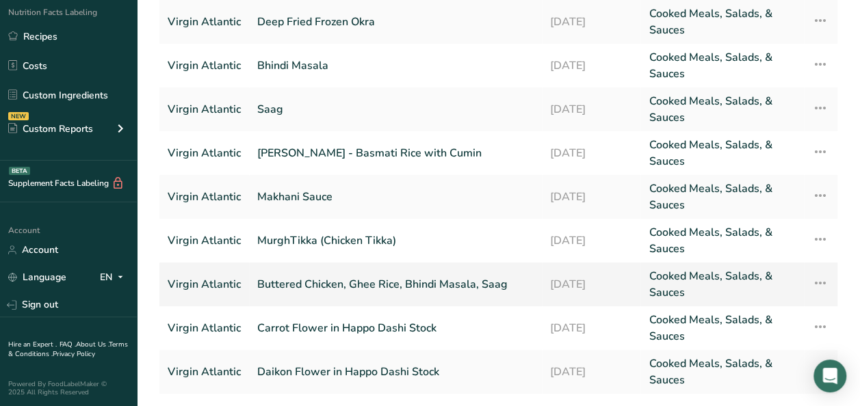
click at [330, 287] on link "Buttered Chicken, Ghee Rice, Bhindi Masala, Saag" at bounding box center [395, 284] width 276 height 33
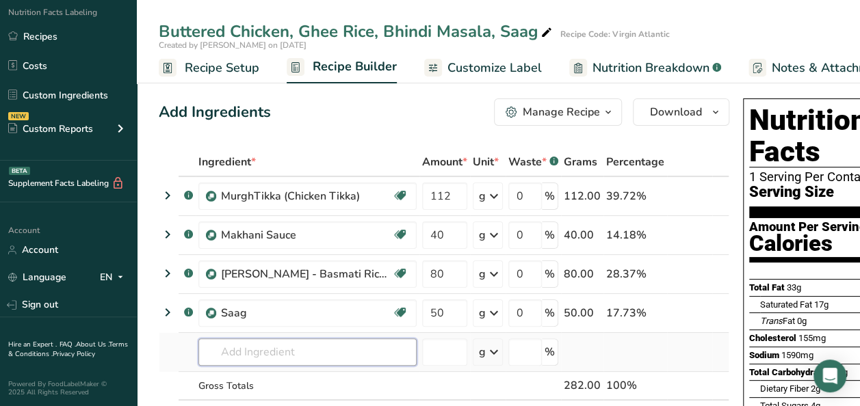
click at [252, 356] on input "text" at bounding box center [307, 352] width 218 height 27
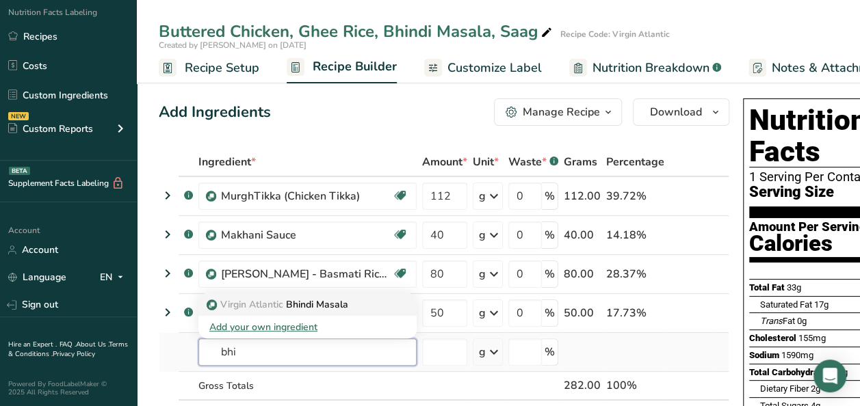
type input "bhi"
click at [305, 299] on p "Virgin Atlantic Bhindi Masala" at bounding box center [278, 305] width 139 height 14
type input "Bhindi Masala"
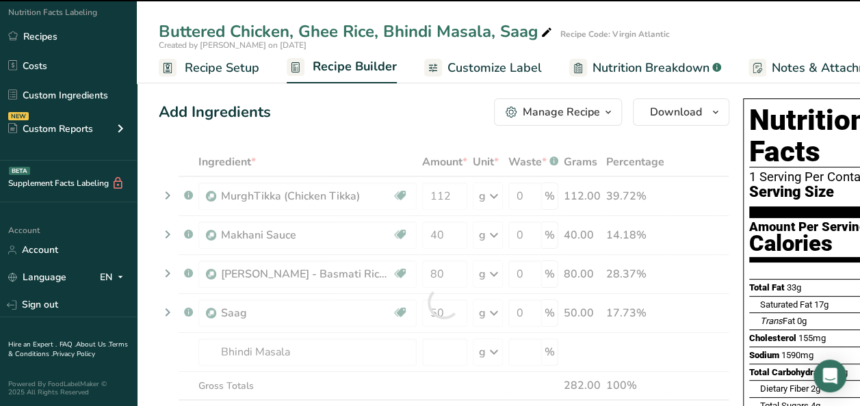
type input "0"
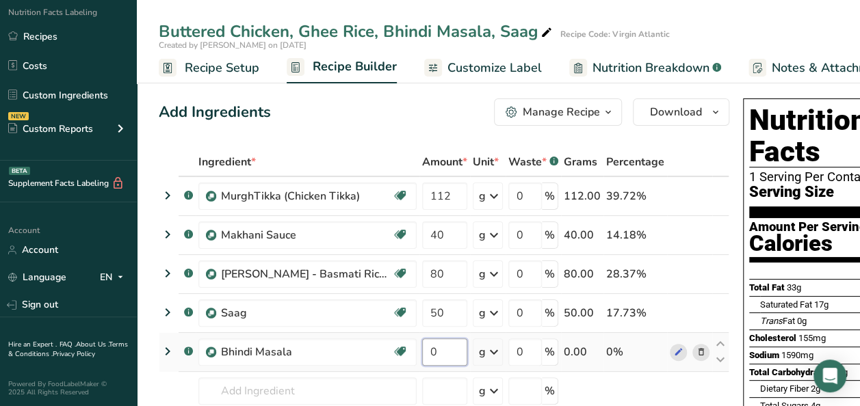
click at [443, 347] on input "0" at bounding box center [444, 352] width 45 height 27
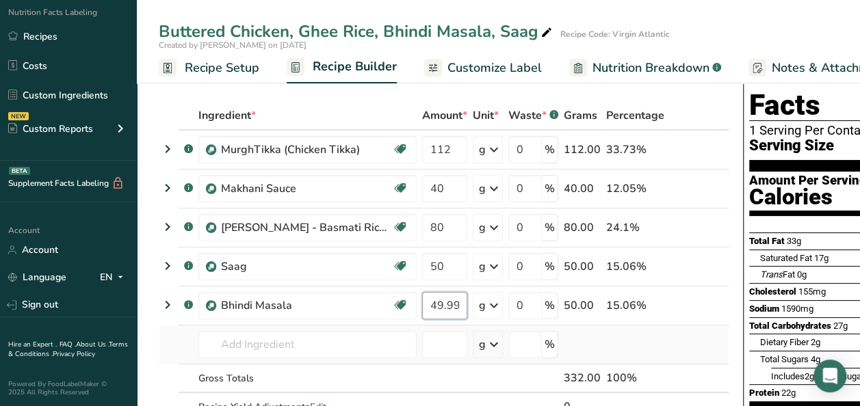
scroll to position [68, 0]
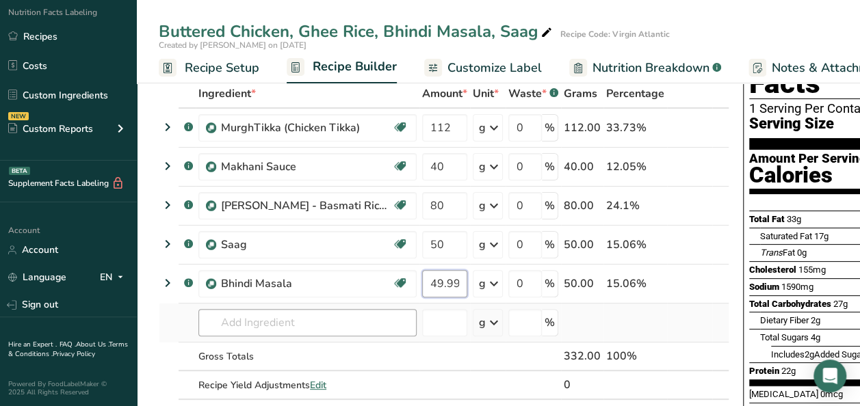
type input "49.999999"
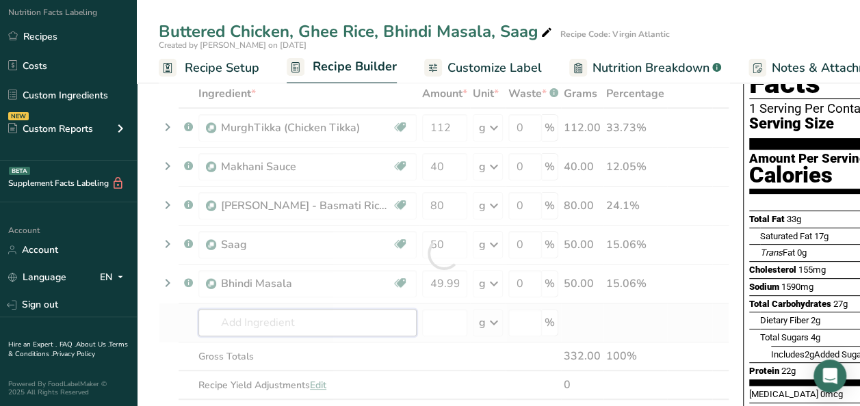
click at [306, 317] on div "Ingredient * Amount * Unit * Waste * .a-a{fill:#347362;}.b-a{fill:#fff;} Grams …" at bounding box center [444, 253] width 570 height 349
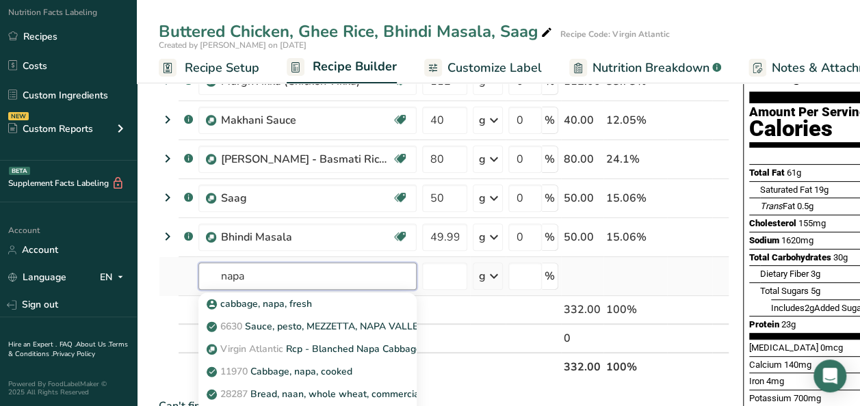
scroll to position [137, 0]
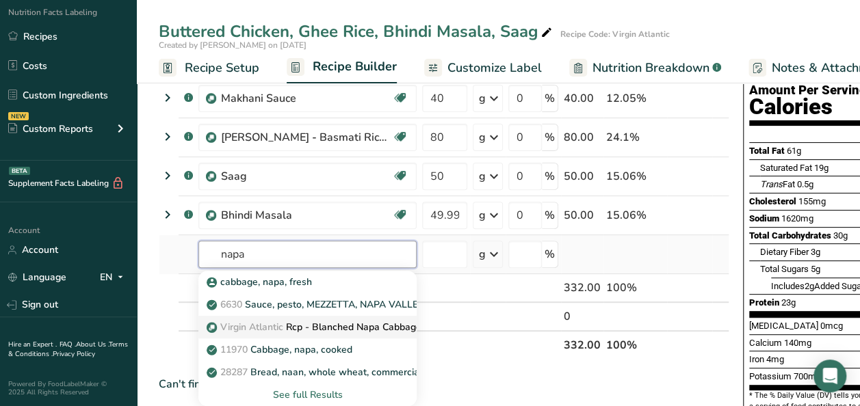
type input "napa"
click at [295, 318] on link "Virgin Atlantic Rcp - Blanched Napa Cabbage Leaf" at bounding box center [307, 327] width 218 height 23
type input "Rcp - Blanched Napa Cabbage Leaf"
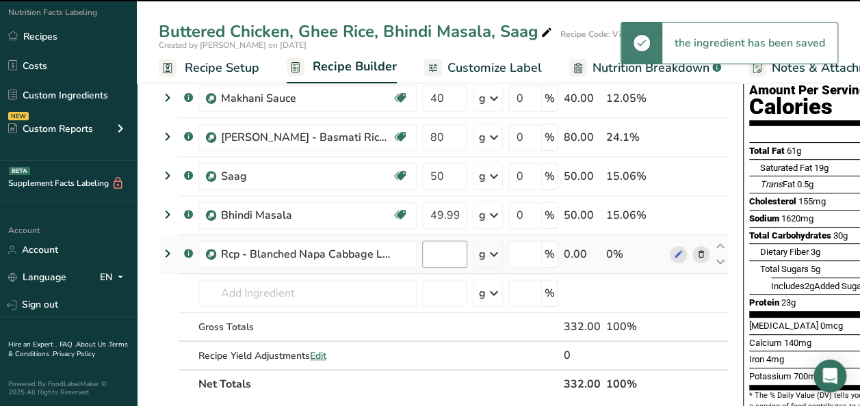
type input "0"
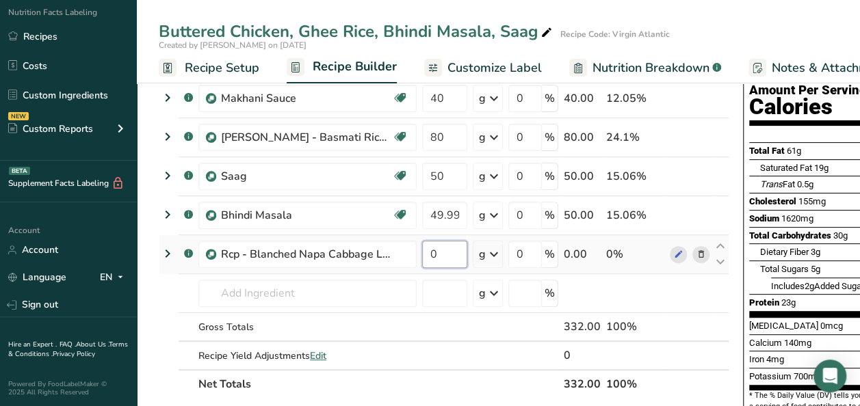
click at [440, 253] on input "0" at bounding box center [444, 254] width 45 height 27
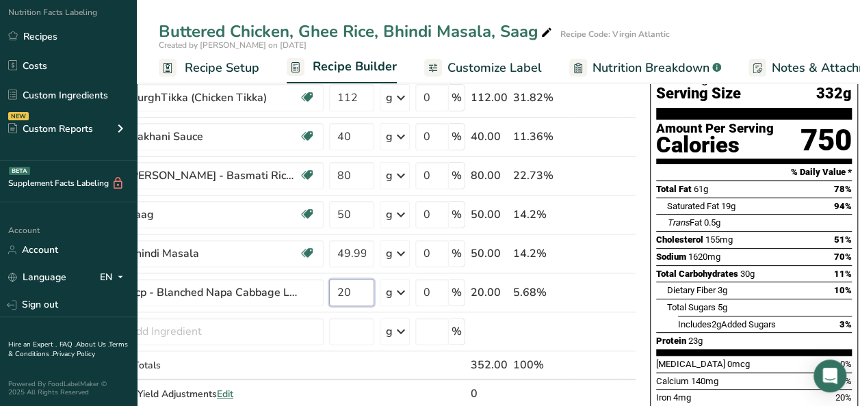
scroll to position [68, 0]
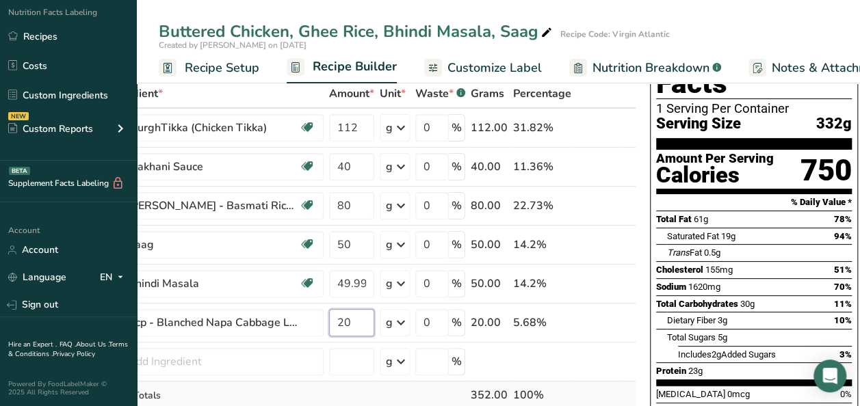
type input "20"
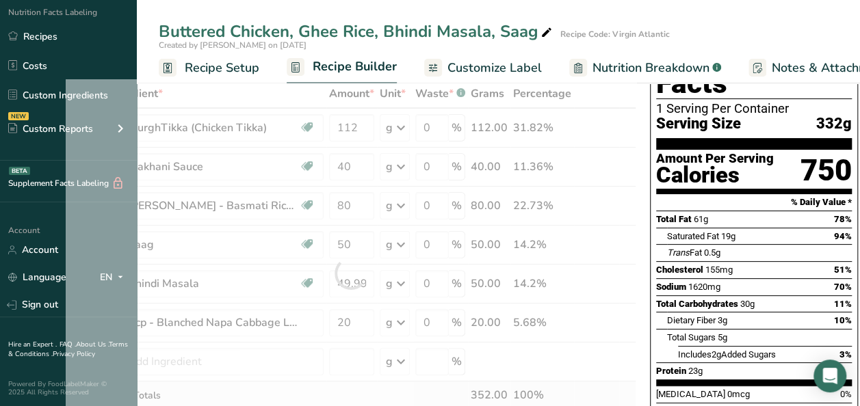
click at [274, 389] on div "Ingredient * Amount * Unit * Waste * .a-a{fill:#347362;}.b-a{fill:#fff;} Grams …" at bounding box center [351, 273] width 570 height 388
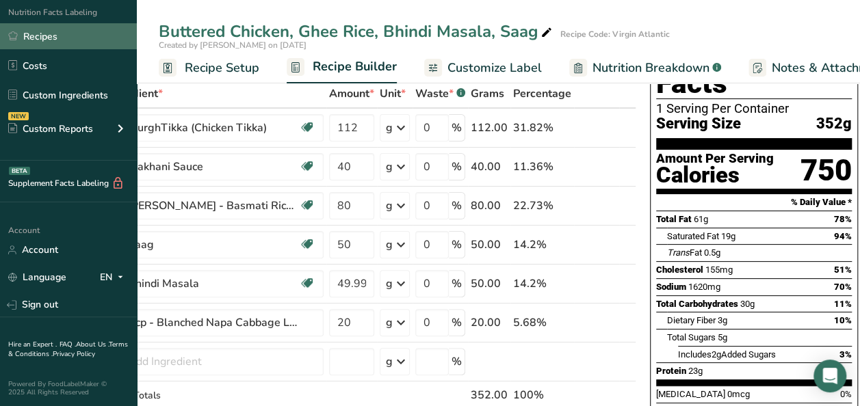
click at [49, 31] on link "Recipes" at bounding box center [68, 36] width 137 height 26
